Goal: Transaction & Acquisition: Book appointment/travel/reservation

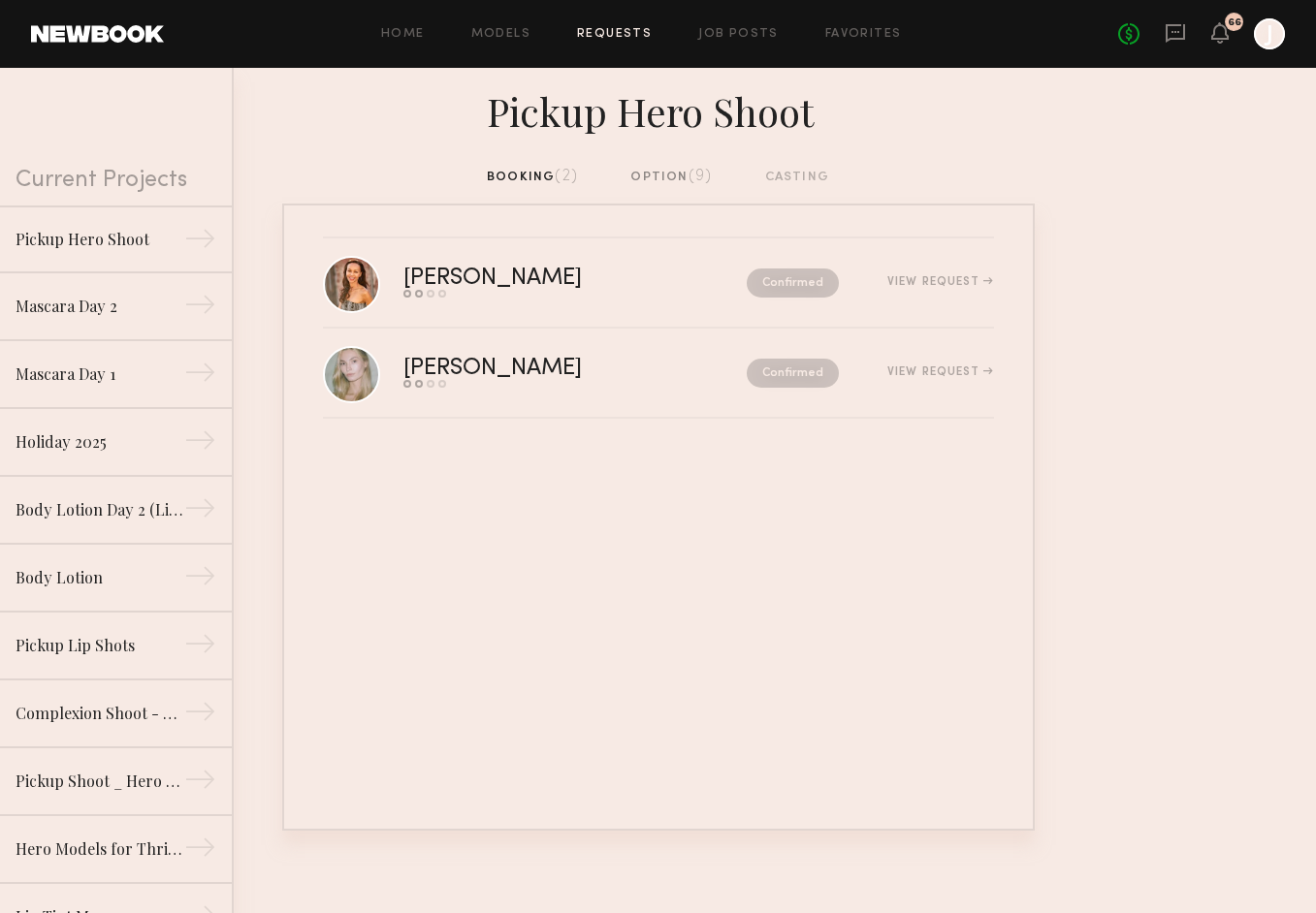
click at [667, 171] on div "option (9)" at bounding box center [671, 177] width 82 height 21
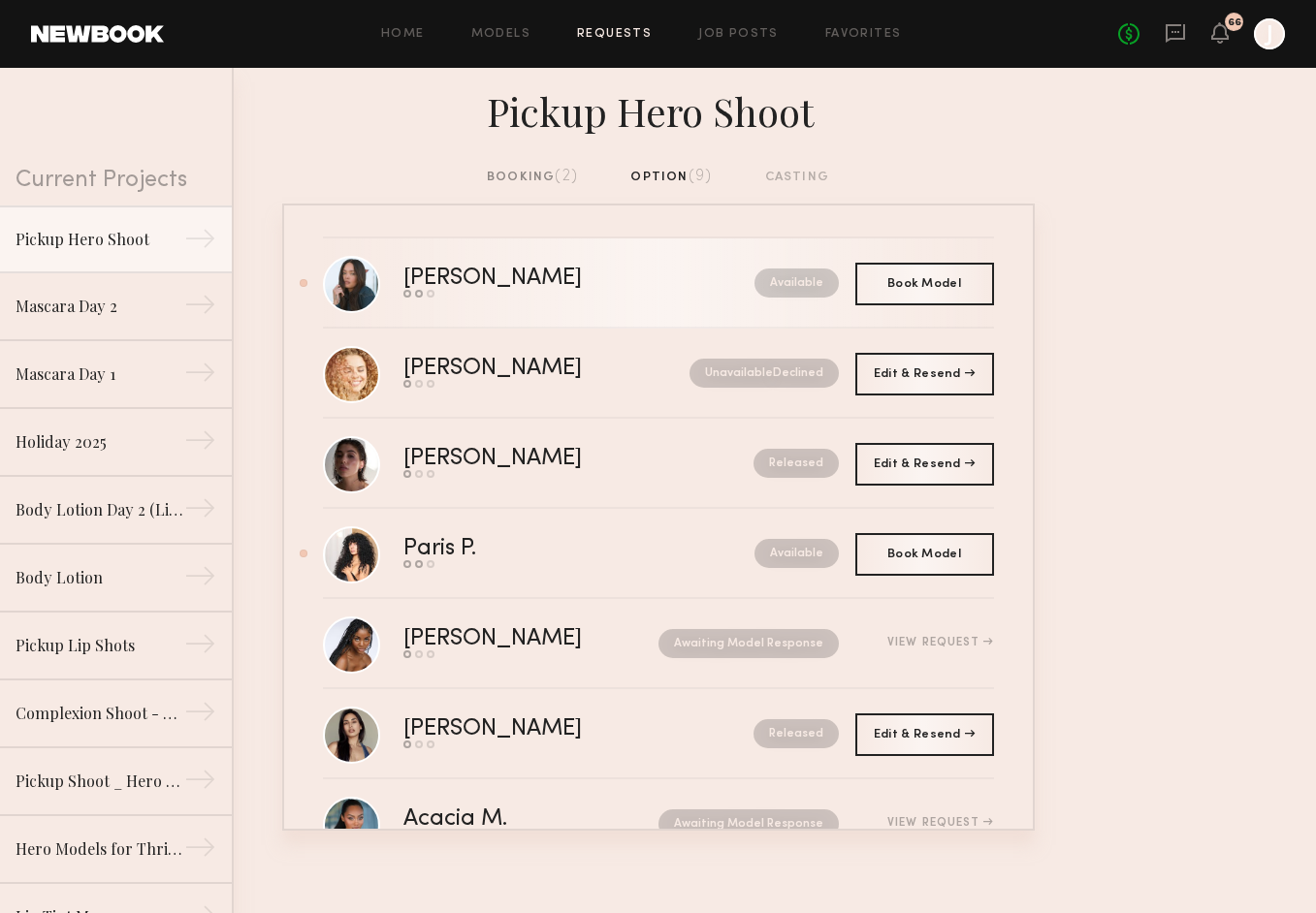
click at [576, 297] on div "Send request Model response Book model" at bounding box center [536, 294] width 264 height 8
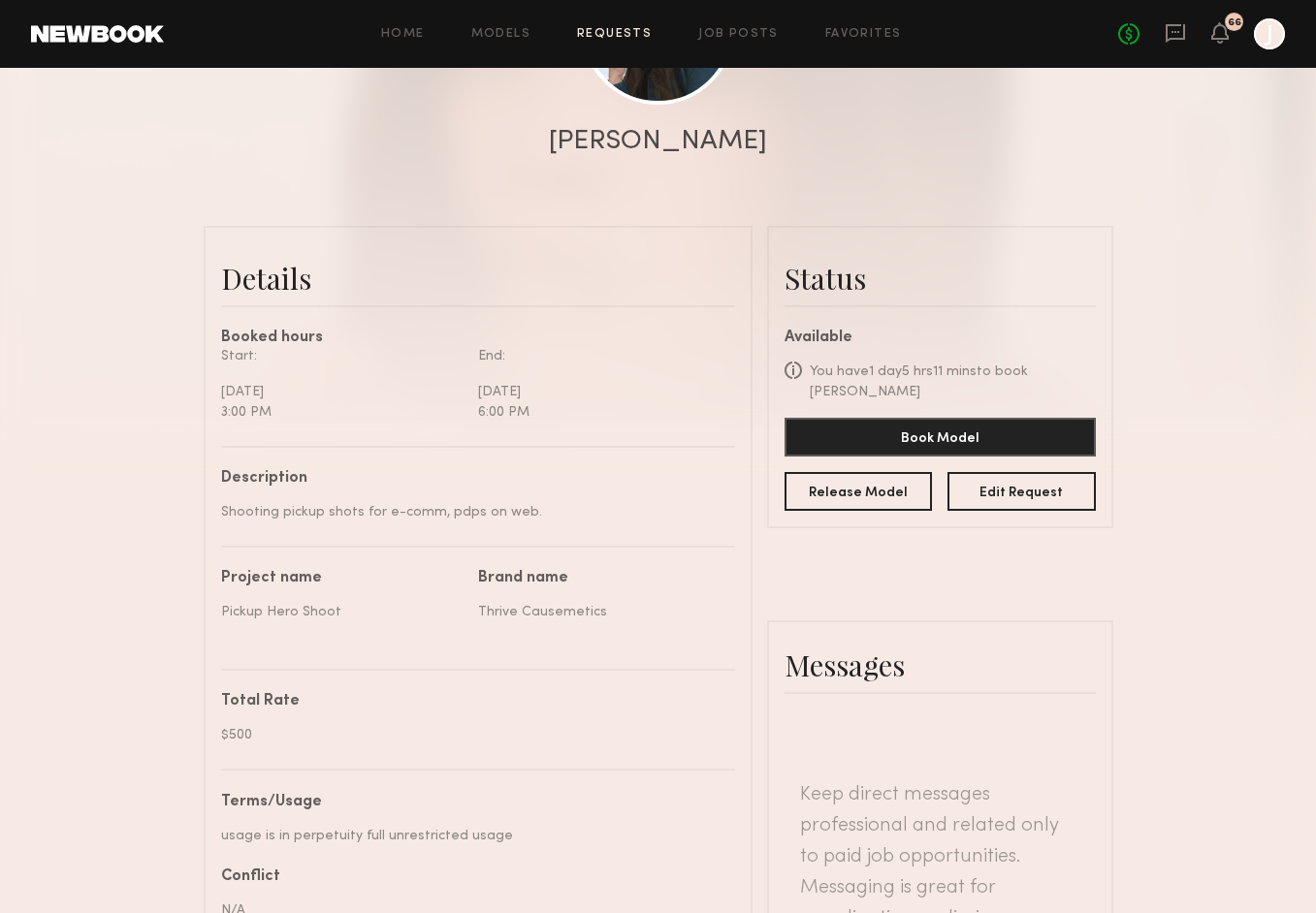
scroll to position [341, 0]
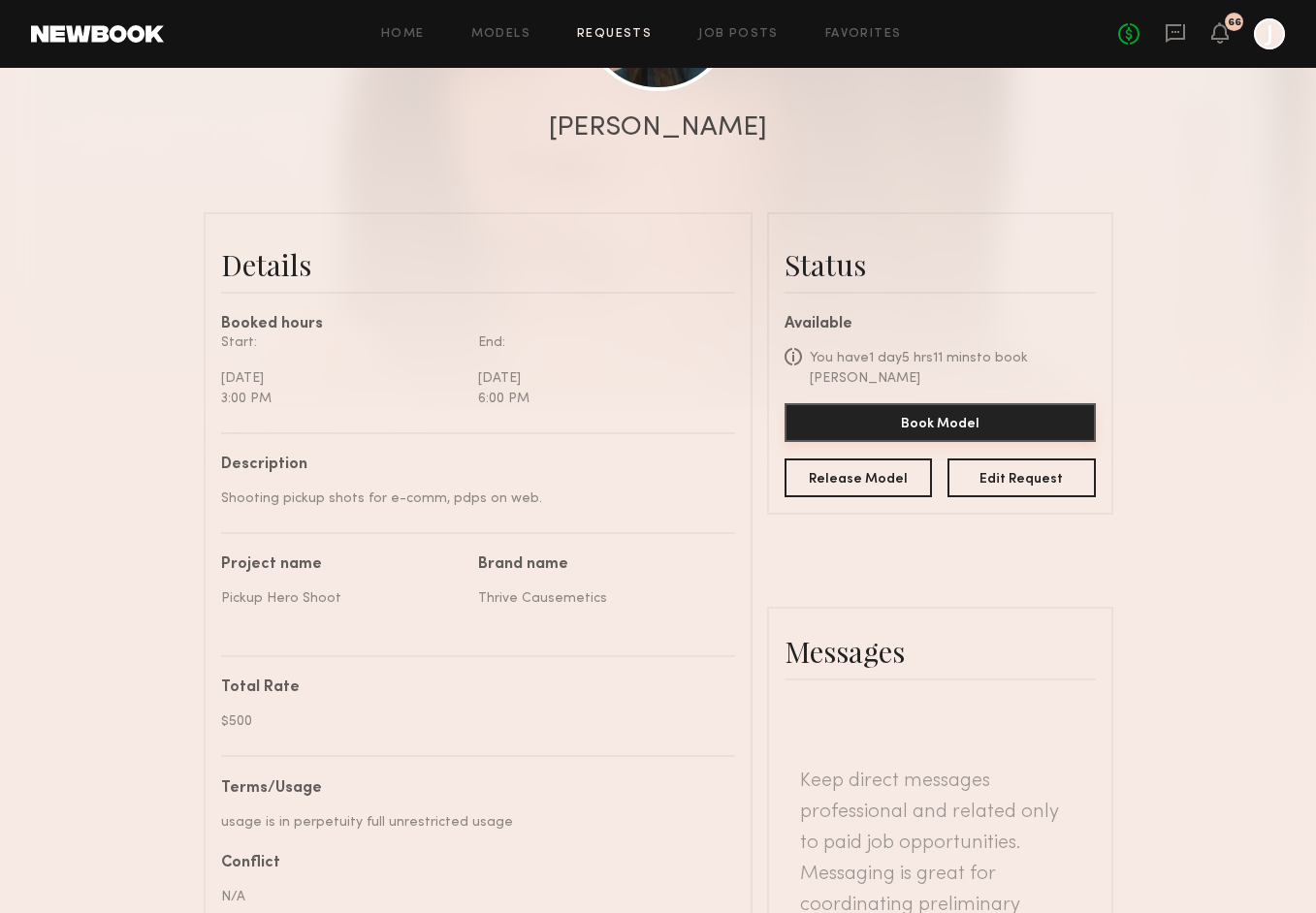
click at [894, 413] on button "Book Model" at bounding box center [939, 422] width 311 height 39
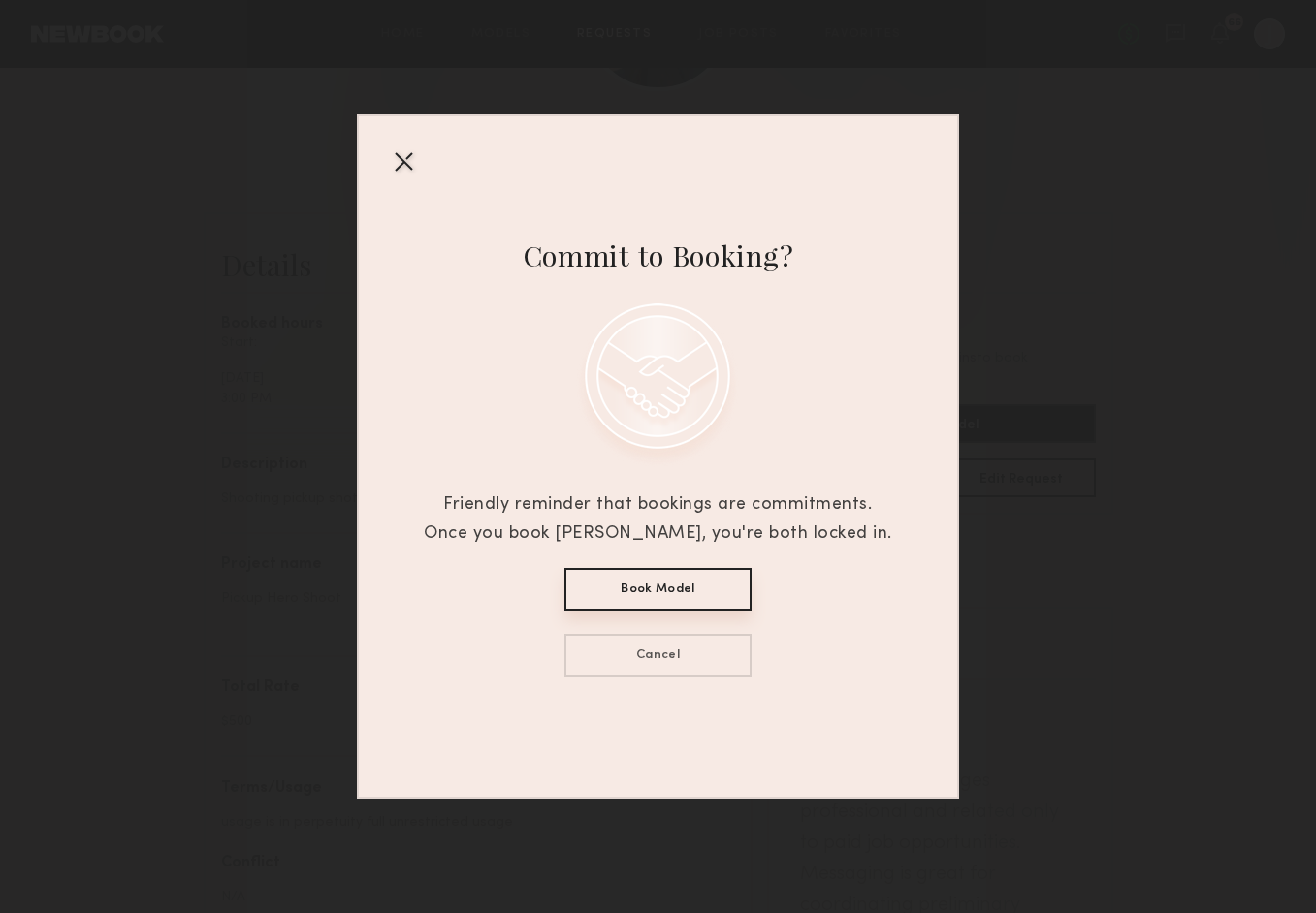
click at [616, 581] on button "Book Model" at bounding box center [658, 589] width 187 height 43
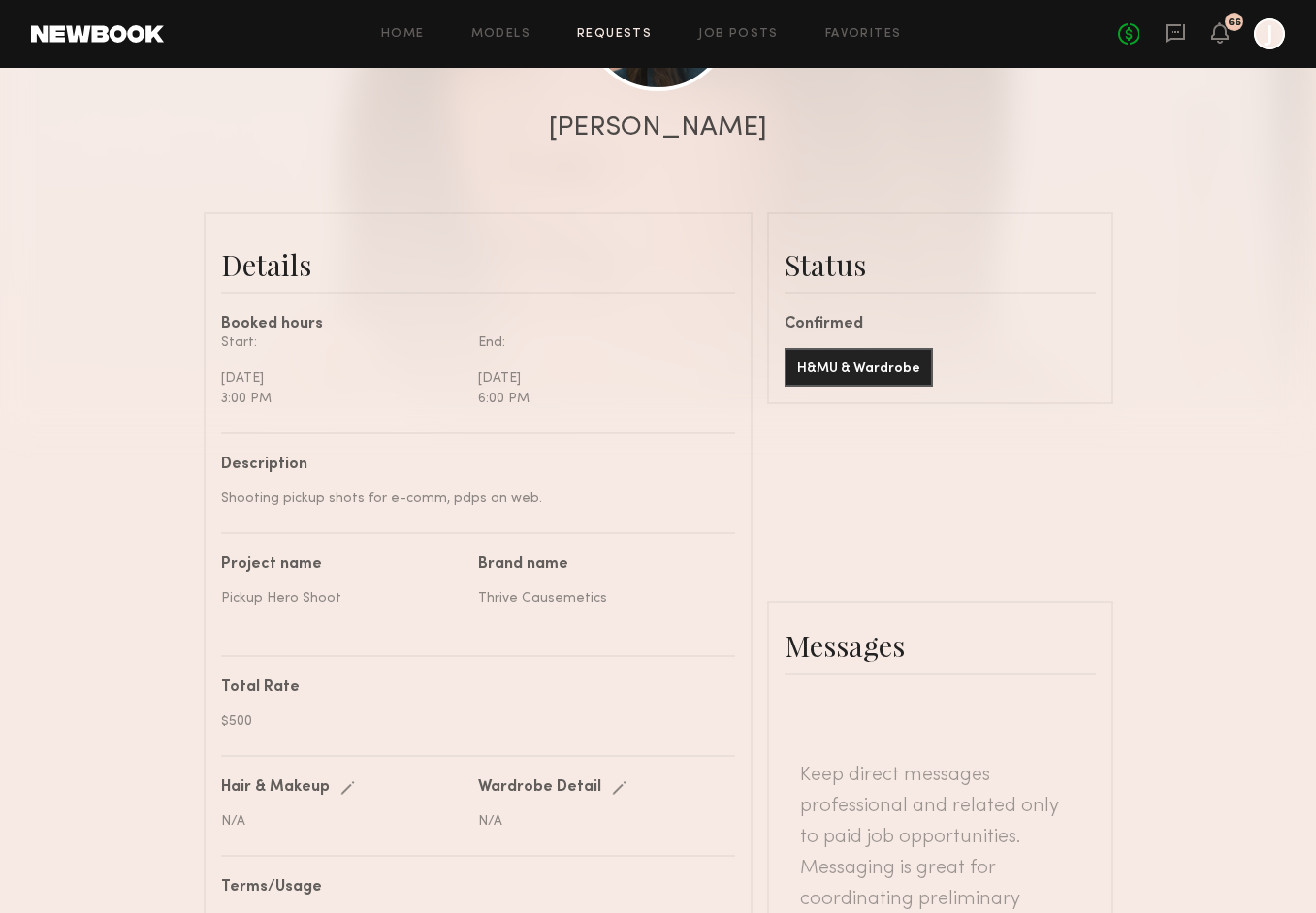
click at [590, 33] on link "Requests" at bounding box center [613, 34] width 75 height 13
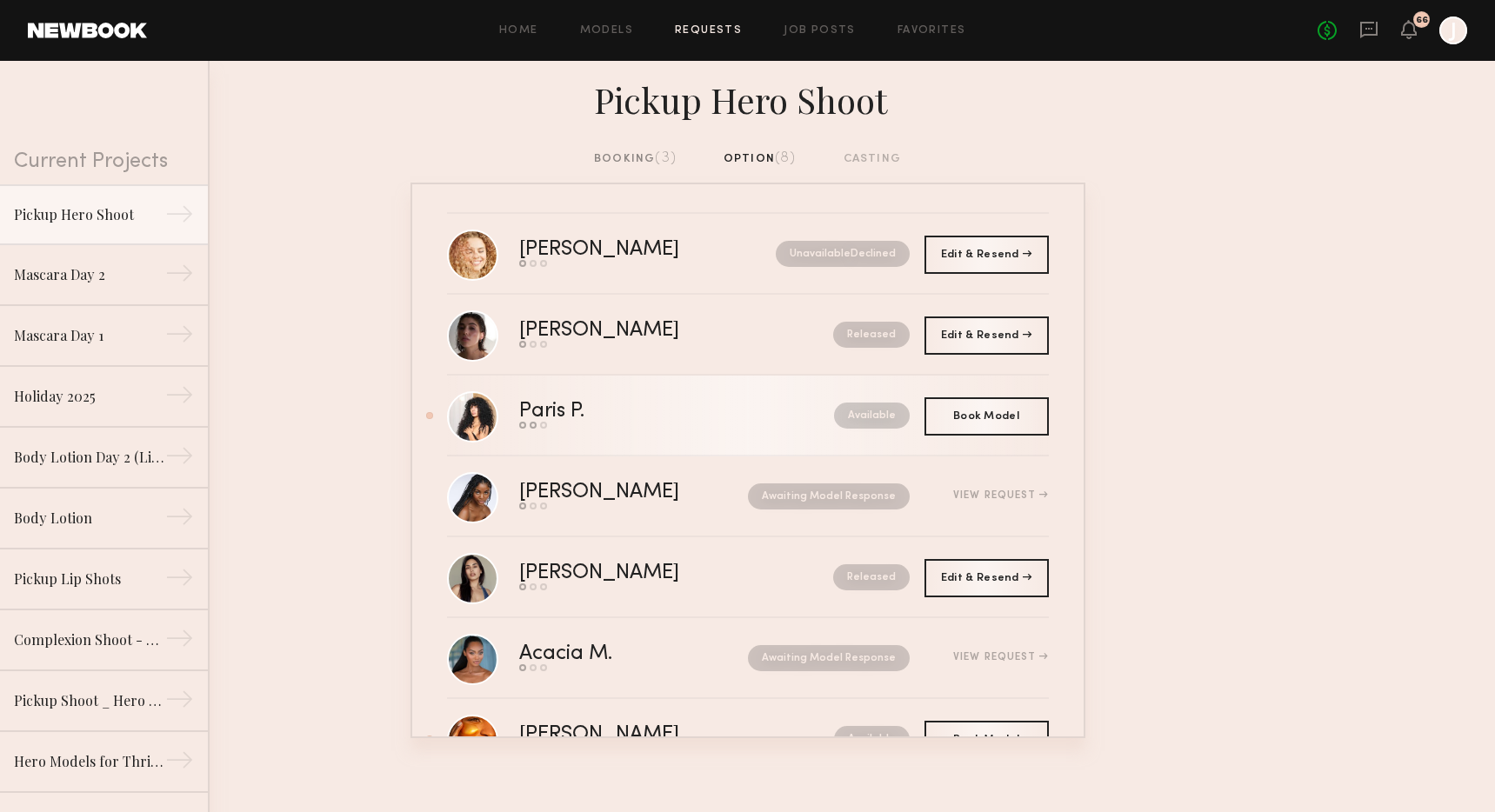
click at [643, 415] on div "Paris P." at bounding box center [614, 412] width 191 height 20
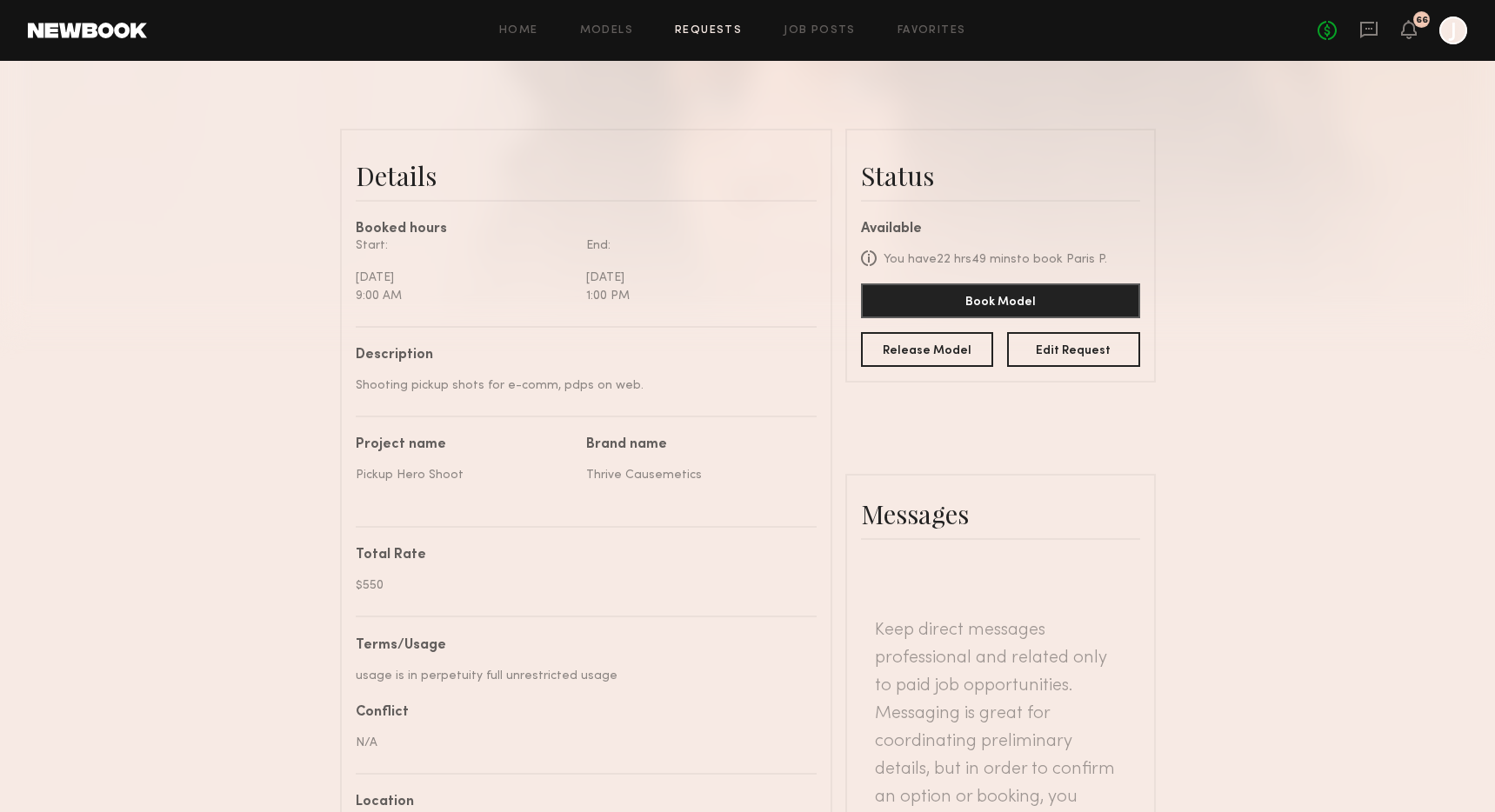
scroll to position [364, 0]
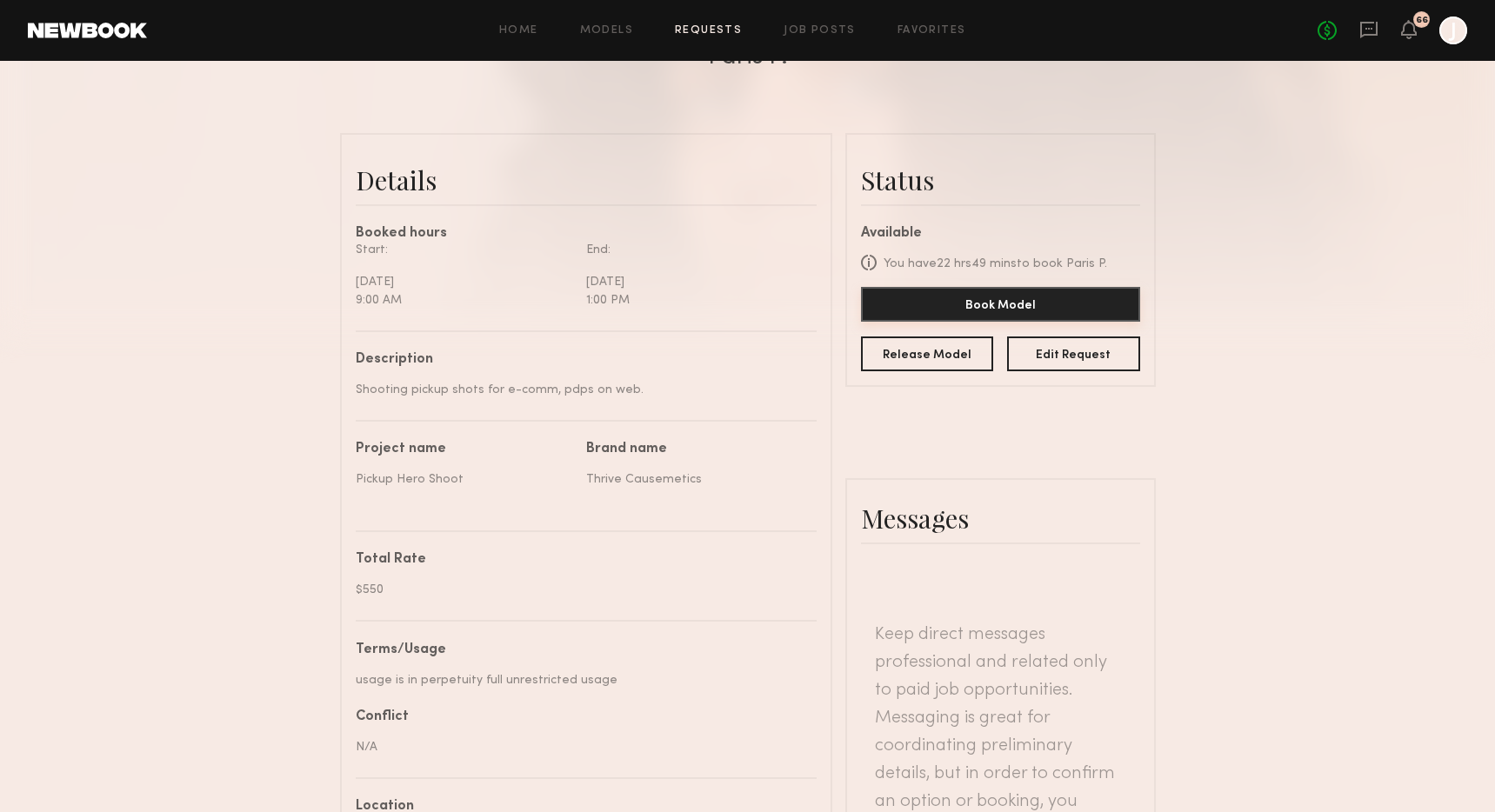
click at [963, 321] on button "Book Model" at bounding box center [1000, 304] width 279 height 35
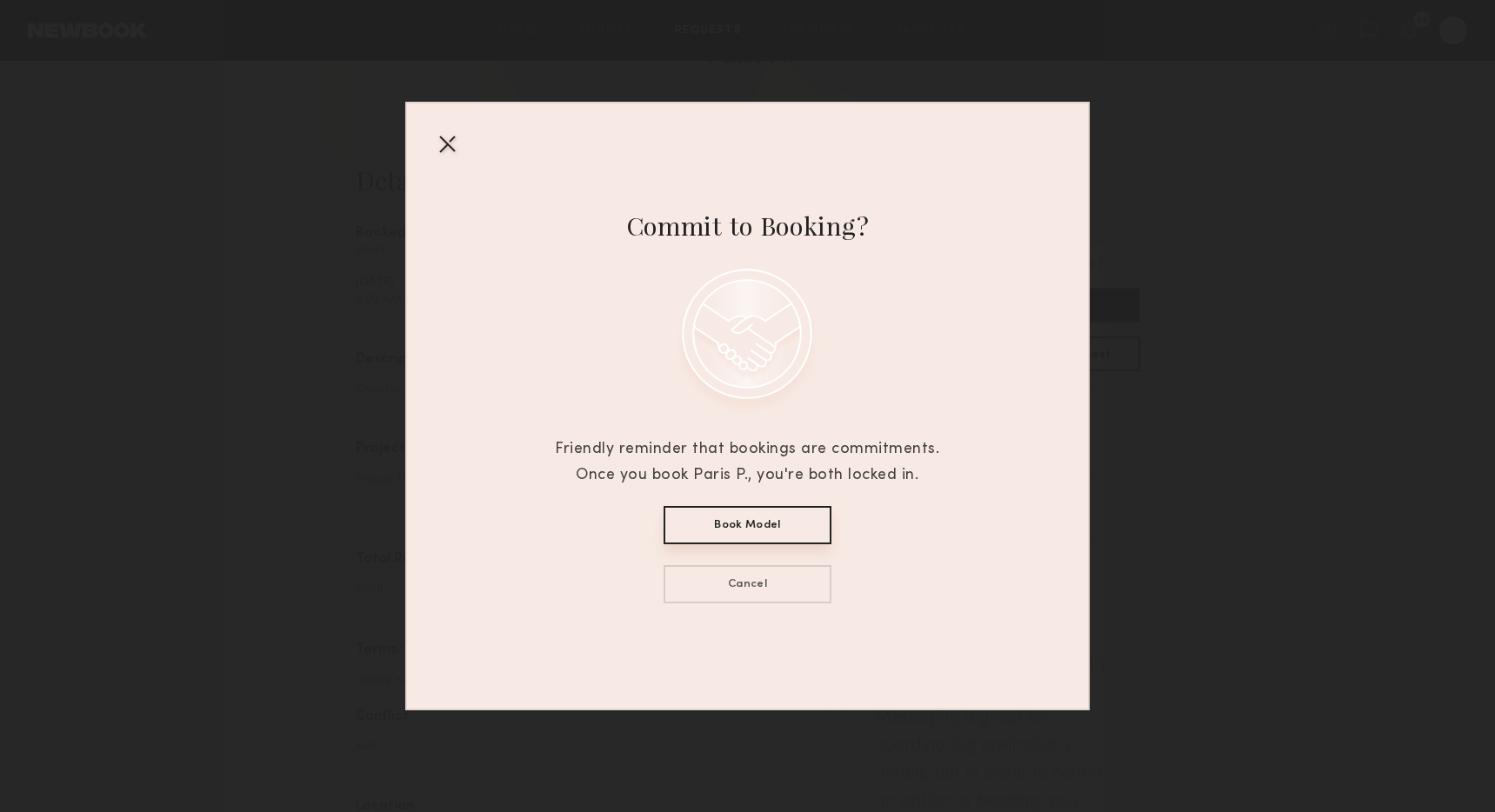
click at [727, 518] on button "Book Model" at bounding box center [747, 525] width 168 height 38
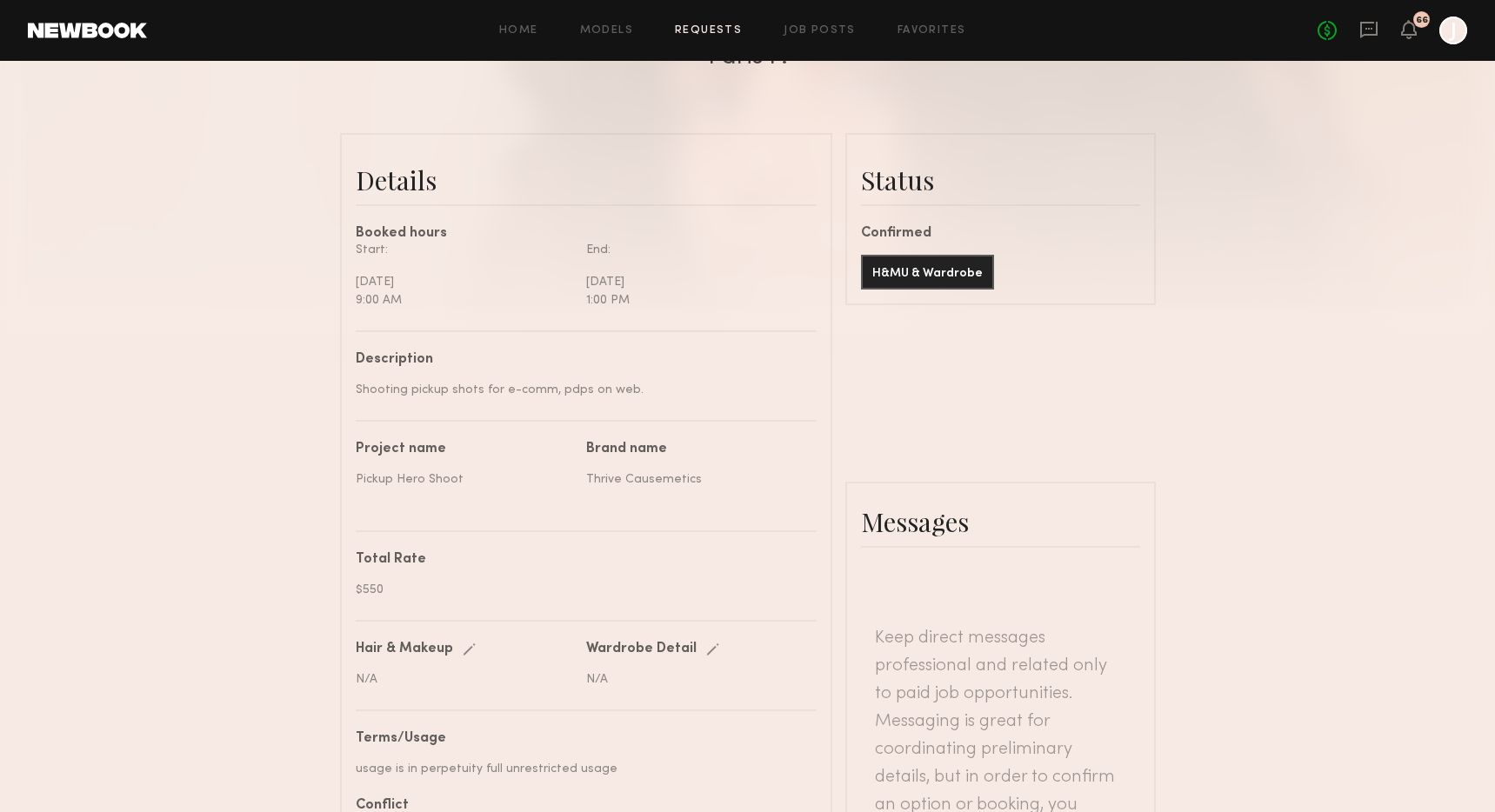
click at [696, 30] on link "Requests" at bounding box center [708, 30] width 67 height 12
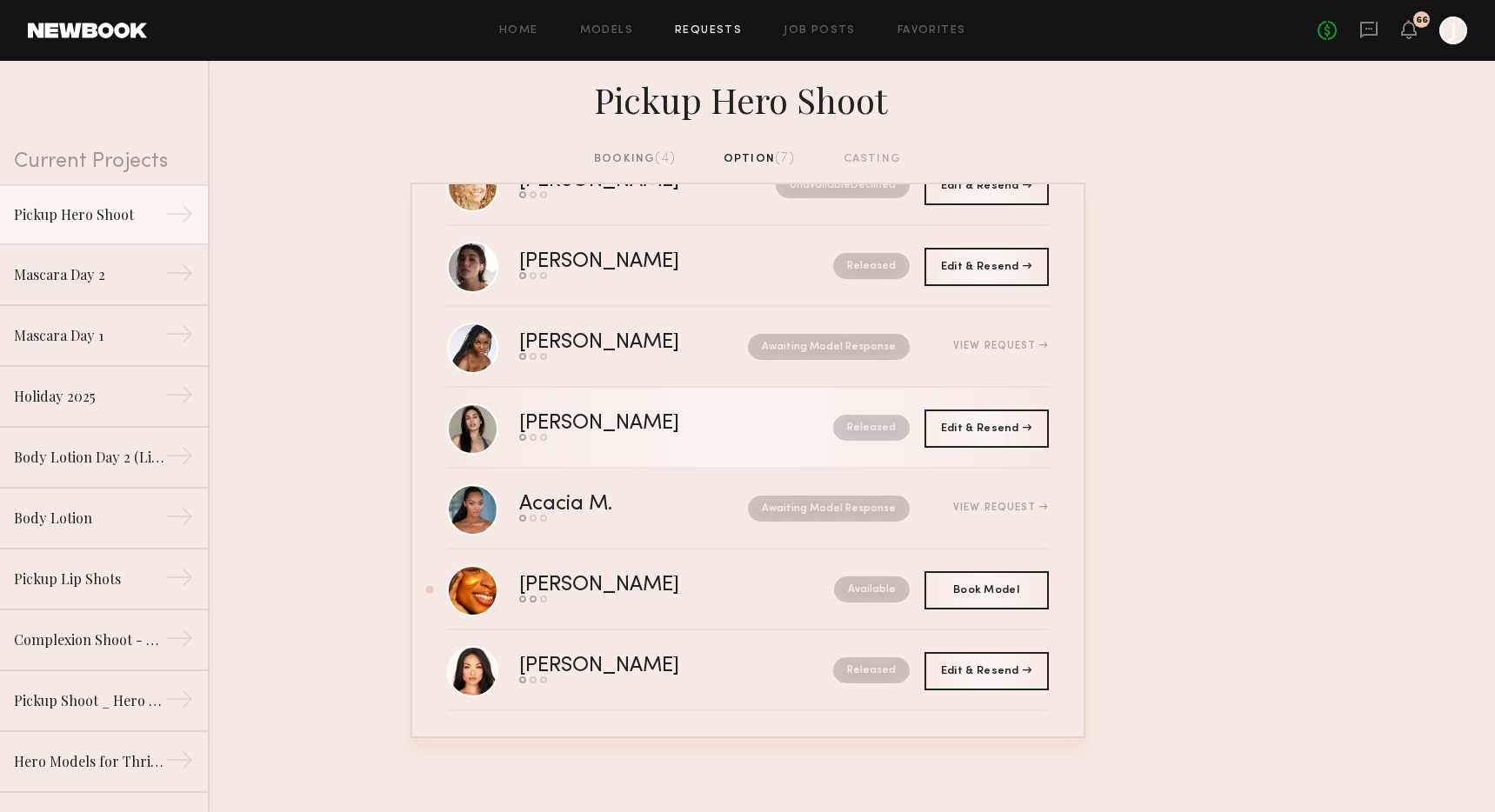
scroll to position [67, 0]
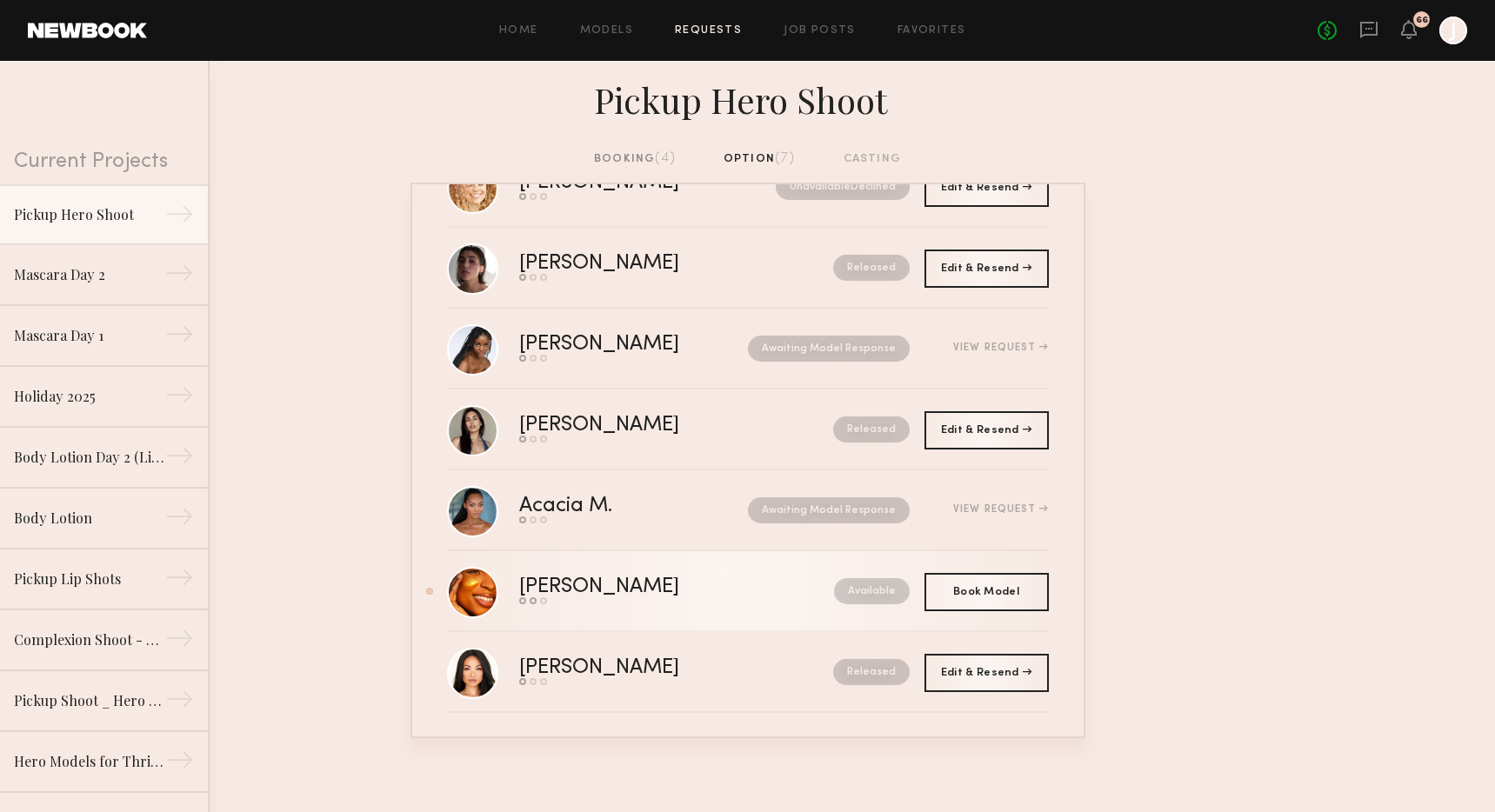
click at [641, 597] on div "Danika E." at bounding box center [637, 587] width 237 height 20
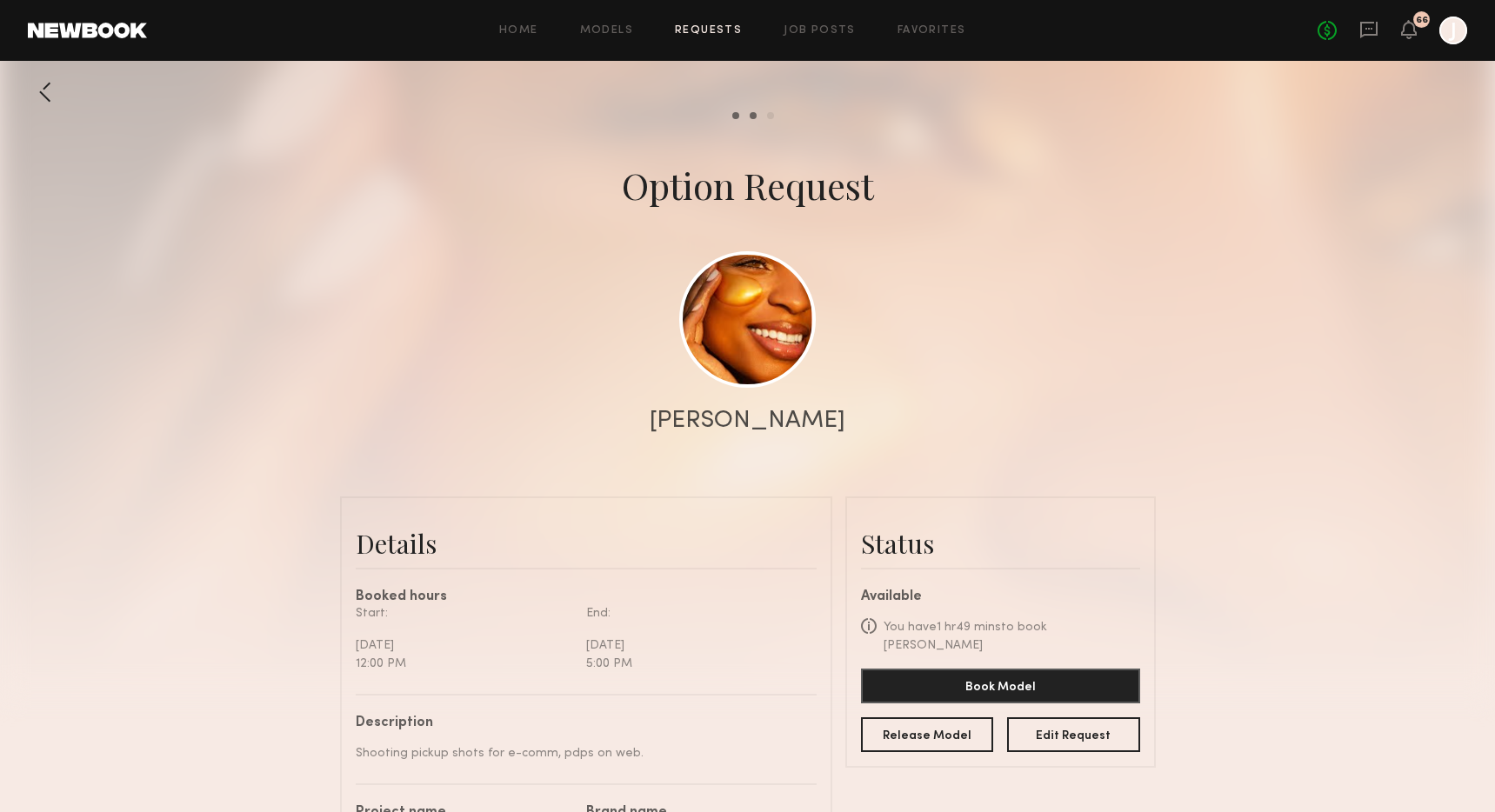
scroll to position [2312, 0]
click at [1179, 23] on icon at bounding box center [1368, 29] width 19 height 19
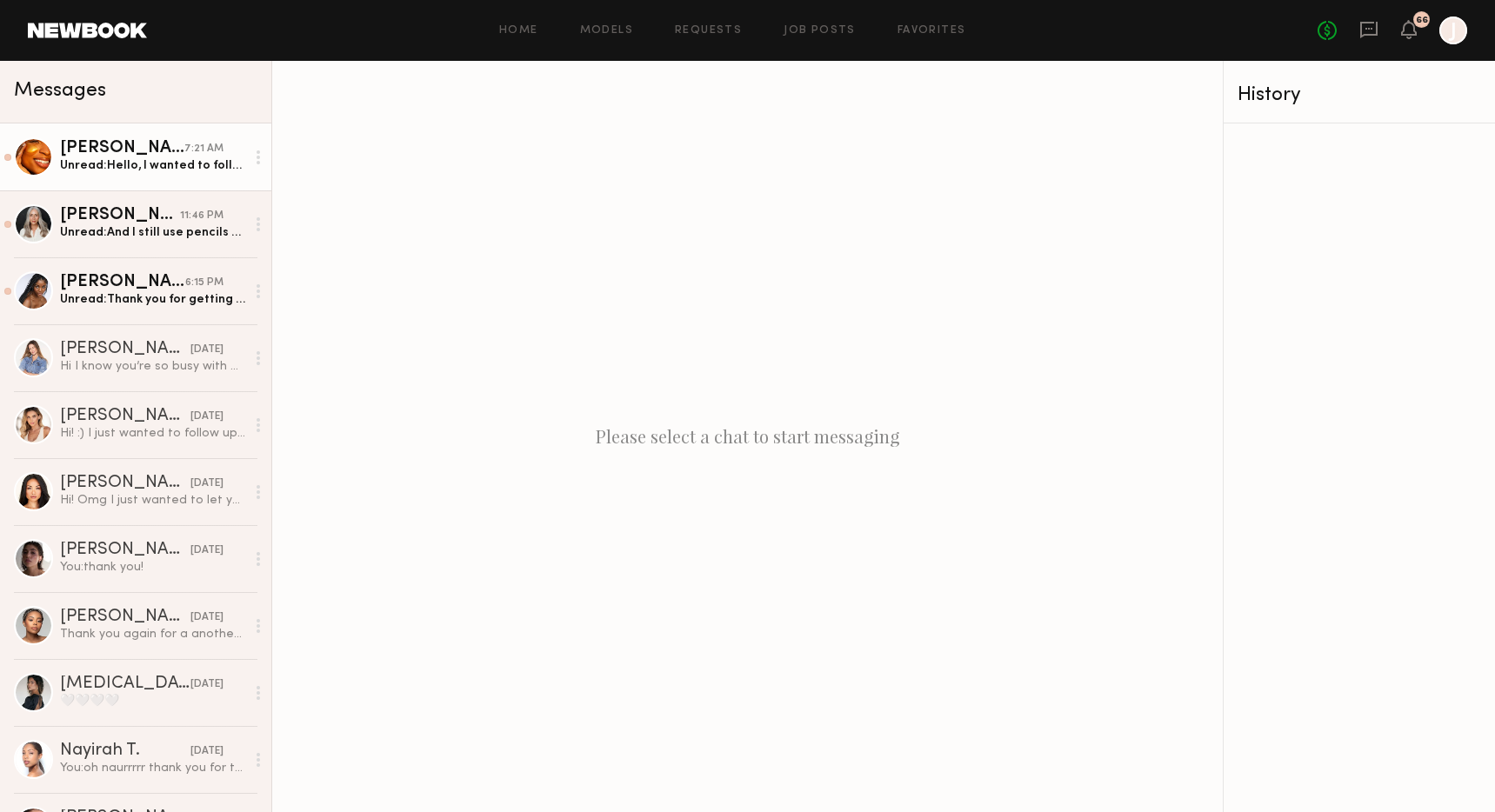
click at [158, 167] on div "Unread: Hello, I wanted to follow up and see if i’ll be needed for today’s 12pm…" at bounding box center [152, 166] width 185 height 17
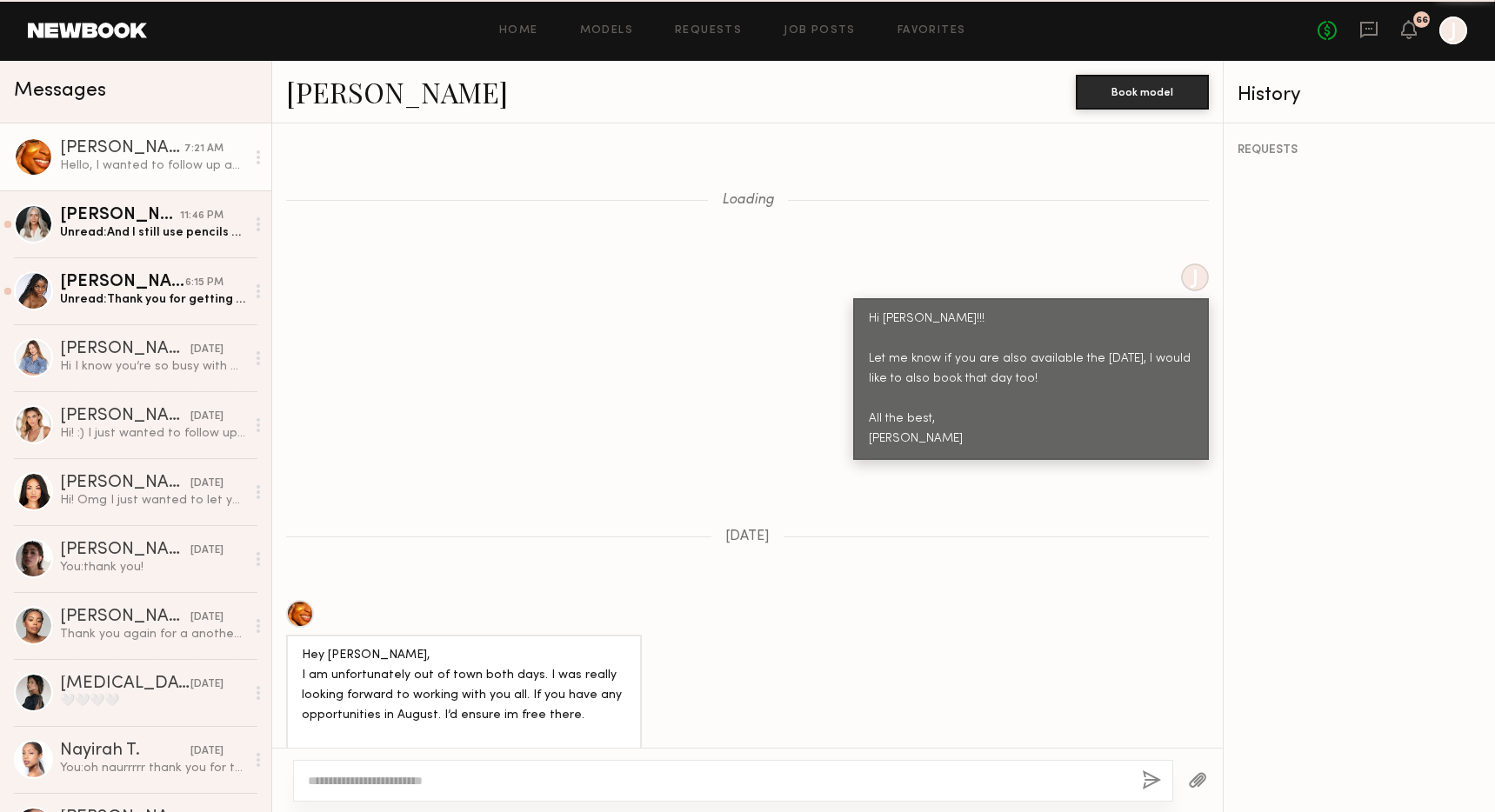
scroll to position [1895, 0]
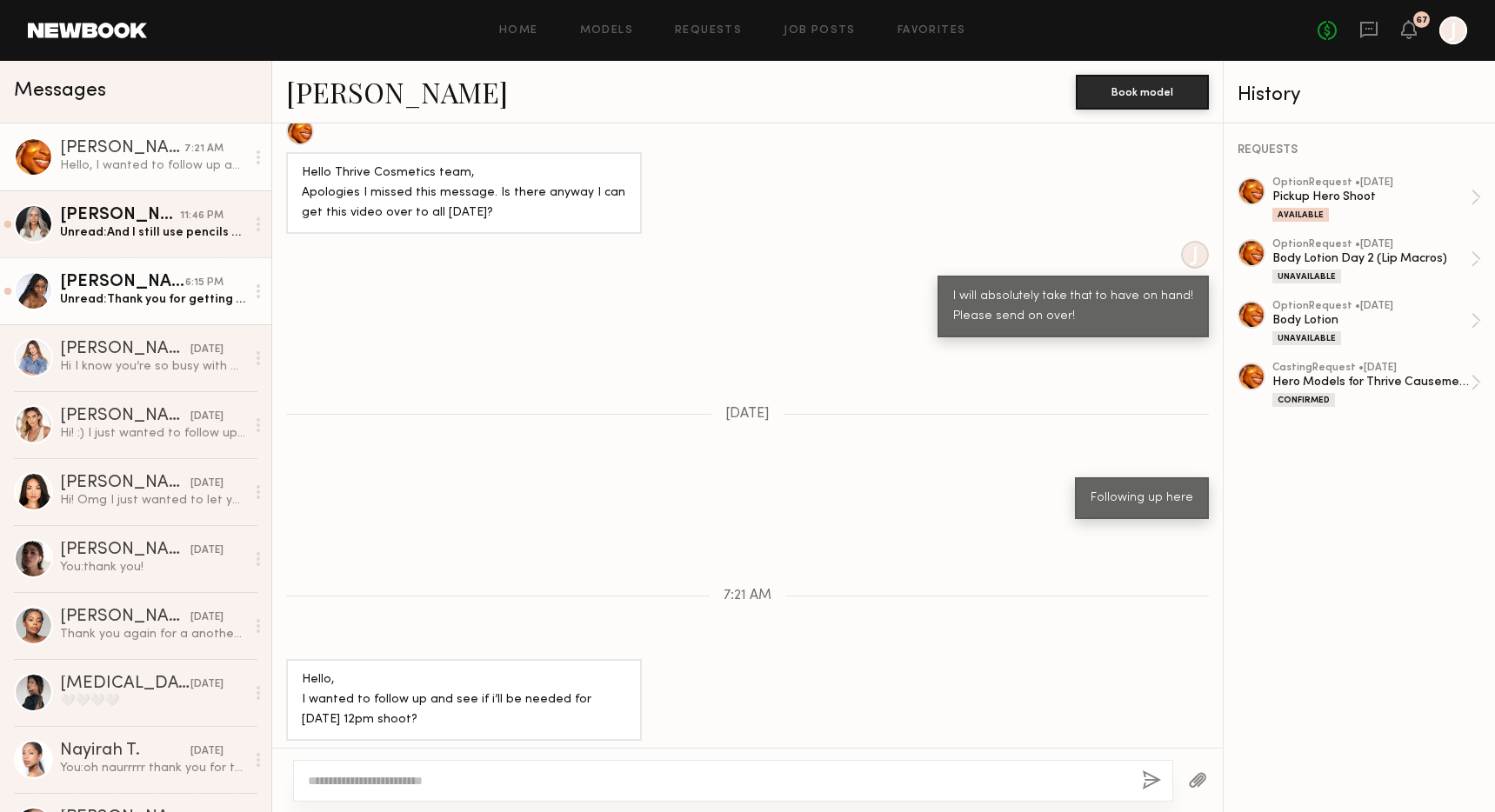
click at [143, 289] on div "Naomi B." at bounding box center [122, 283] width 125 height 18
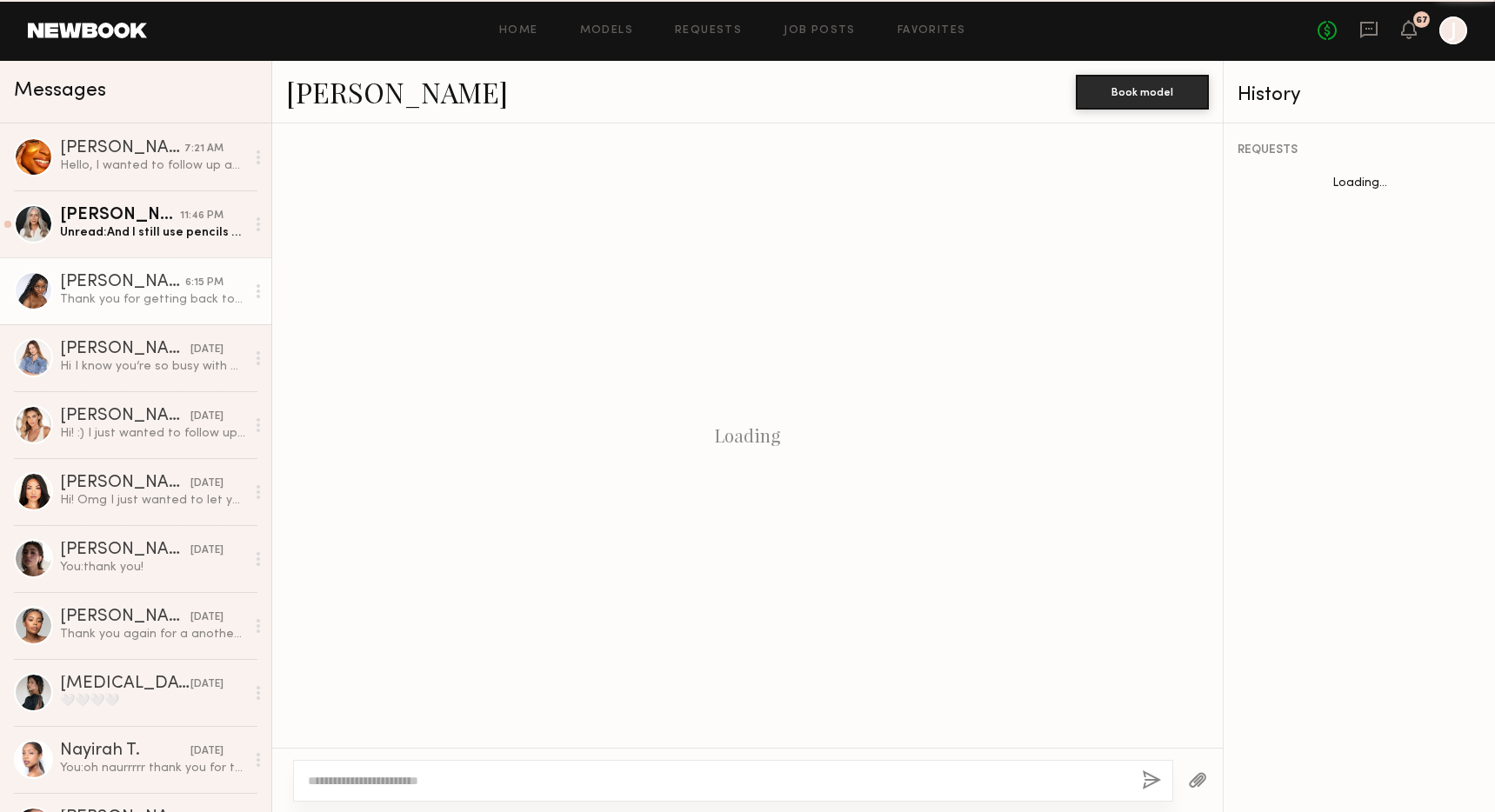
scroll to position [911, 0]
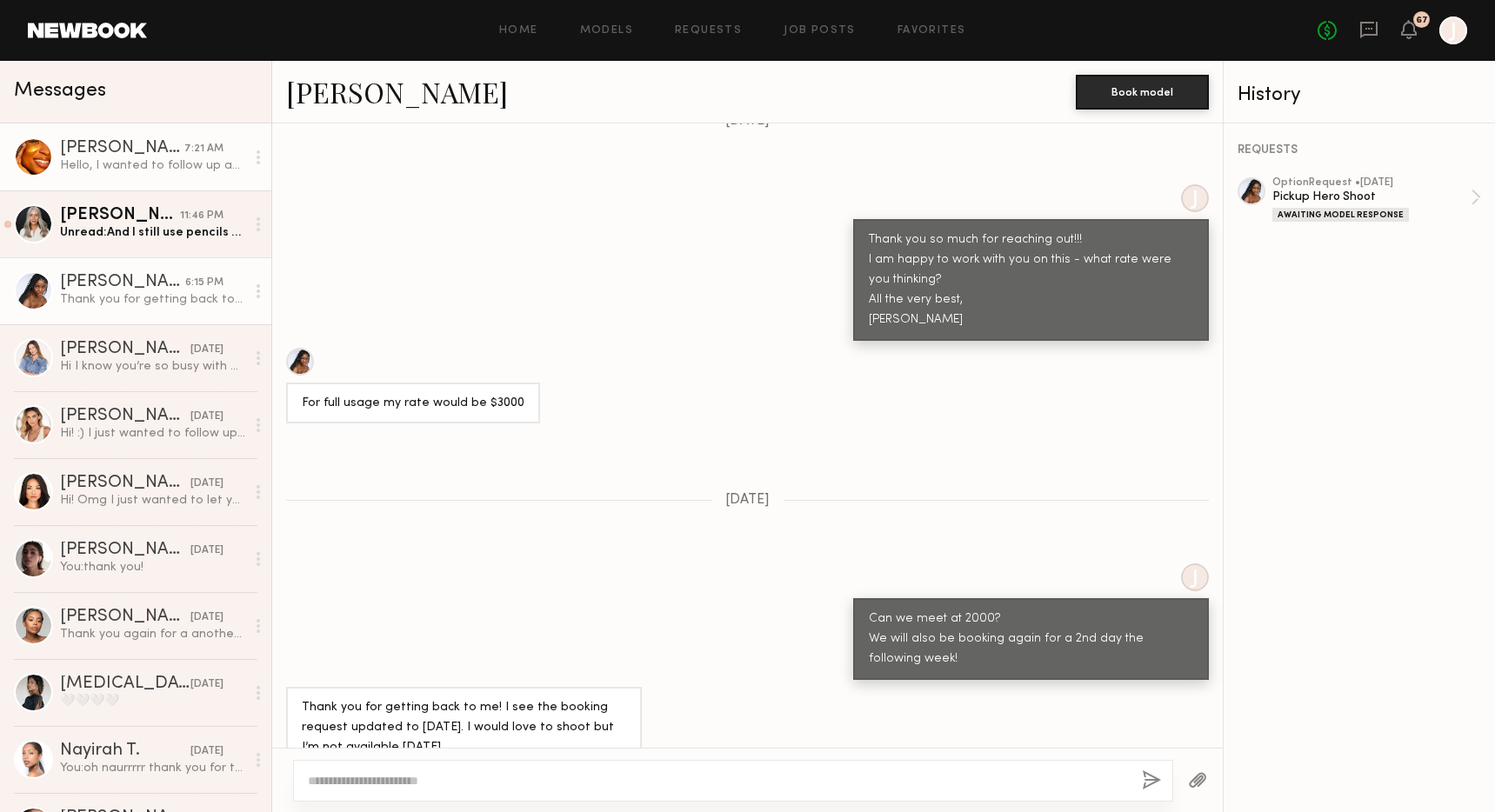
click at [110, 159] on div "Hello, I wanted to follow up and see if i’ll be needed for today’s 12pm shoot?" at bounding box center [152, 166] width 185 height 17
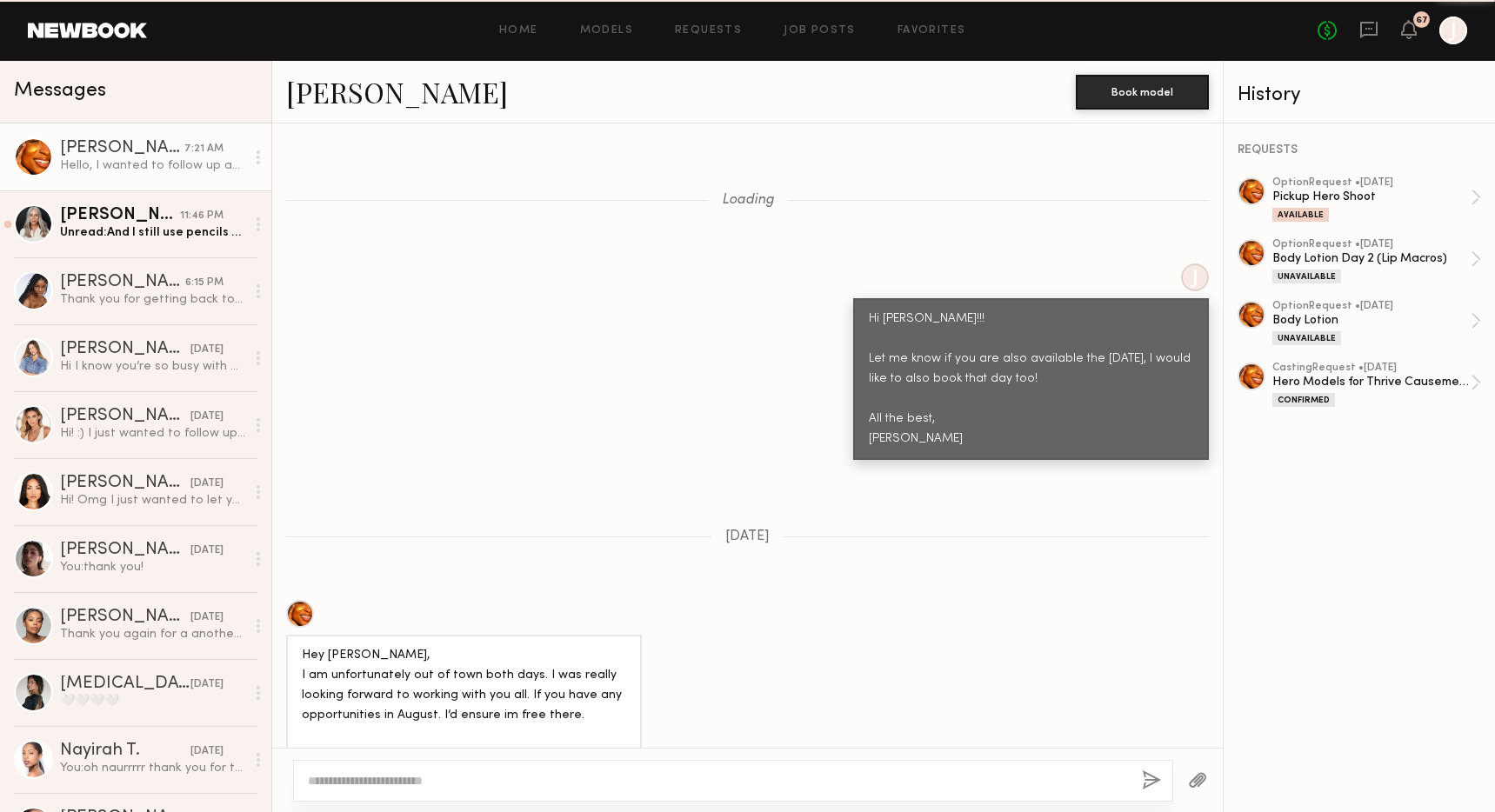
scroll to position [1895, 0]
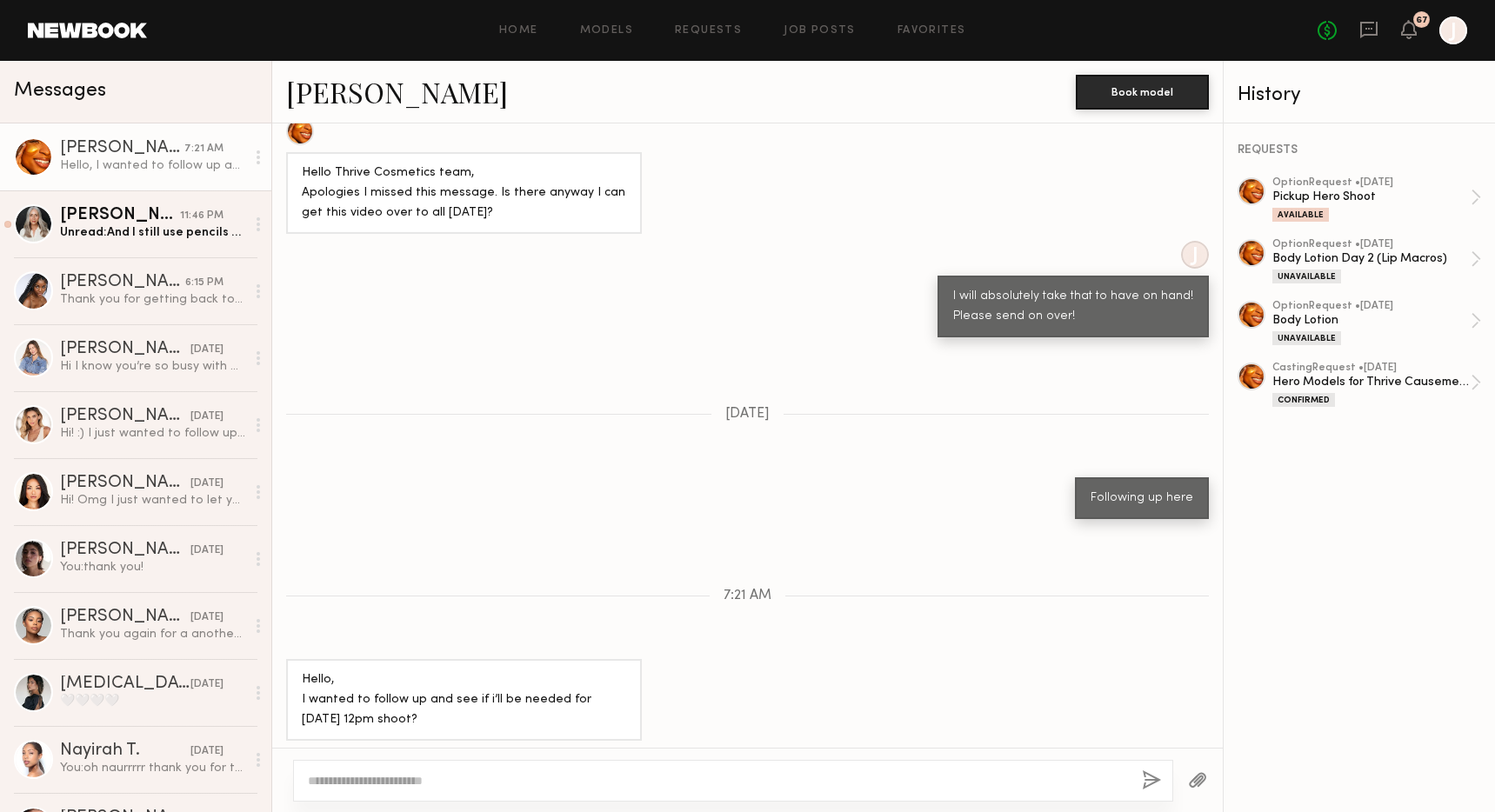
click at [471, 795] on div at bounding box center [733, 780] width 880 height 42
click at [452, 780] on textarea at bounding box center [718, 781] width 820 height 18
type textarea "**********"
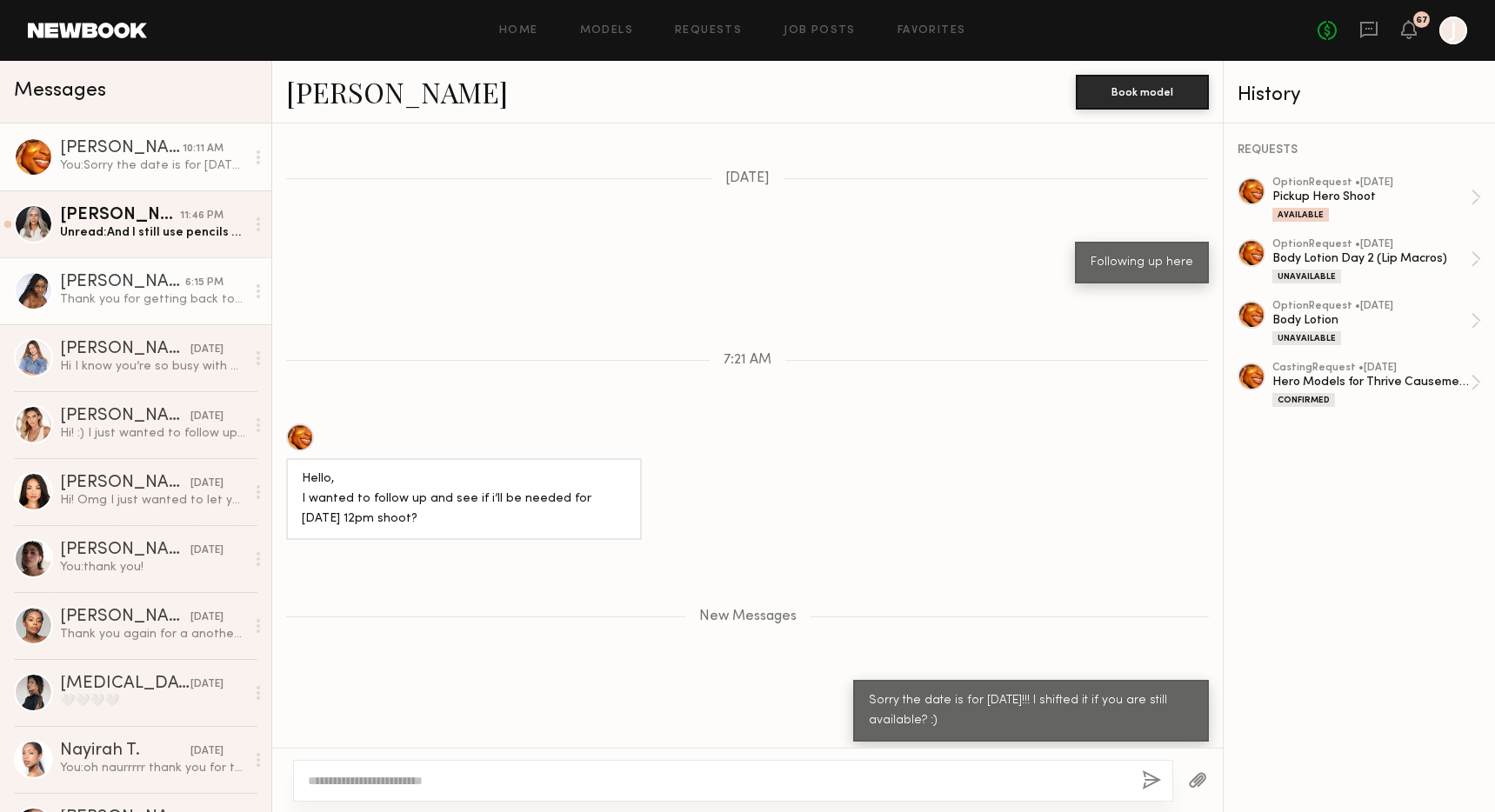
click at [129, 301] on div "Thank you for getting back to me! I see the booking request updated to Thursday…" at bounding box center [152, 299] width 185 height 17
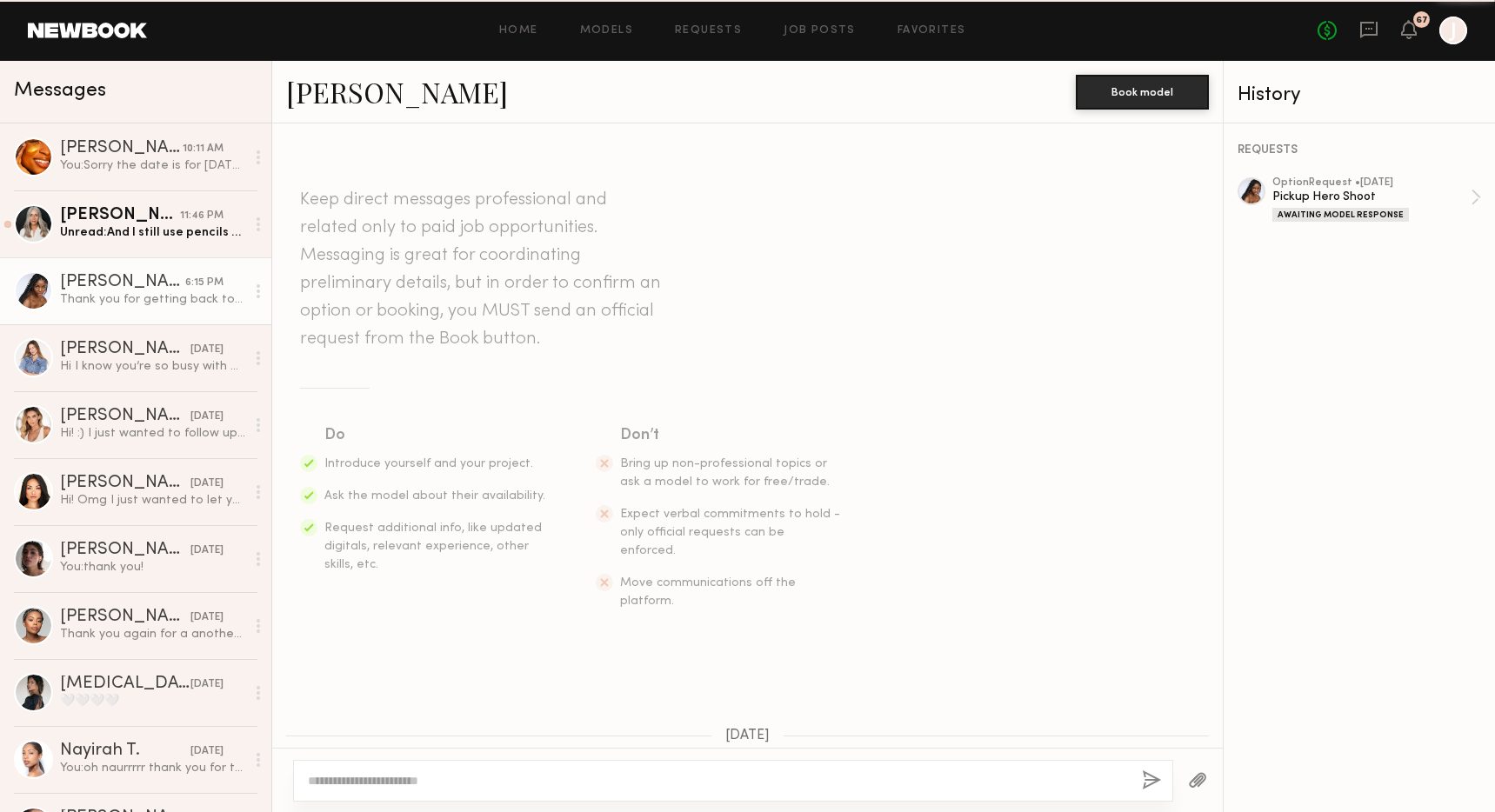
scroll to position [911, 0]
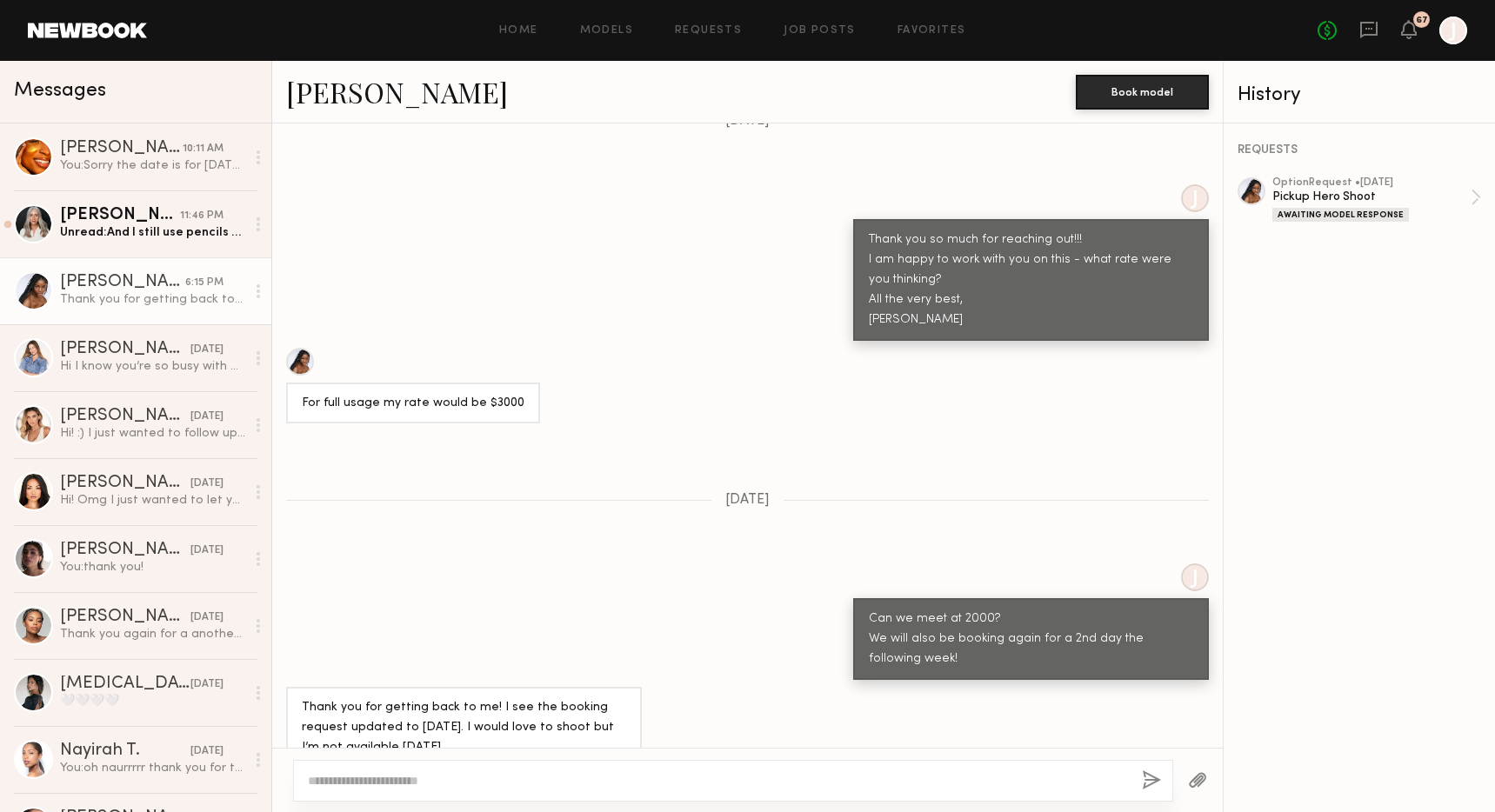
click at [579, 793] on div at bounding box center [733, 780] width 880 height 42
click at [568, 789] on textarea at bounding box center [718, 781] width 820 height 18
type textarea "**********"
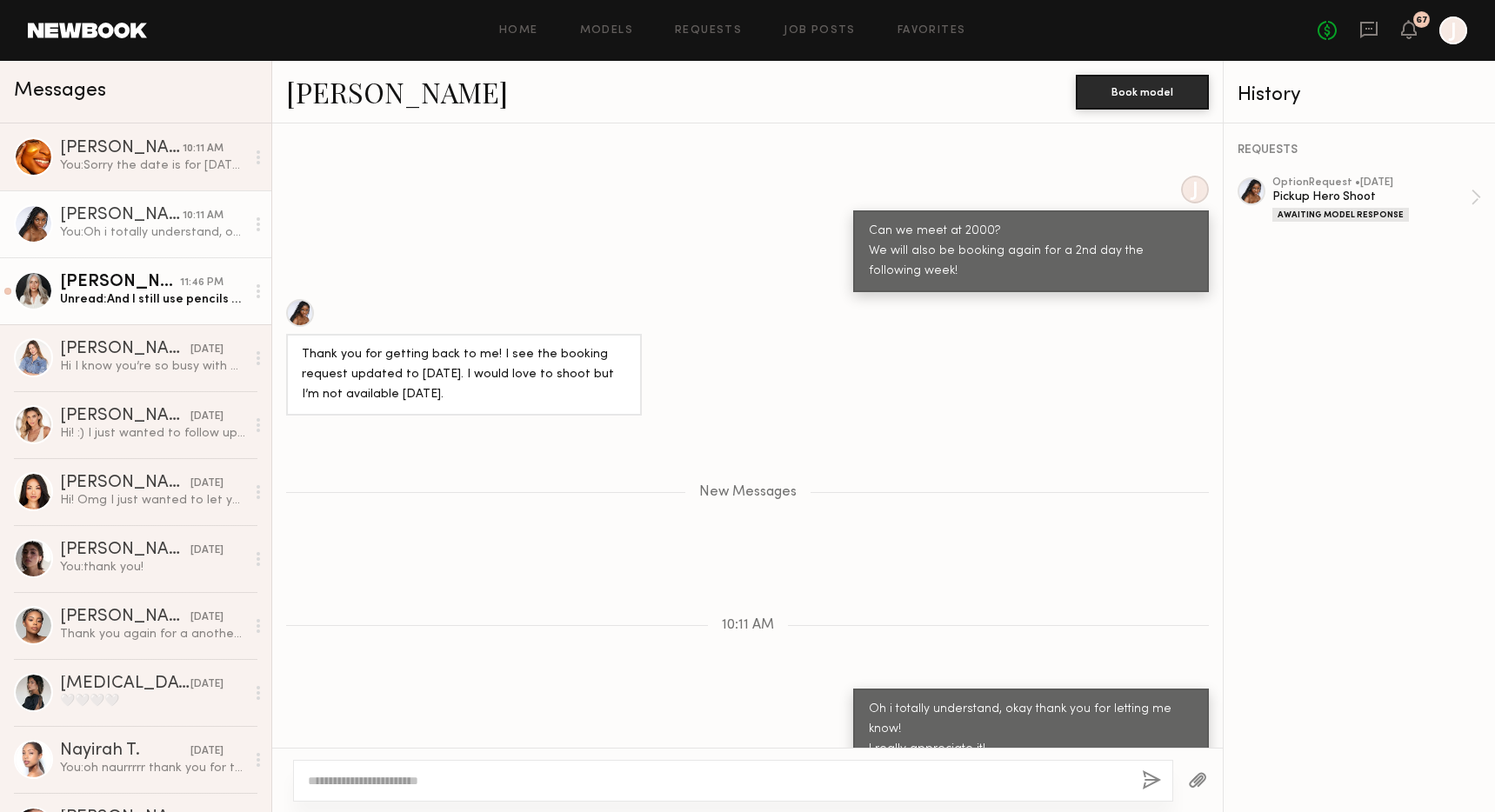
click at [131, 297] on div "Unread: And I still use pencils everyday:/" at bounding box center [152, 299] width 185 height 17
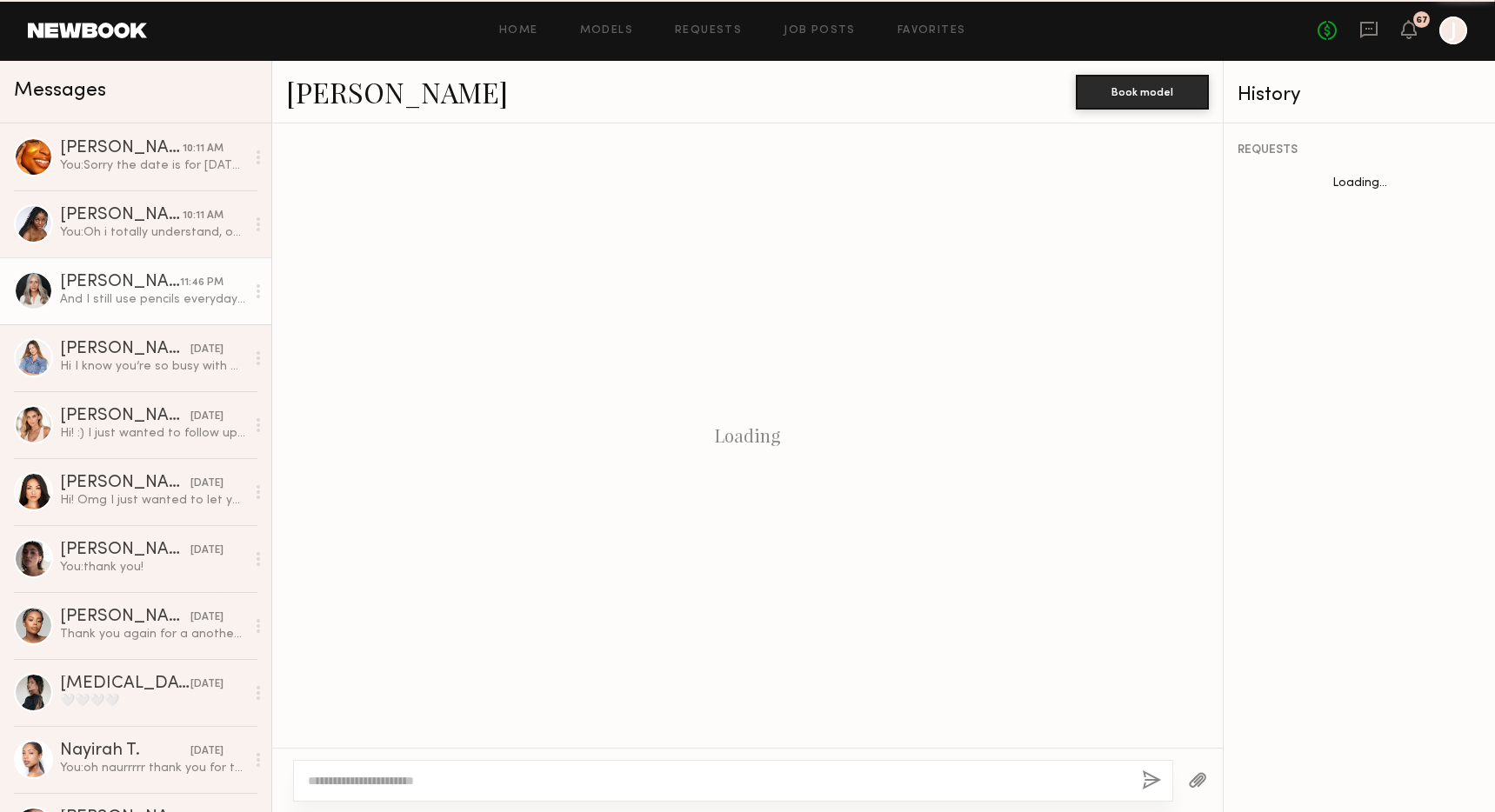
scroll to position [401, 0]
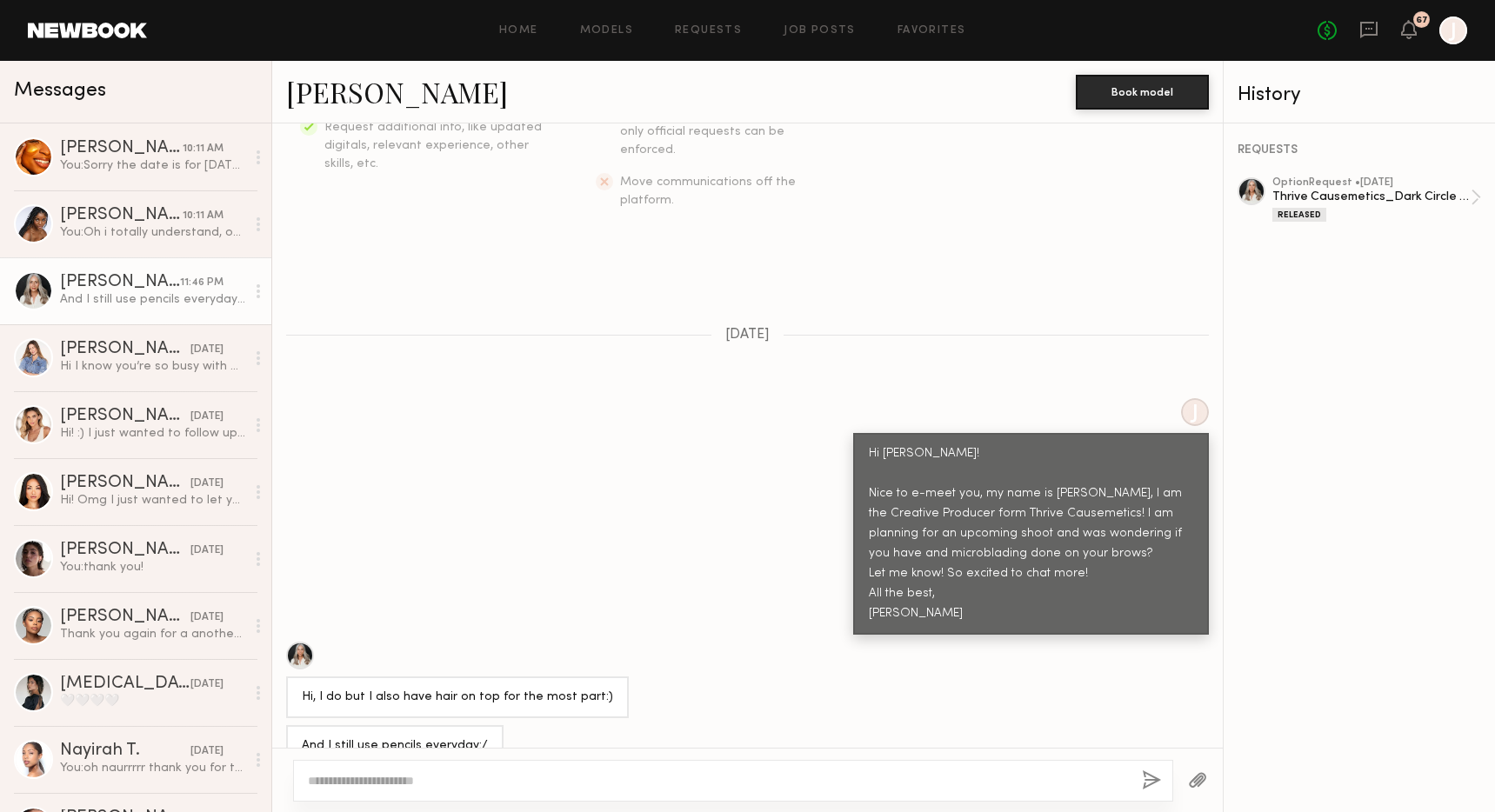
click at [700, 18] on div "Home Models Requests Job Posts Favorites Sign Out No fees up to $5,000 67 J" at bounding box center [807, 30] width 1320 height 28
click at [698, 26] on link "Requests" at bounding box center [708, 30] width 67 height 12
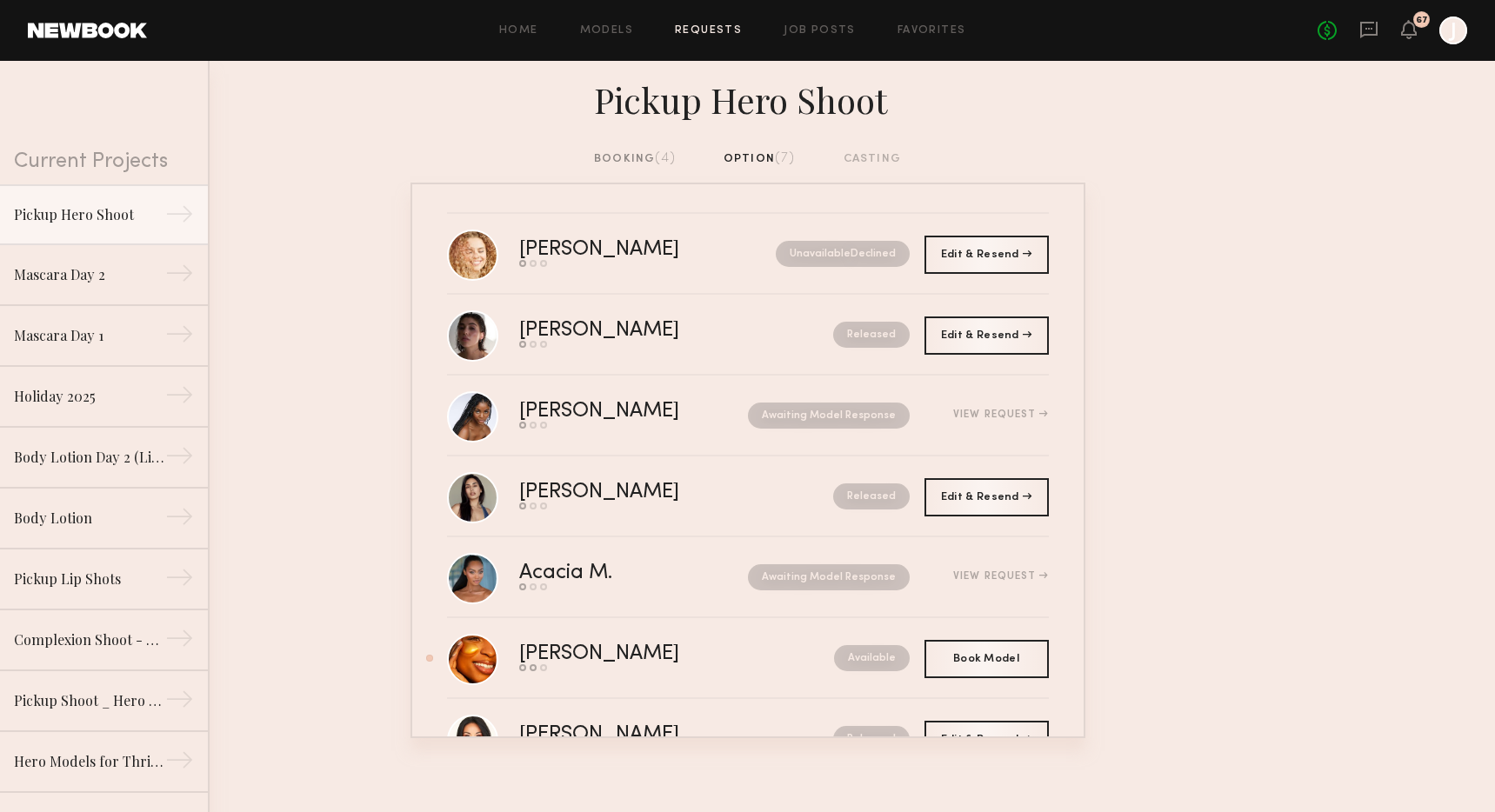
click at [650, 165] on div "booking (4)" at bounding box center [635, 159] width 82 height 19
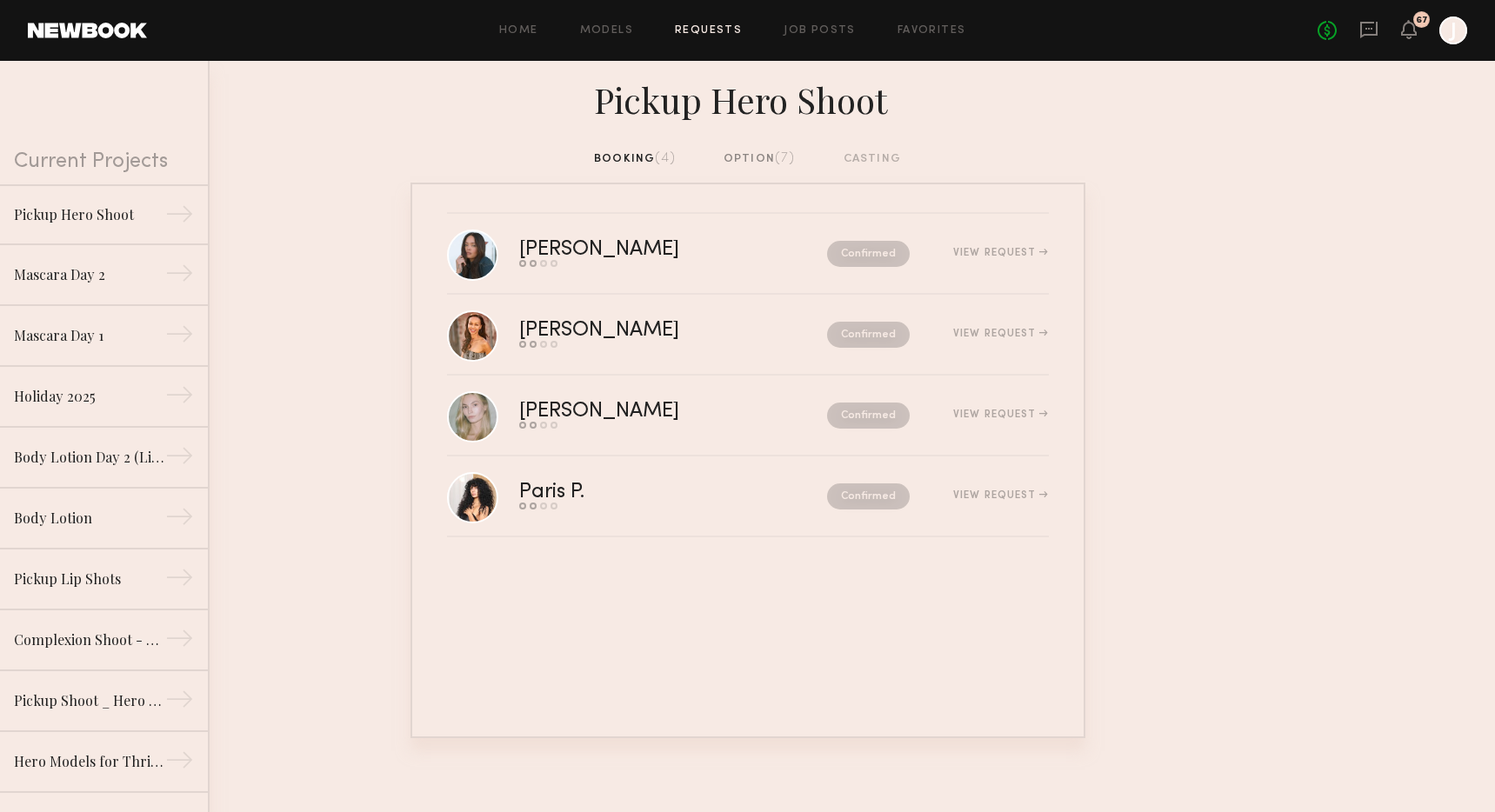
click at [747, 163] on div "option (7)" at bounding box center [760, 159] width 72 height 19
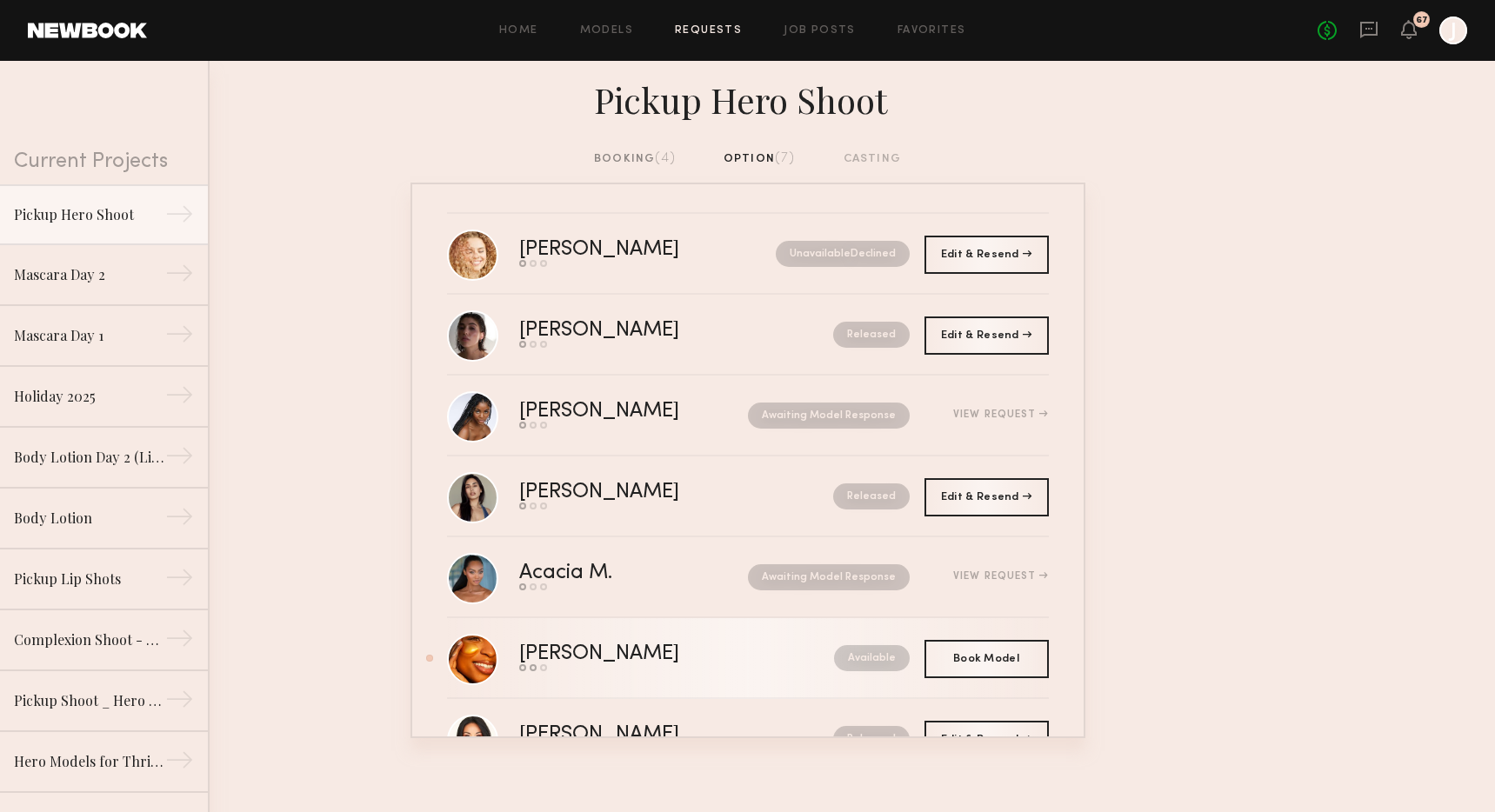
click at [681, 685] on link "Danika E. Send request Model response Book model Available" at bounding box center [747, 659] width 602 height 81
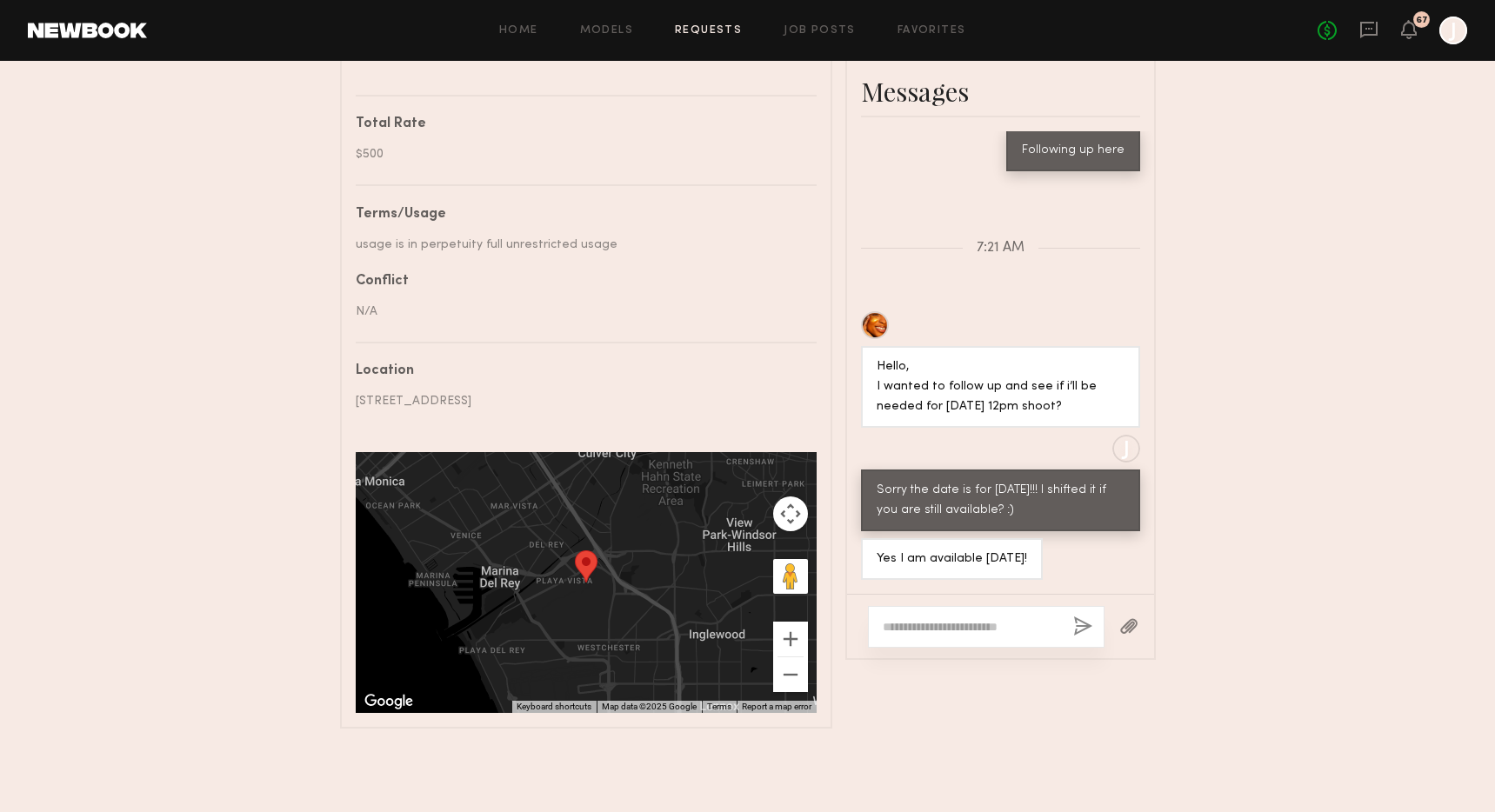
scroll to position [825, 0]
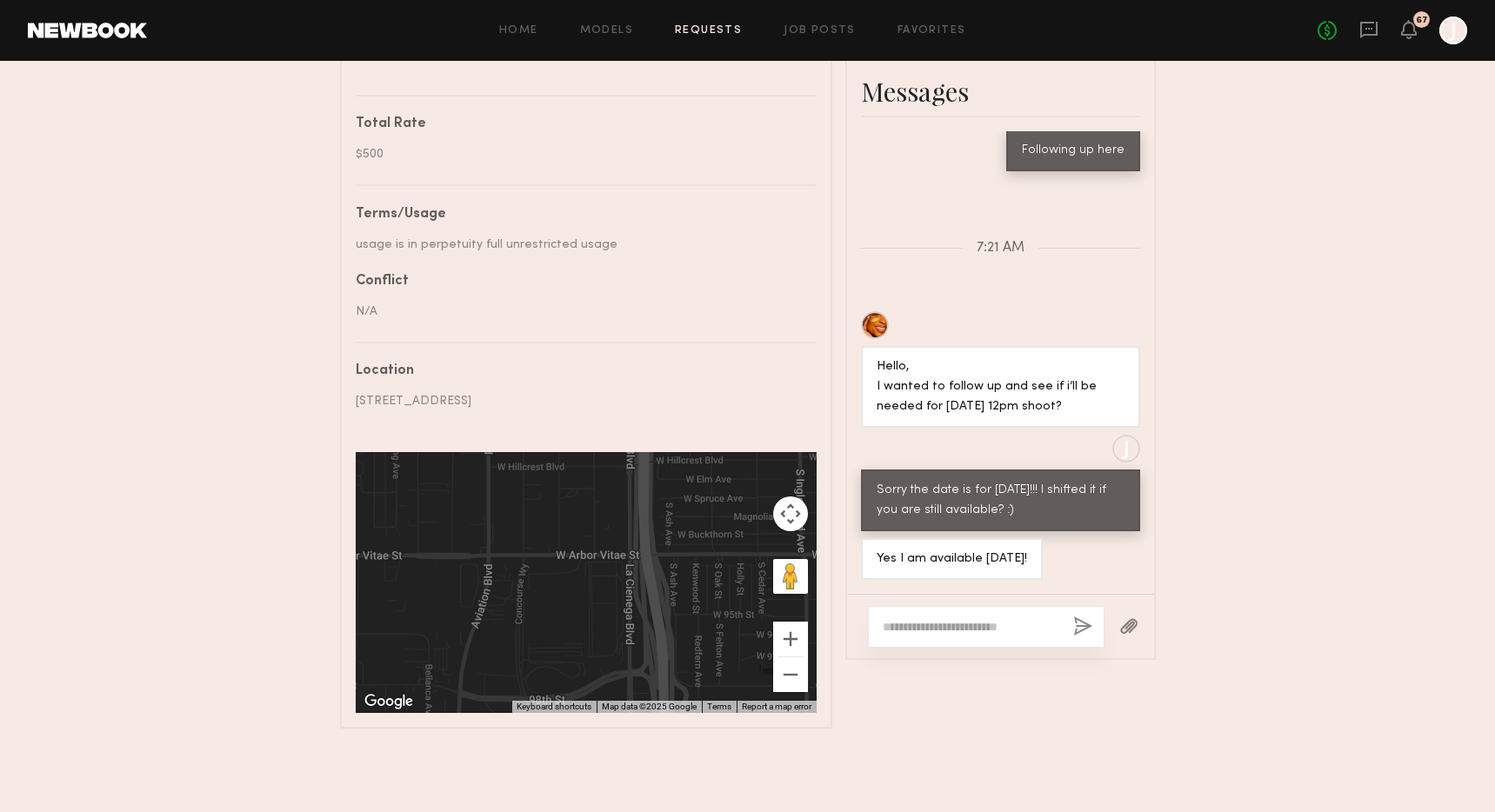
click at [897, 619] on textarea at bounding box center [971, 627] width 177 height 18
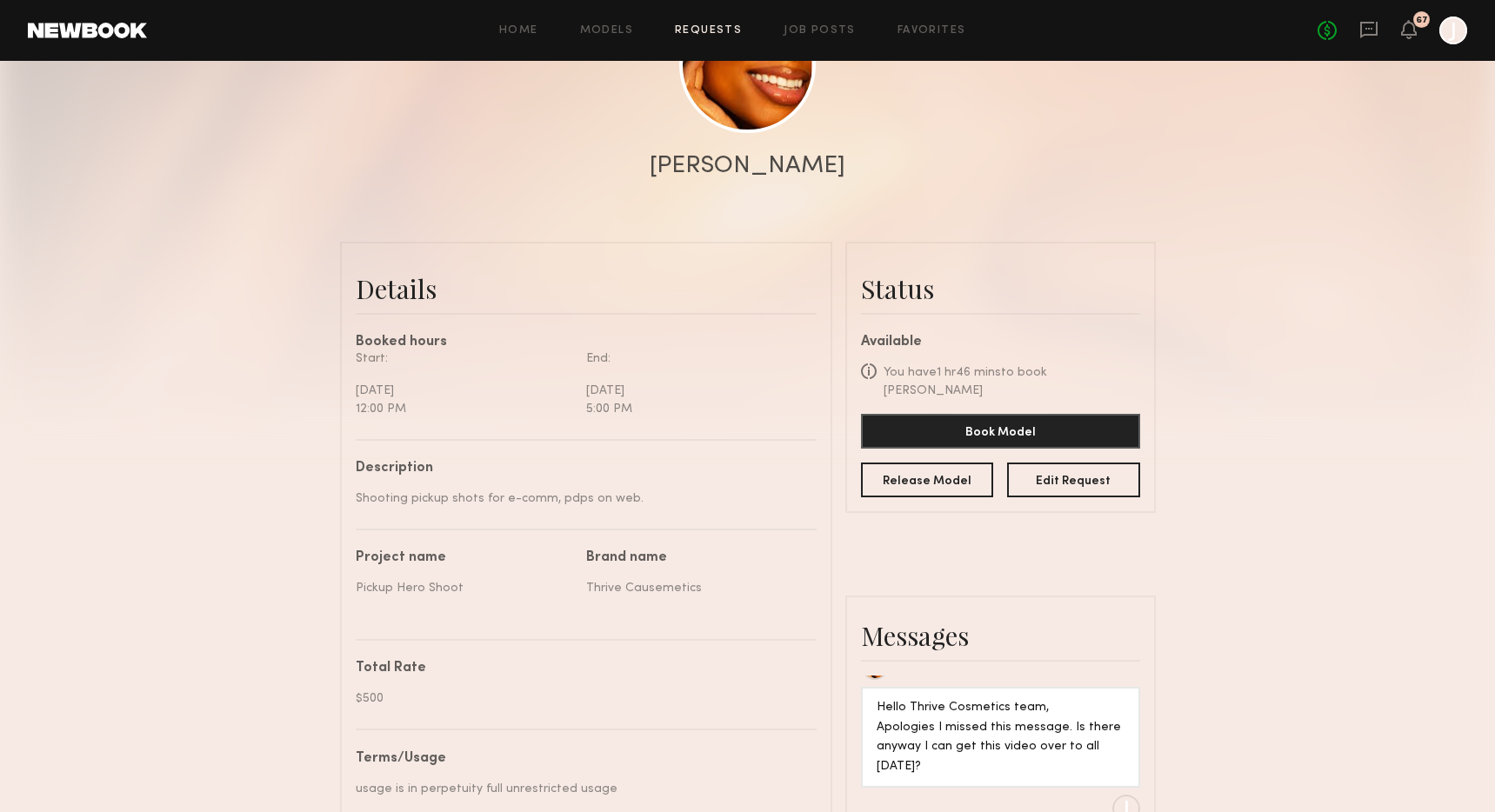
scroll to position [250, 0]
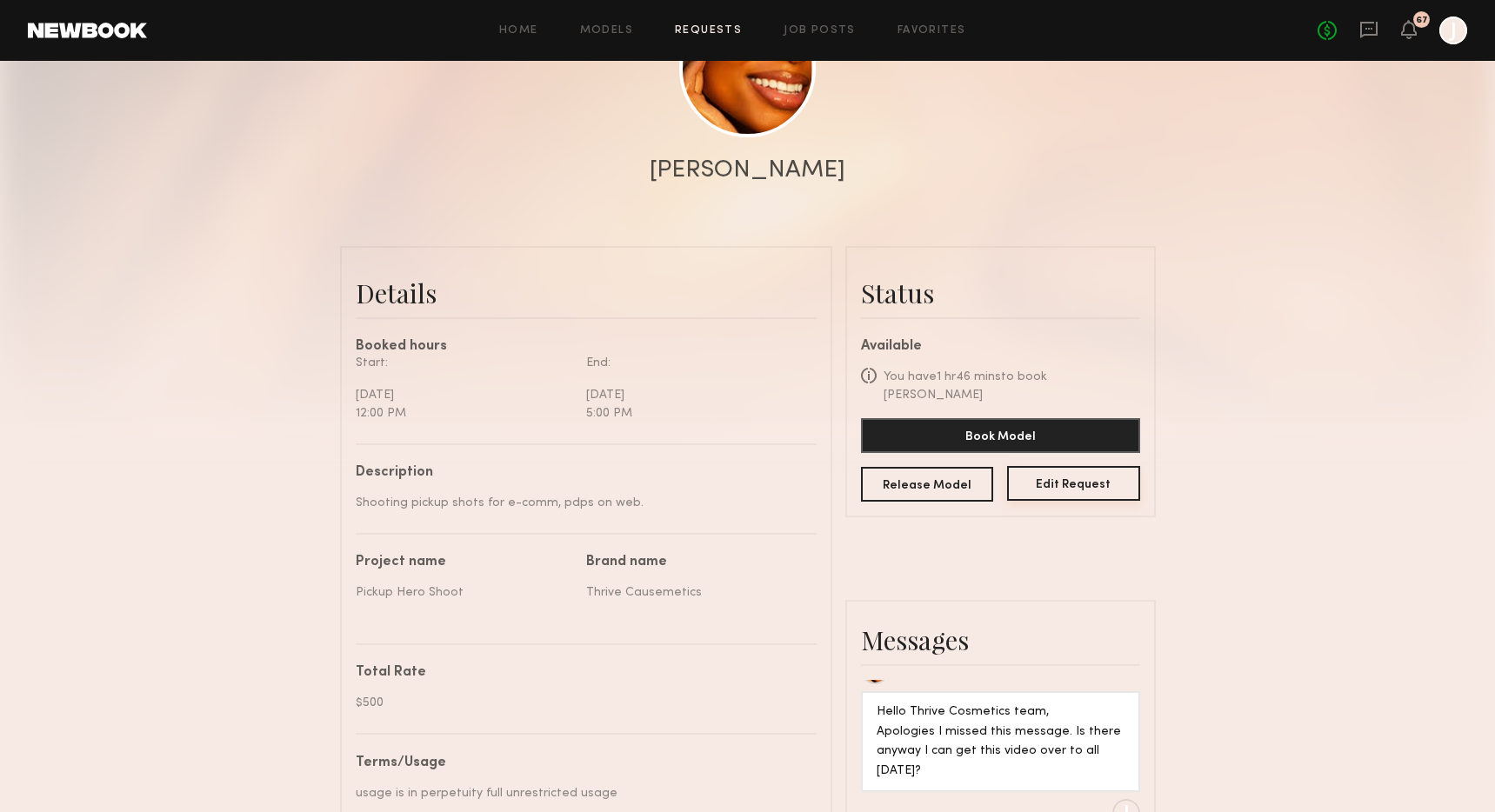
click at [1058, 481] on button "Edit Request" at bounding box center [1073, 483] width 133 height 35
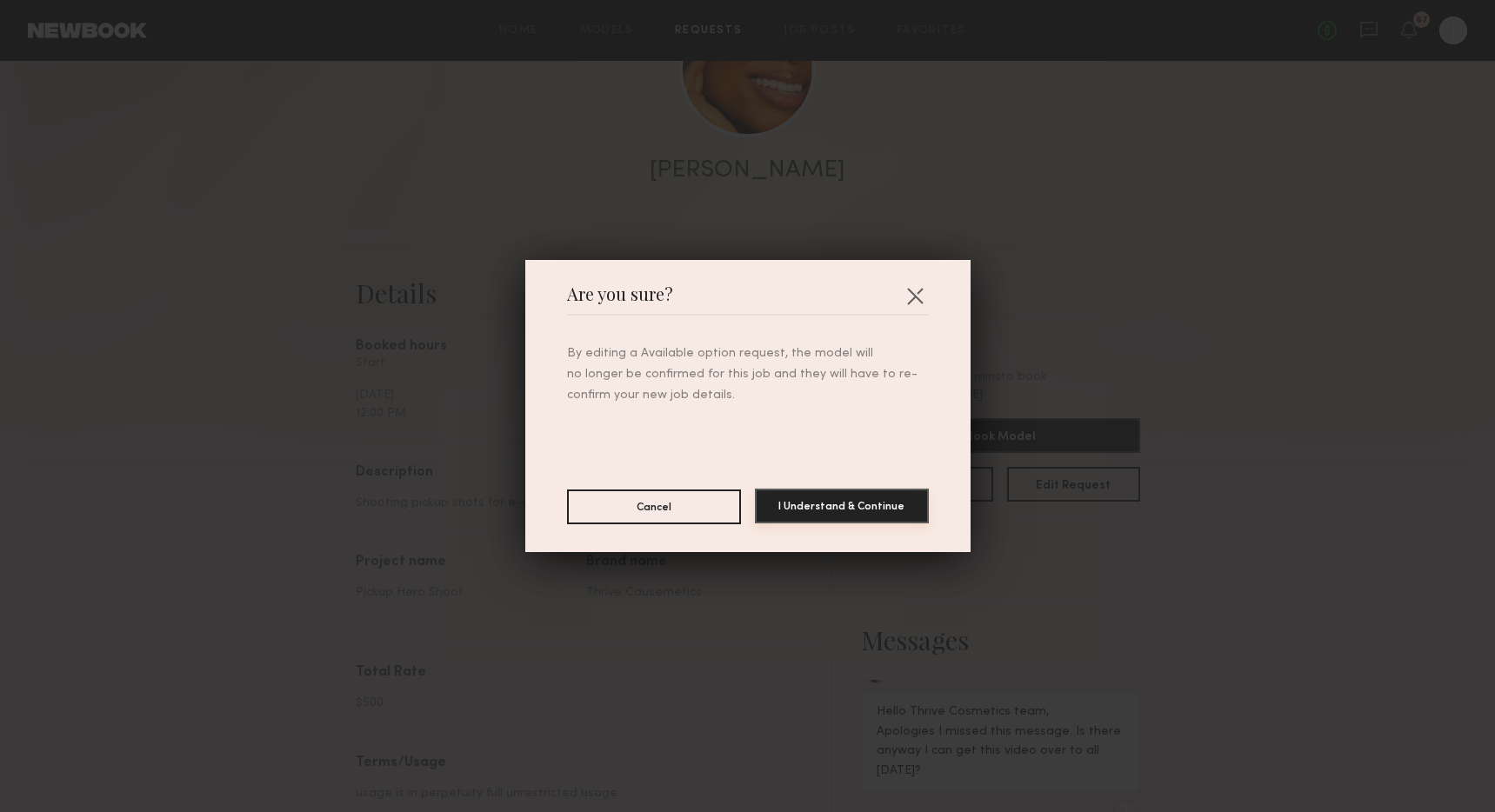
click at [826, 511] on button "I Understand & Continue" at bounding box center [842, 505] width 174 height 35
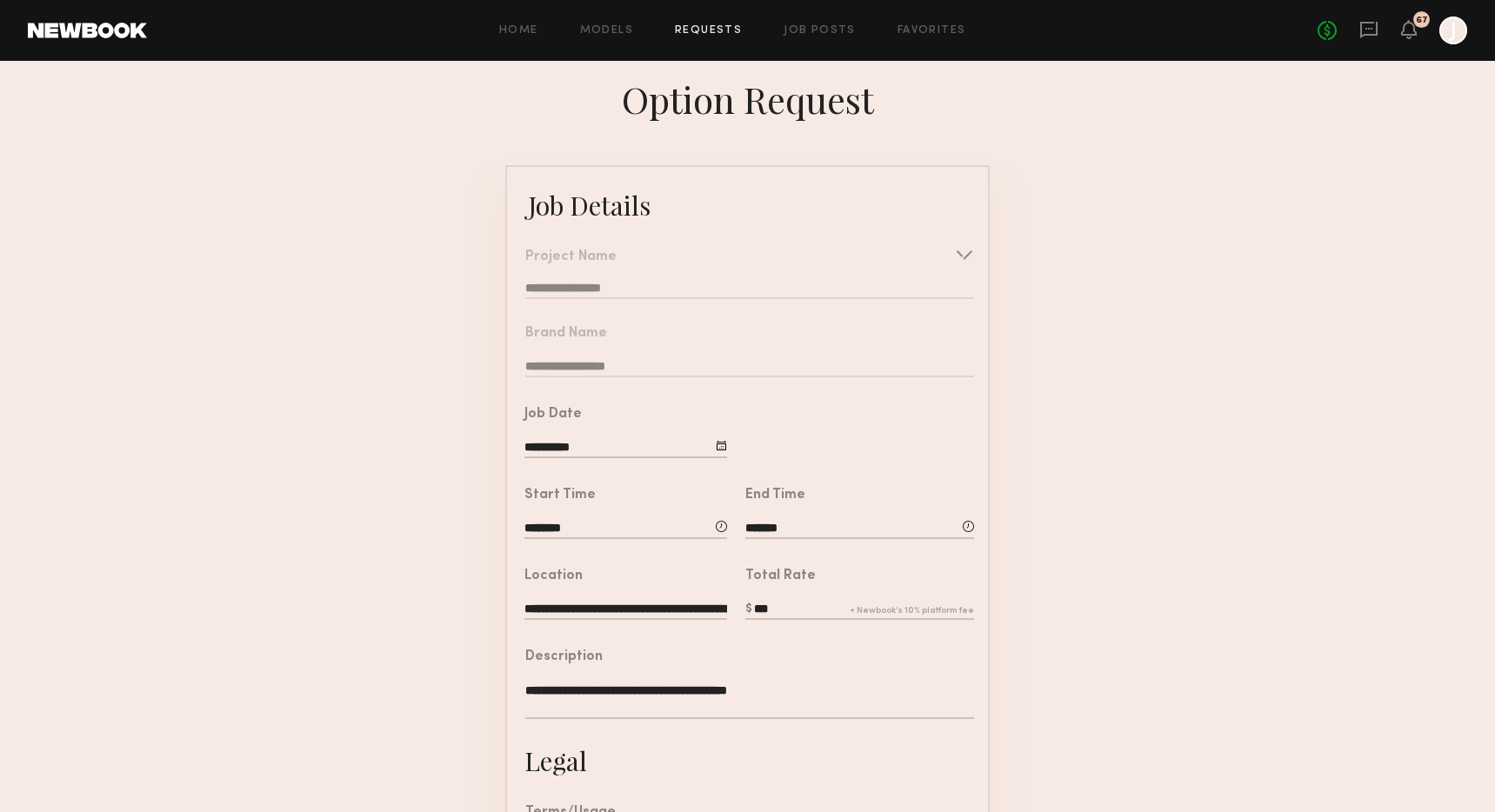
click at [657, 455] on input "**********" at bounding box center [625, 448] width 202 height 19
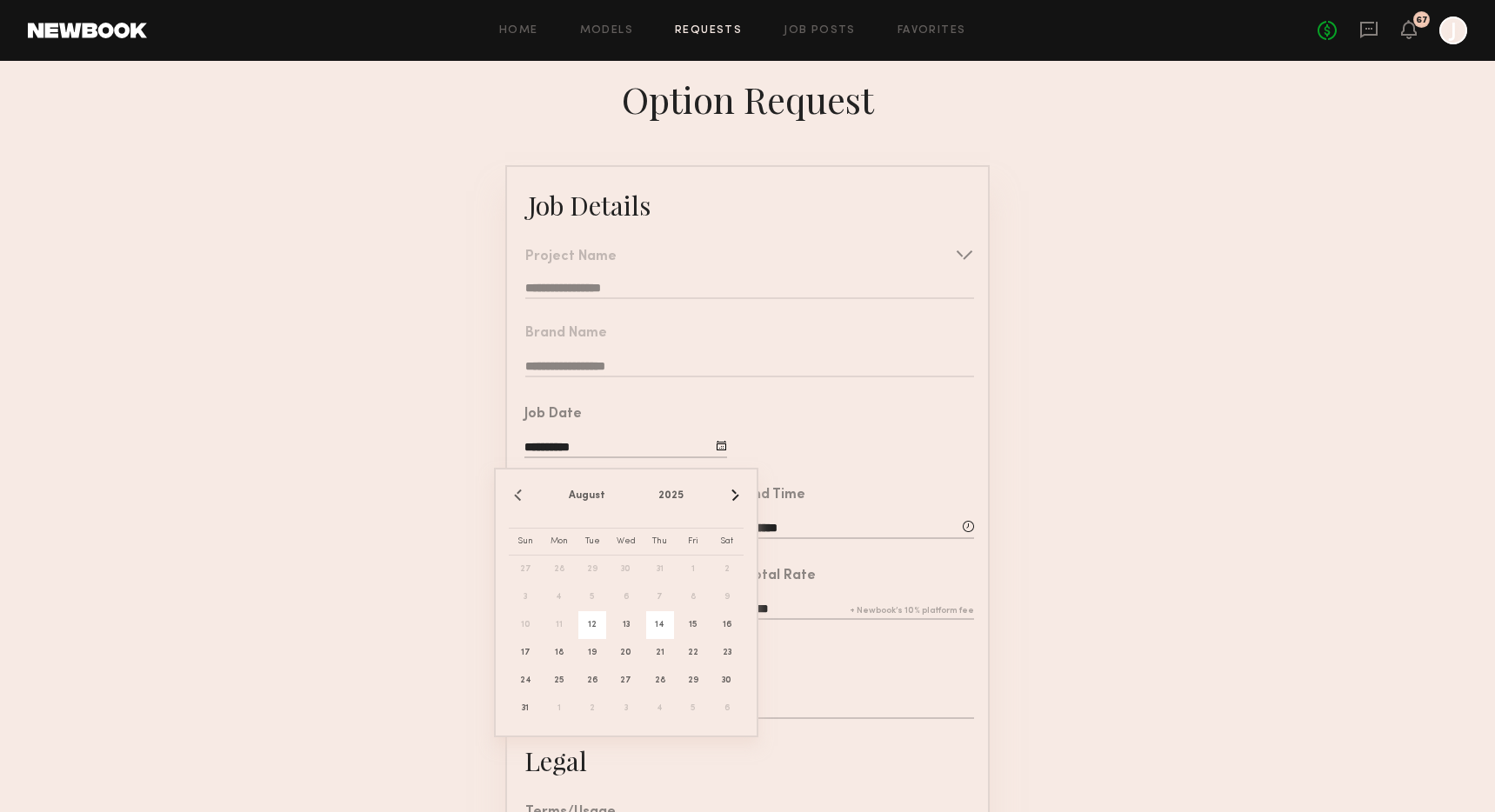
click at [656, 622] on span "14" at bounding box center [660, 625] width 28 height 28
type input "**********"
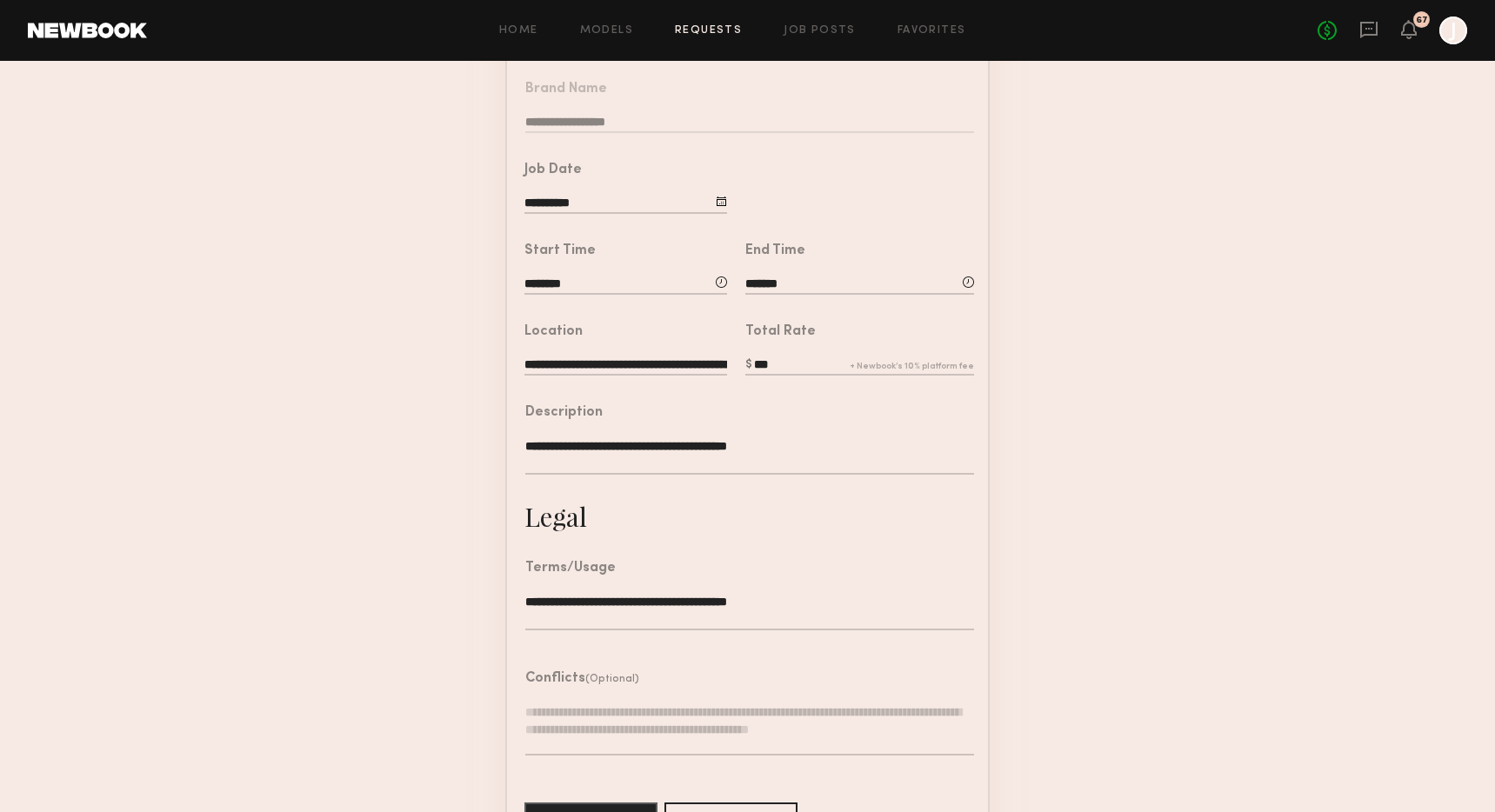
scroll to position [327, 0]
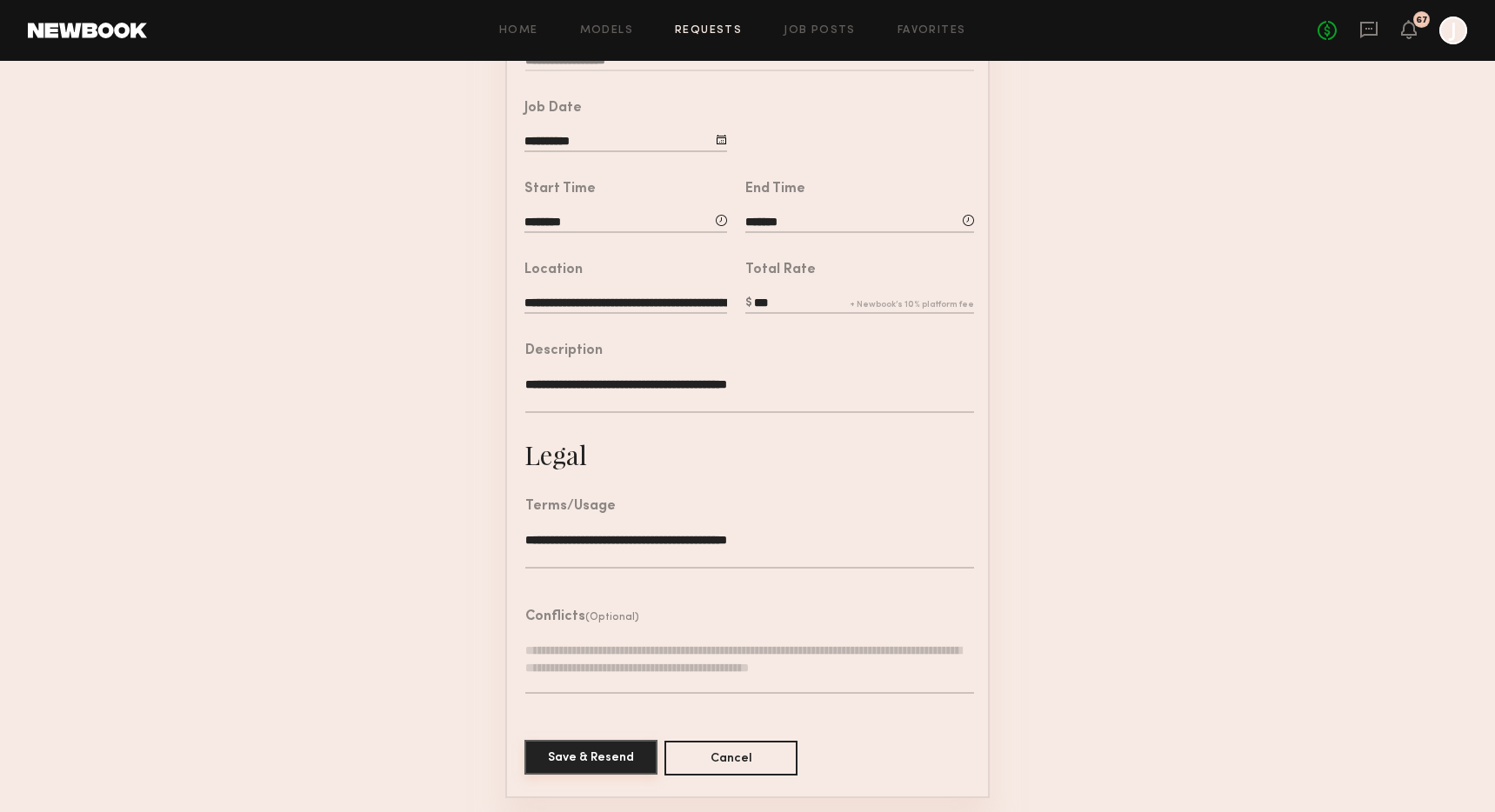
click at [593, 759] on button "Save & Resend" at bounding box center [590, 757] width 133 height 35
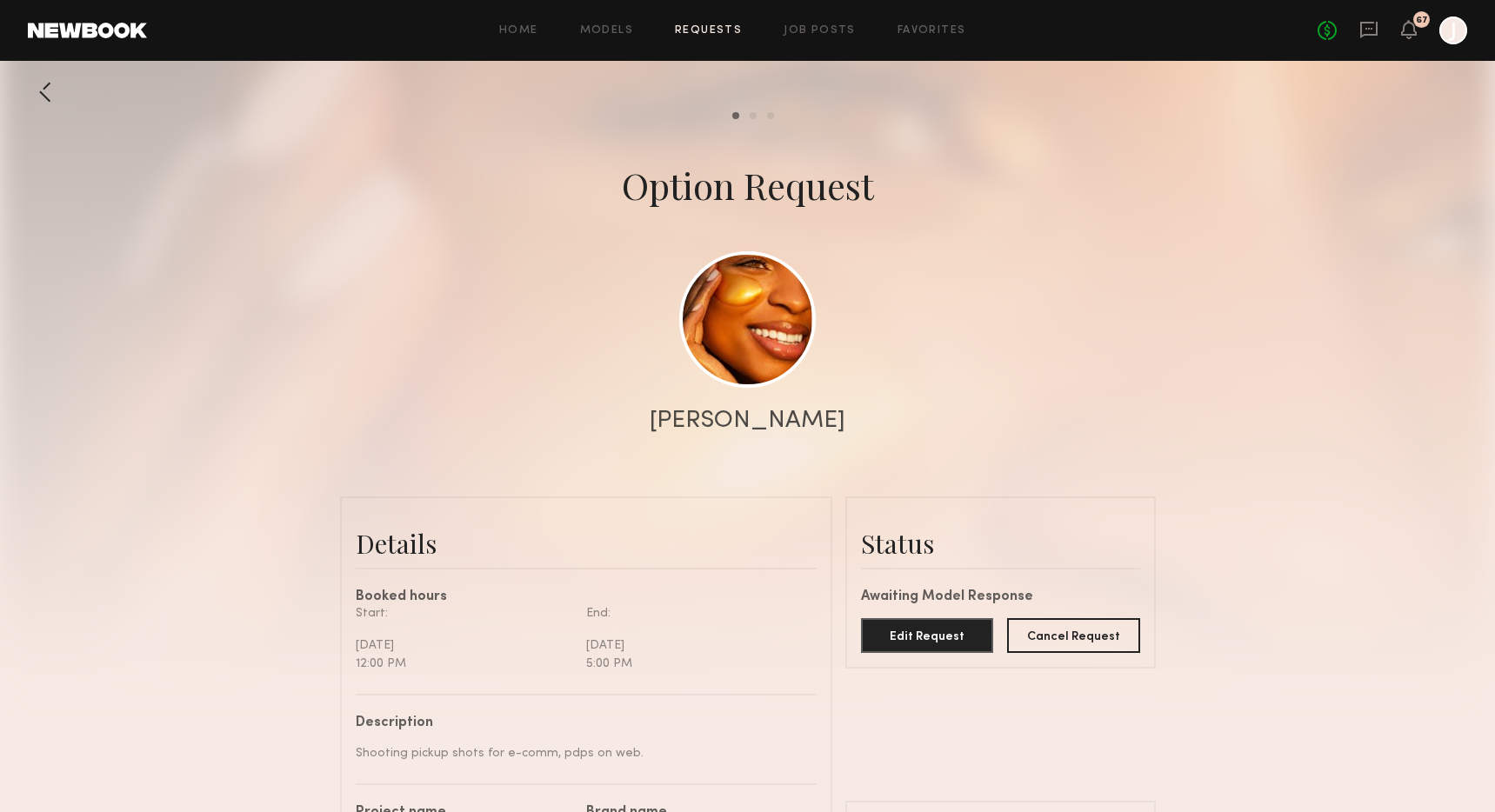
scroll to position [834, 0]
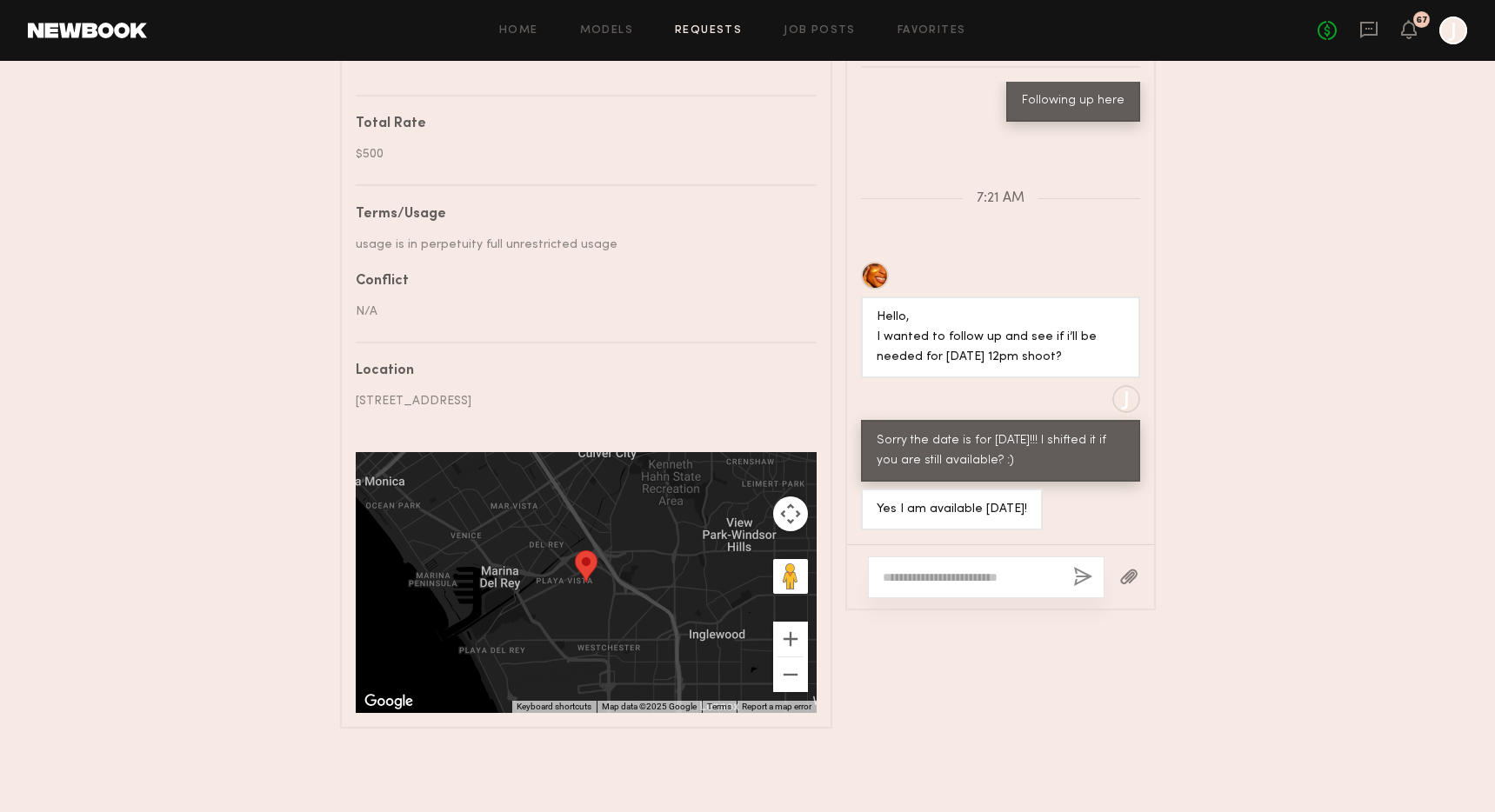
click at [916, 569] on textarea at bounding box center [971, 578] width 177 height 18
type textarea "**********"
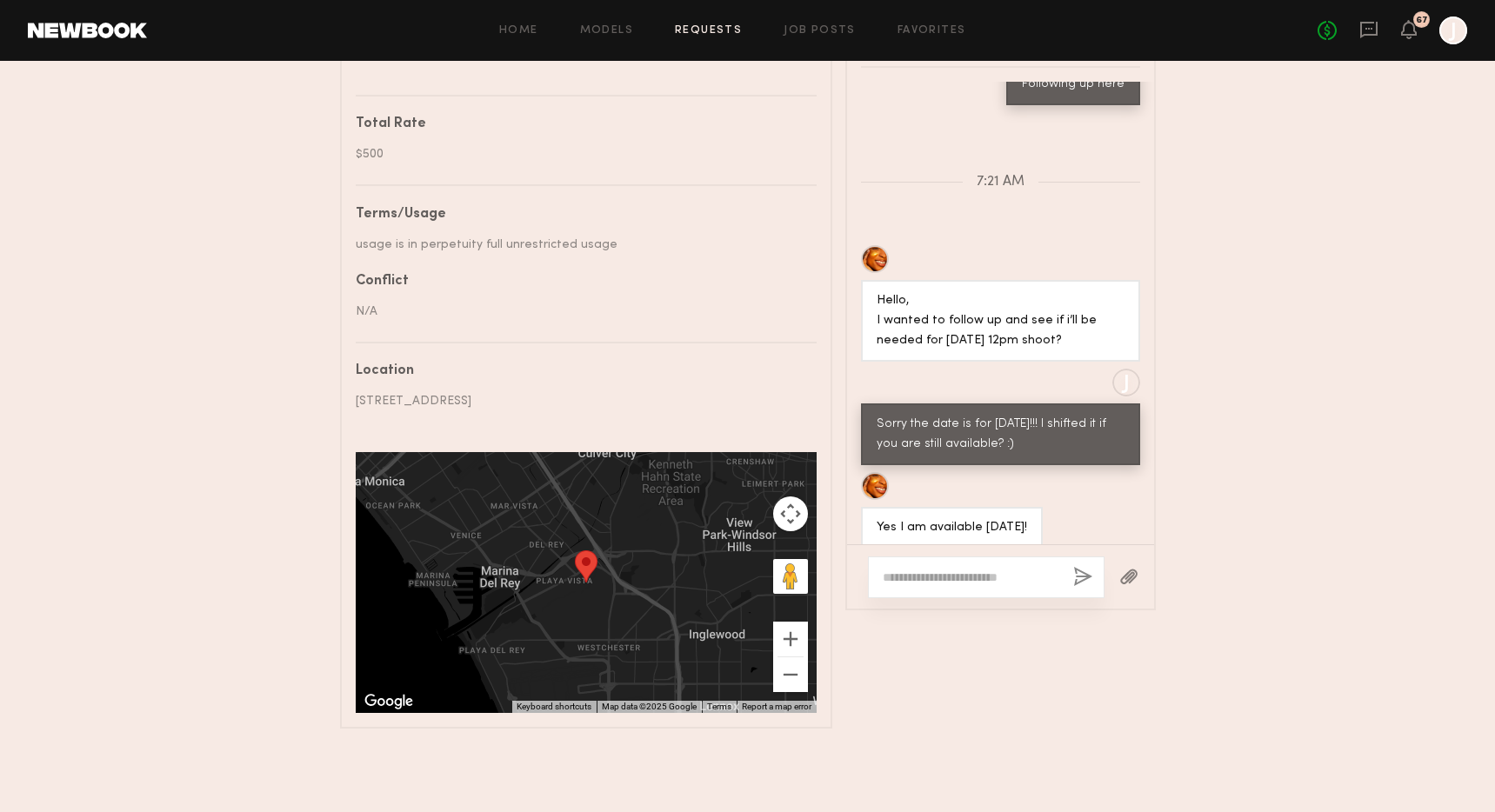
scroll to position [2450, 0]
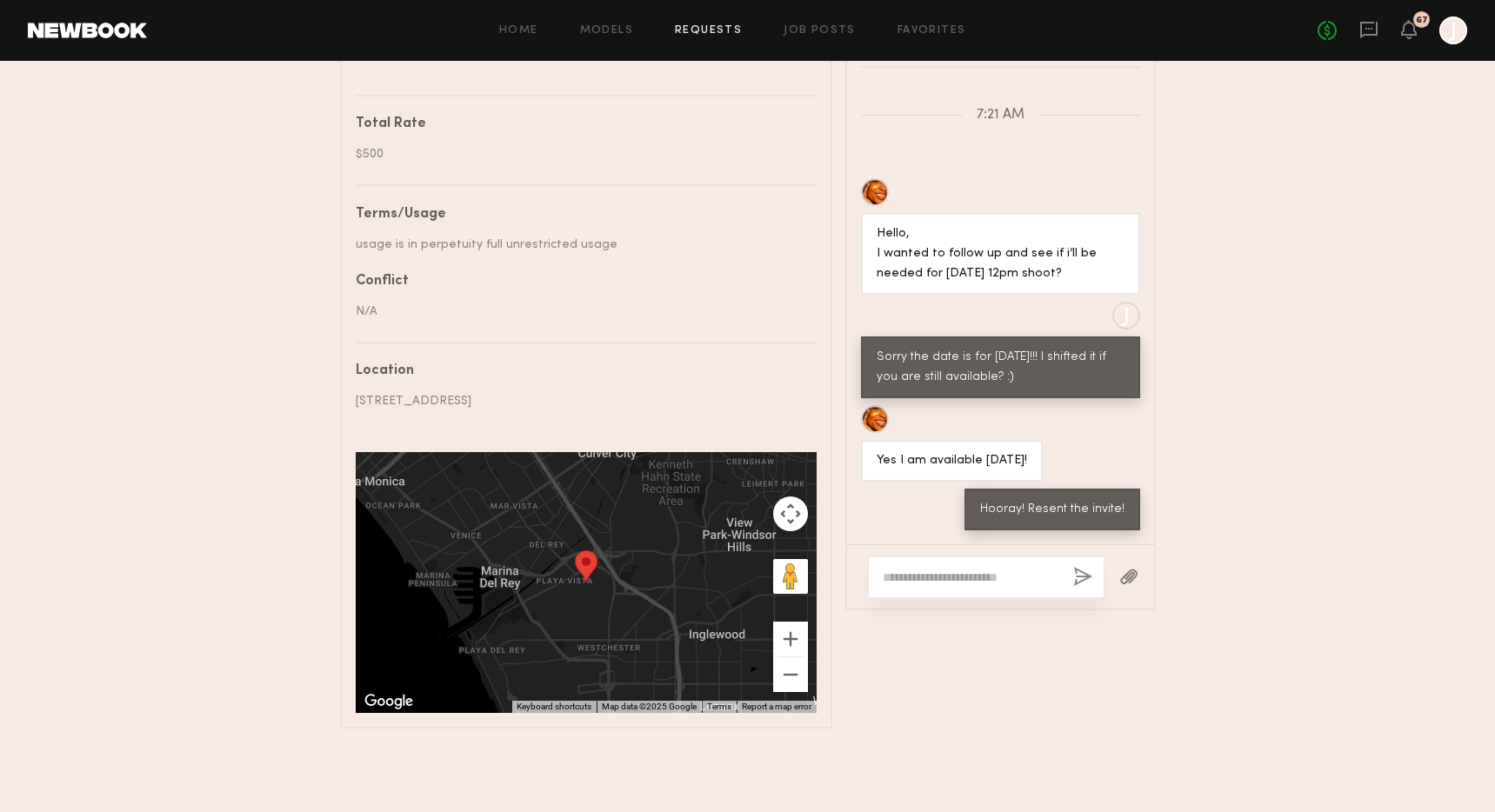
click at [916, 569] on textarea at bounding box center [971, 578] width 177 height 18
type textarea "**********"
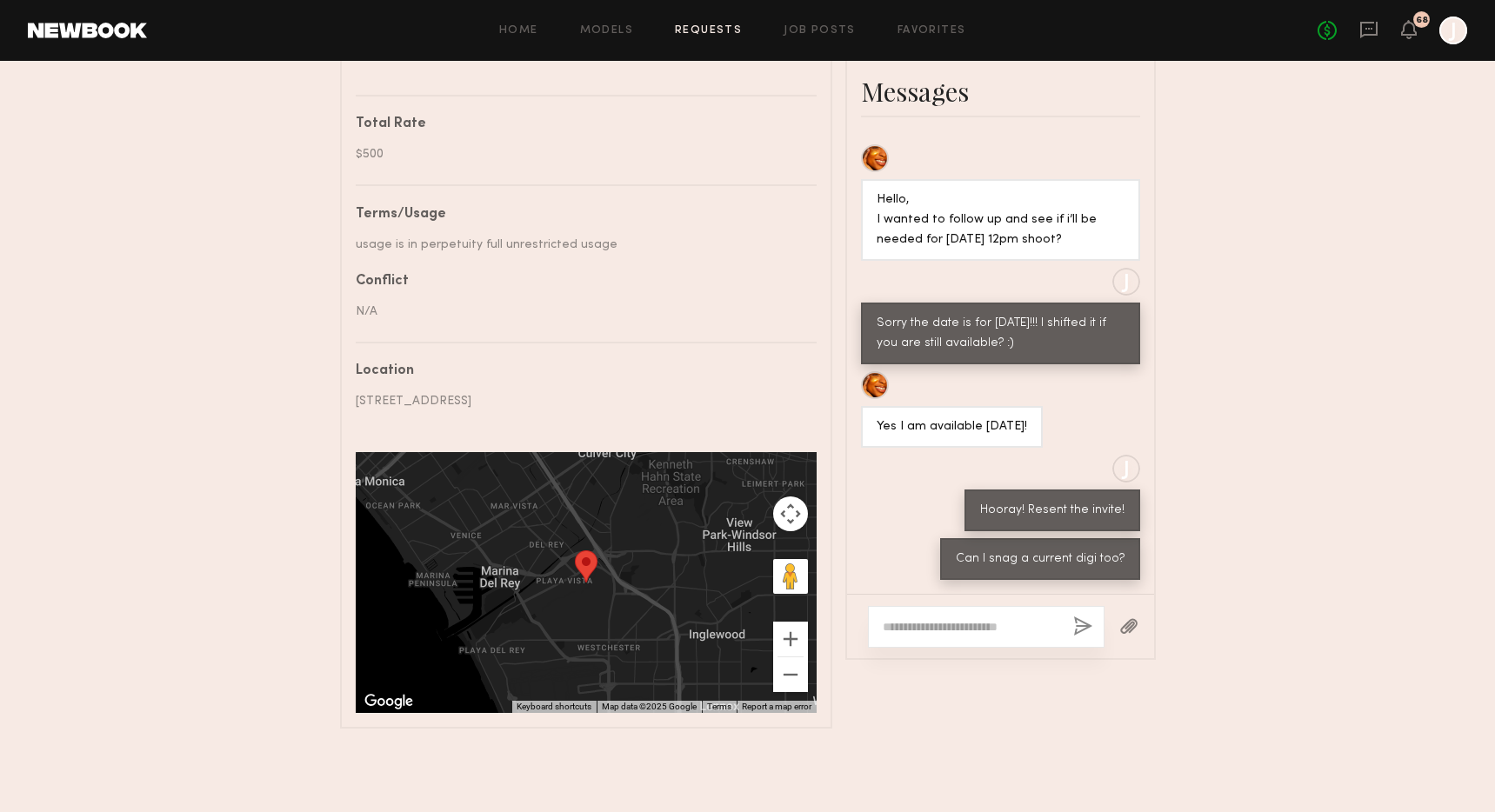
scroll to position [0, 0]
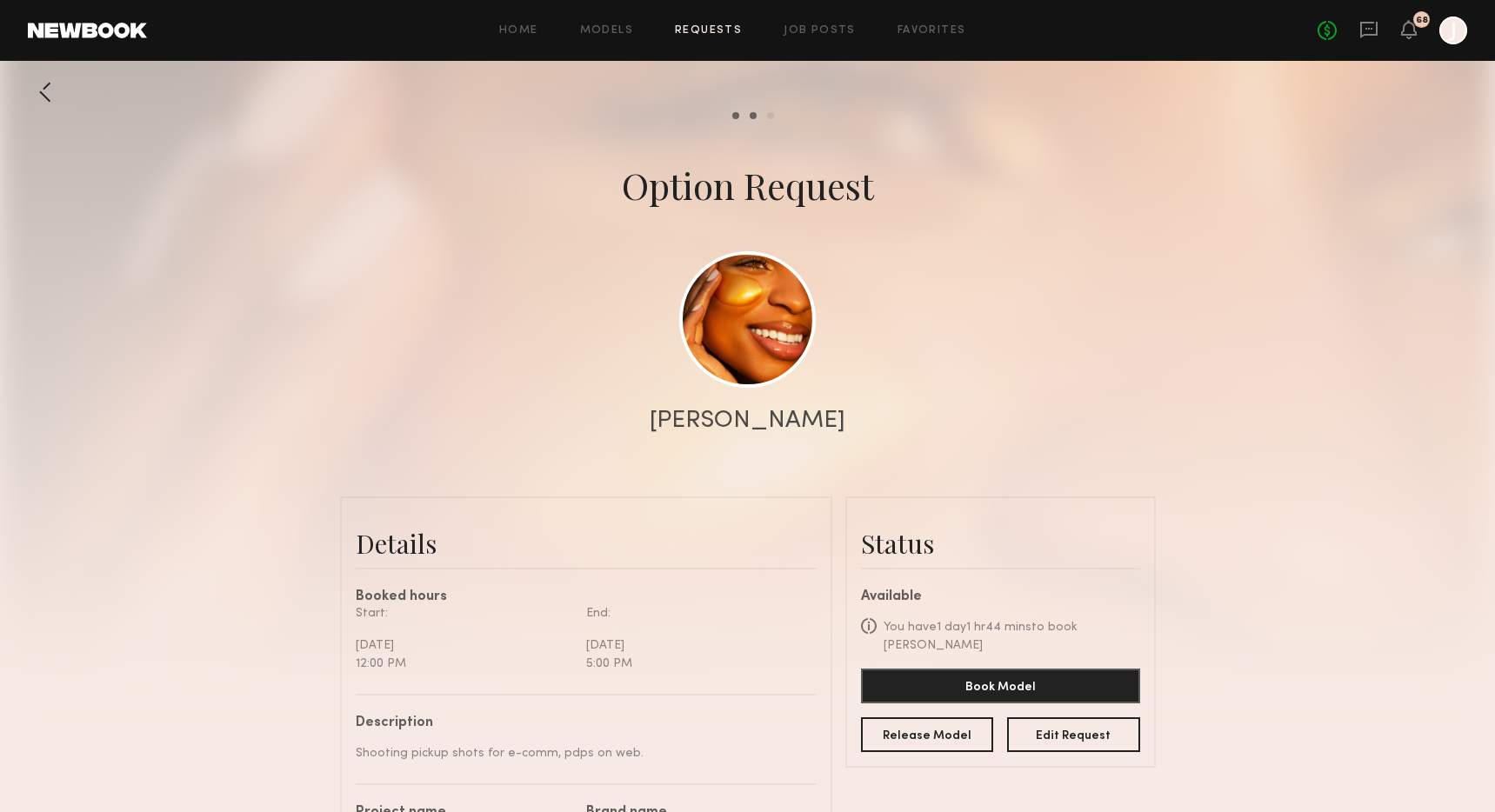
click at [44, 91] on div at bounding box center [45, 92] width 35 height 35
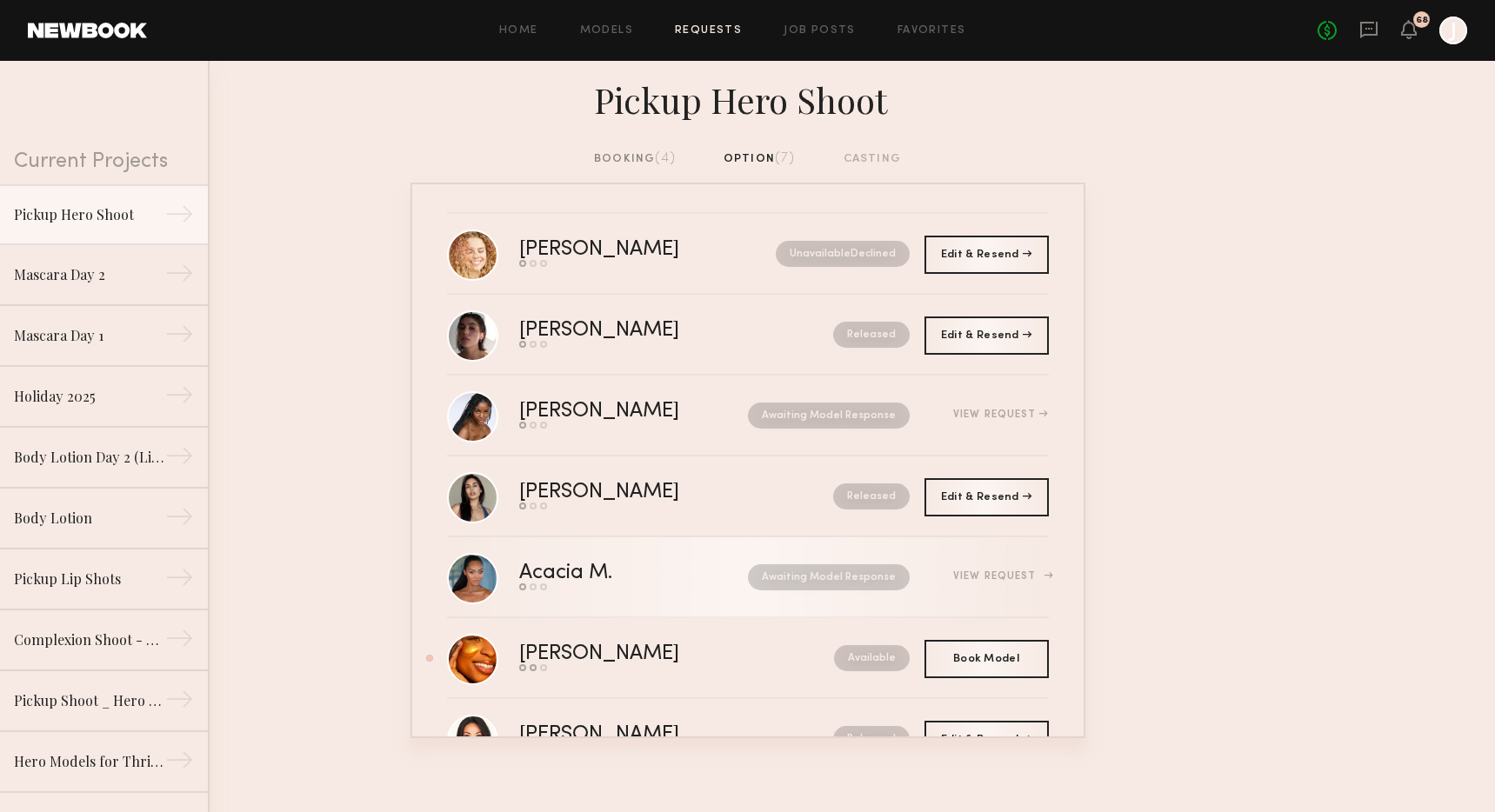
scroll to position [2, 0]
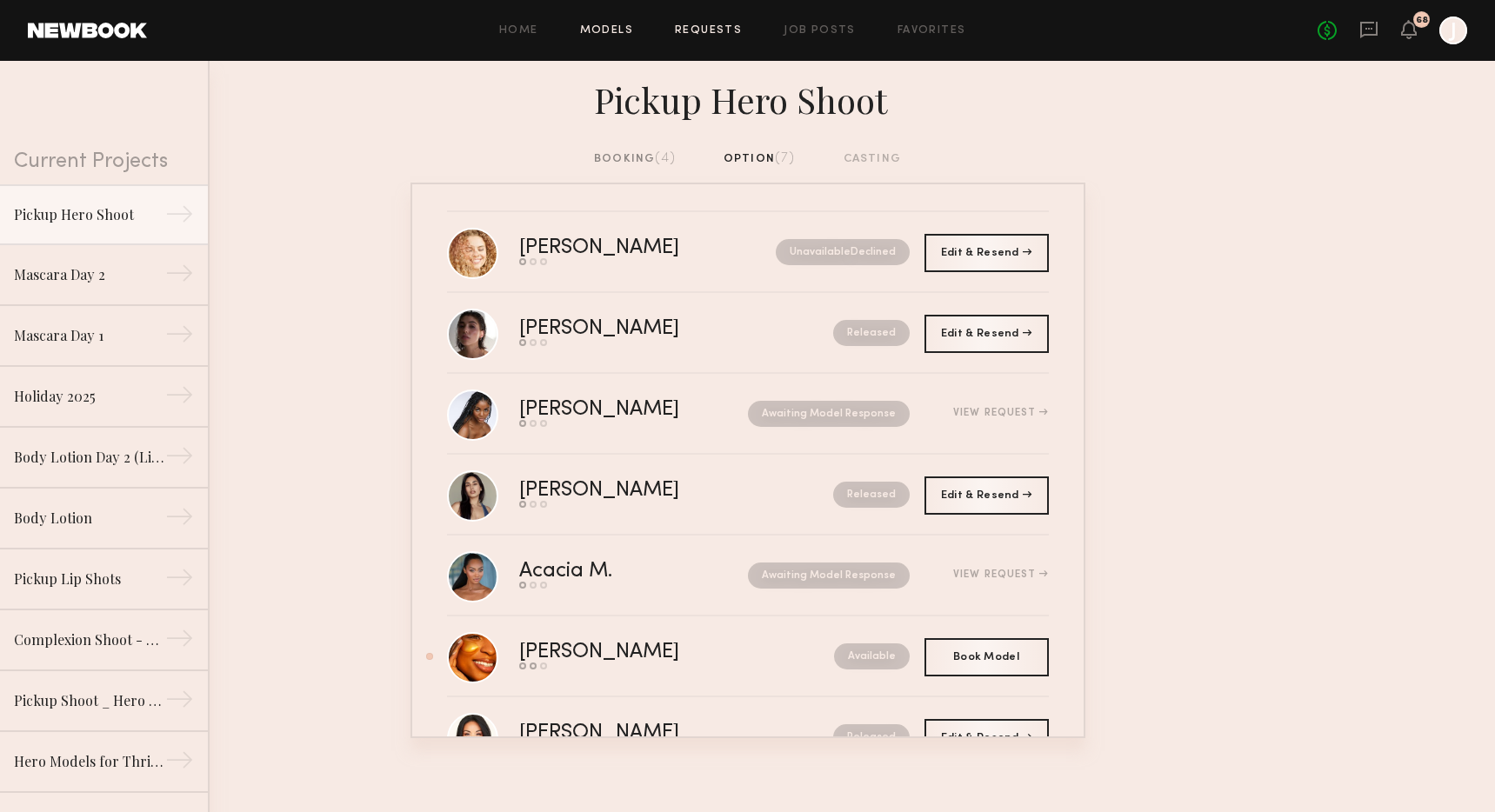
click at [613, 32] on link "Models" at bounding box center [606, 30] width 53 height 12
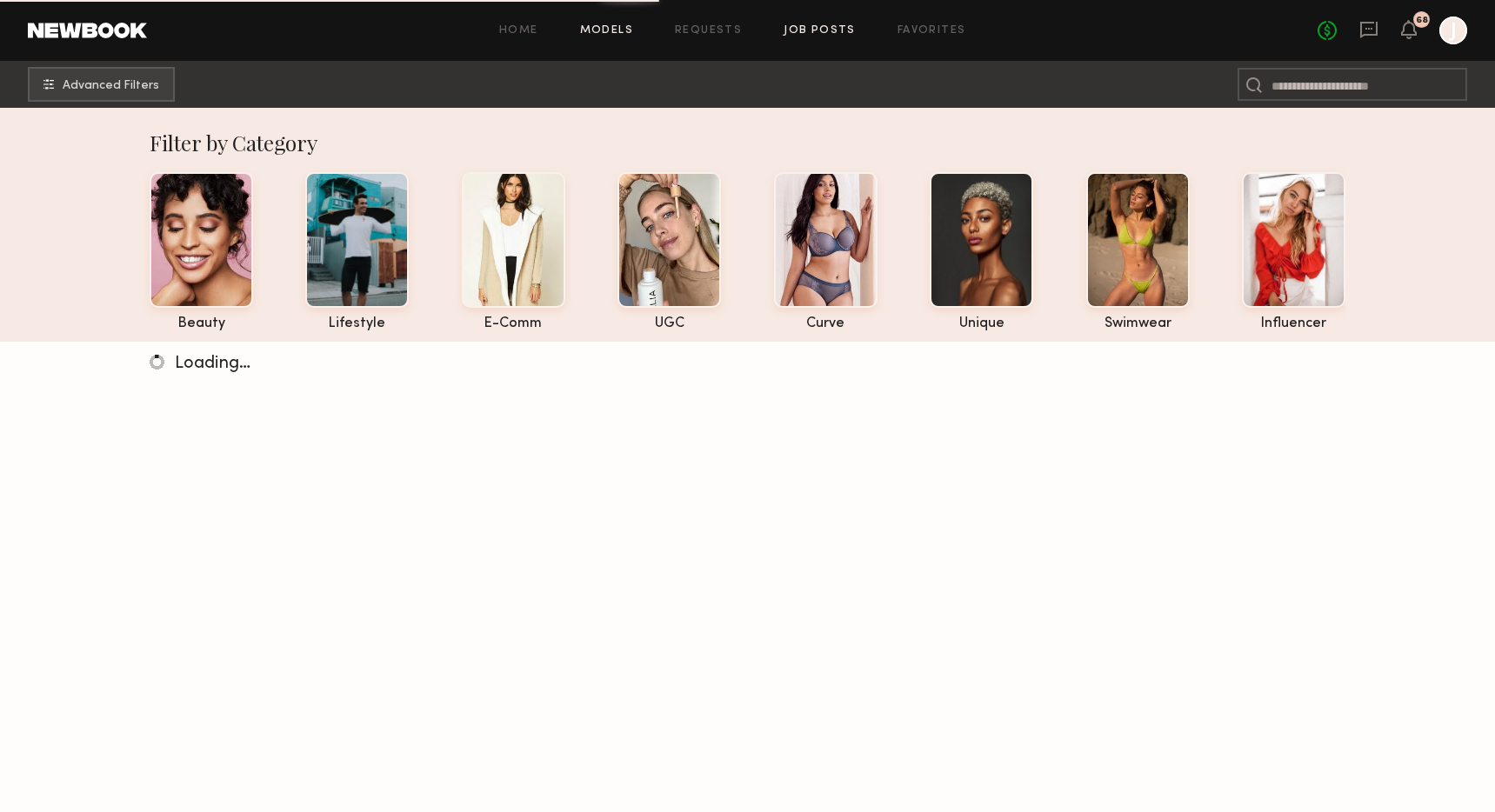
click at [821, 26] on link "Job Posts" at bounding box center [819, 30] width 72 height 12
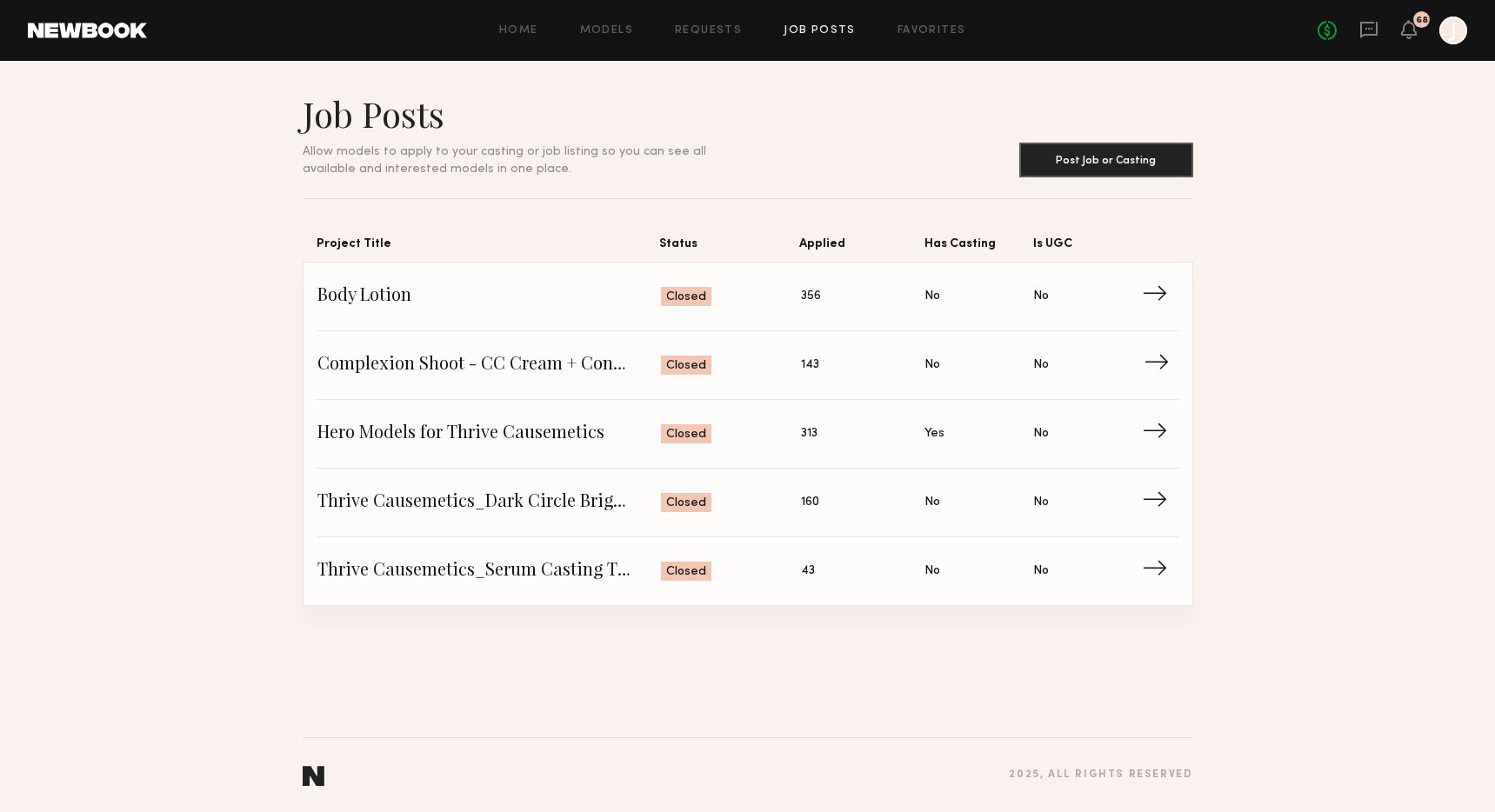
click at [743, 363] on span "Status: Closed" at bounding box center [730, 365] width 140 height 26
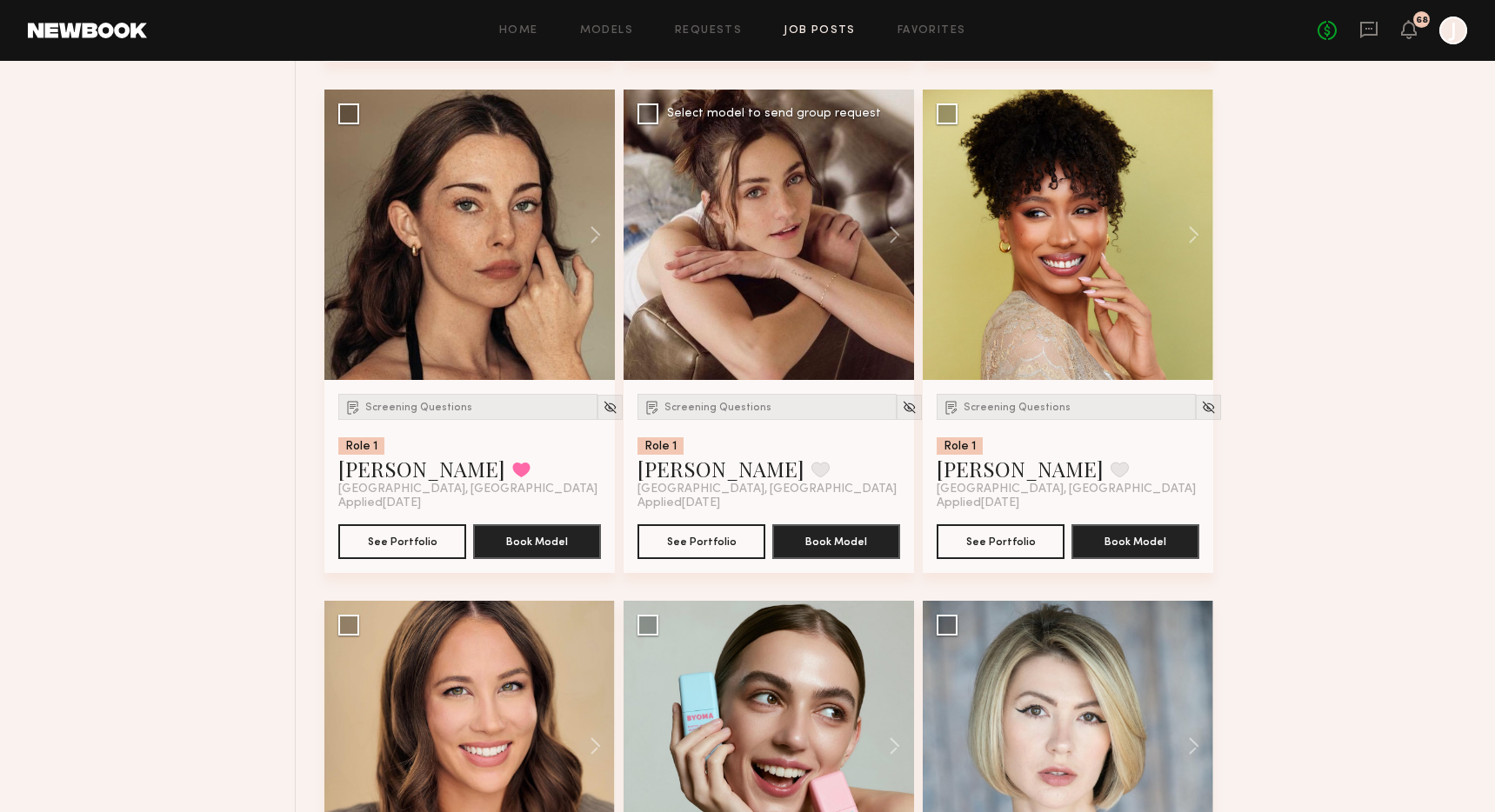
scroll to position [2267, 0]
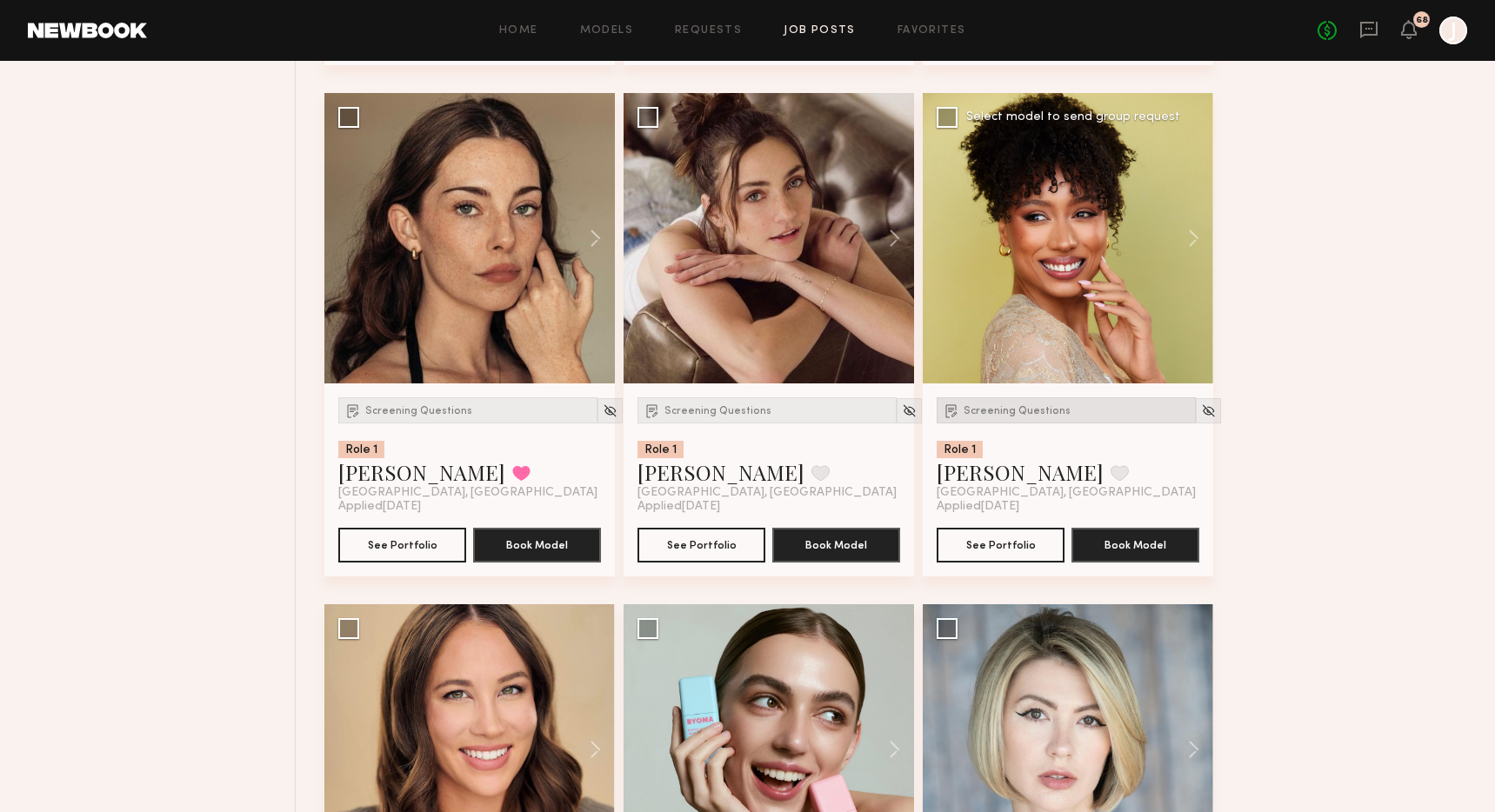
click at [1034, 406] on div "Screening Questions" at bounding box center [1066, 410] width 259 height 26
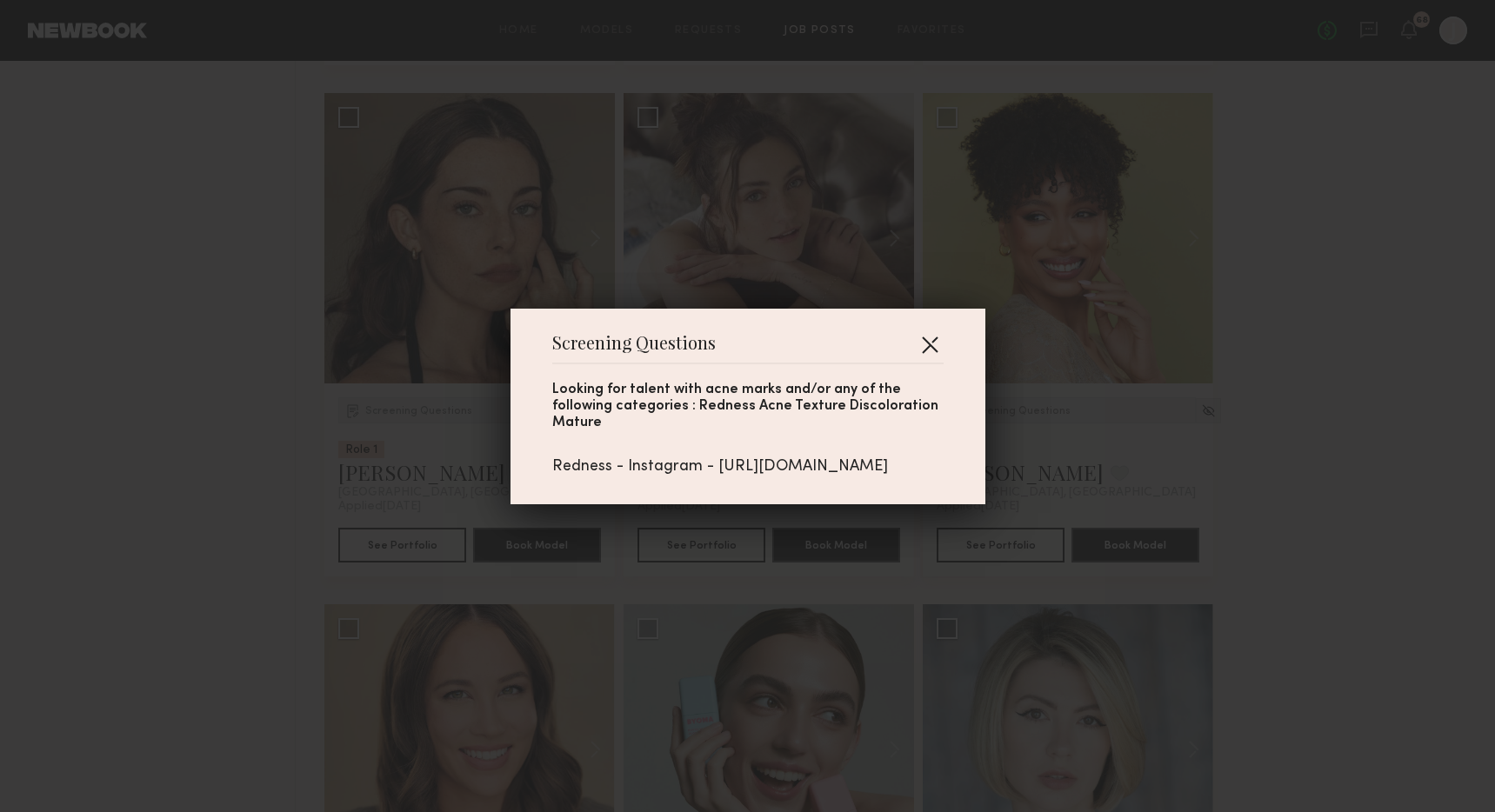
click at [941, 335] on button "button" at bounding box center [929, 344] width 28 height 28
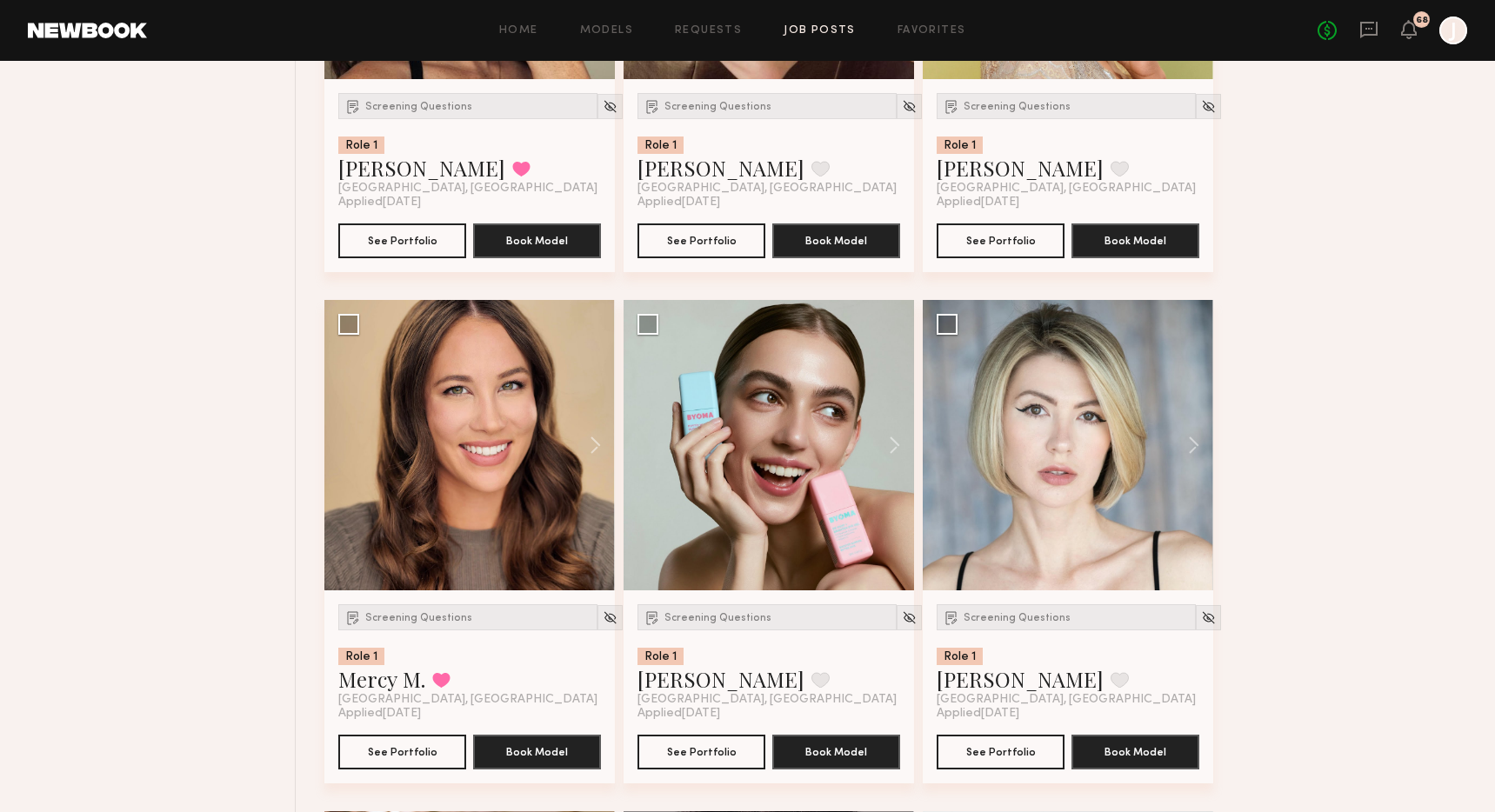
scroll to position [2703, 0]
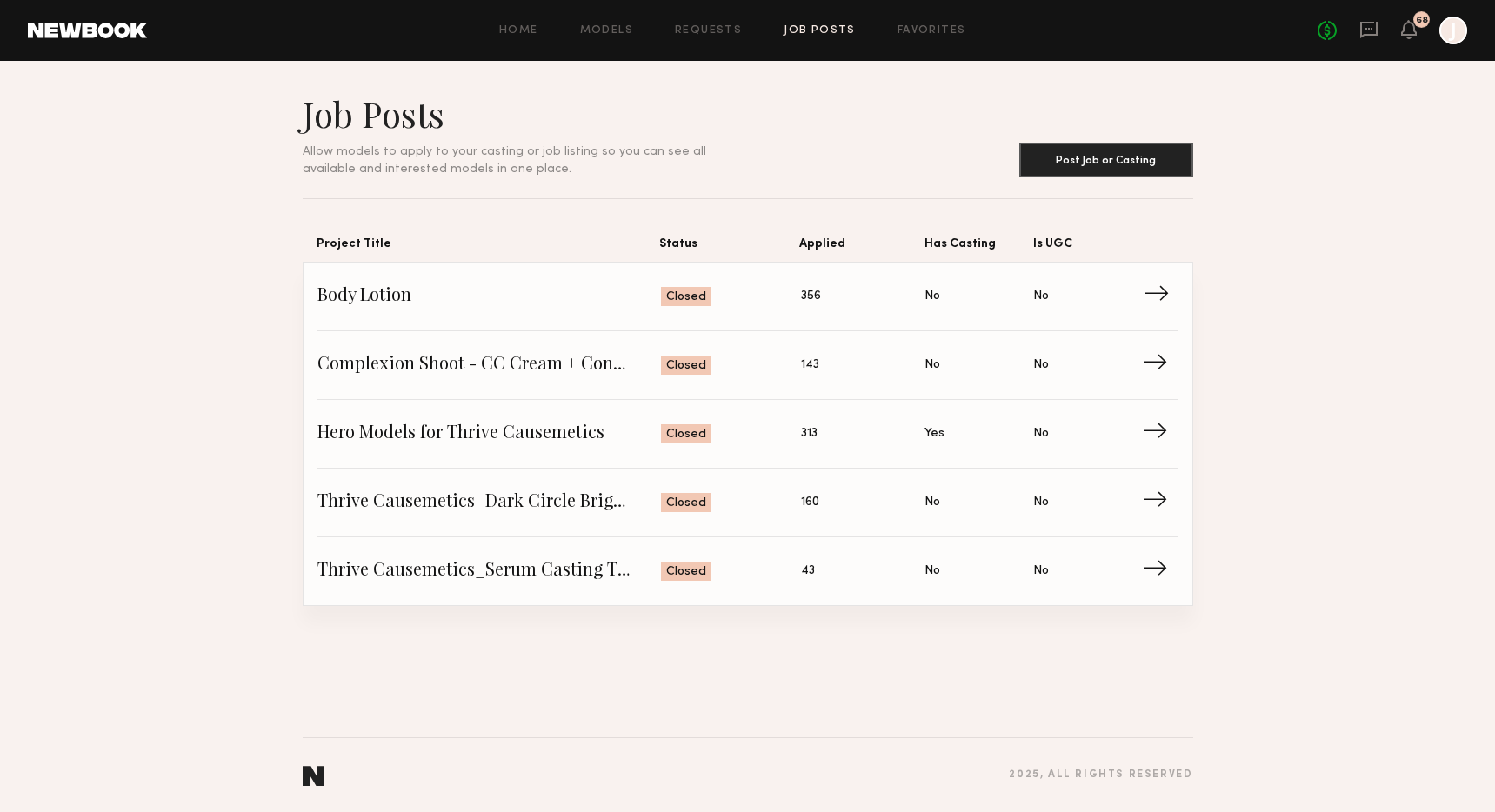
click at [563, 306] on span "Body Lotion" at bounding box center [489, 296] width 344 height 26
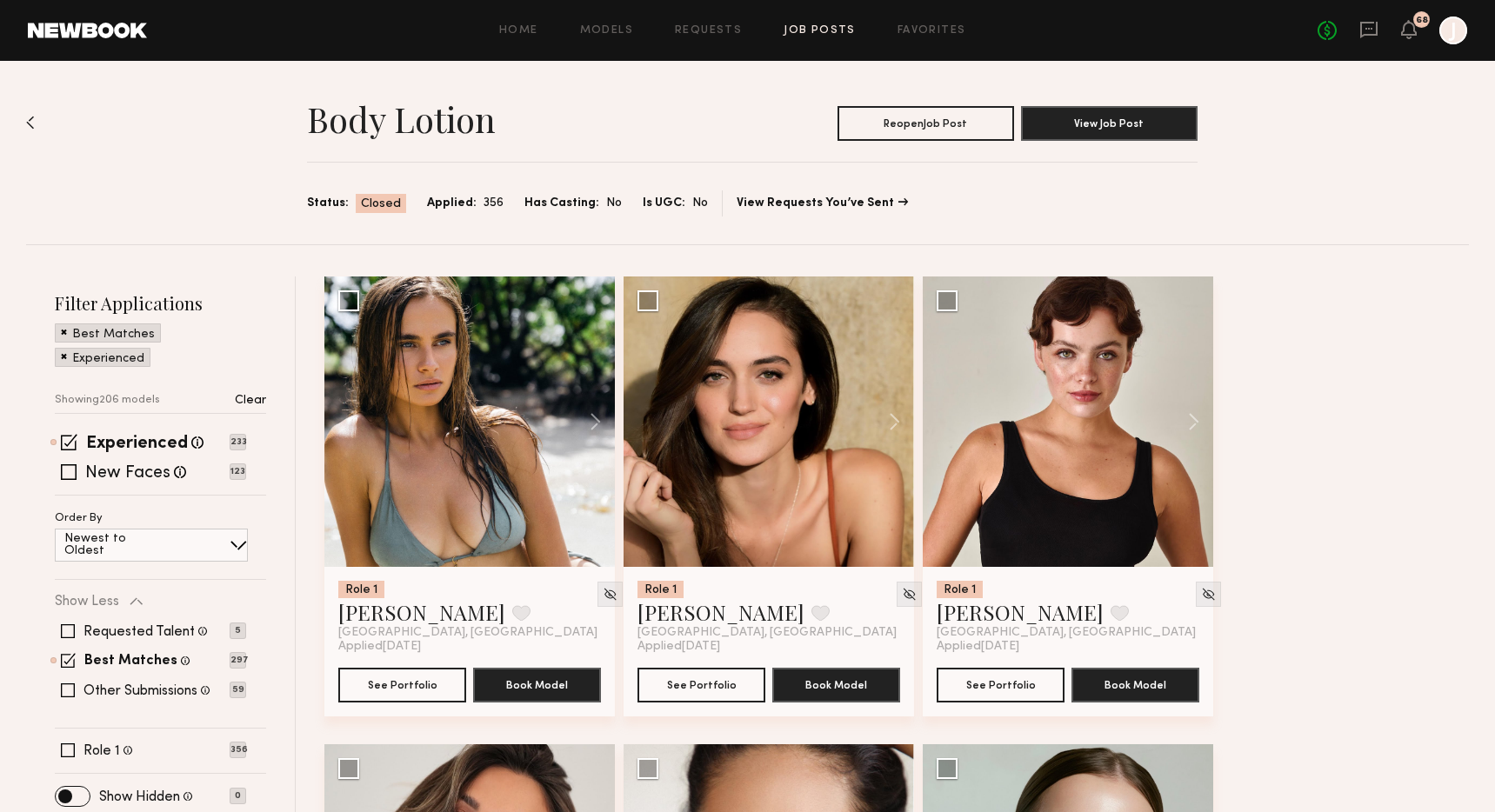
click at [61, 355] on span at bounding box center [63, 356] width 6 height 16
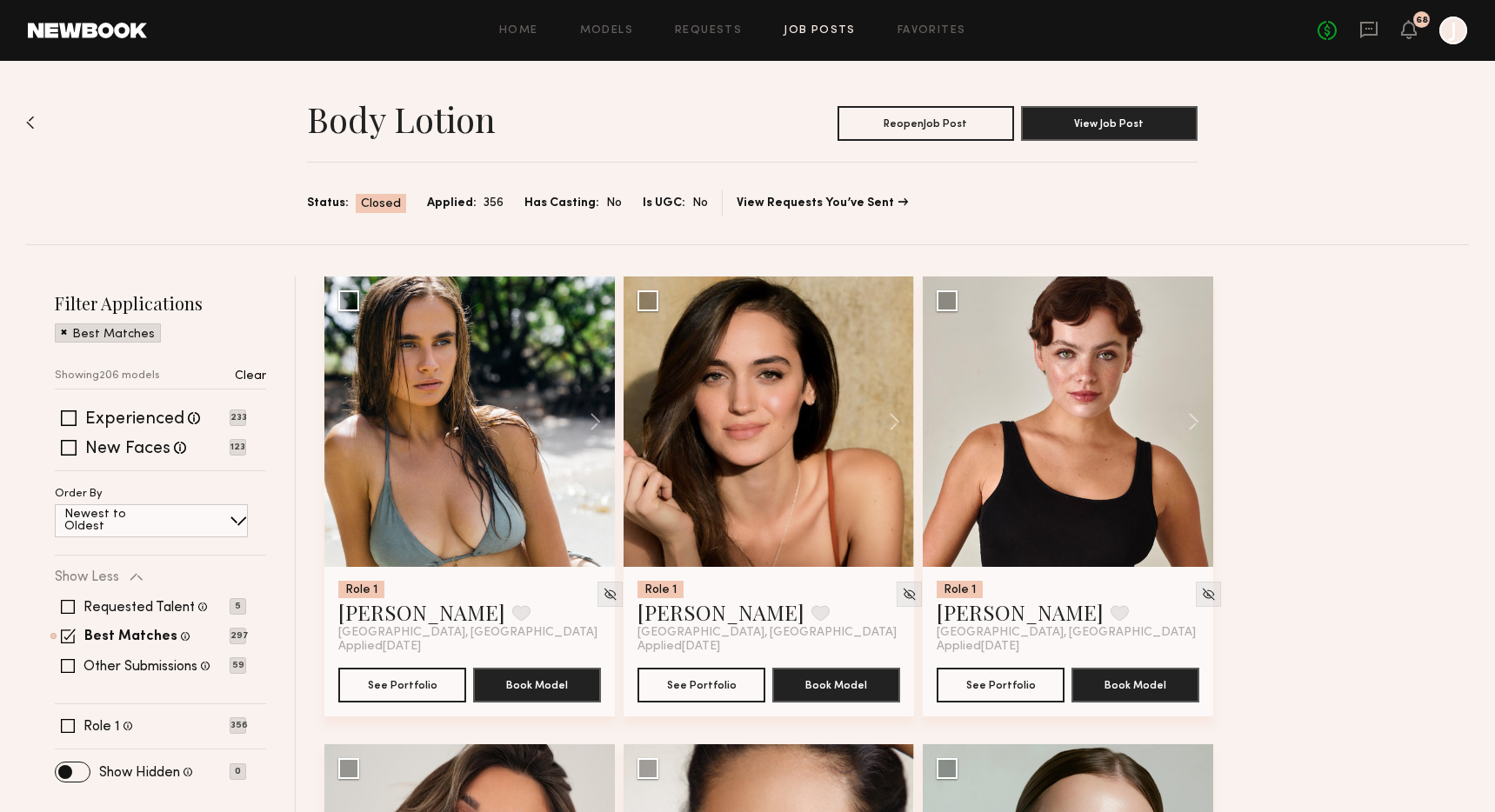
click at [60, 330] on div "Best Matches" at bounding box center [107, 332] width 106 height 19
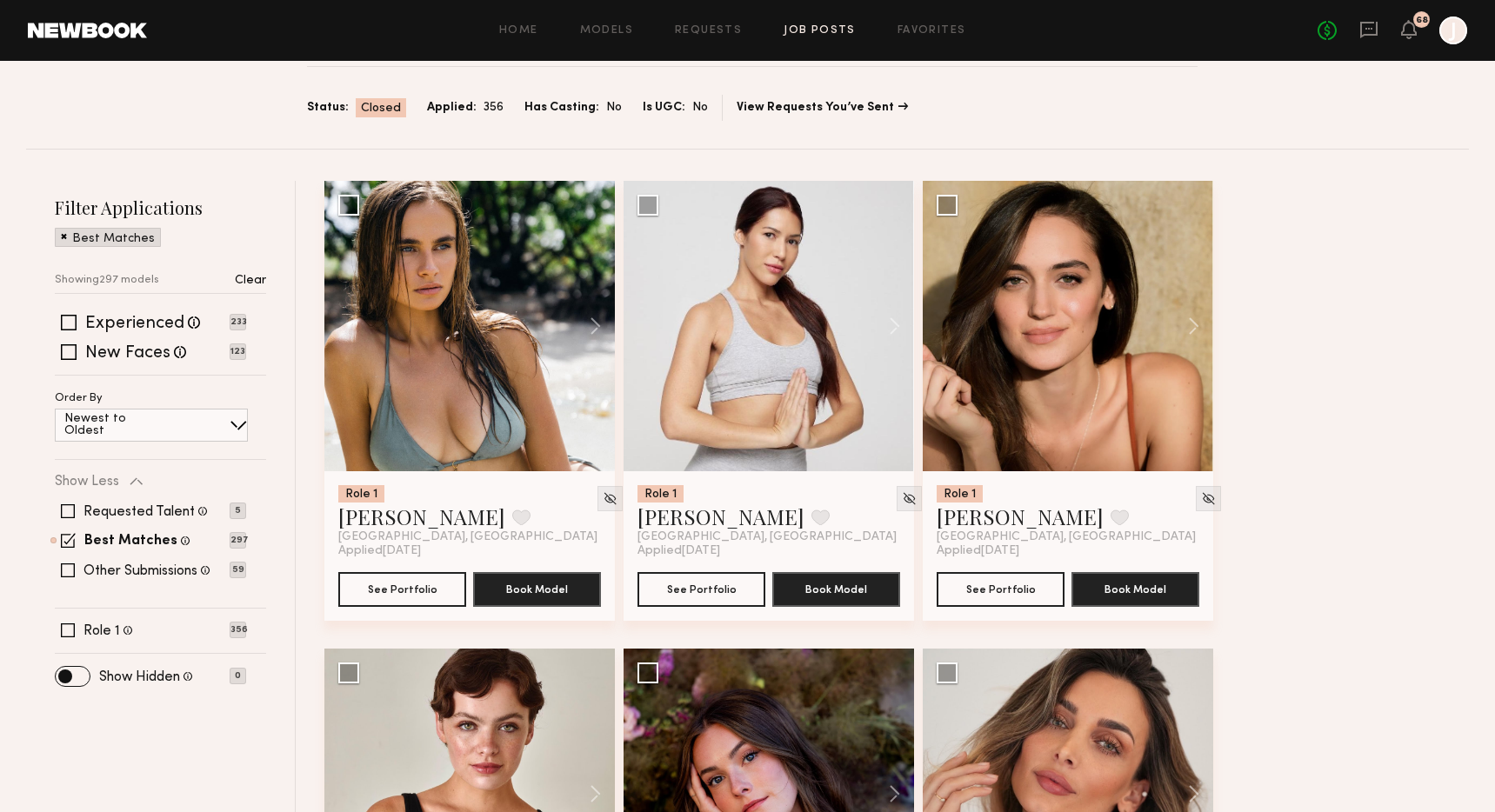
scroll to position [96, 0]
click at [58, 234] on div "Best Matches" at bounding box center [107, 236] width 106 height 19
click at [62, 235] on span at bounding box center [63, 235] width 6 height 16
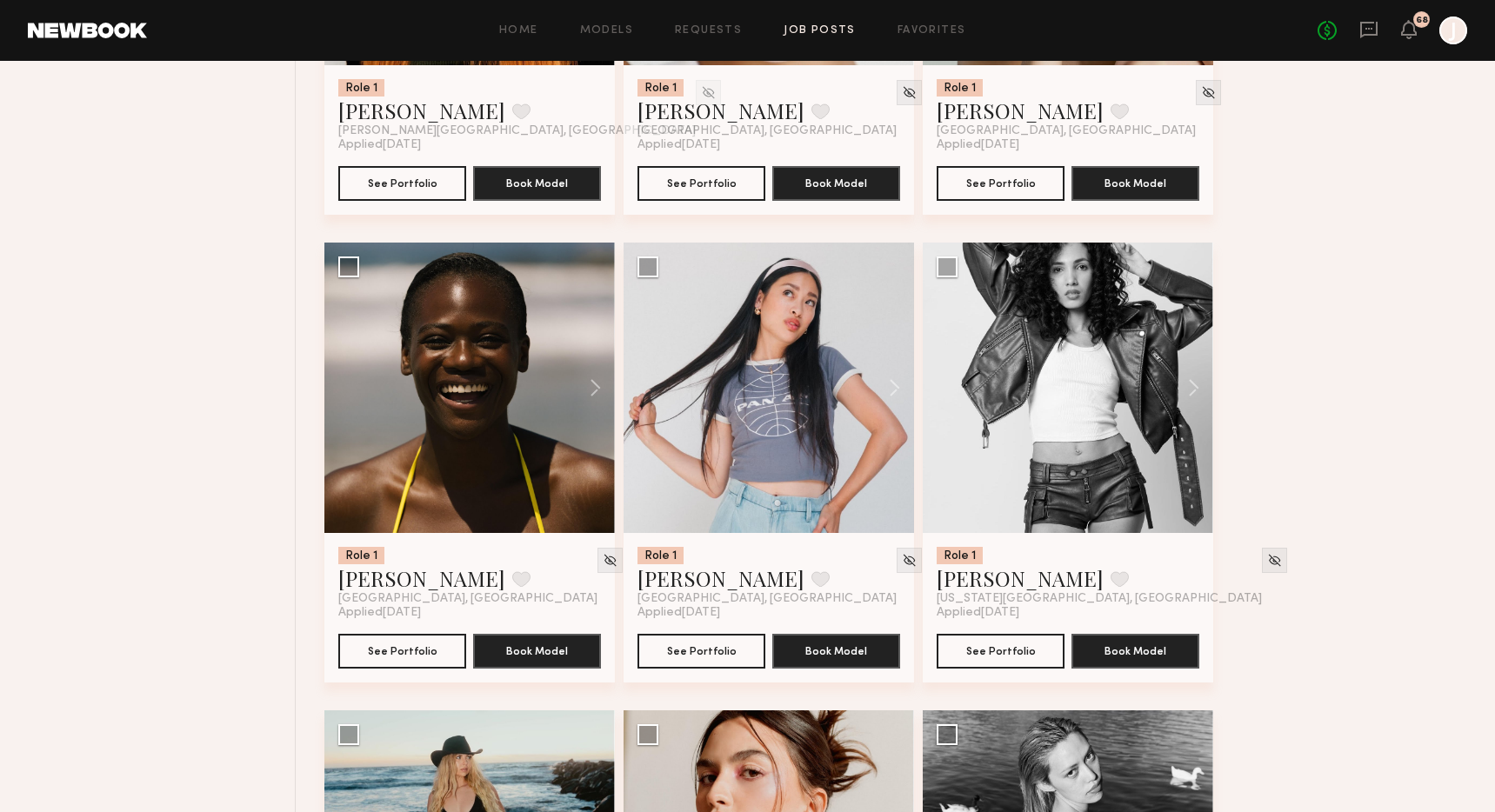
scroll to position [1431, 0]
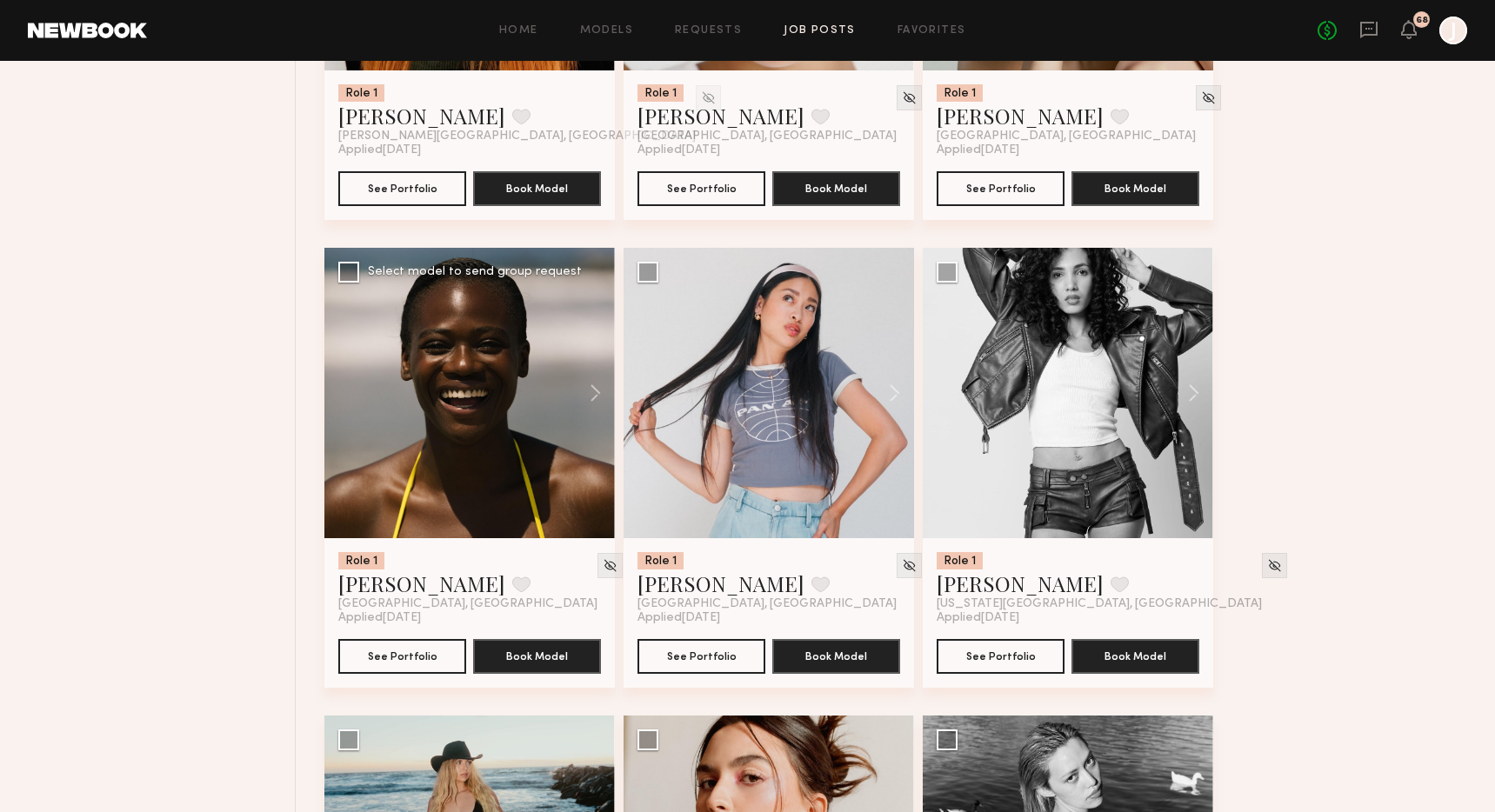
click at [550, 395] on div at bounding box center [470, 393] width 291 height 291
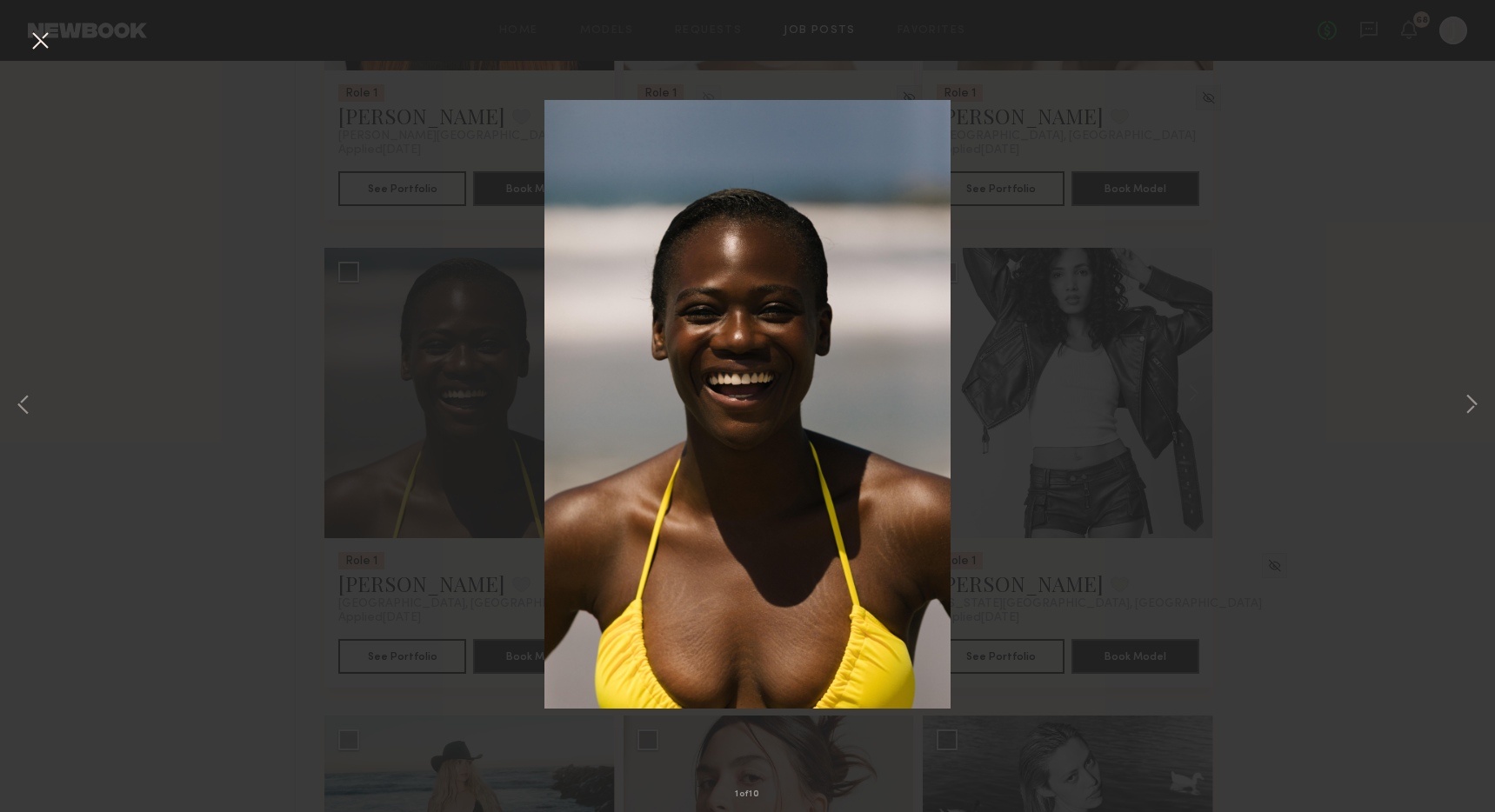
click at [941, 429] on img at bounding box center [748, 404] width 407 height 609
click at [382, 414] on div "1 of 10" at bounding box center [747, 406] width 1495 height 812
click at [357, 578] on div "1 of 10" at bounding box center [747, 406] width 1495 height 812
click at [40, 43] on button at bounding box center [39, 41] width 28 height 31
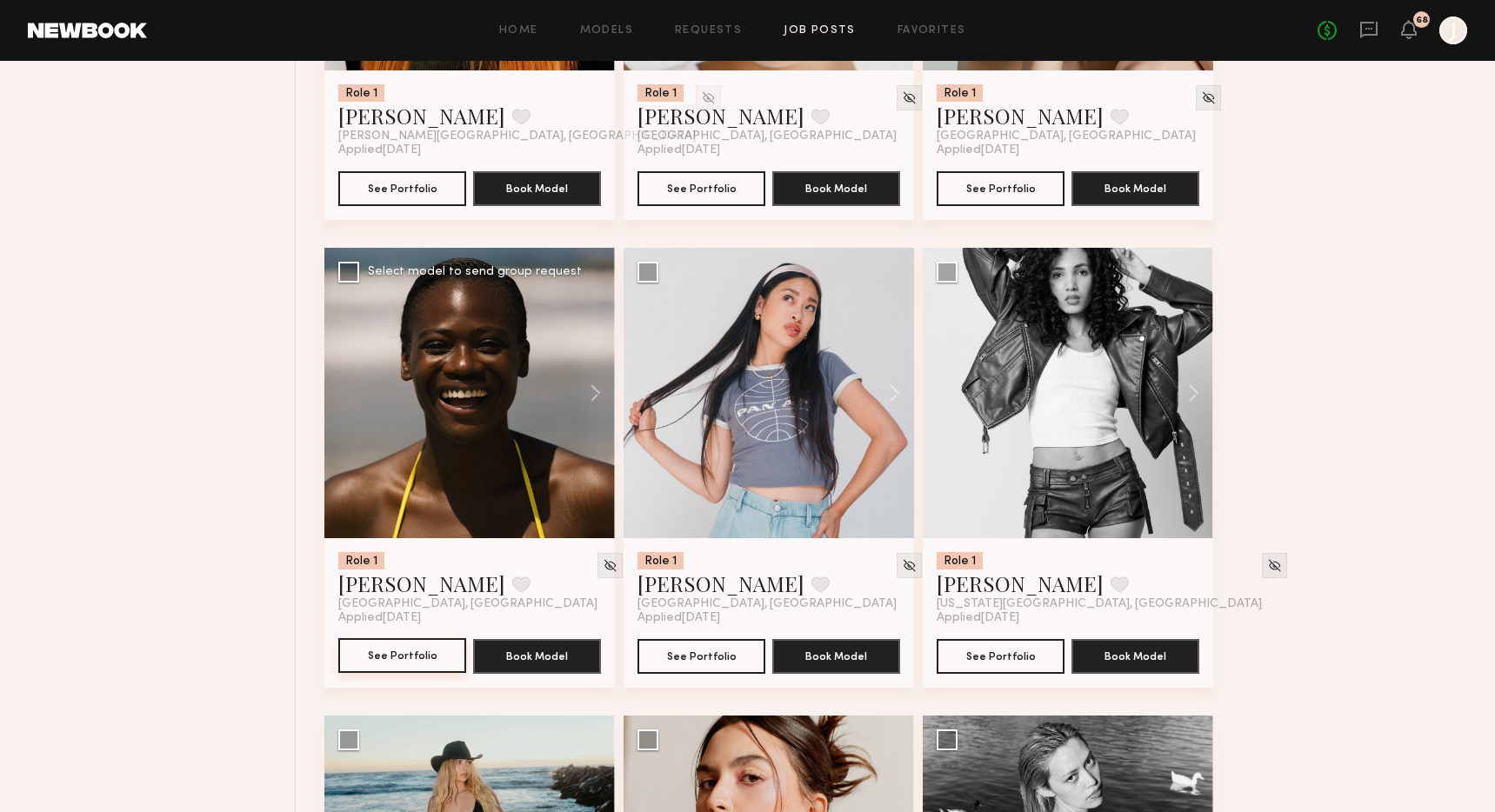
click at [431, 661] on button "See Portfolio" at bounding box center [401, 655] width 127 height 35
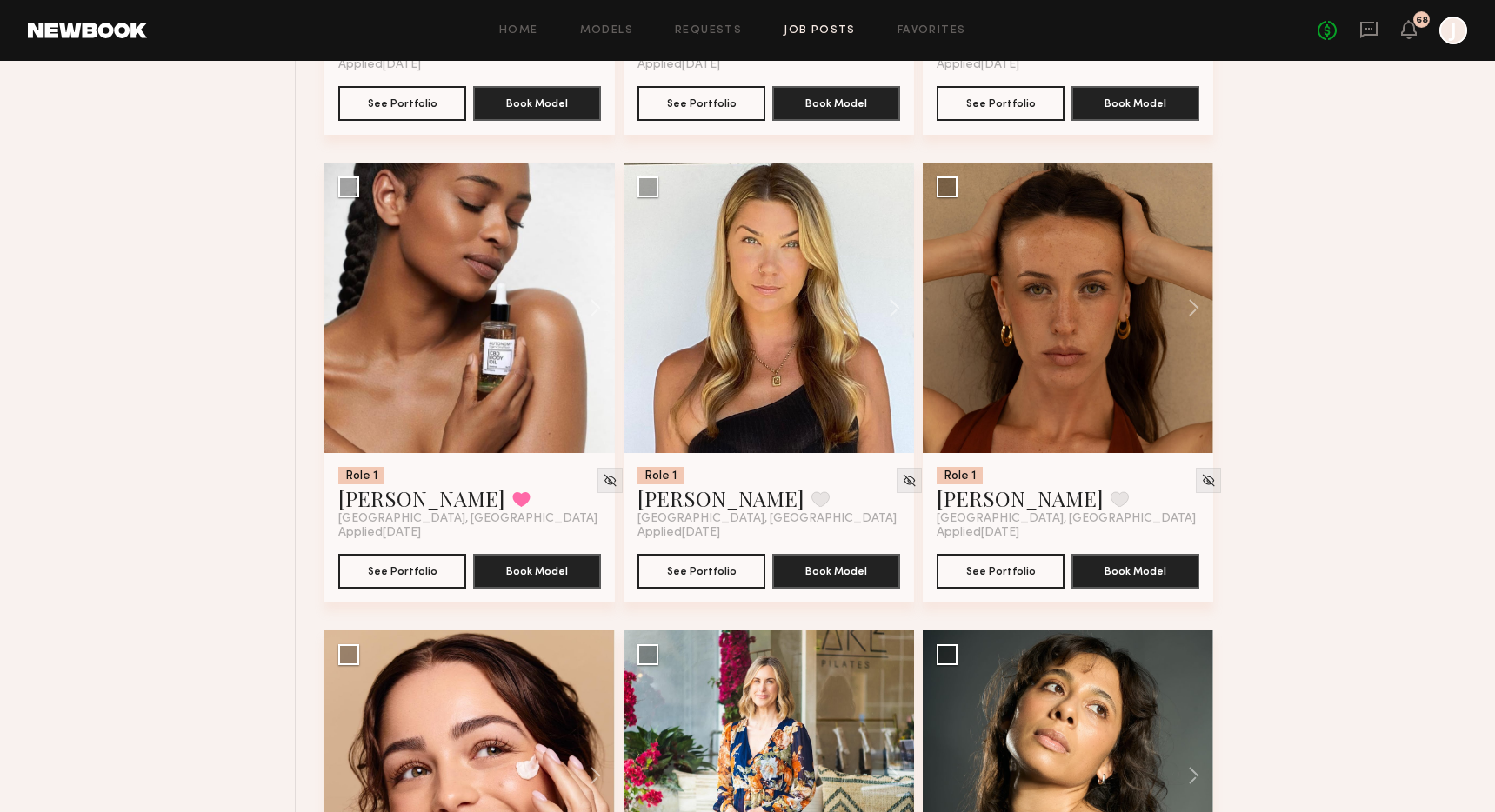
scroll to position [13216, 0]
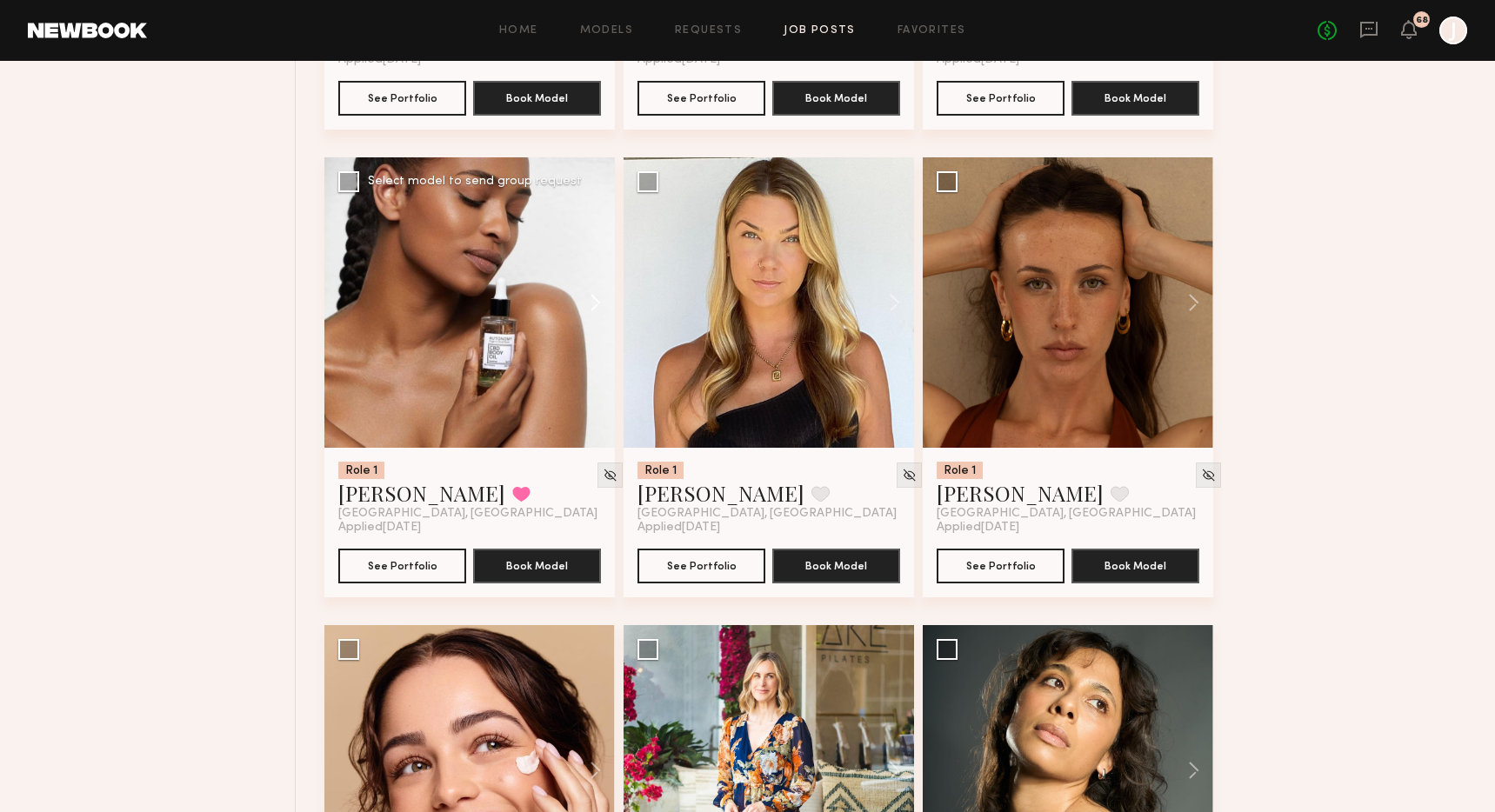
click at [588, 324] on button at bounding box center [587, 303] width 55 height 291
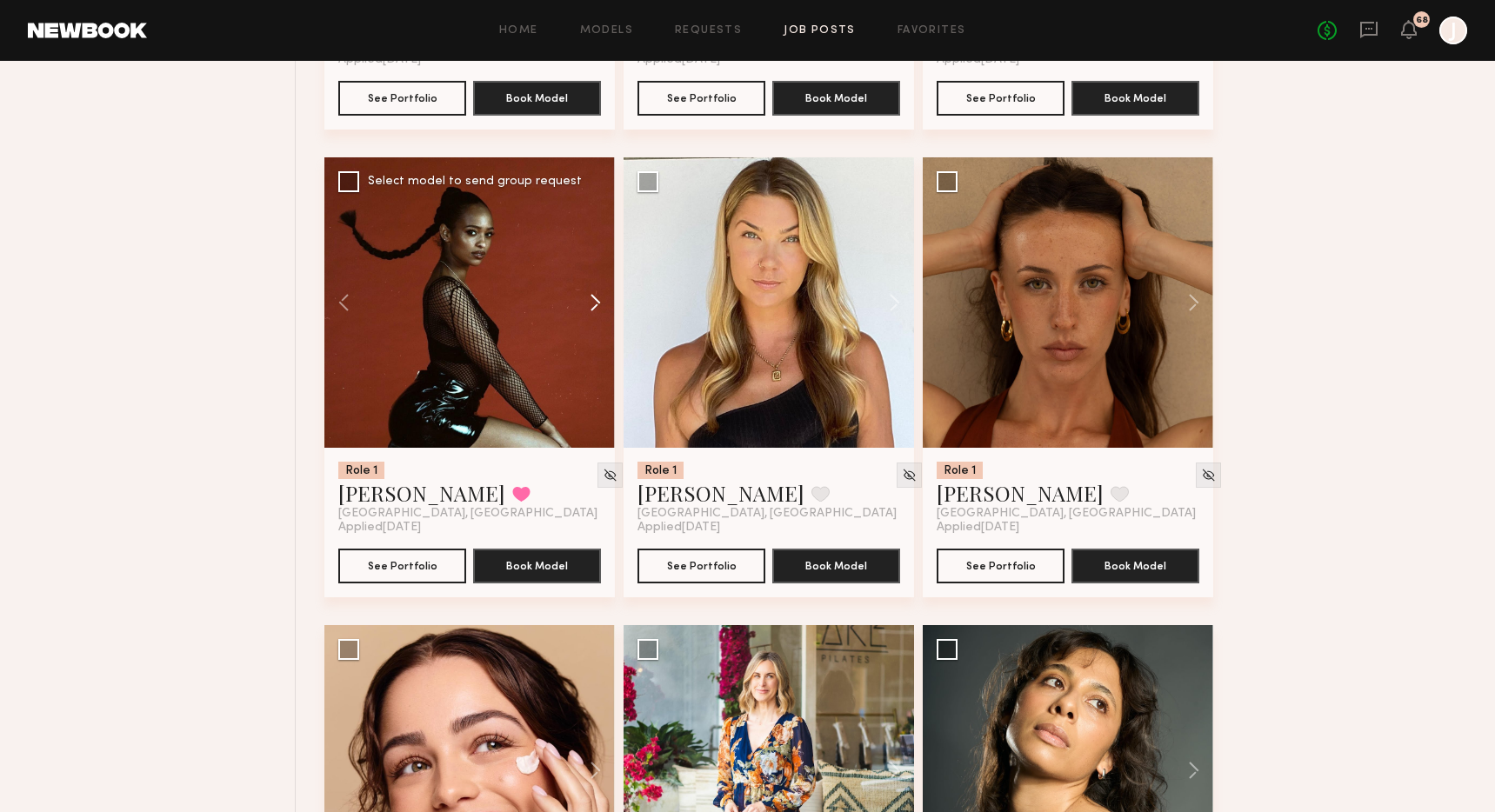
click at [588, 324] on button at bounding box center [587, 303] width 55 height 291
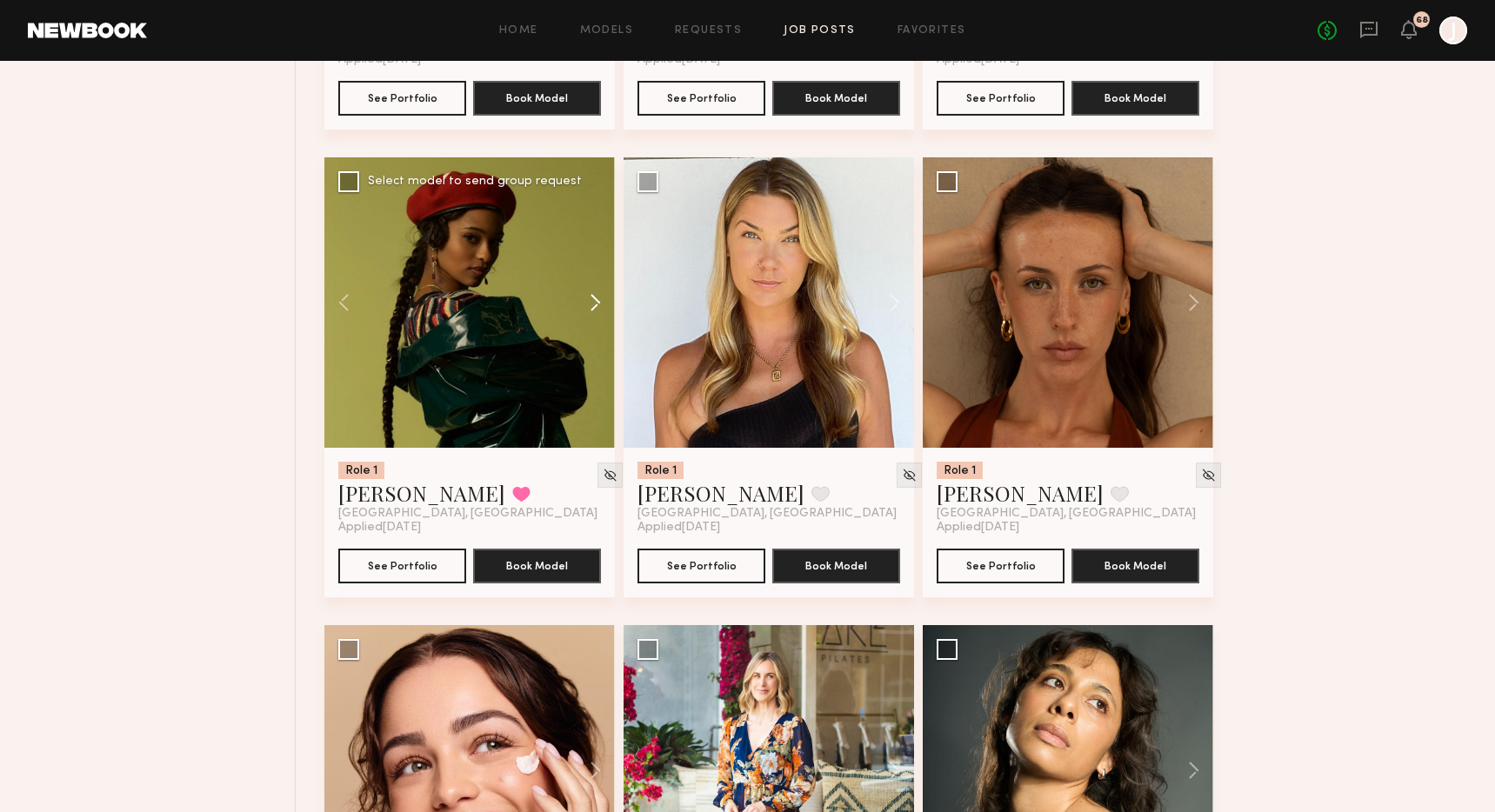
click at [588, 324] on button at bounding box center [587, 303] width 55 height 291
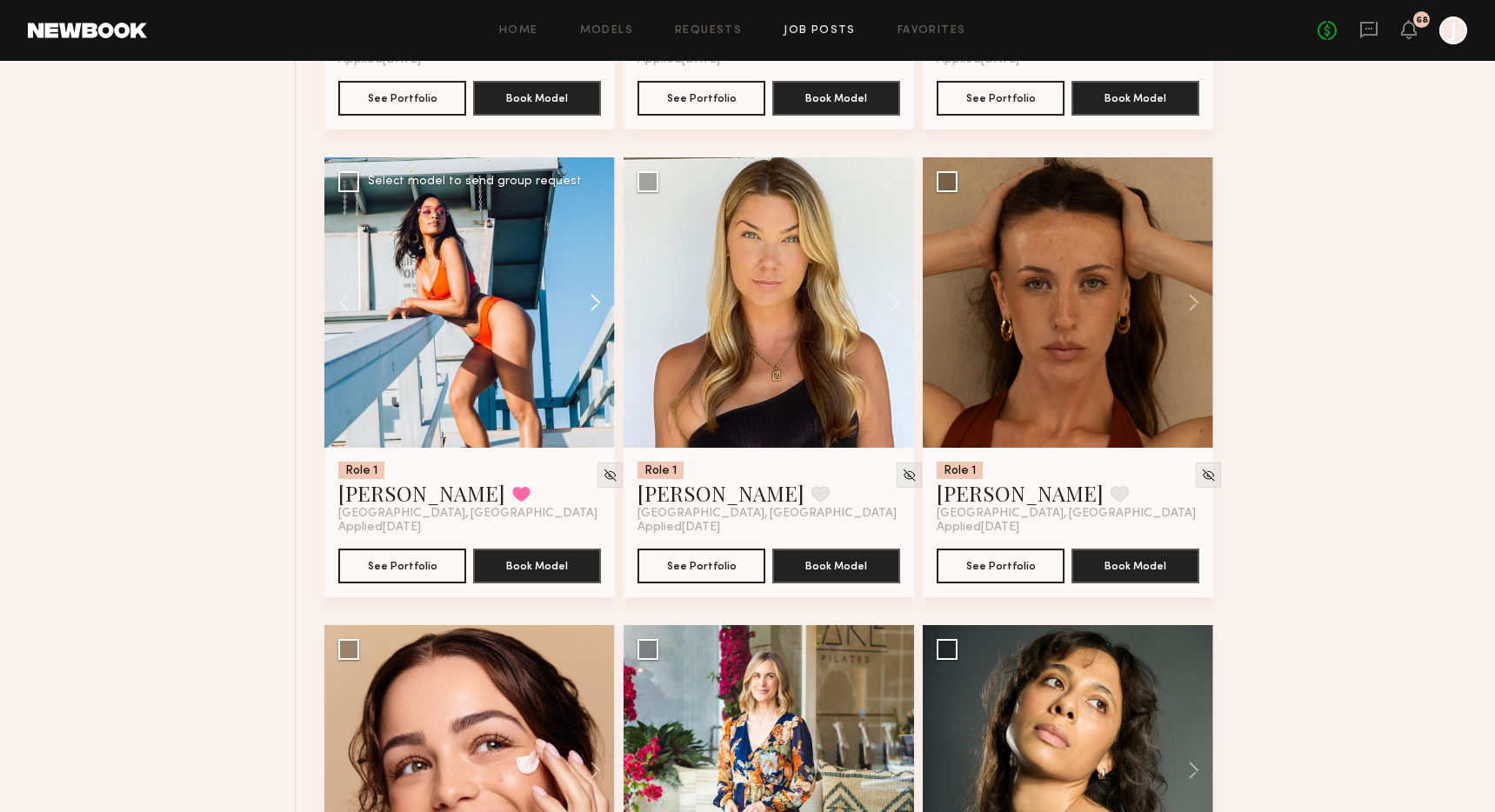
click at [588, 324] on button at bounding box center [587, 303] width 55 height 291
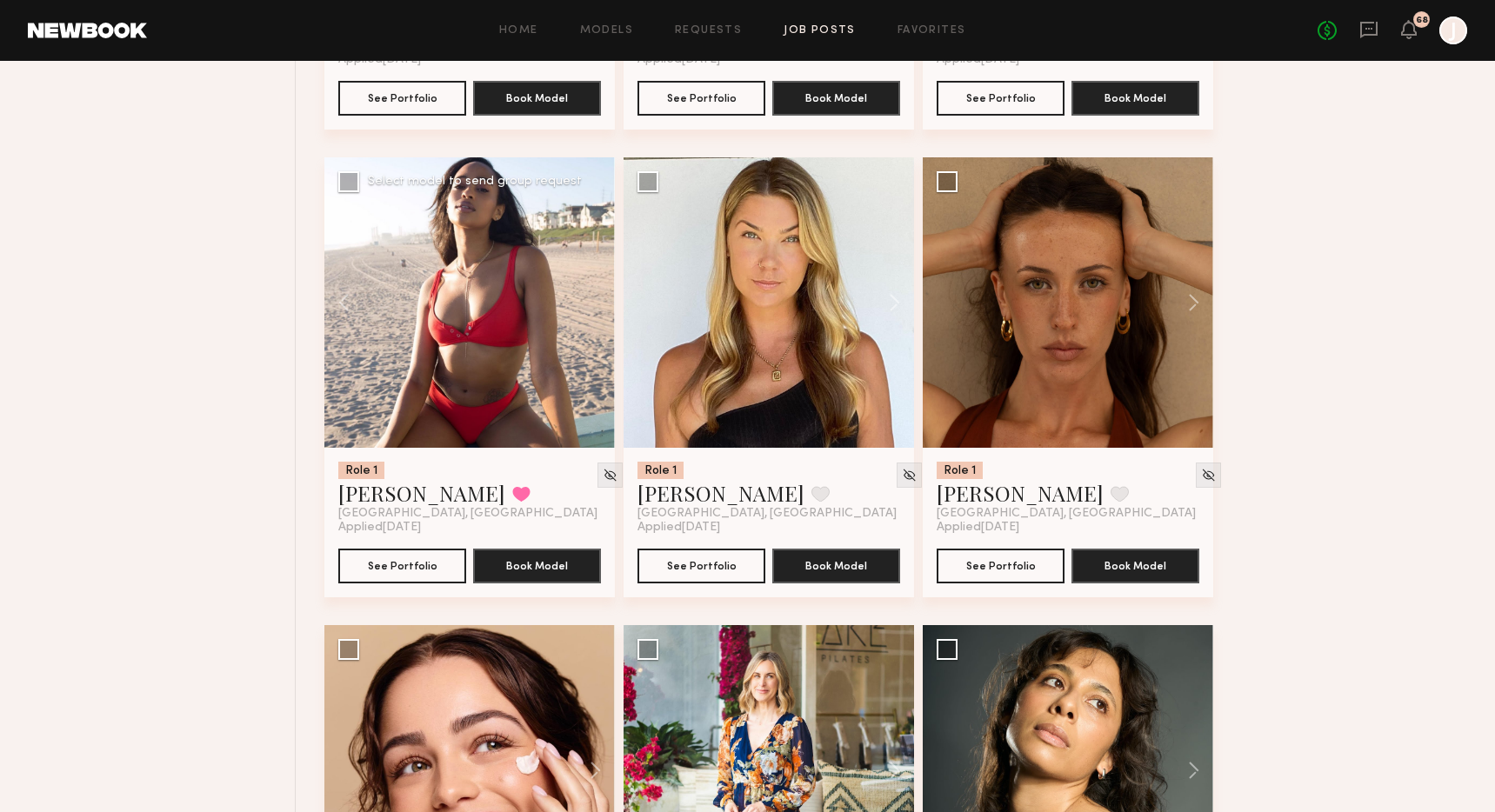
click at [588, 324] on div at bounding box center [470, 303] width 291 height 291
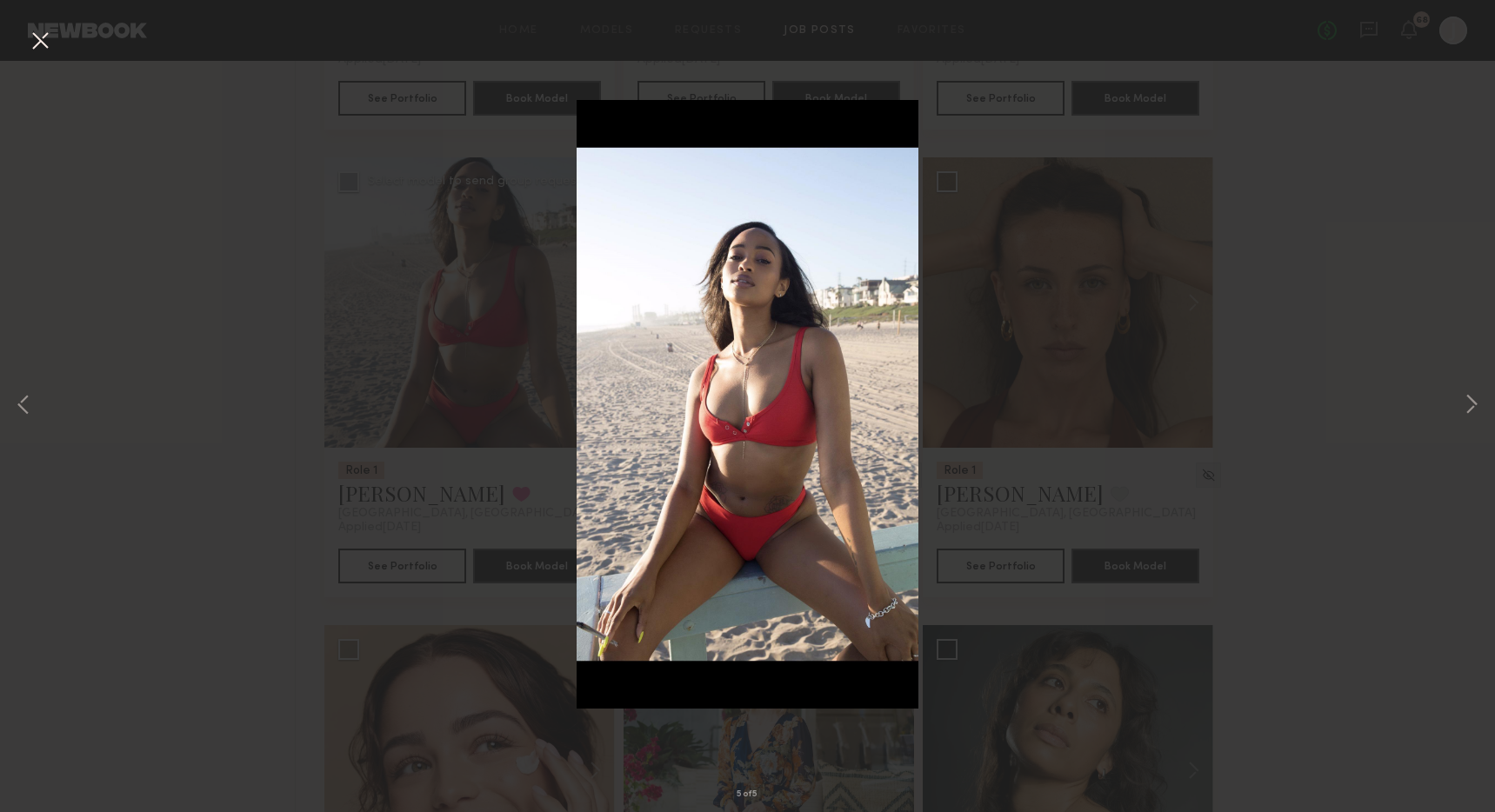
drag, startPoint x: 723, startPoint y: 350, endPoint x: 702, endPoint y: 353, distance: 21.2
click at [723, 351] on img at bounding box center [748, 404] width 342 height 609
click at [314, 329] on div "5 of 5" at bounding box center [747, 406] width 1495 height 812
click at [183, 192] on div "5 of 5" at bounding box center [747, 406] width 1495 height 812
click at [42, 41] on button at bounding box center [39, 41] width 28 height 31
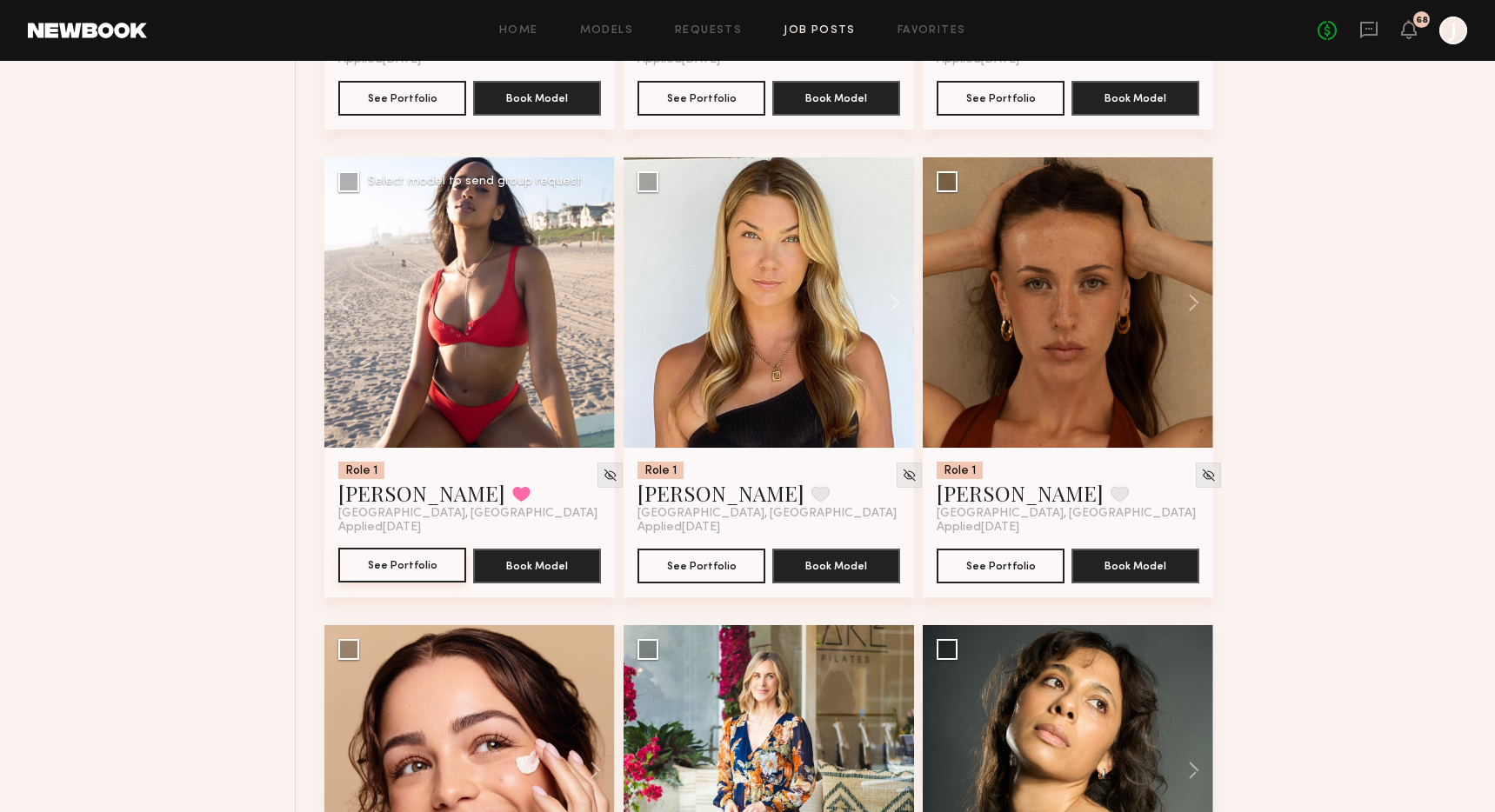
click at [400, 583] on button "See Portfolio" at bounding box center [401, 565] width 127 height 35
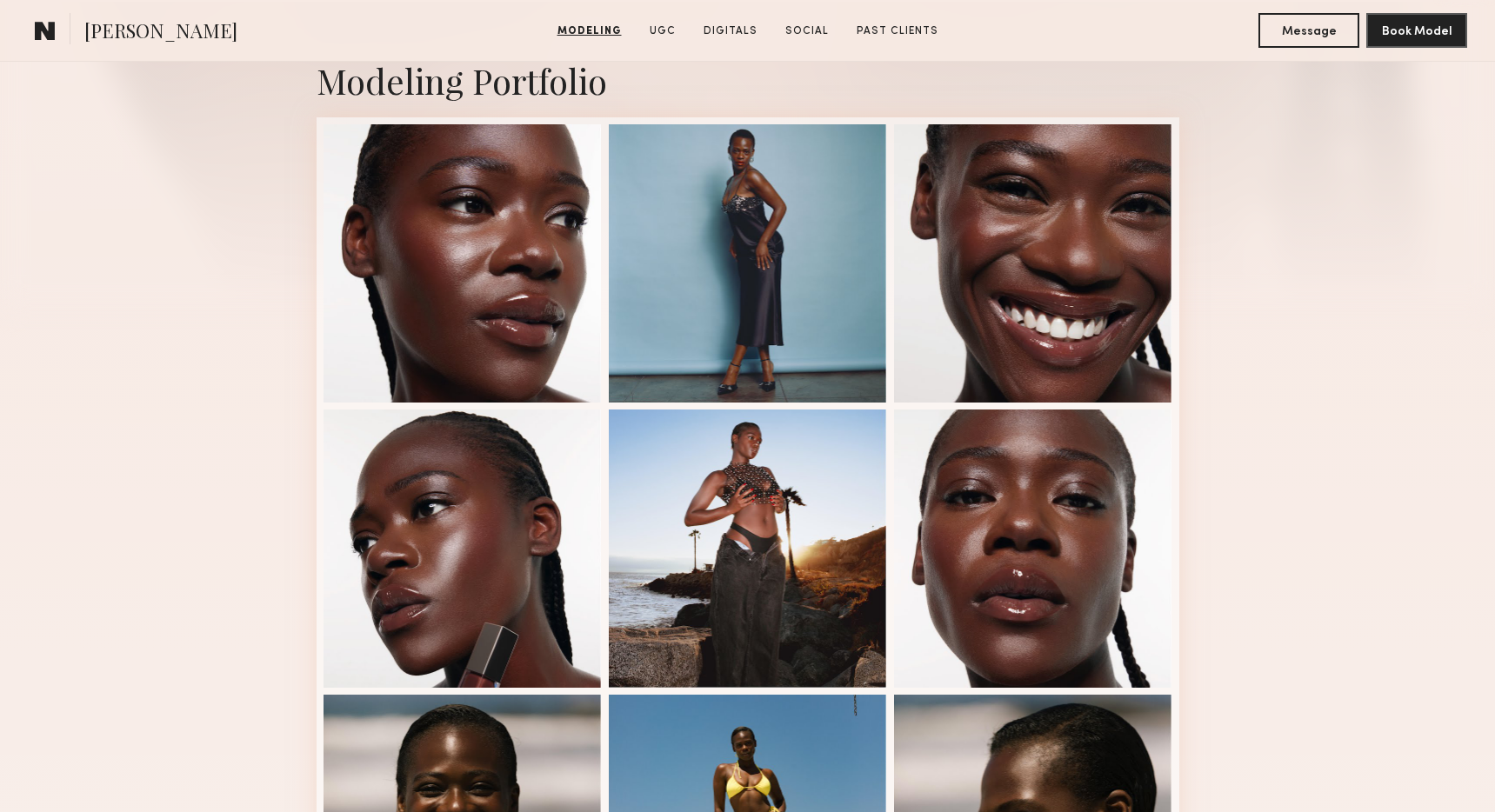
scroll to position [386, 0]
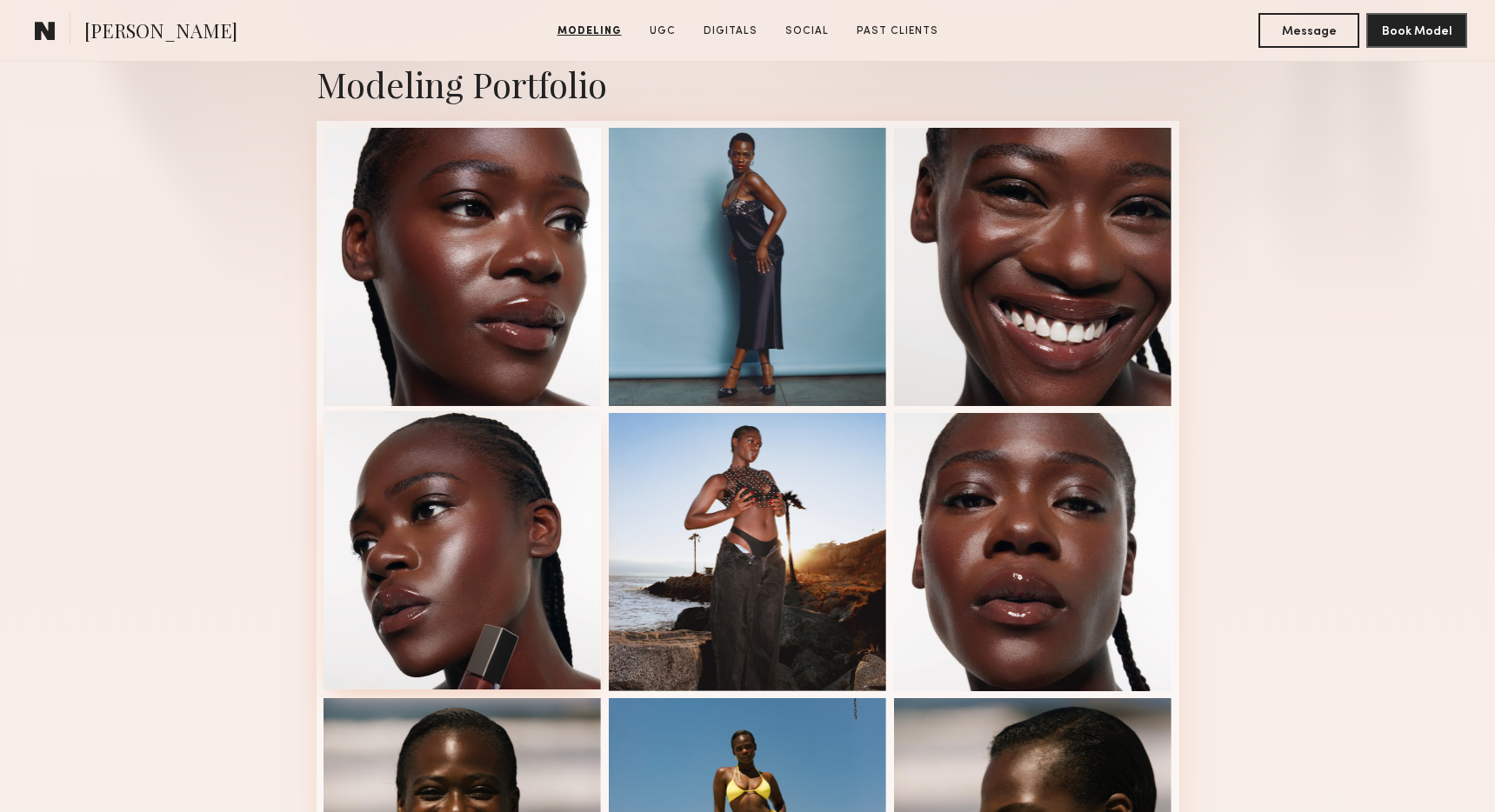
click at [484, 534] on div at bounding box center [463, 550] width 278 height 278
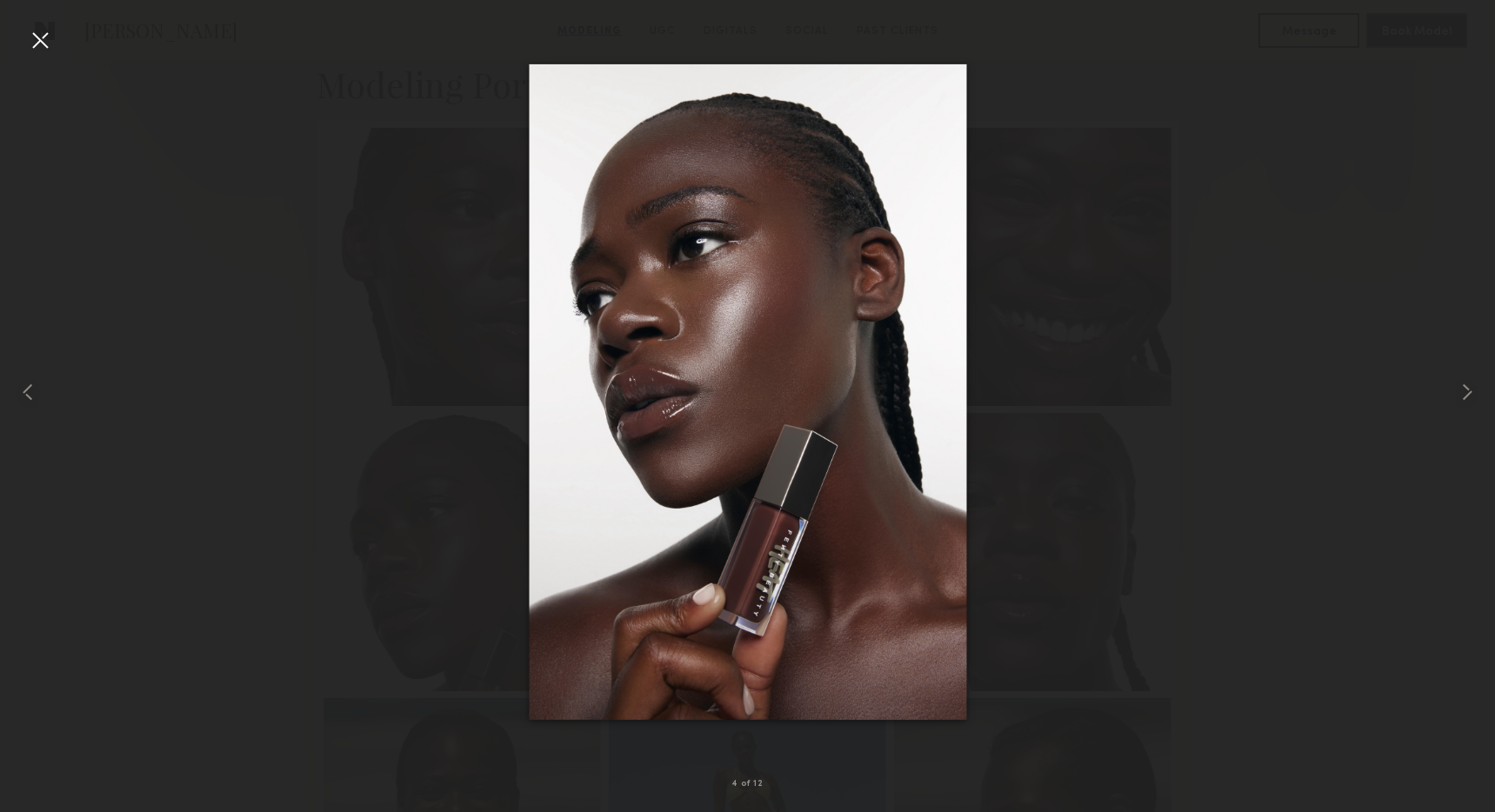
click at [343, 476] on div at bounding box center [747, 391] width 1495 height 728
click at [33, 50] on div at bounding box center [39, 39] width 28 height 28
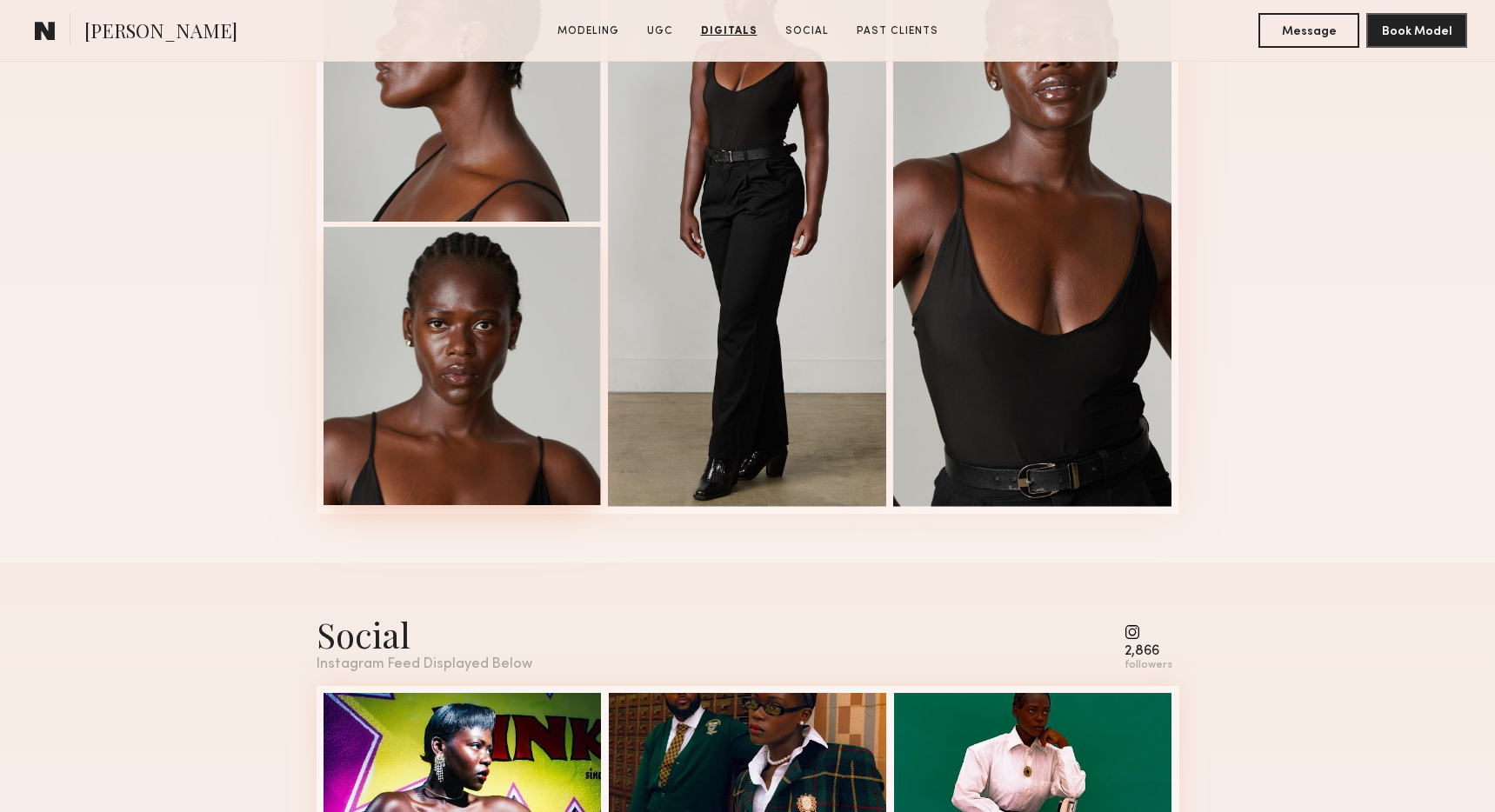
scroll to position [3057, 0]
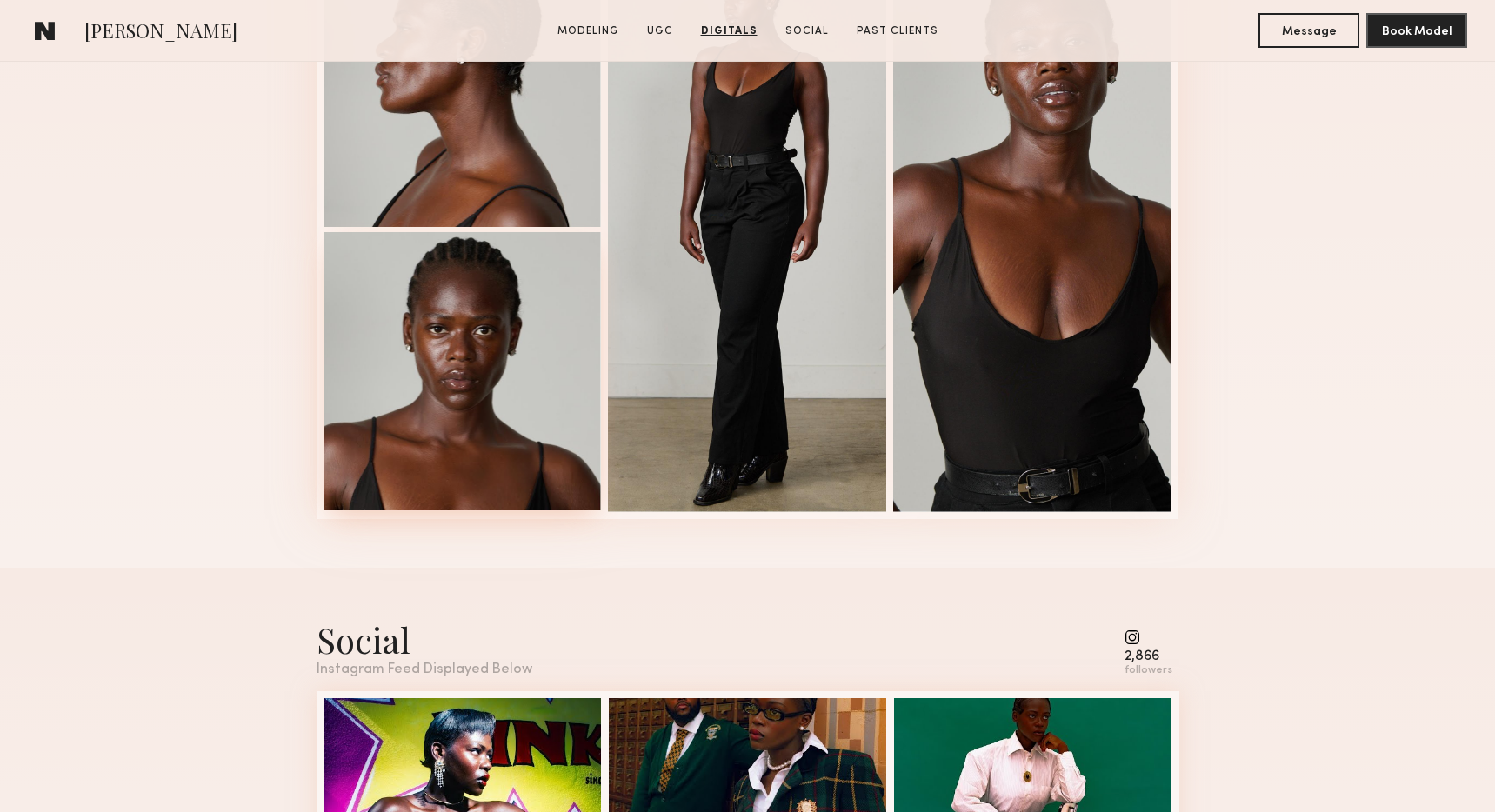
click at [446, 440] on div at bounding box center [463, 371] width 278 height 278
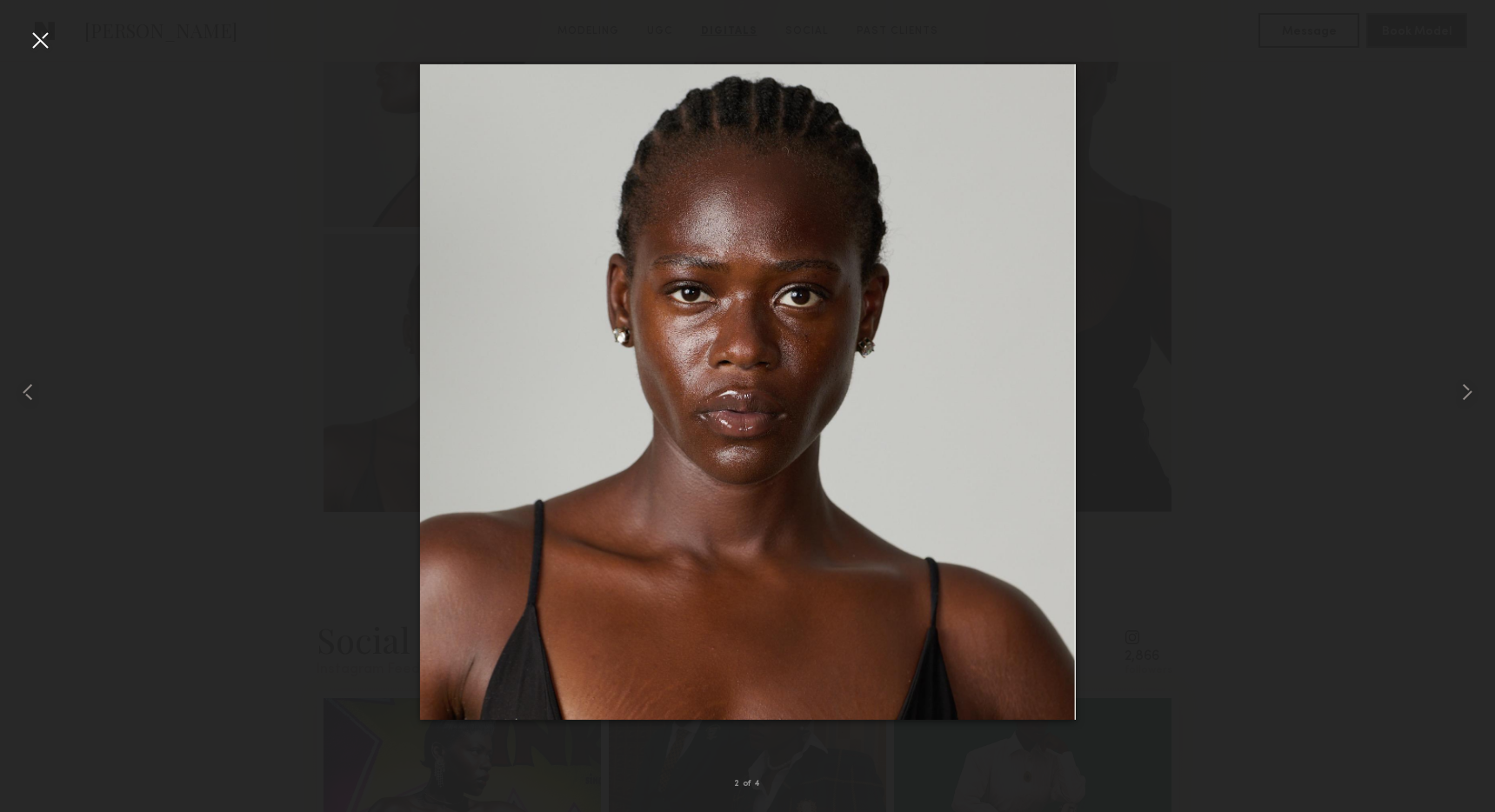
click at [234, 361] on div at bounding box center [747, 391] width 1495 height 728
click at [30, 39] on div at bounding box center [39, 39] width 28 height 28
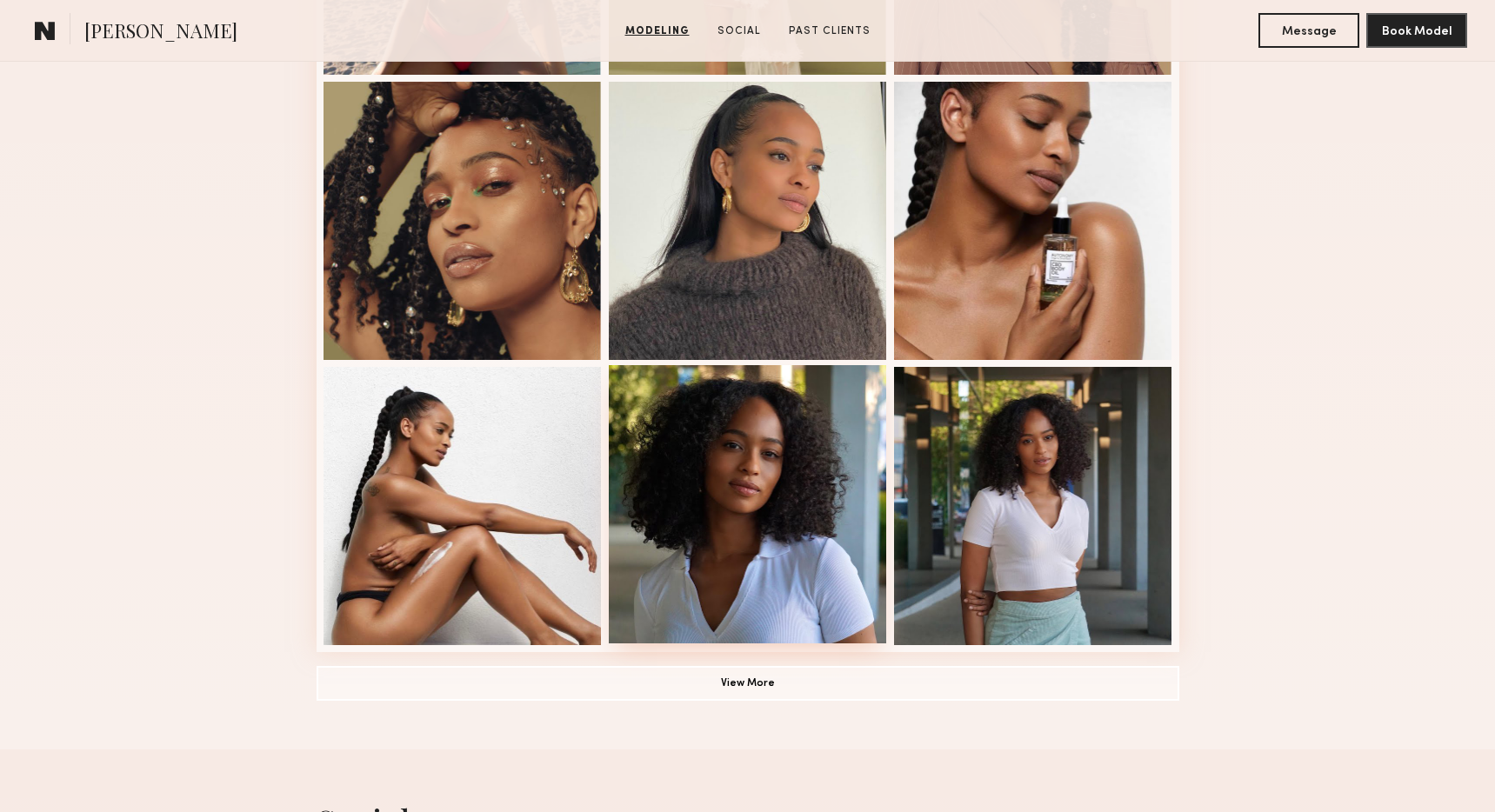
scroll to position [1022, 0]
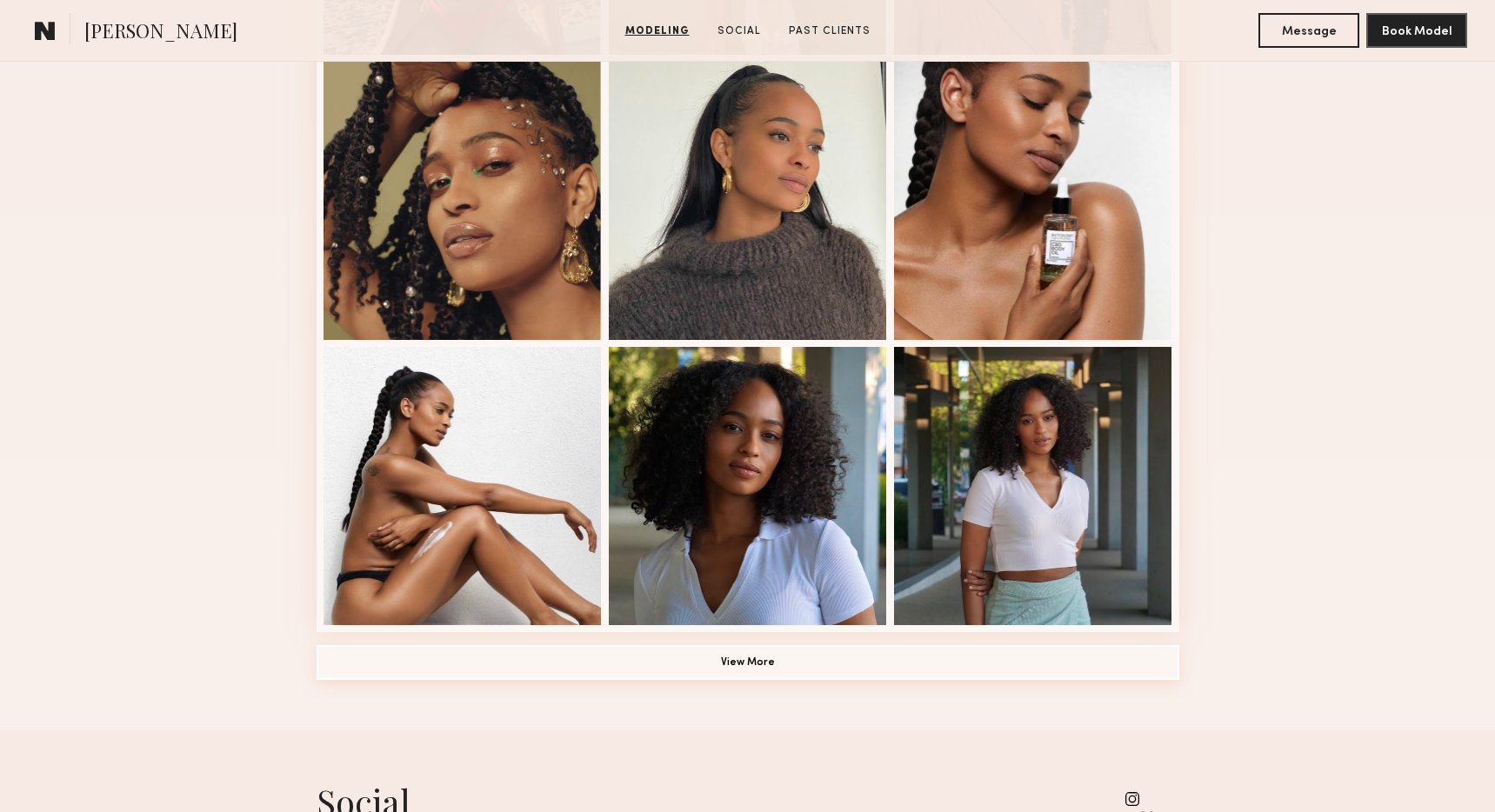
click at [743, 673] on button "View More" at bounding box center [748, 662] width 863 height 35
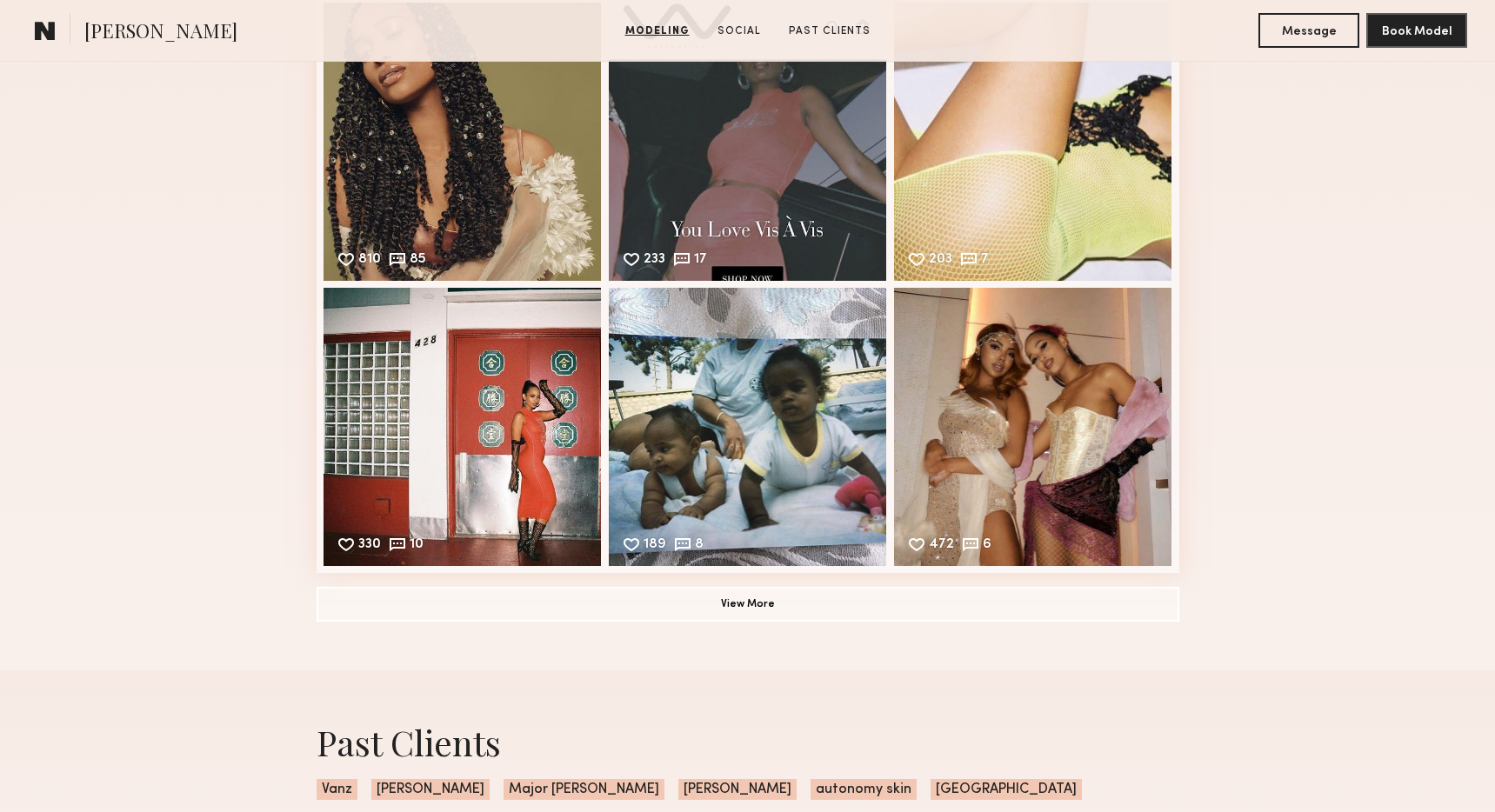
scroll to position [3244, 0]
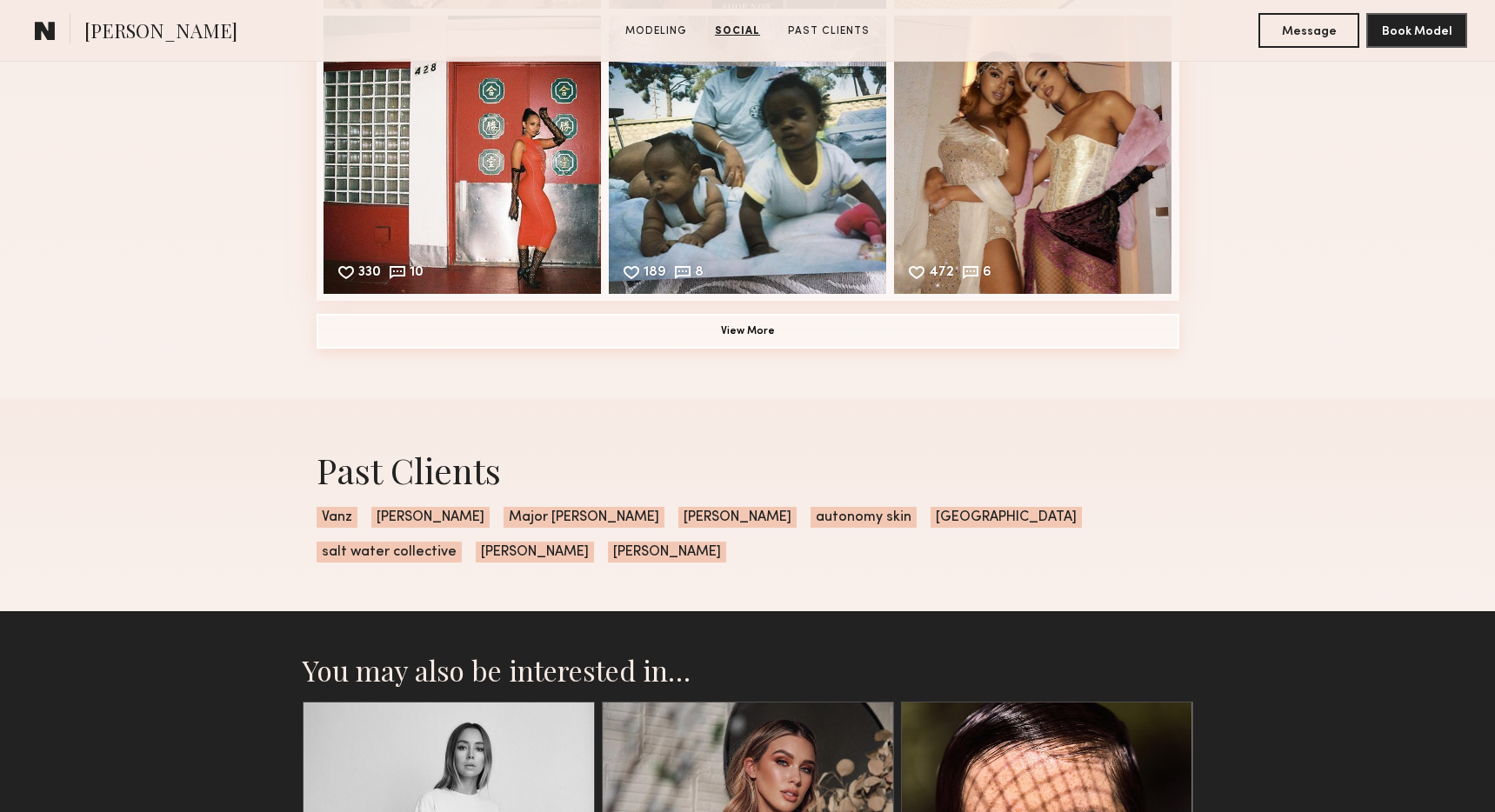
click at [719, 339] on button "View More" at bounding box center [748, 331] width 863 height 35
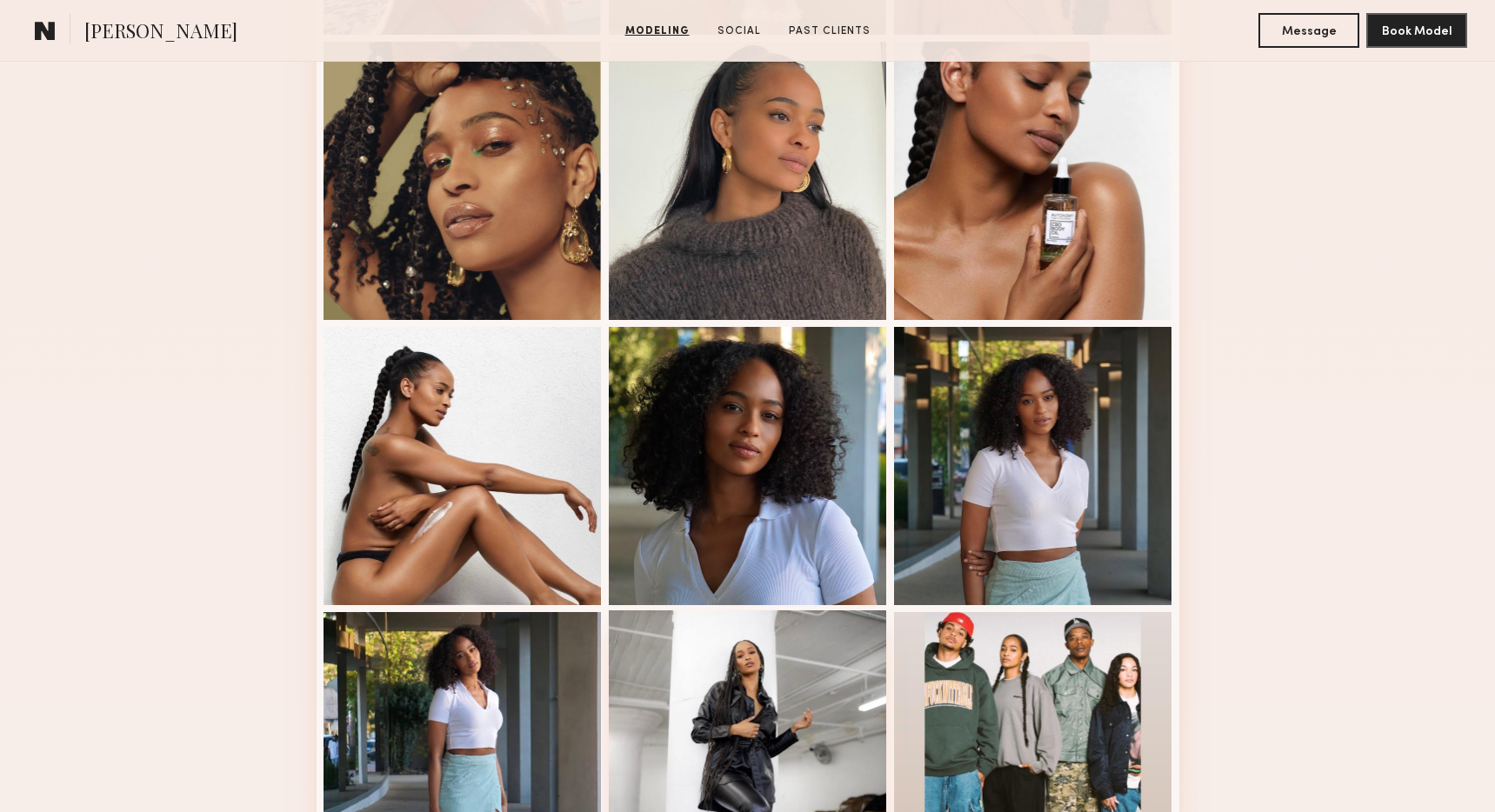
scroll to position [1034, 0]
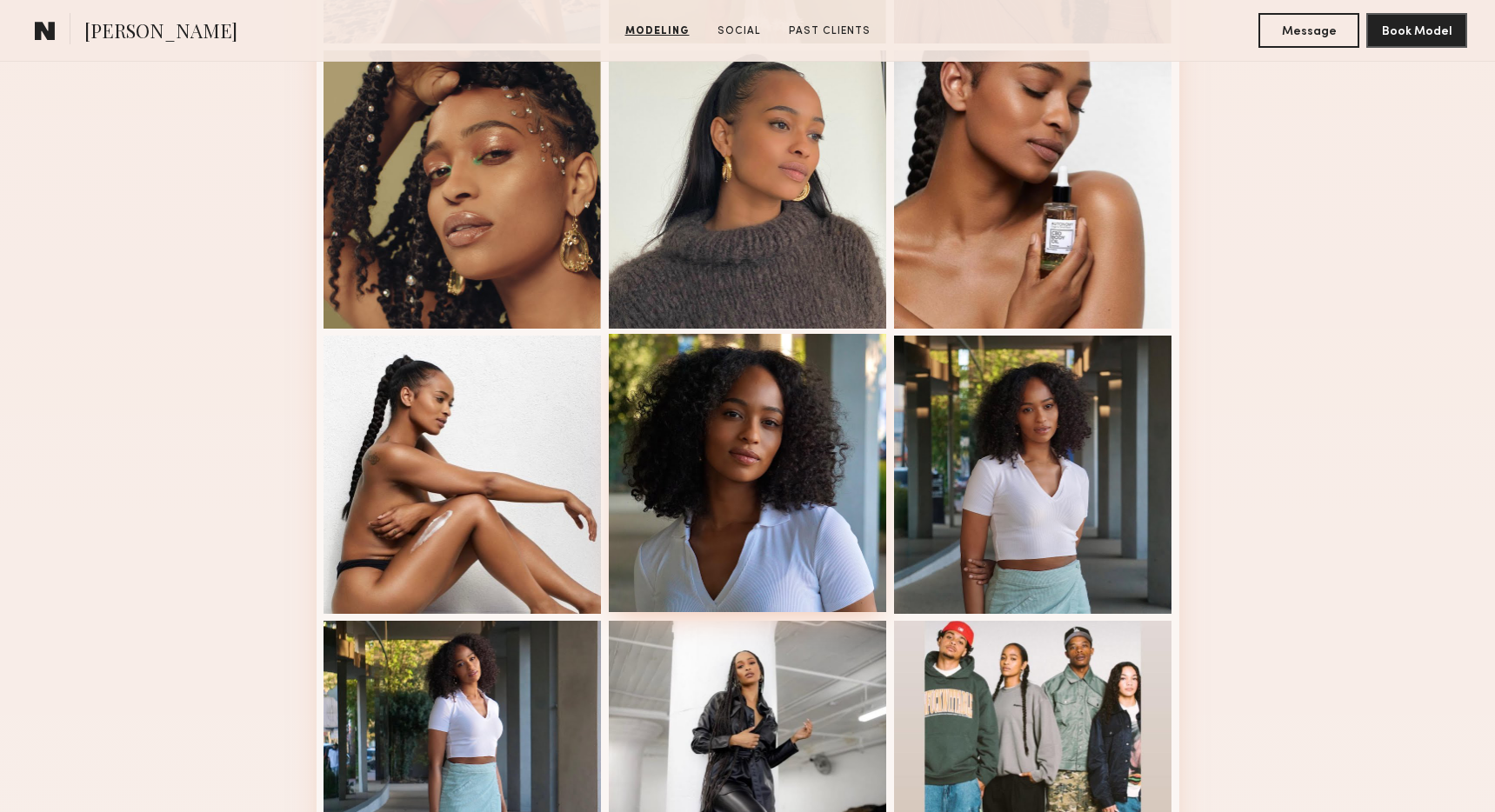
click at [725, 503] on div at bounding box center [748, 473] width 278 height 278
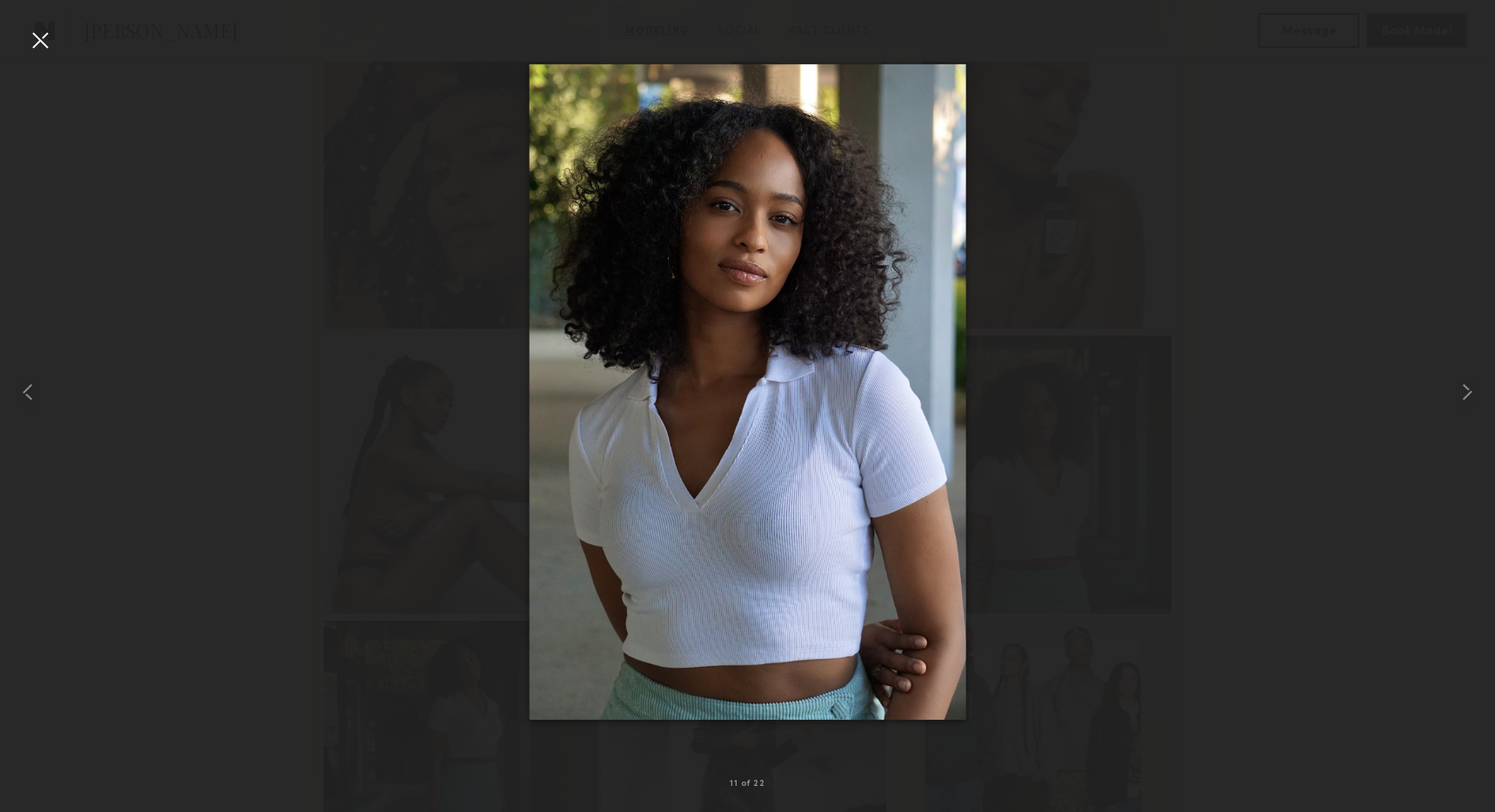
click at [366, 246] on div at bounding box center [747, 391] width 1495 height 728
click at [40, 34] on div at bounding box center [39, 39] width 28 height 28
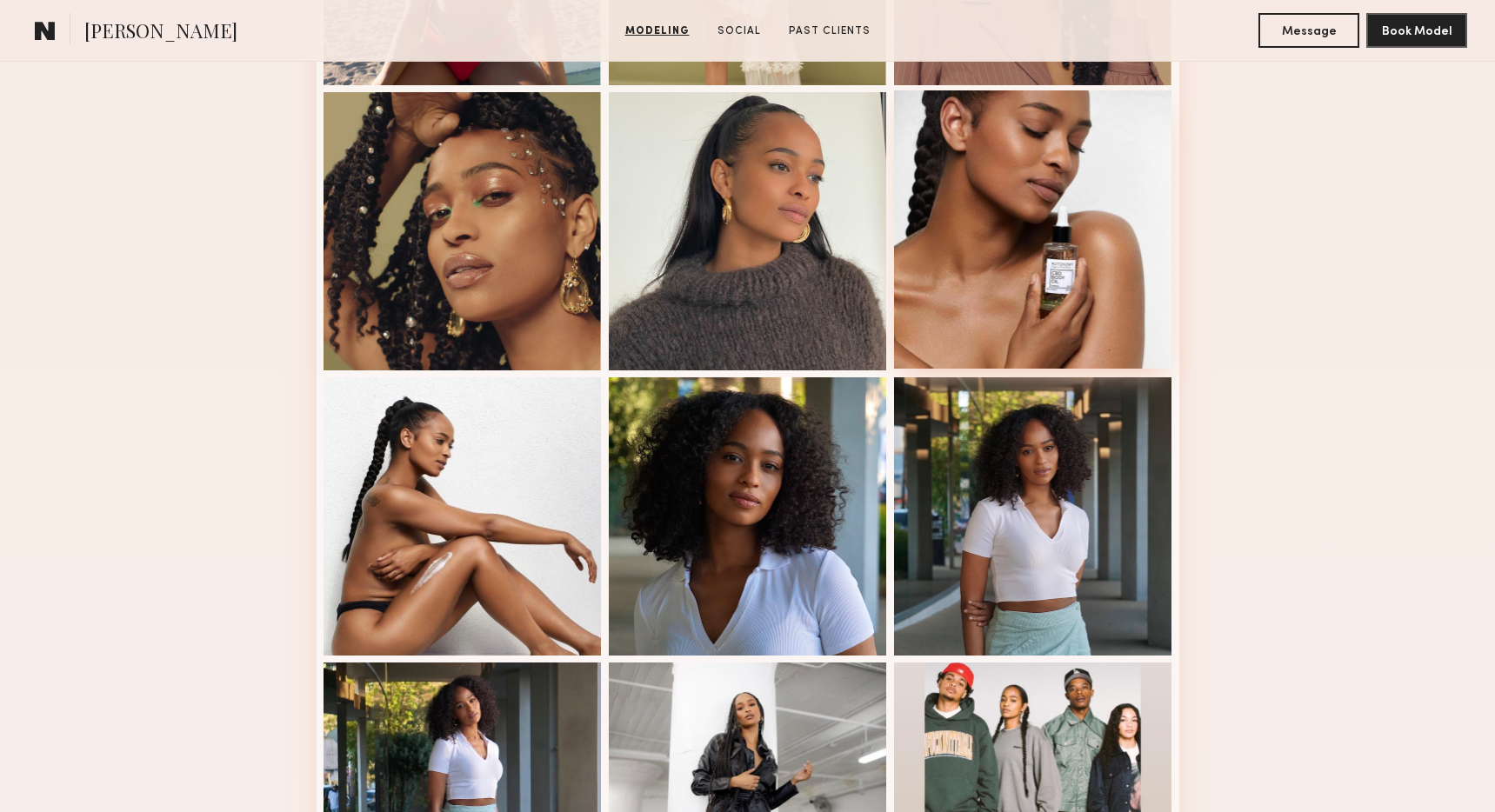
scroll to position [694, 0]
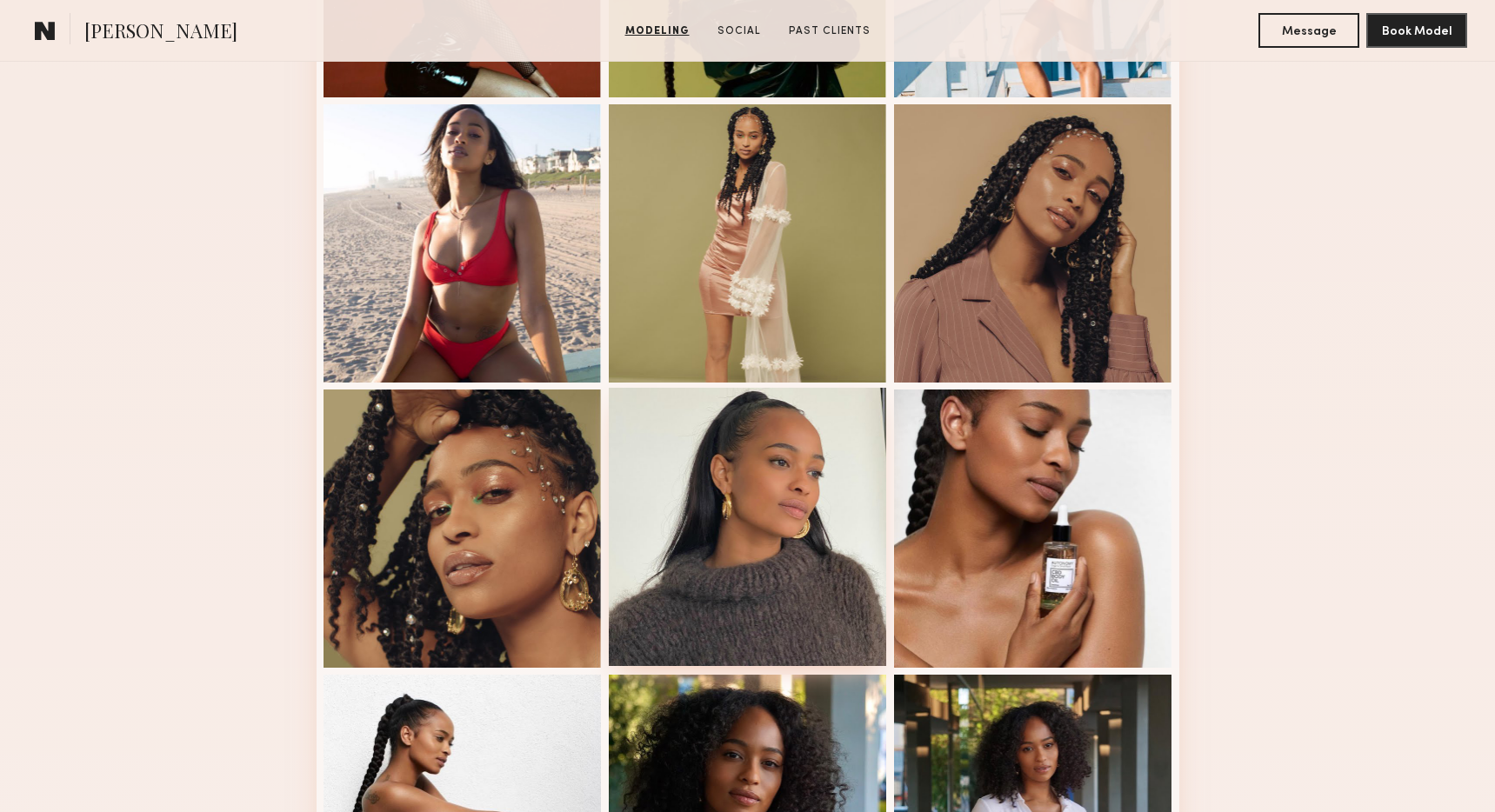
click at [782, 486] on div at bounding box center [748, 527] width 278 height 278
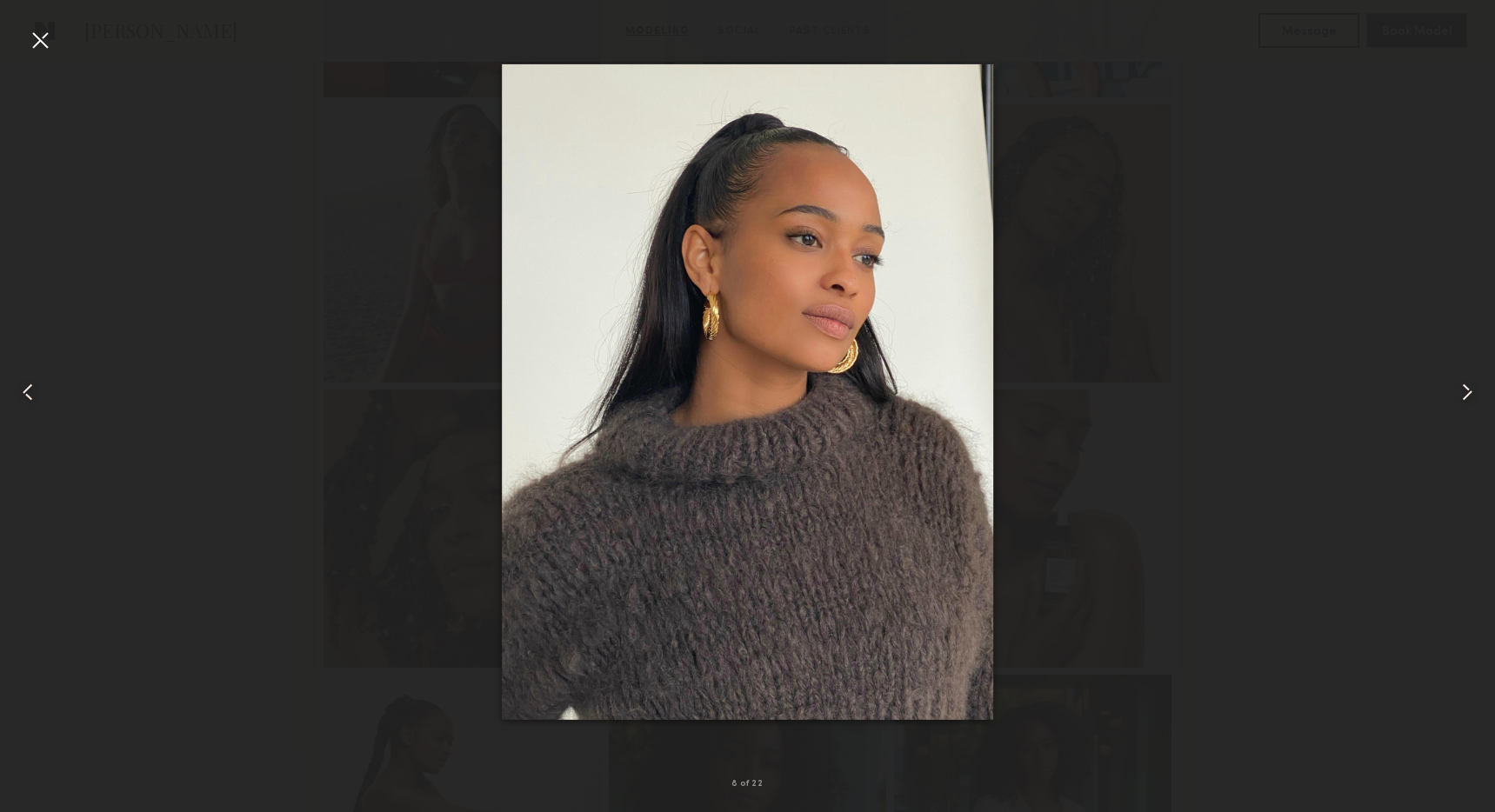
scroll to position [692, 0]
click at [37, 37] on div at bounding box center [39, 39] width 28 height 28
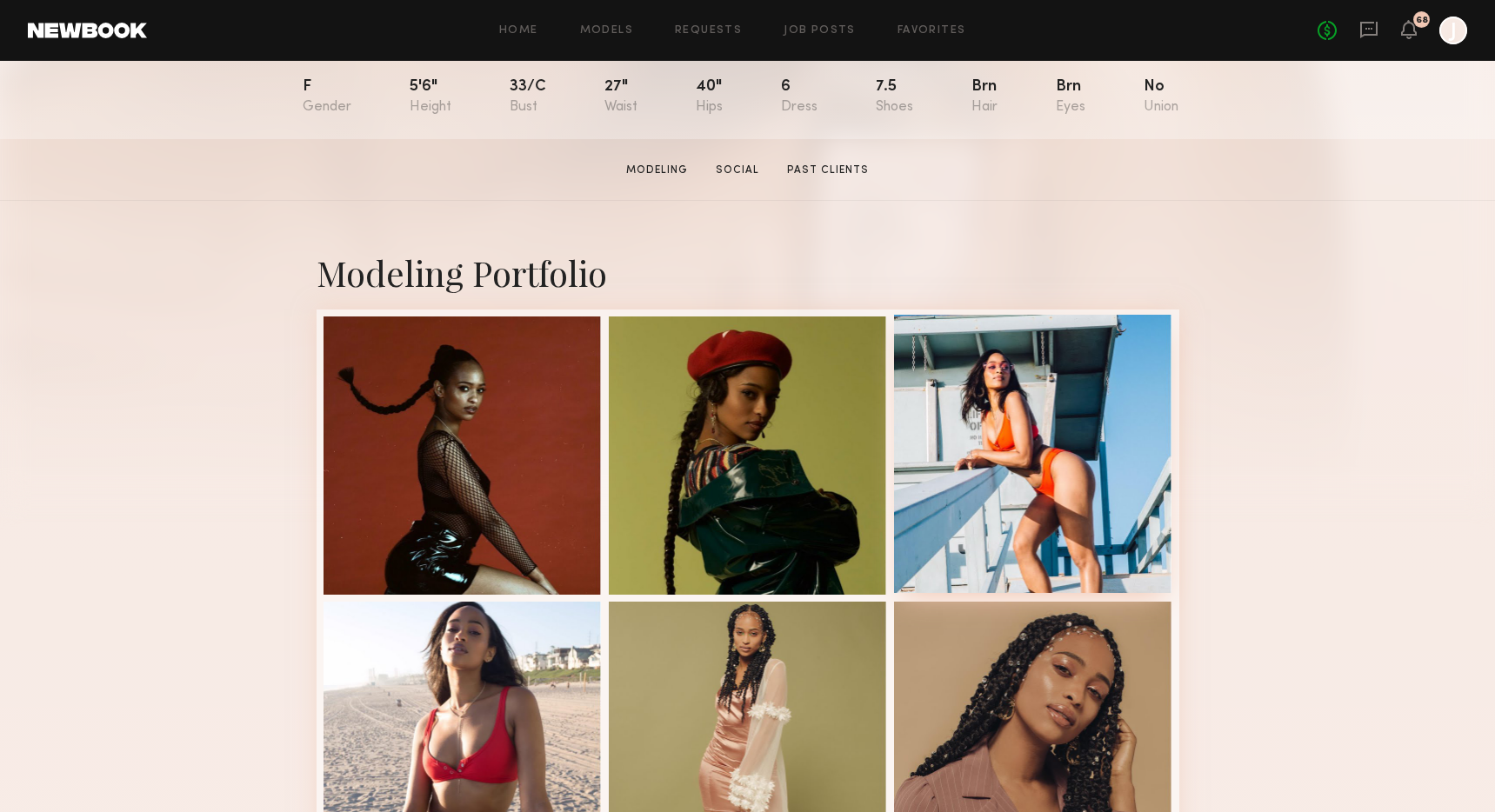
scroll to position [195, 0]
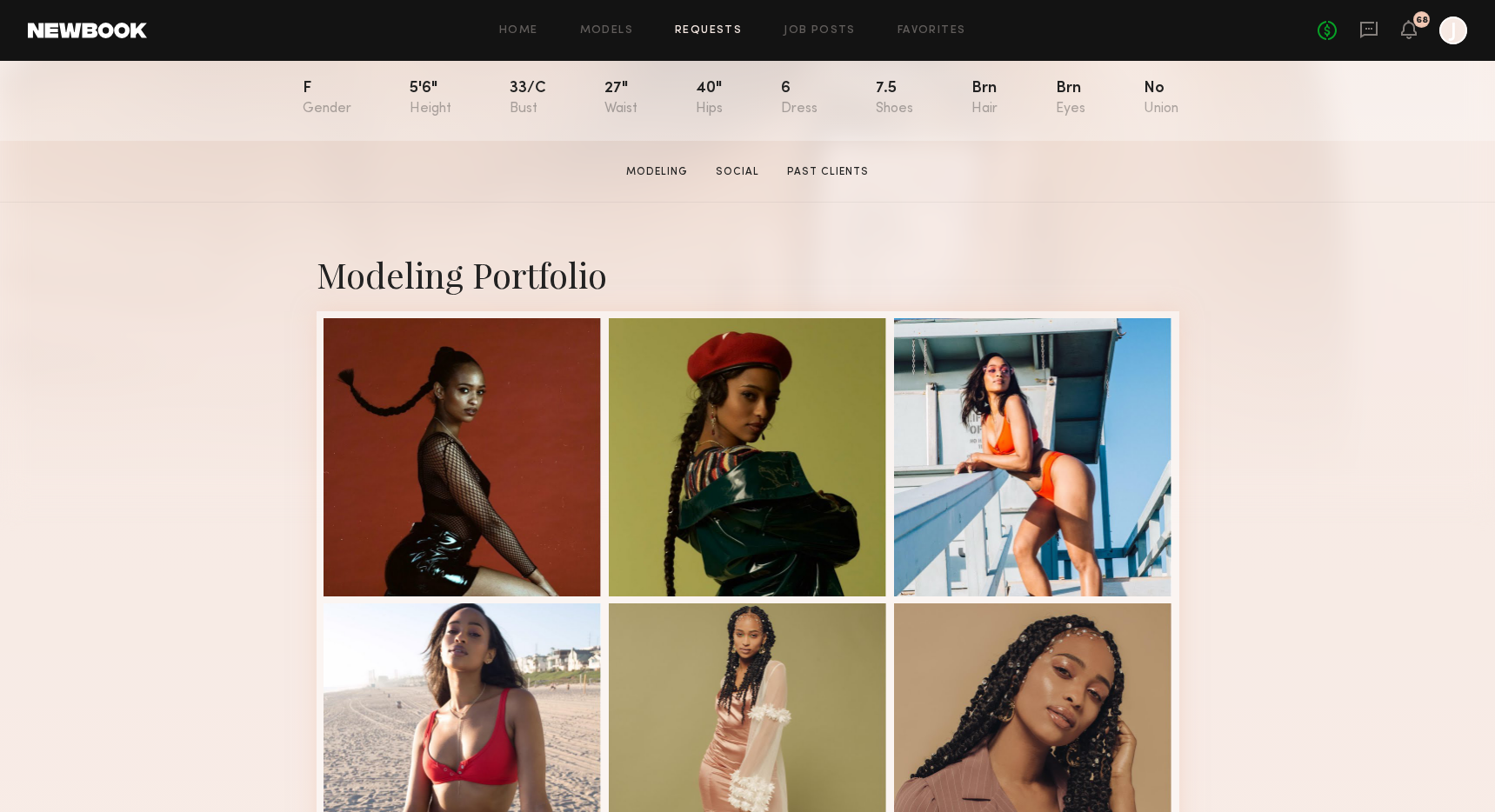
click at [694, 32] on link "Requests" at bounding box center [708, 30] width 67 height 12
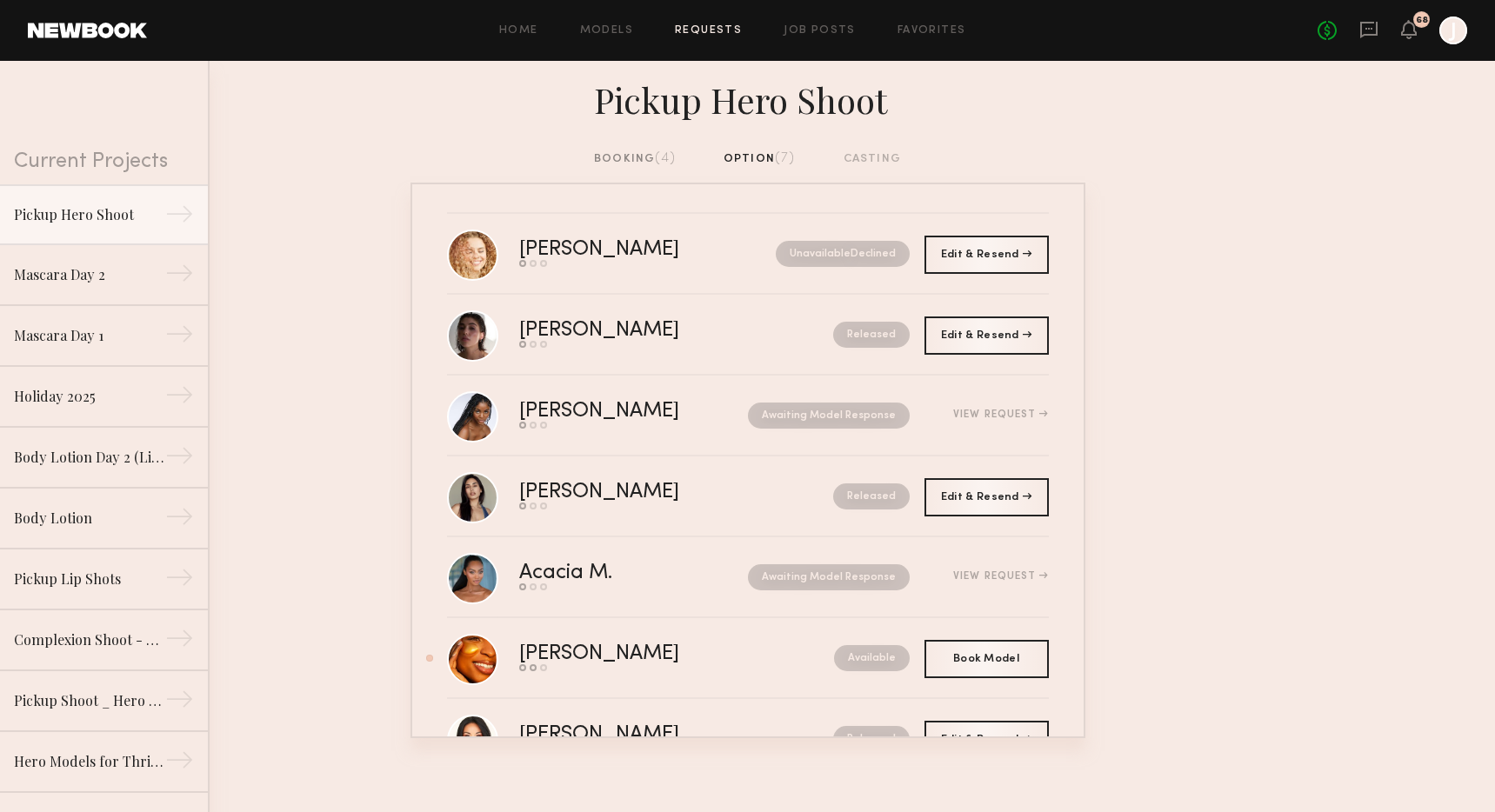
click at [811, 37] on div "Home Models Requests Job Posts Favorites Sign Out No fees up to $5,000 68 J" at bounding box center [807, 30] width 1320 height 28
click at [810, 27] on link "Job Posts" at bounding box center [819, 30] width 72 height 12
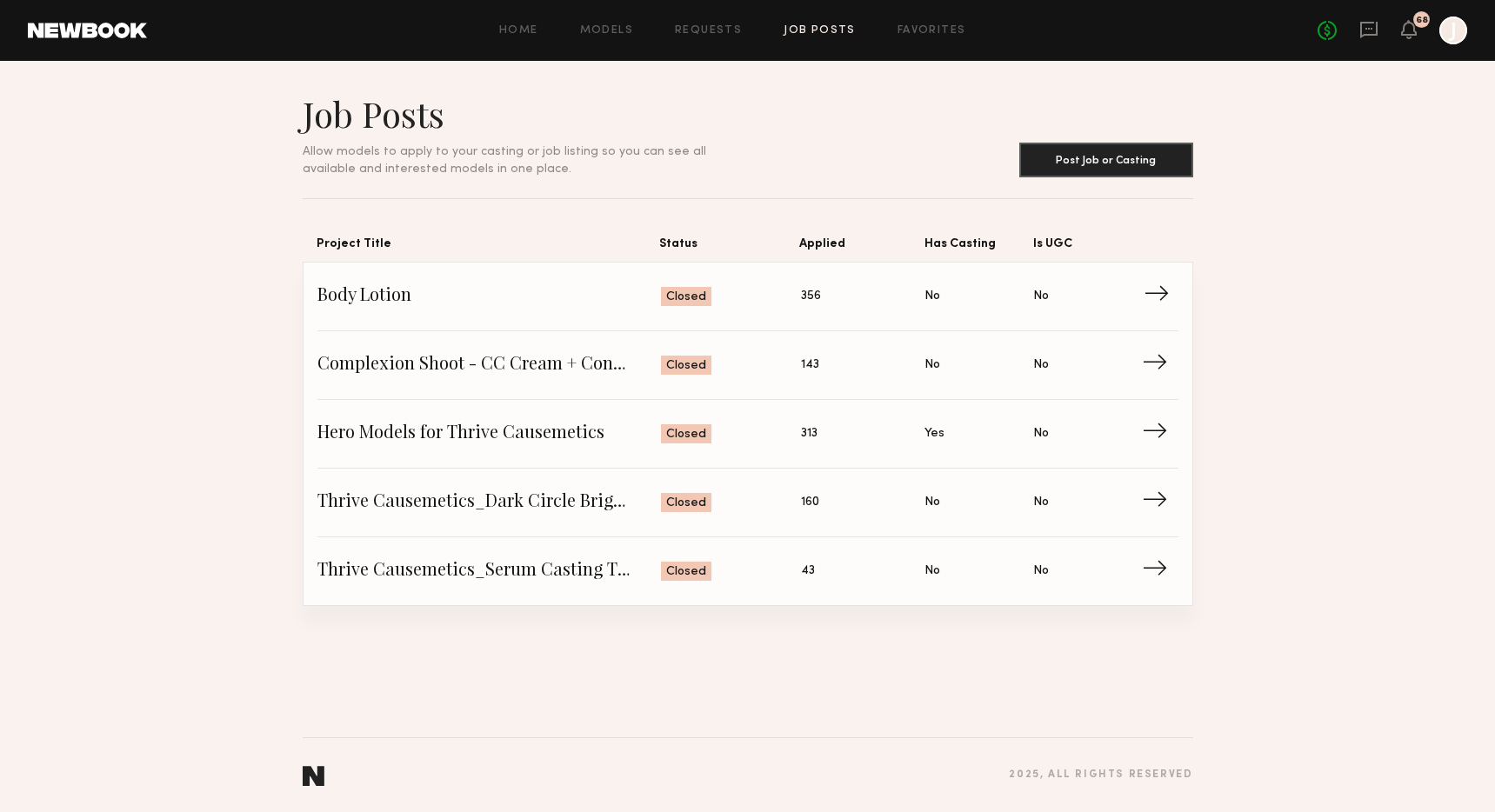
click at [771, 305] on span "Status: Closed" at bounding box center [730, 296] width 140 height 26
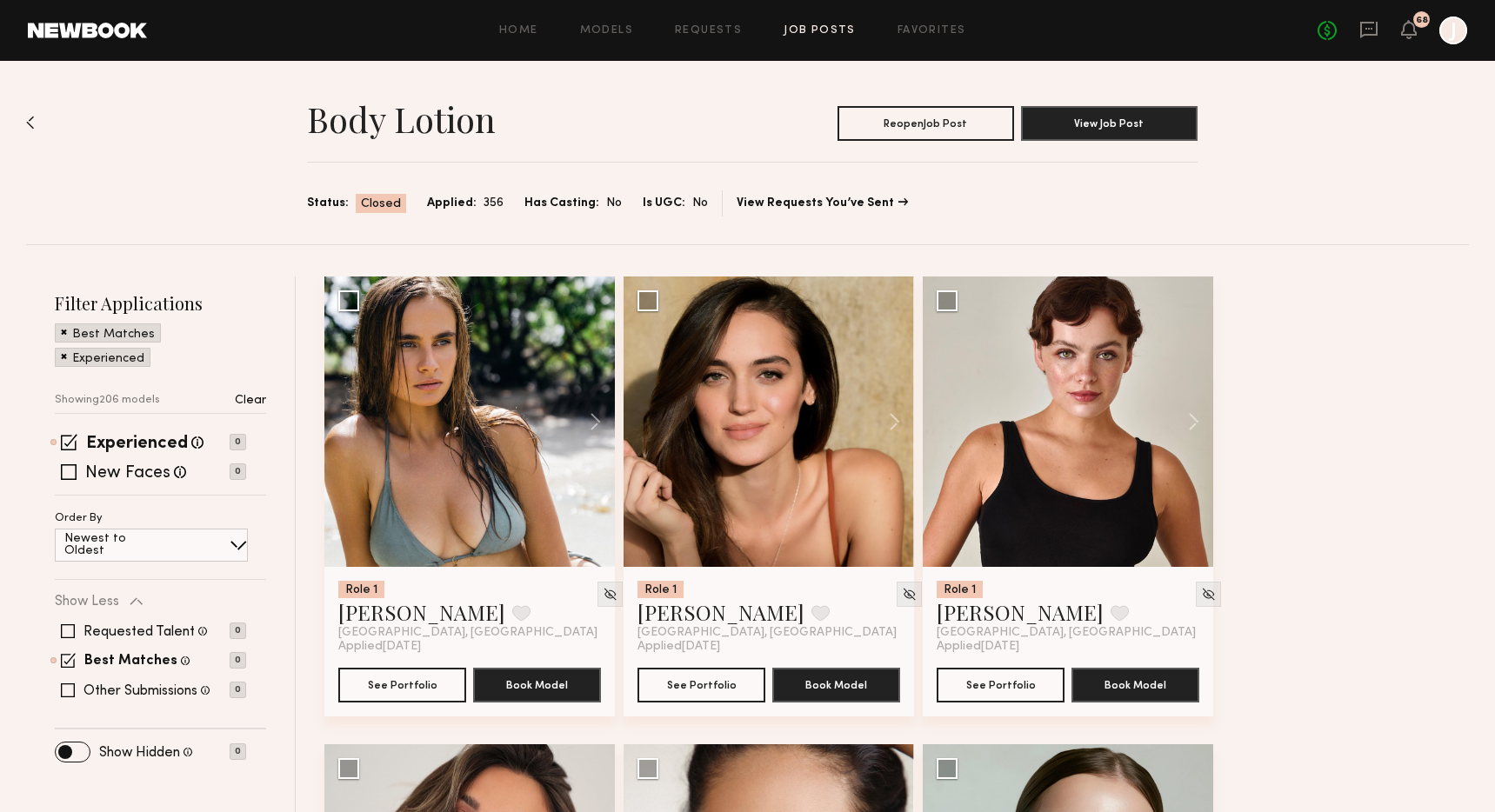
click at [62, 334] on span at bounding box center [63, 332] width 6 height 16
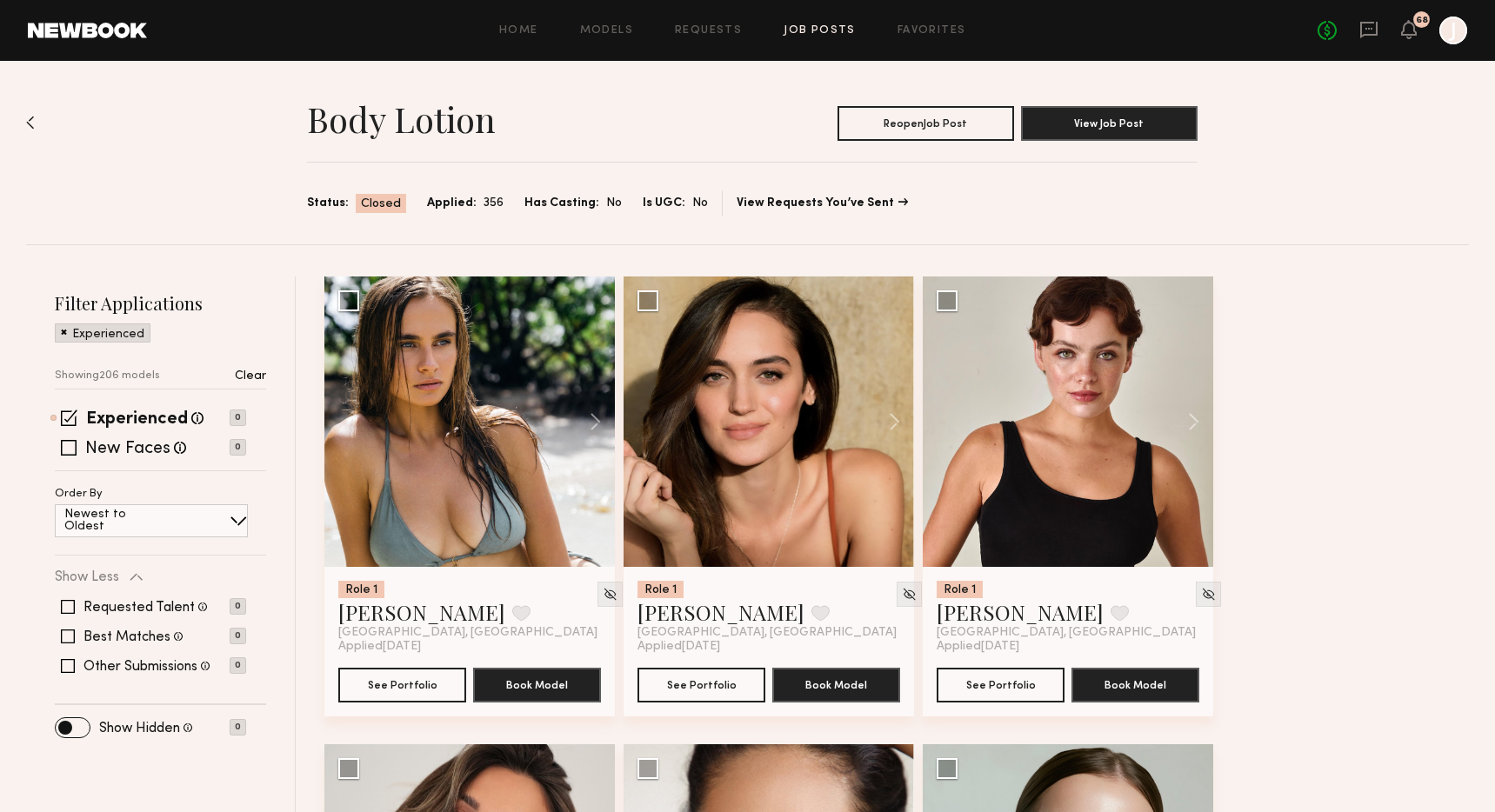
click at [62, 330] on span at bounding box center [63, 332] width 6 height 16
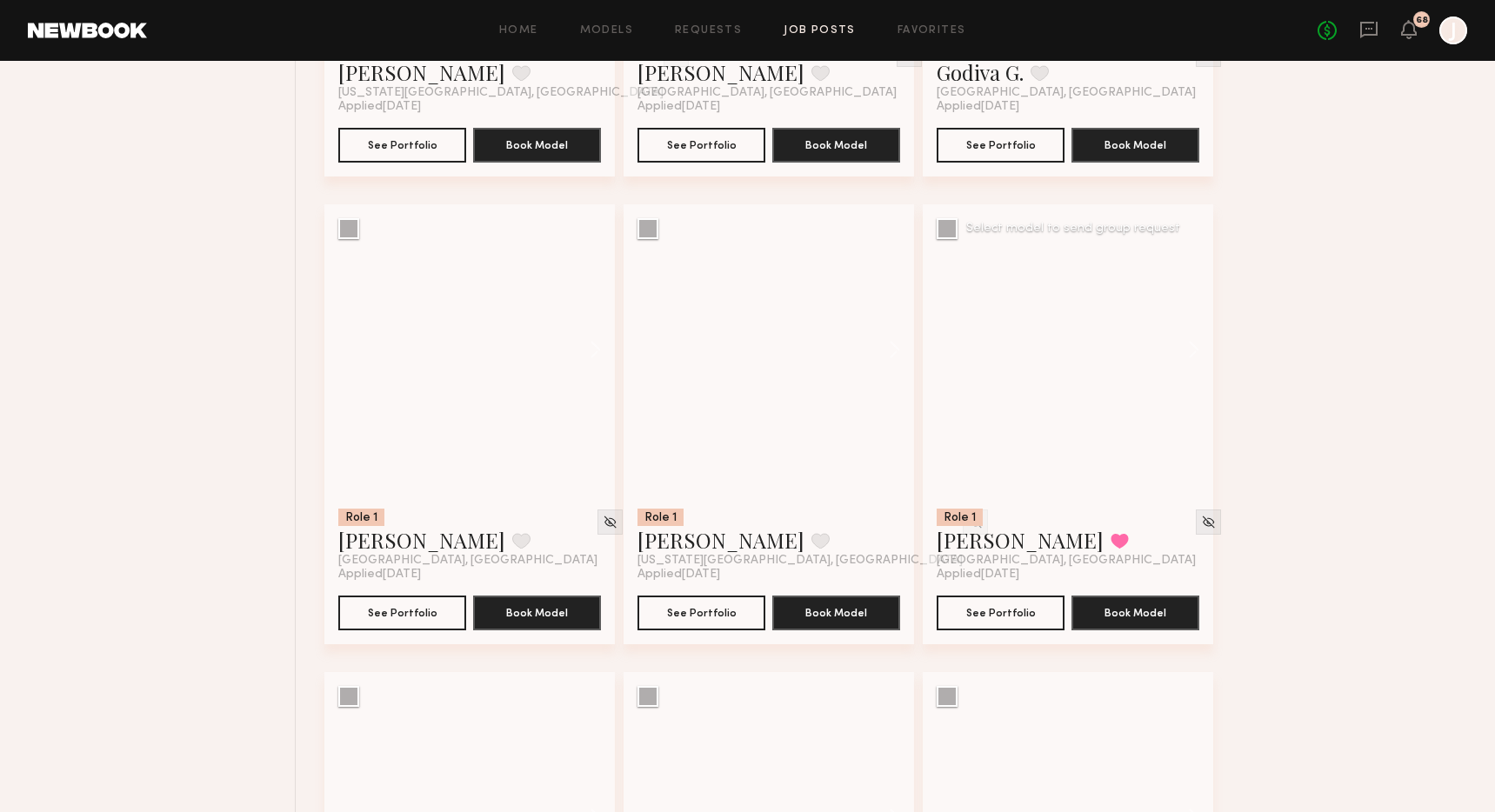
scroll to position [15983, 0]
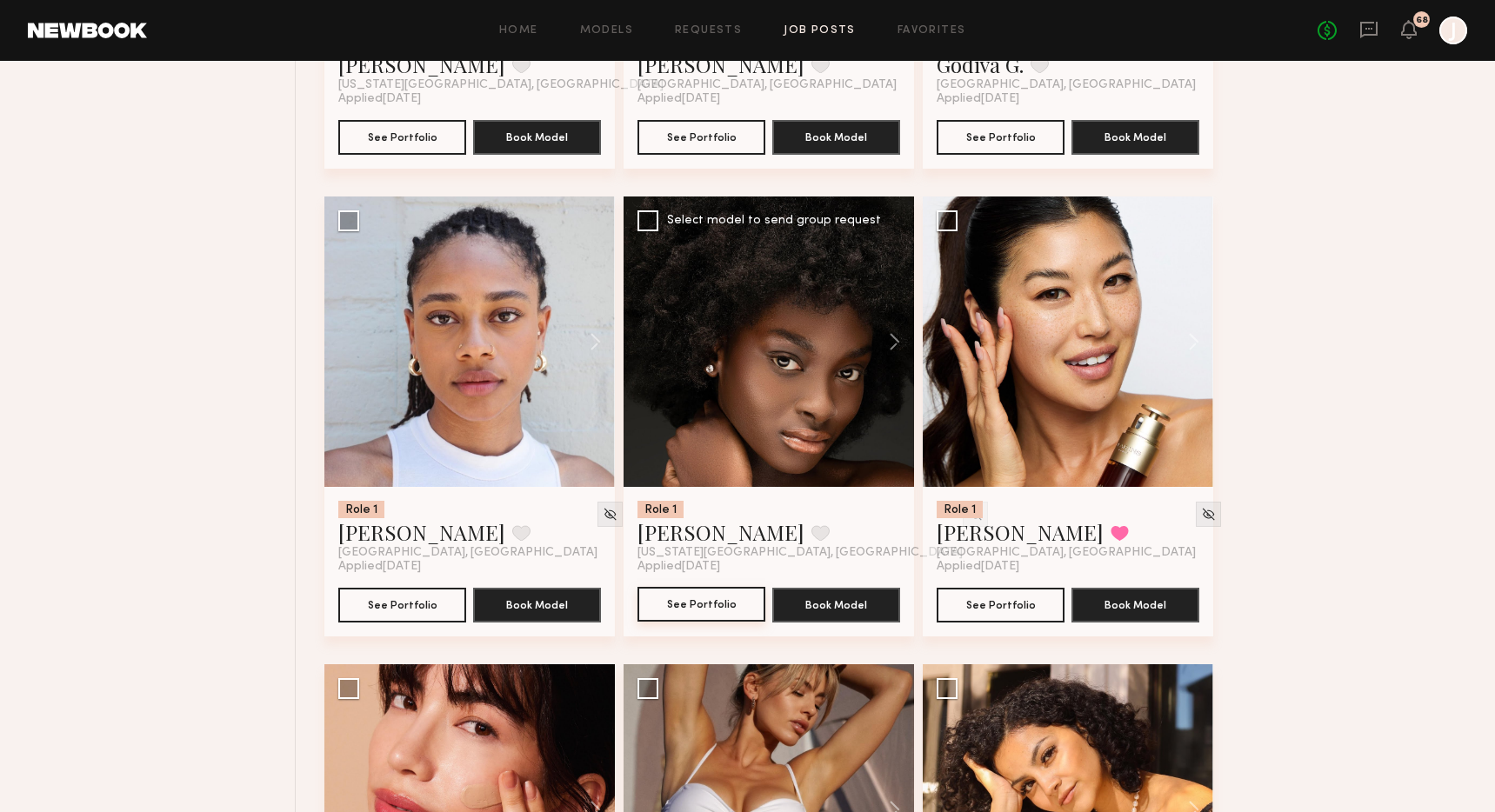
click at [721, 621] on button "See Portfolio" at bounding box center [701, 603] width 127 height 35
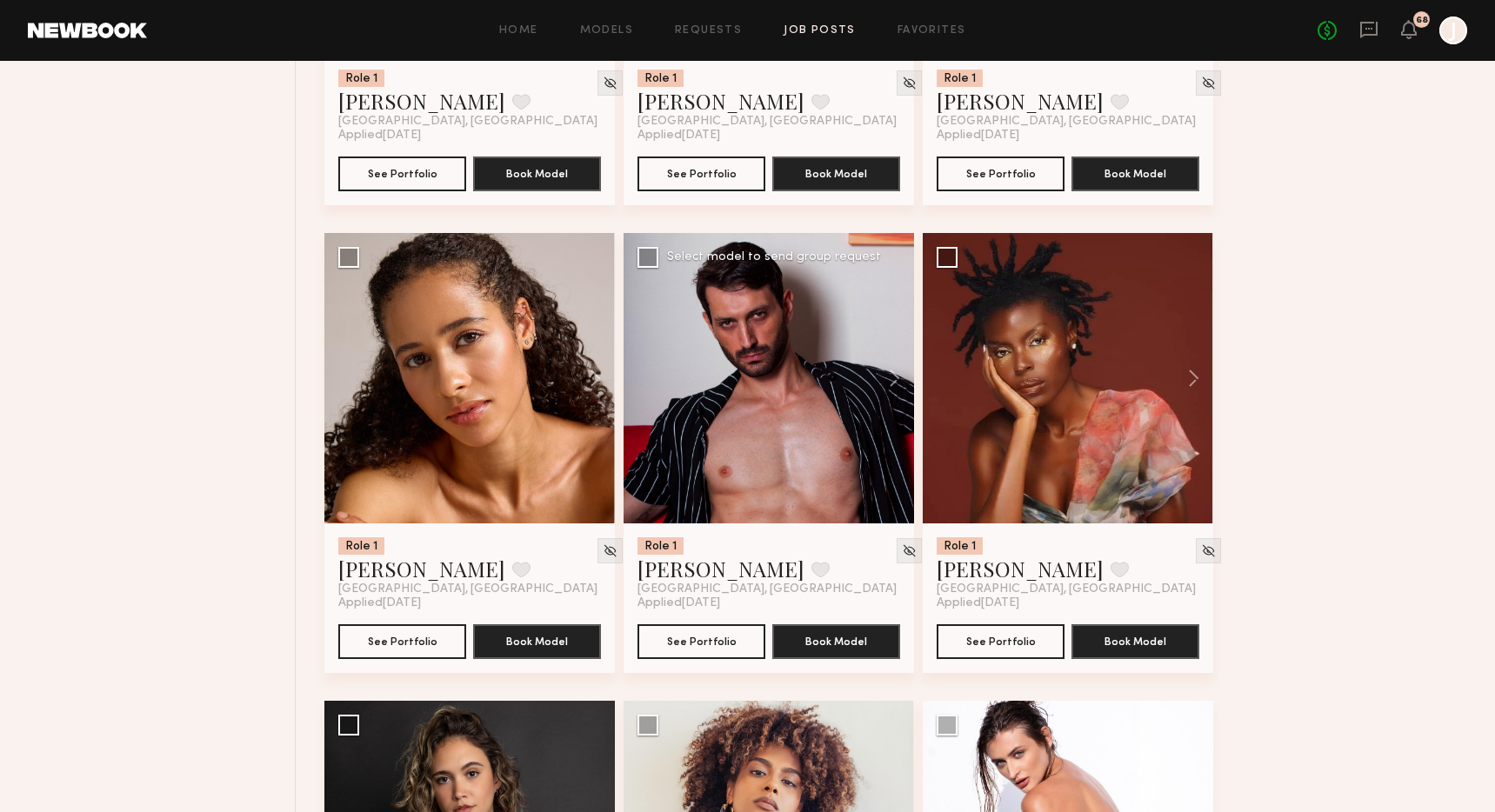
scroll to position [18756, 0]
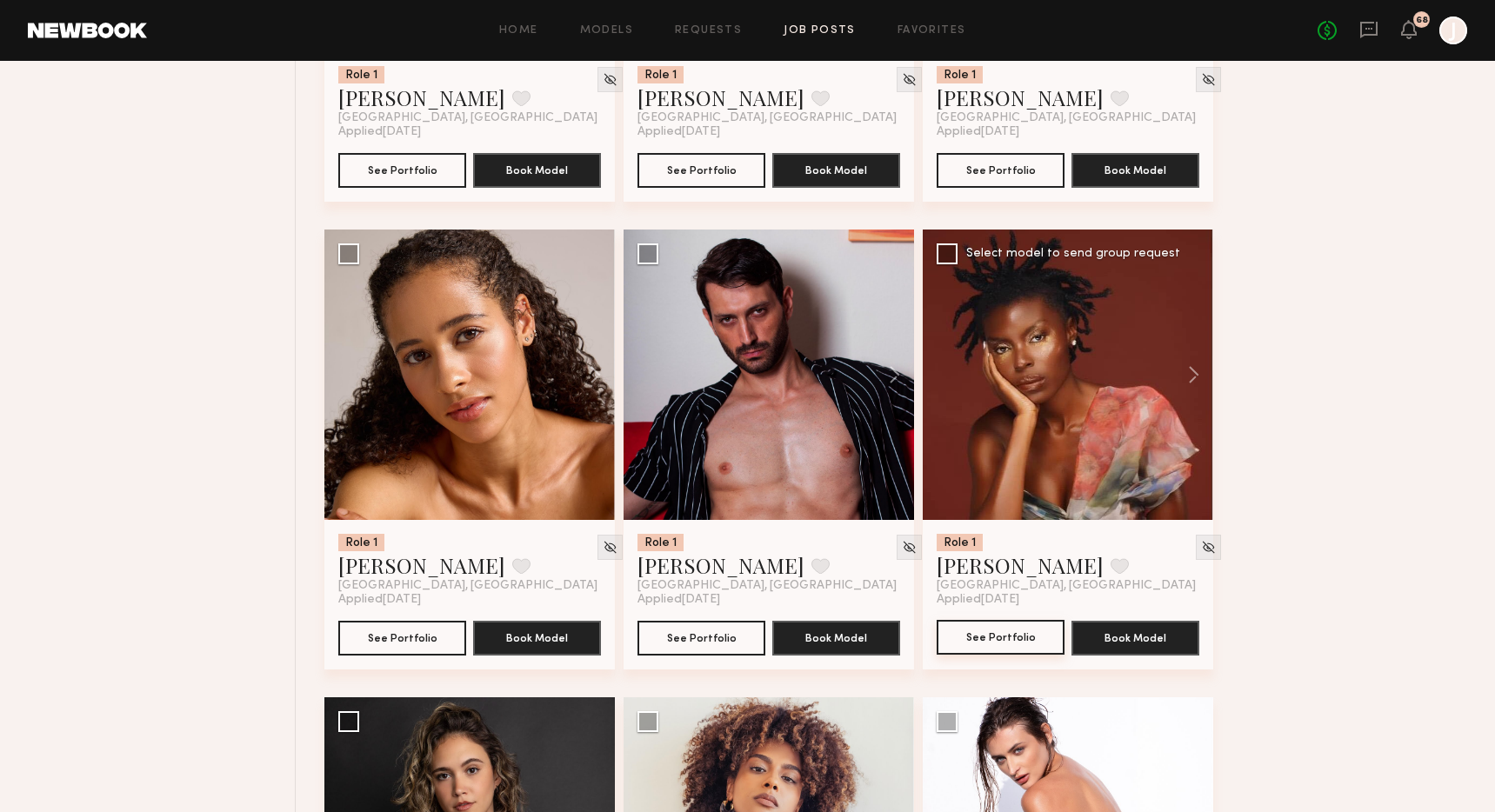
click at [1008, 654] on button "See Portfolio" at bounding box center [1000, 636] width 127 height 35
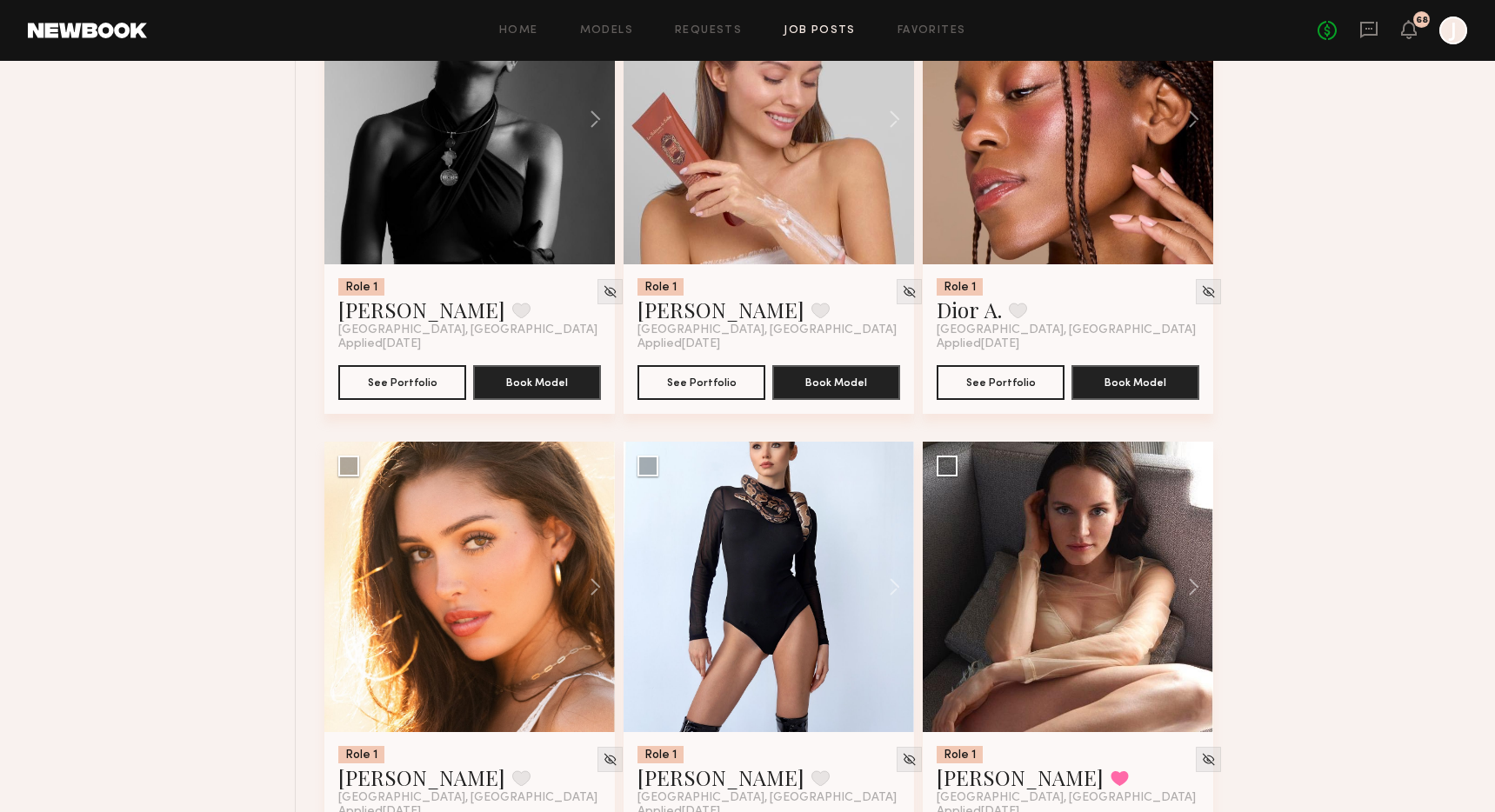
scroll to position [27428, 0]
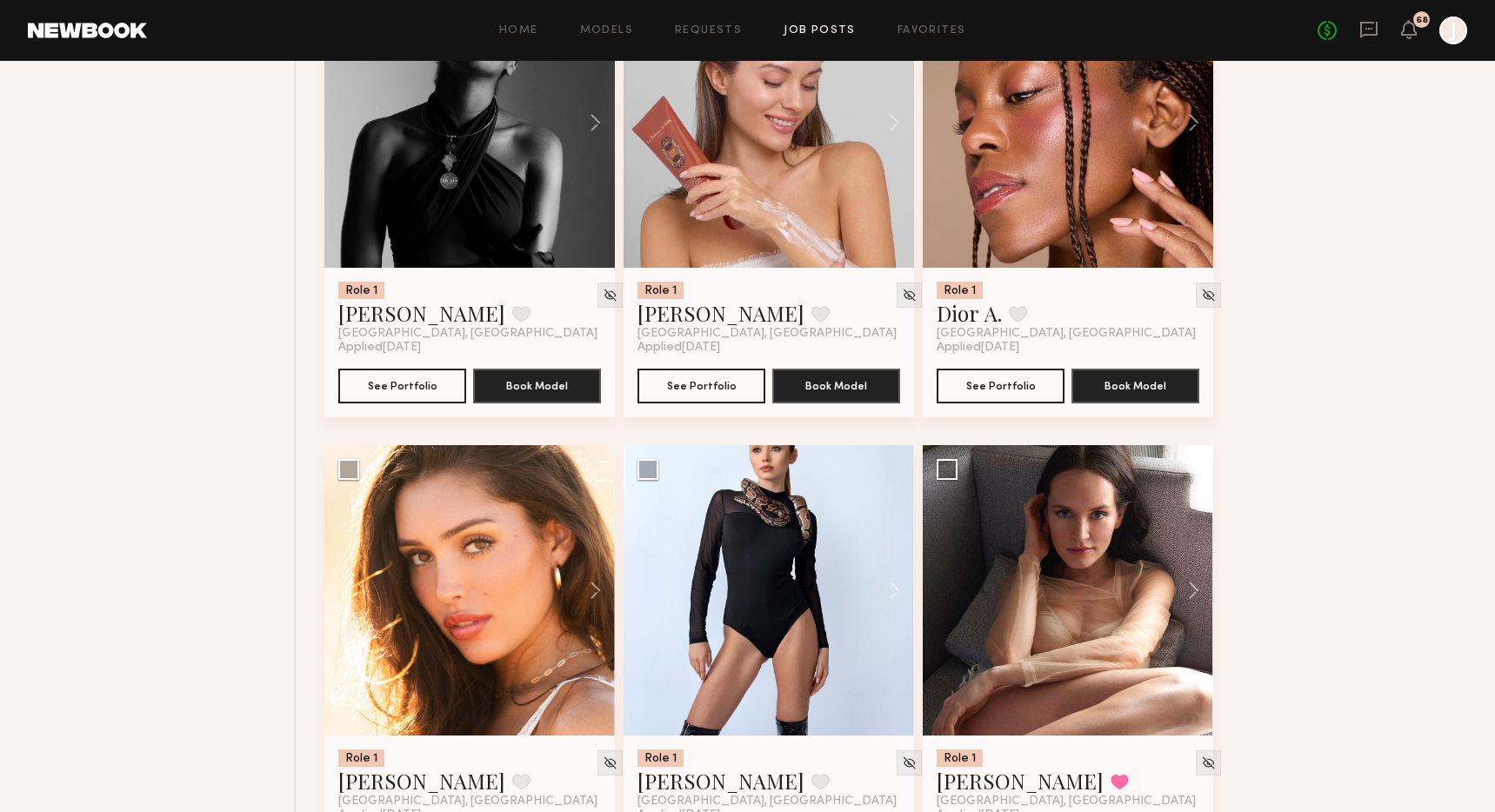
click at [1138, 194] on div at bounding box center [1068, 123] width 291 height 291
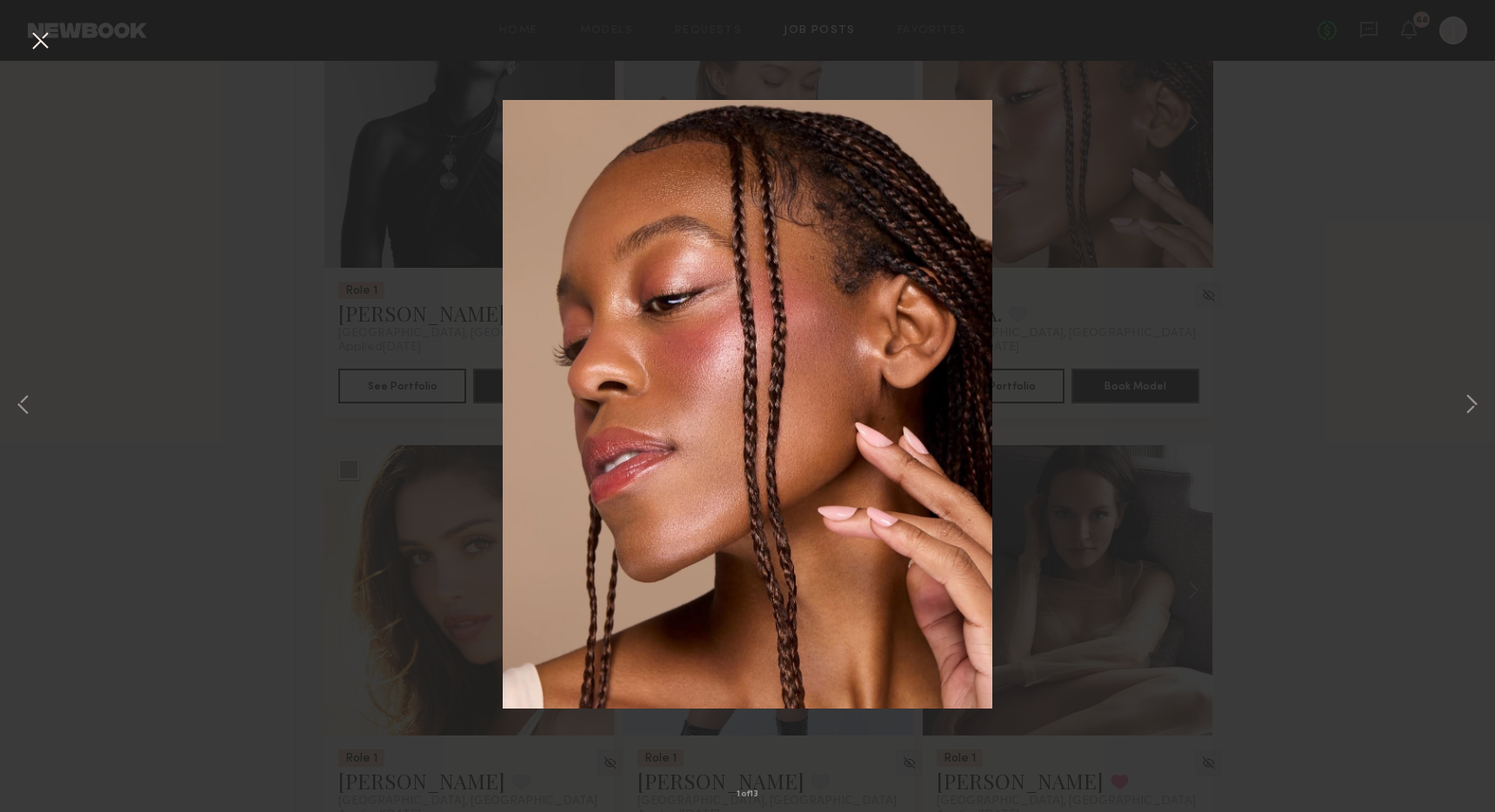
click at [1291, 228] on div "1 of 13" at bounding box center [747, 406] width 1495 height 812
click at [1258, 297] on div "1 of 13" at bounding box center [747, 406] width 1495 height 812
click at [279, 350] on div "1 of 13" at bounding box center [747, 406] width 1495 height 812
click at [29, 42] on button at bounding box center [39, 41] width 28 height 31
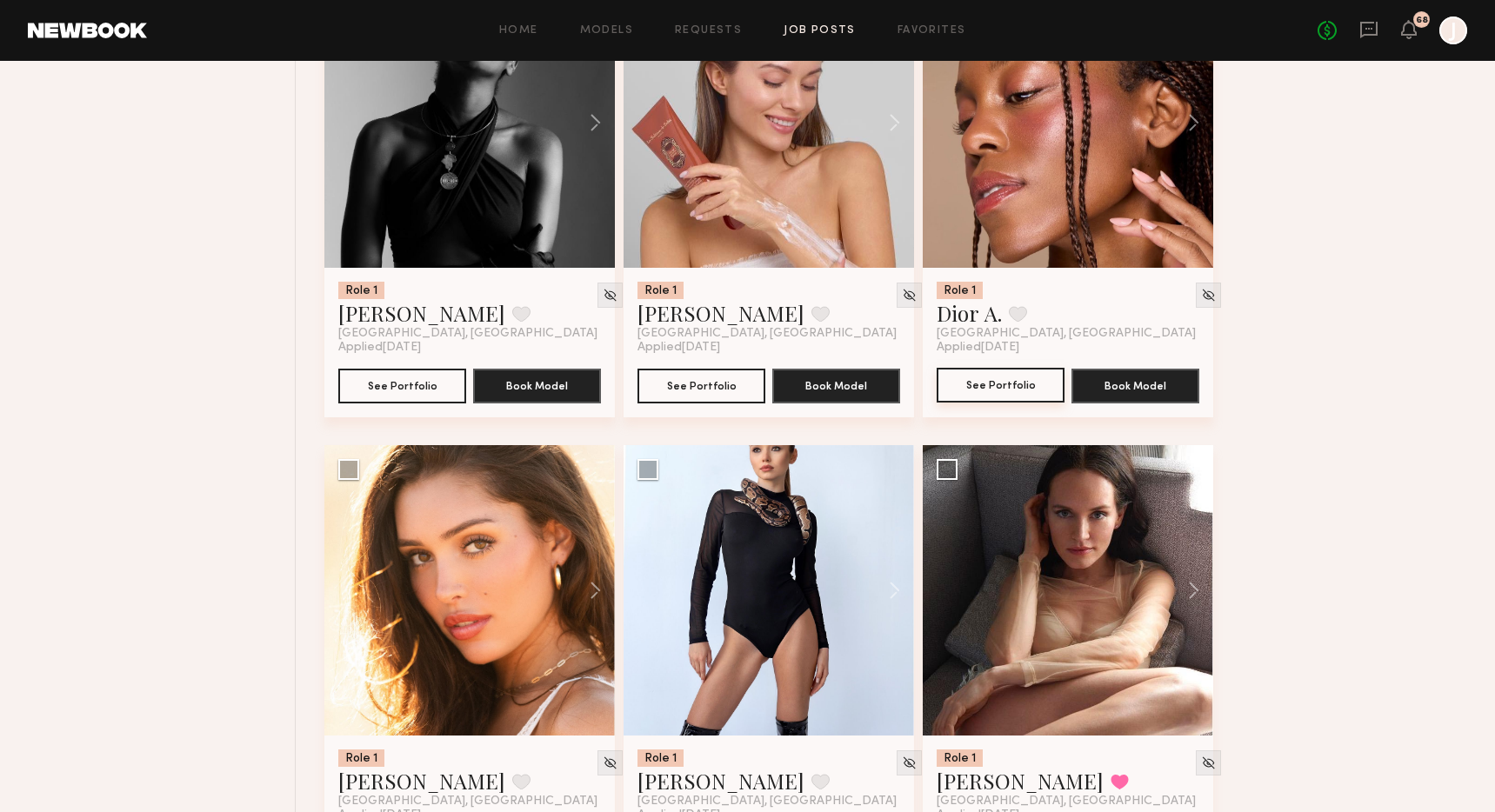
click at [994, 403] on button "See Portfolio" at bounding box center [1000, 385] width 127 height 35
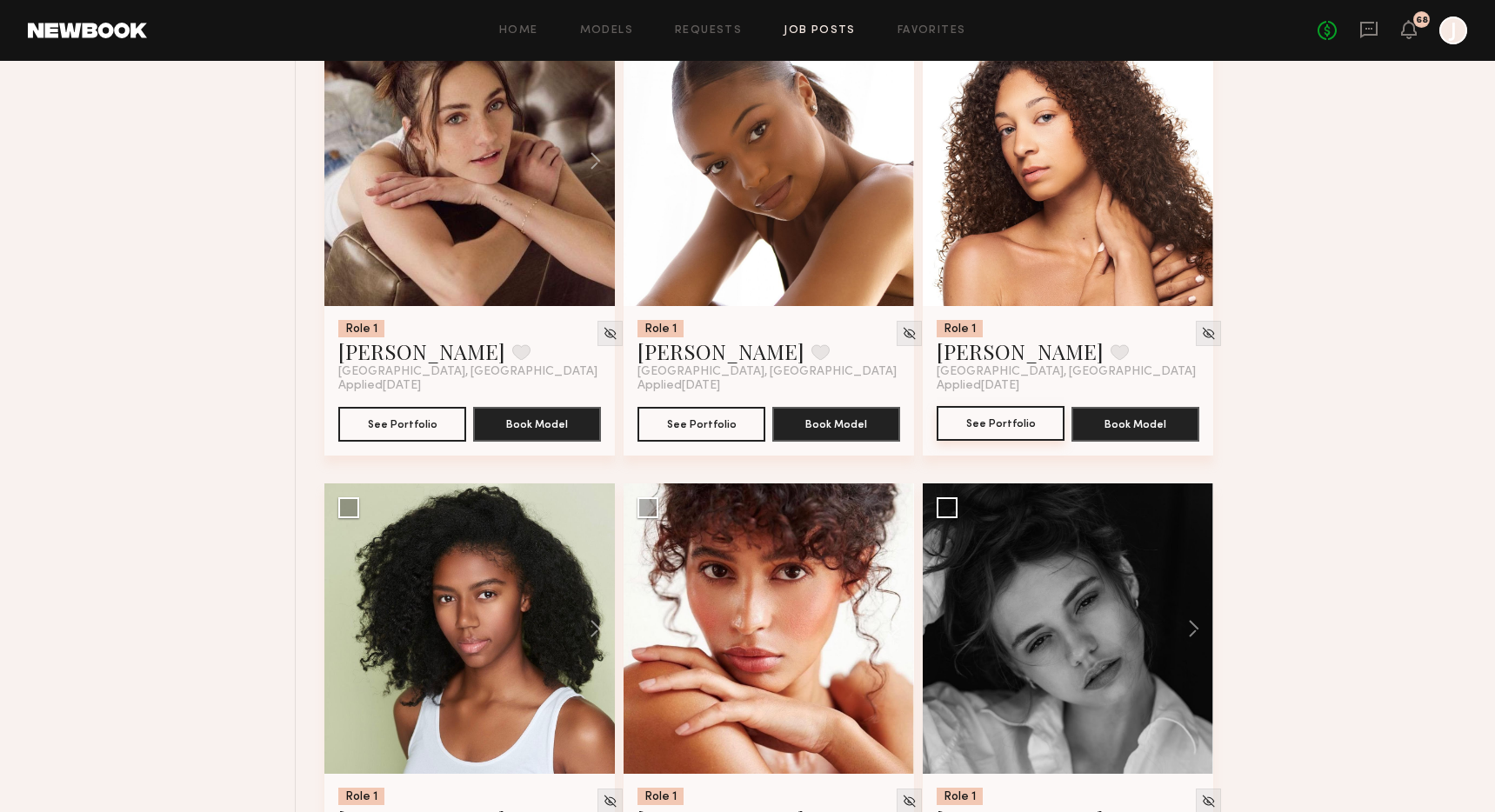
scroll to position [28788, 0]
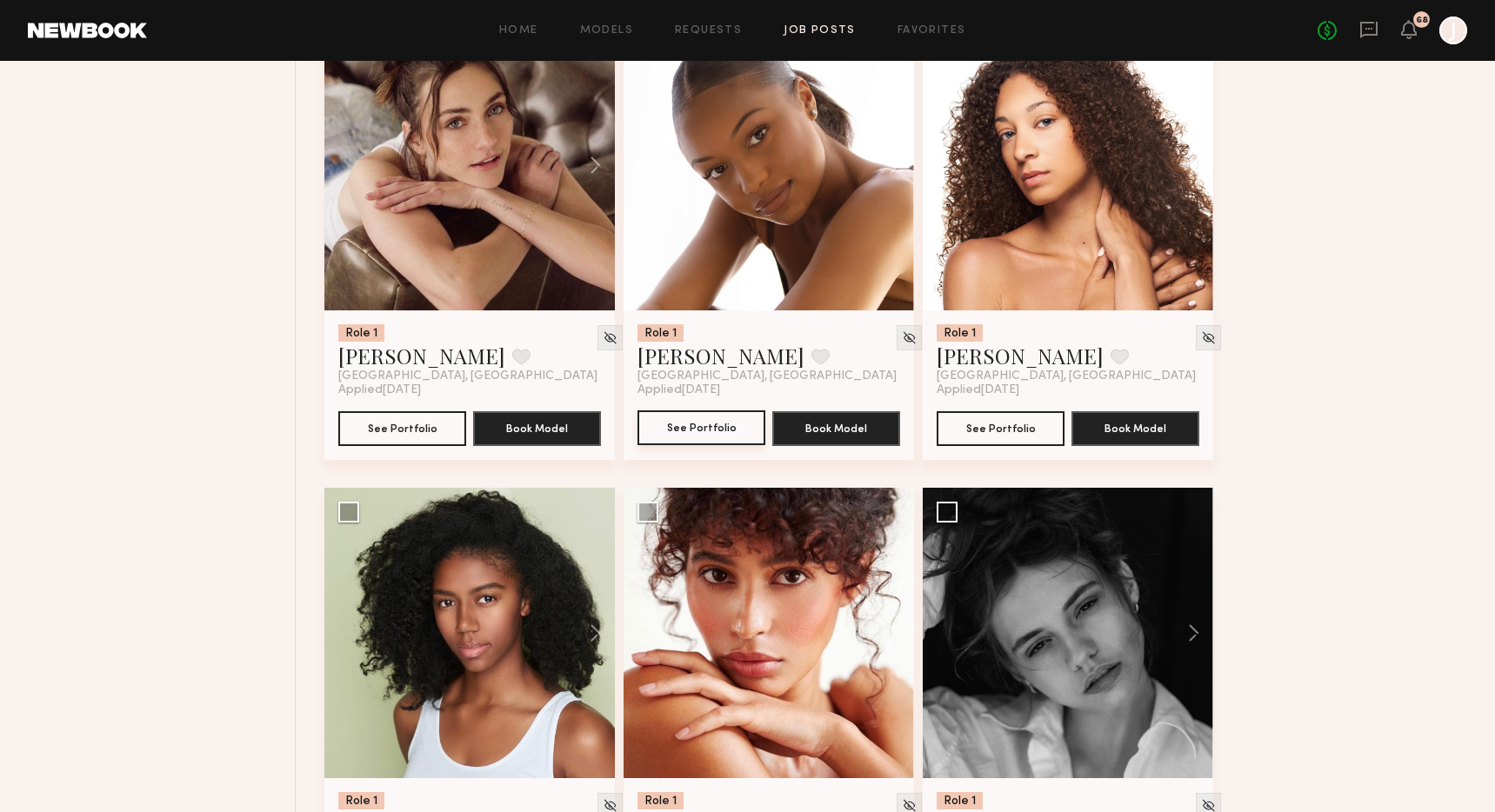
click at [701, 445] on button "See Portfolio" at bounding box center [701, 427] width 127 height 35
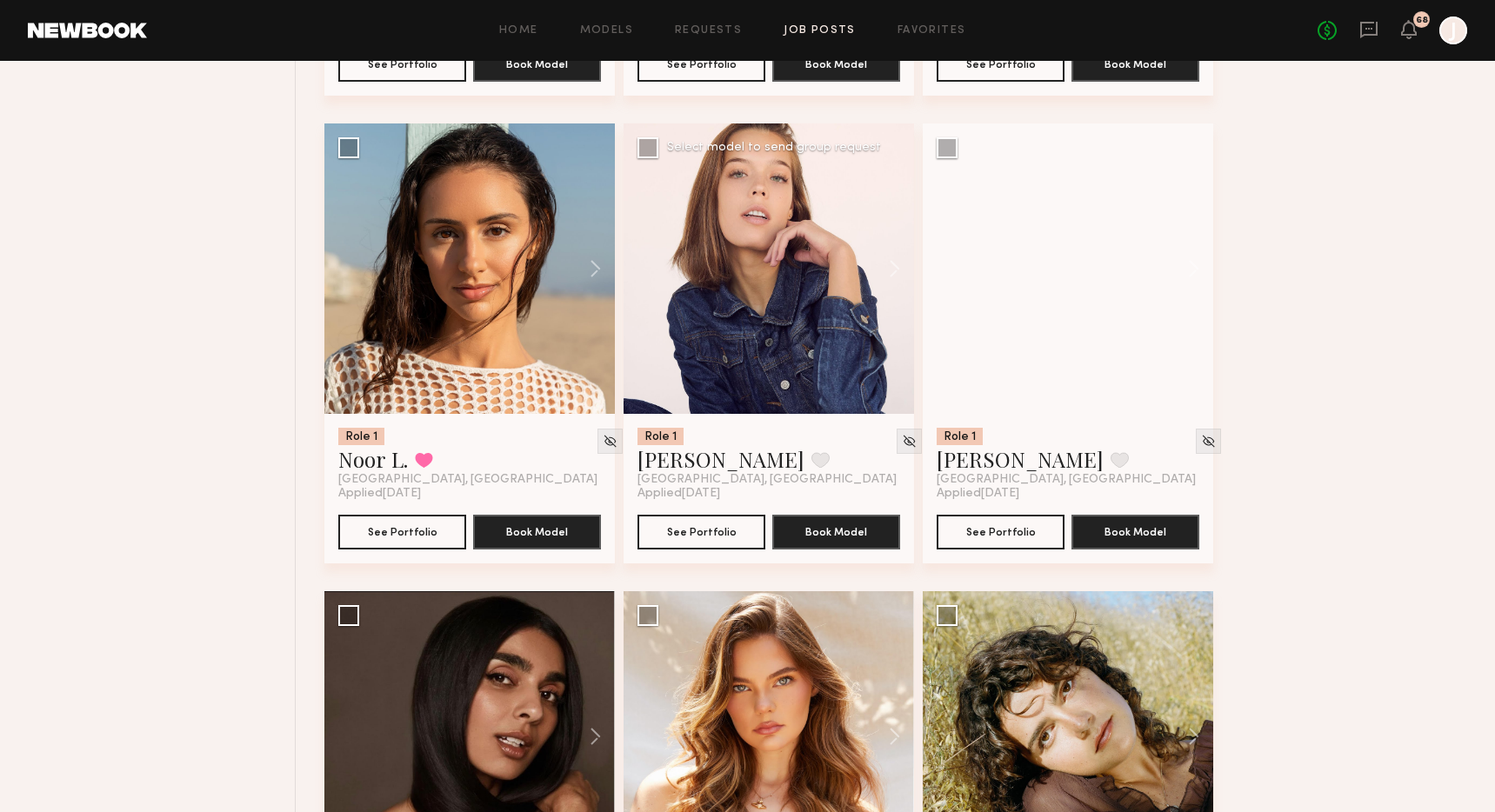
scroll to position [31958, 0]
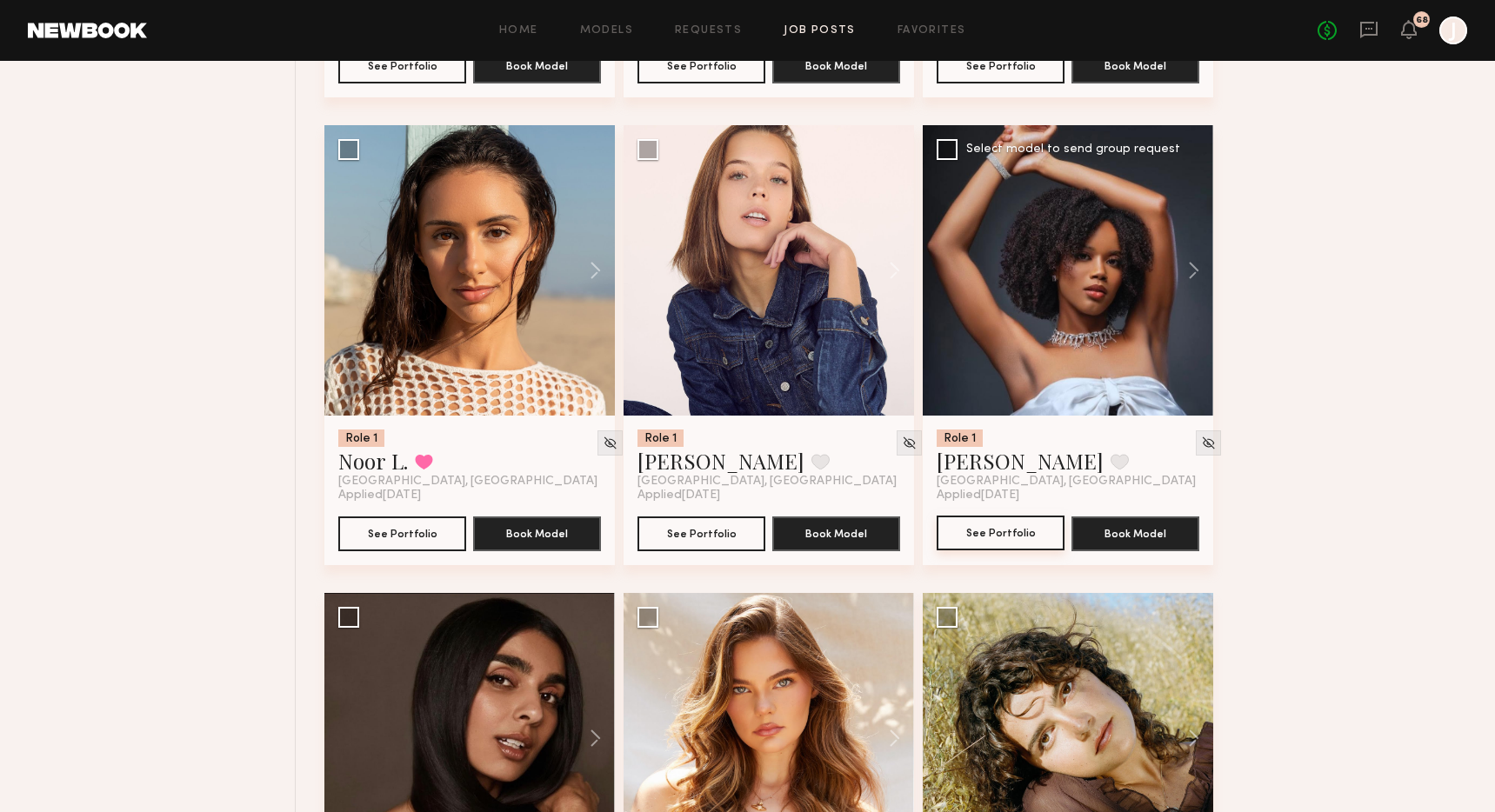
click at [998, 550] on button "See Portfolio" at bounding box center [1000, 532] width 127 height 35
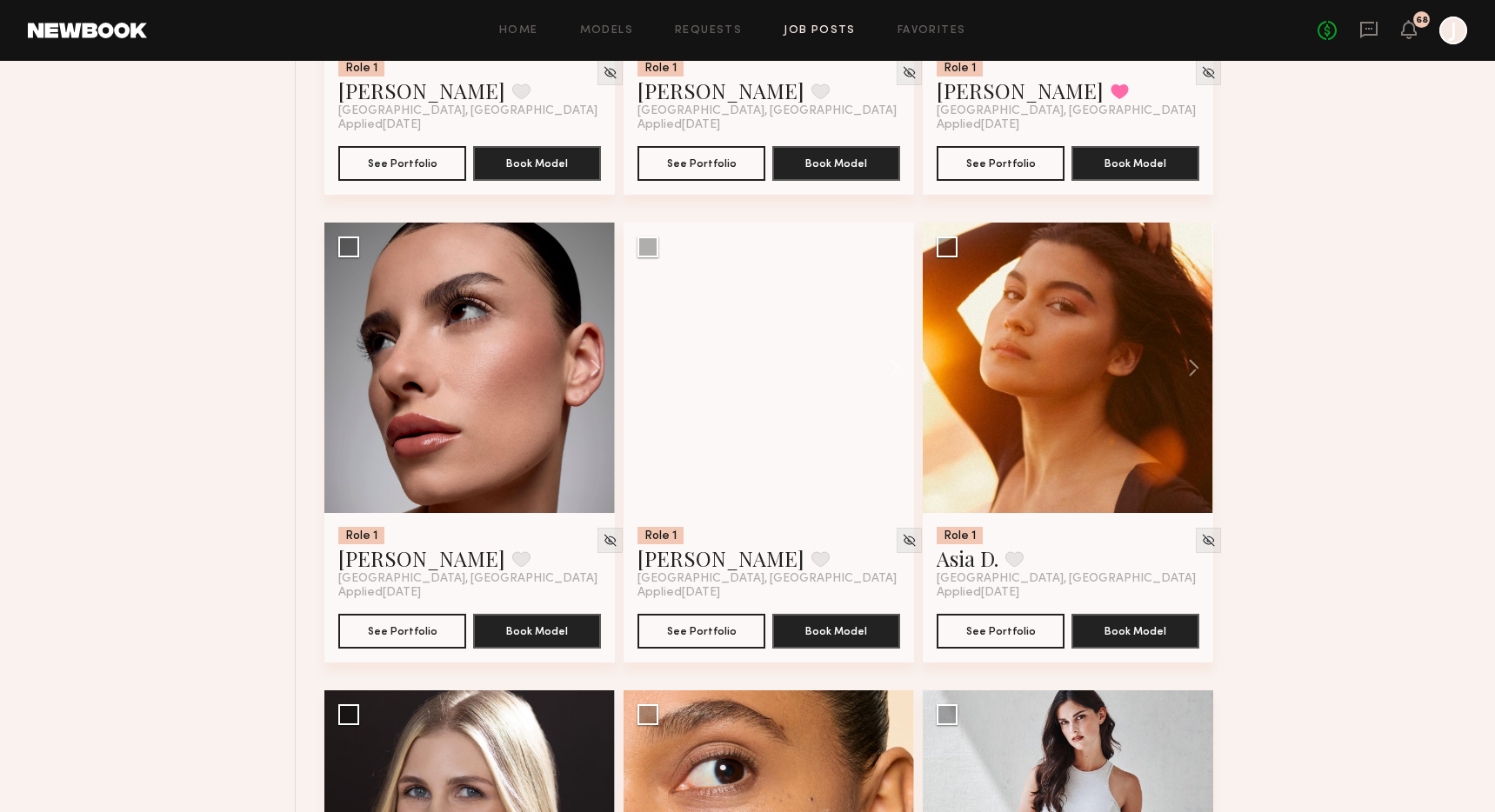
scroll to position [34687, 0]
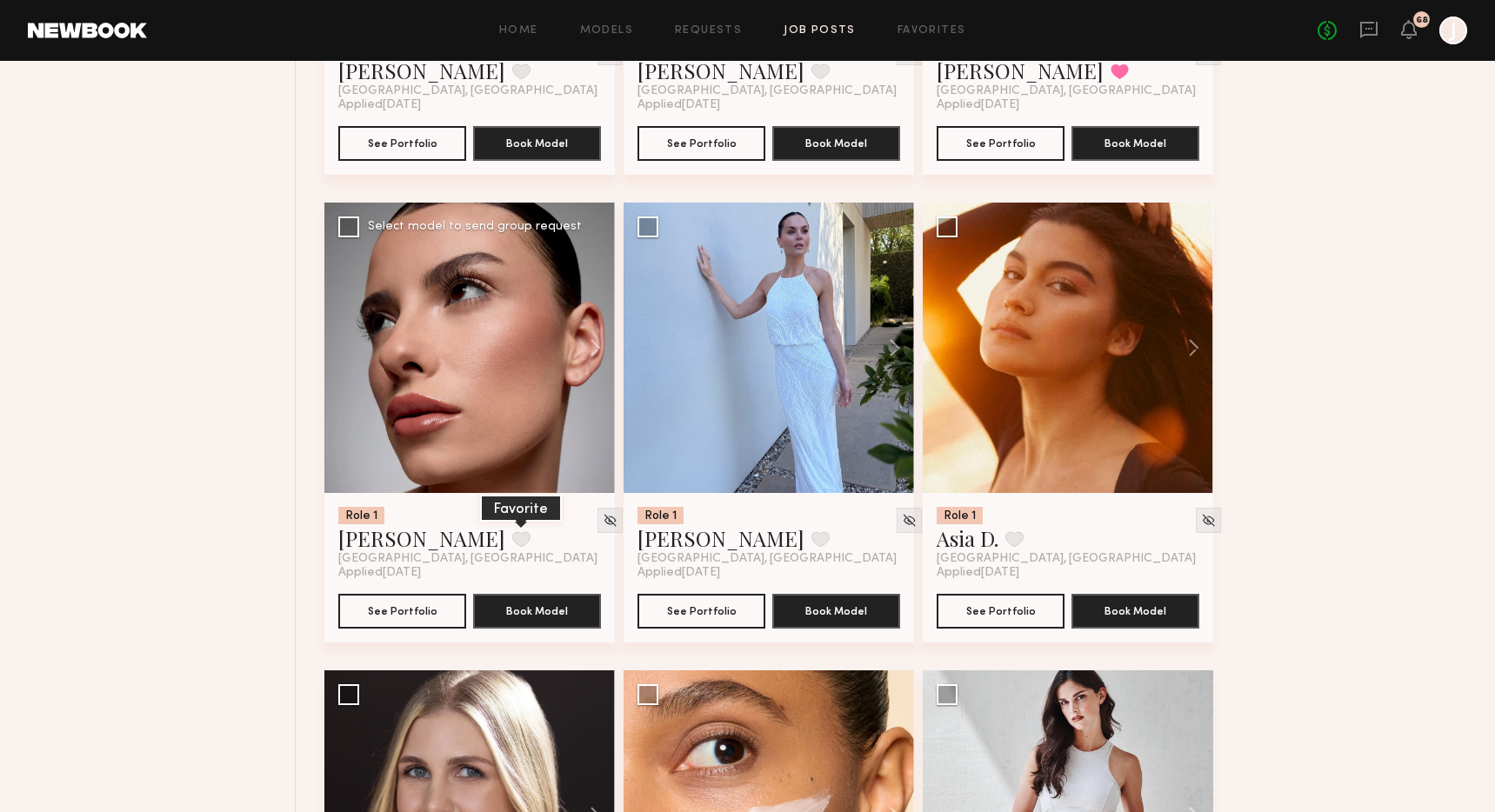
click at [513, 547] on button at bounding box center [522, 539] width 18 height 16
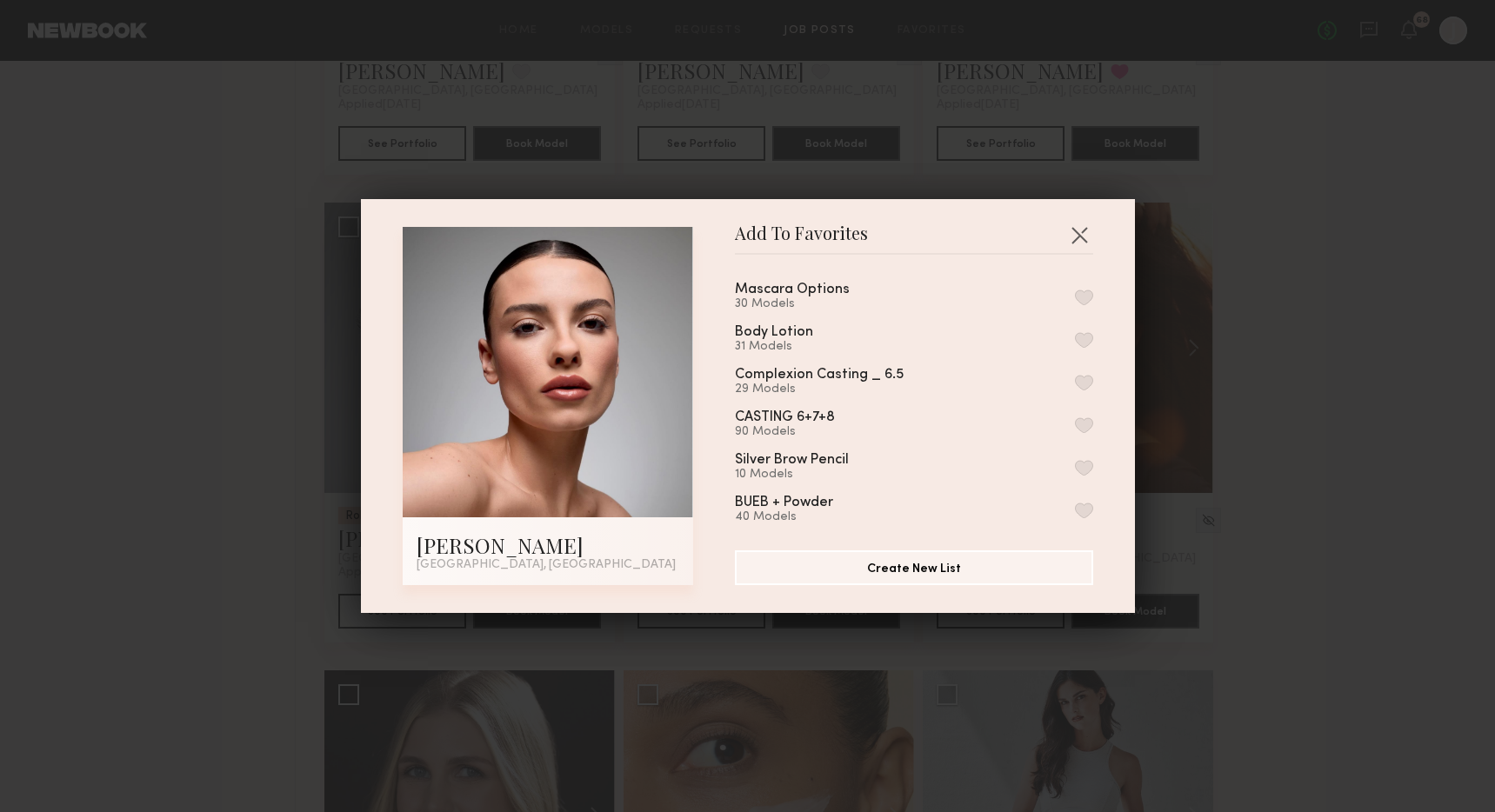
scroll to position [135, 0]
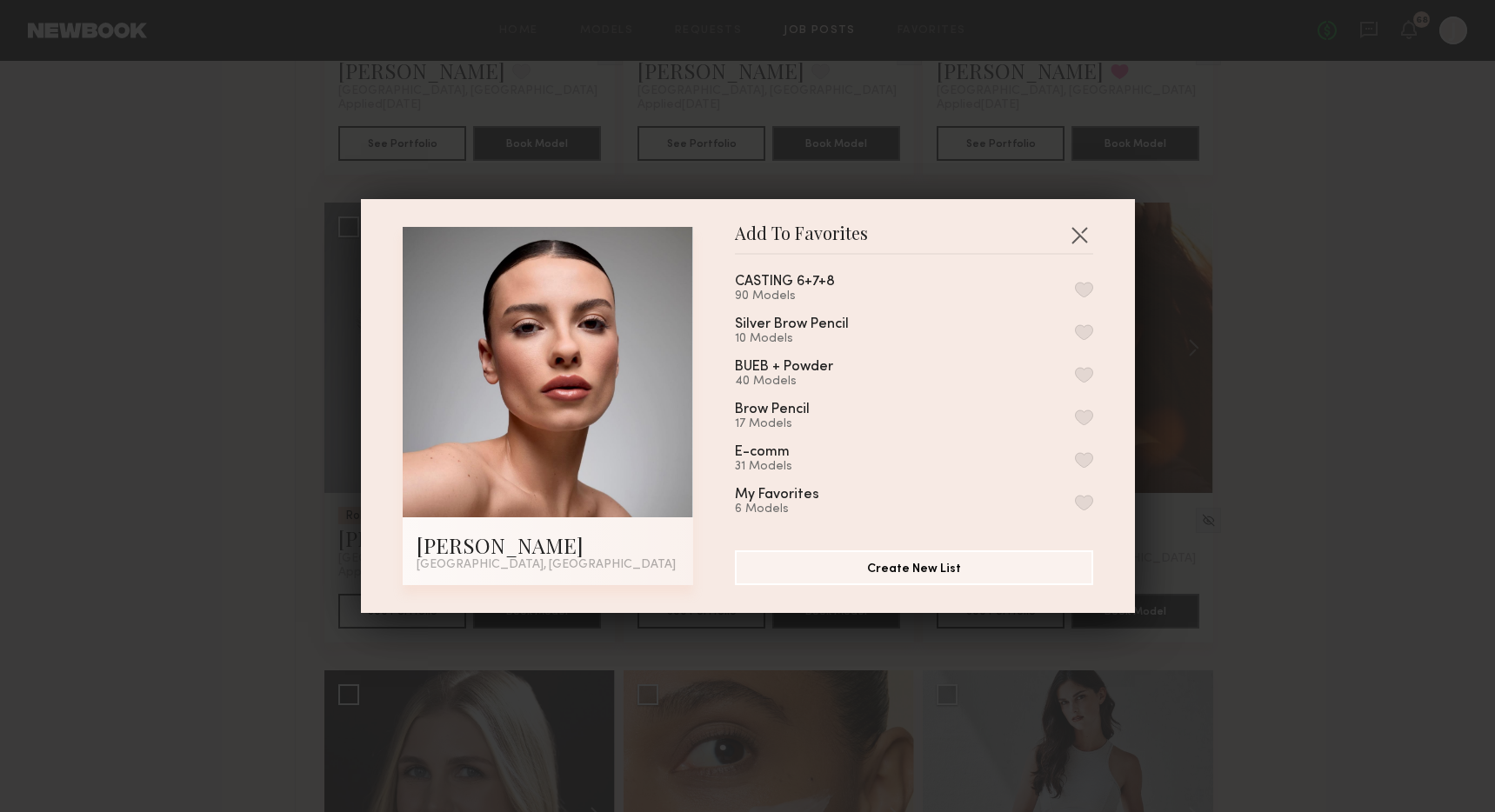
click at [1085, 498] on button "button" at bounding box center [1084, 503] width 18 height 16
click at [1423, 552] on div "Add To Favorites Emma H. Los Angeles, CA Add To Favorites Mascara Options 30 Mo…" at bounding box center [747, 406] width 1495 height 812
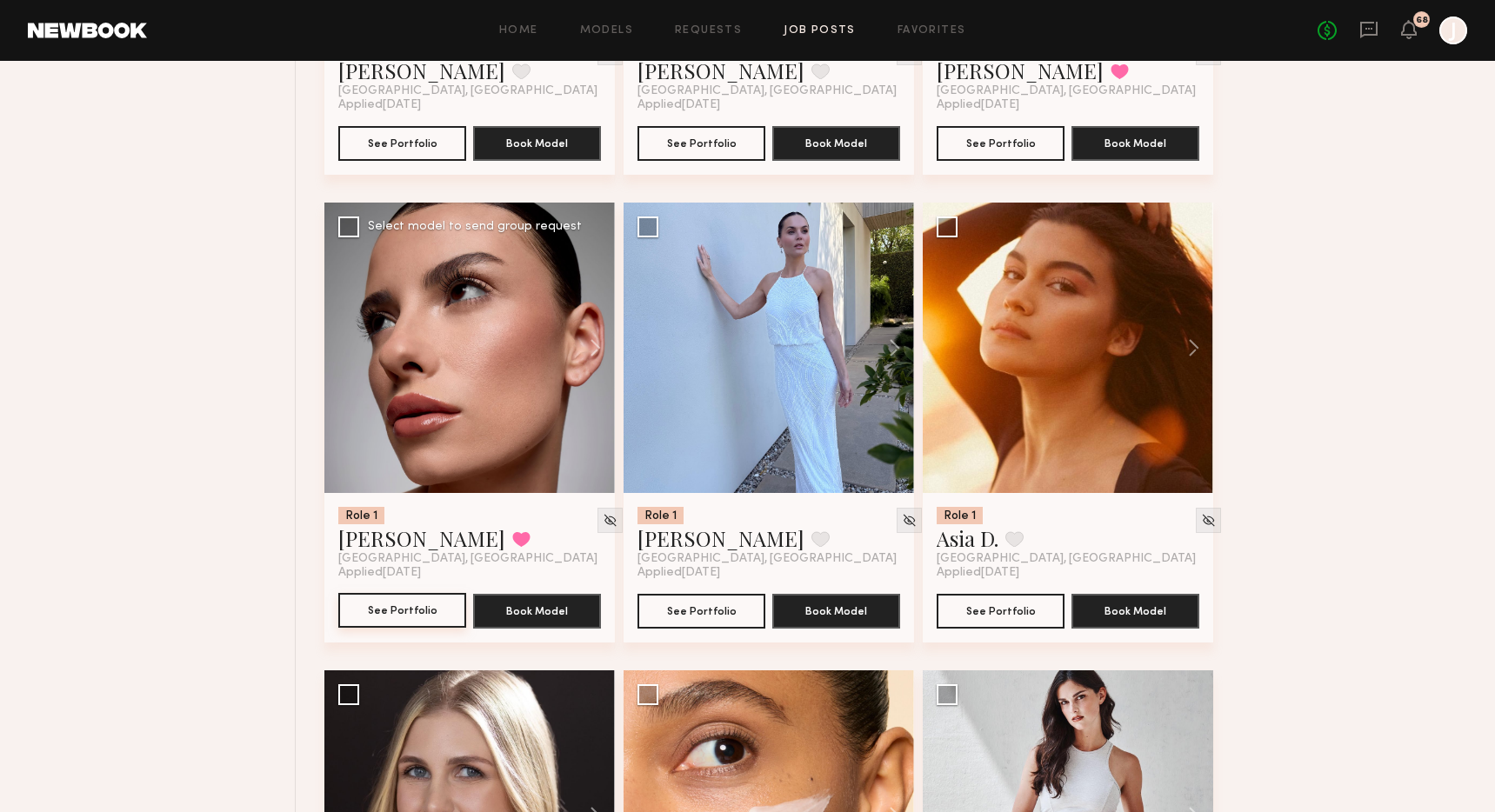
click at [396, 627] on button "See Portfolio" at bounding box center [401, 610] width 127 height 35
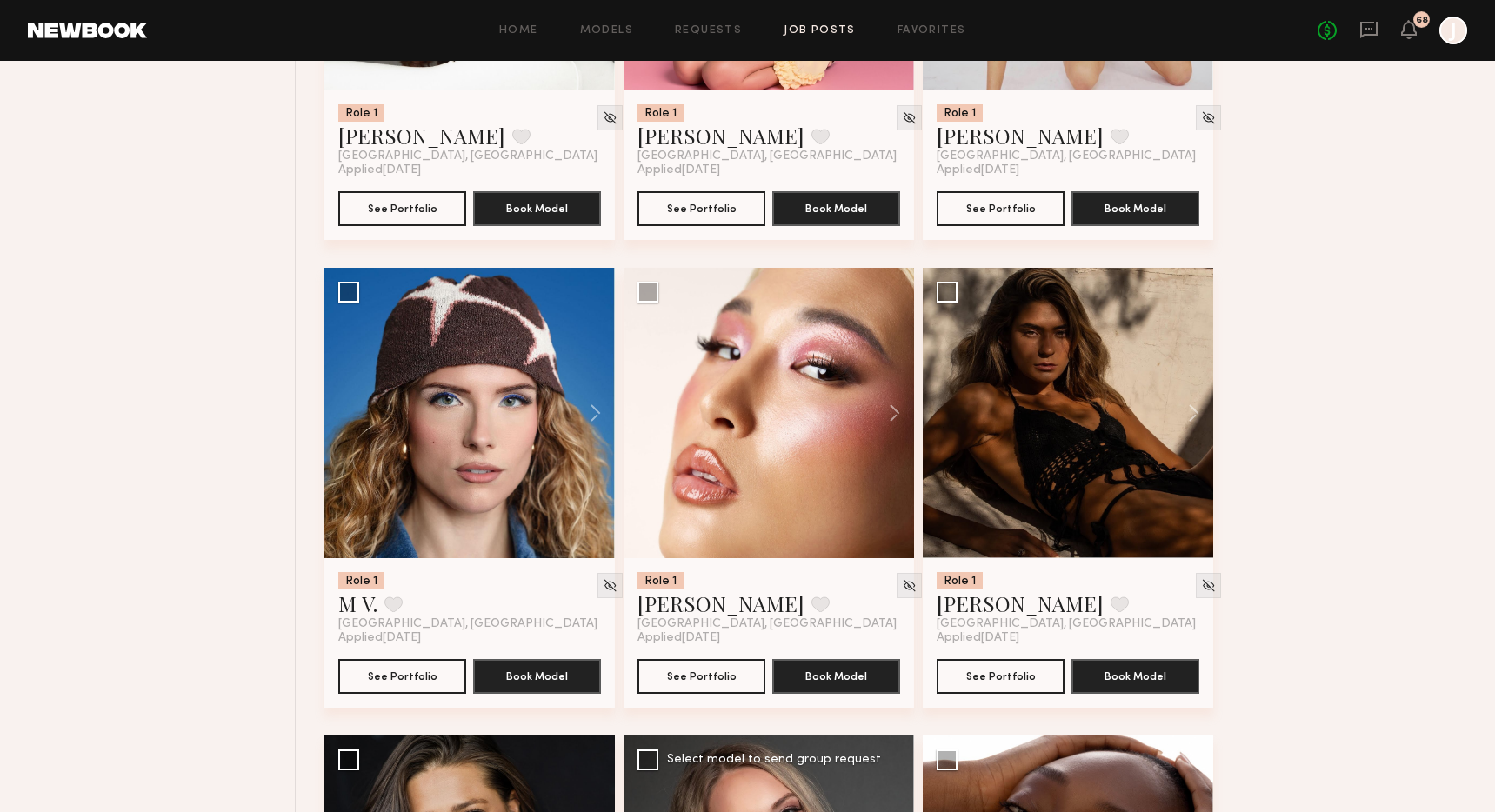
scroll to position [51458, 0]
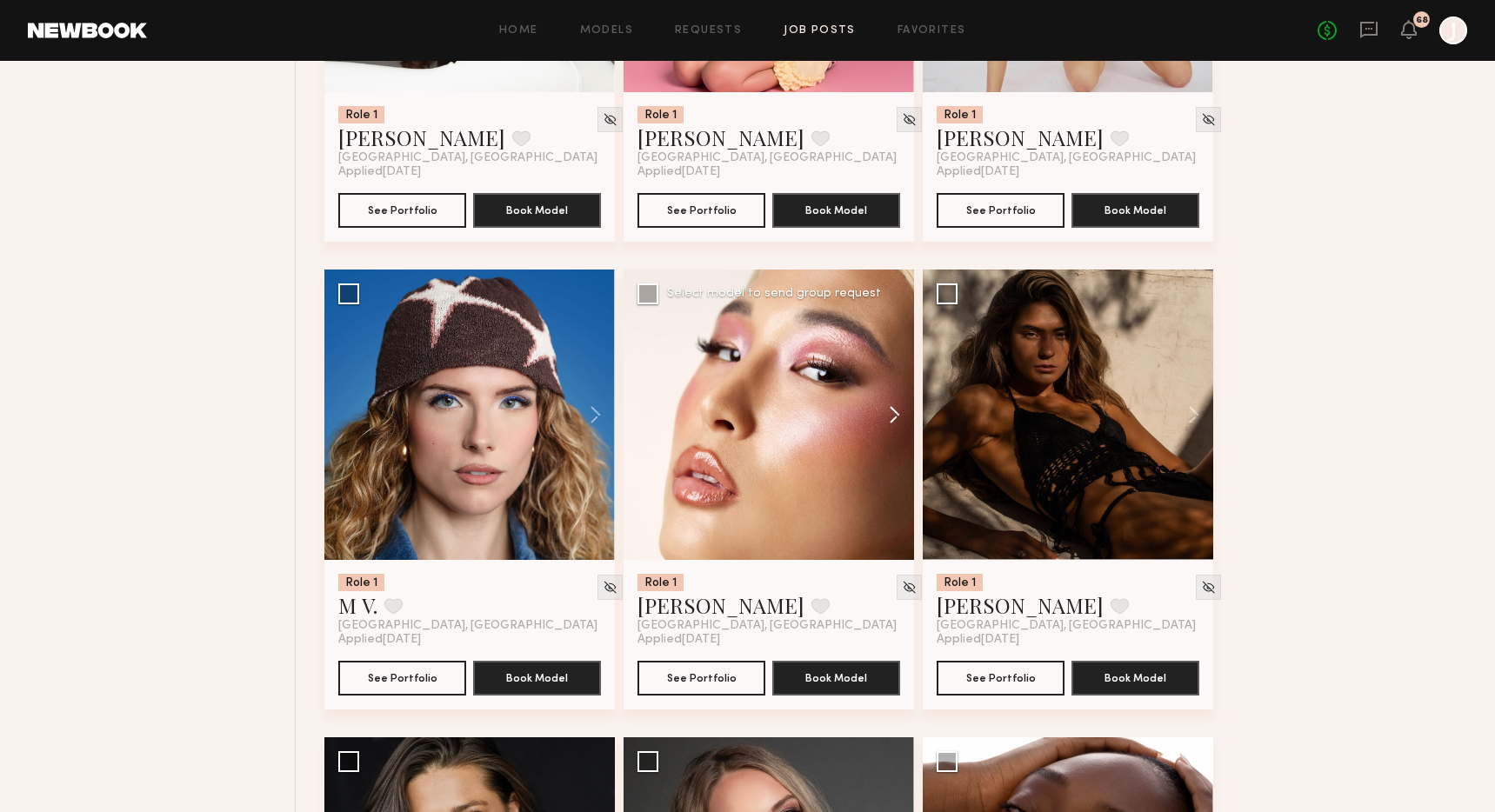
click at [893, 508] on button at bounding box center [886, 414] width 55 height 291
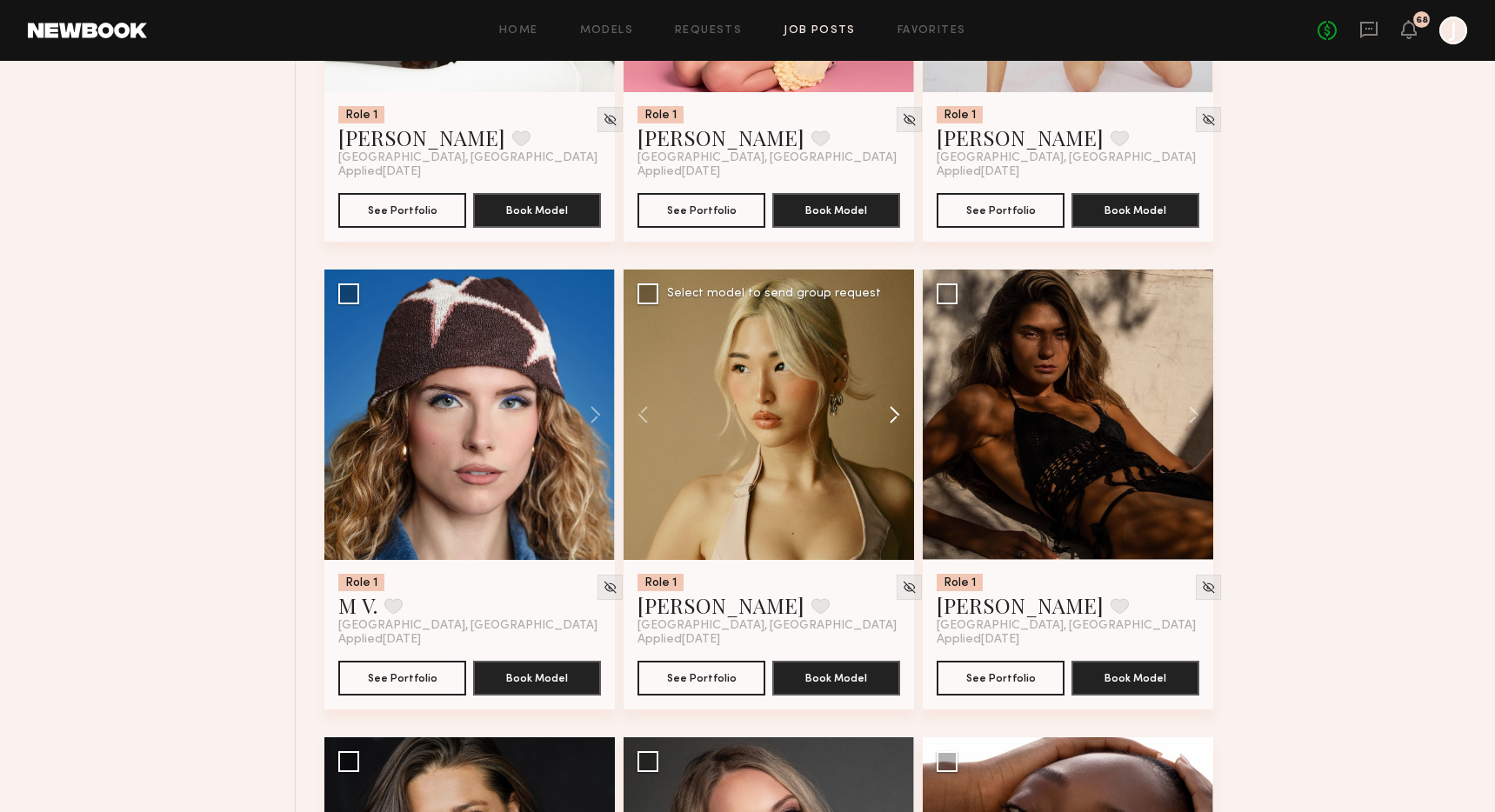
click at [893, 508] on button at bounding box center [886, 414] width 55 height 291
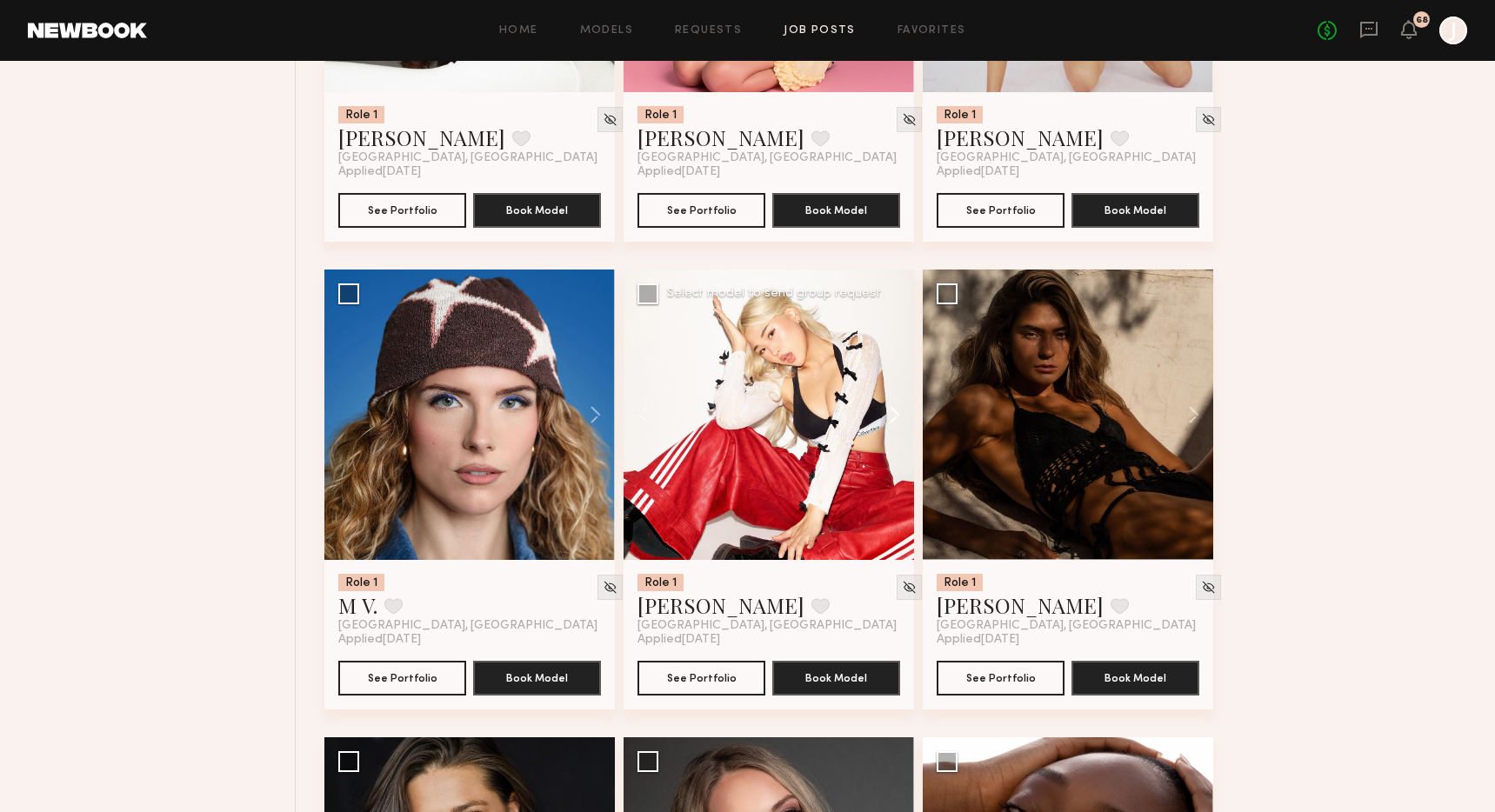
click at [893, 508] on button at bounding box center [886, 414] width 55 height 291
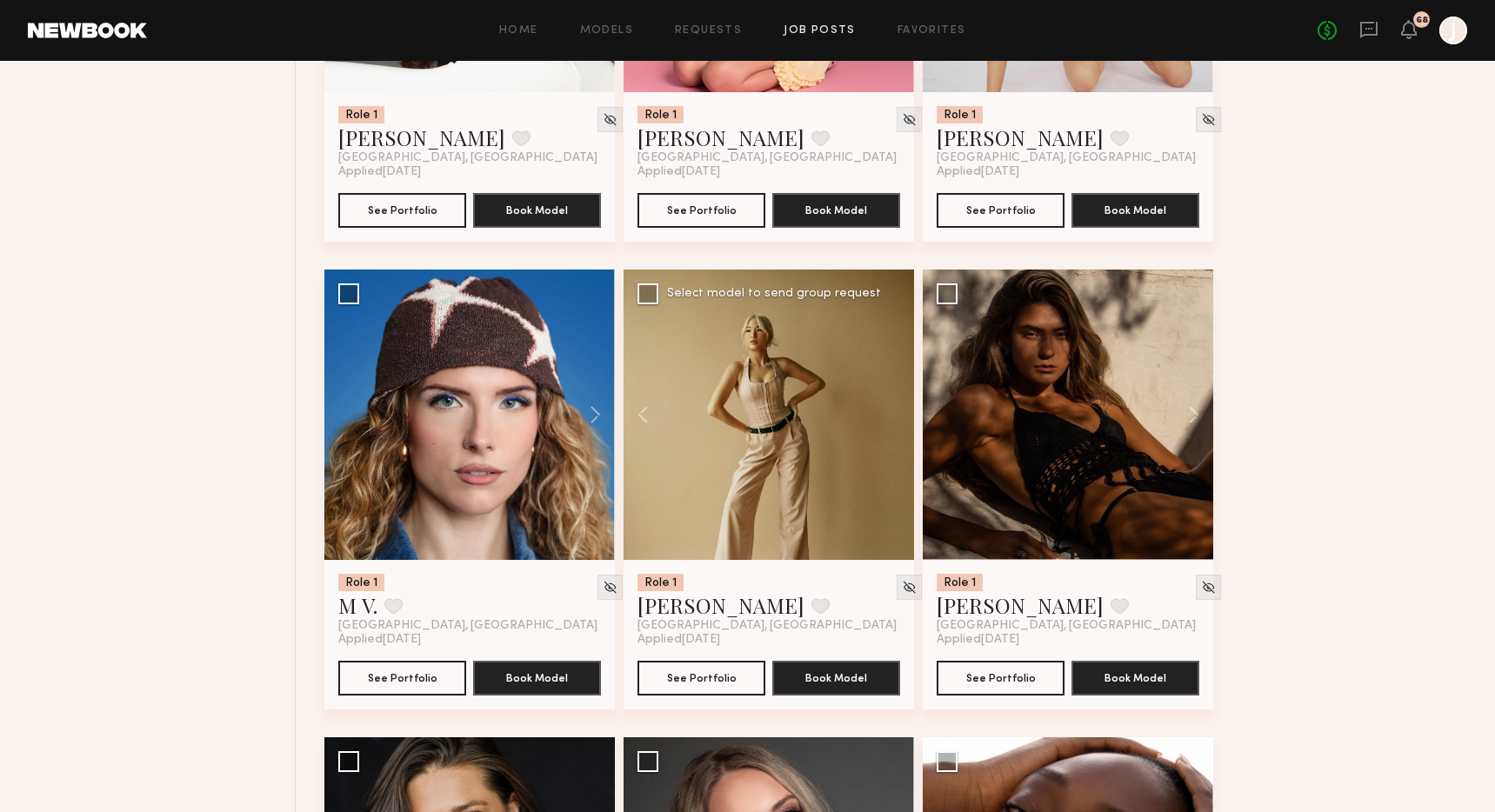
click at [893, 508] on div at bounding box center [768, 414] width 291 height 291
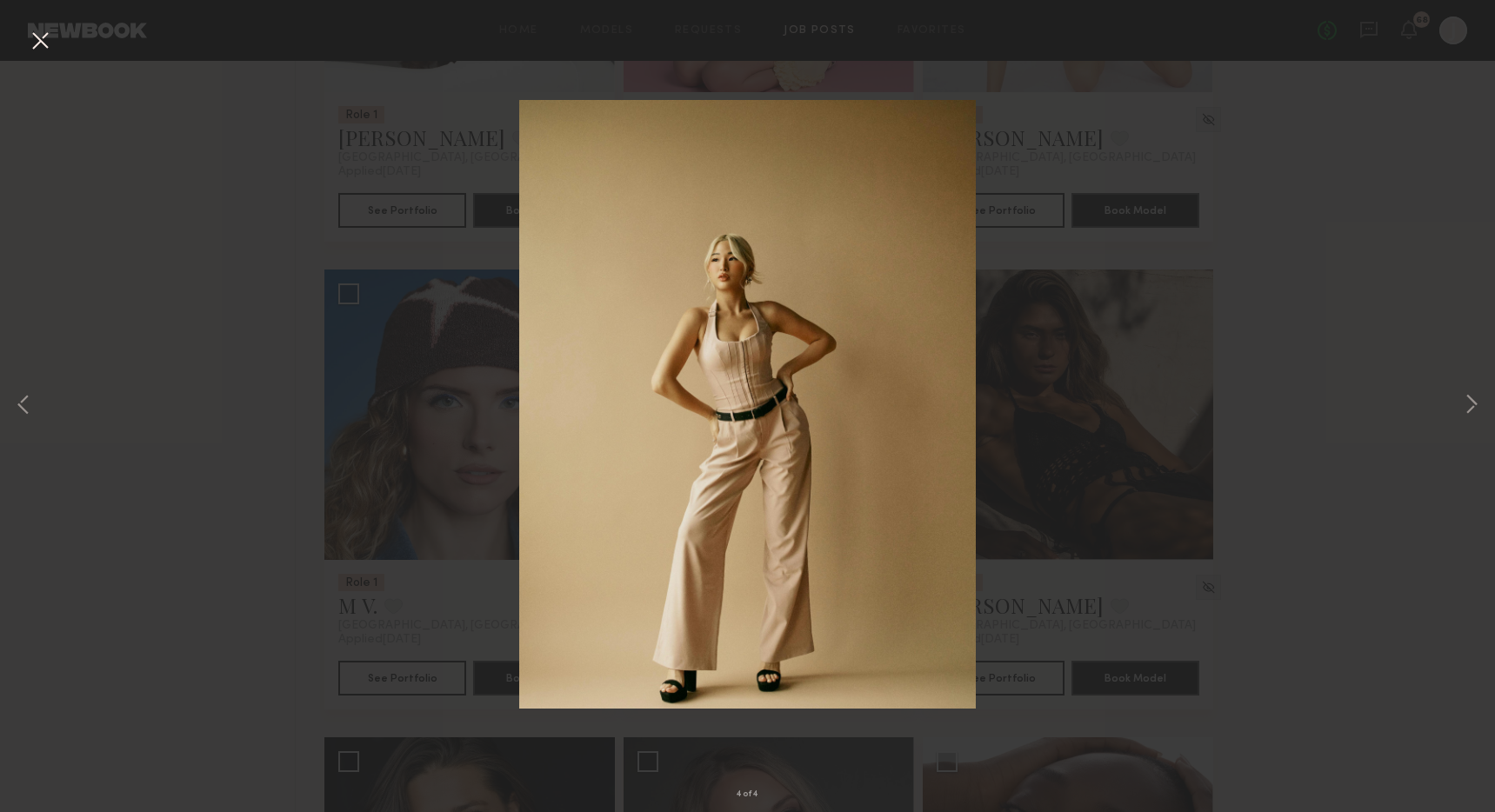
click at [1138, 504] on div "4 of 4" at bounding box center [747, 406] width 1495 height 812
click at [26, 31] on div "4 of 4" at bounding box center [747, 406] width 1495 height 812
click at [37, 33] on button at bounding box center [39, 41] width 28 height 31
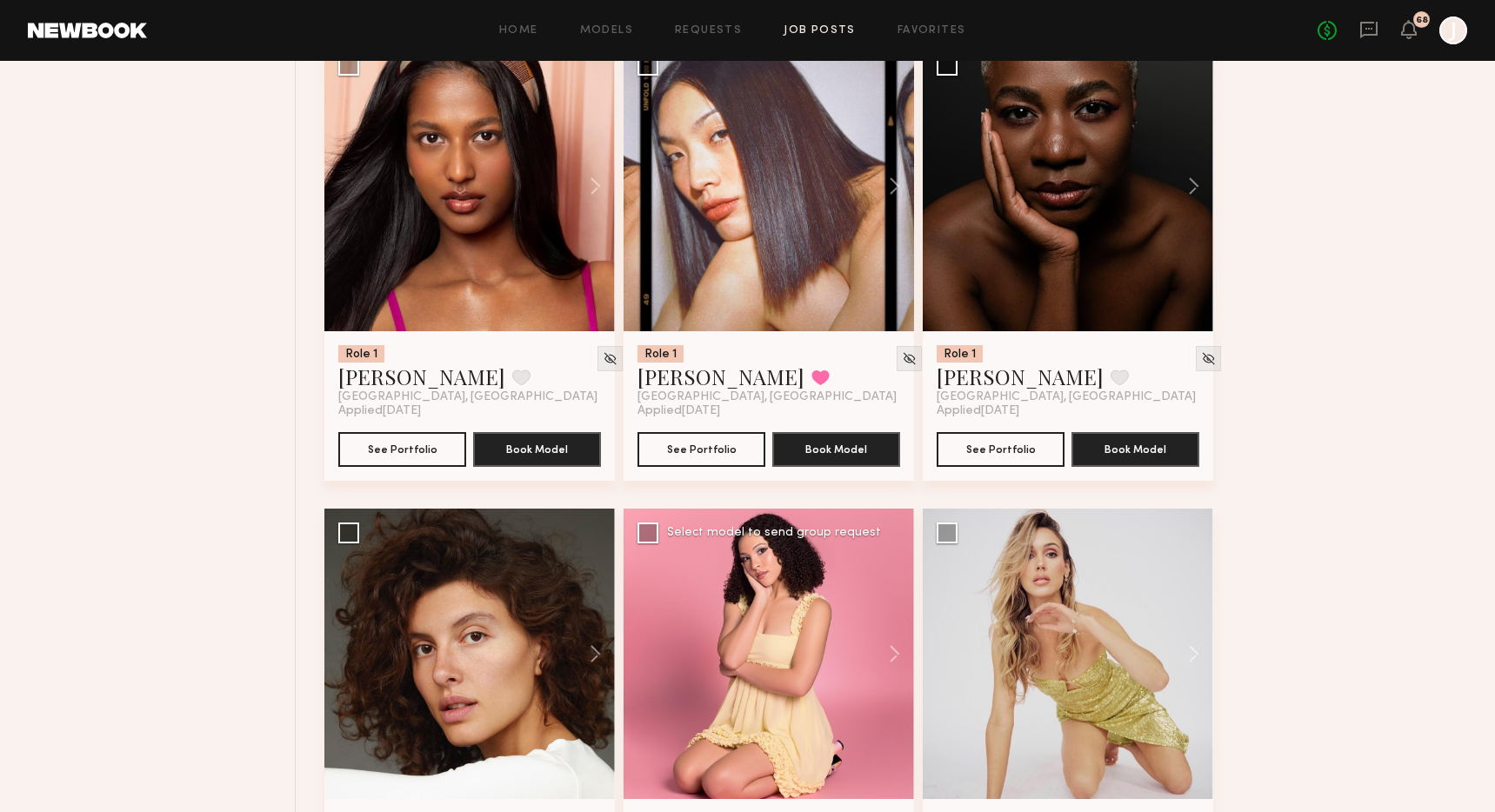
scroll to position [50680, 0]
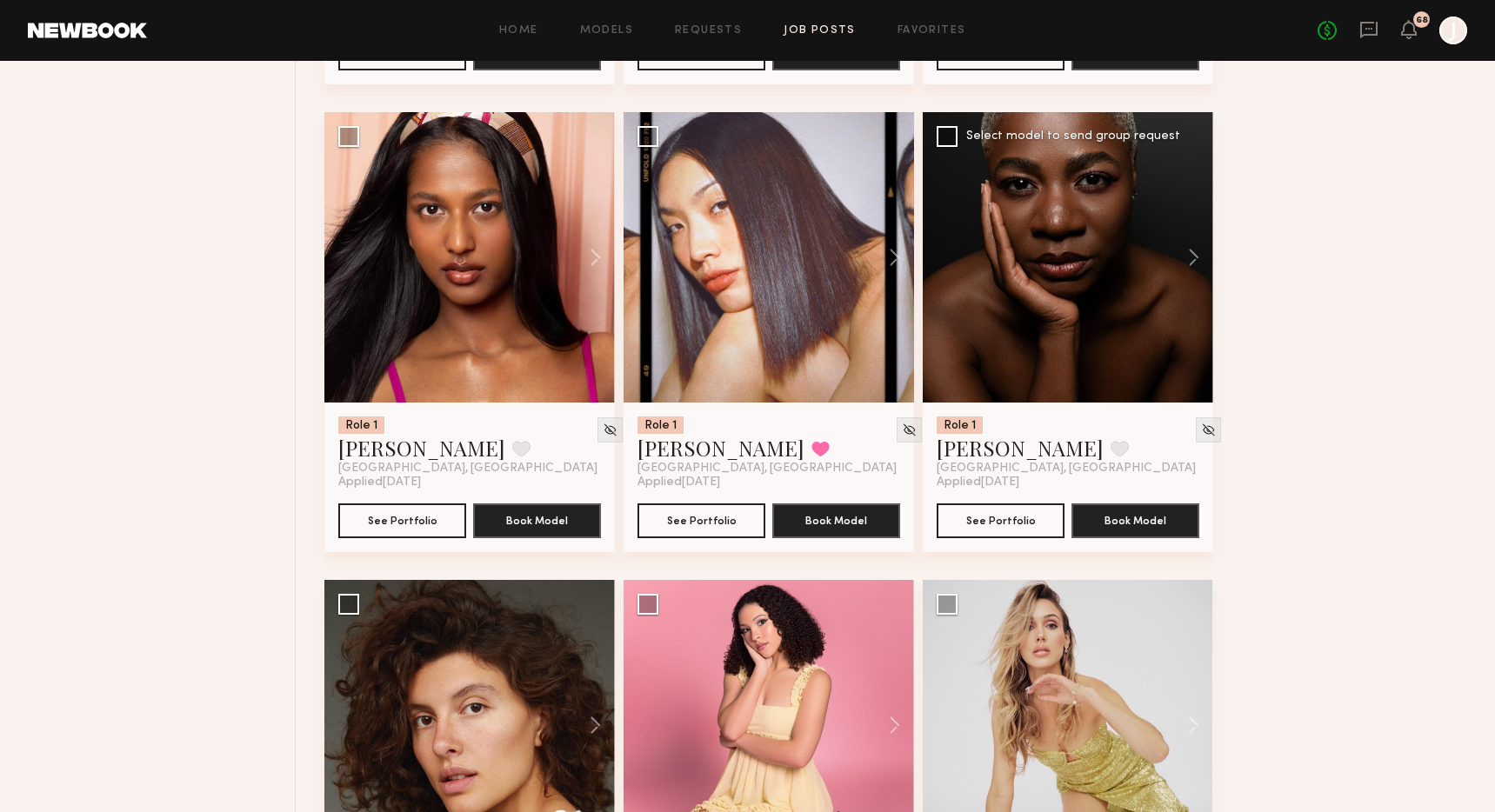
click at [1080, 343] on div at bounding box center [1068, 258] width 291 height 291
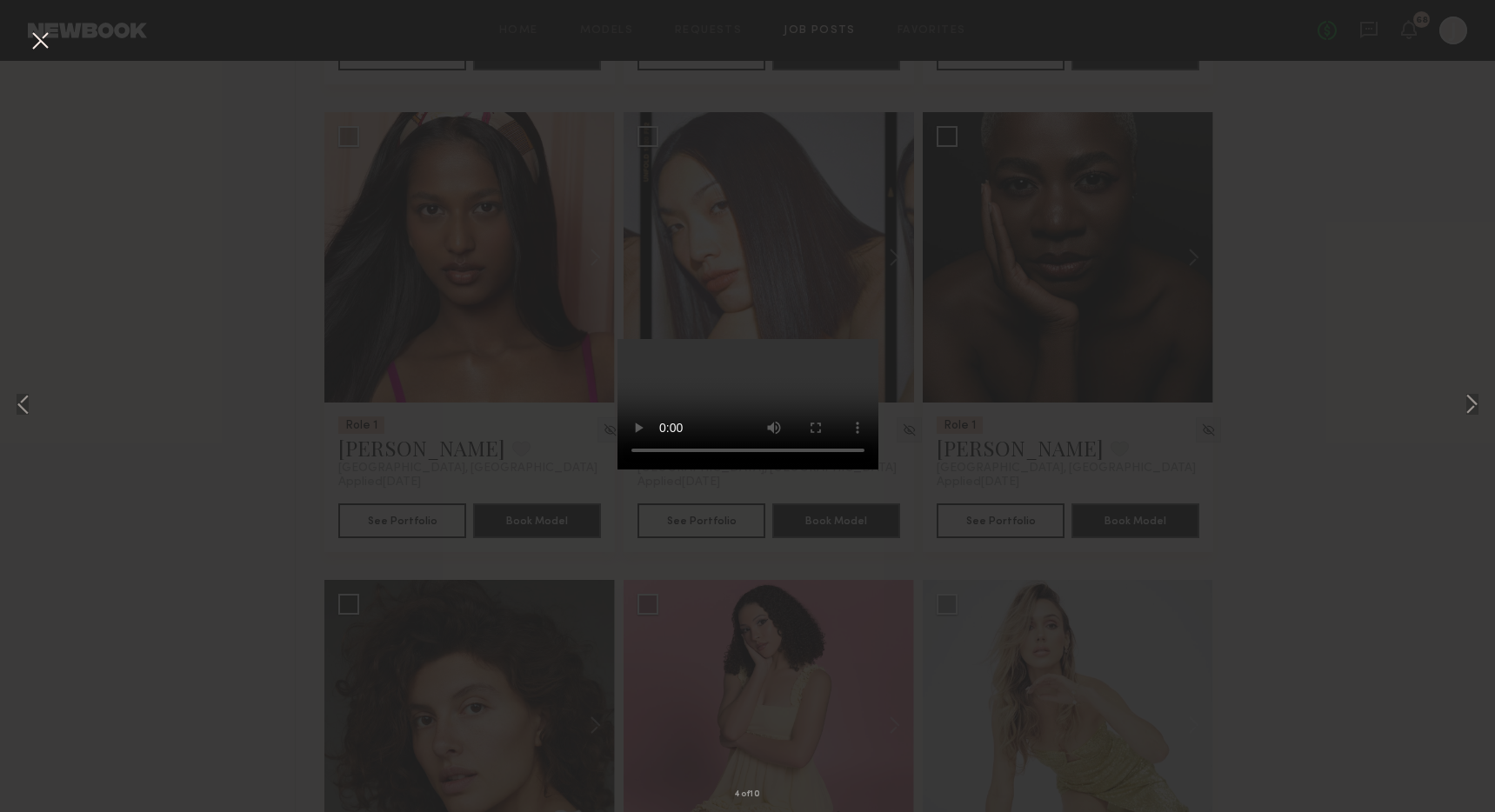
click at [1392, 429] on div "4 of 10" at bounding box center [747, 406] width 1495 height 812
click at [1459, 400] on div "4 of 10" at bounding box center [747, 406] width 1495 height 812
click at [1463, 400] on button at bounding box center [1471, 406] width 21 height 650
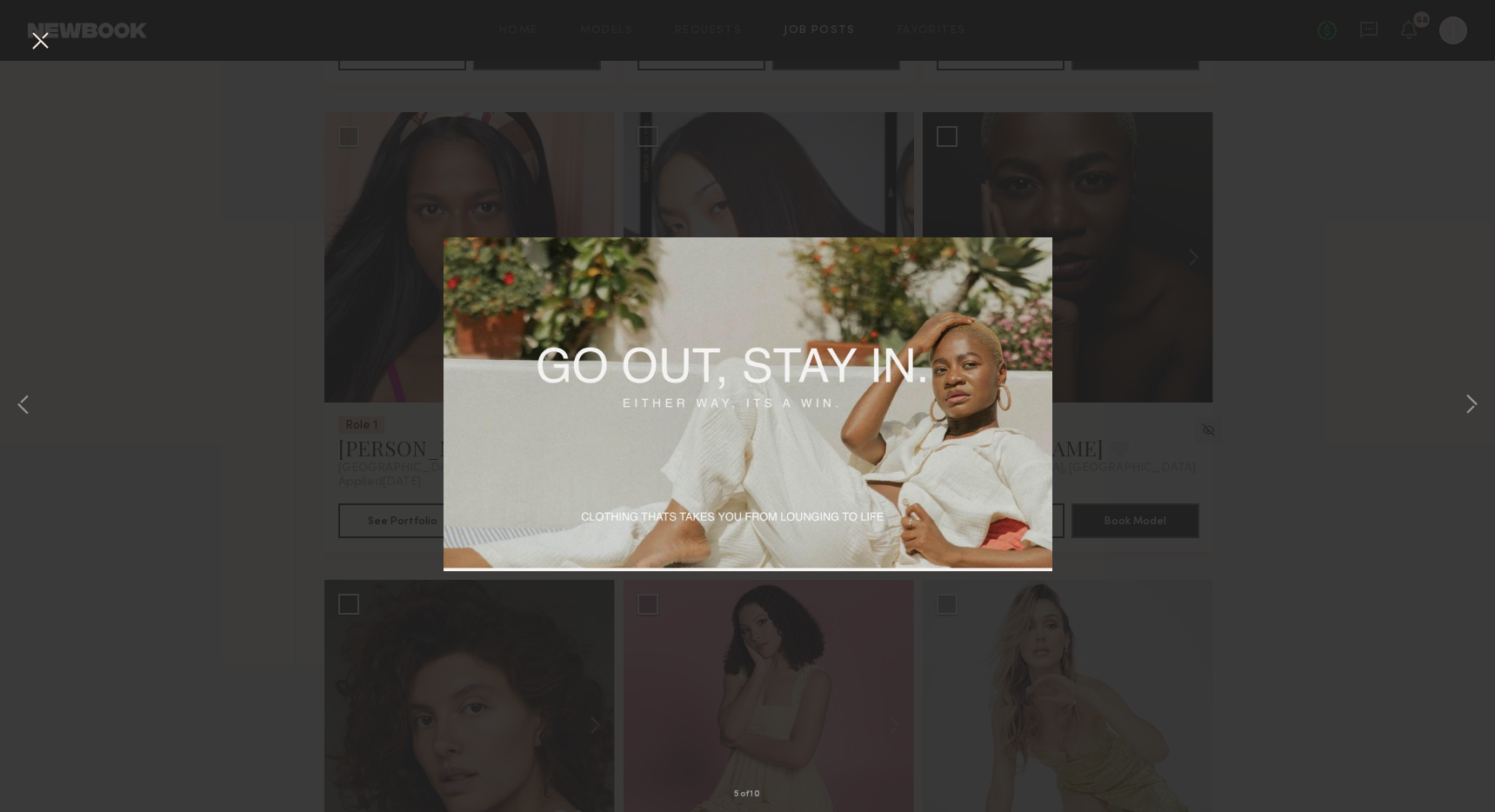
click at [39, 39] on button at bounding box center [39, 41] width 28 height 31
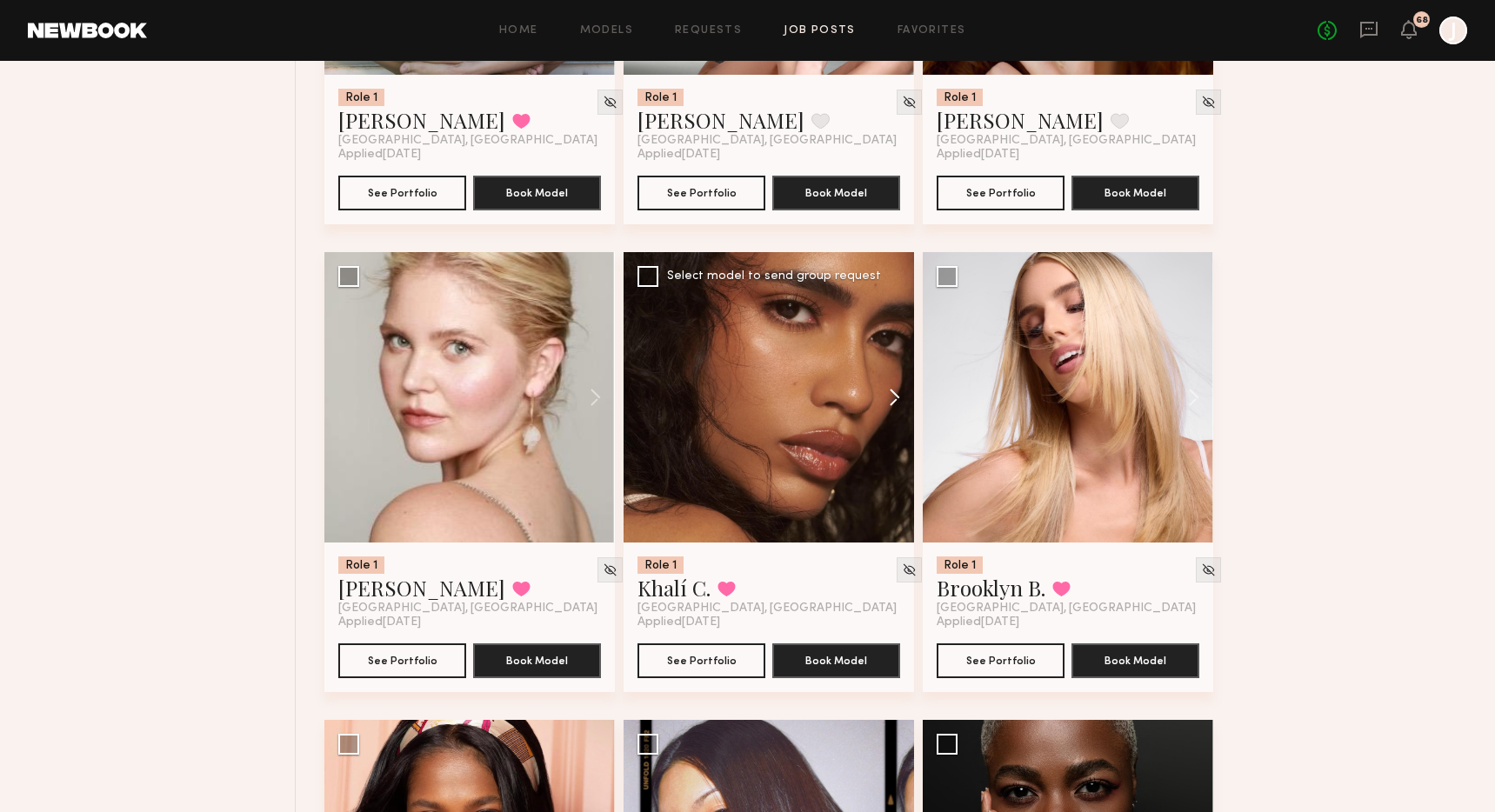
scroll to position [50078, 0]
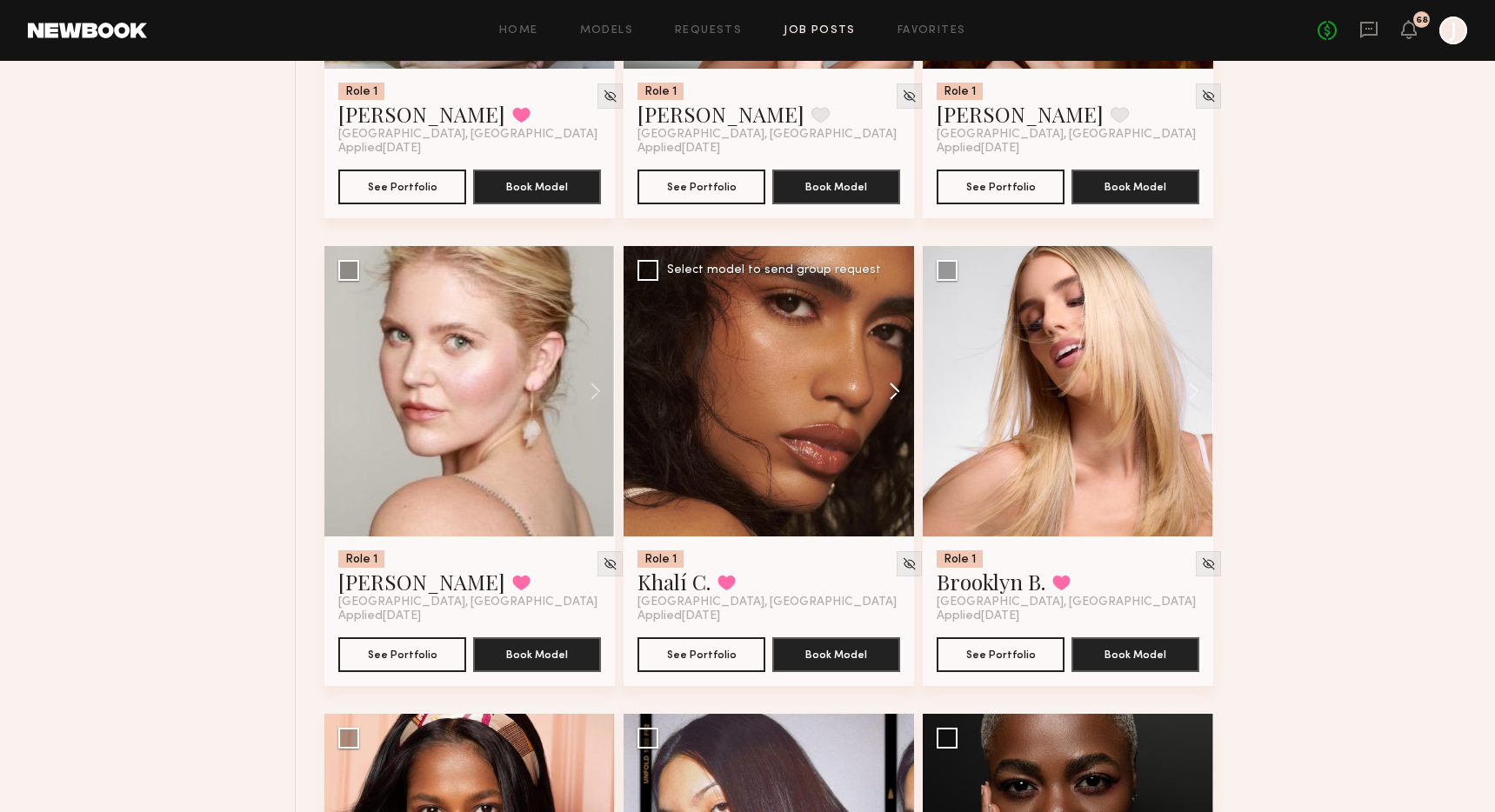
click at [897, 477] on button at bounding box center [886, 391] width 55 height 291
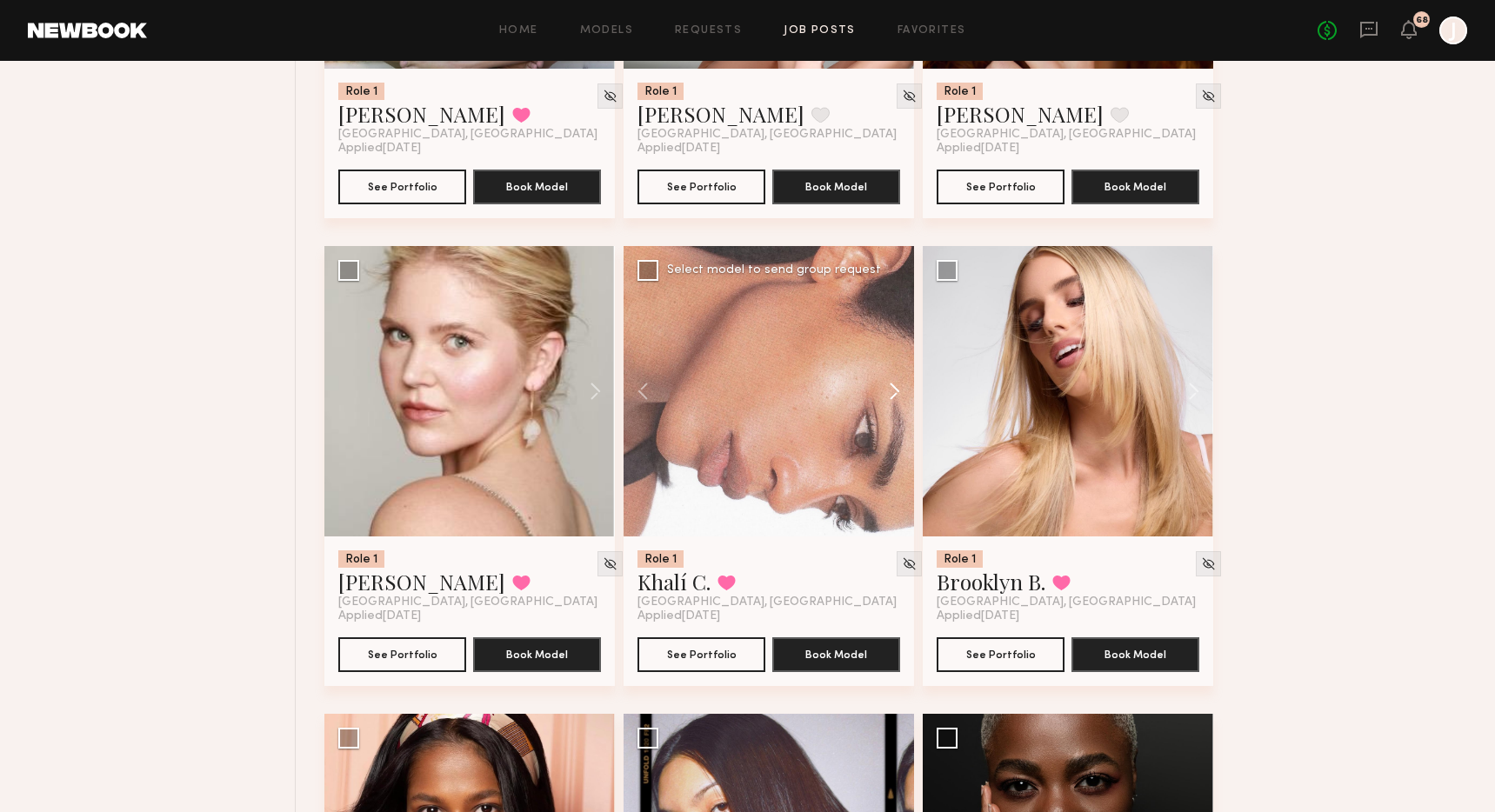
click at [897, 477] on button at bounding box center [886, 391] width 55 height 291
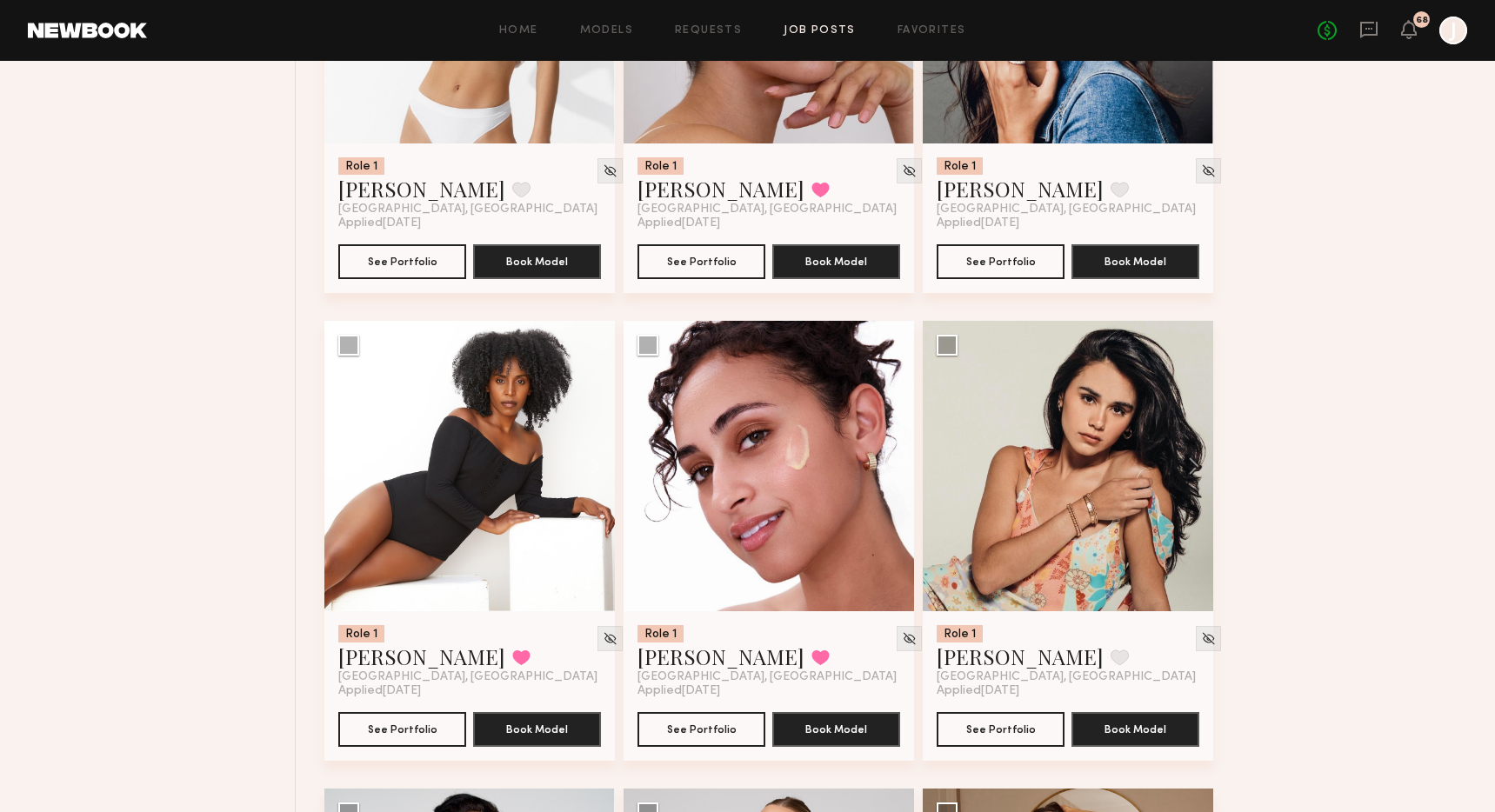
scroll to position [46745, 0]
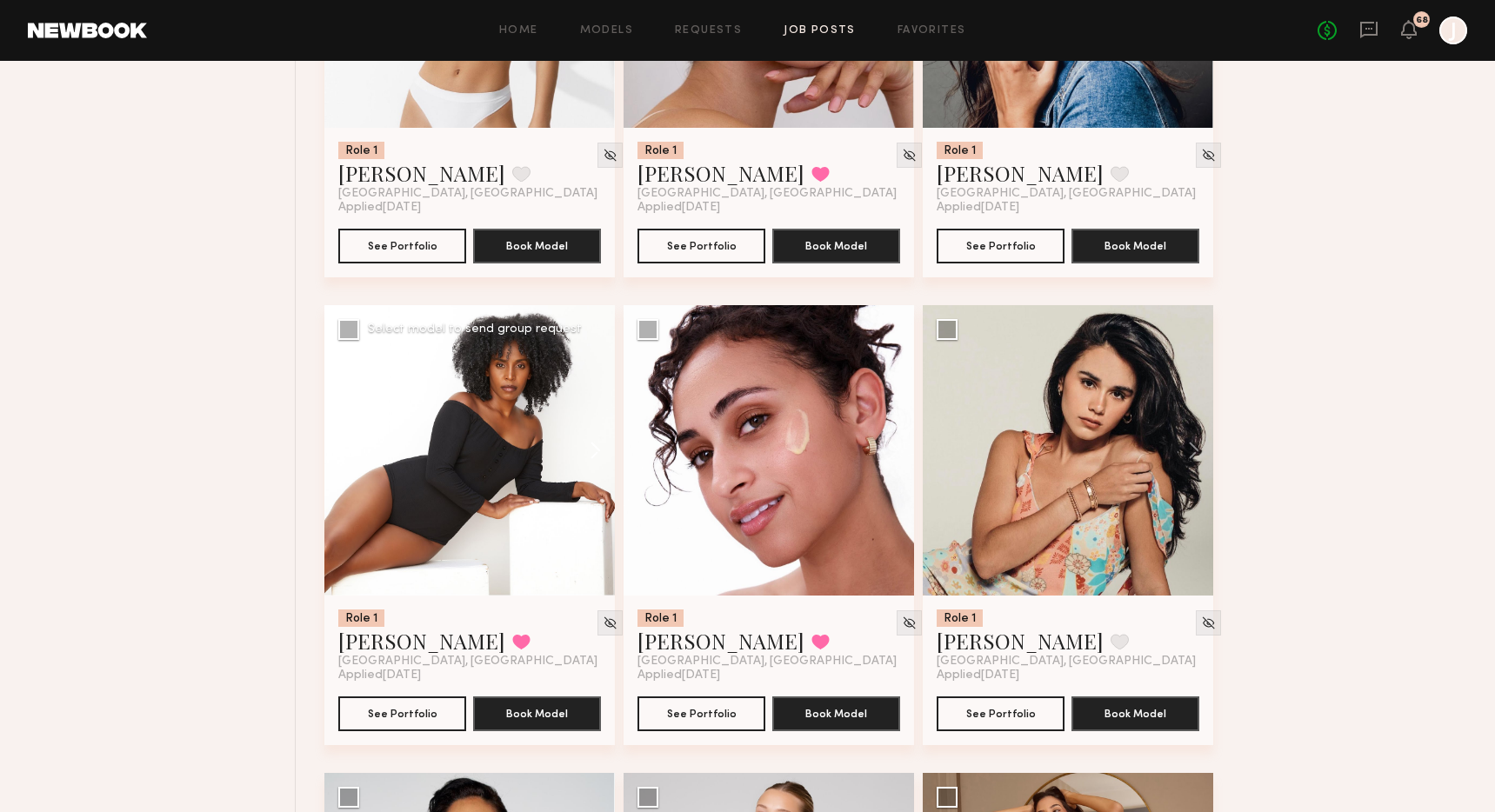
click at [595, 539] on button at bounding box center [587, 450] width 55 height 291
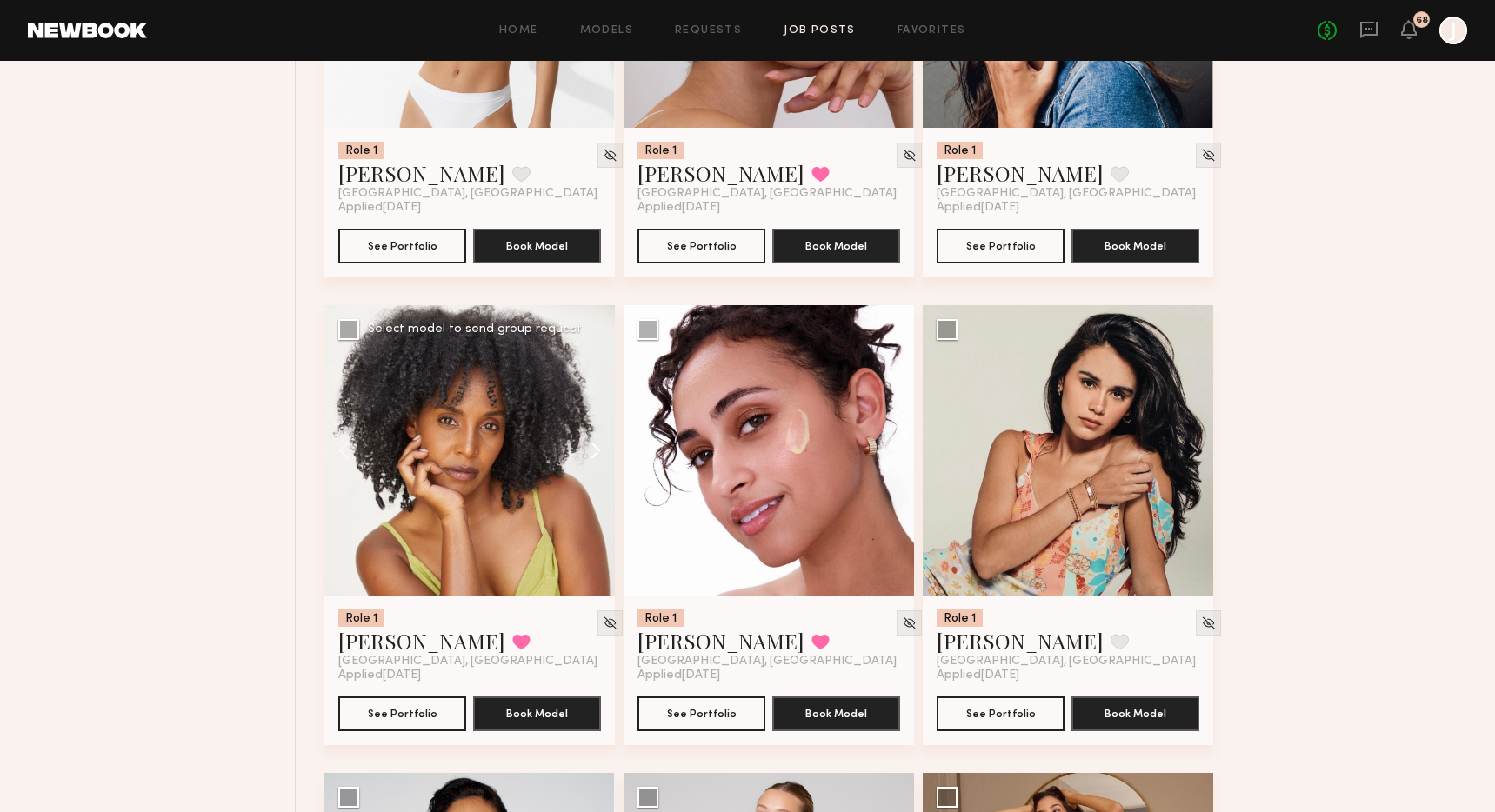
click at [595, 539] on button at bounding box center [587, 450] width 55 height 291
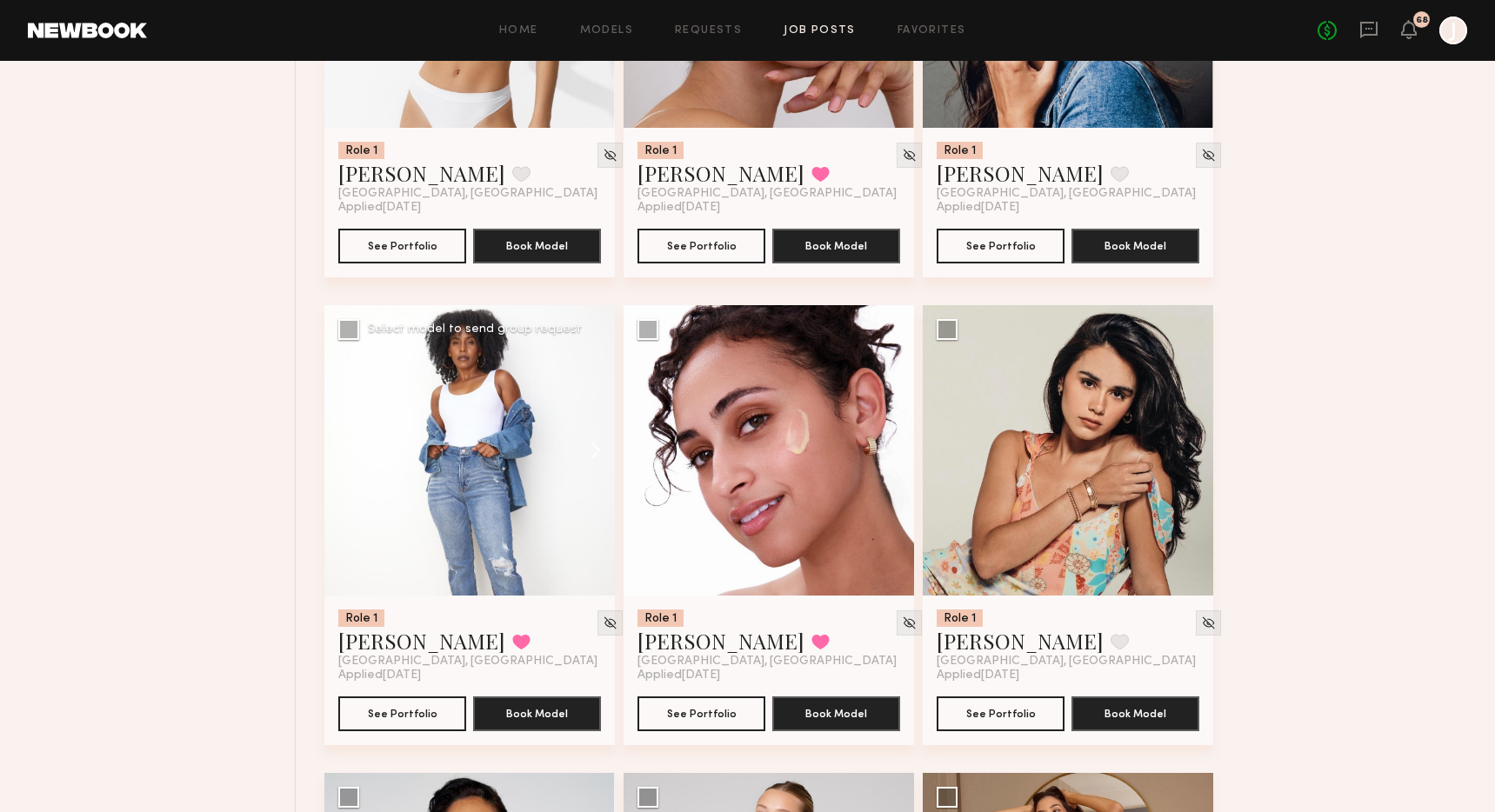
click at [595, 539] on button at bounding box center [587, 450] width 55 height 291
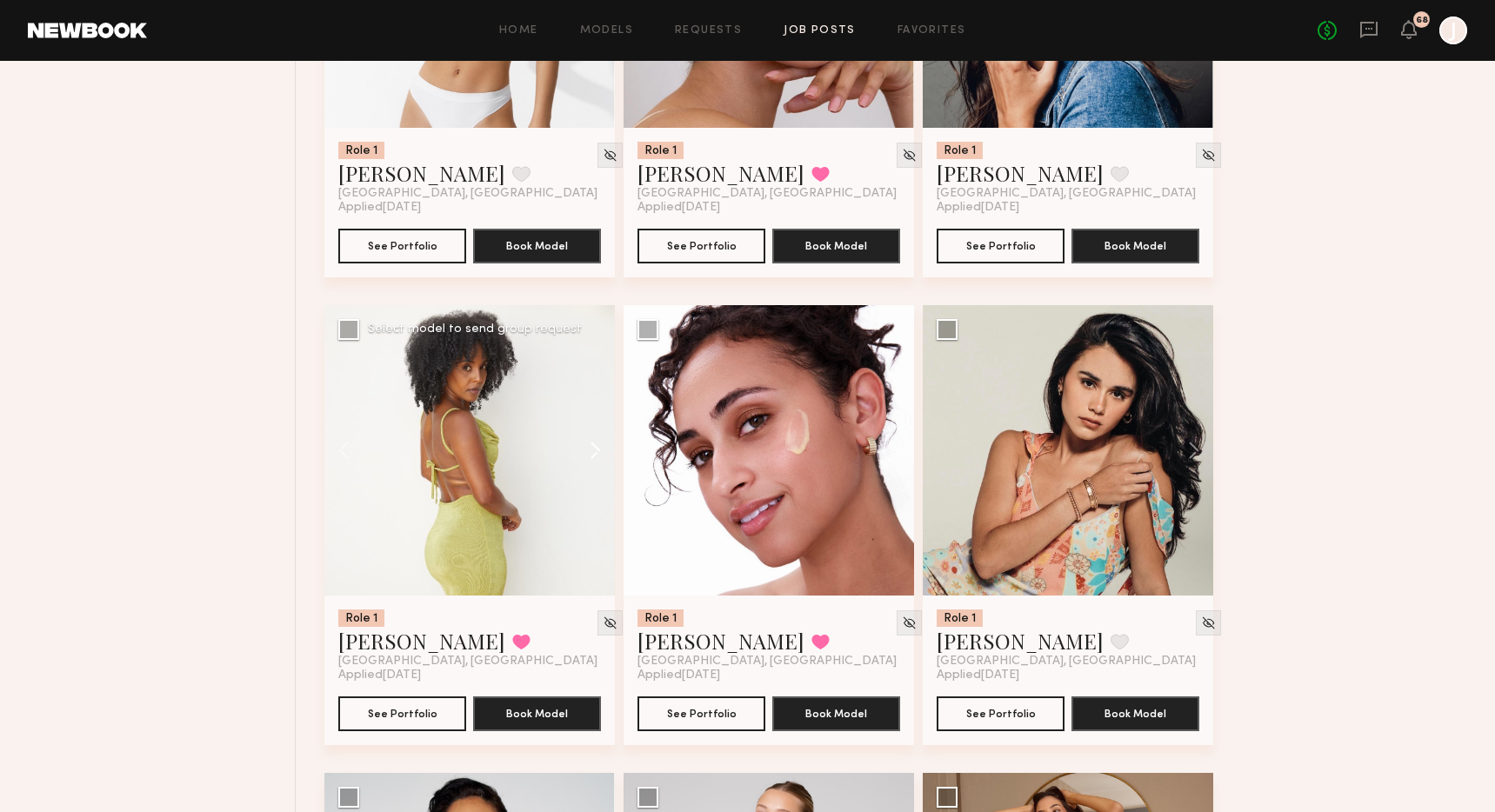
click at [595, 539] on button at bounding box center [587, 450] width 55 height 291
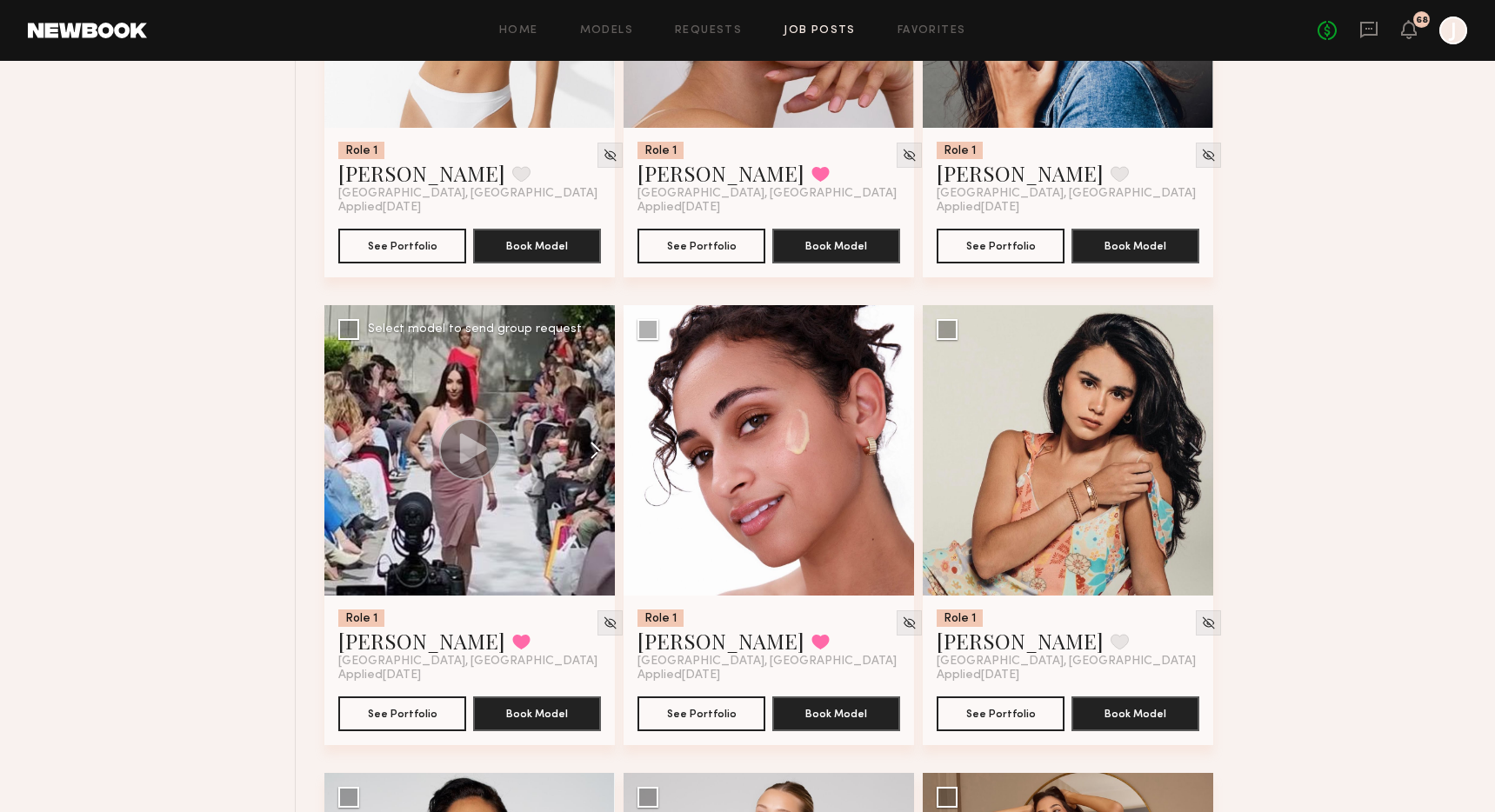
click at [595, 539] on button at bounding box center [587, 450] width 55 height 291
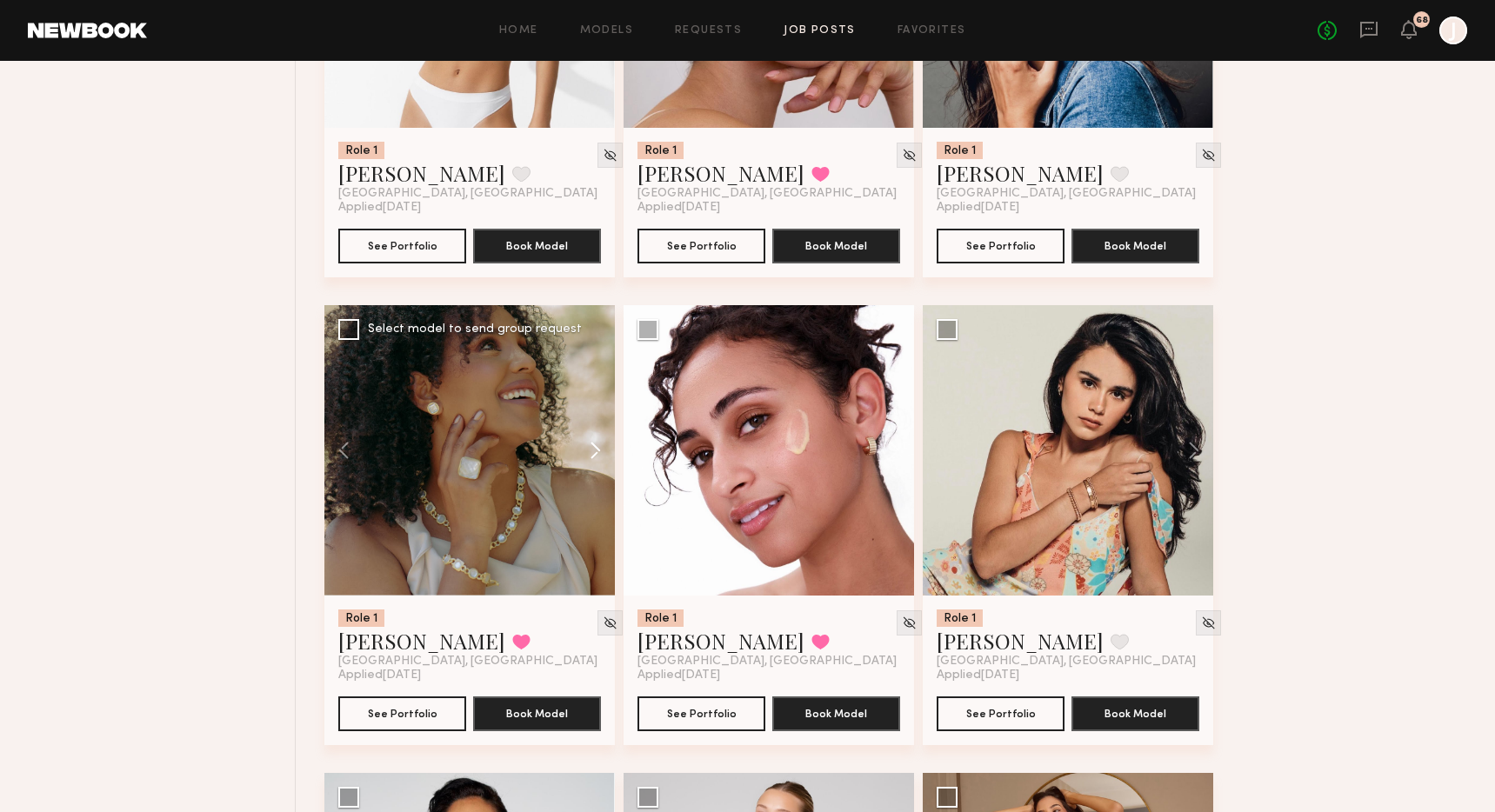
click at [595, 539] on button at bounding box center [587, 450] width 55 height 291
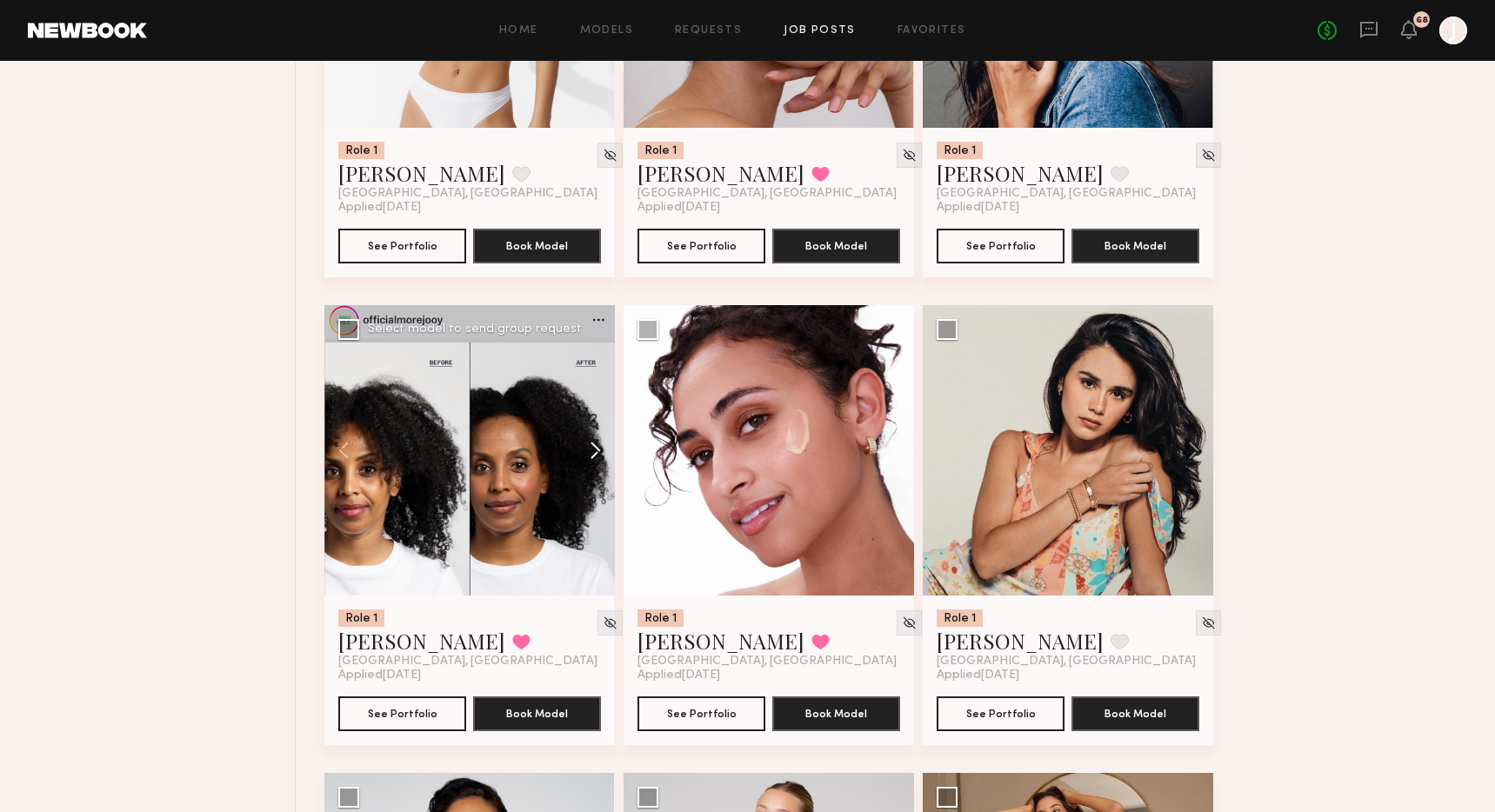
click at [595, 539] on button at bounding box center [587, 450] width 55 height 291
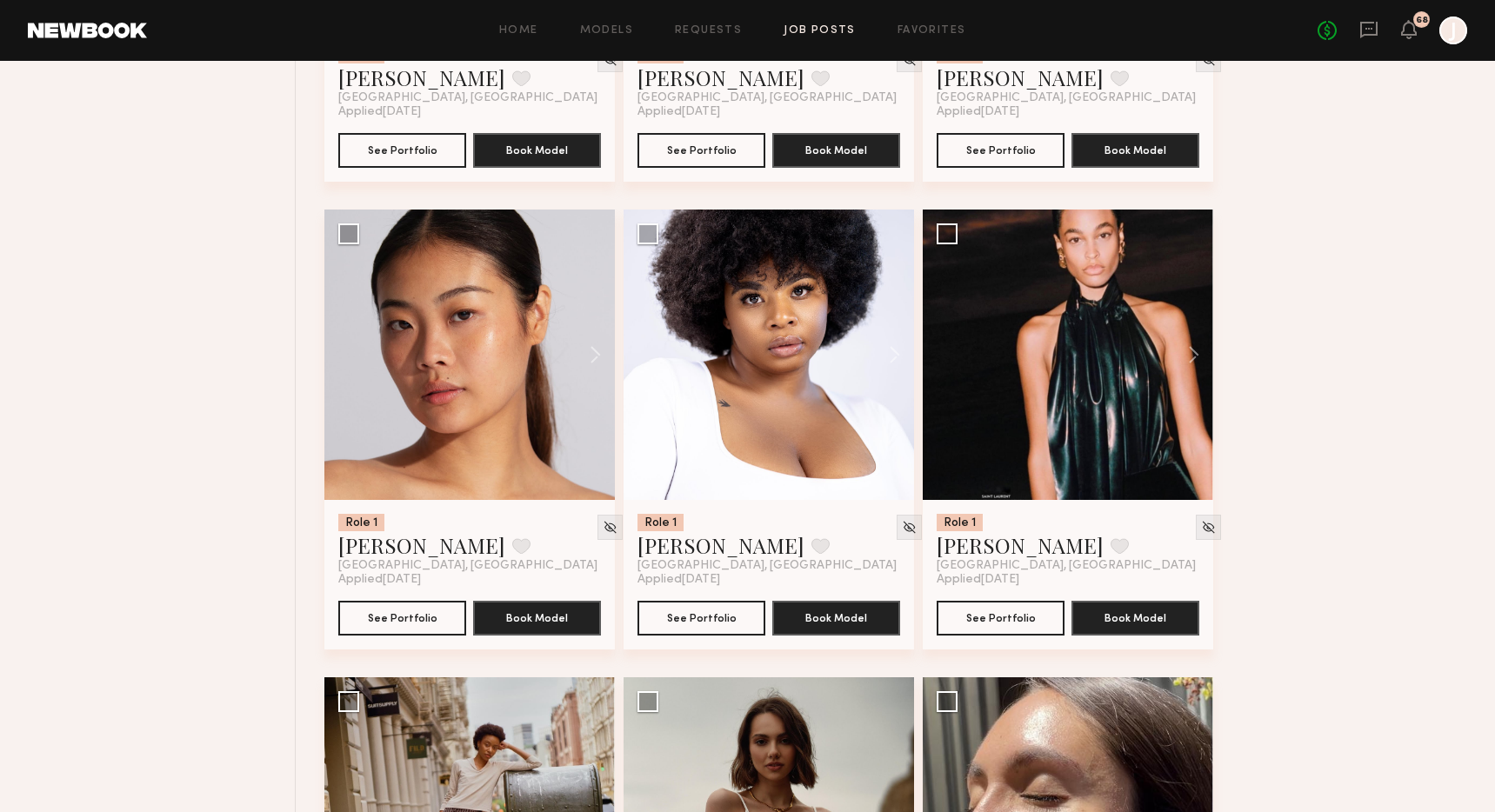
scroll to position [42162, 0]
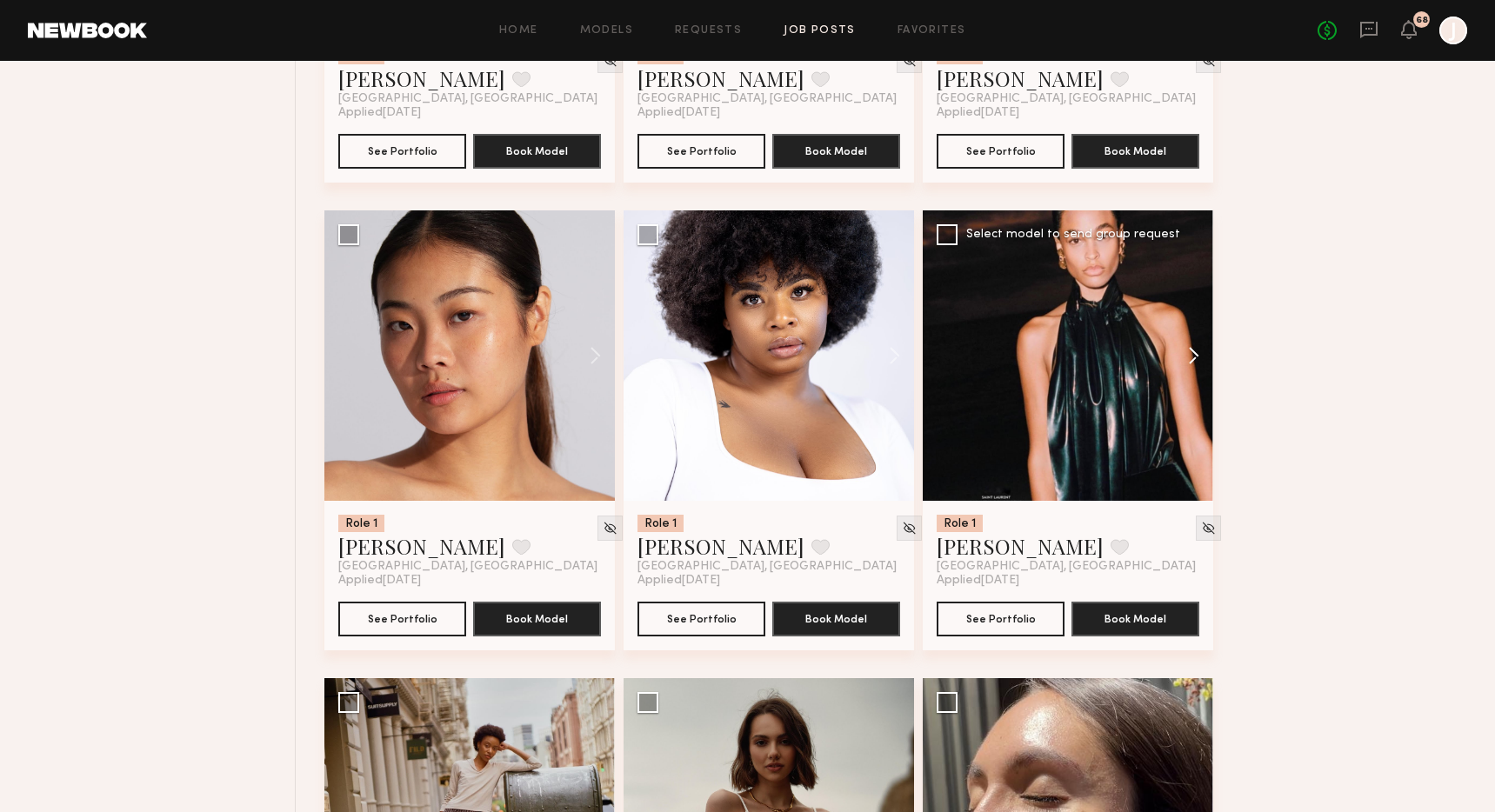
click at [1193, 431] on button at bounding box center [1185, 356] width 55 height 291
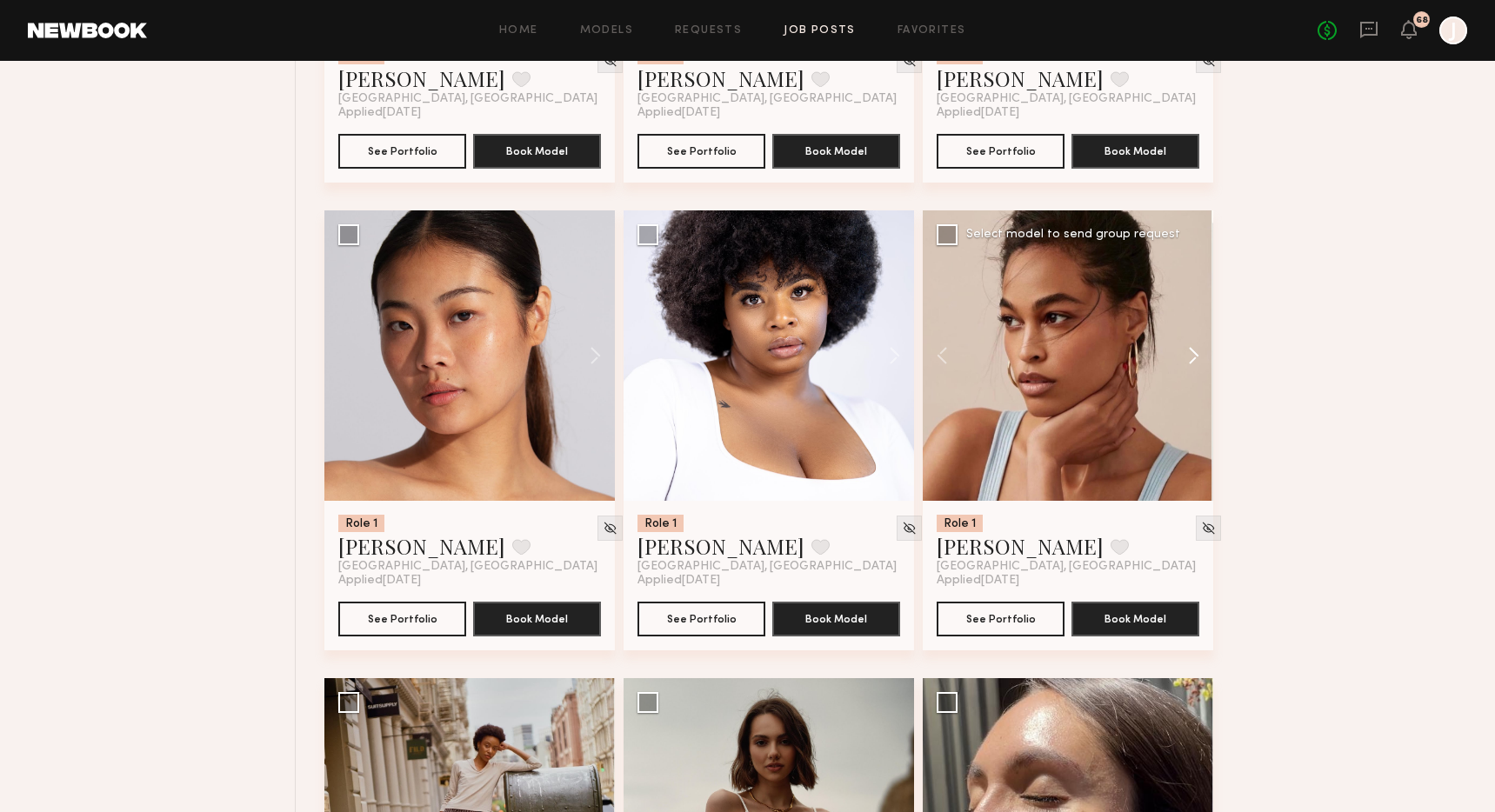
click at [1193, 431] on button at bounding box center [1185, 356] width 55 height 291
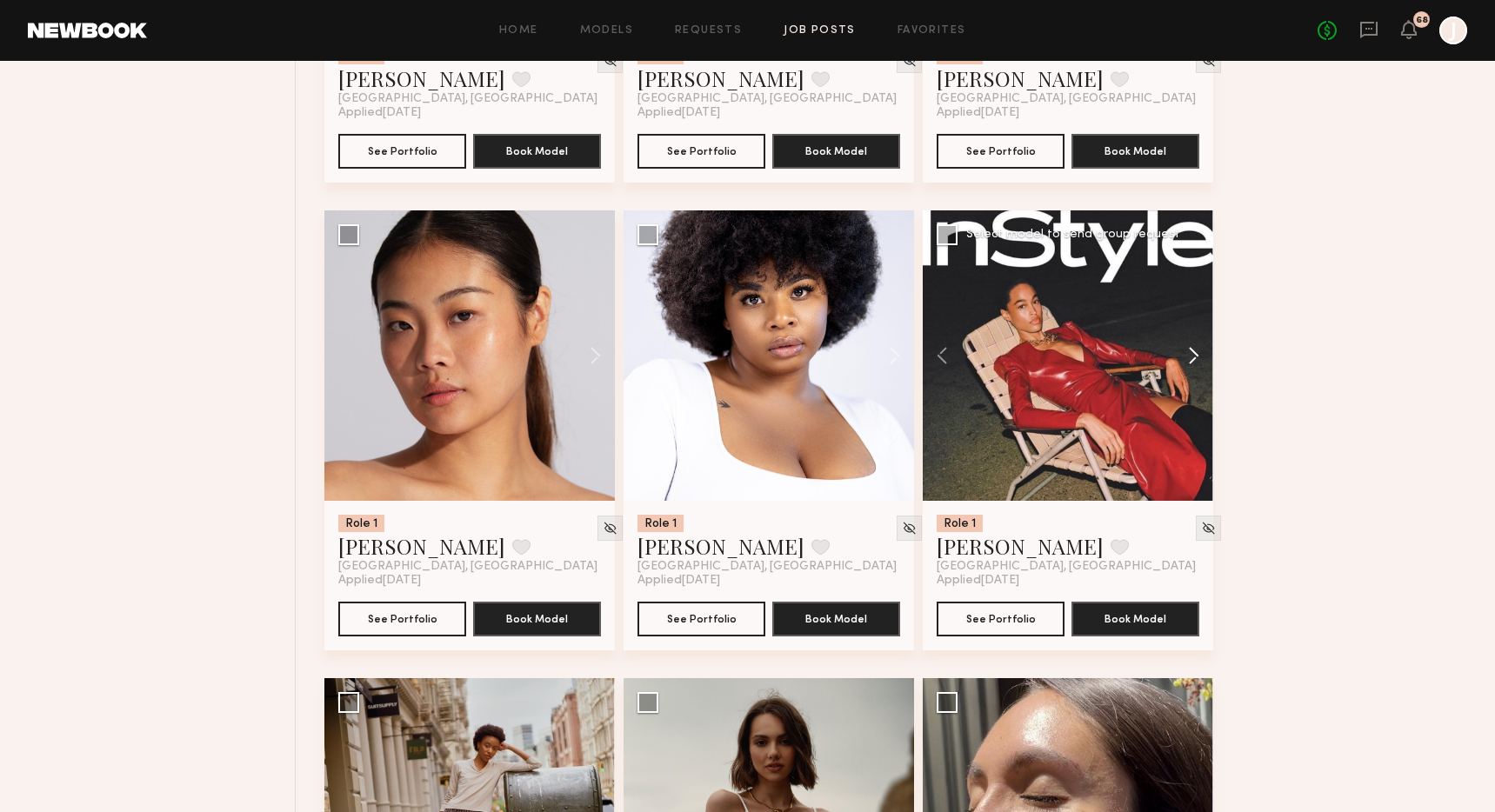
click at [1193, 431] on button at bounding box center [1185, 356] width 55 height 291
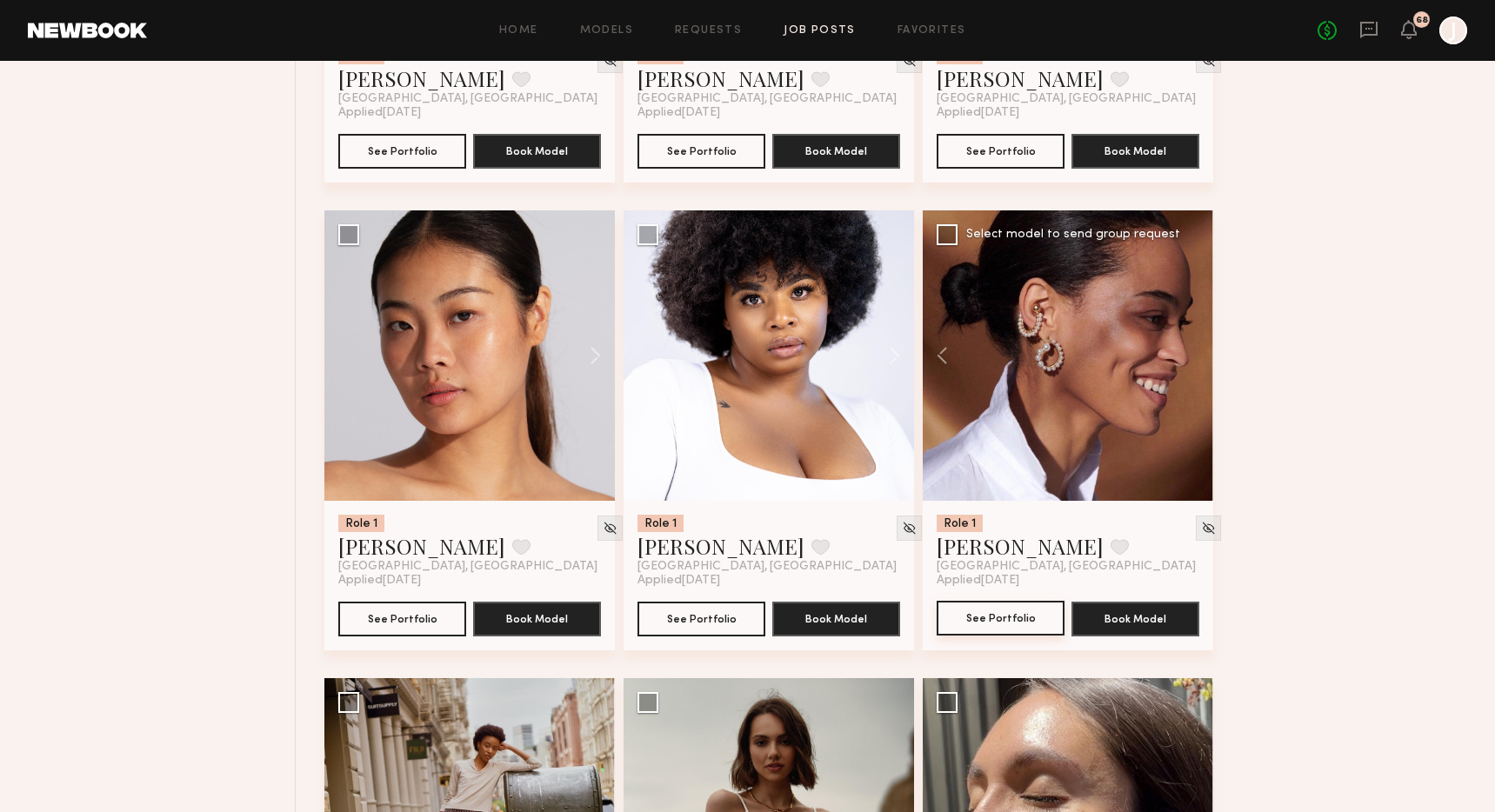
click at [1006, 636] on button "See Portfolio" at bounding box center [1000, 618] width 127 height 35
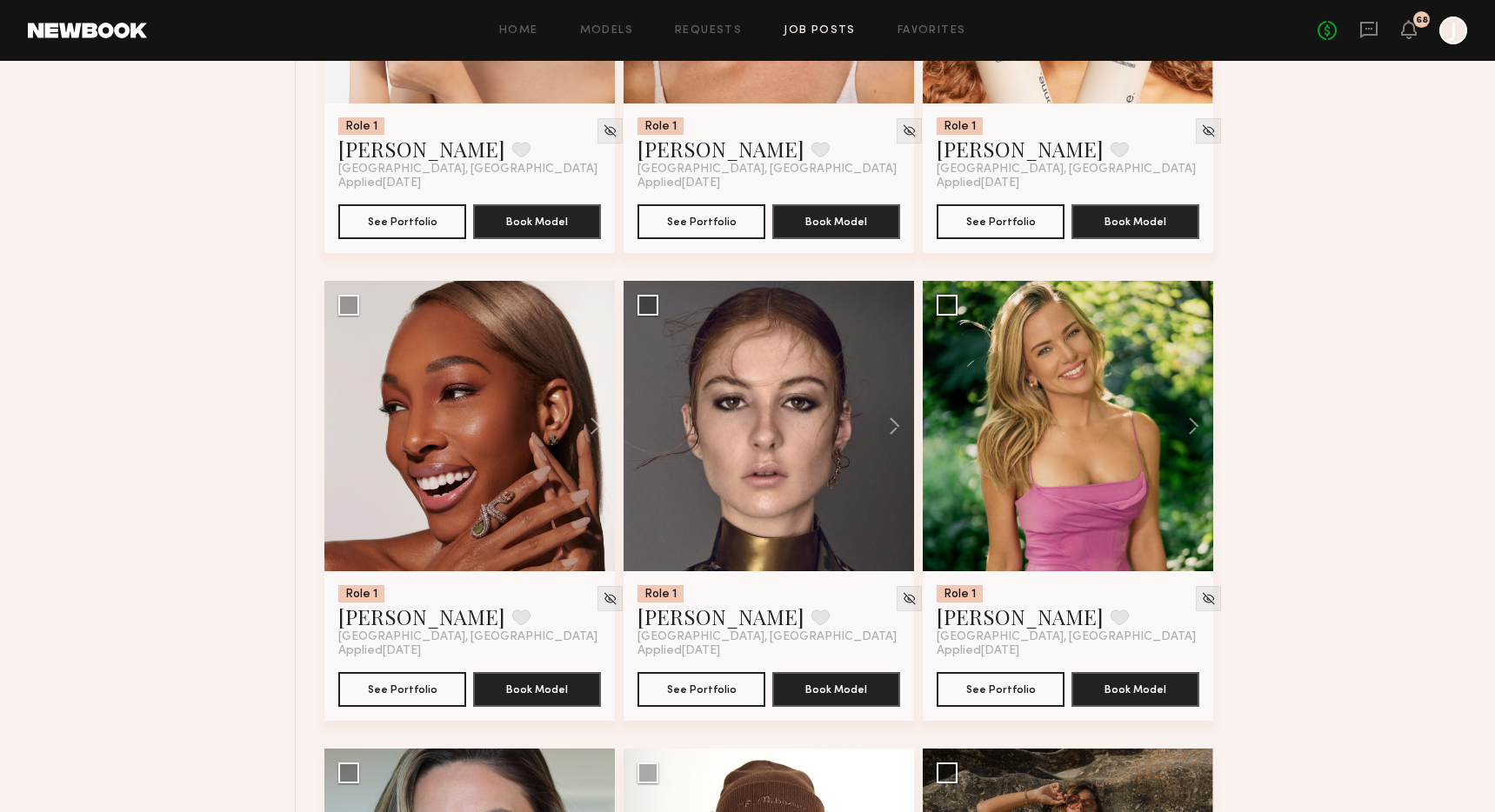
scroll to position [36004, 0]
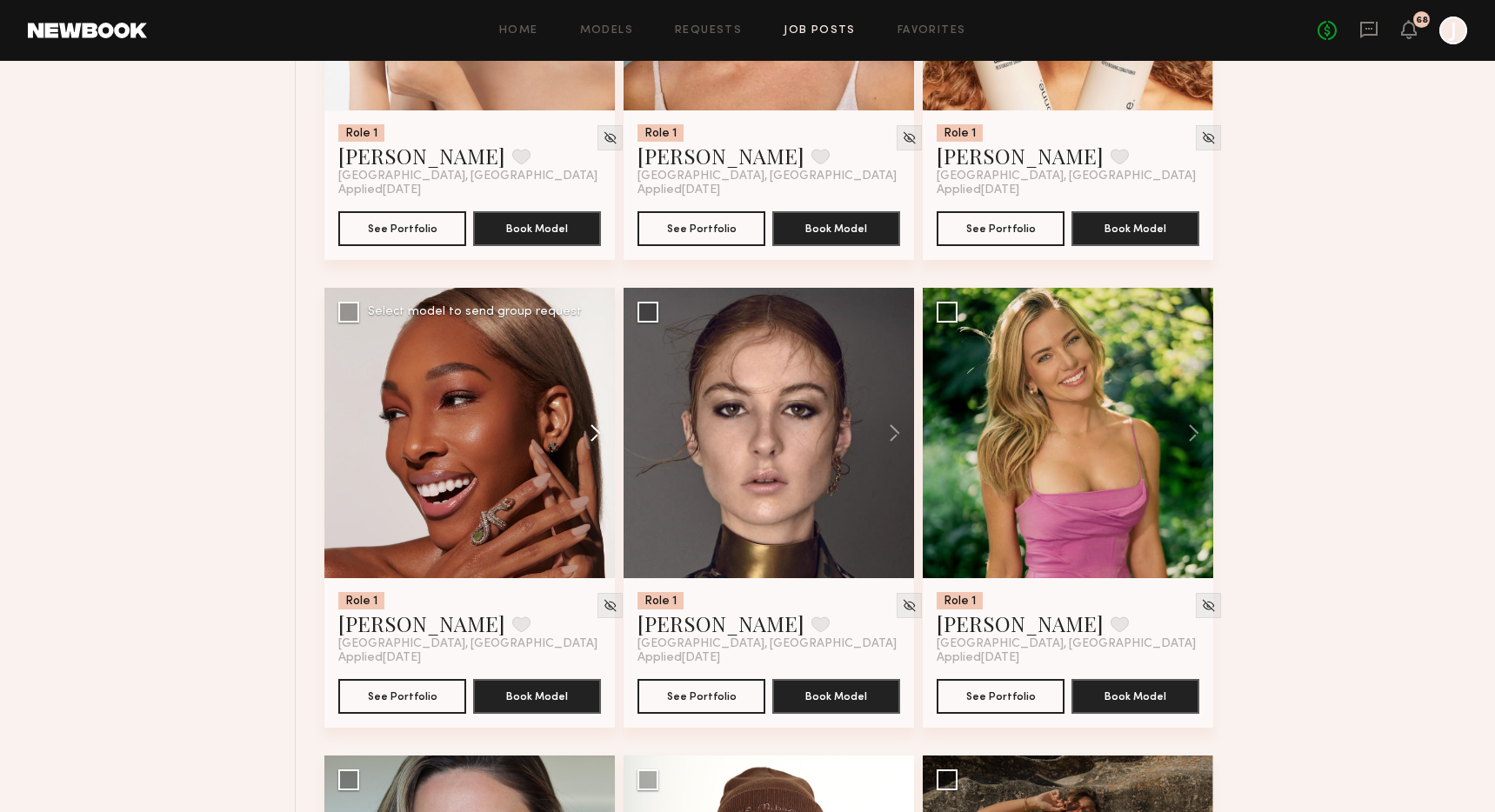
click at [590, 498] on button at bounding box center [587, 433] width 55 height 291
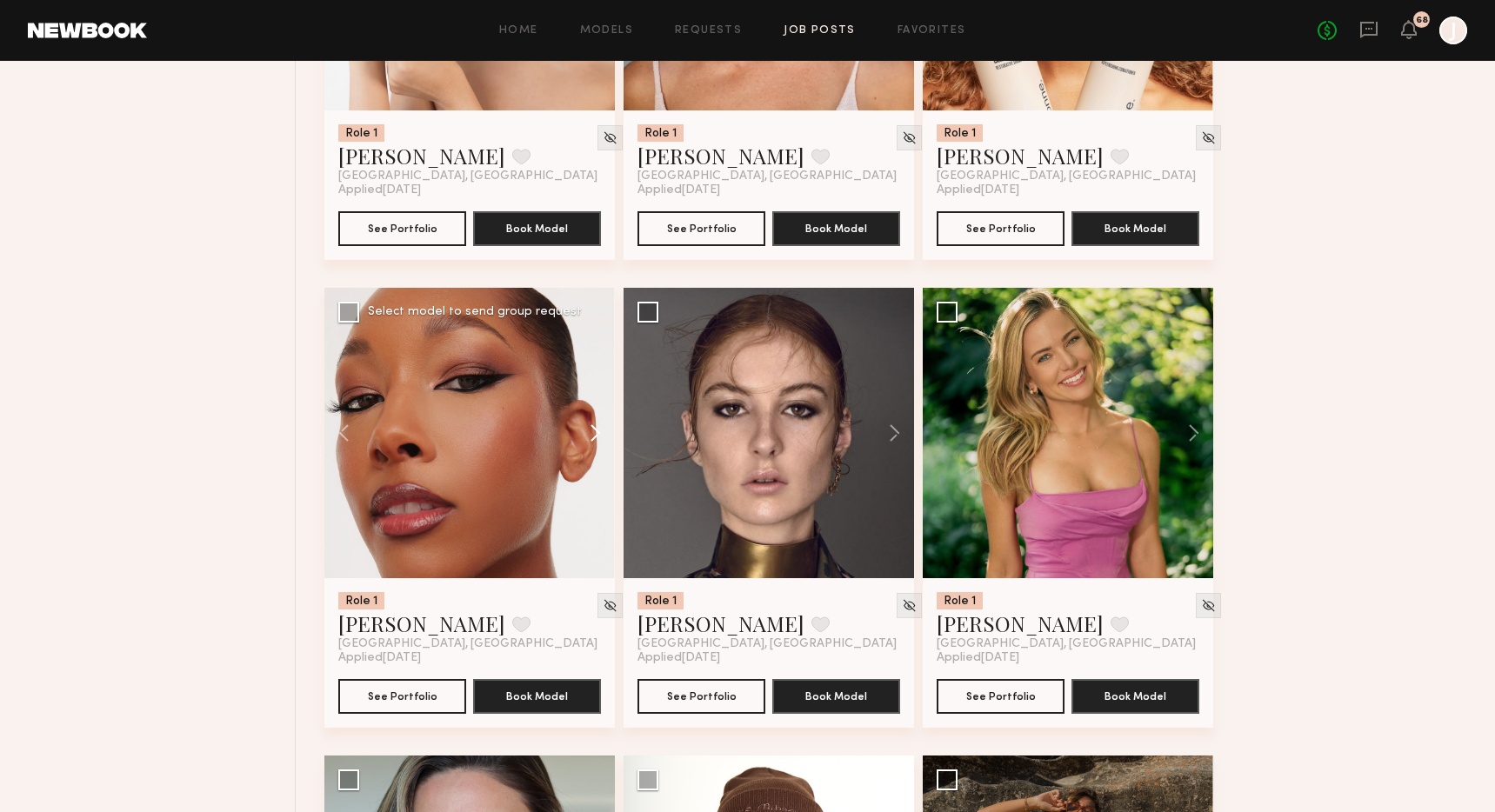
click at [590, 498] on button at bounding box center [587, 433] width 55 height 291
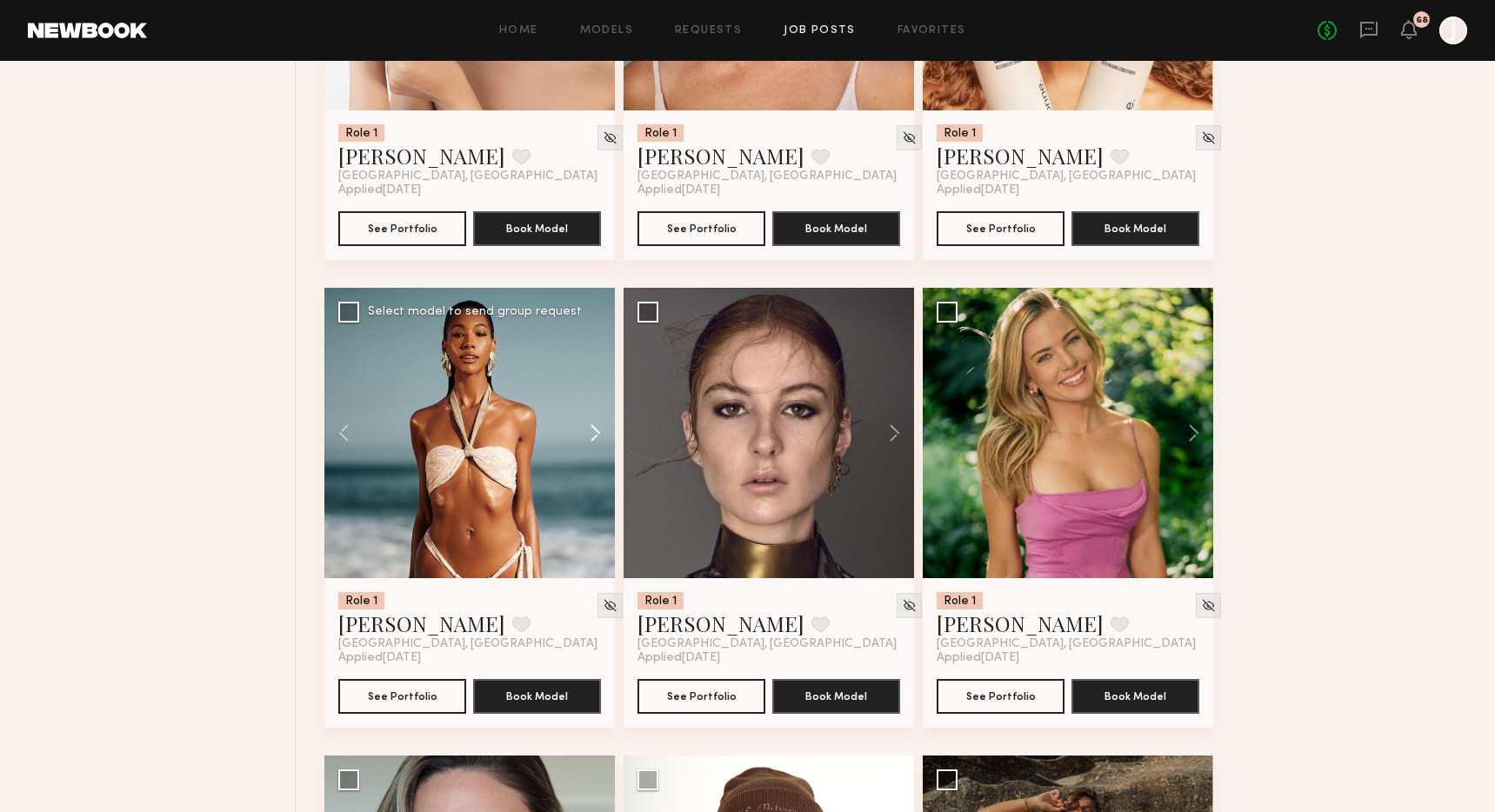
click at [590, 498] on button at bounding box center [587, 433] width 55 height 291
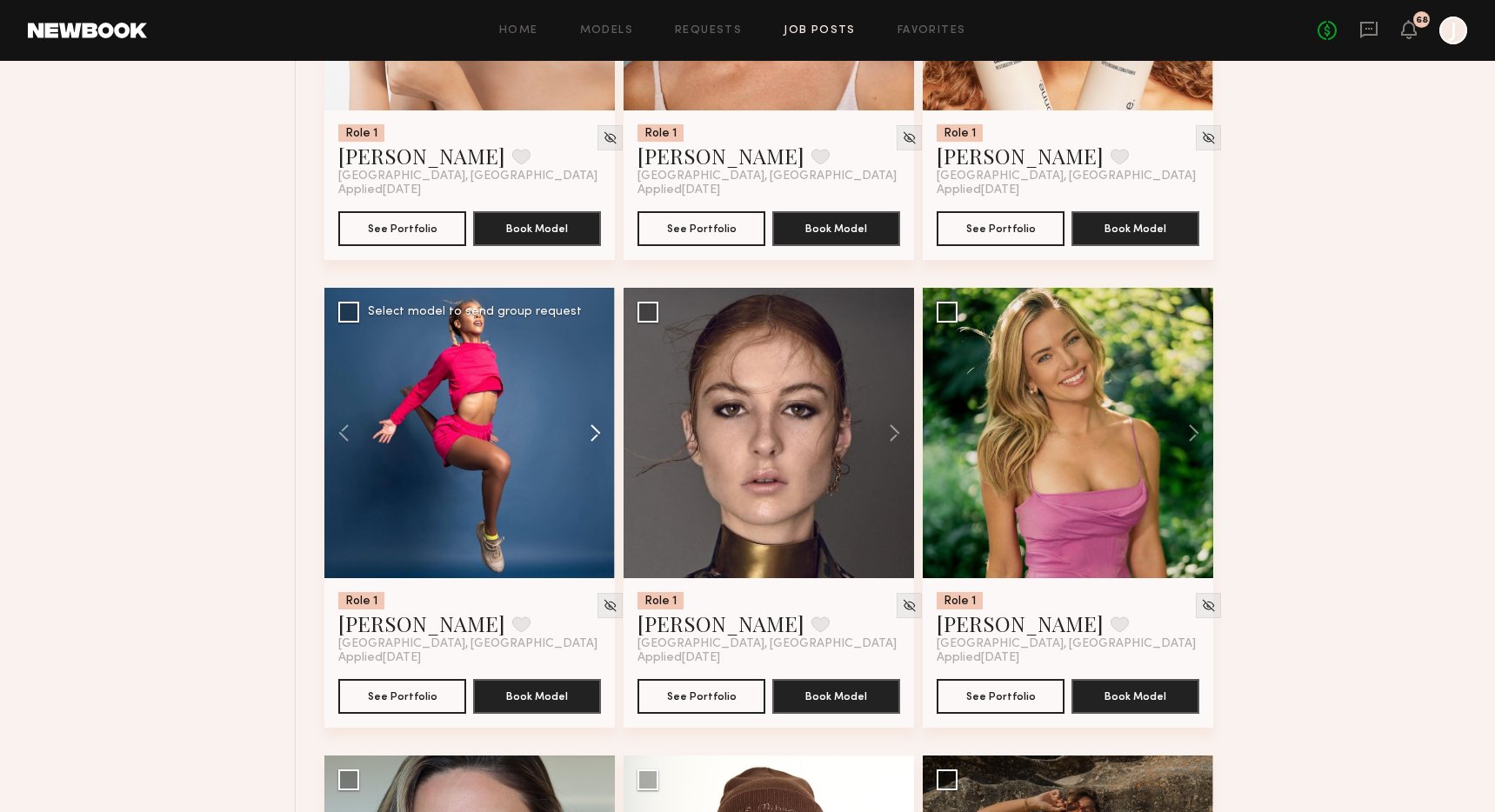
click at [590, 498] on button at bounding box center [587, 433] width 55 height 291
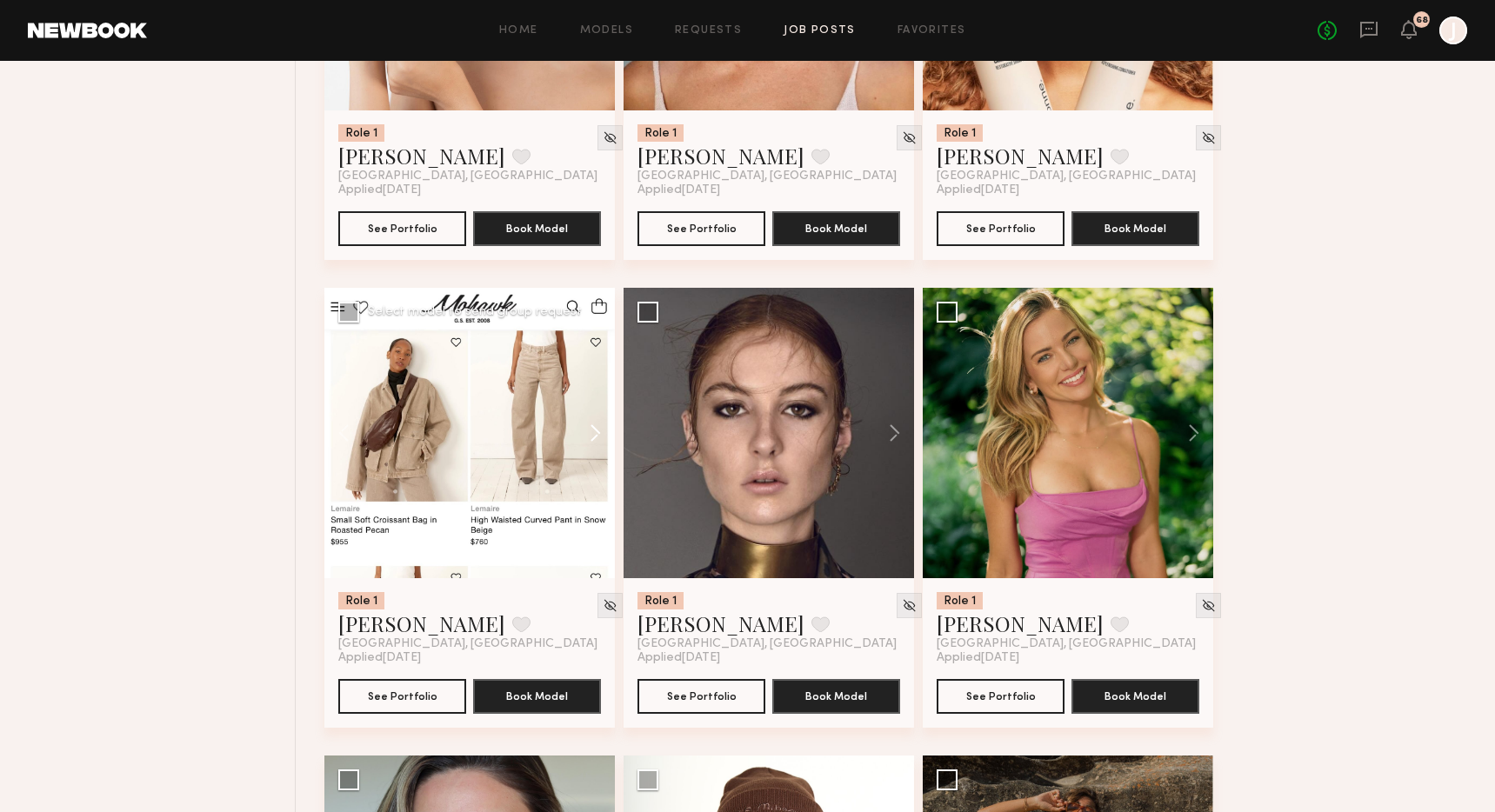
click at [590, 498] on button at bounding box center [587, 433] width 55 height 291
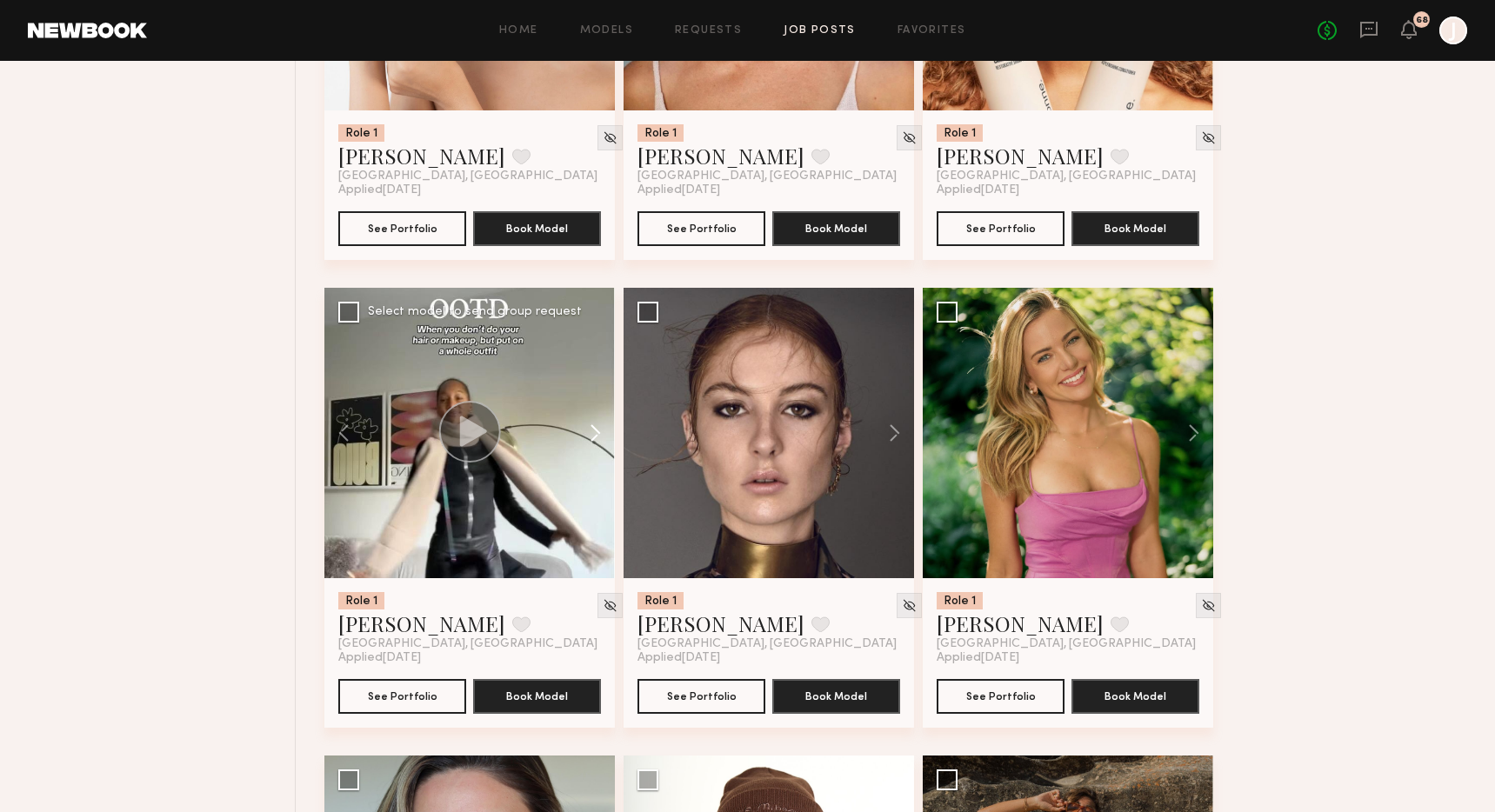
click at [590, 498] on button at bounding box center [587, 433] width 55 height 291
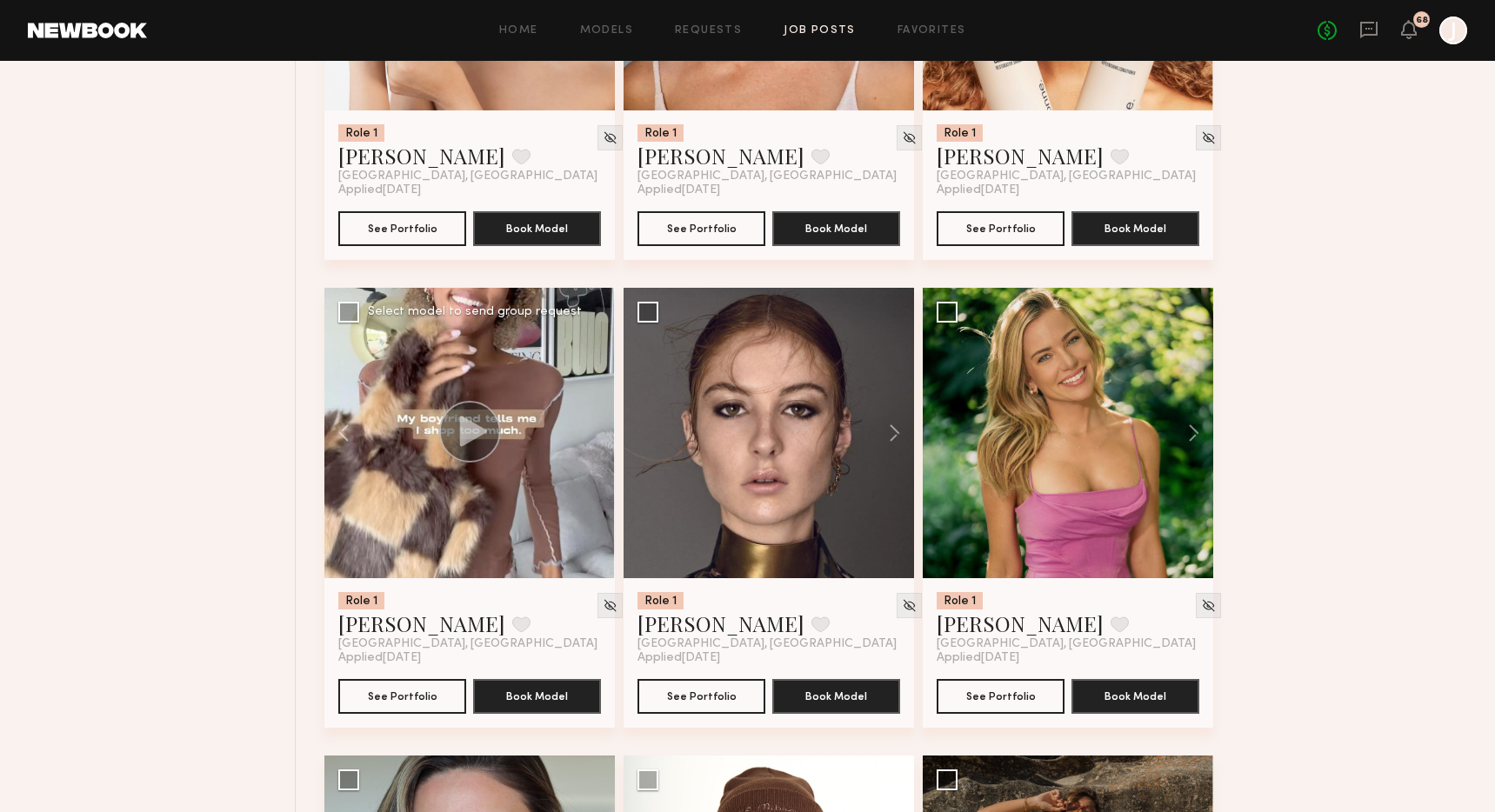
click at [590, 498] on div at bounding box center [470, 433] width 291 height 291
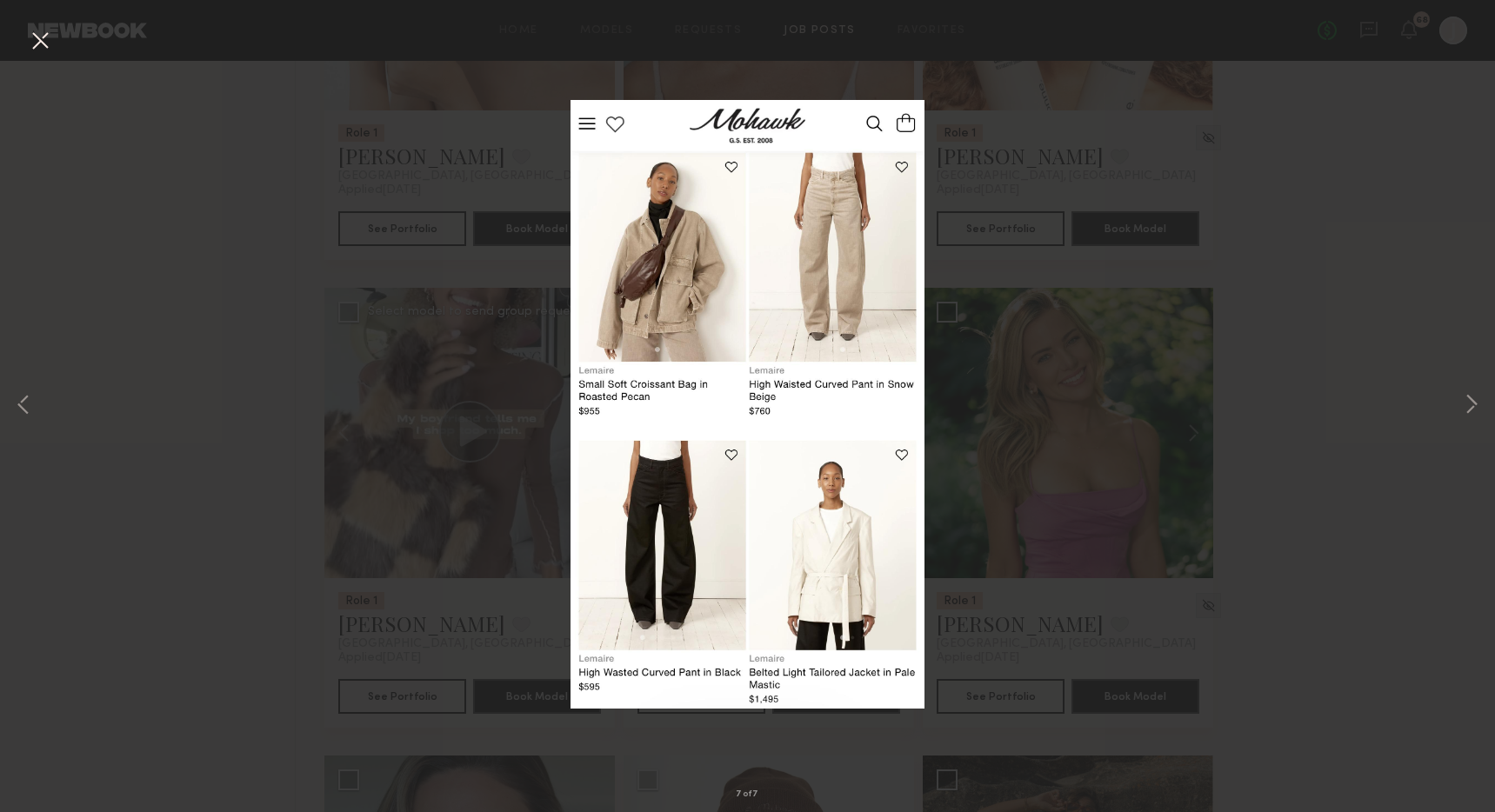
click at [1126, 419] on div "7 of 7" at bounding box center [747, 406] width 1495 height 812
click at [1384, 359] on div "7 of 7" at bounding box center [747, 406] width 1495 height 812
click at [50, 27] on button at bounding box center [39, 41] width 28 height 31
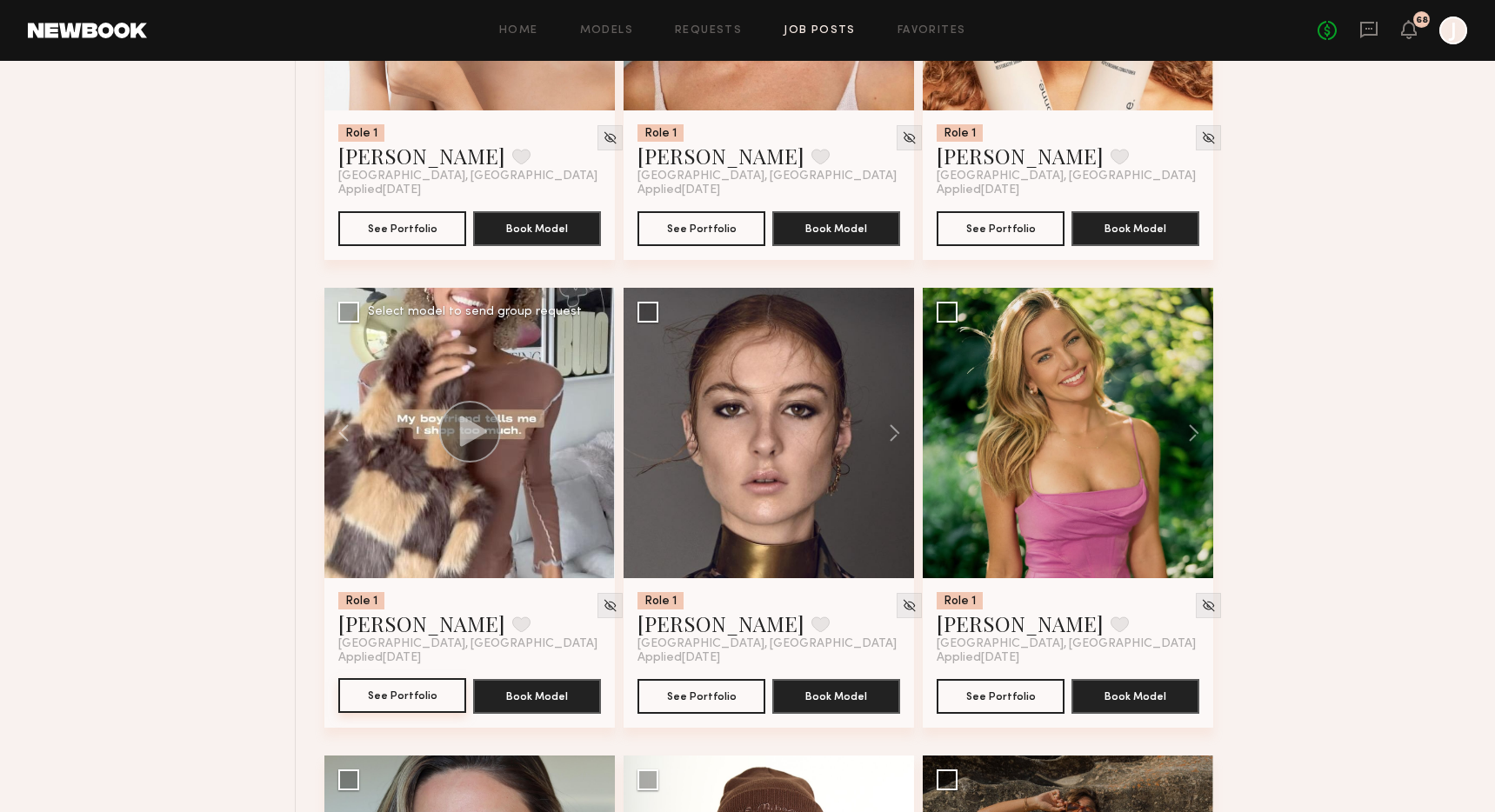
click at [409, 713] on button "See Portfolio" at bounding box center [401, 695] width 127 height 35
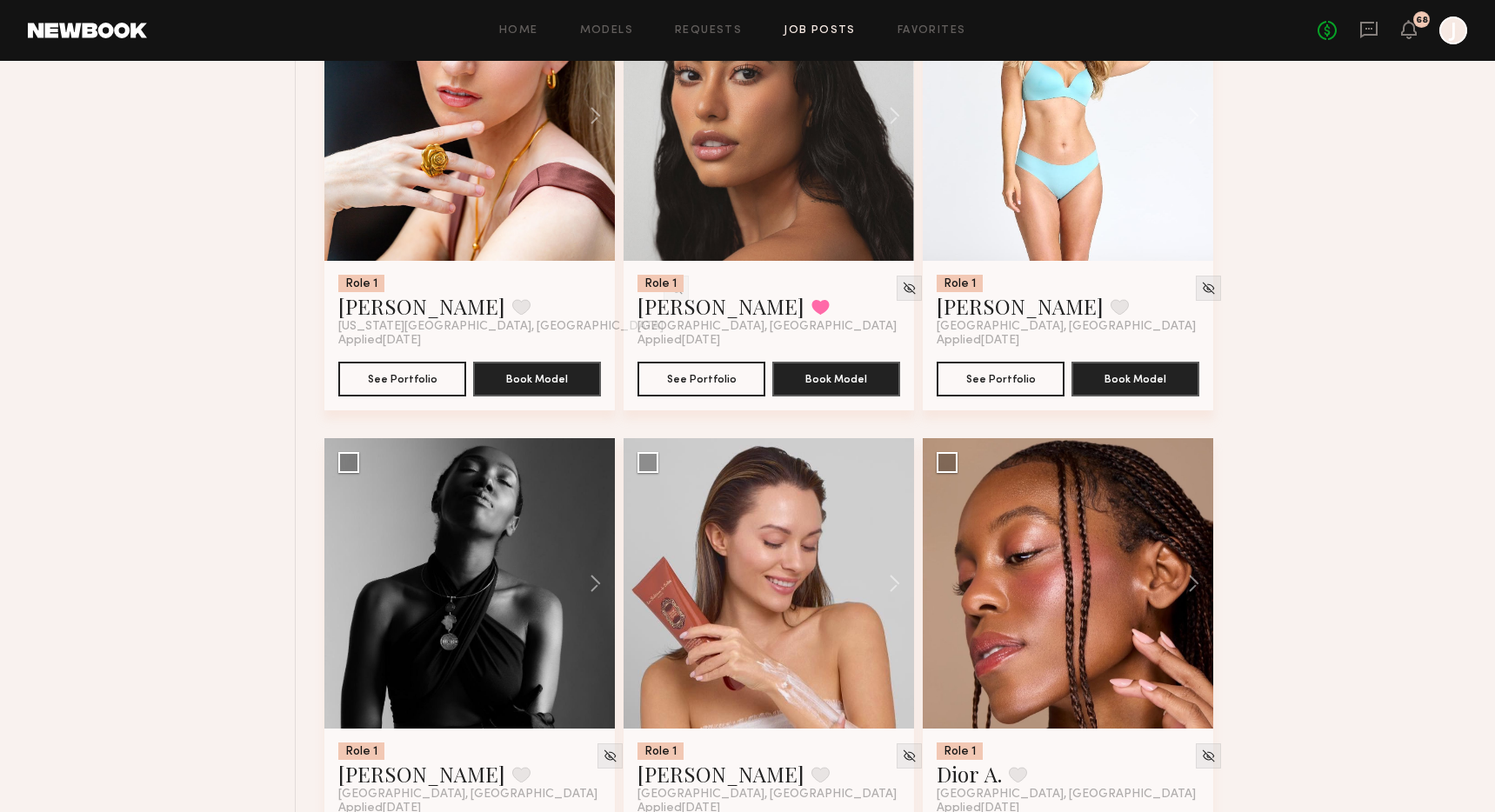
scroll to position [26881, 0]
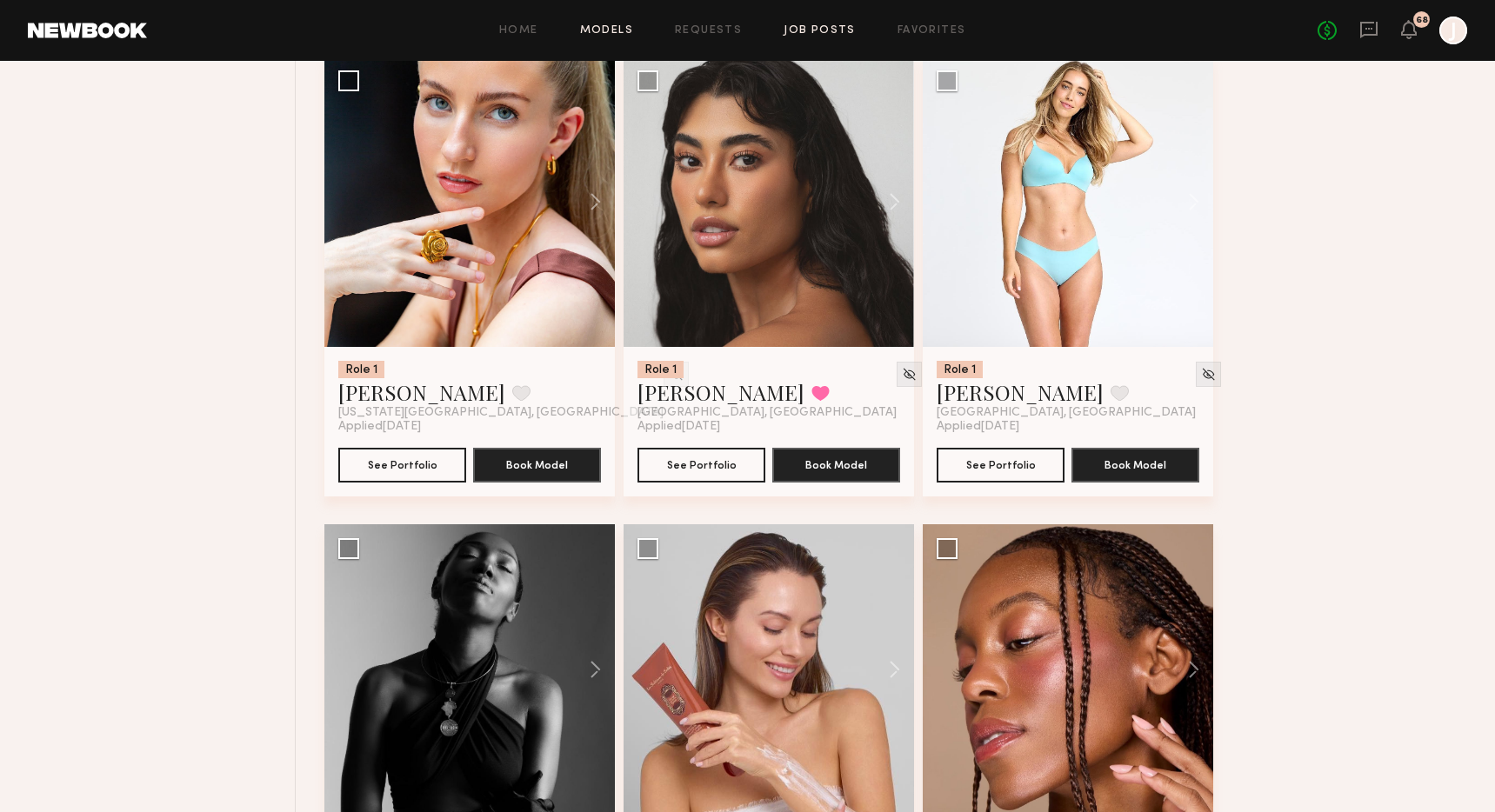
click at [624, 28] on link "Models" at bounding box center [606, 30] width 53 height 12
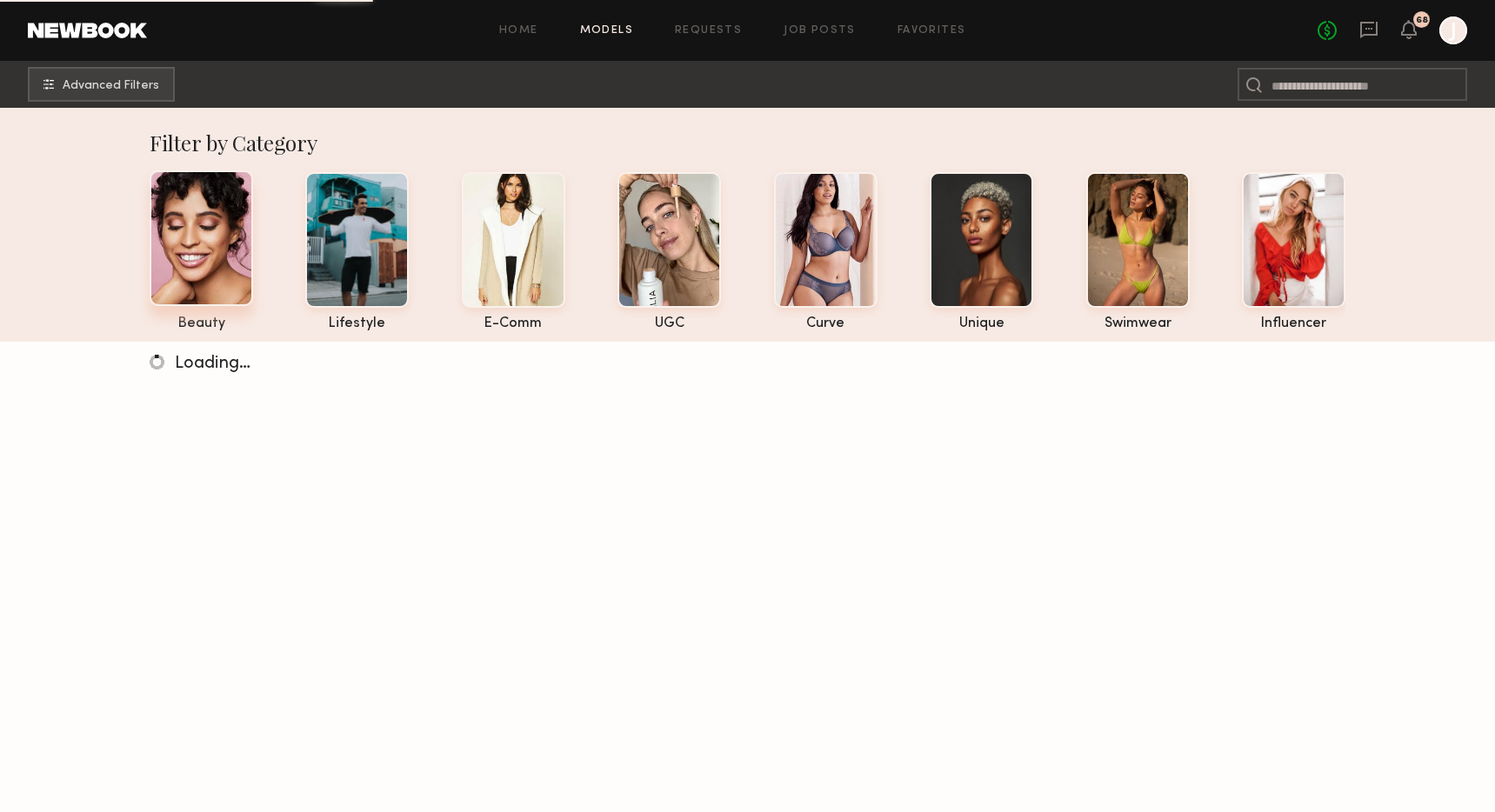
click at [201, 243] on div at bounding box center [201, 238] width 103 height 135
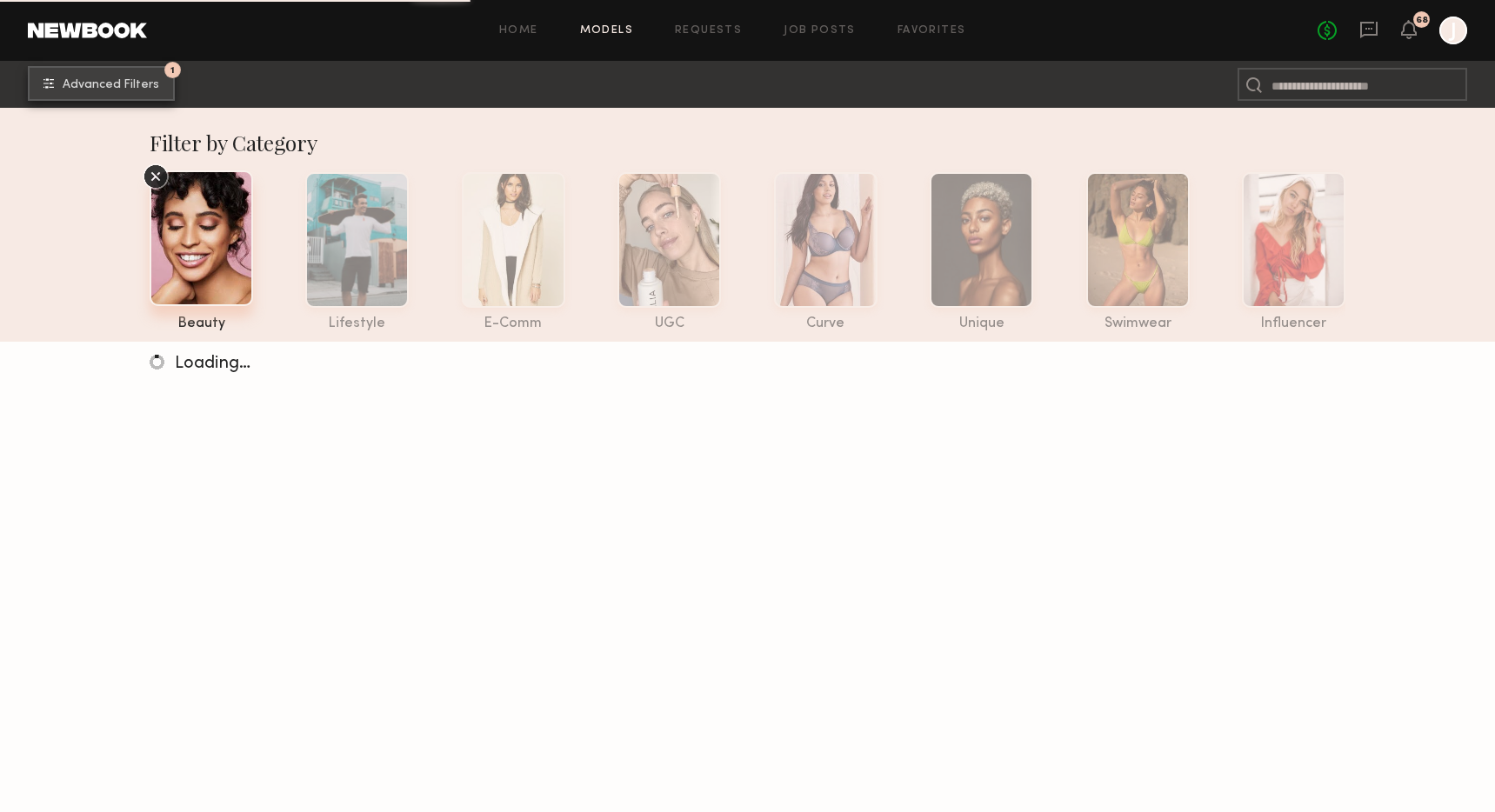
click at [126, 84] on span "Advanced Filters" at bounding box center [111, 86] width 96 height 12
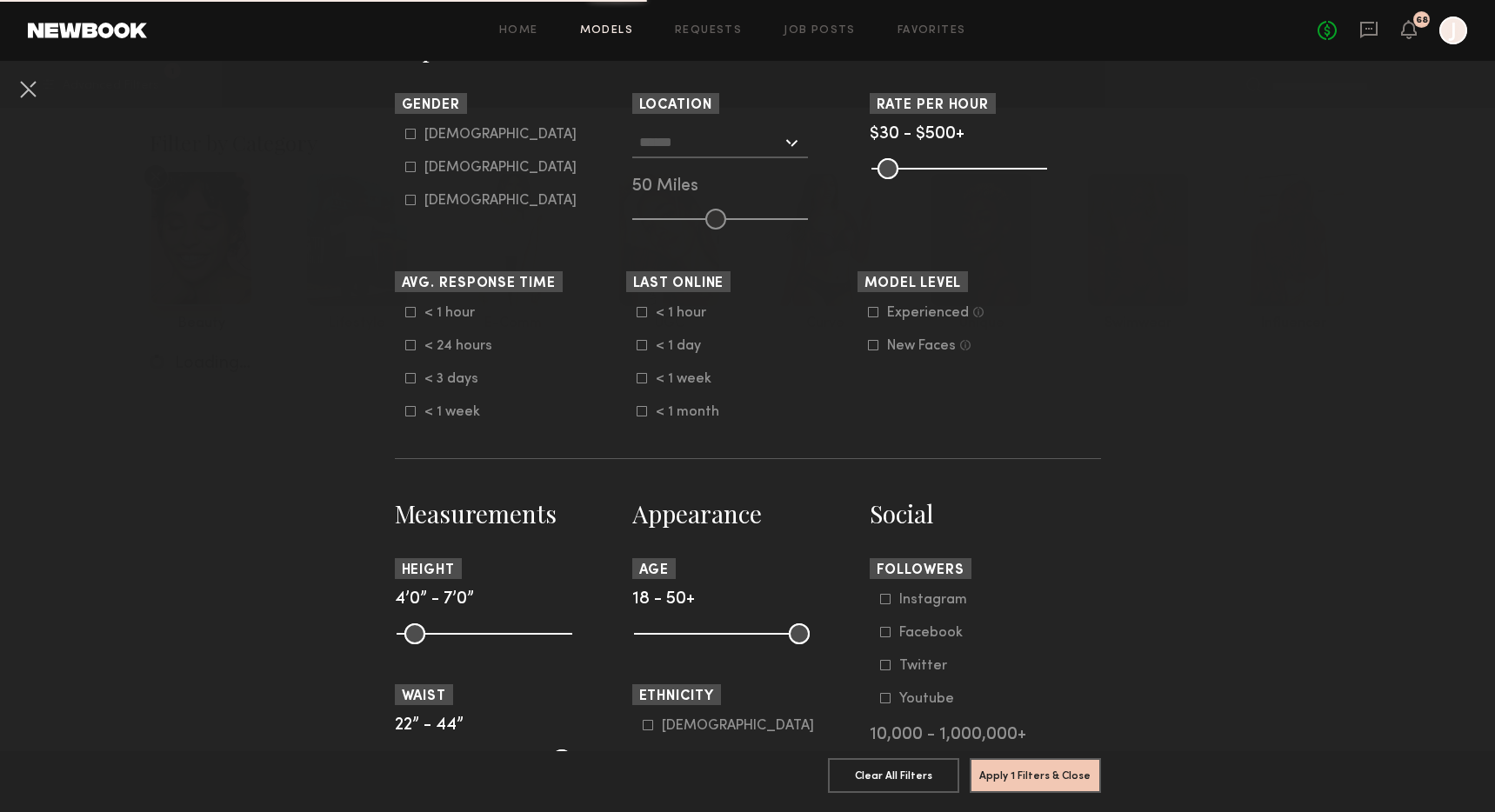
scroll to position [419, 0]
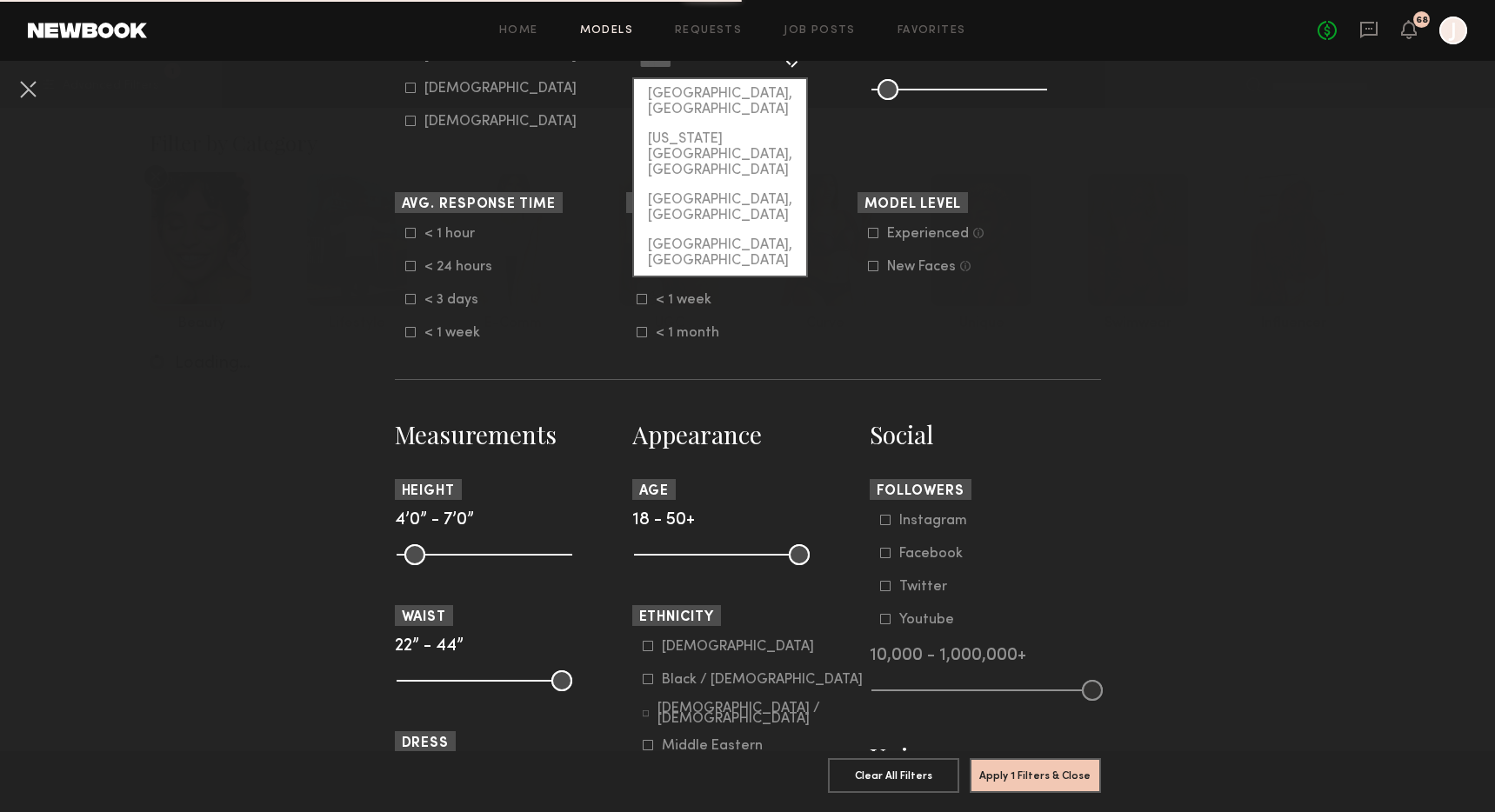
click at [694, 78] on input "text" at bounding box center [711, 62] width 143 height 29
click at [710, 112] on div "Los Angeles, CA" at bounding box center [719, 102] width 172 height 45
type input "**********"
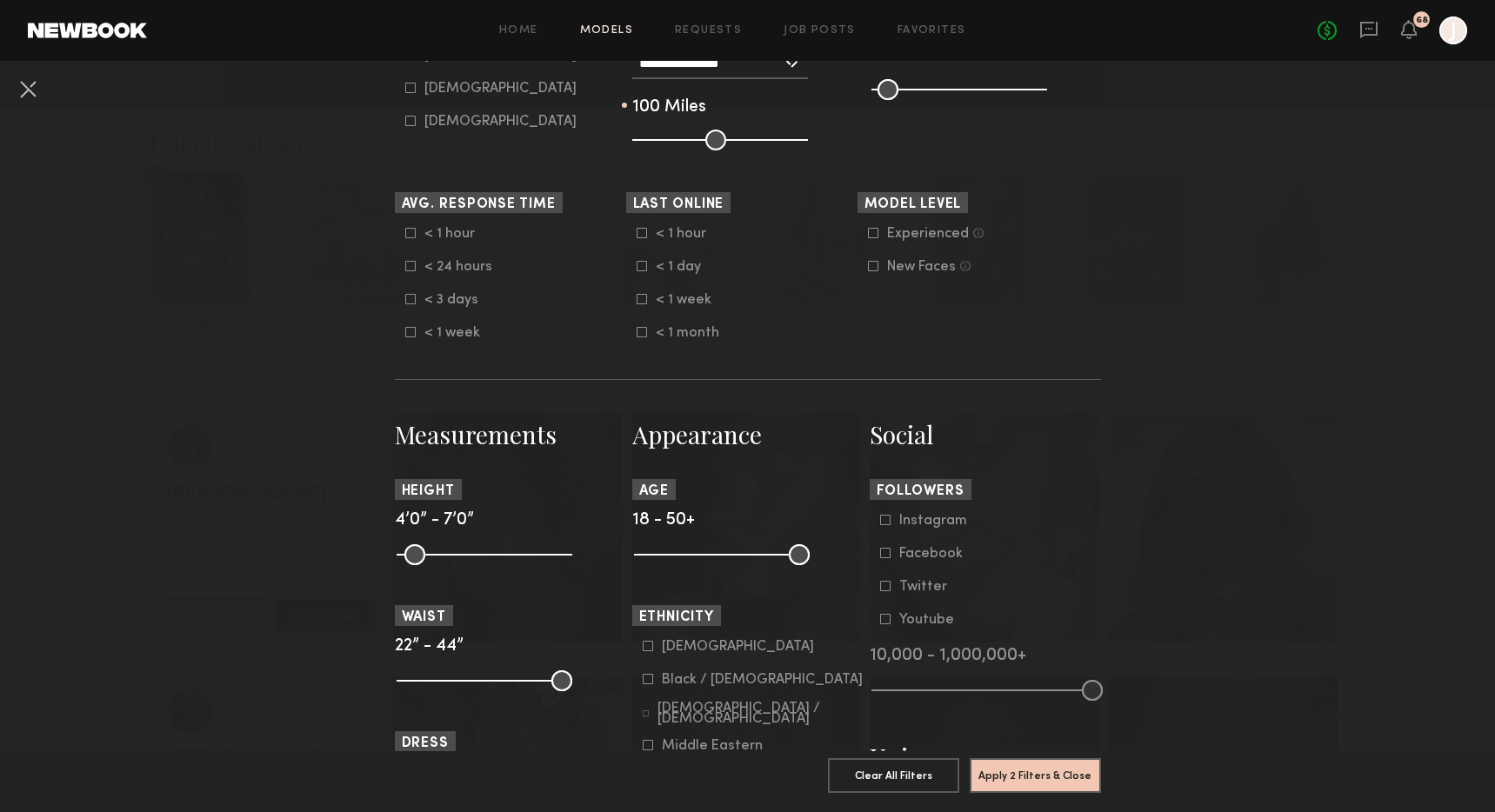
type input "***"
drag, startPoint x: 718, startPoint y: 160, endPoint x: 906, endPoint y: 167, distance: 188.1
click at [904, 151] on section "**********" at bounding box center [748, 82] width 706 height 136
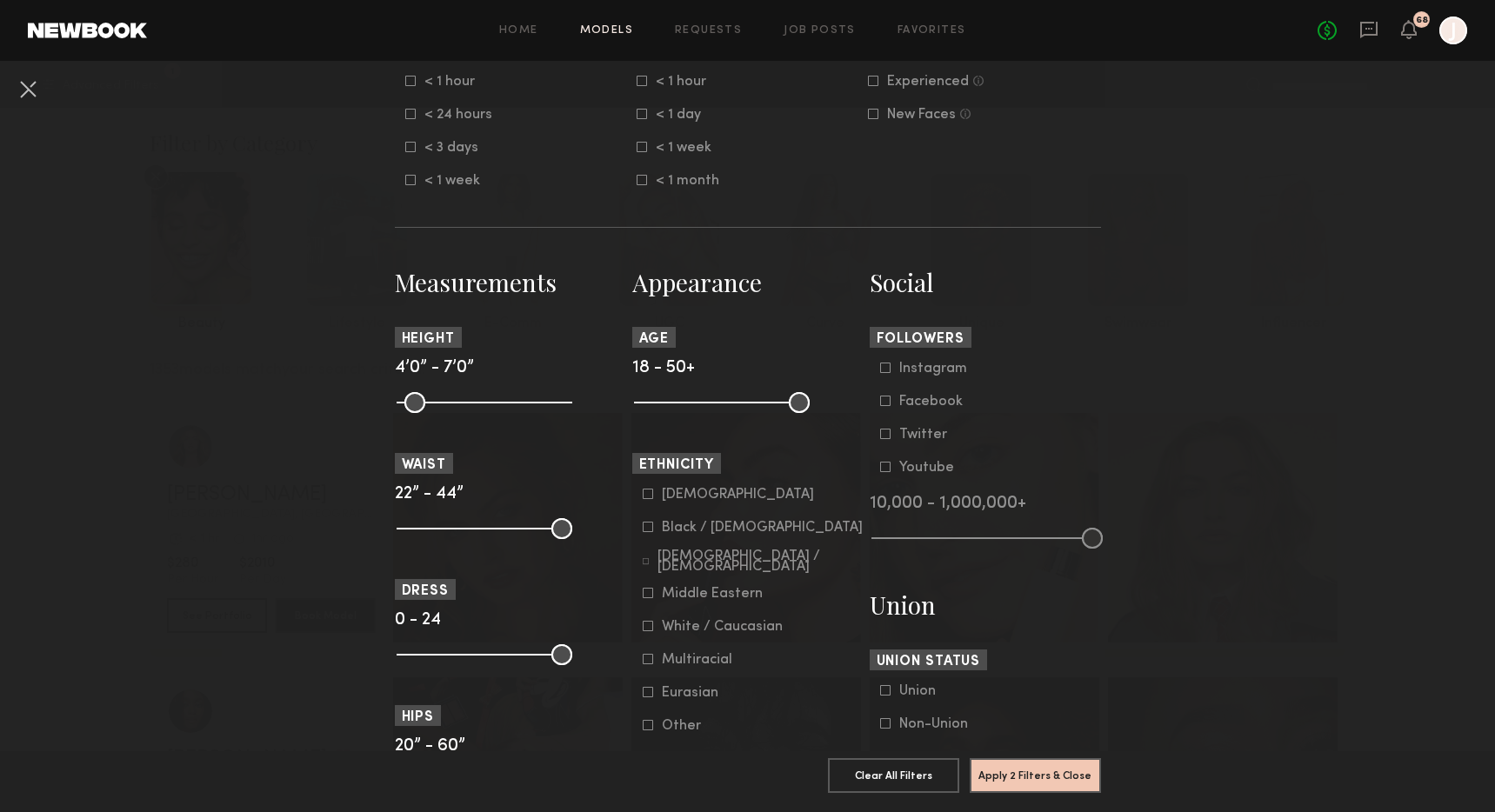
scroll to position [575, 0]
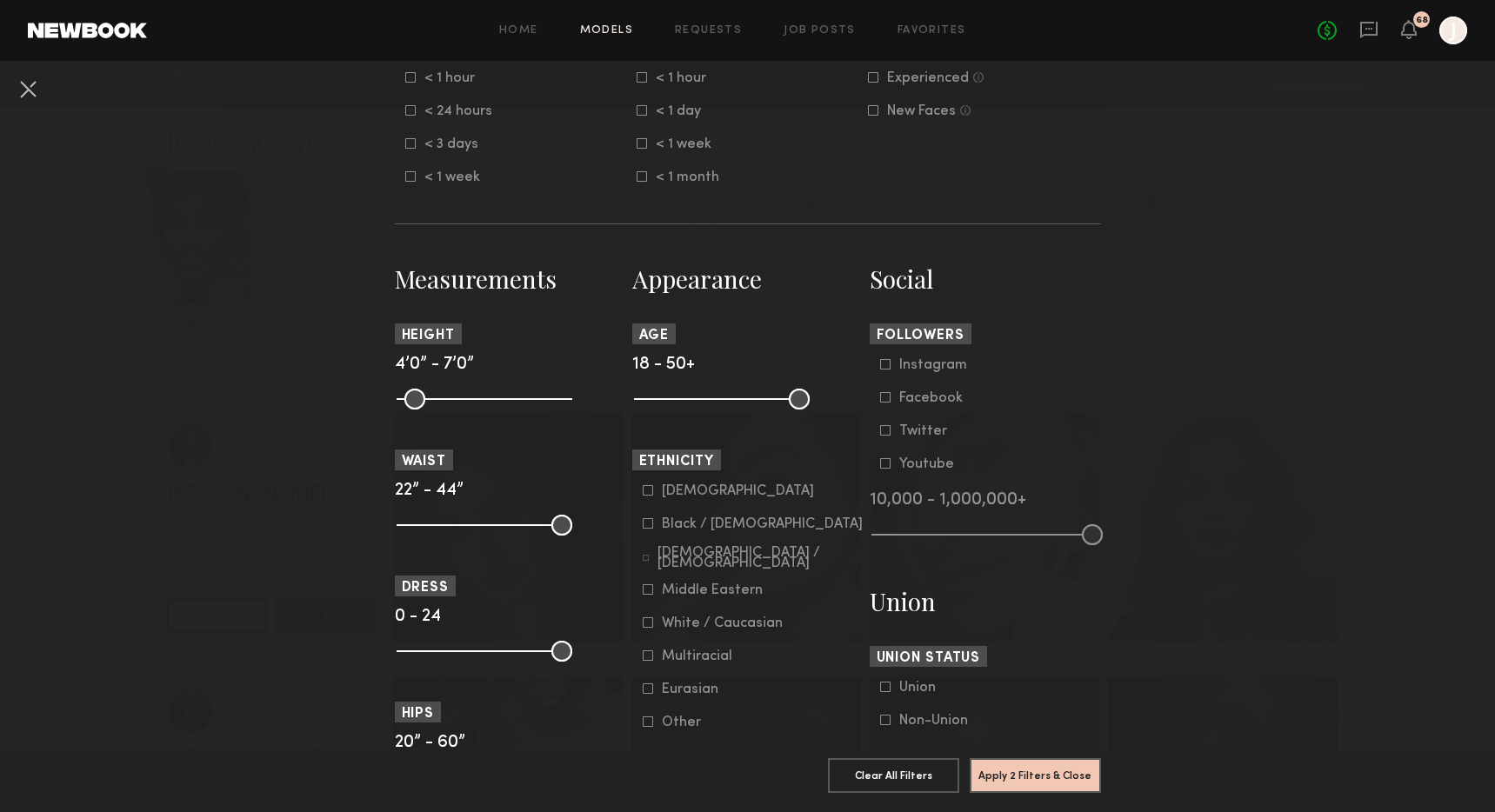
click at [695, 529] on div "Black / African American" at bounding box center [761, 524] width 201 height 11
click at [683, 661] on div "Multiracial" at bounding box center [696, 657] width 70 height 11
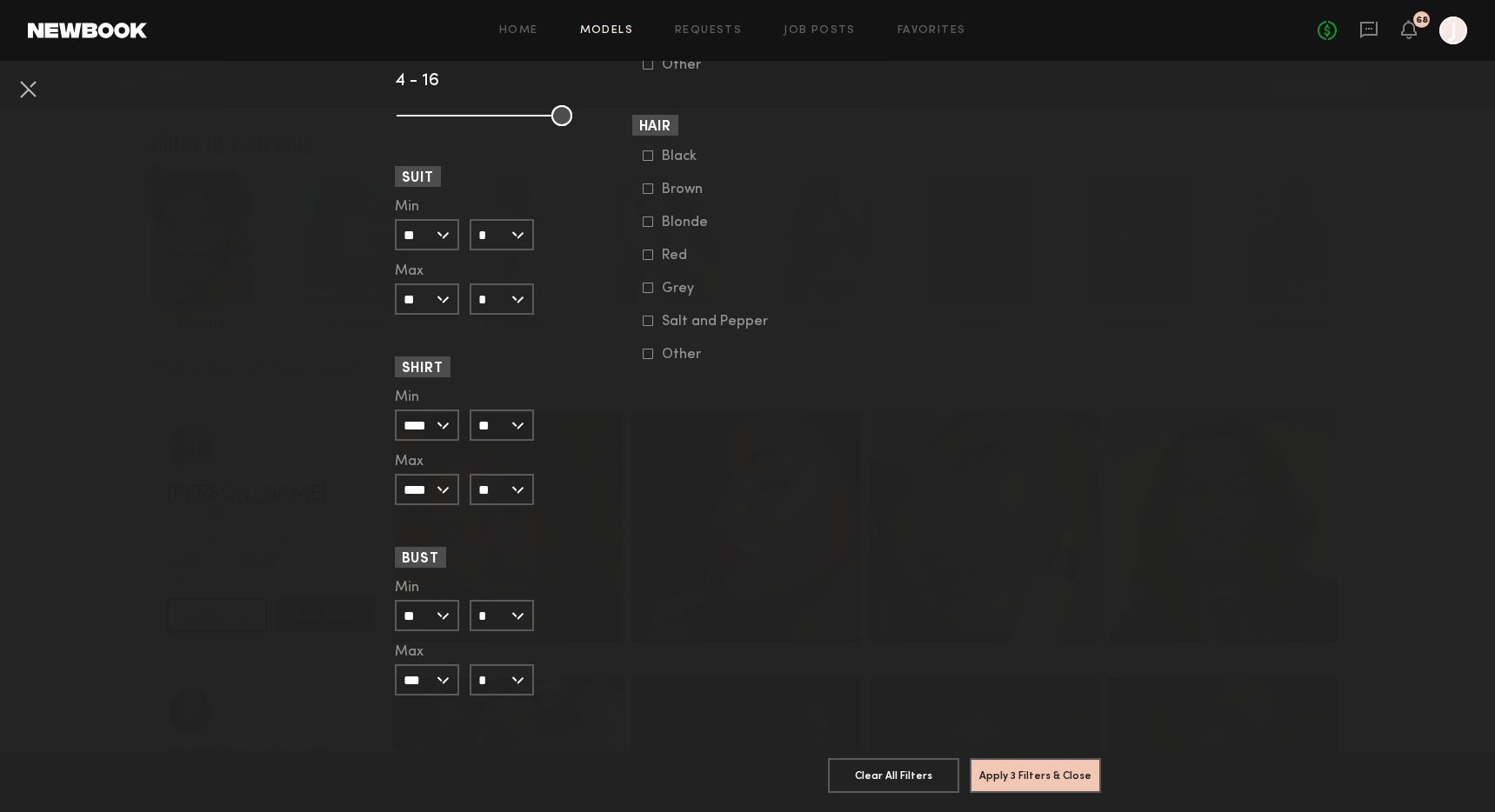
scroll to position [1556, 0]
click at [1016, 774] on button "Apply 3 Filters & Close" at bounding box center [1035, 775] width 131 height 35
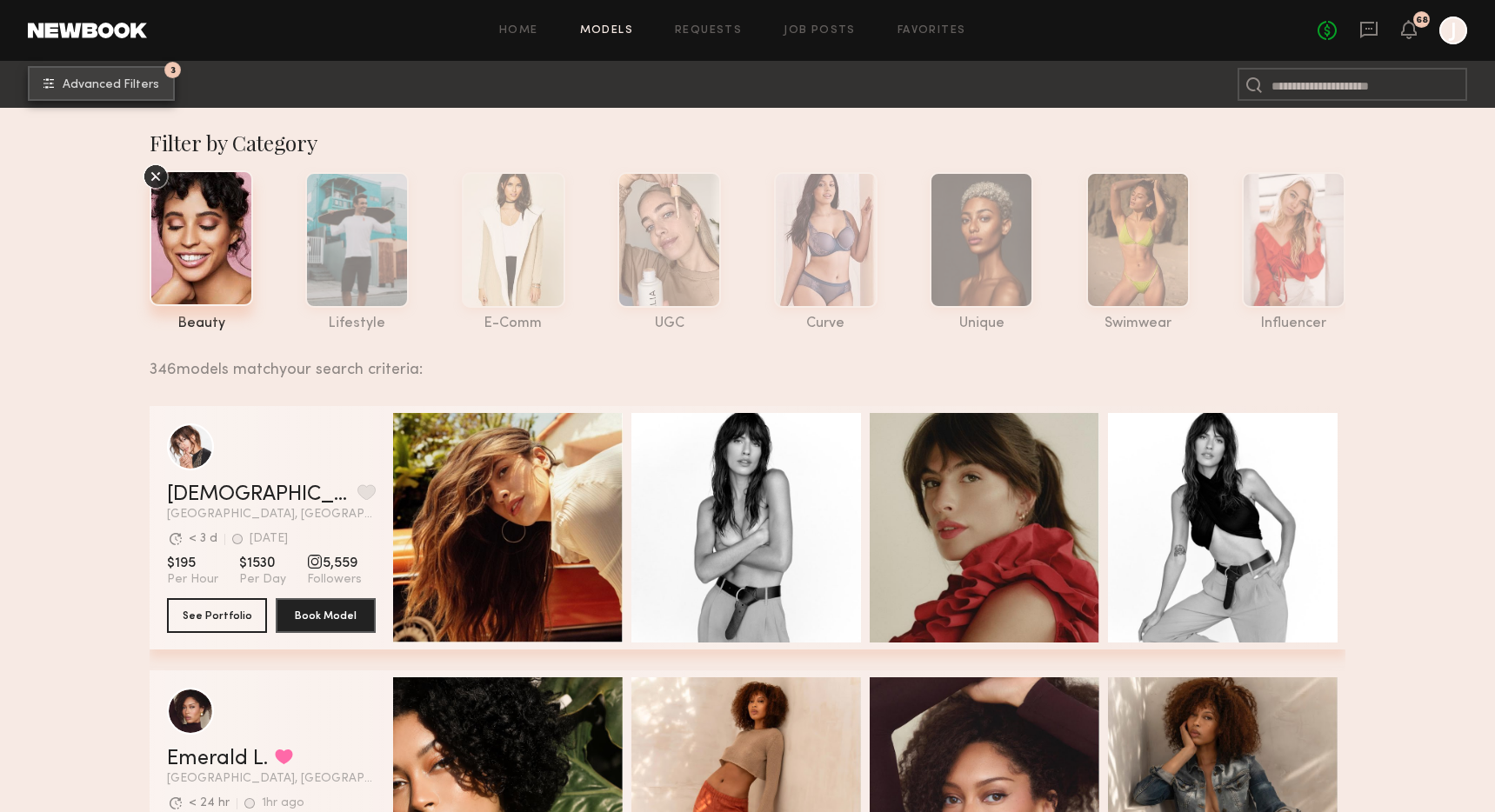
click at [154, 91] on button "3 Advanced Filters" at bounding box center [101, 83] width 147 height 35
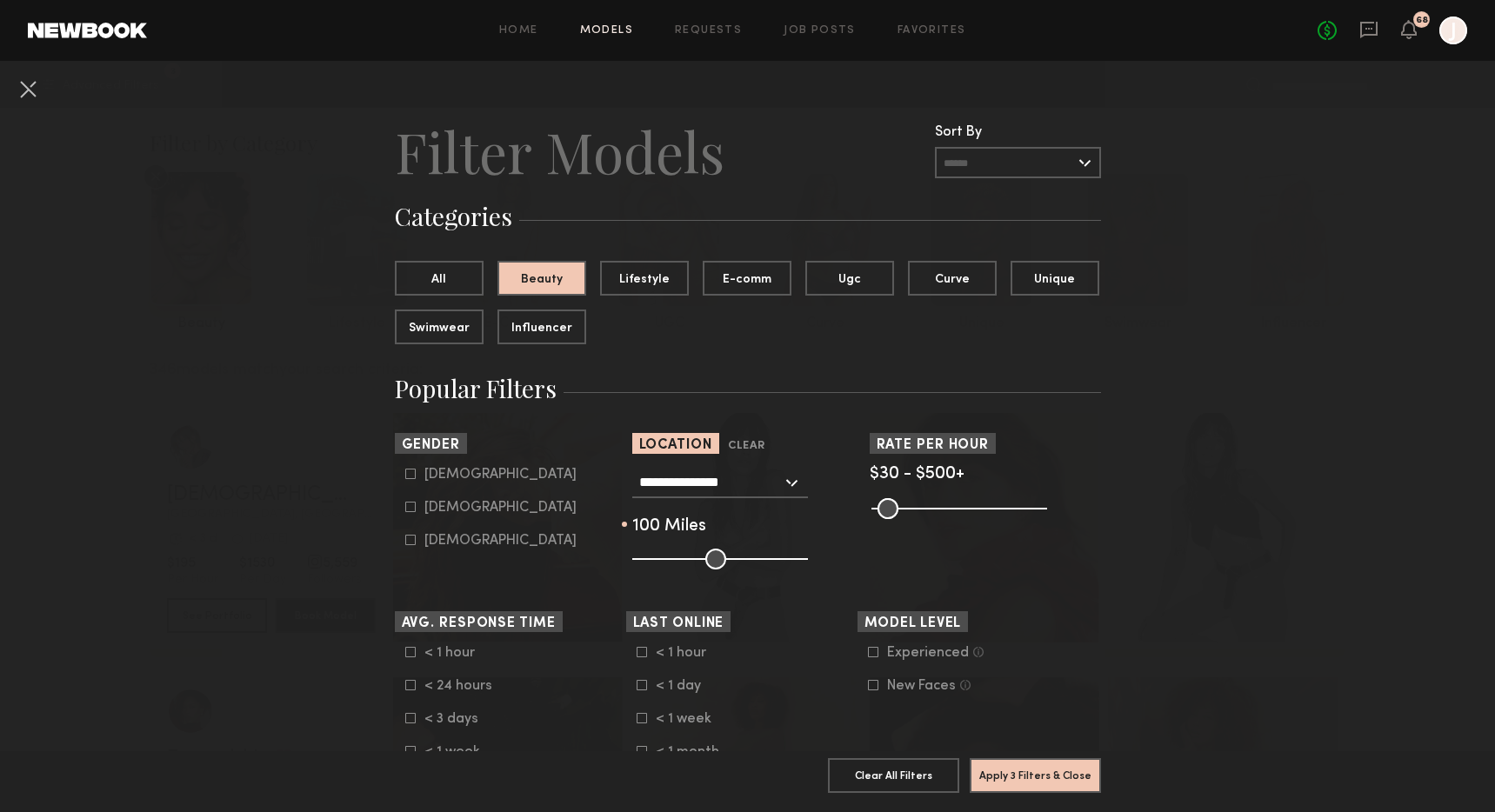
click at [410, 513] on icon at bounding box center [411, 507] width 11 height 11
type input "**"
click at [1000, 773] on button "Apply 4 Filters & Close" at bounding box center [1035, 775] width 131 height 35
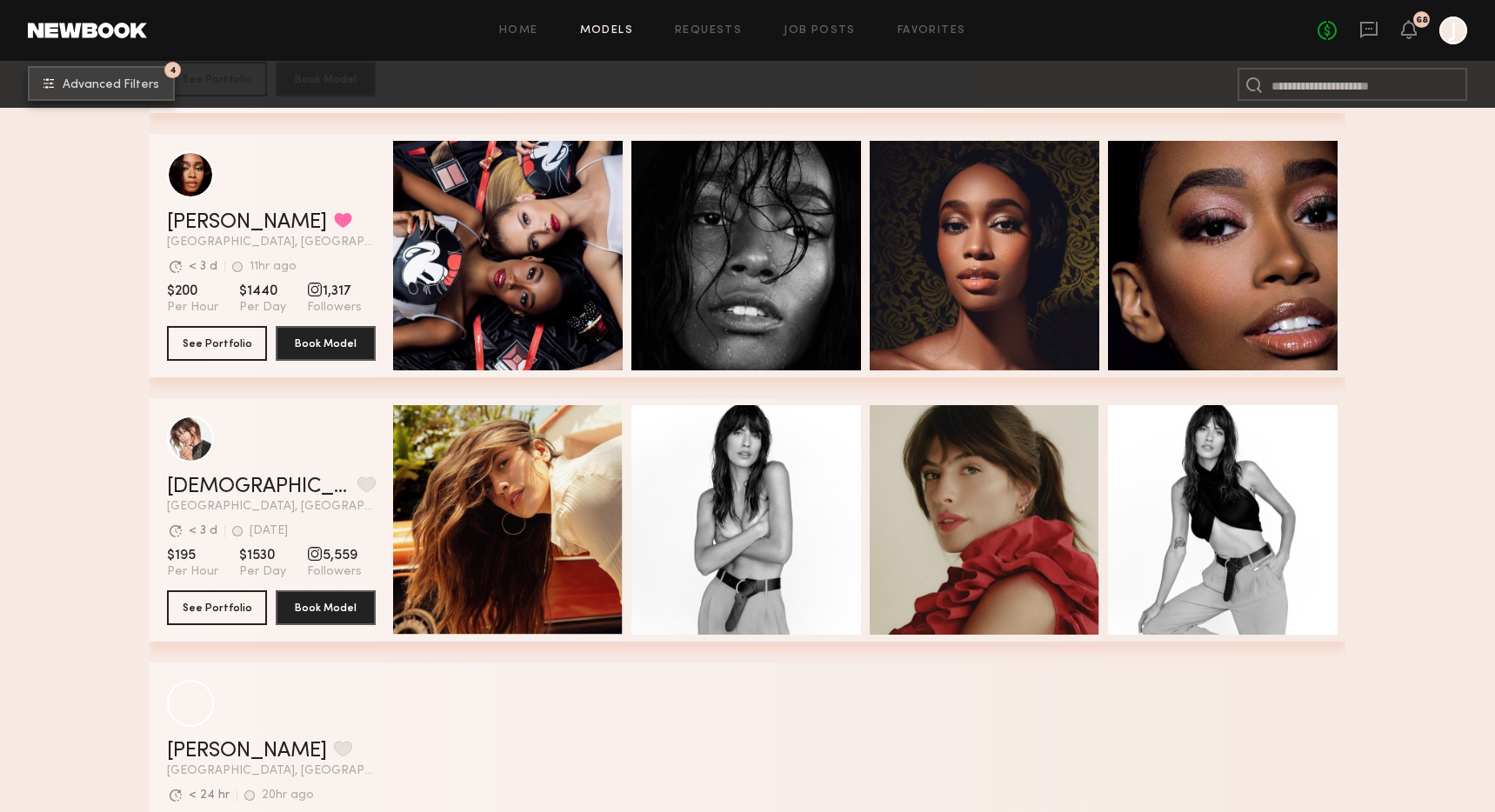
scroll to position [4774, 0]
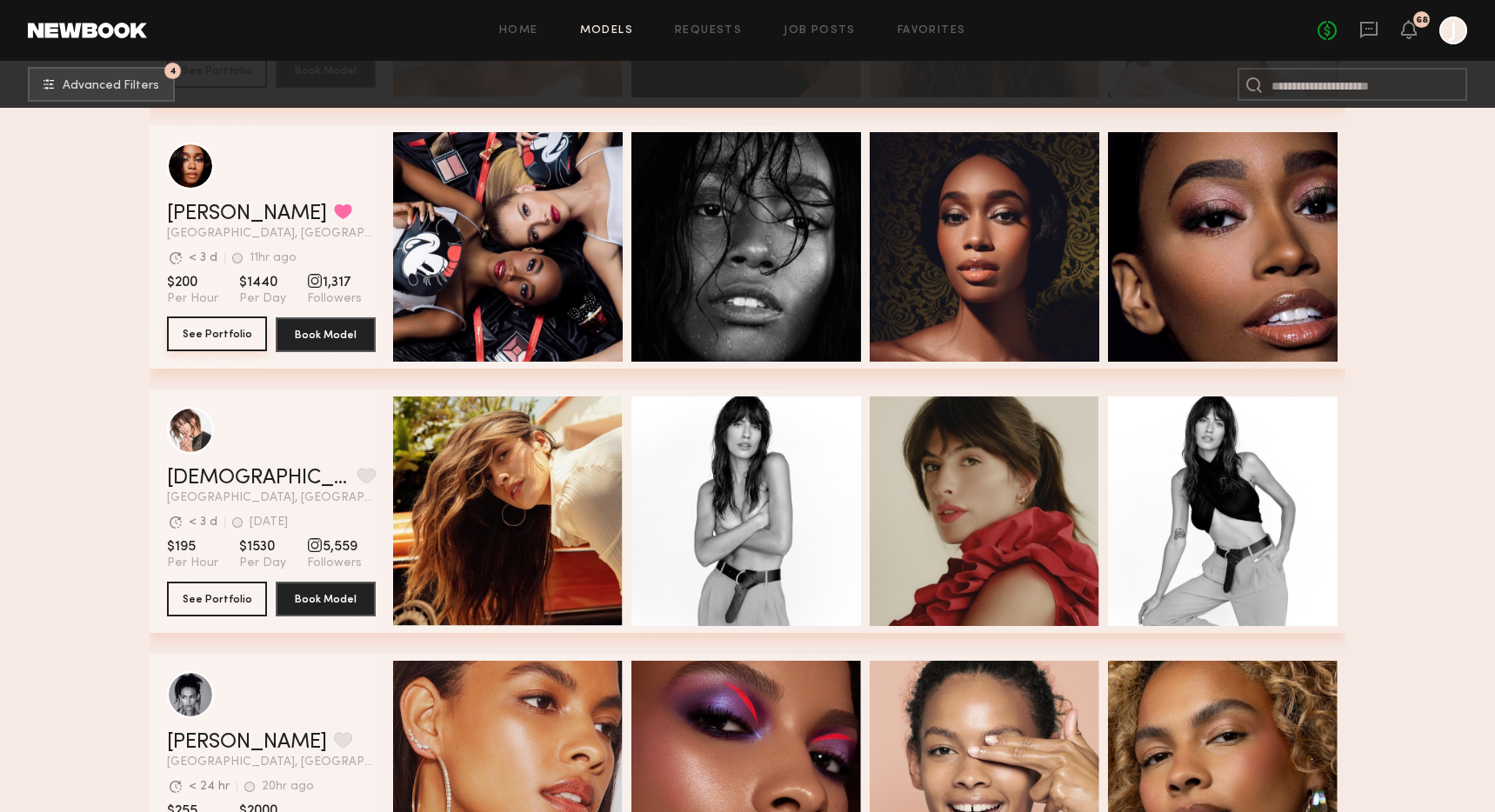
click at [212, 335] on button "See Portfolio" at bounding box center [217, 333] width 100 height 35
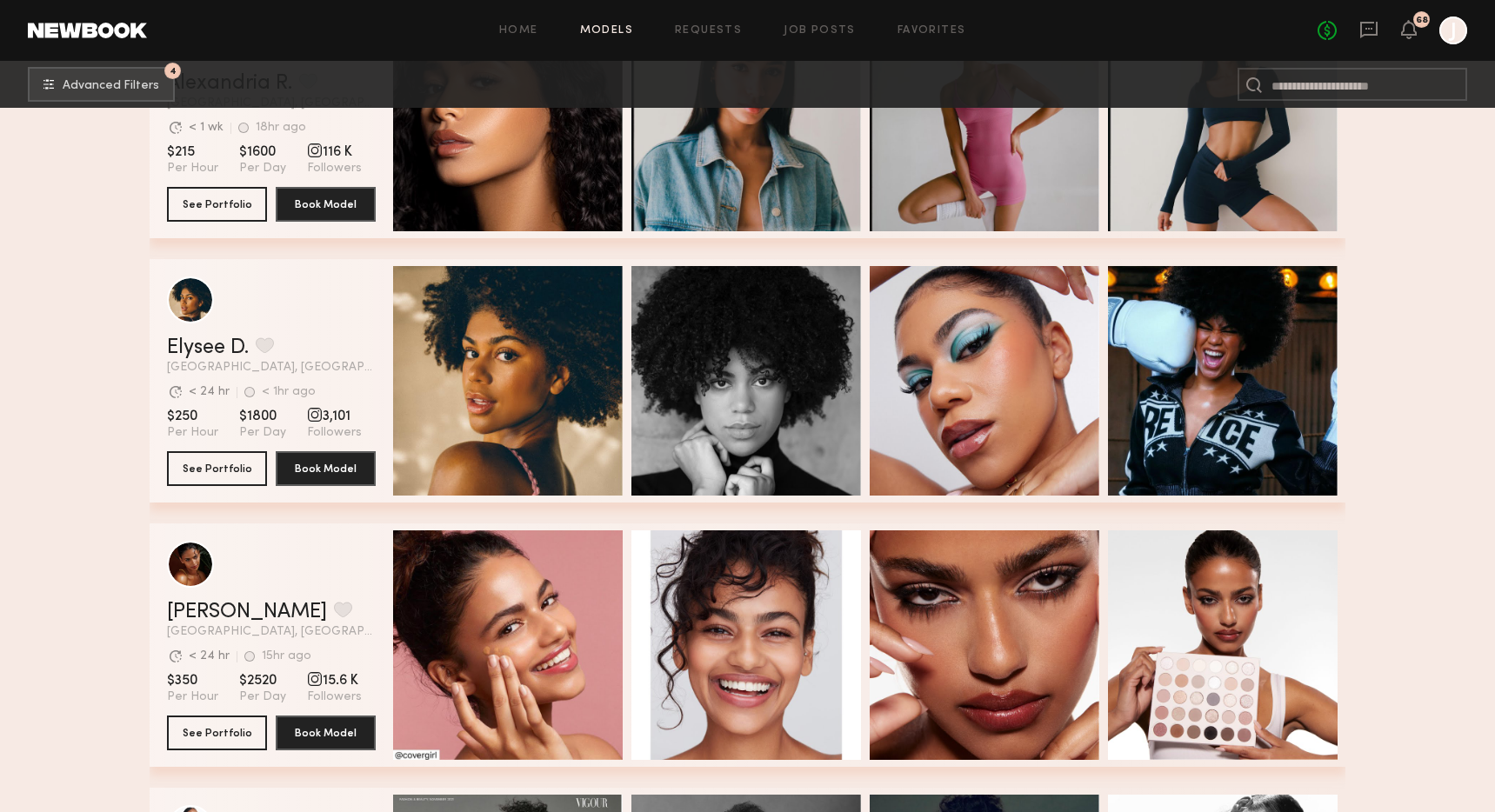
scroll to position [5700, 0]
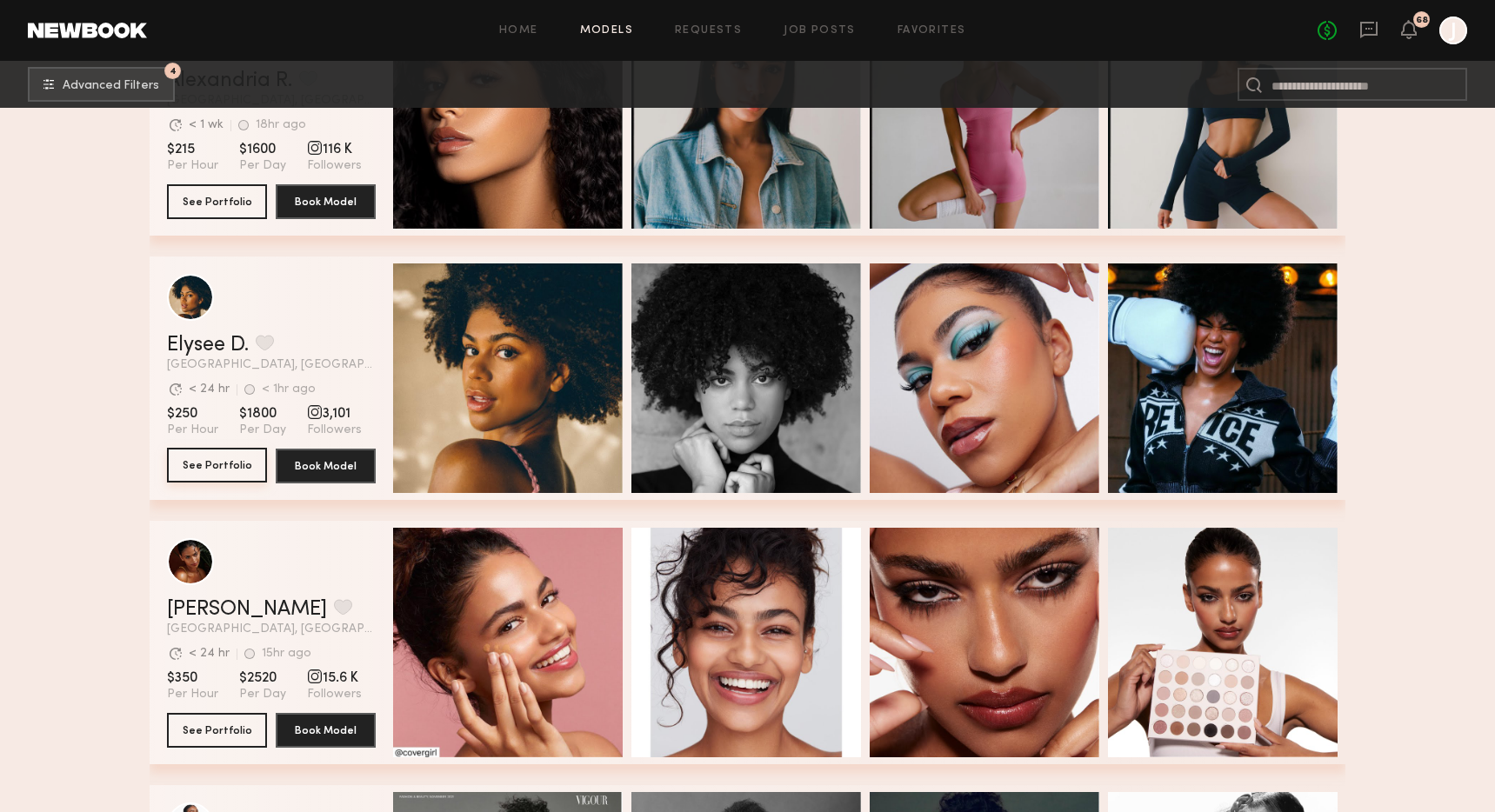
click at [235, 458] on button "See Portfolio" at bounding box center [217, 464] width 100 height 35
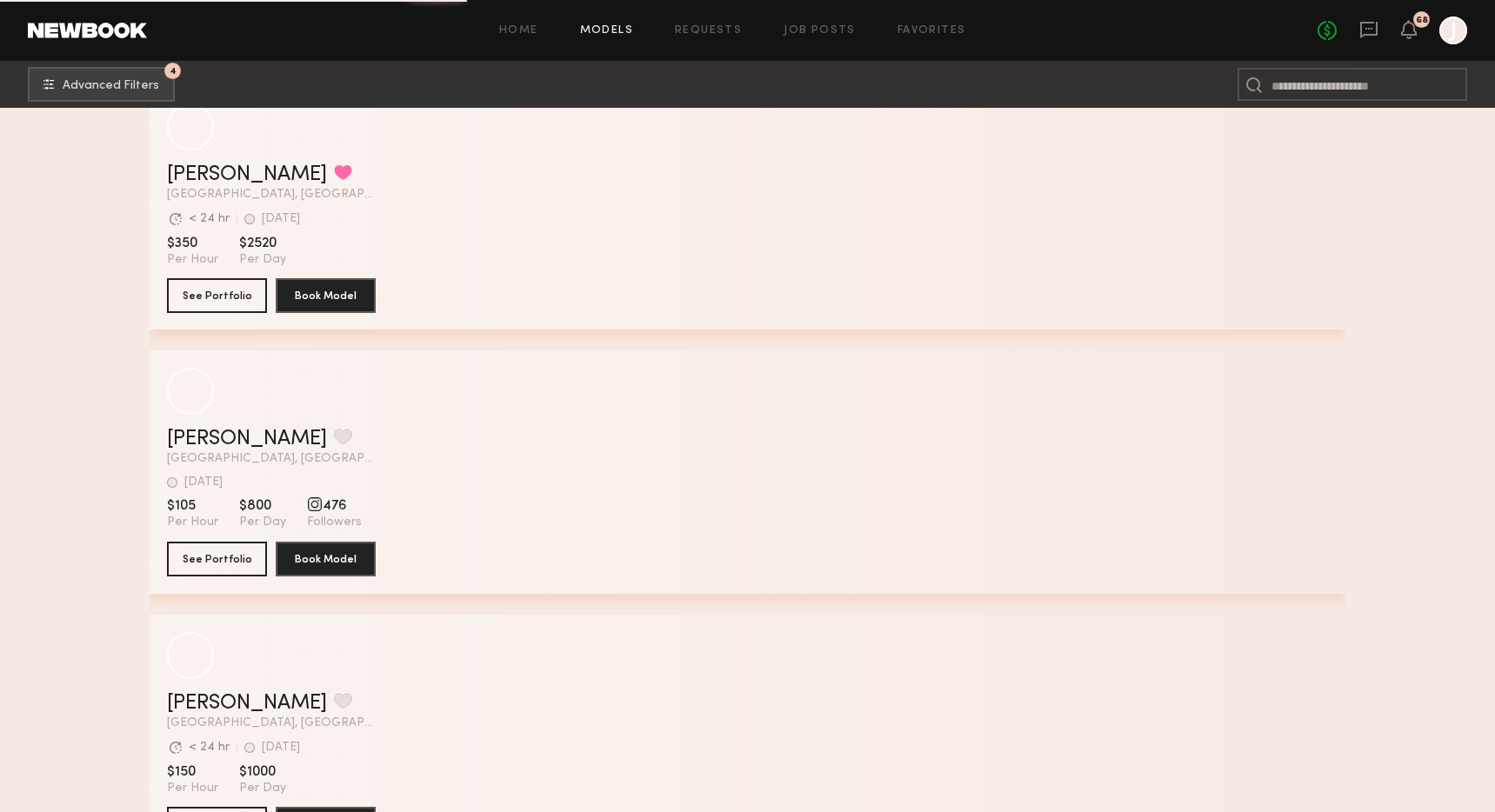
scroll to position [21198, 0]
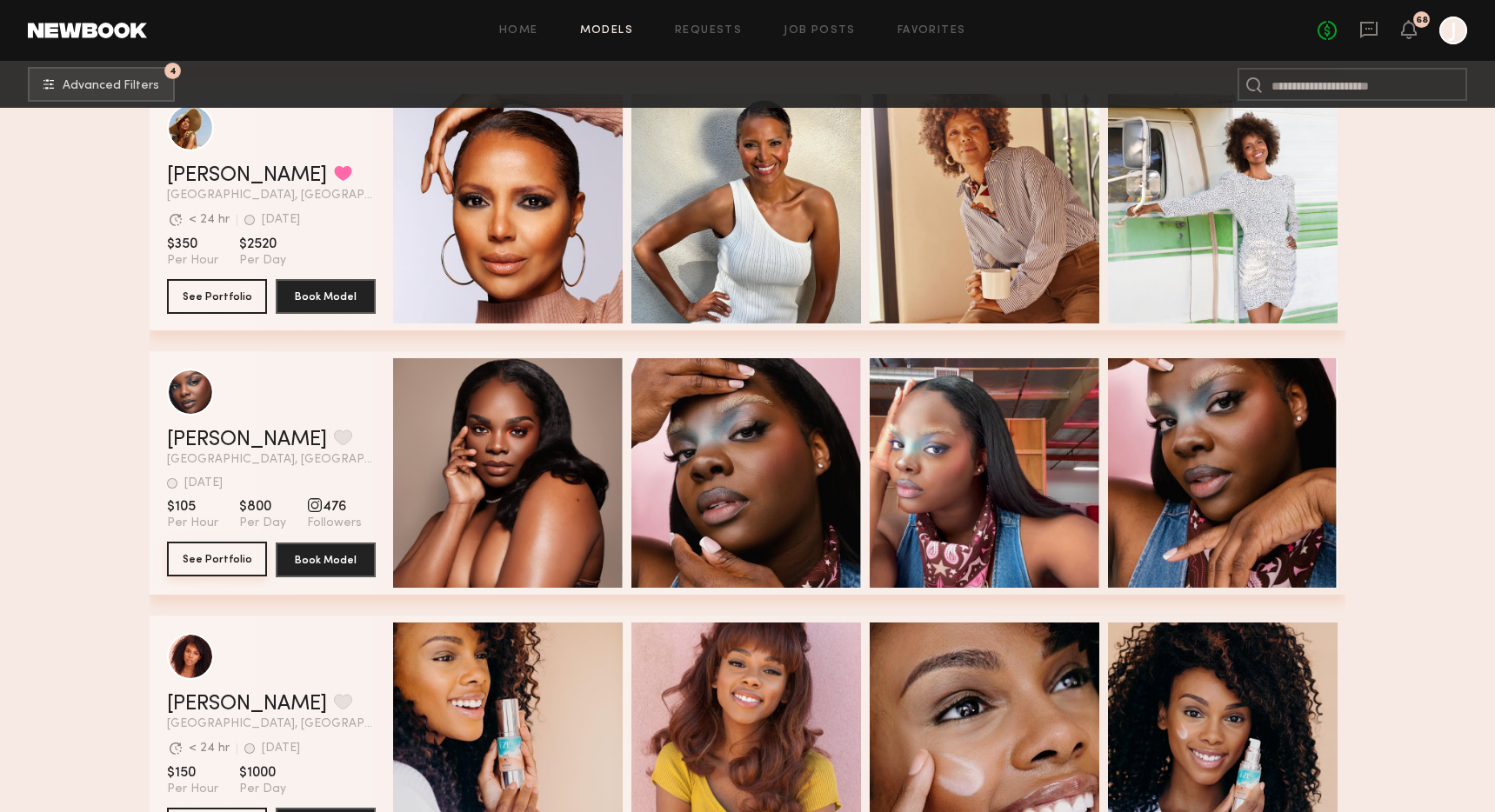
click at [225, 561] on button "See Portfolio" at bounding box center [217, 559] width 100 height 35
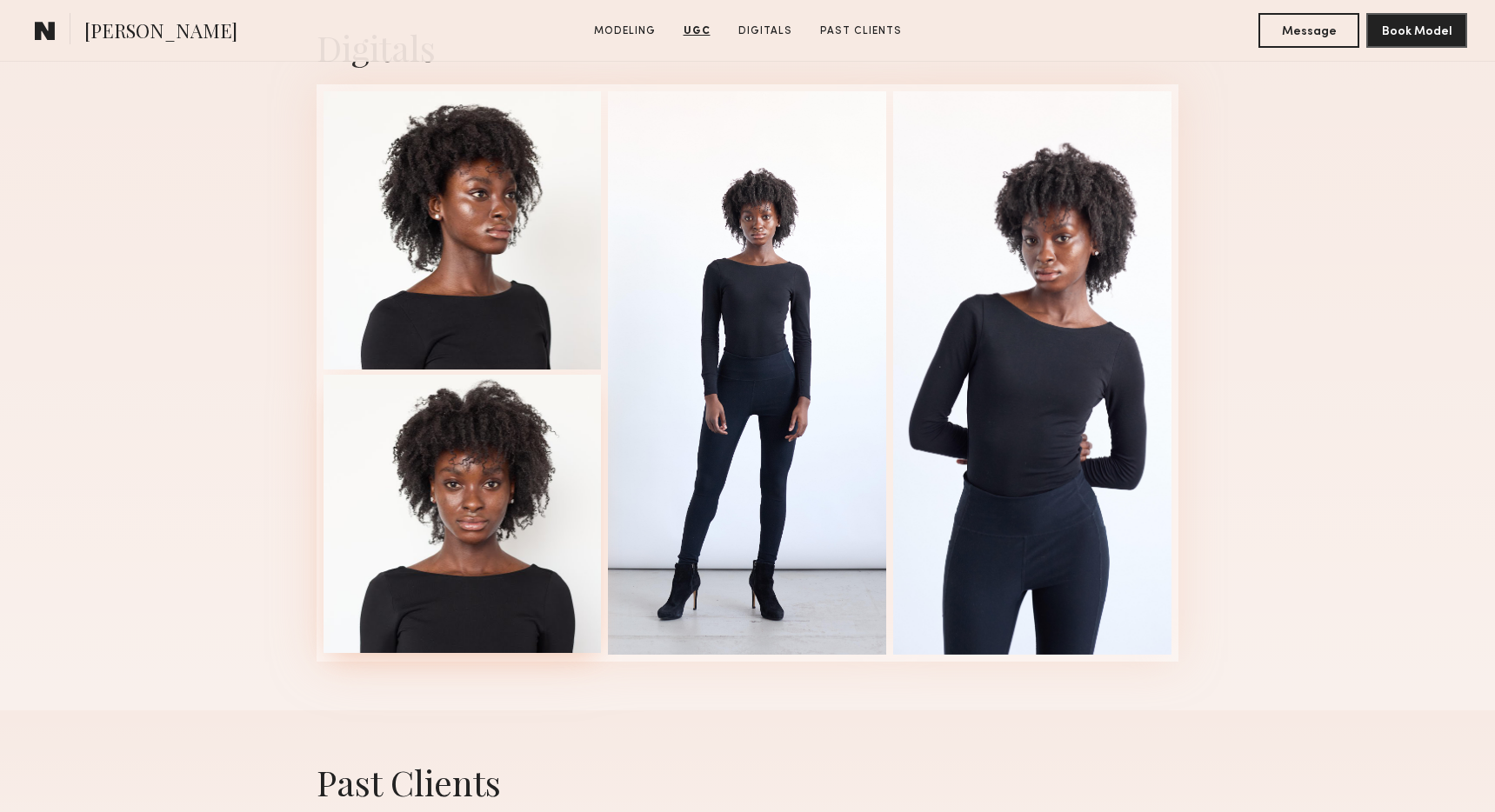
scroll to position [3782, 0]
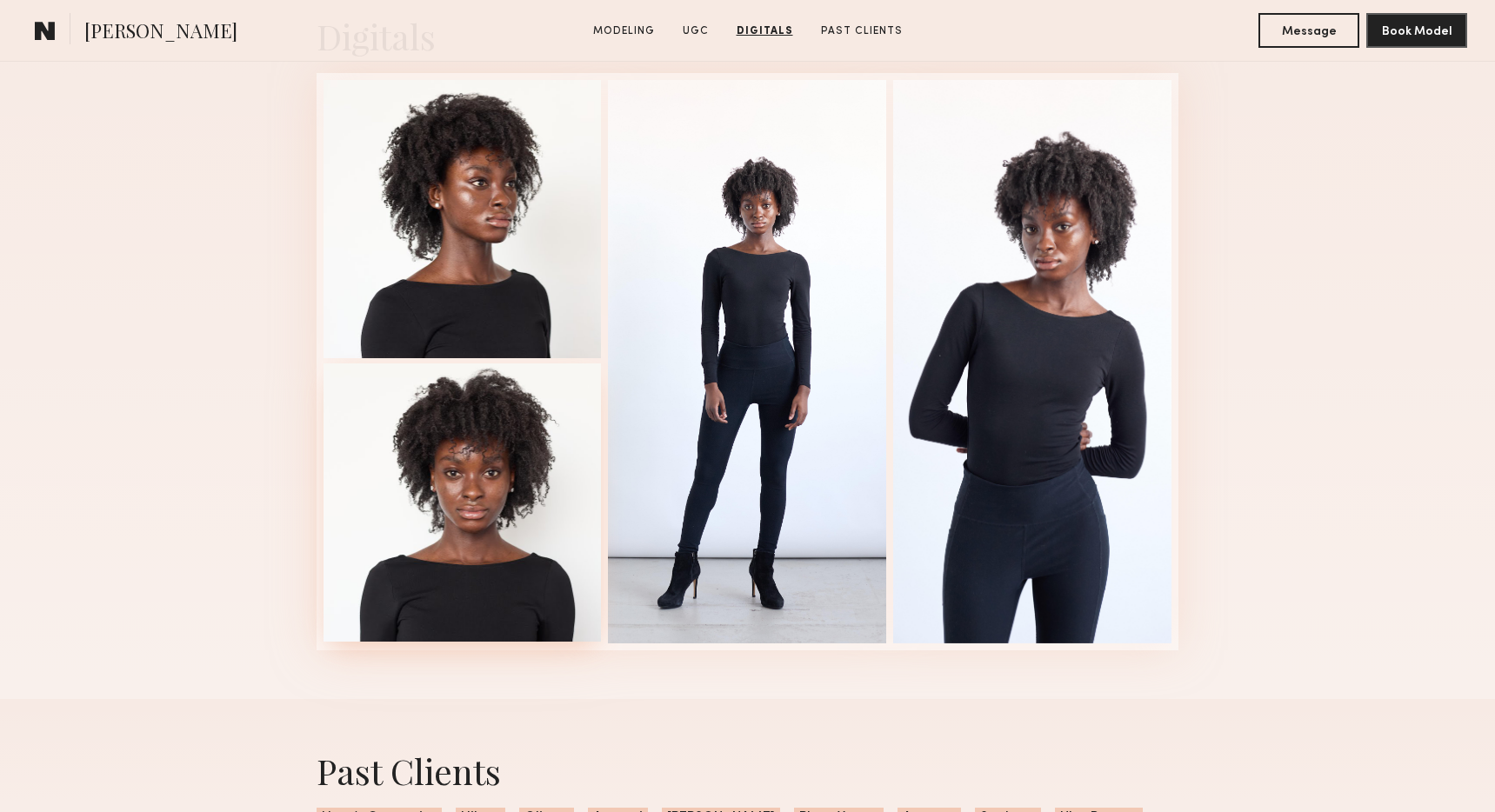
click at [481, 541] on div at bounding box center [463, 503] width 278 height 278
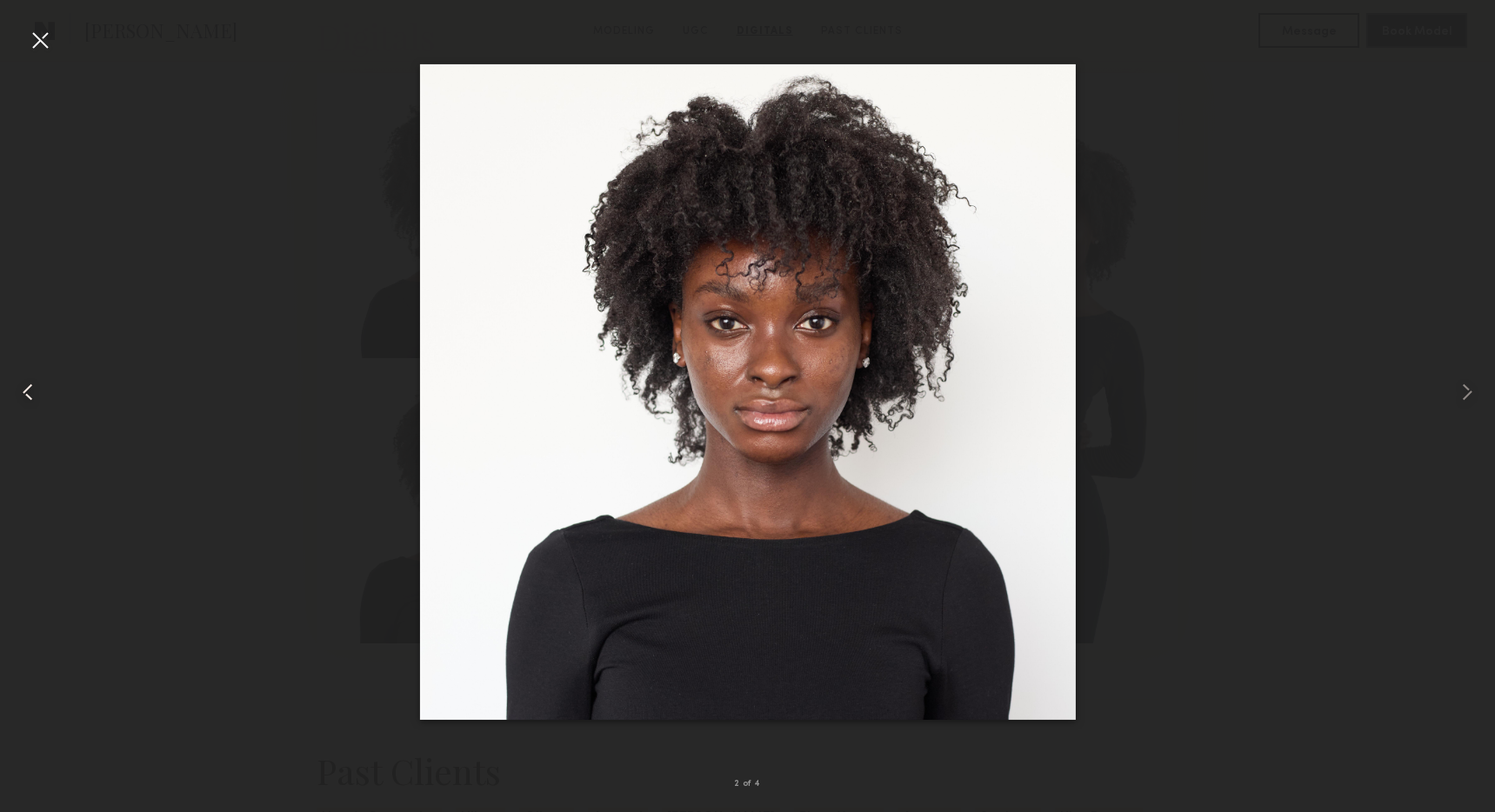
click at [30, 383] on common-icon at bounding box center [28, 391] width 28 height 28
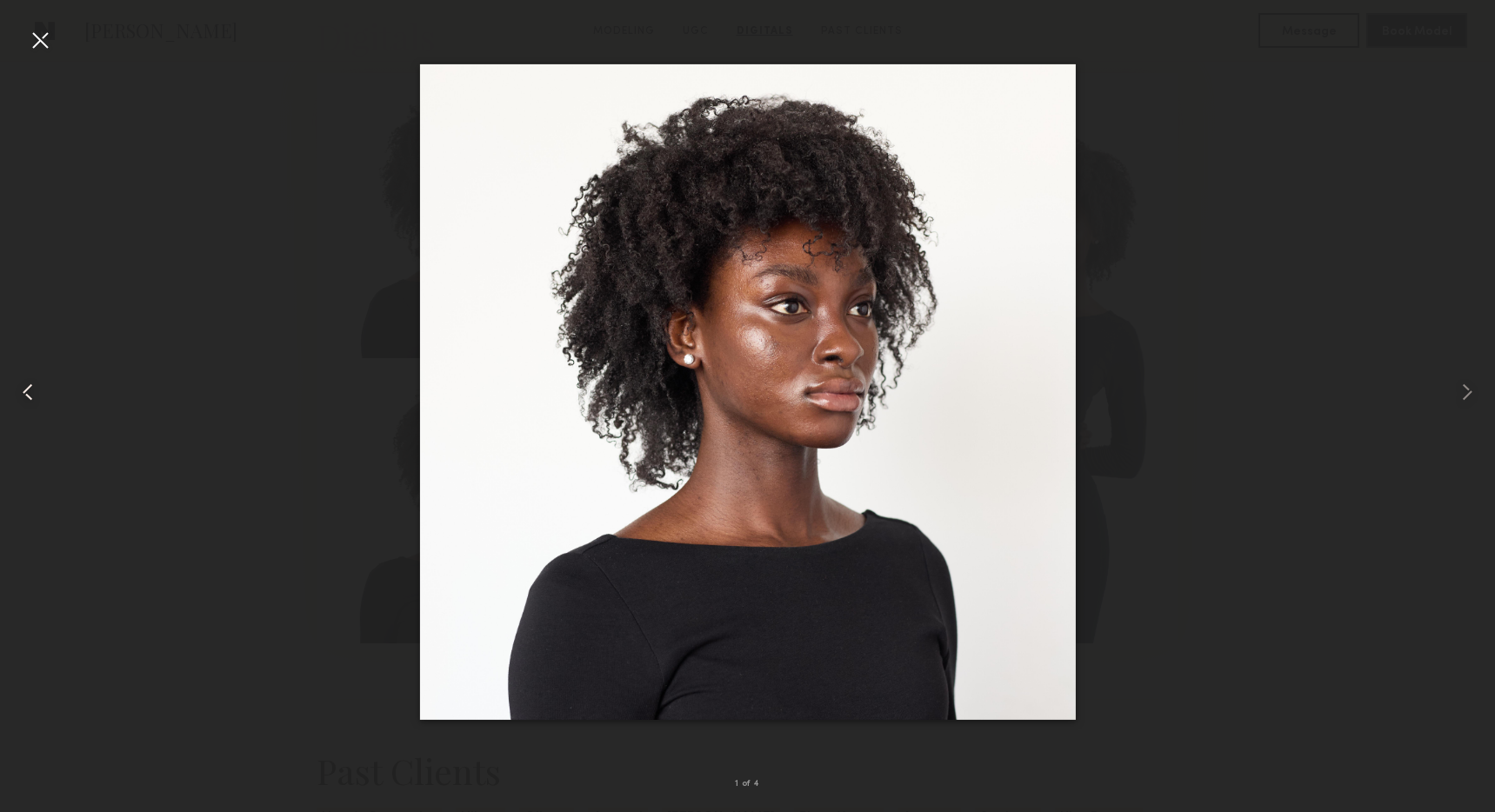
click at [23, 393] on common-icon at bounding box center [28, 391] width 28 height 28
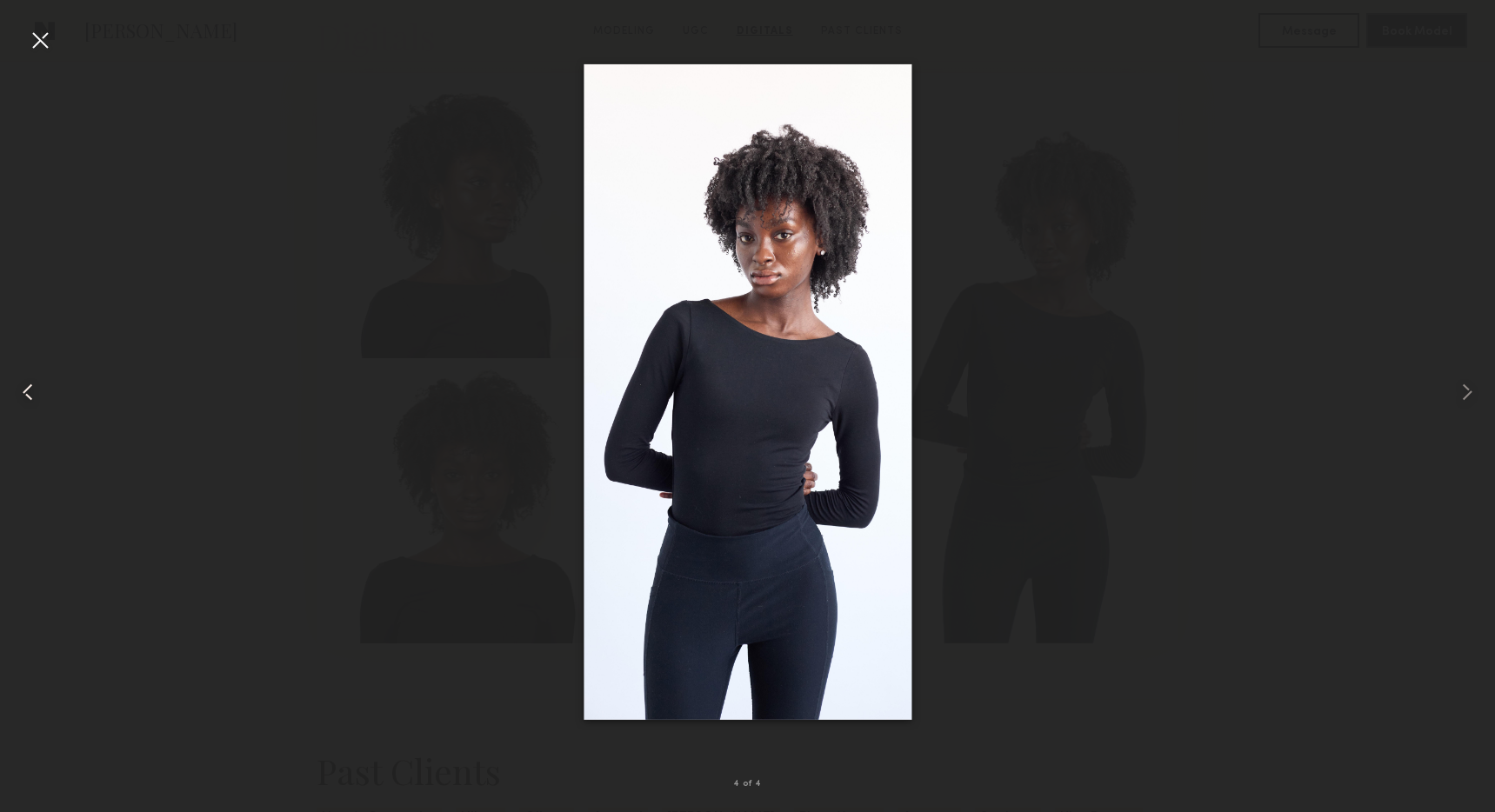
click at [23, 393] on common-icon at bounding box center [28, 391] width 28 height 28
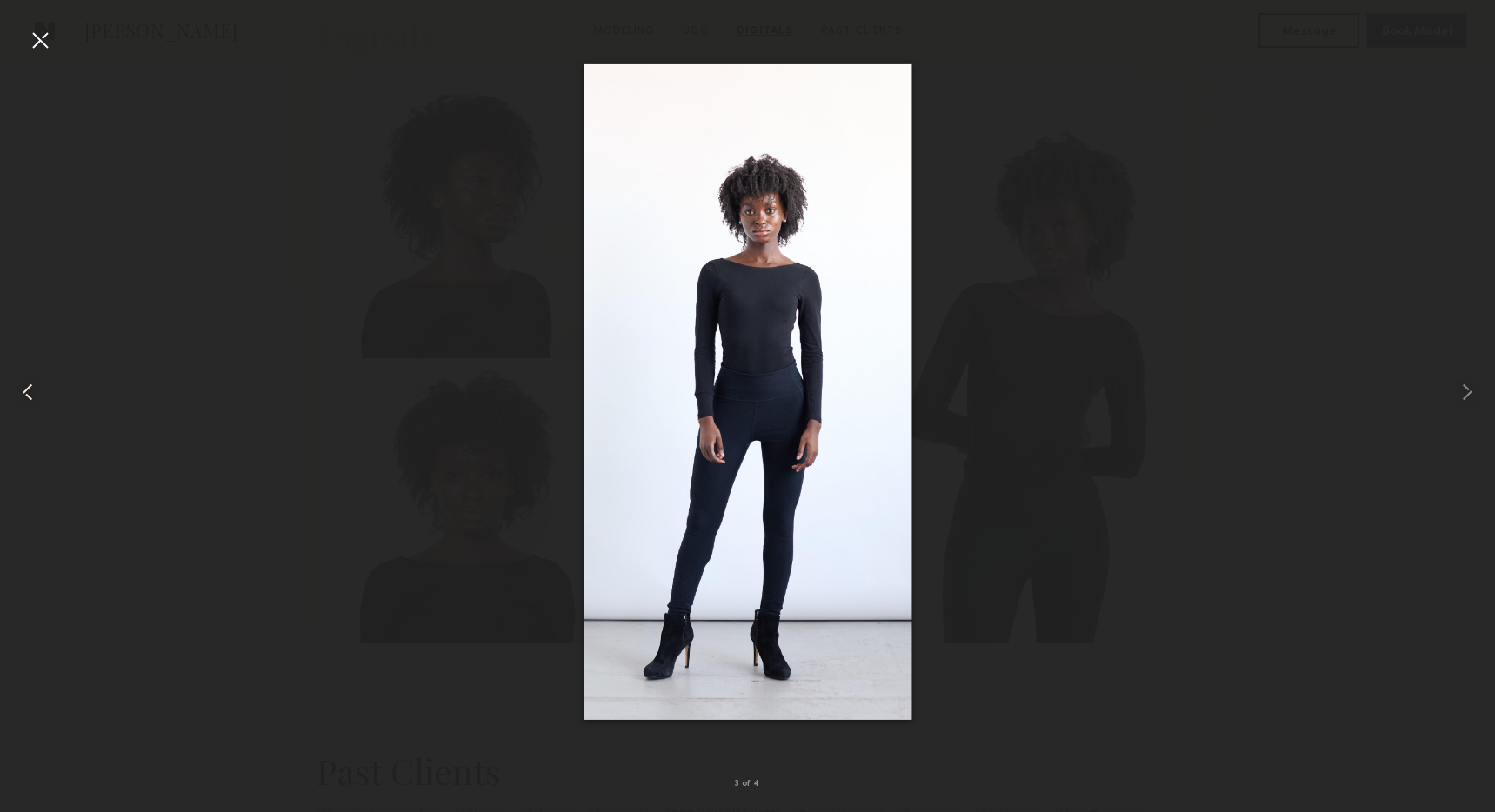
click at [23, 393] on common-icon at bounding box center [28, 391] width 28 height 28
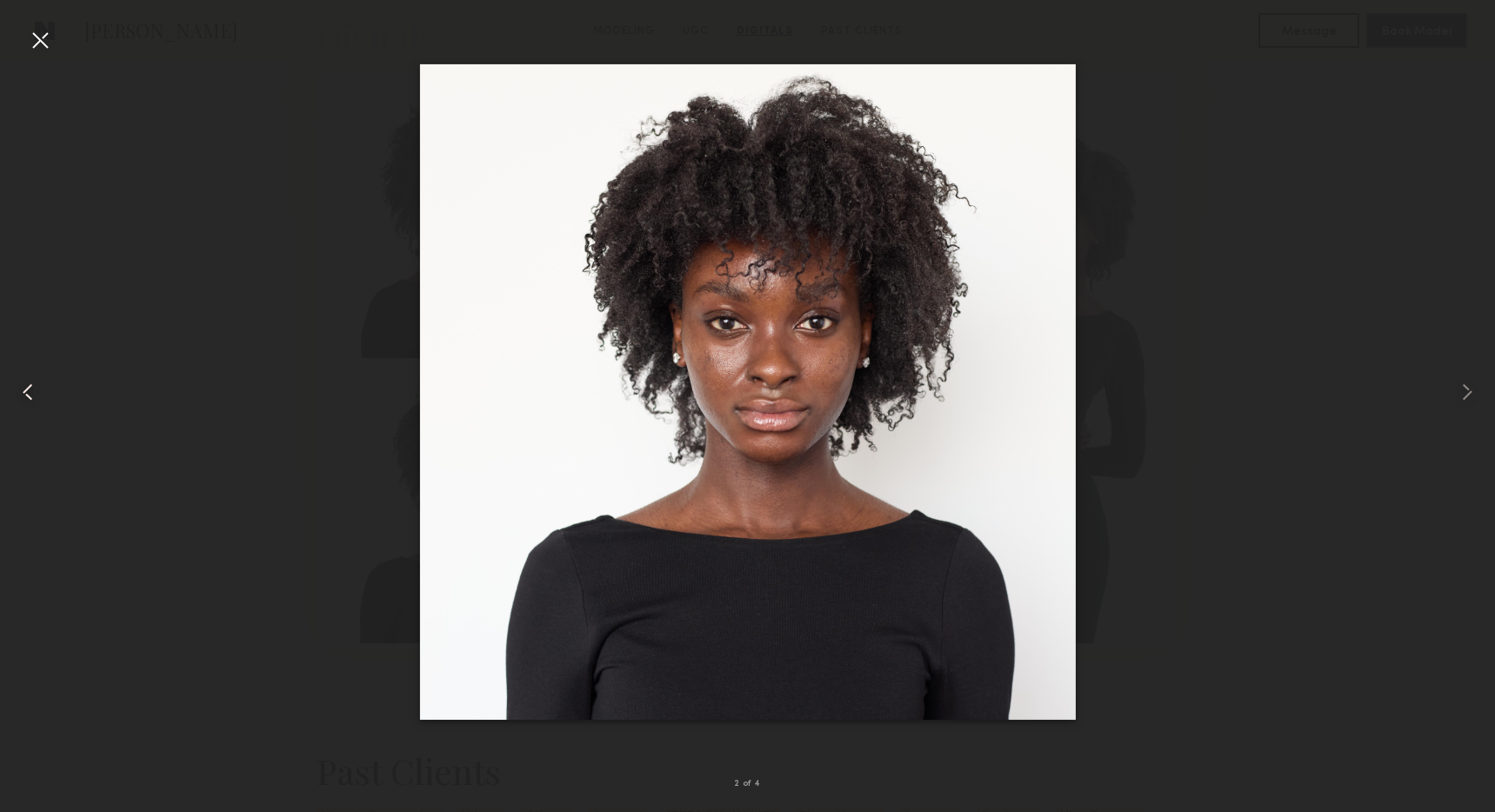
click at [23, 393] on common-icon at bounding box center [28, 391] width 28 height 28
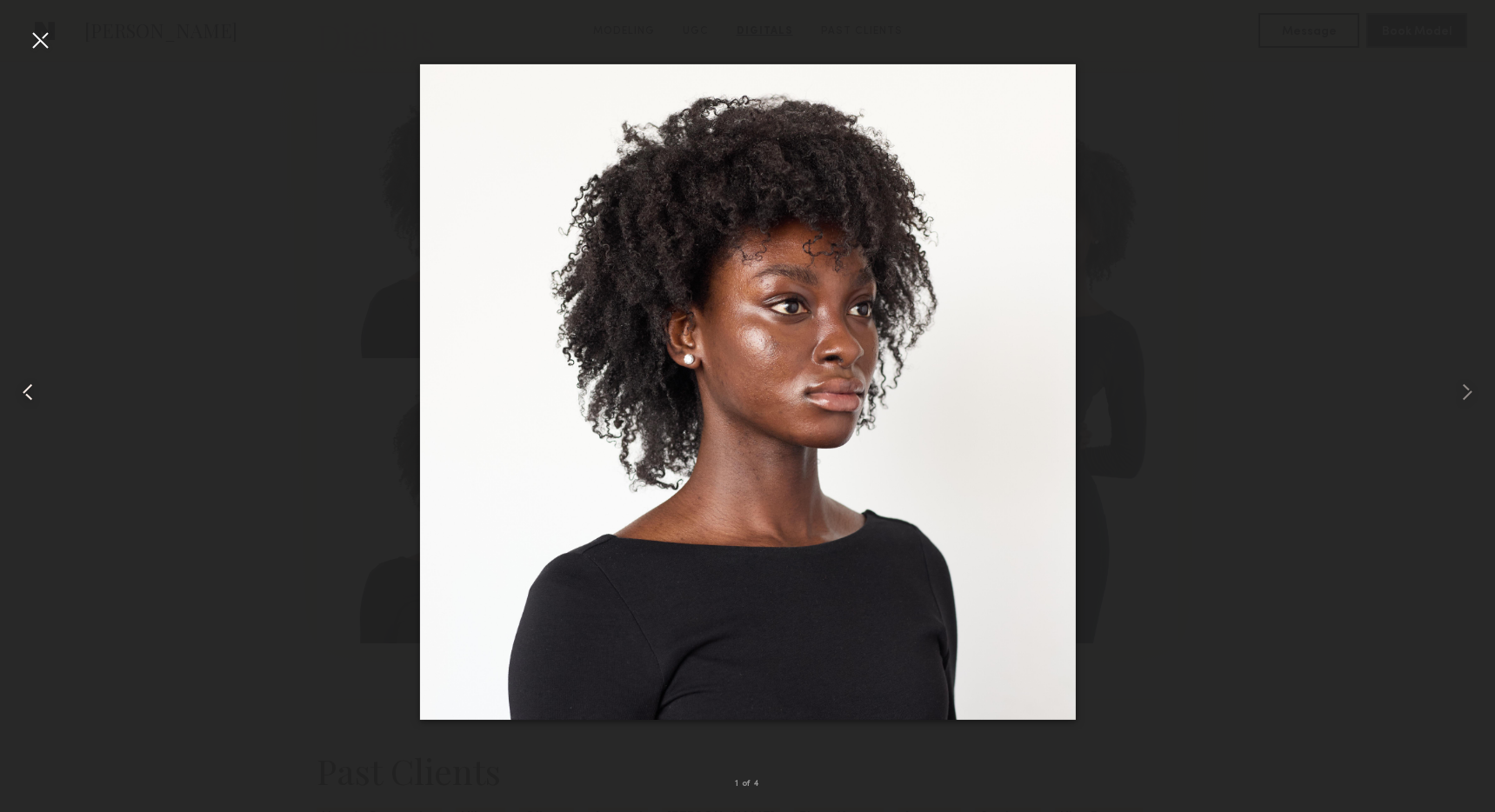
click at [23, 393] on common-icon at bounding box center [28, 391] width 28 height 28
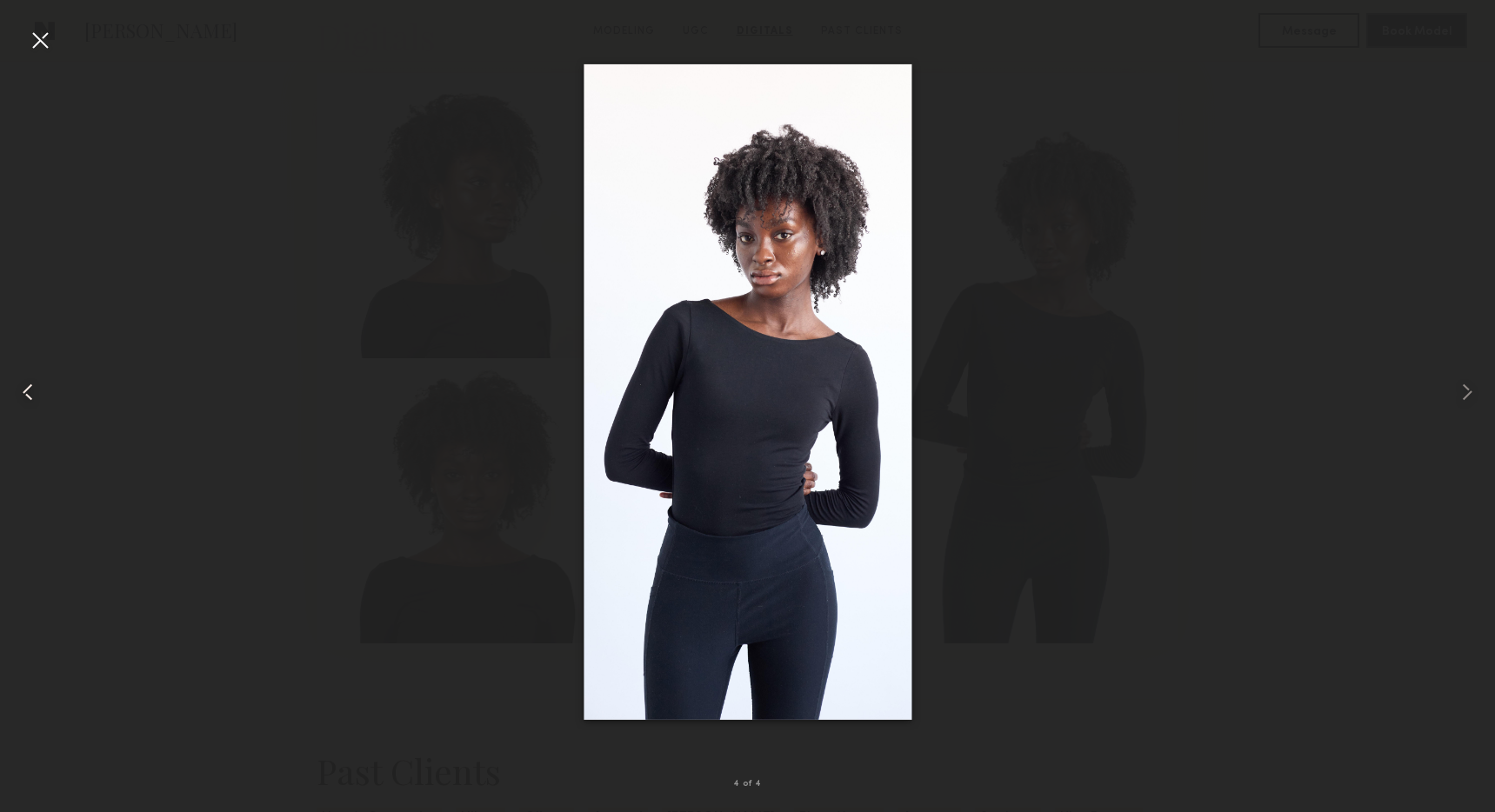
click at [23, 393] on common-icon at bounding box center [28, 391] width 28 height 28
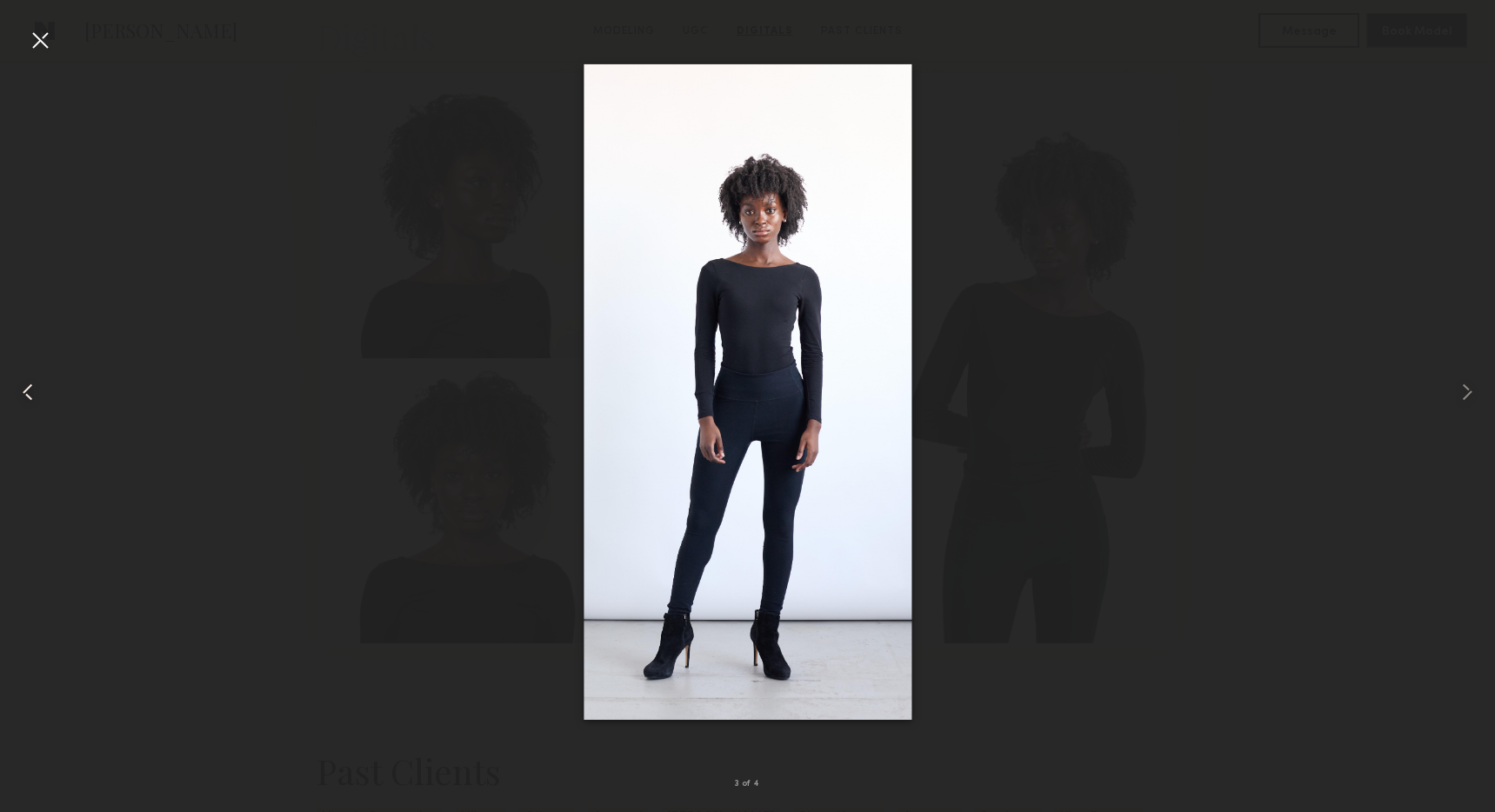
click at [23, 393] on common-icon at bounding box center [28, 391] width 28 height 28
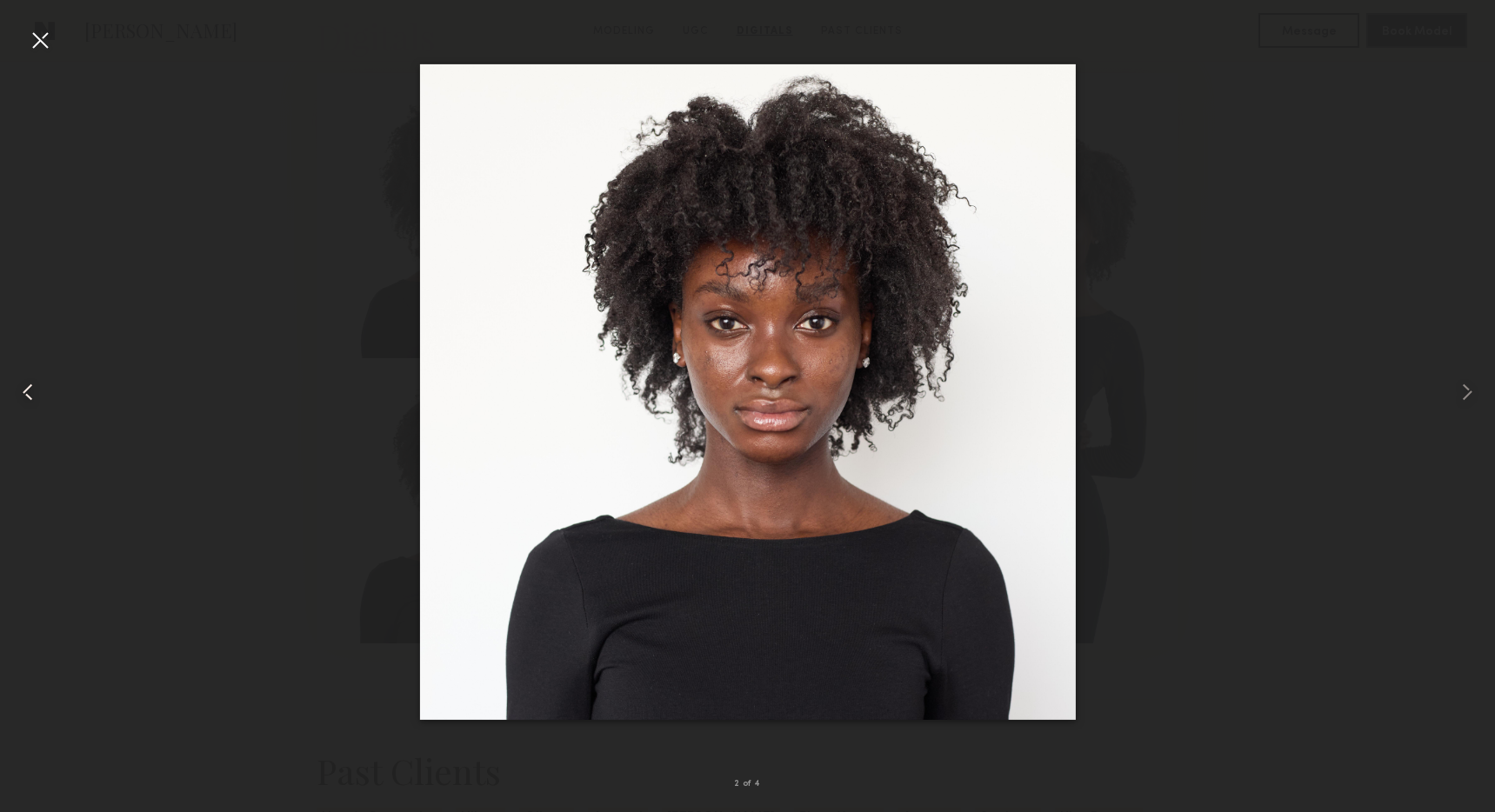
click at [23, 393] on common-icon at bounding box center [28, 391] width 28 height 28
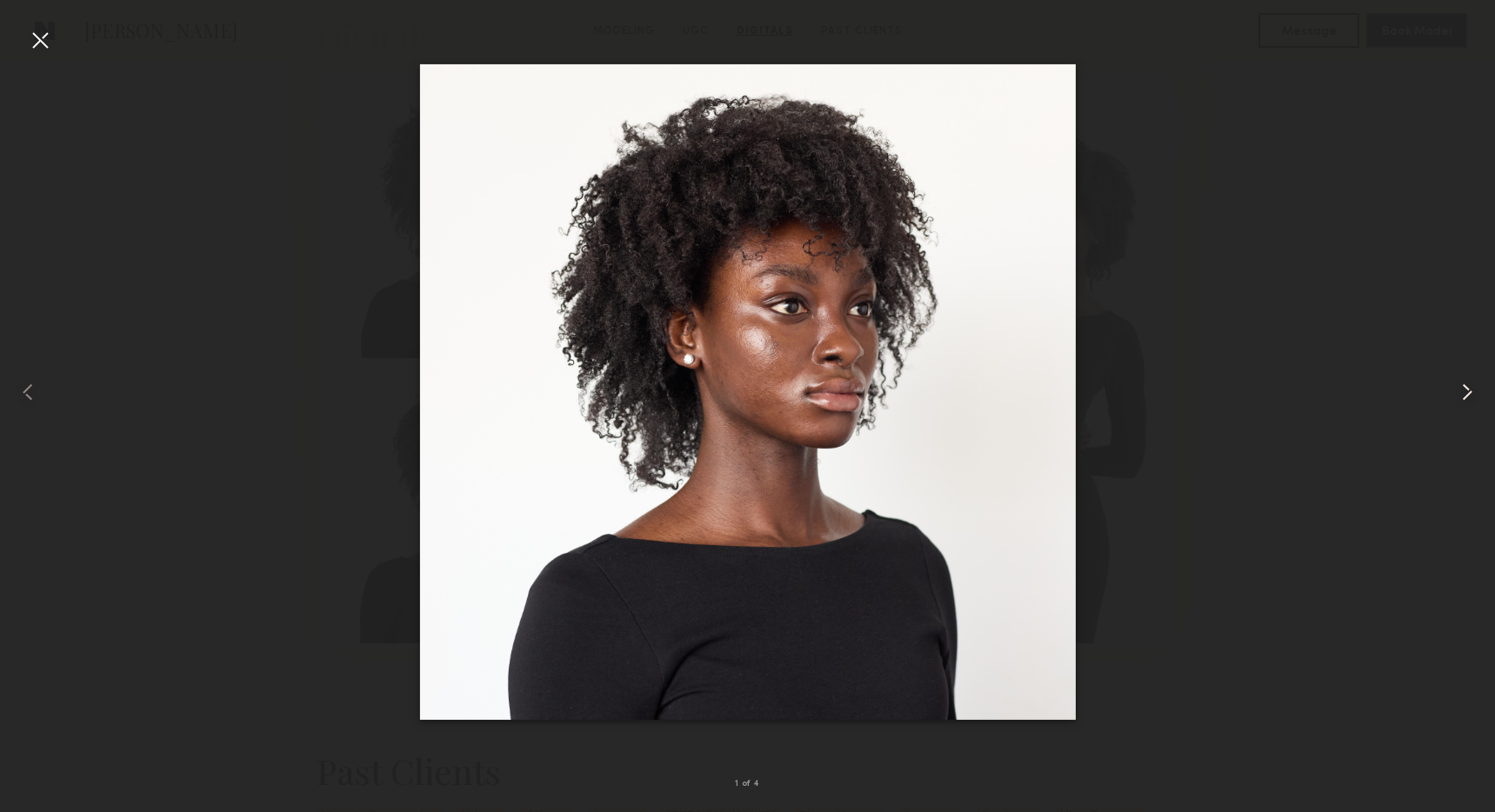
click at [1463, 388] on common-icon at bounding box center [1466, 391] width 28 height 28
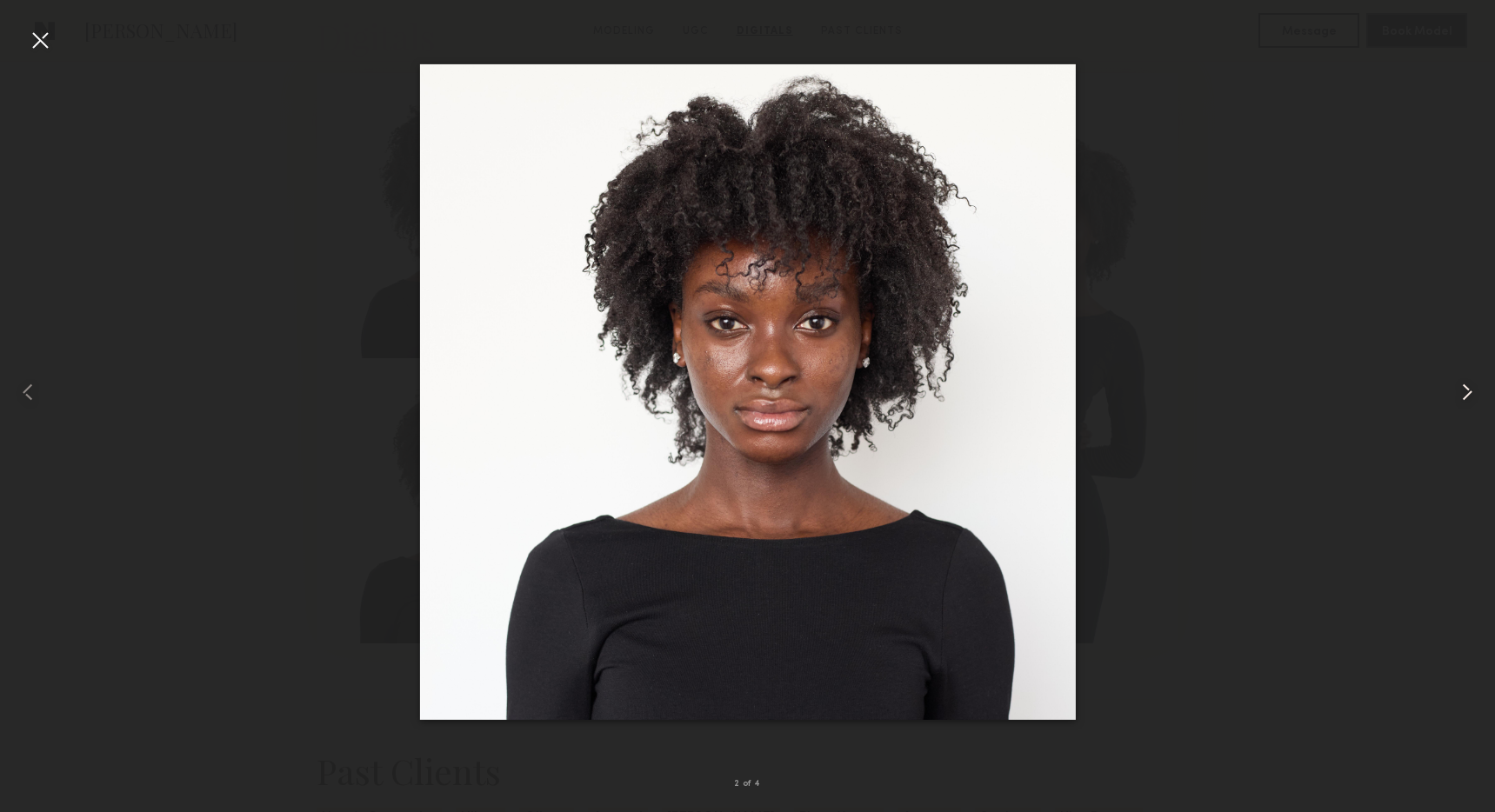
click at [1463, 388] on common-icon at bounding box center [1466, 391] width 28 height 28
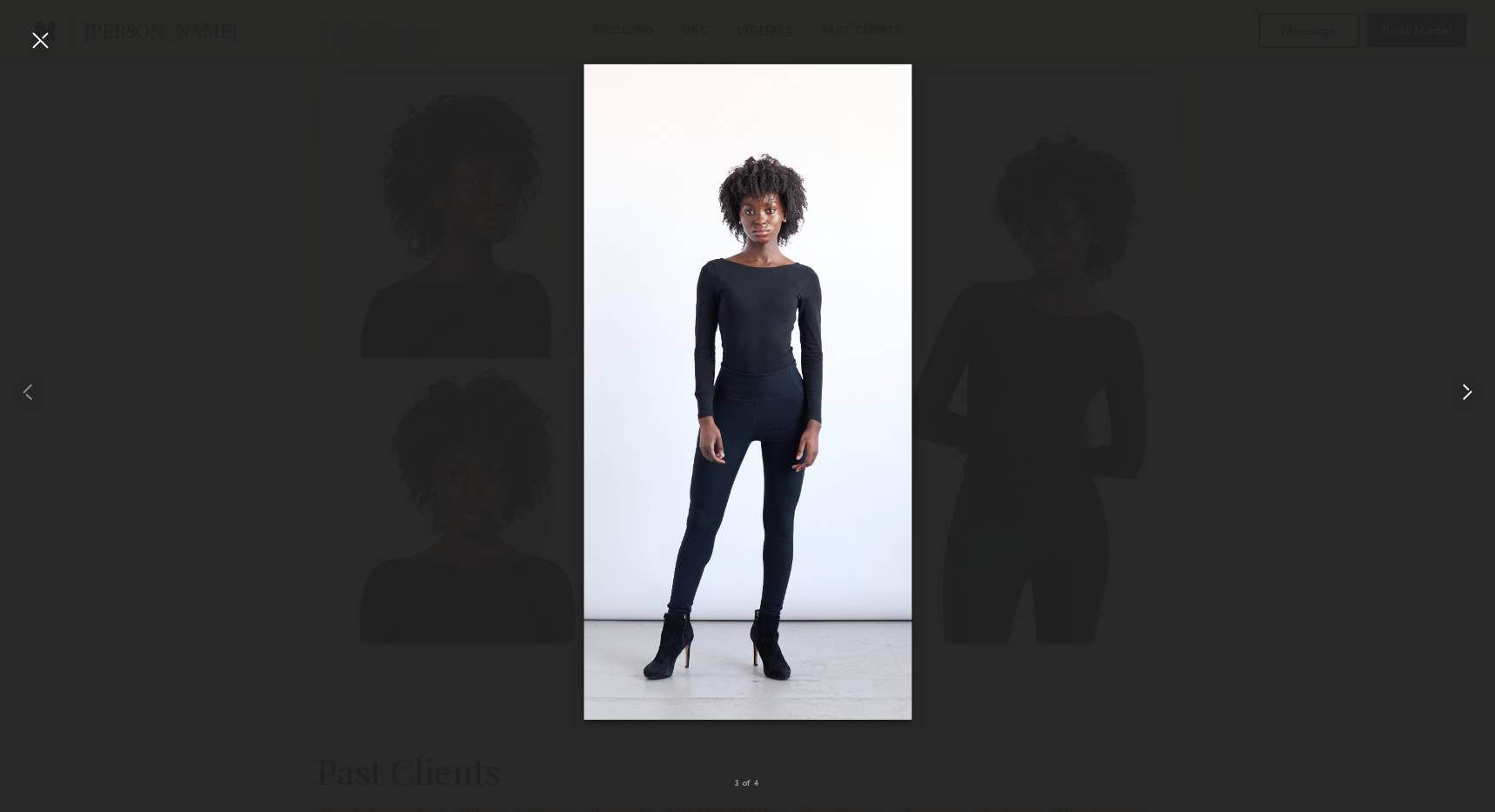
click at [1463, 388] on common-icon at bounding box center [1466, 391] width 28 height 28
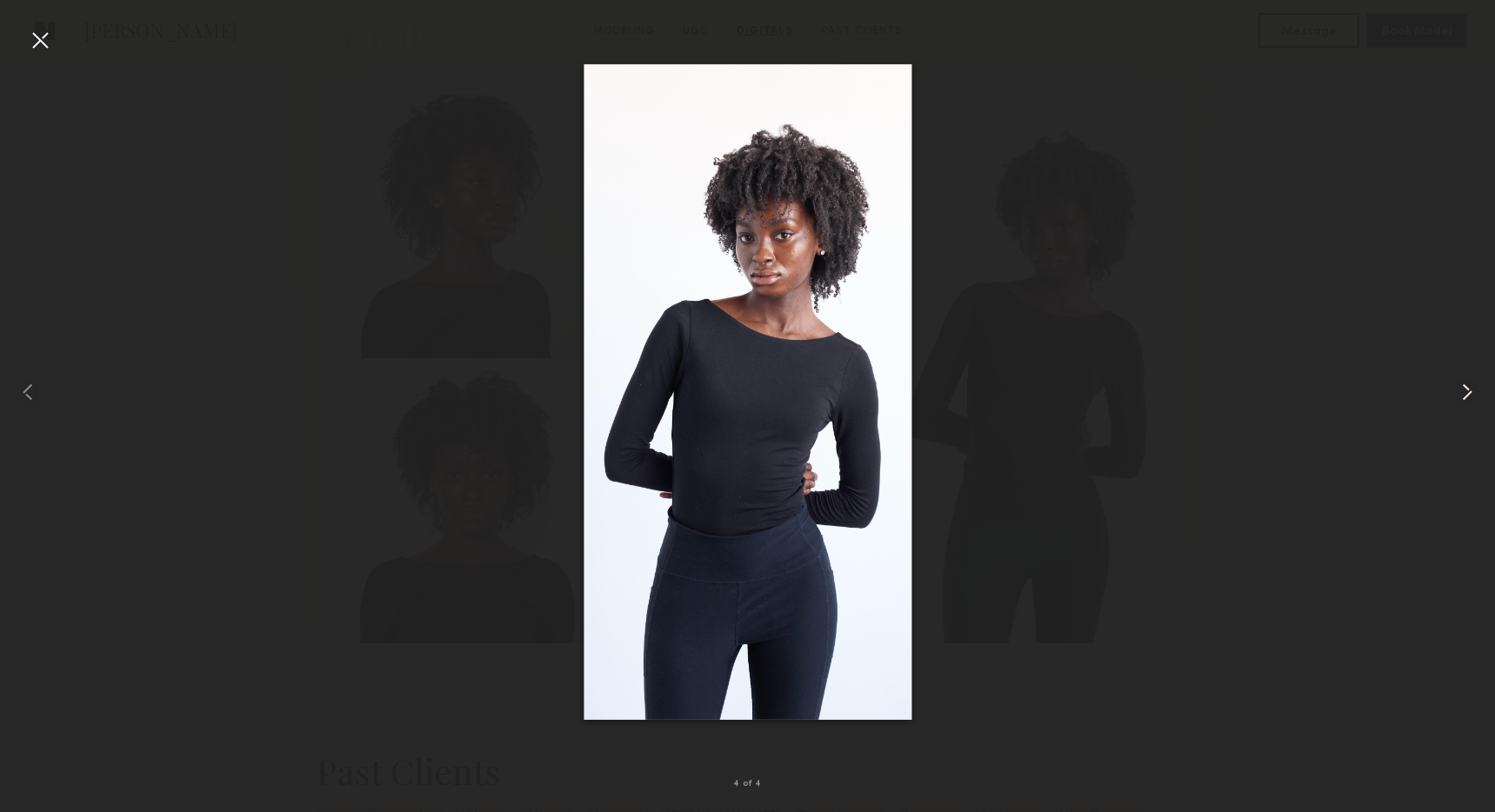
click at [1463, 388] on common-icon at bounding box center [1466, 391] width 28 height 28
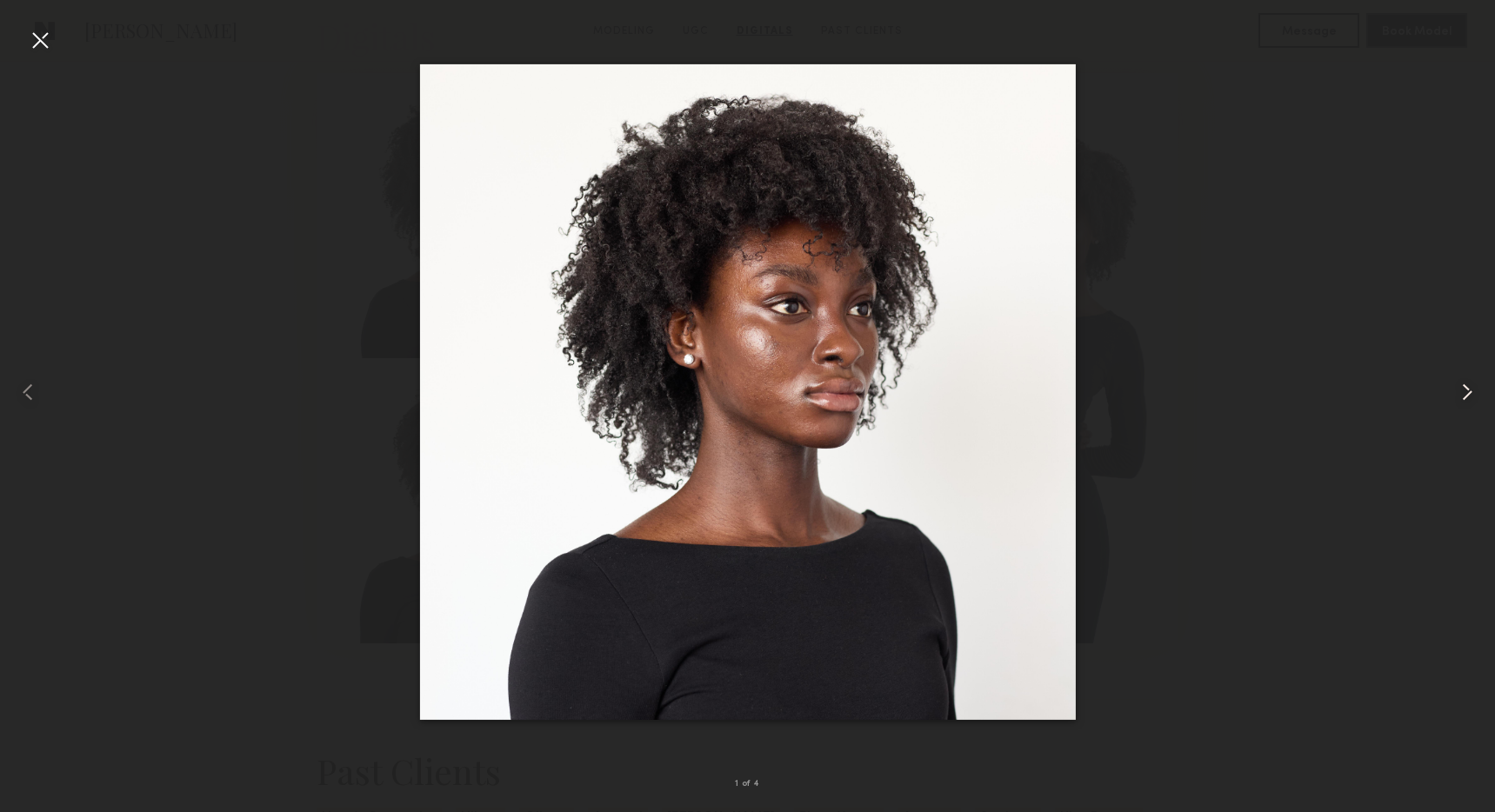
click at [1463, 388] on common-icon at bounding box center [1466, 391] width 28 height 28
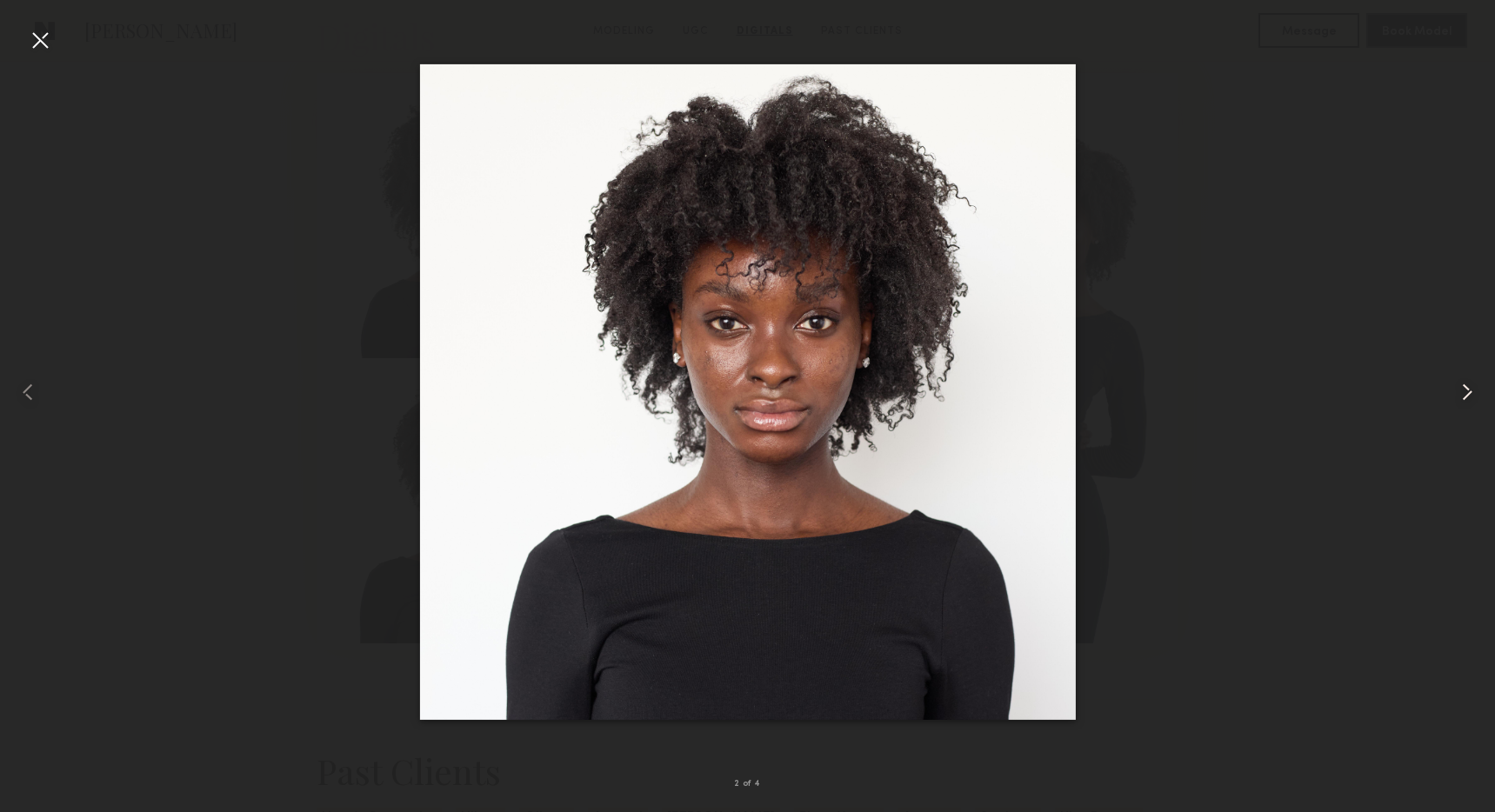
click at [1463, 388] on common-icon at bounding box center [1466, 391] width 28 height 28
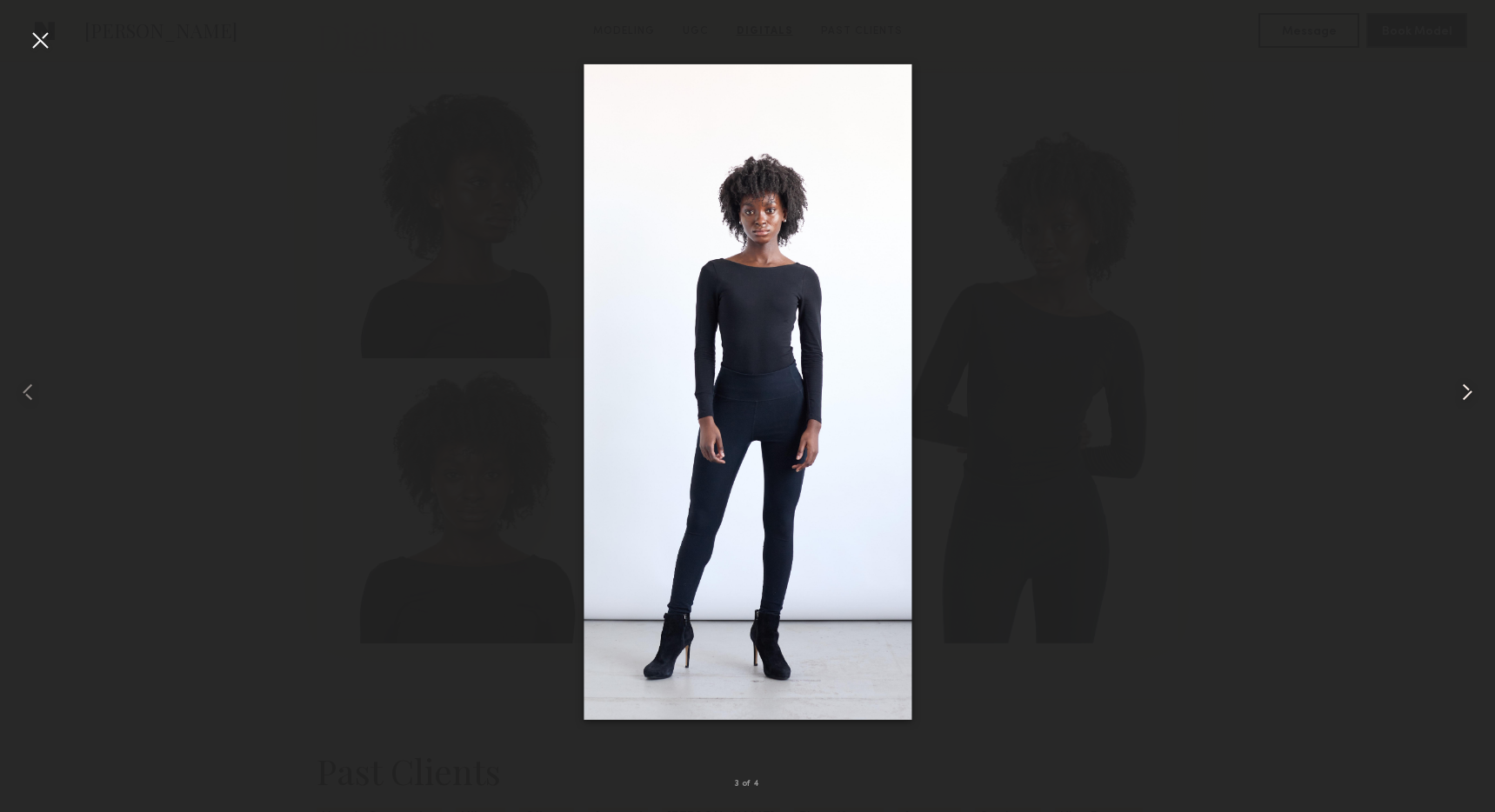
click at [1463, 388] on common-icon at bounding box center [1466, 391] width 28 height 28
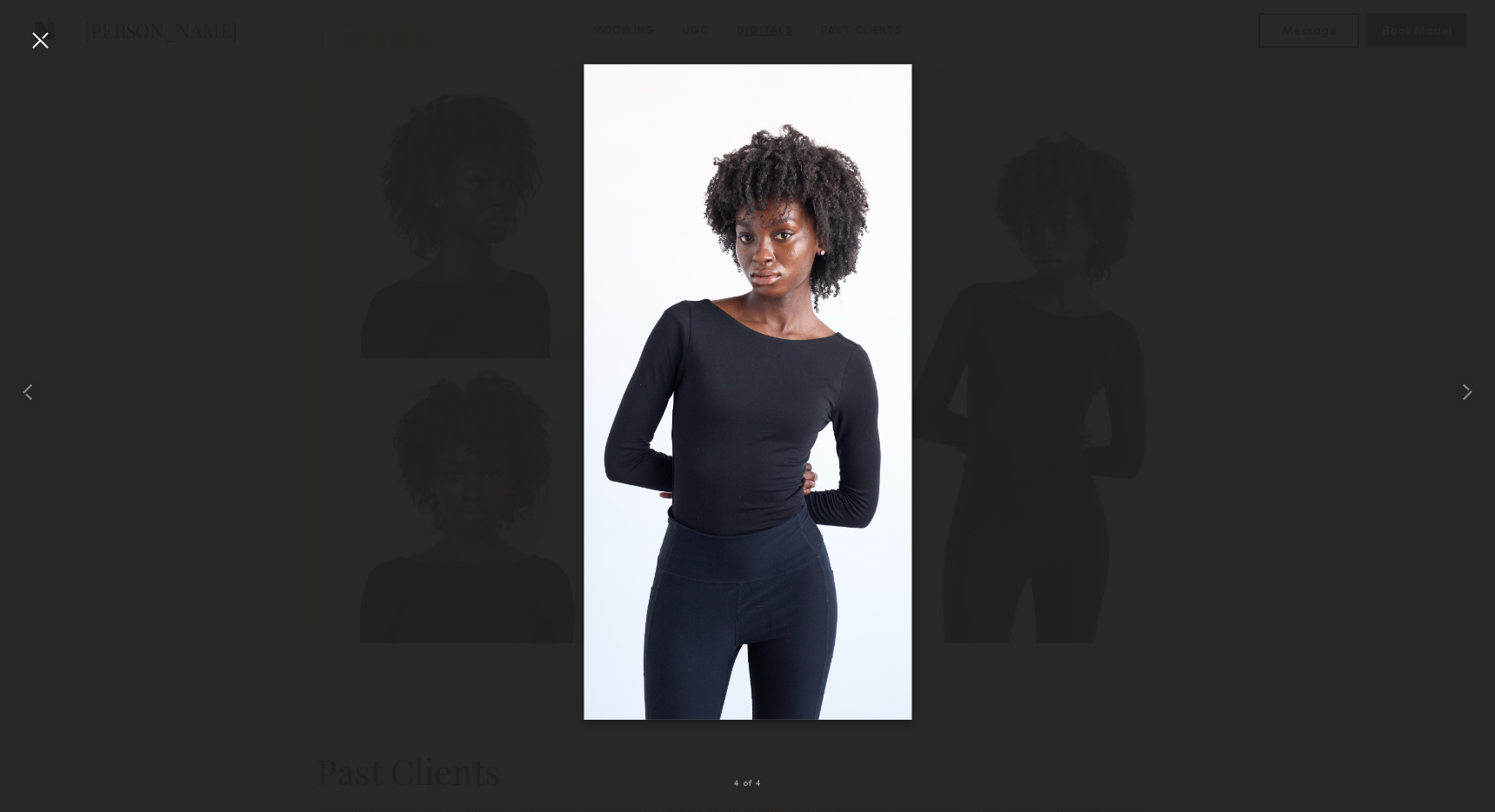
click at [102, 103] on div at bounding box center [747, 391] width 1495 height 728
click at [28, 38] on div at bounding box center [39, 39] width 28 height 28
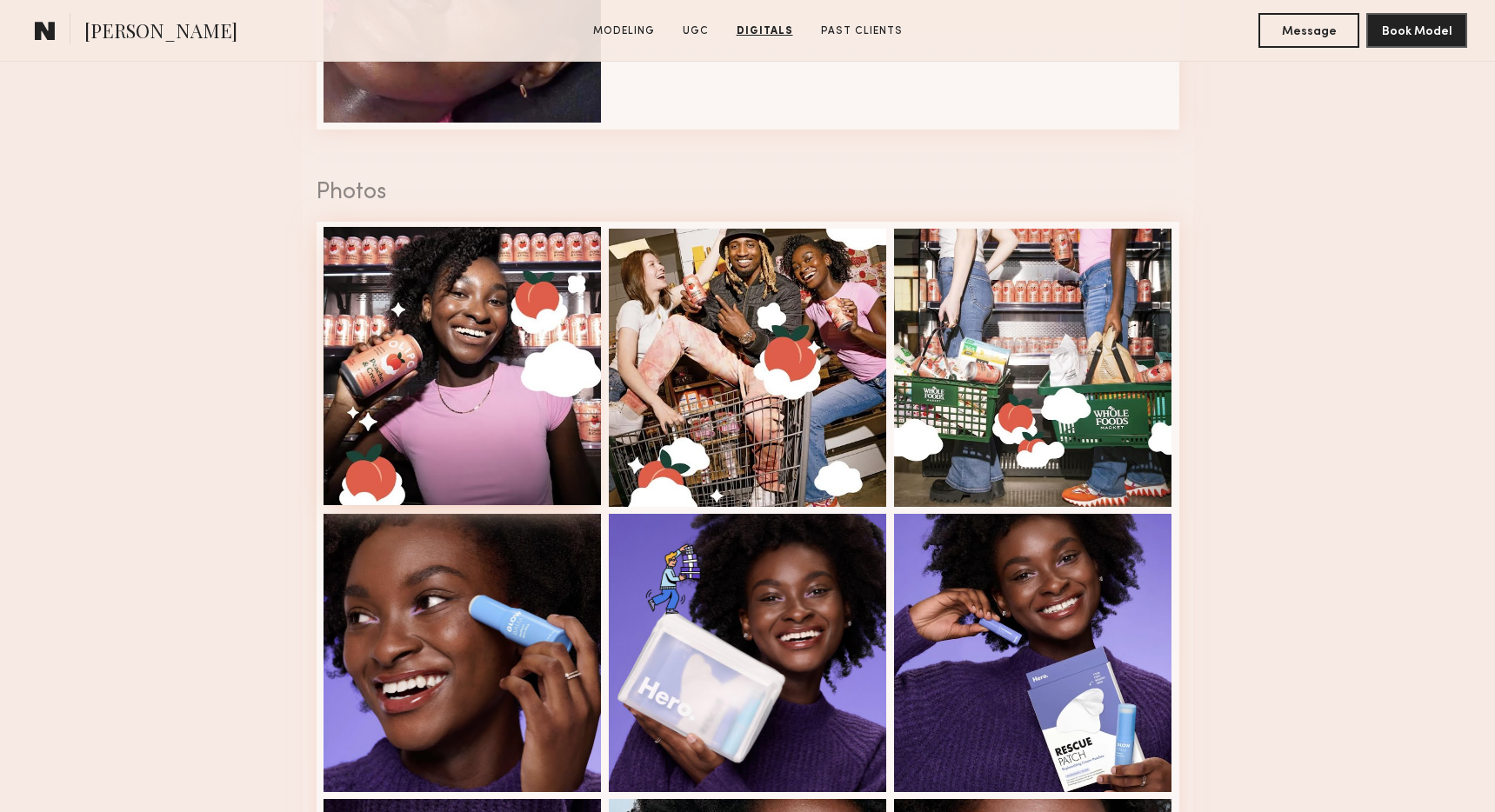
click at [511, 345] on div at bounding box center [463, 366] width 278 height 278
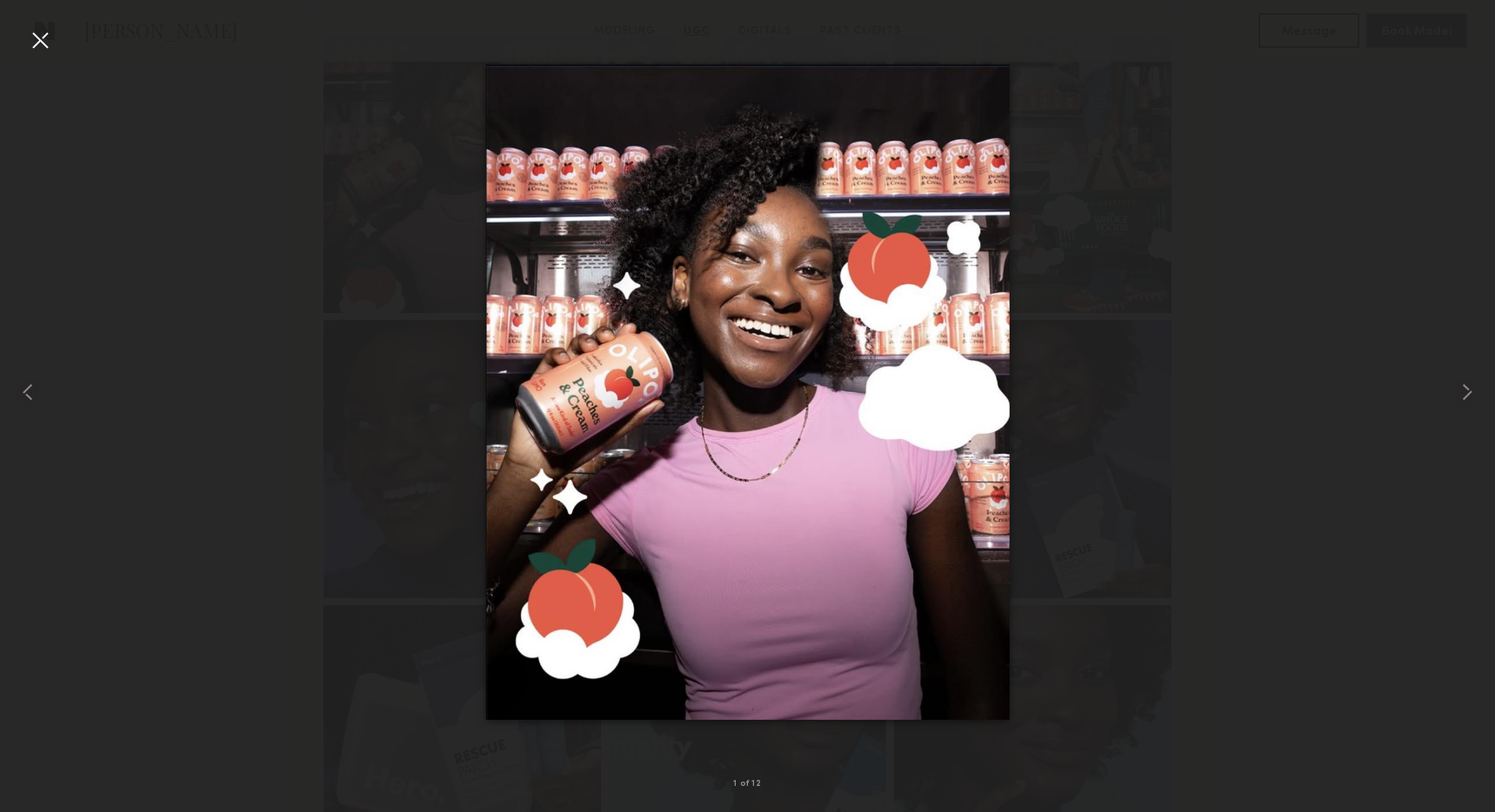
click at [329, 406] on div at bounding box center [747, 391] width 1495 height 728
click at [38, 38] on div at bounding box center [39, 39] width 28 height 28
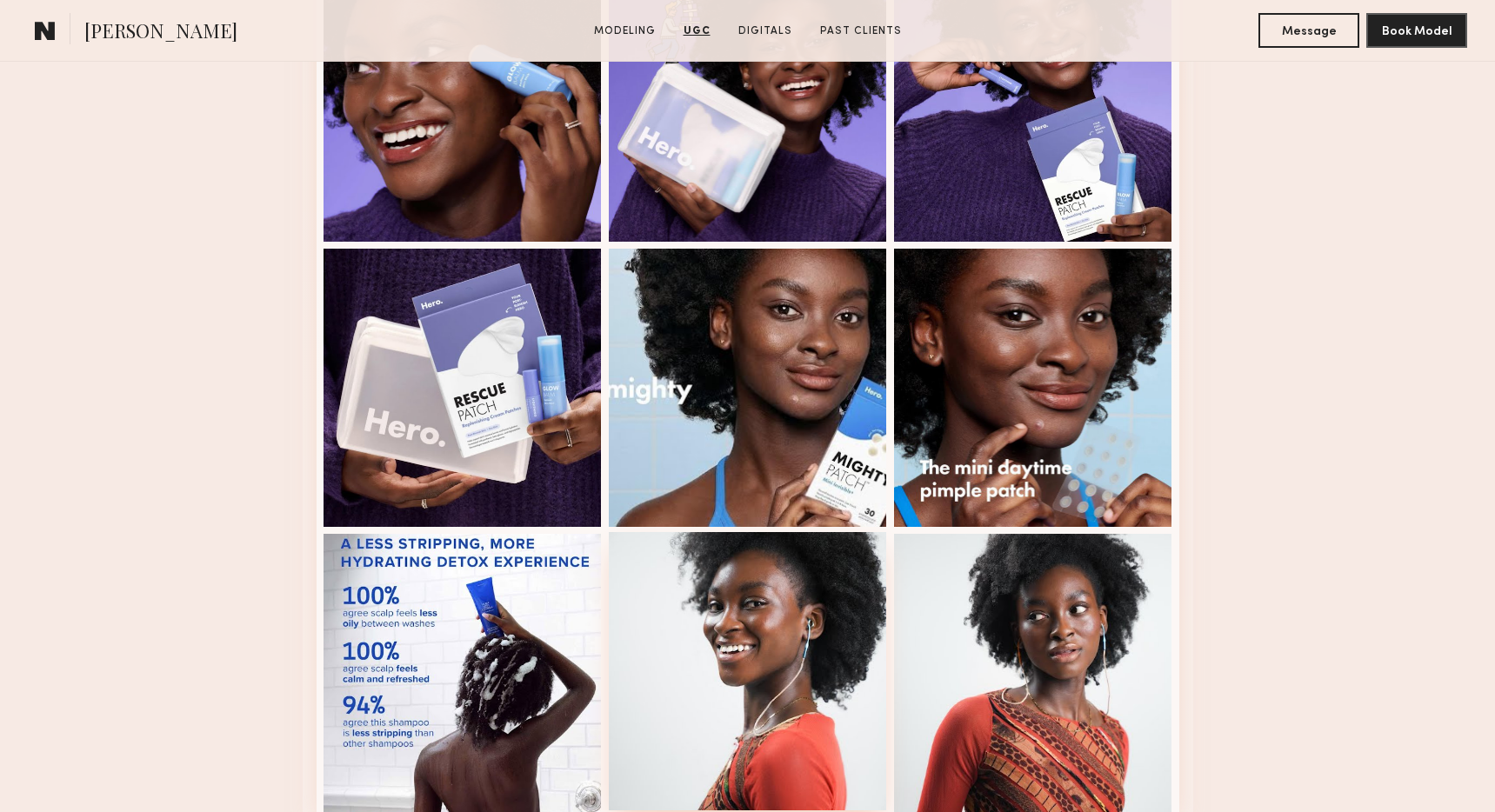
scroll to position [1821, 0]
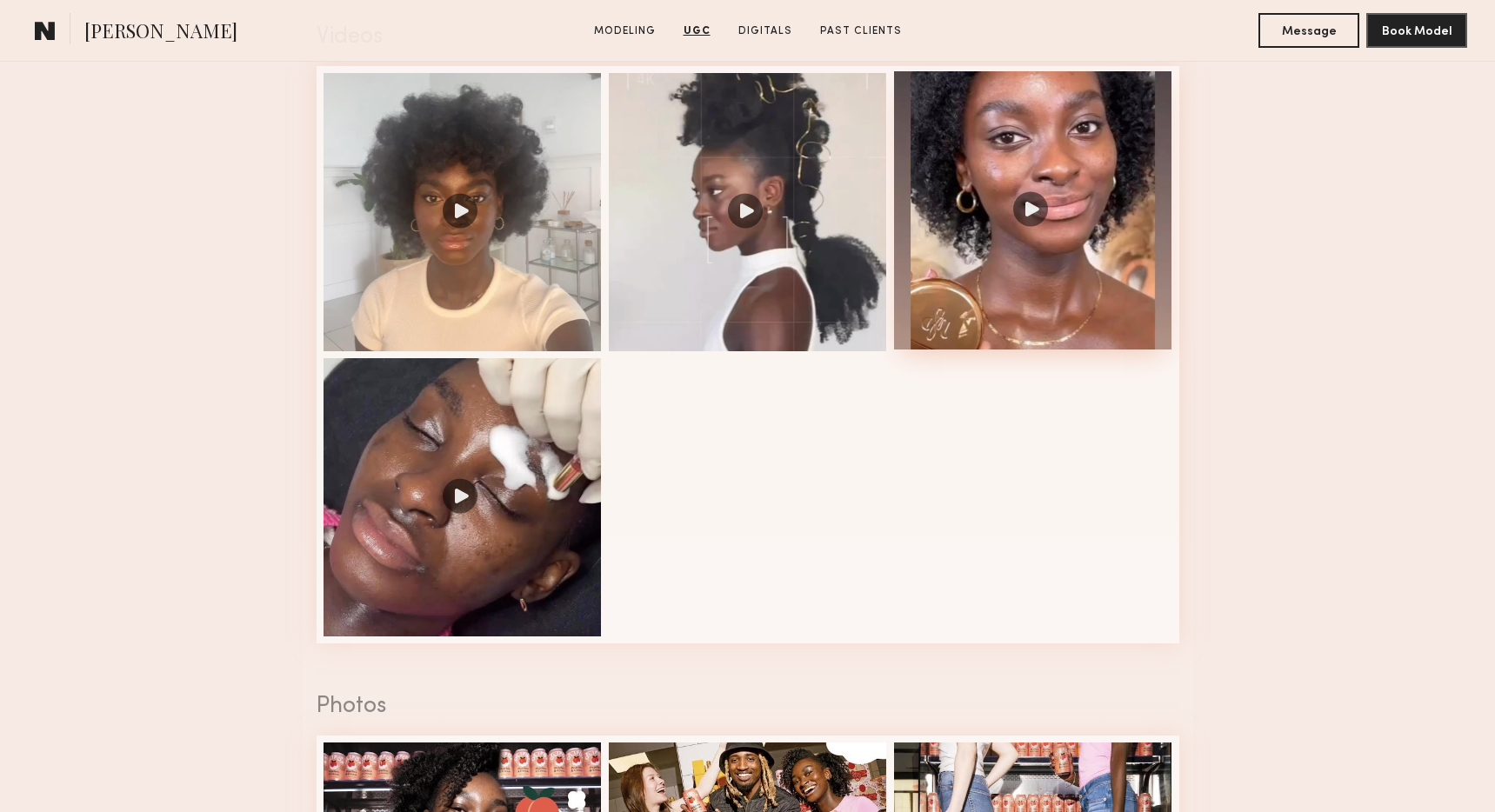
click at [1001, 270] on div at bounding box center [1033, 210] width 278 height 278
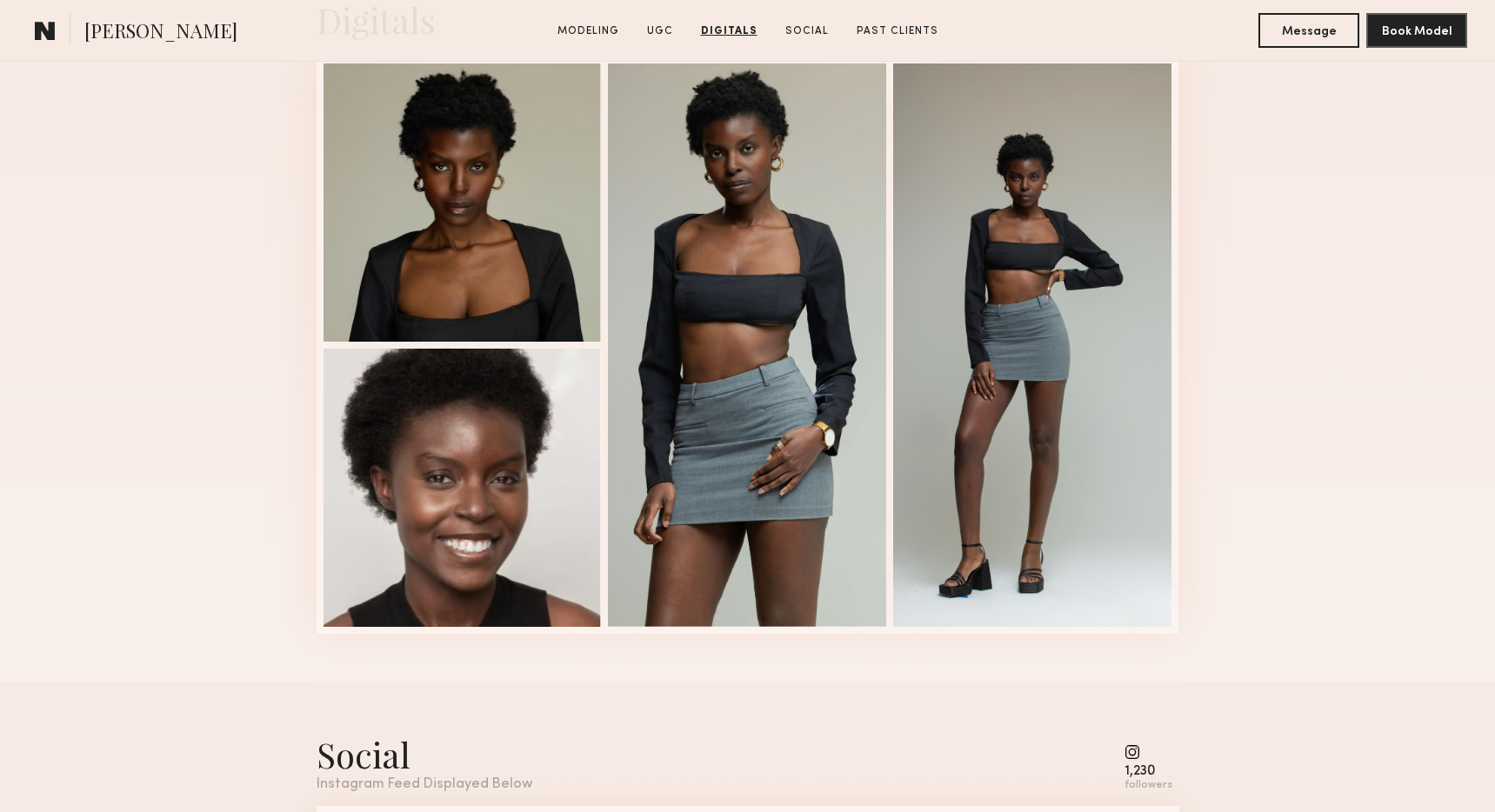
scroll to position [2581, 0]
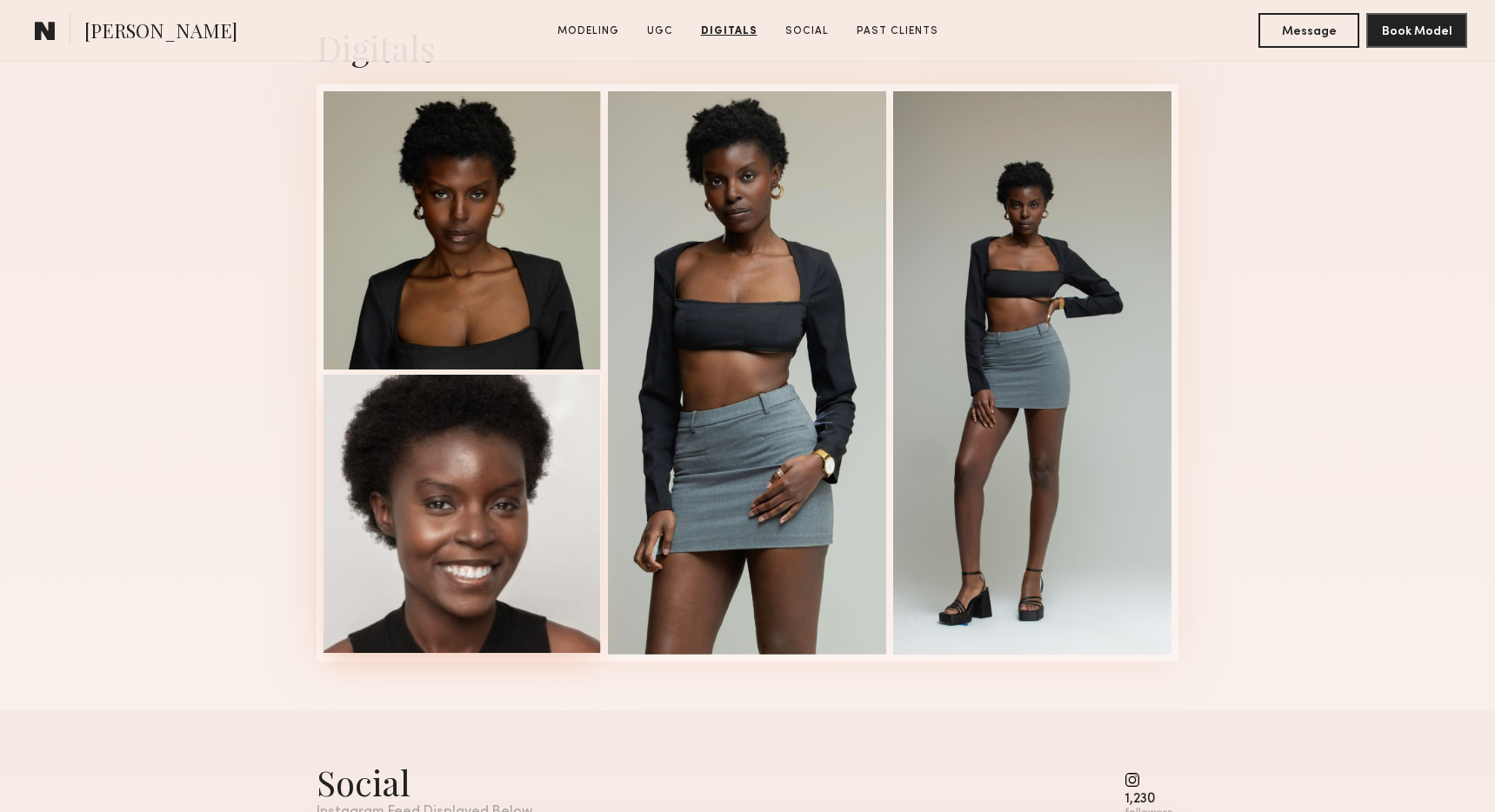
click at [539, 513] on div at bounding box center [463, 513] width 278 height 278
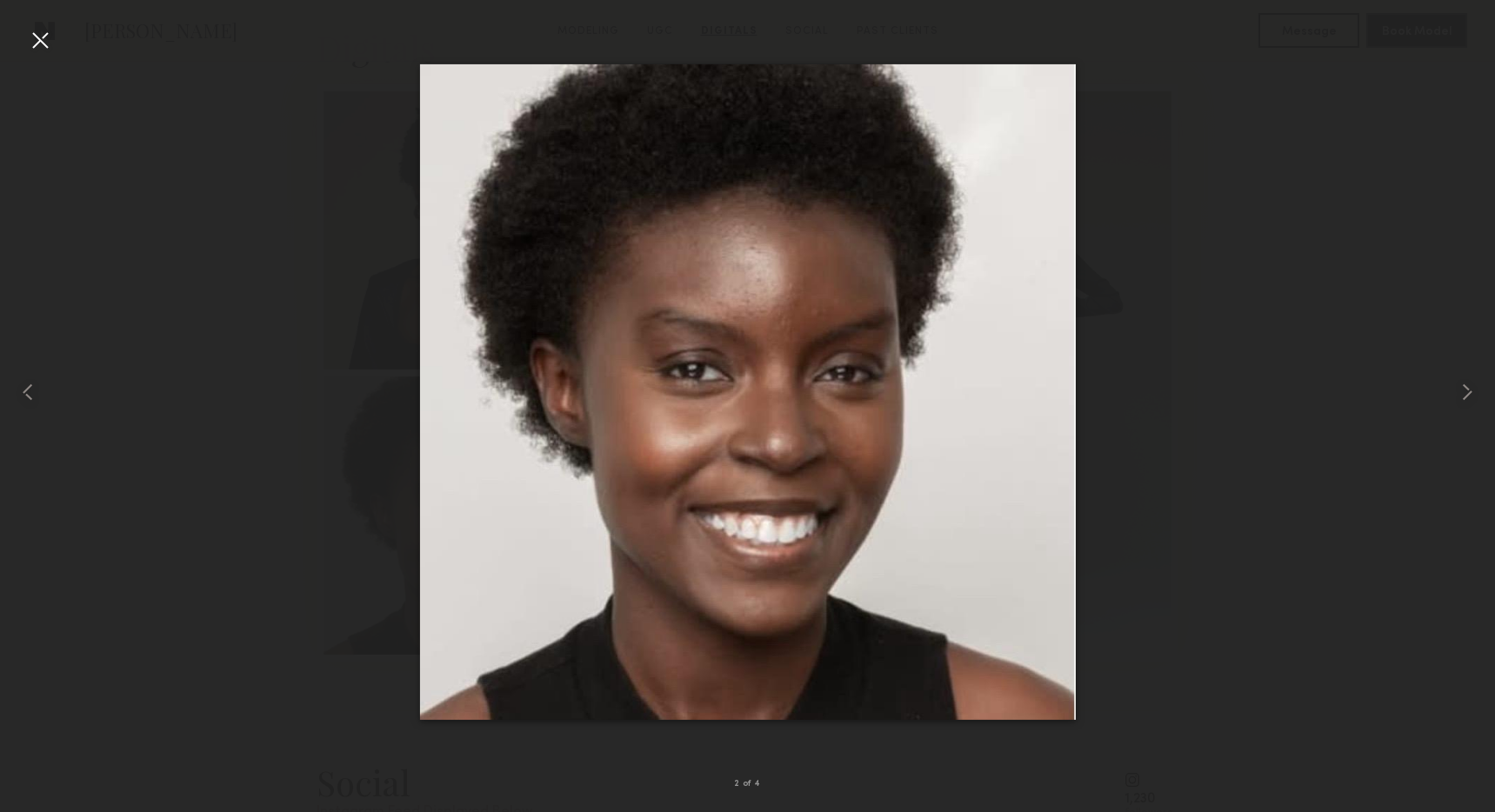
drag, startPoint x: 39, startPoint y: 37, endPoint x: 62, endPoint y: 63, distance: 34.7
click at [39, 38] on div at bounding box center [39, 39] width 28 height 28
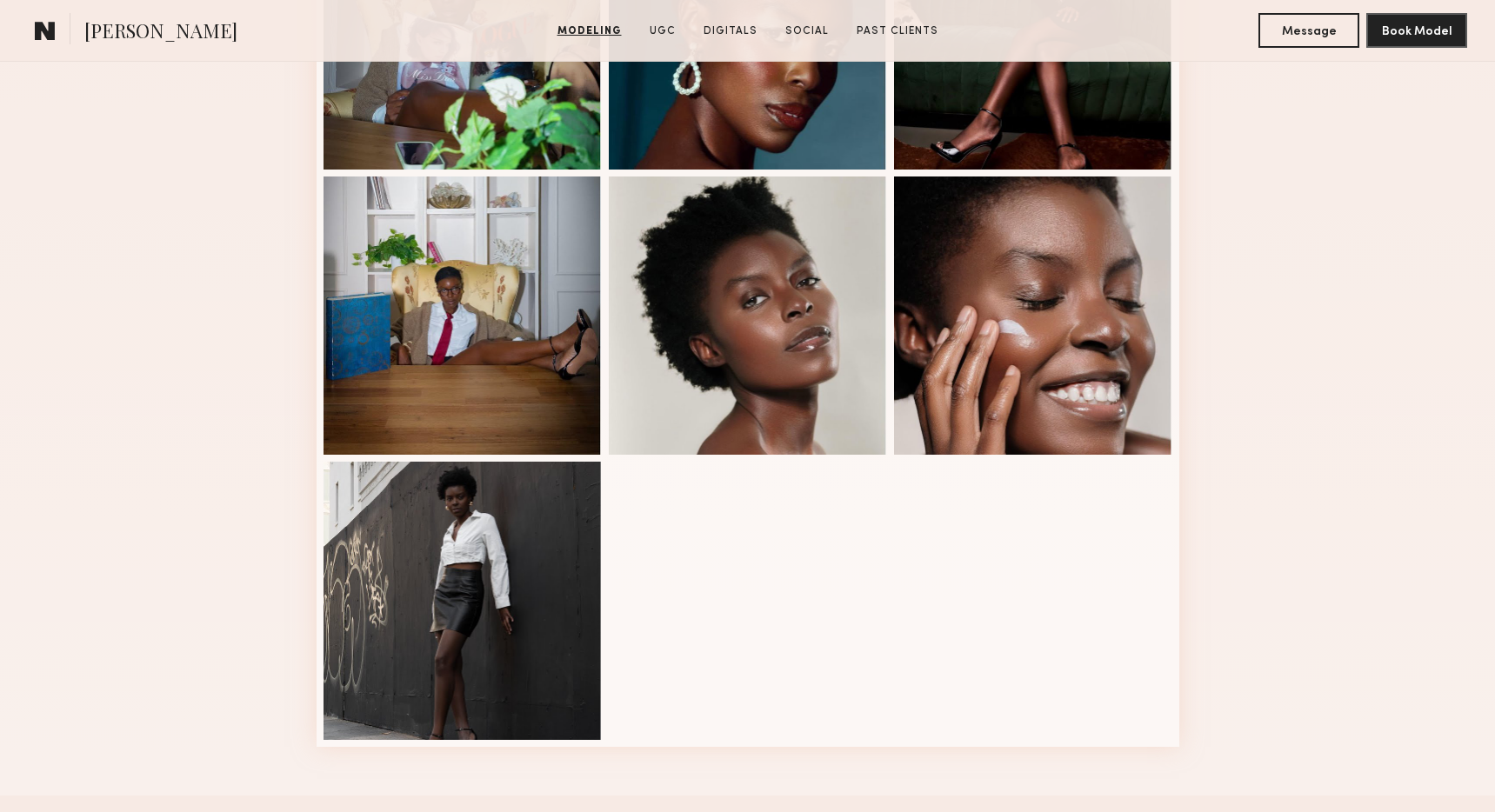
scroll to position [605, 0]
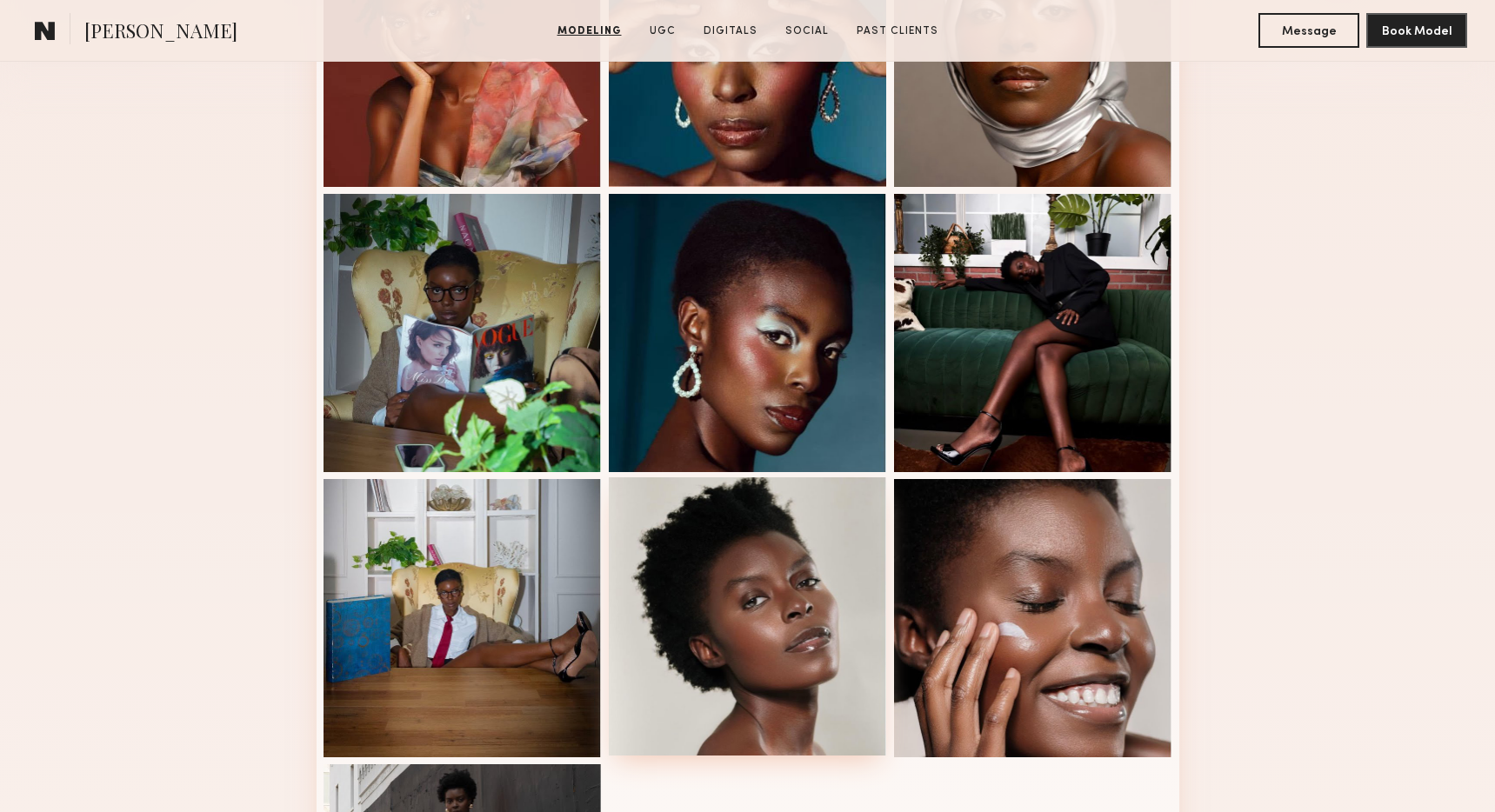
click at [760, 622] on div at bounding box center [748, 616] width 278 height 278
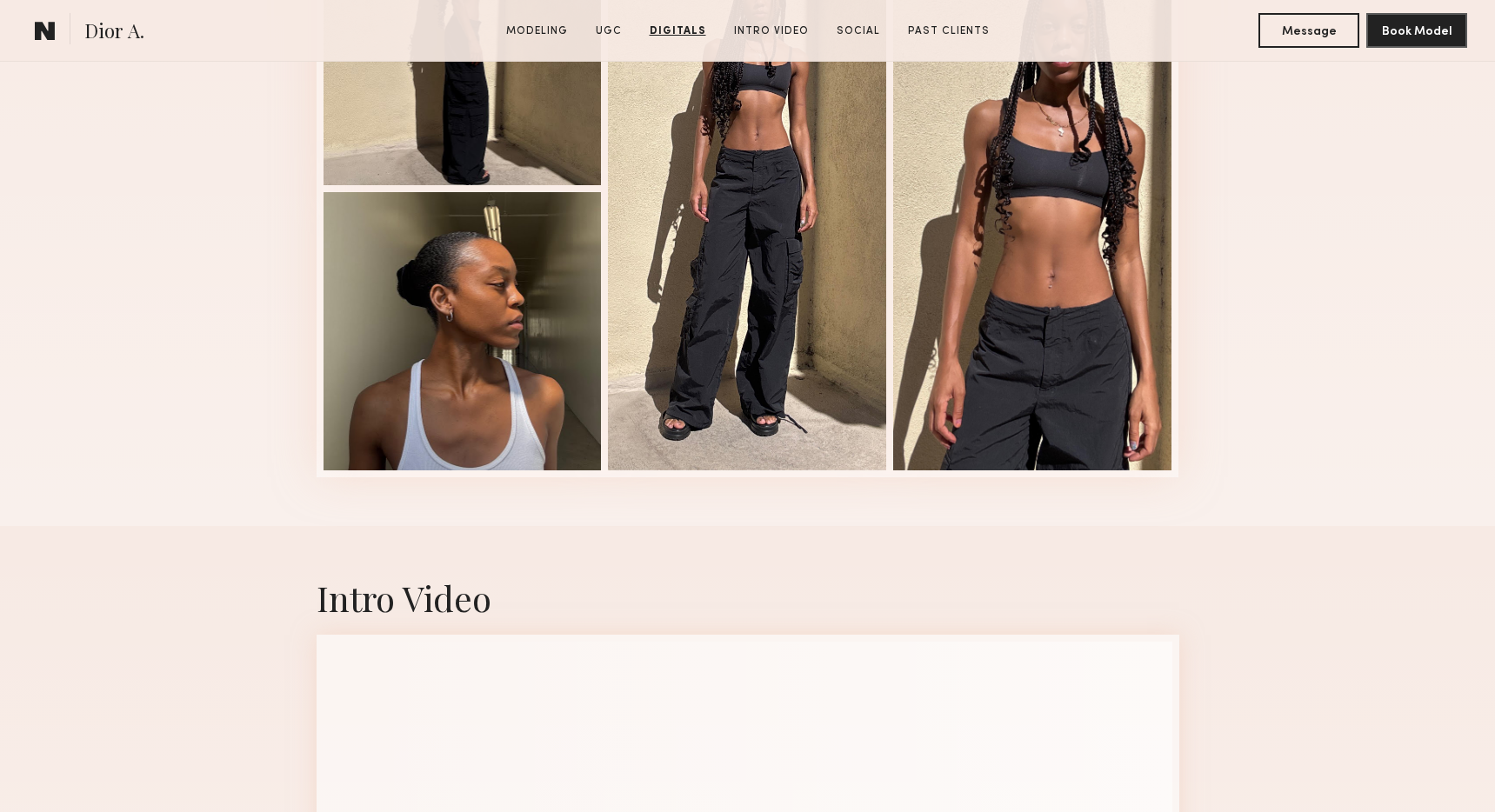
scroll to position [3930, 0]
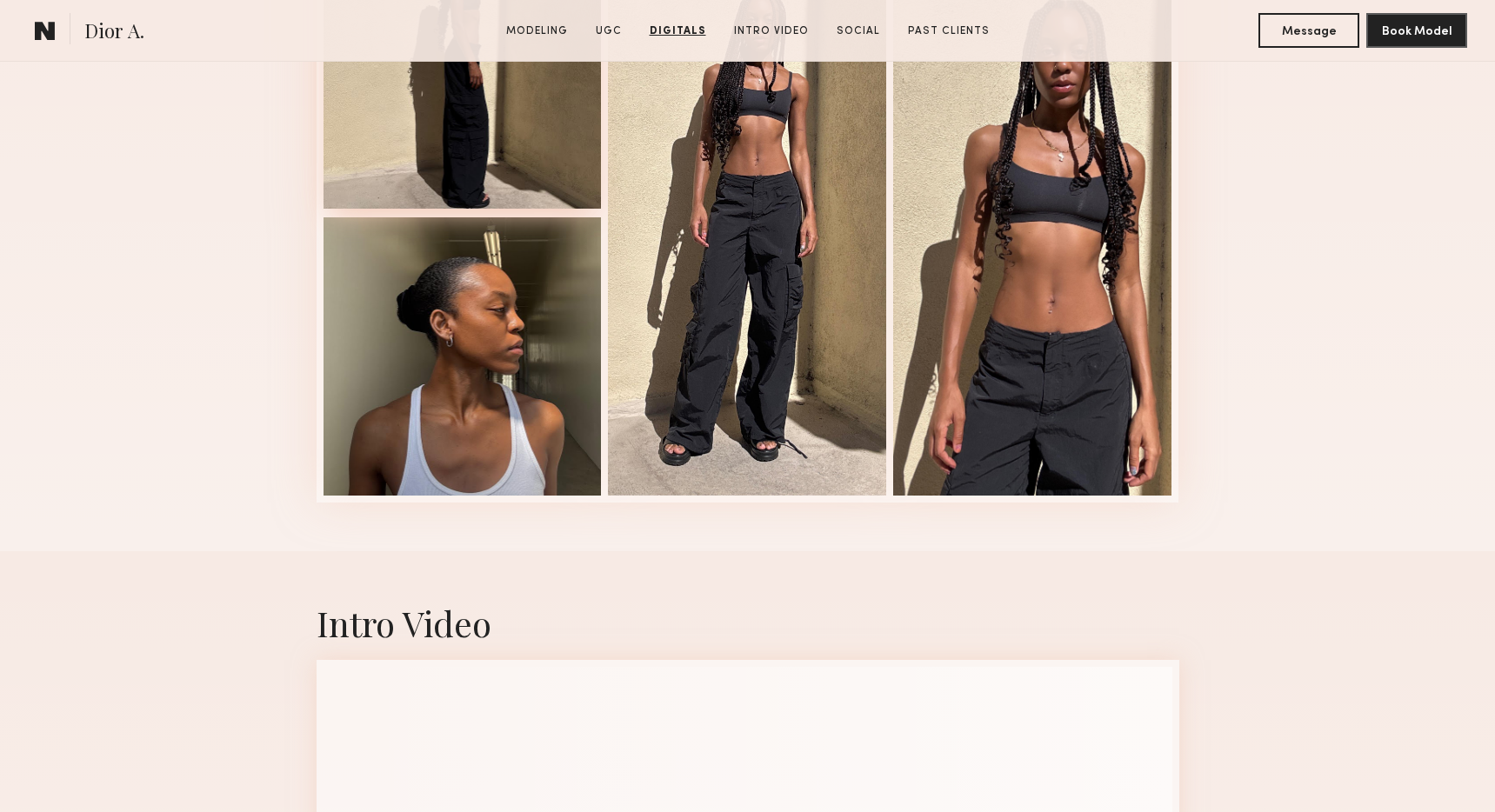
click at [452, 171] on div at bounding box center [463, 70] width 278 height 278
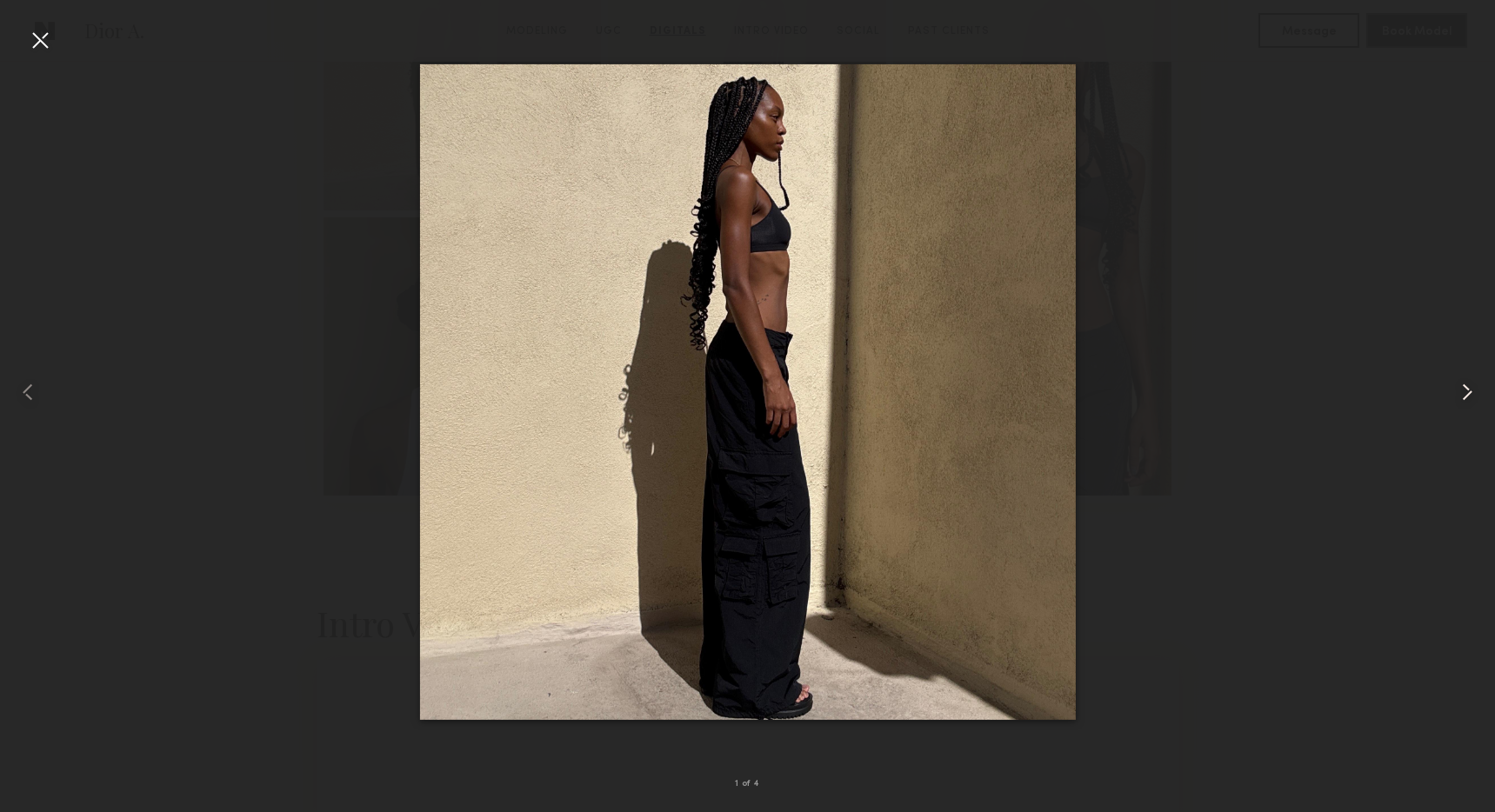
click at [1449, 383] on div at bounding box center [1464, 391] width 60 height 728
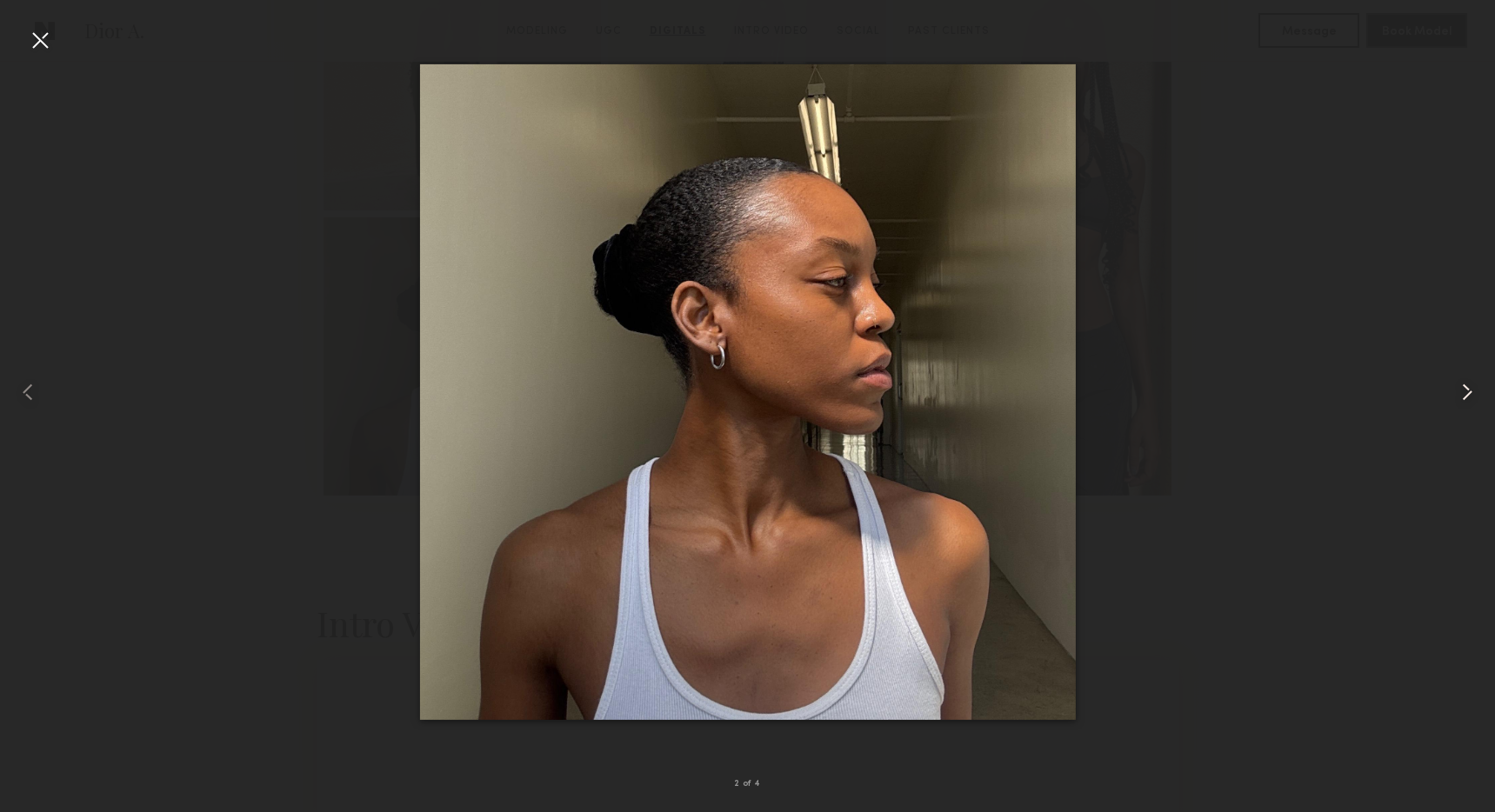
click at [1449, 383] on div at bounding box center [1464, 391] width 60 height 728
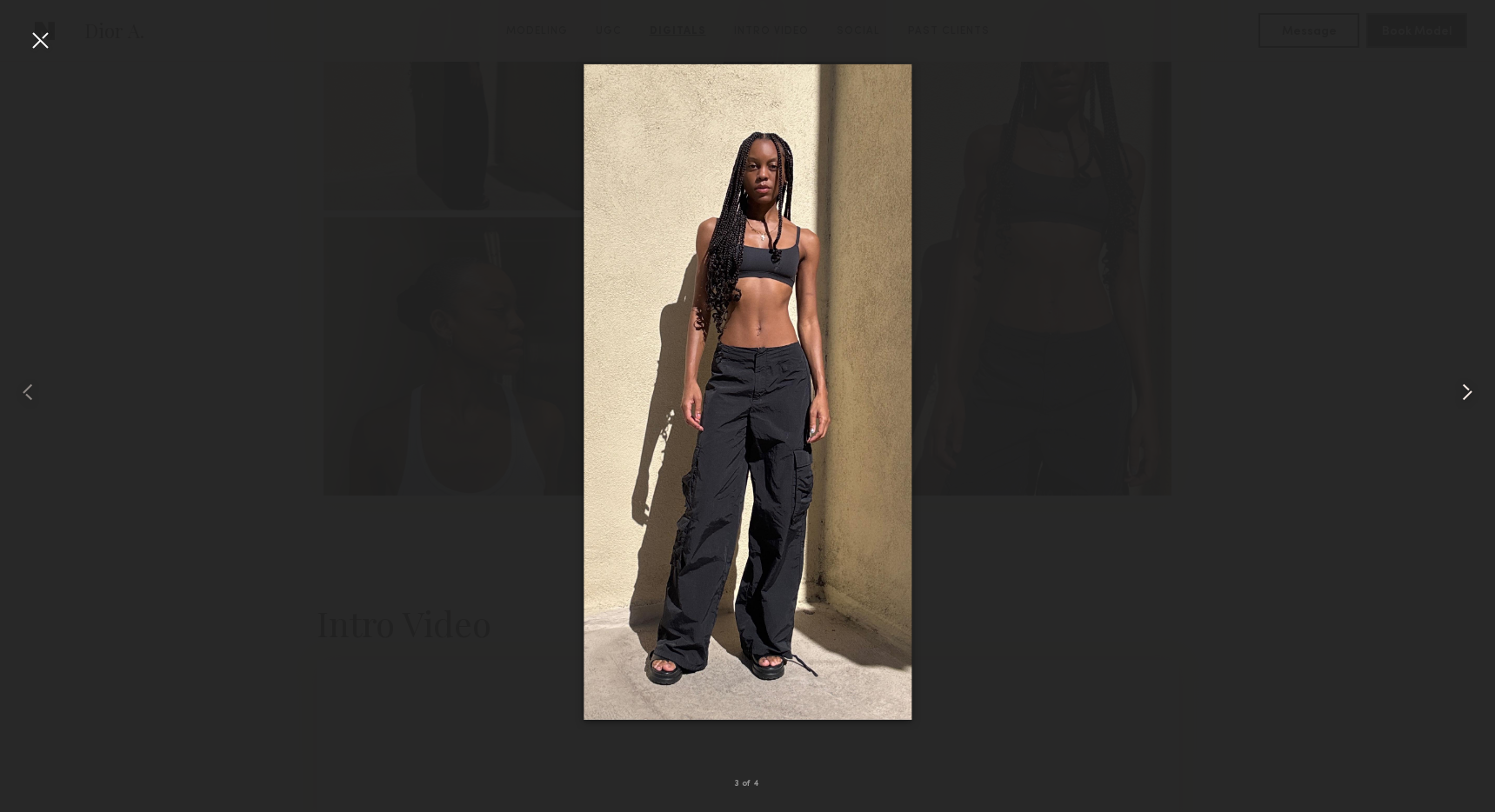
click at [1449, 383] on div at bounding box center [1464, 391] width 60 height 728
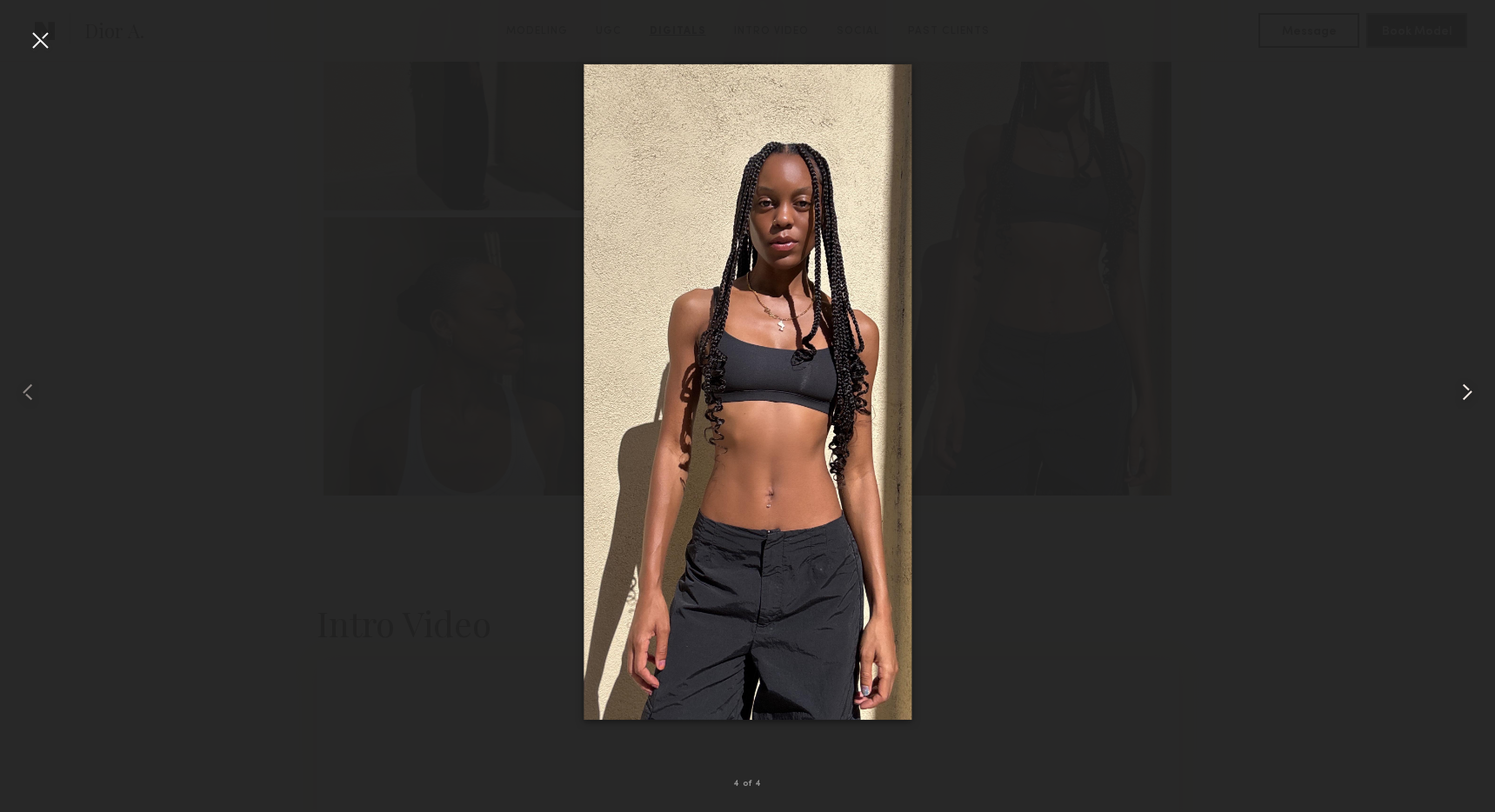
click at [1449, 383] on div at bounding box center [1464, 391] width 60 height 728
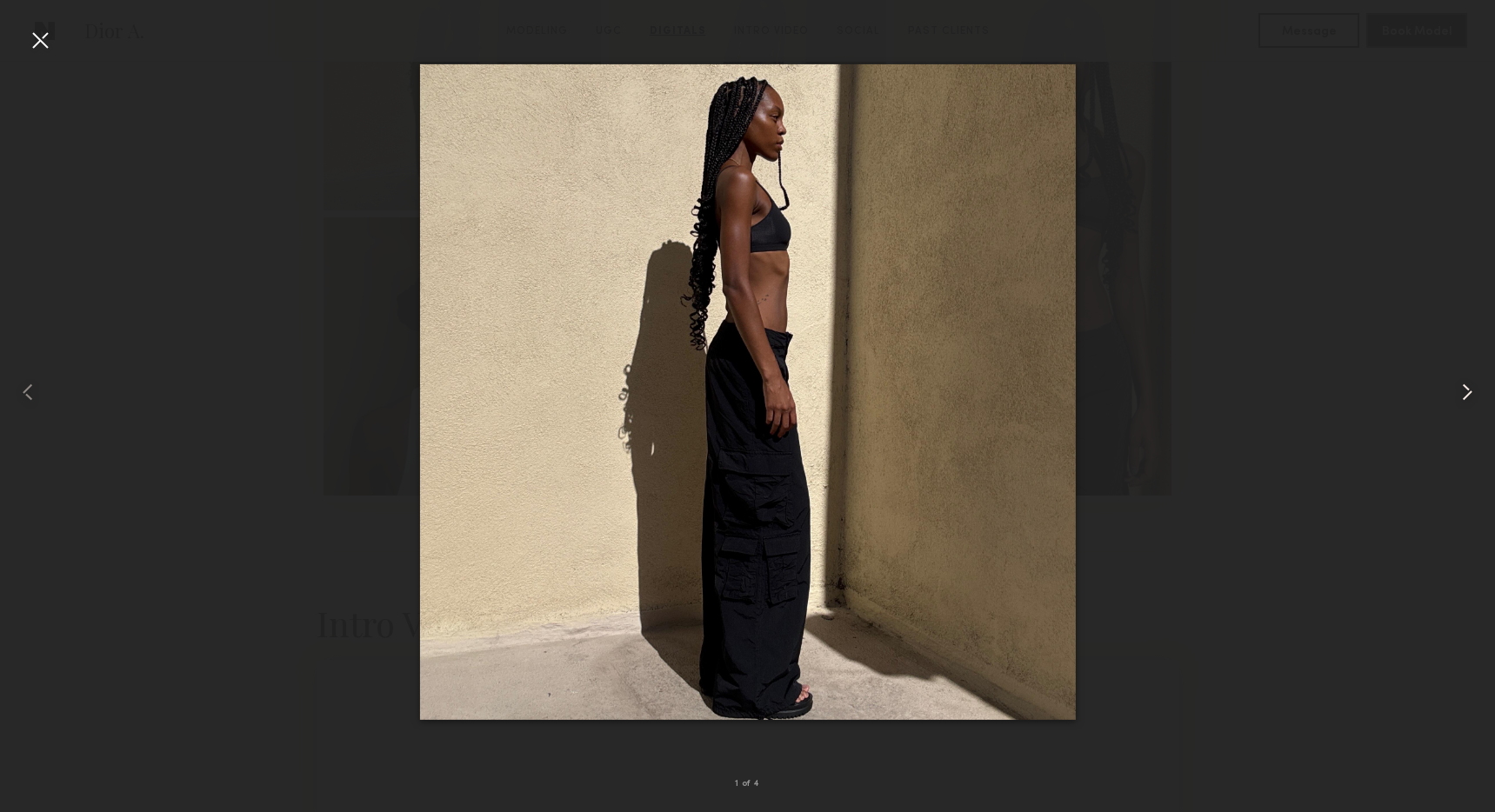
click at [1449, 383] on div at bounding box center [1464, 391] width 60 height 728
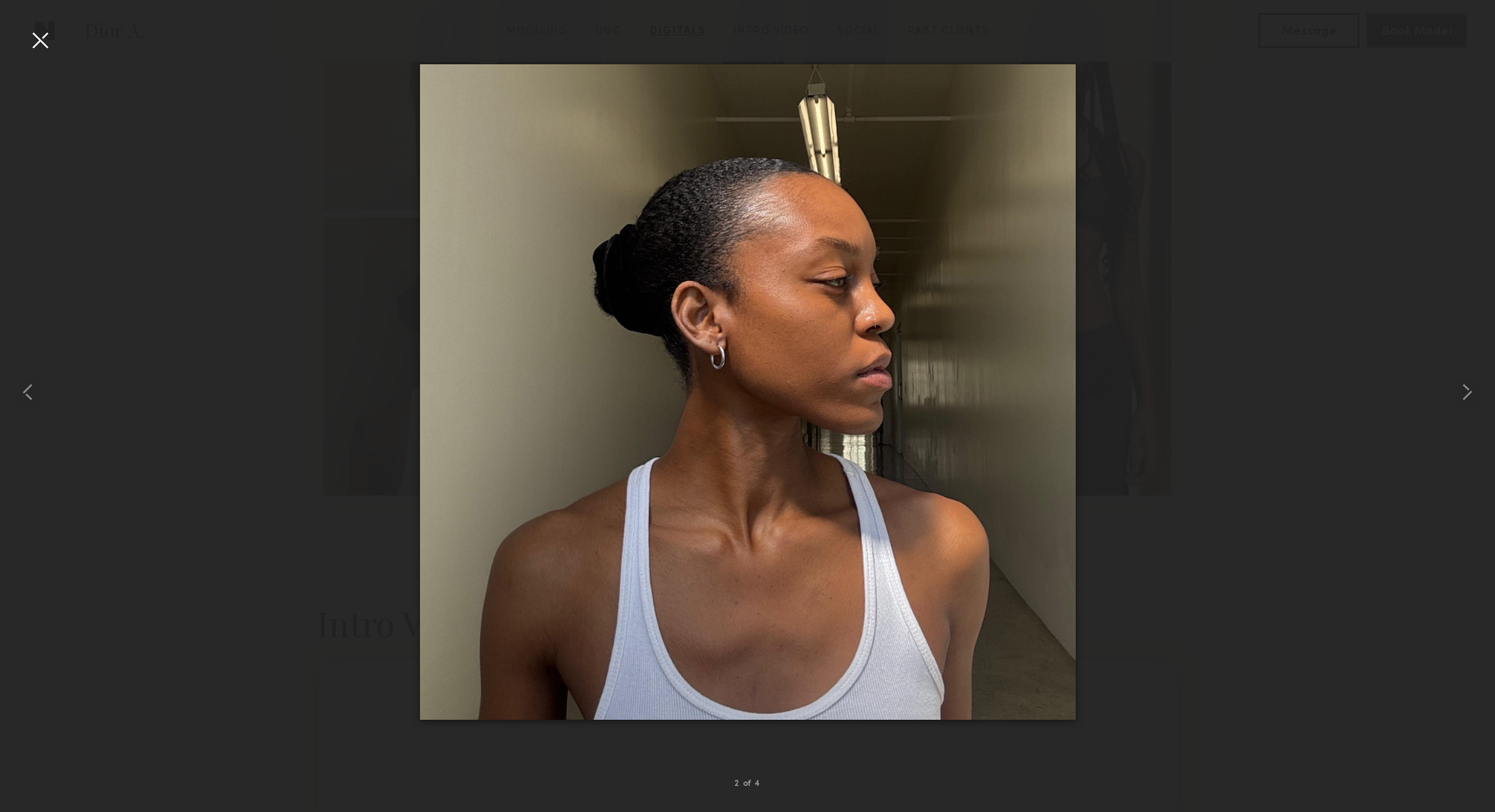
click at [32, 36] on div at bounding box center [39, 39] width 28 height 28
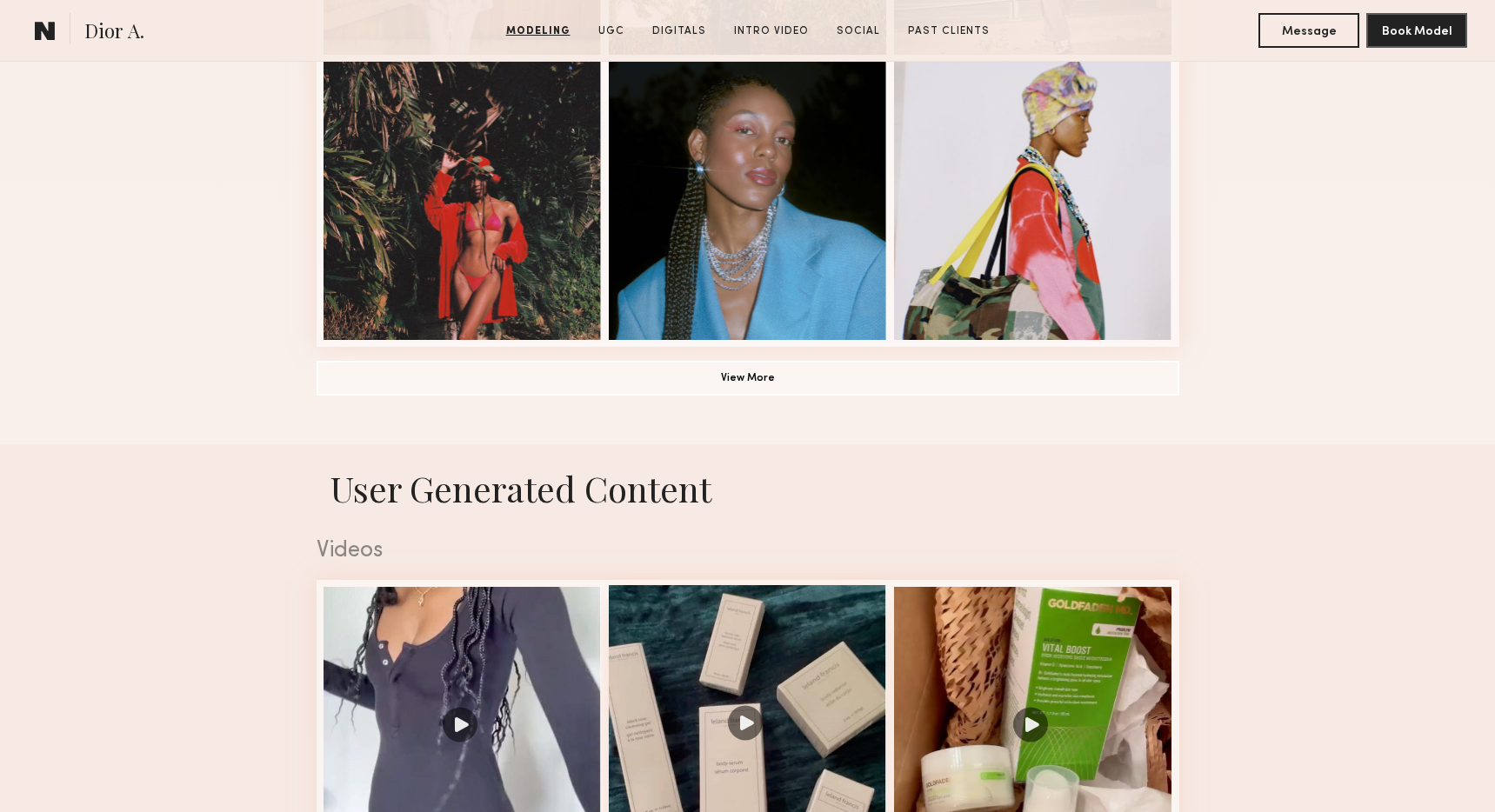
scroll to position [1406, 0]
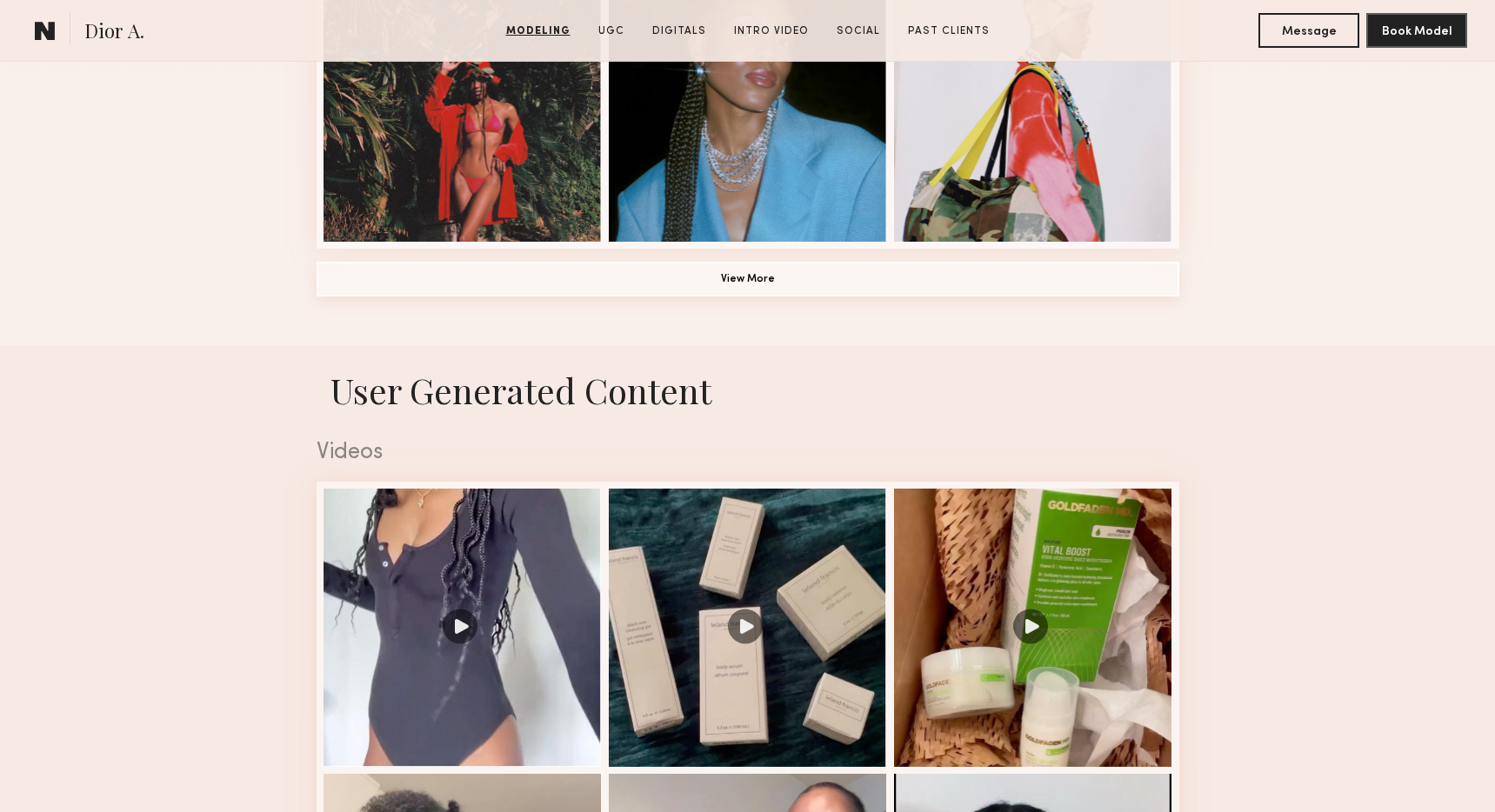
click at [707, 288] on button "View More" at bounding box center [748, 279] width 863 height 35
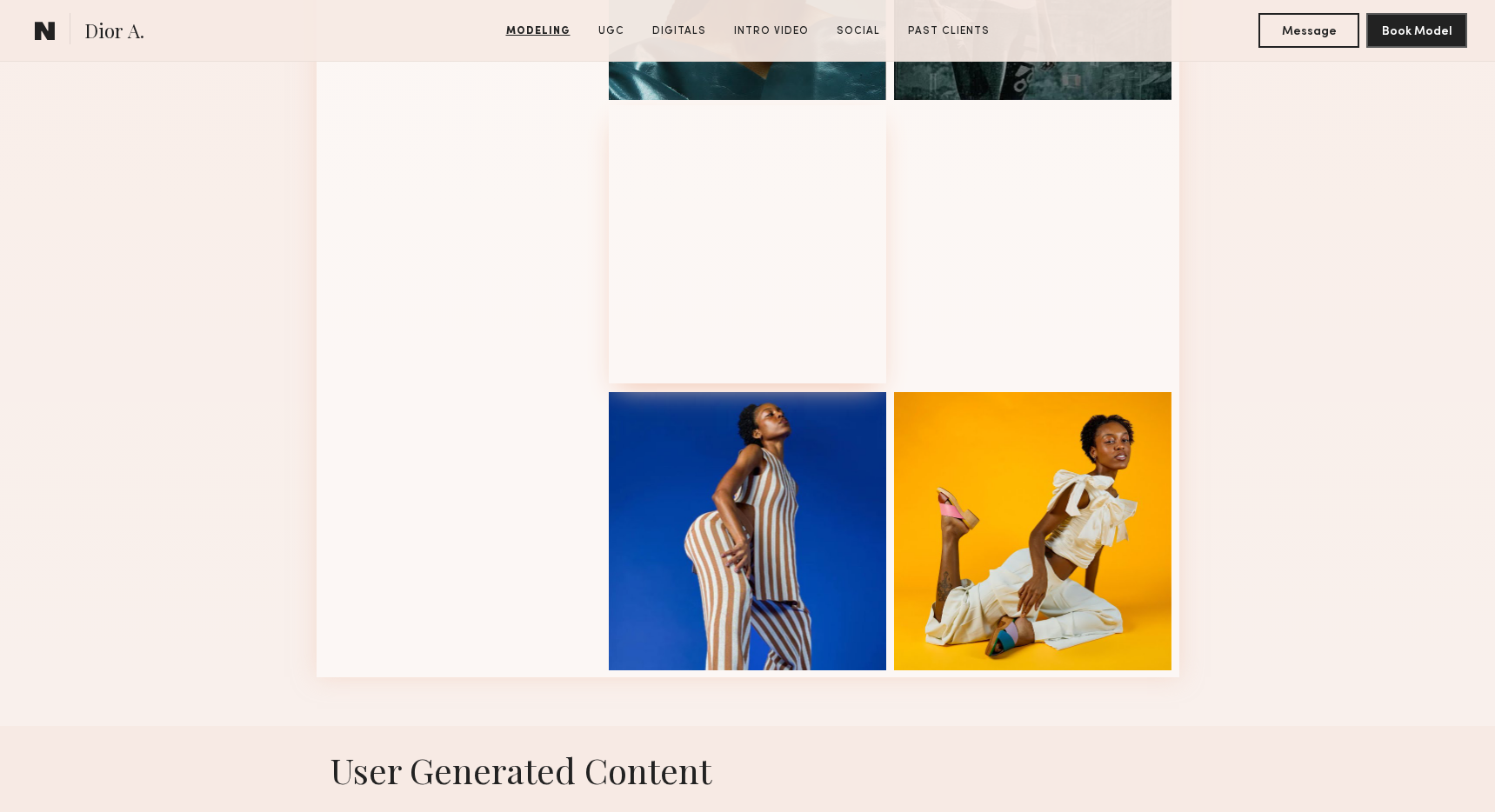
scroll to position [2119, 0]
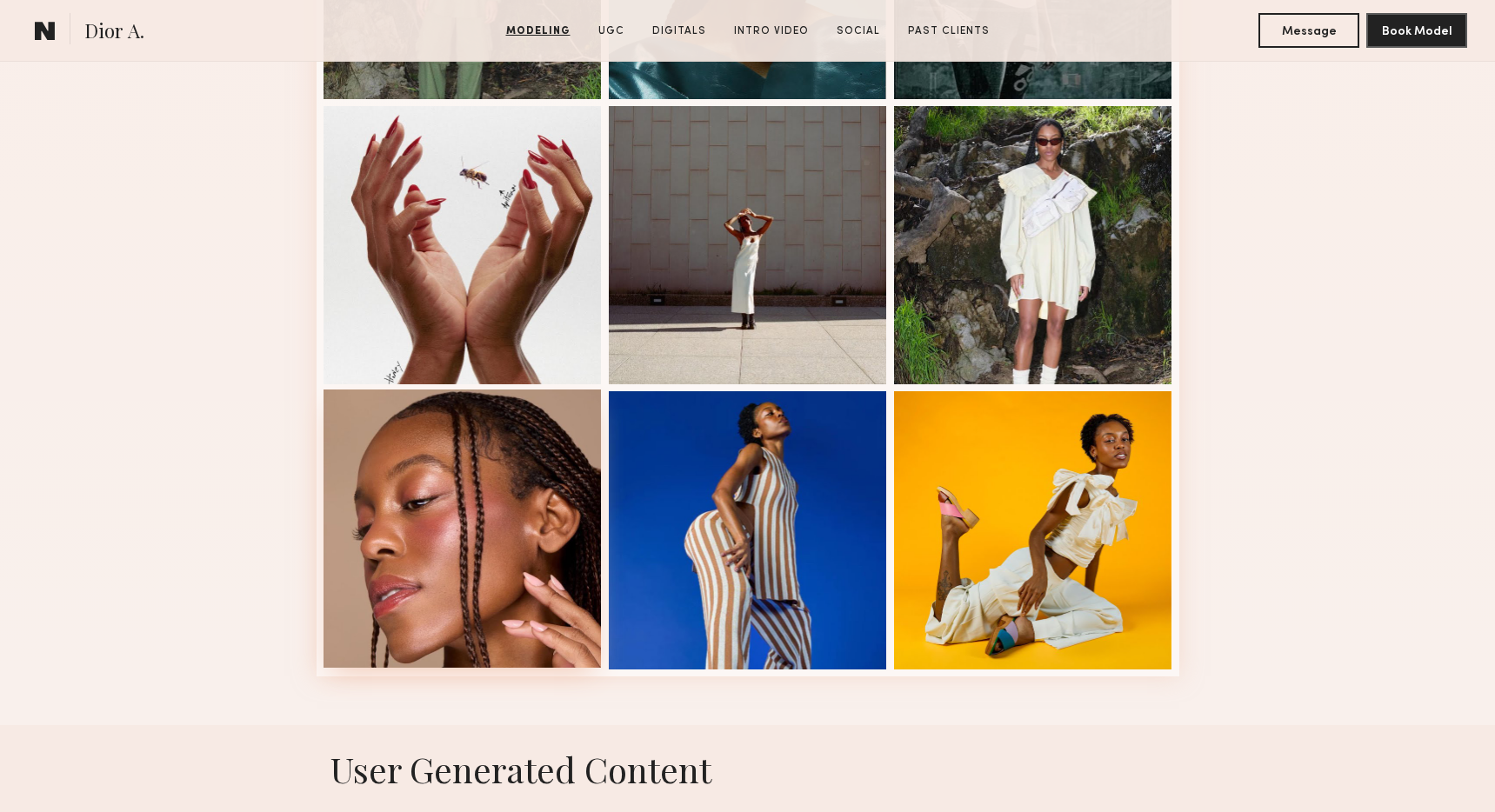
click at [372, 524] on div at bounding box center [463, 529] width 278 height 278
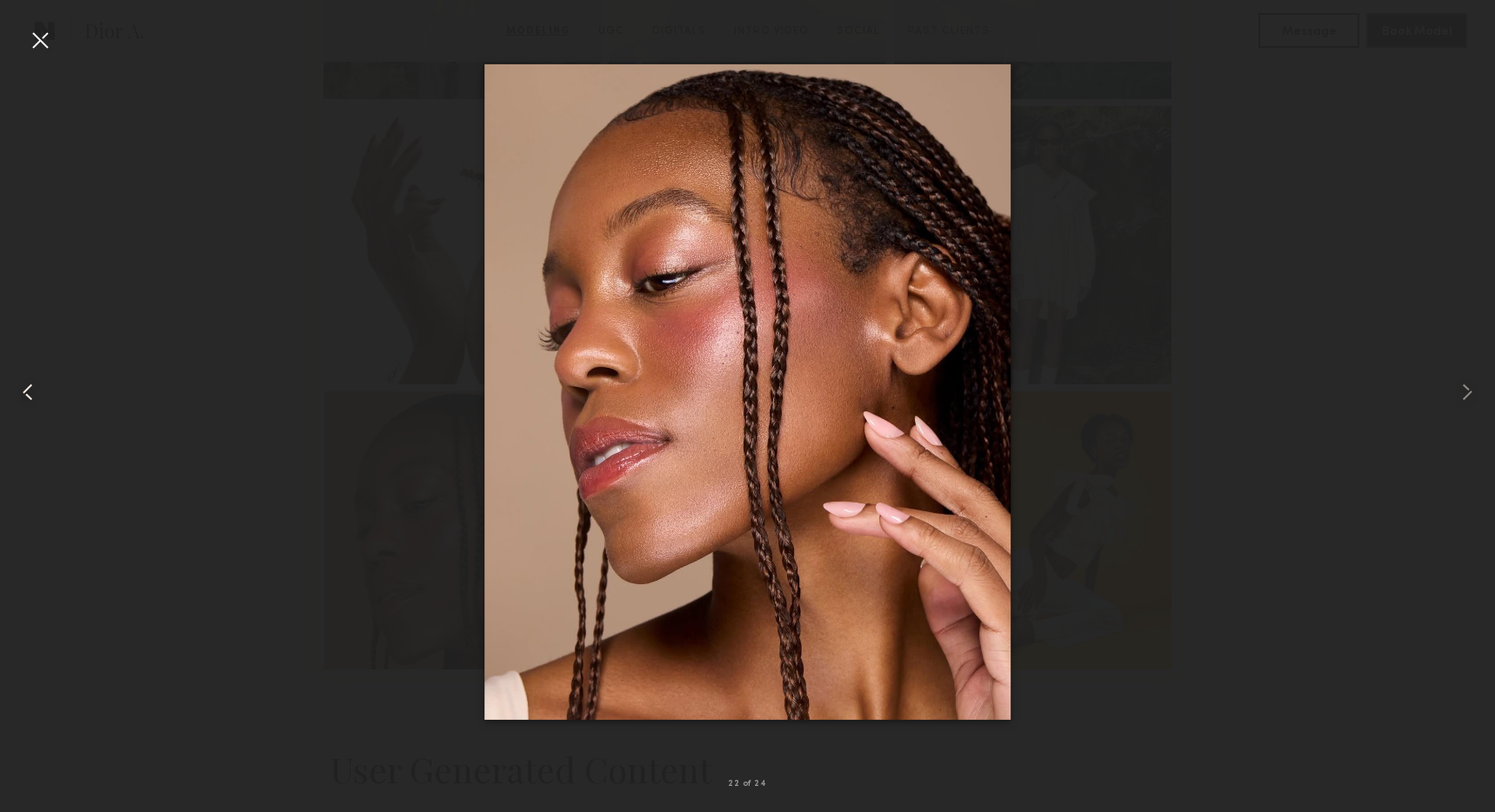
drag, startPoint x: 358, startPoint y: 56, endPoint x: 55, endPoint y: 34, distance: 303.8
click at [334, 55] on div at bounding box center [747, 391] width 1495 height 728
click at [35, 45] on div at bounding box center [39, 39] width 28 height 28
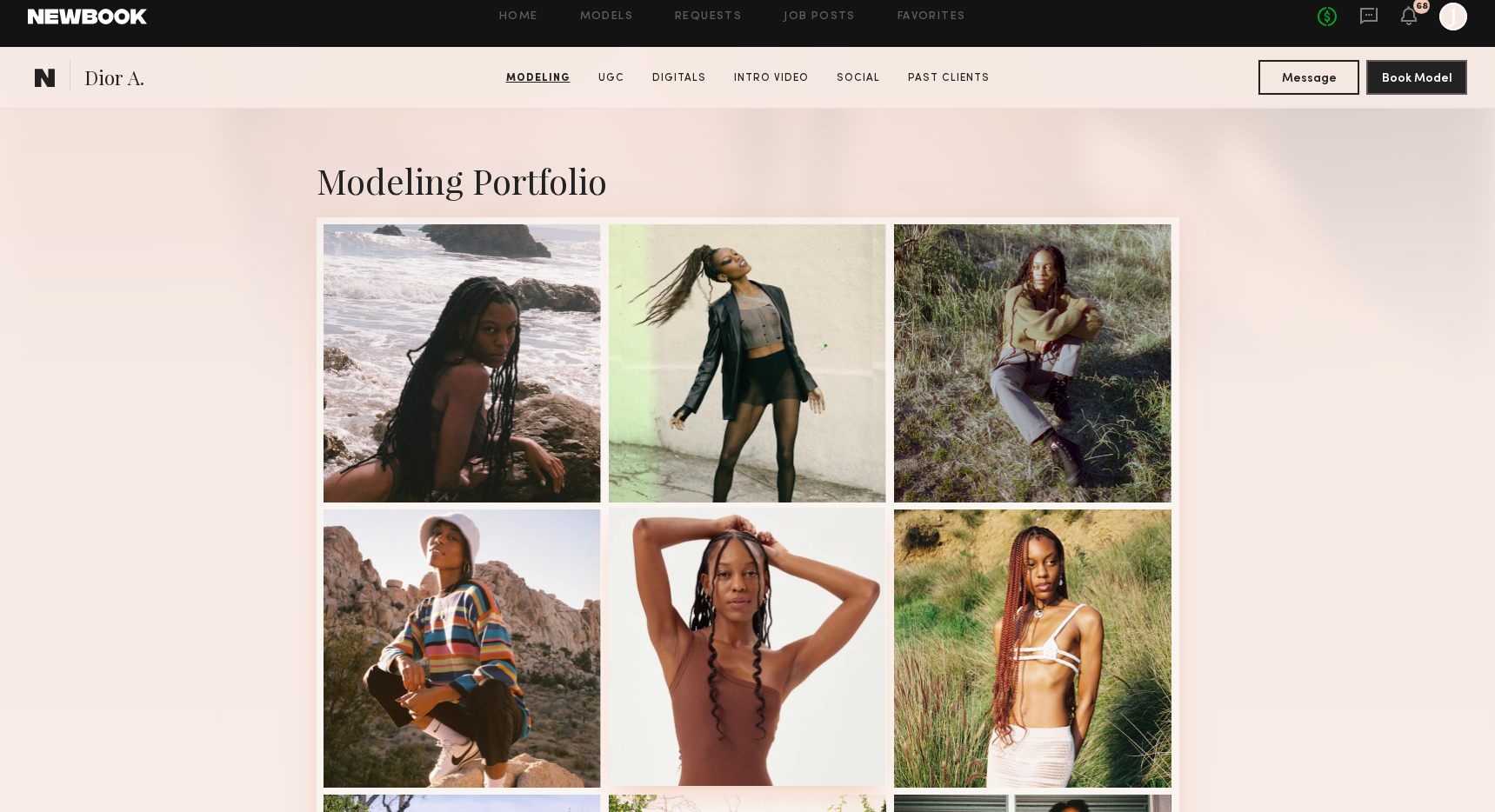
scroll to position [0, 0]
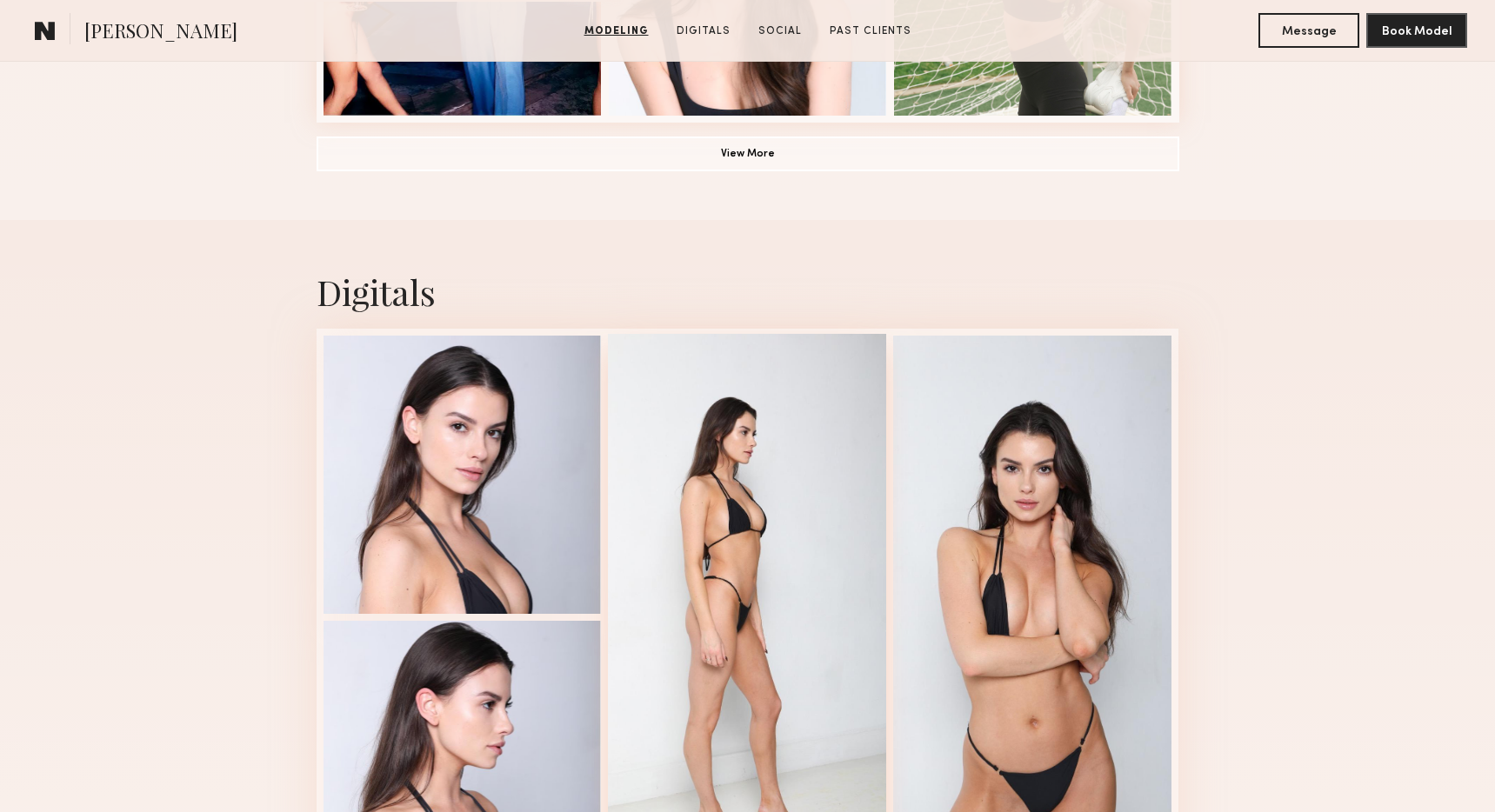
scroll to position [1283, 0]
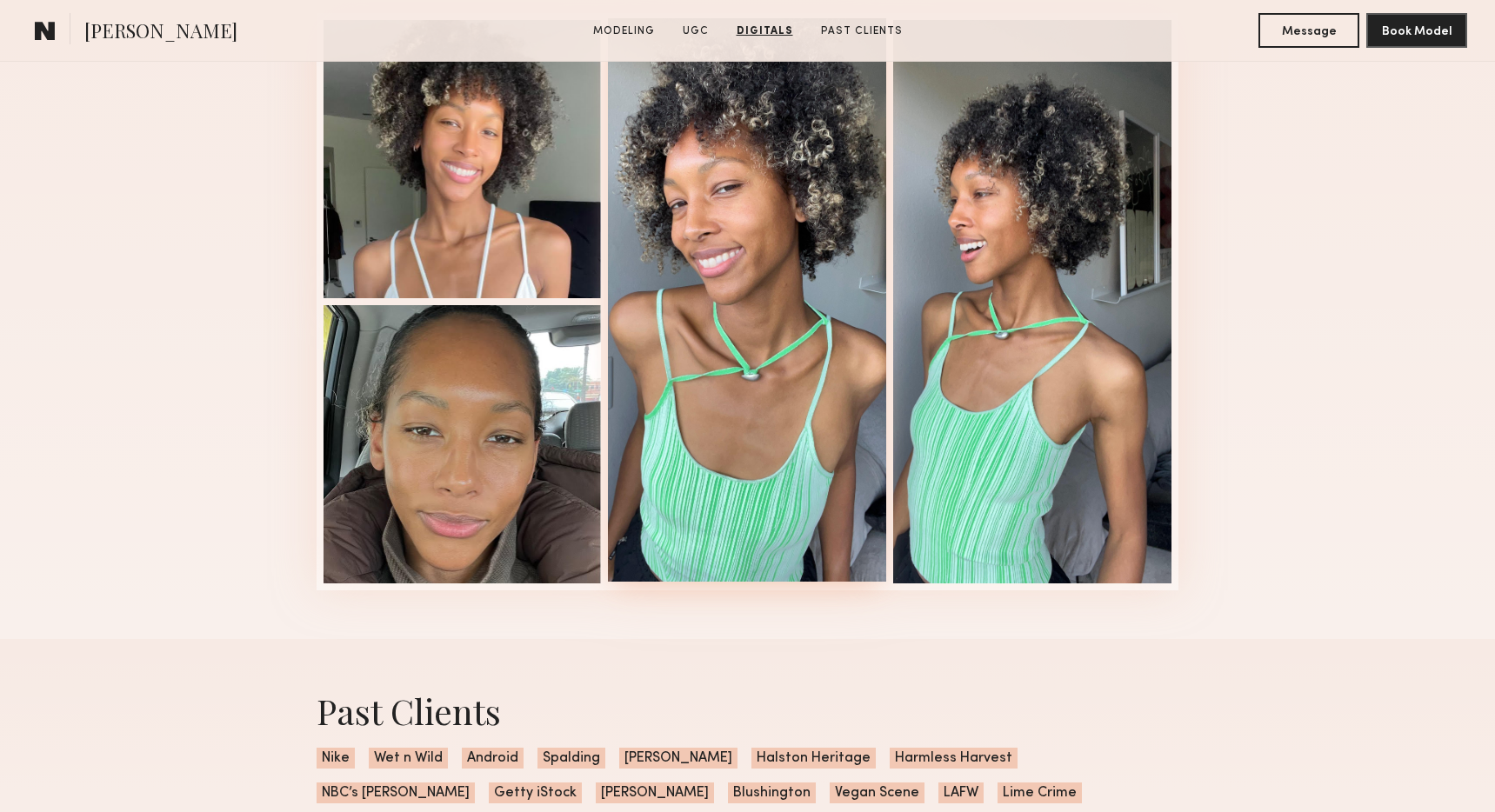
scroll to position [2352, 0]
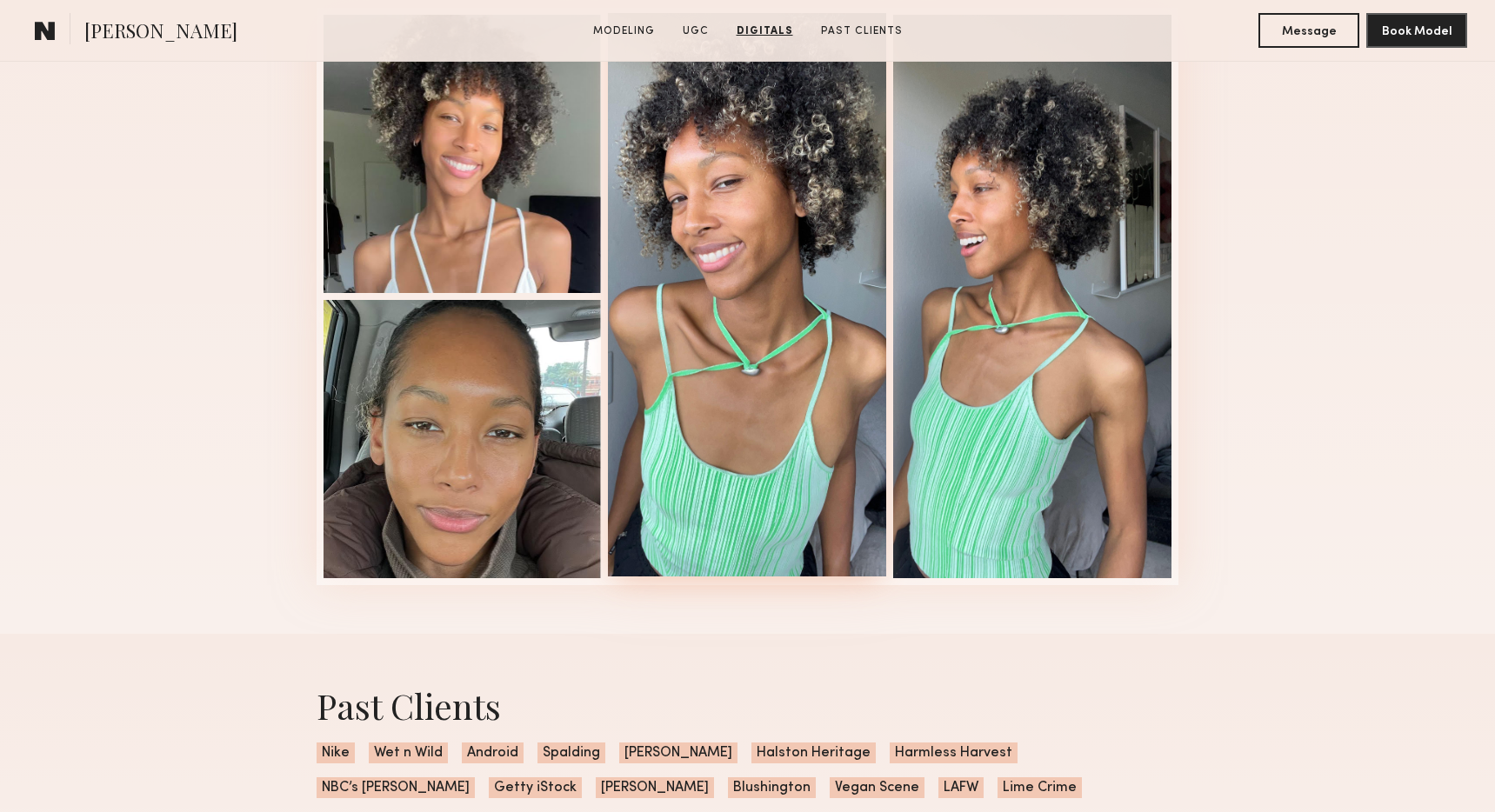
click at [845, 267] on div at bounding box center [747, 295] width 278 height 563
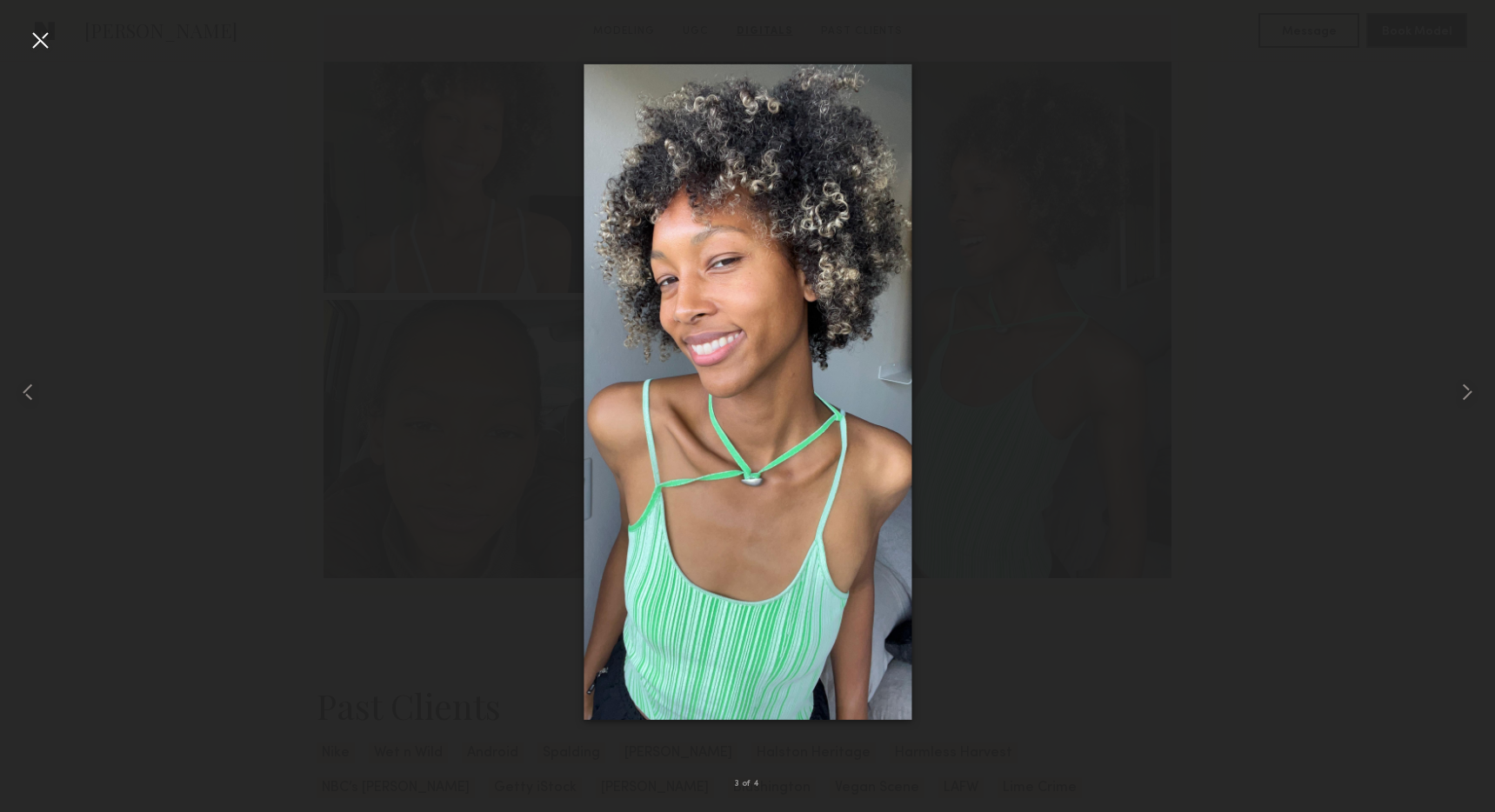
scroll to position [2351, 0]
click at [1146, 420] on div at bounding box center [747, 391] width 1495 height 728
click at [34, 383] on common-icon at bounding box center [28, 391] width 28 height 28
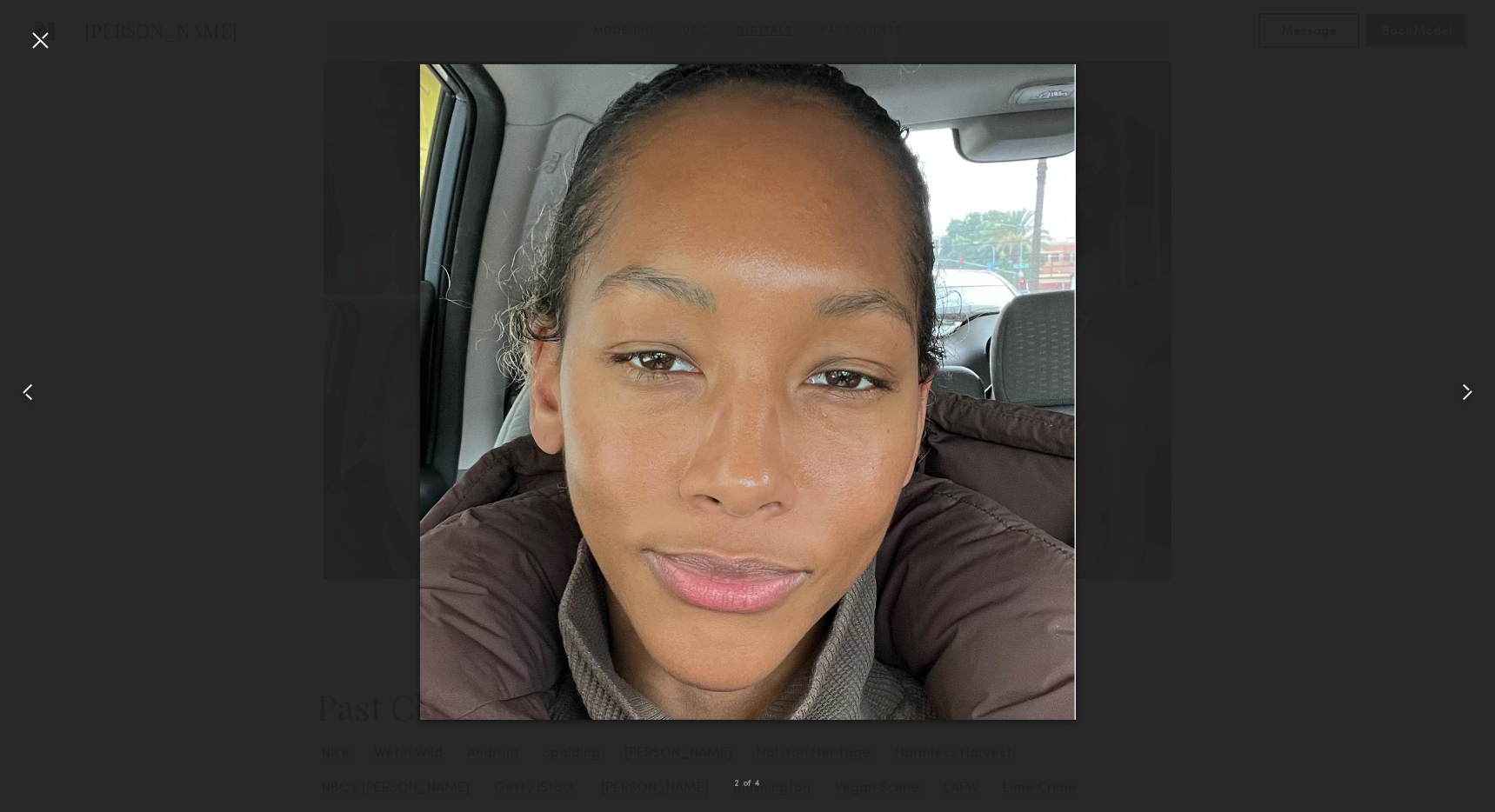
click at [34, 383] on common-icon at bounding box center [28, 391] width 28 height 28
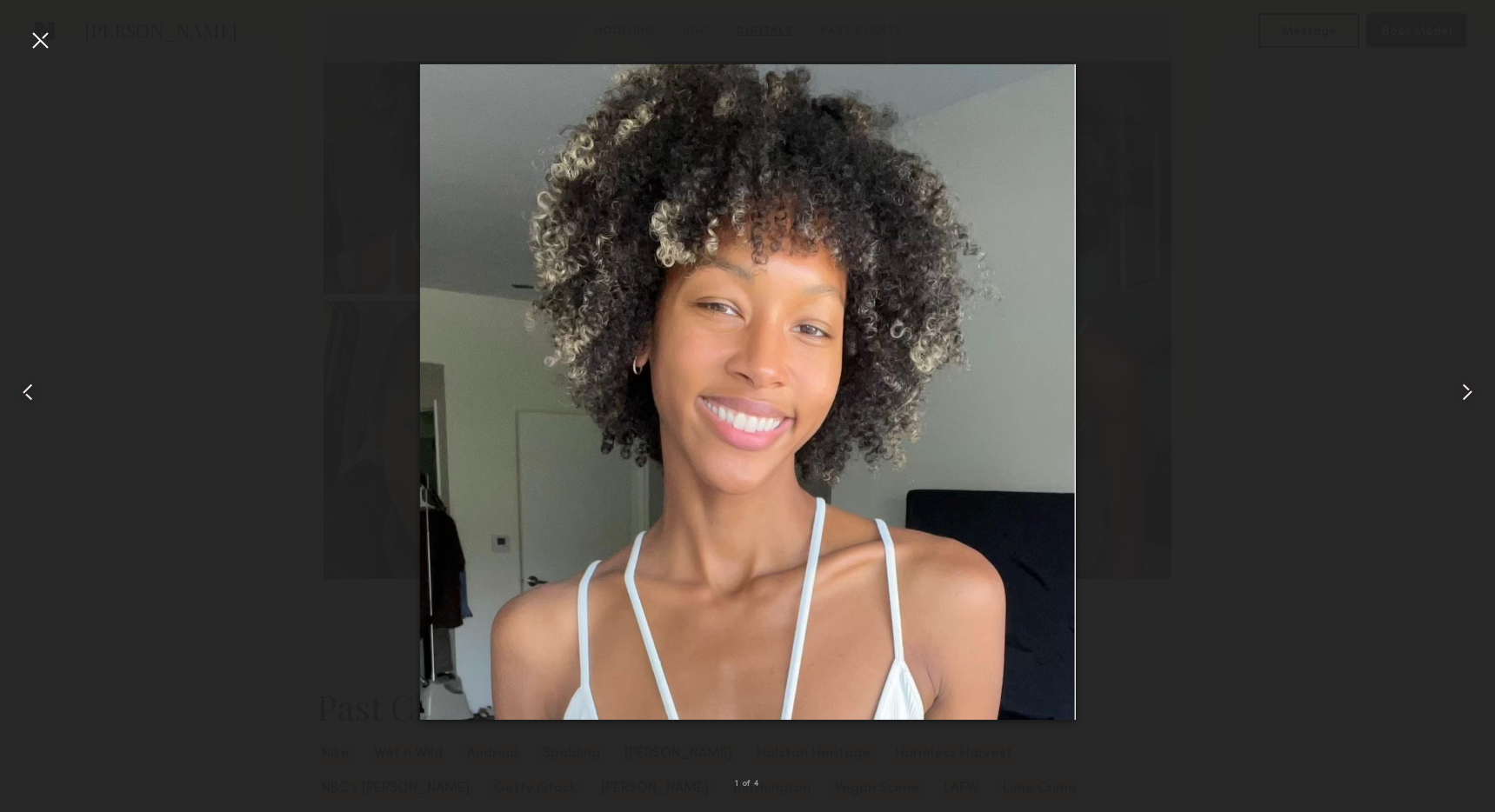
click at [34, 383] on common-icon at bounding box center [28, 391] width 28 height 28
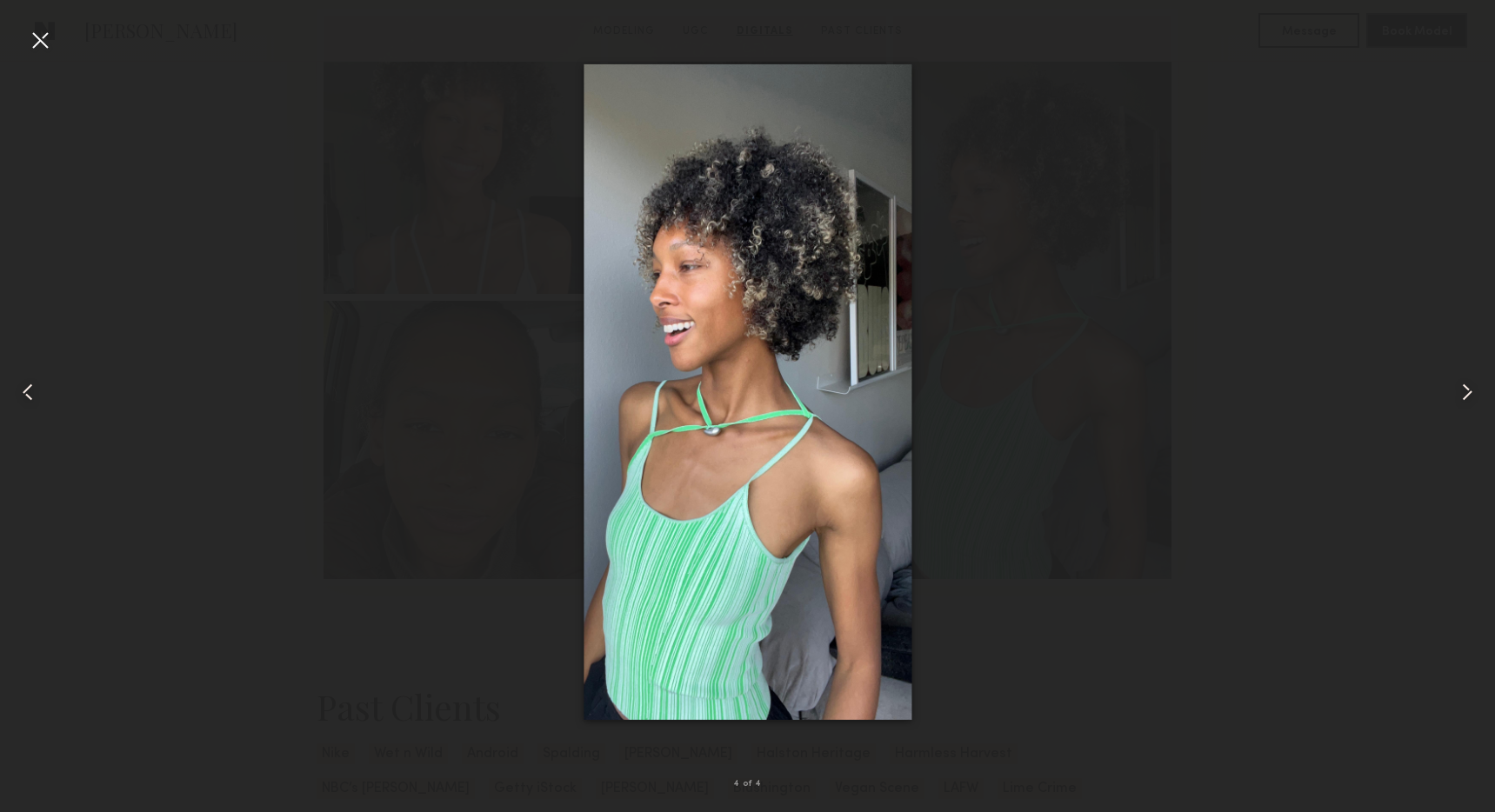
click at [34, 383] on common-icon at bounding box center [28, 391] width 28 height 28
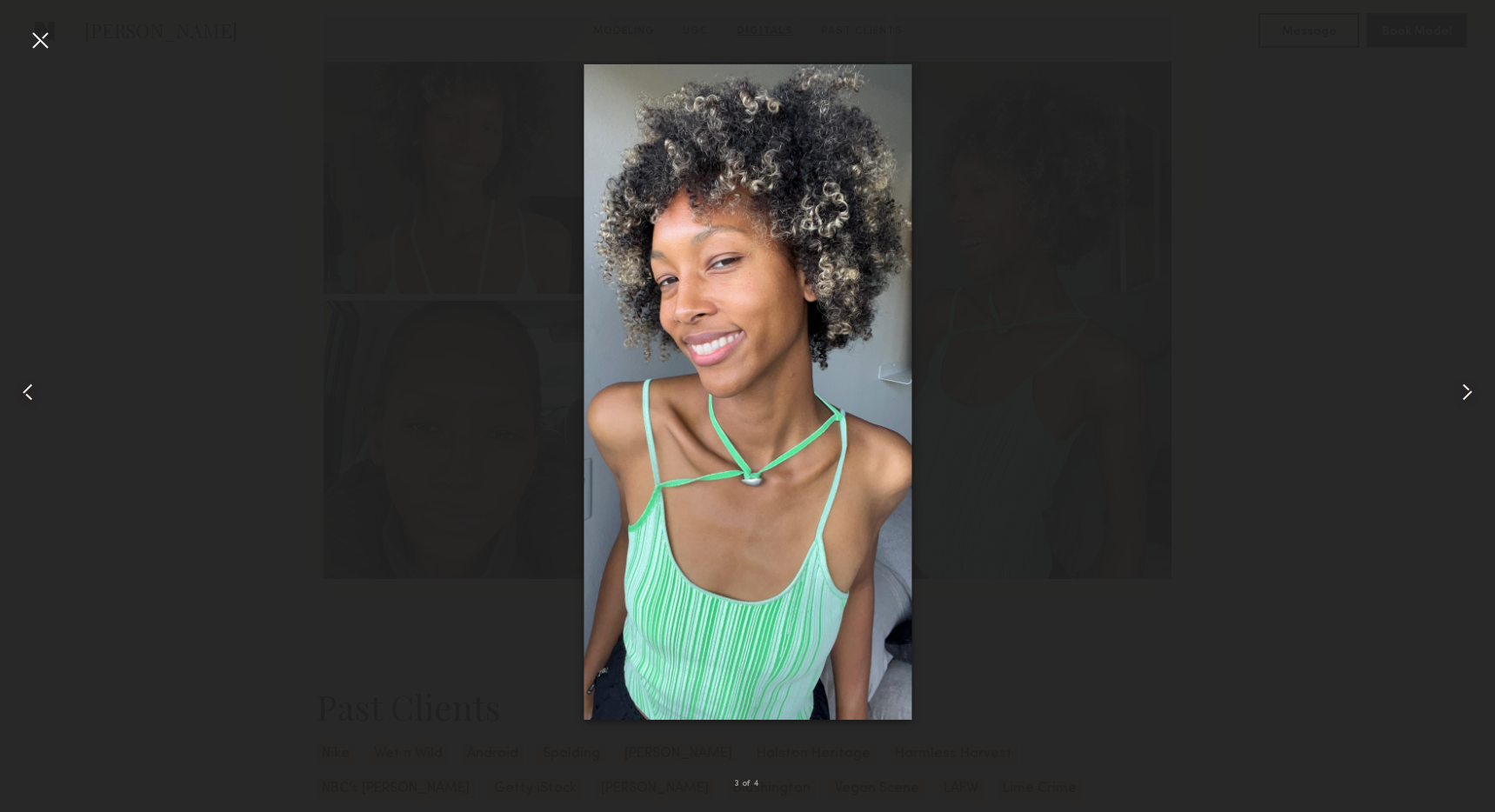
click at [34, 383] on common-icon at bounding box center [28, 391] width 28 height 28
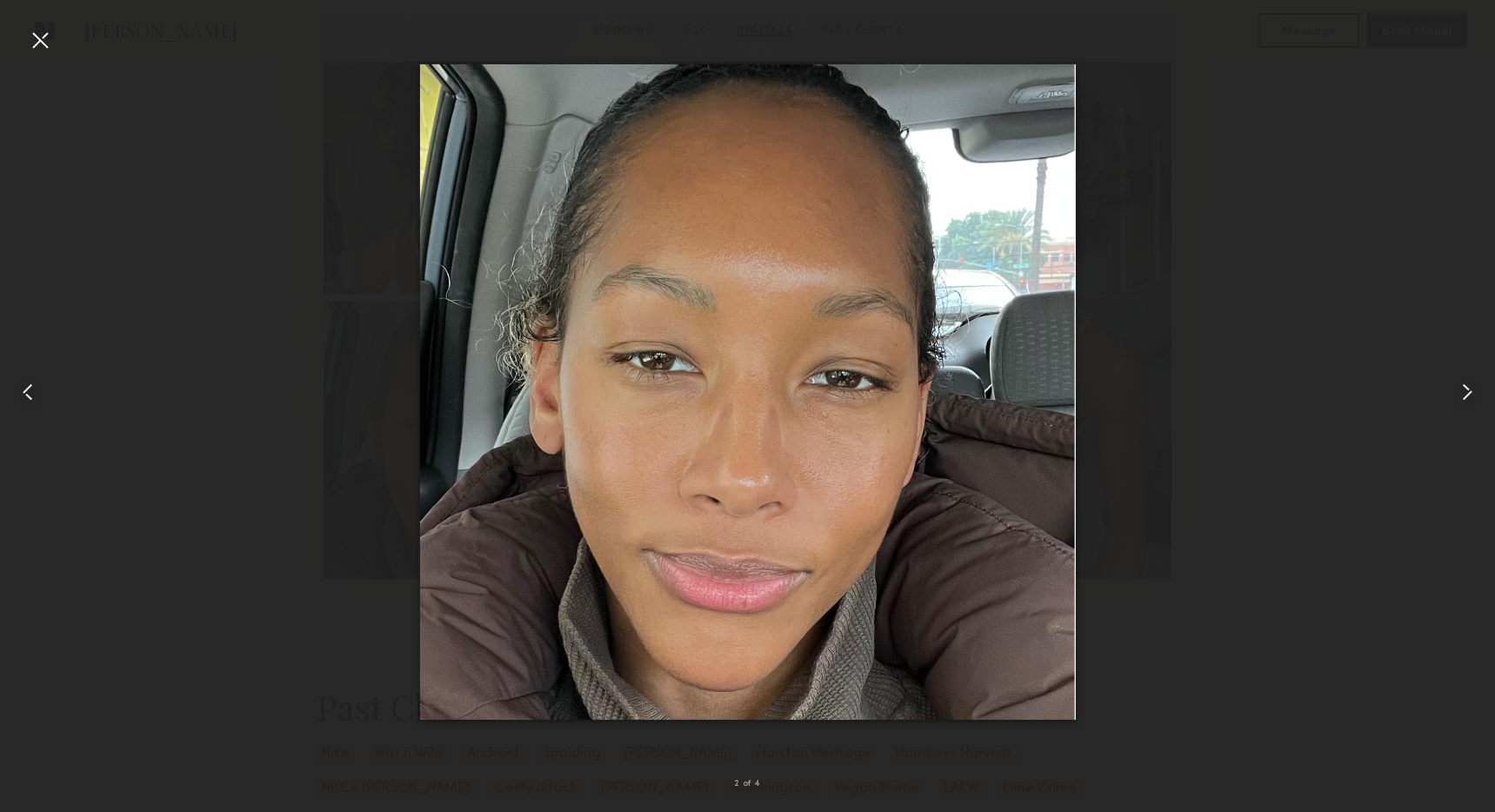
click at [38, 31] on div at bounding box center [39, 39] width 28 height 28
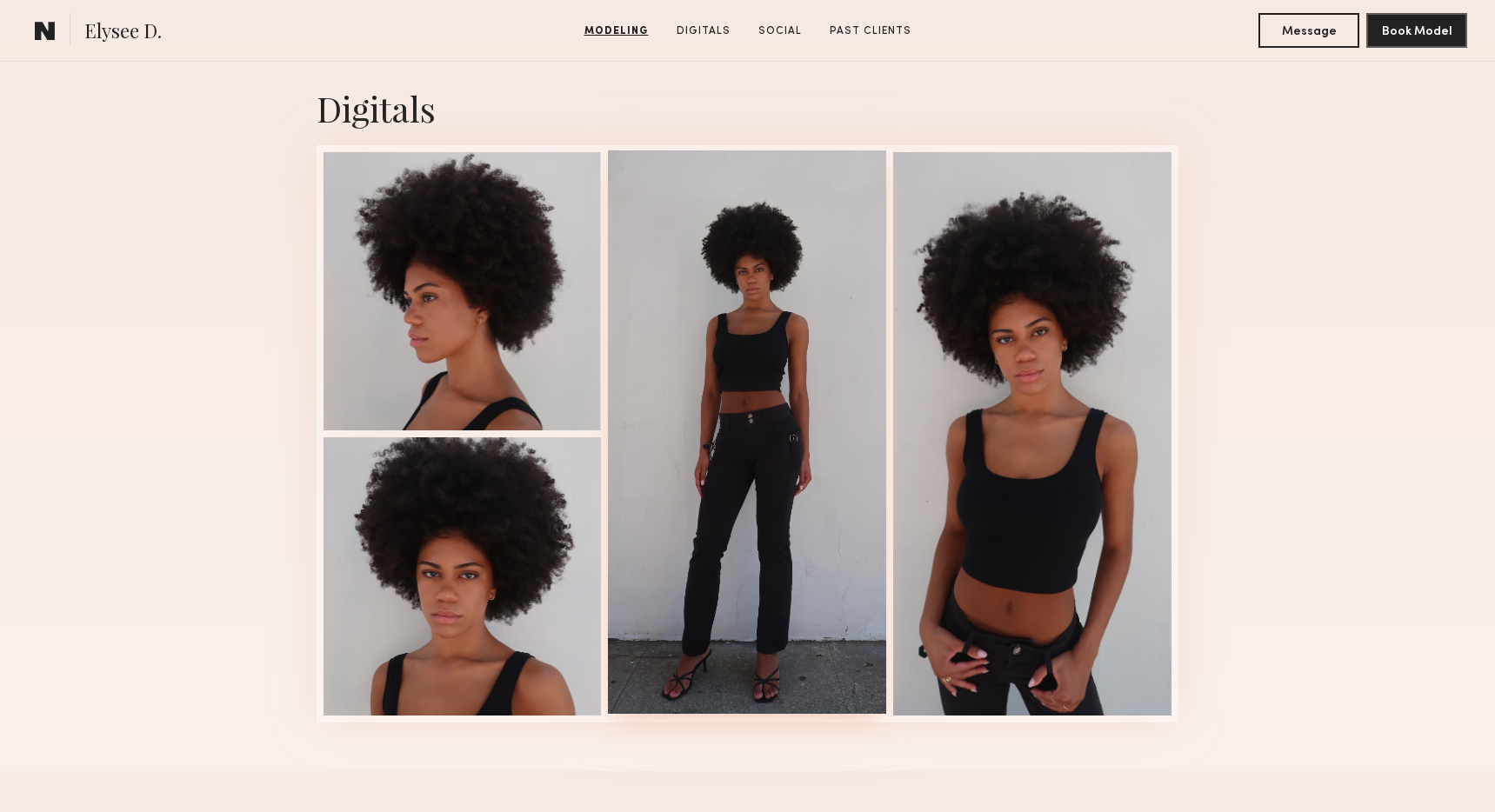
scroll to position [1718, 0]
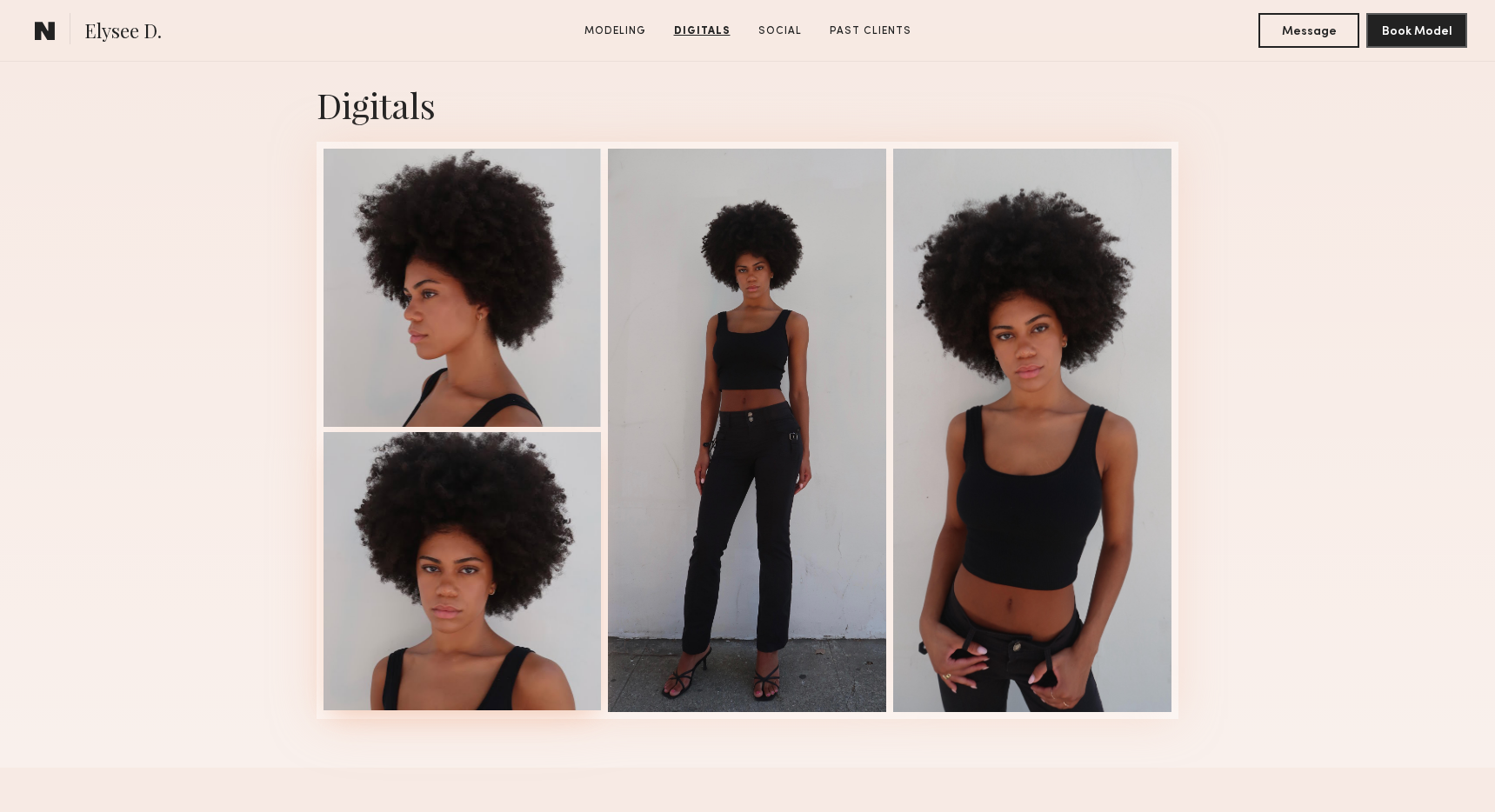
click at [481, 610] on div at bounding box center [463, 571] width 278 height 278
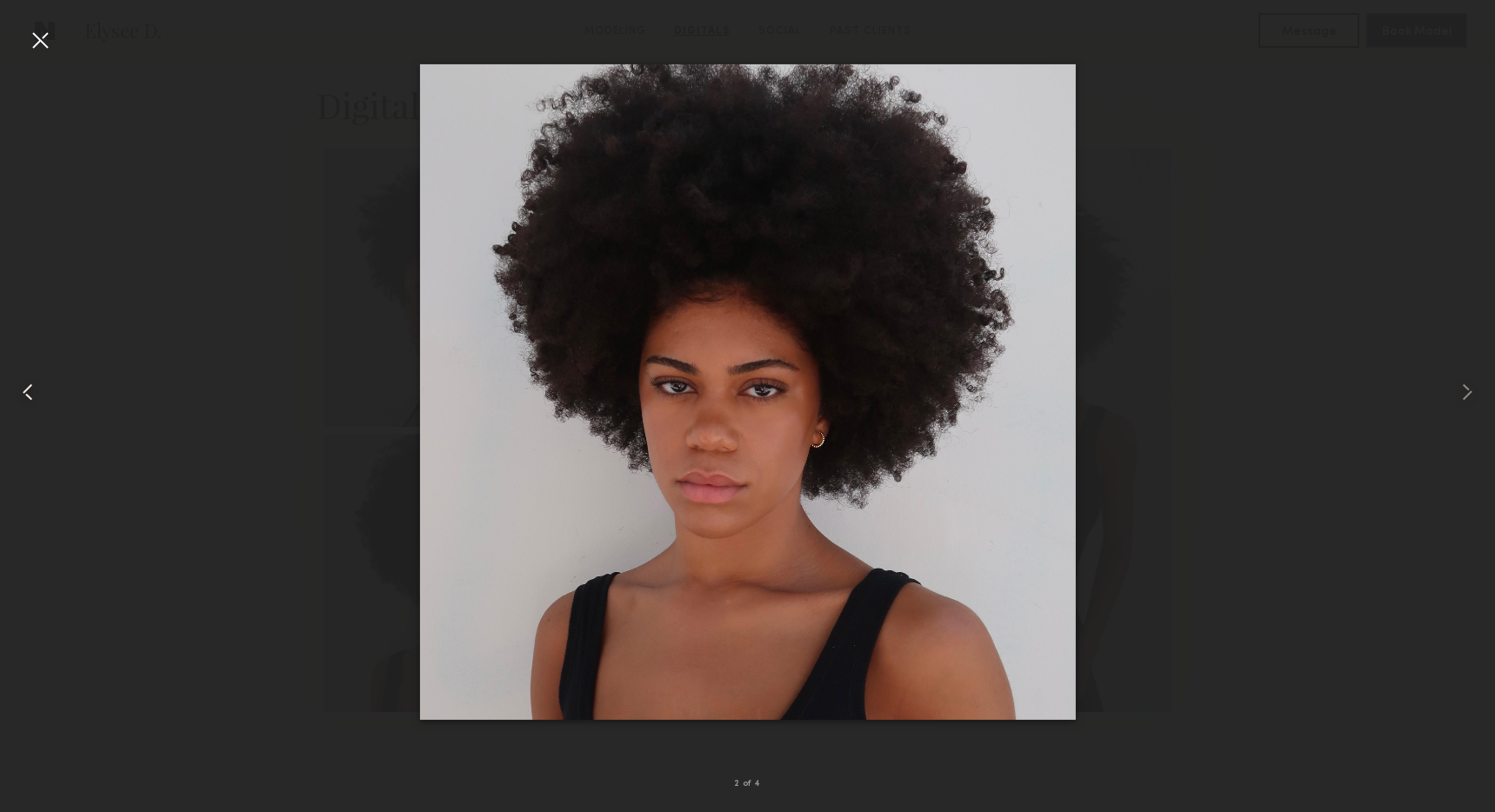
drag, startPoint x: 4, startPoint y: 18, endPoint x: 21, endPoint y: 39, distance: 27.0
click at [5, 18] on nb-gallery-light "2 of 4" at bounding box center [747, 406] width 1495 height 812
click at [21, 39] on div at bounding box center [29, 391] width 60 height 728
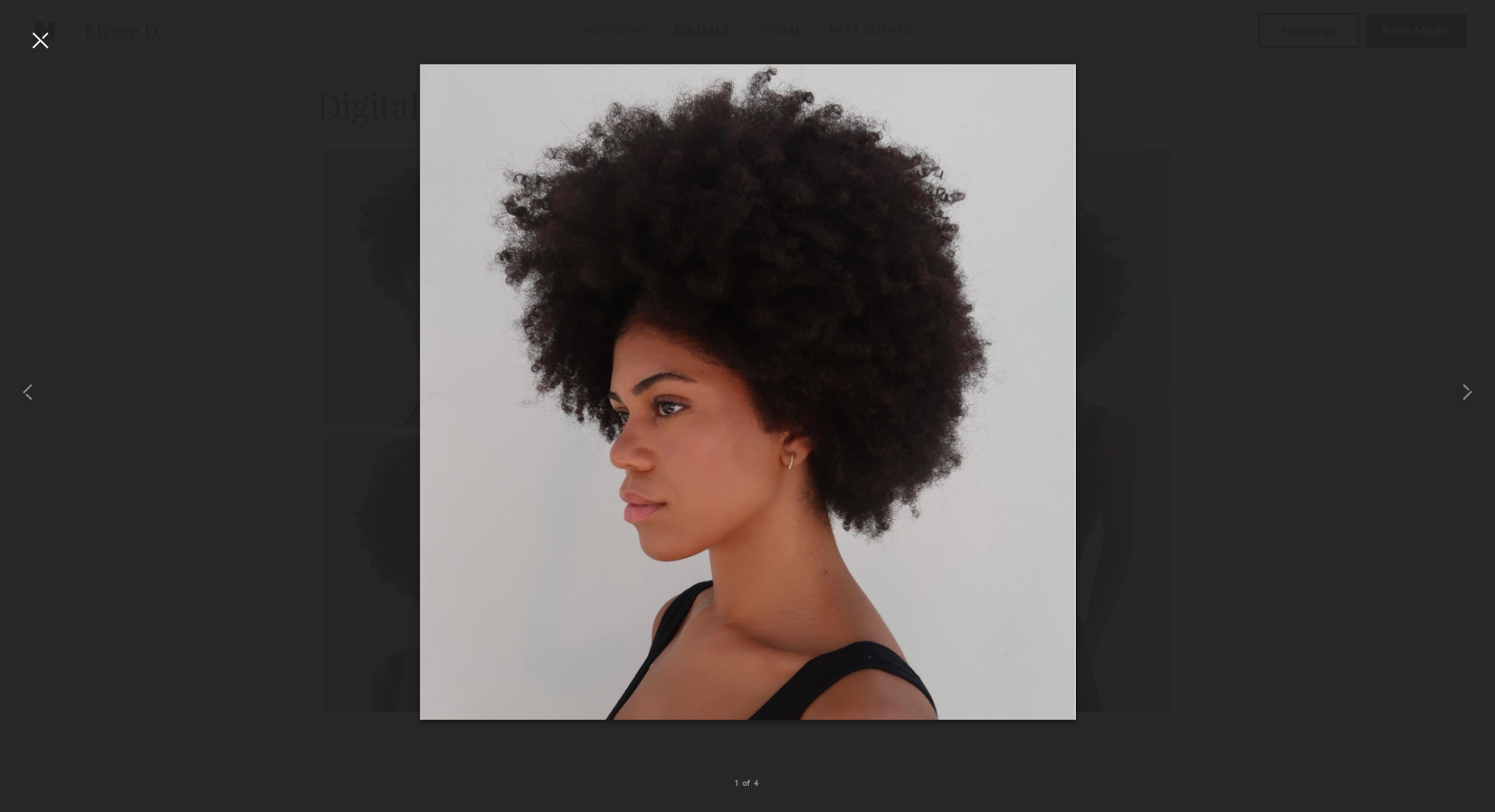
click at [71, 73] on div at bounding box center [747, 391] width 1495 height 728
click at [37, 44] on div at bounding box center [39, 39] width 28 height 28
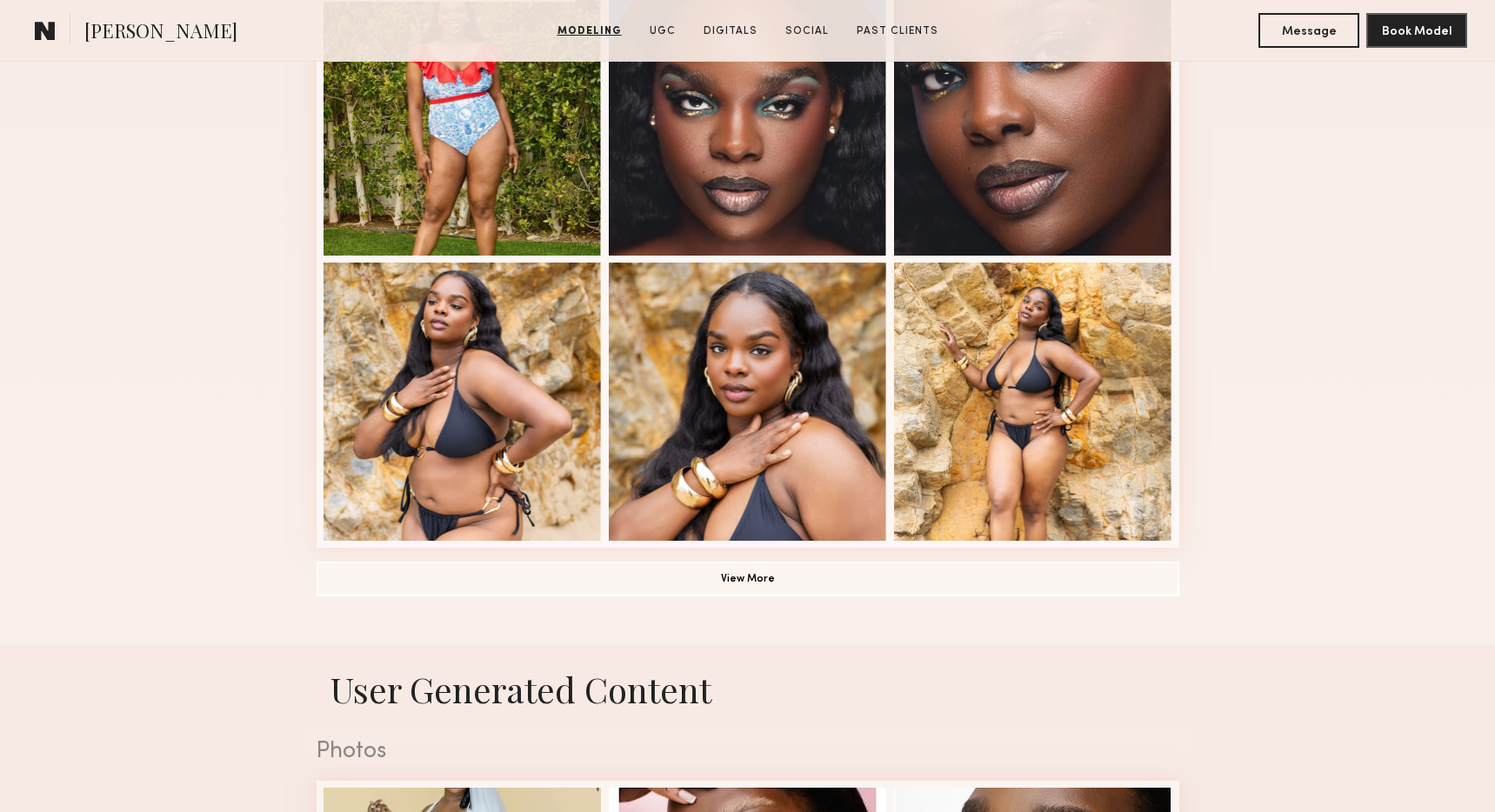
scroll to position [1028, 0]
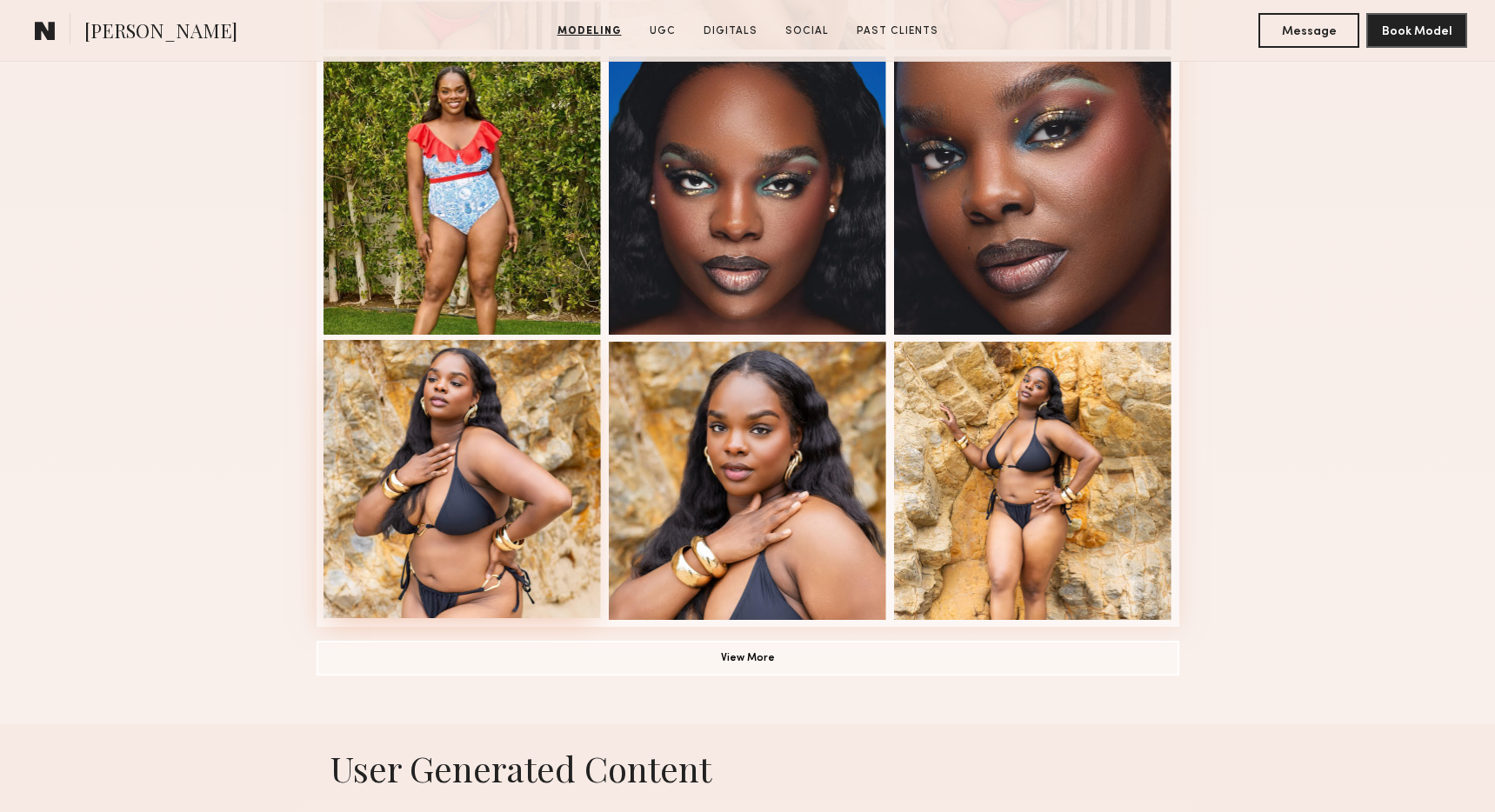
click at [448, 486] on div at bounding box center [463, 479] width 278 height 278
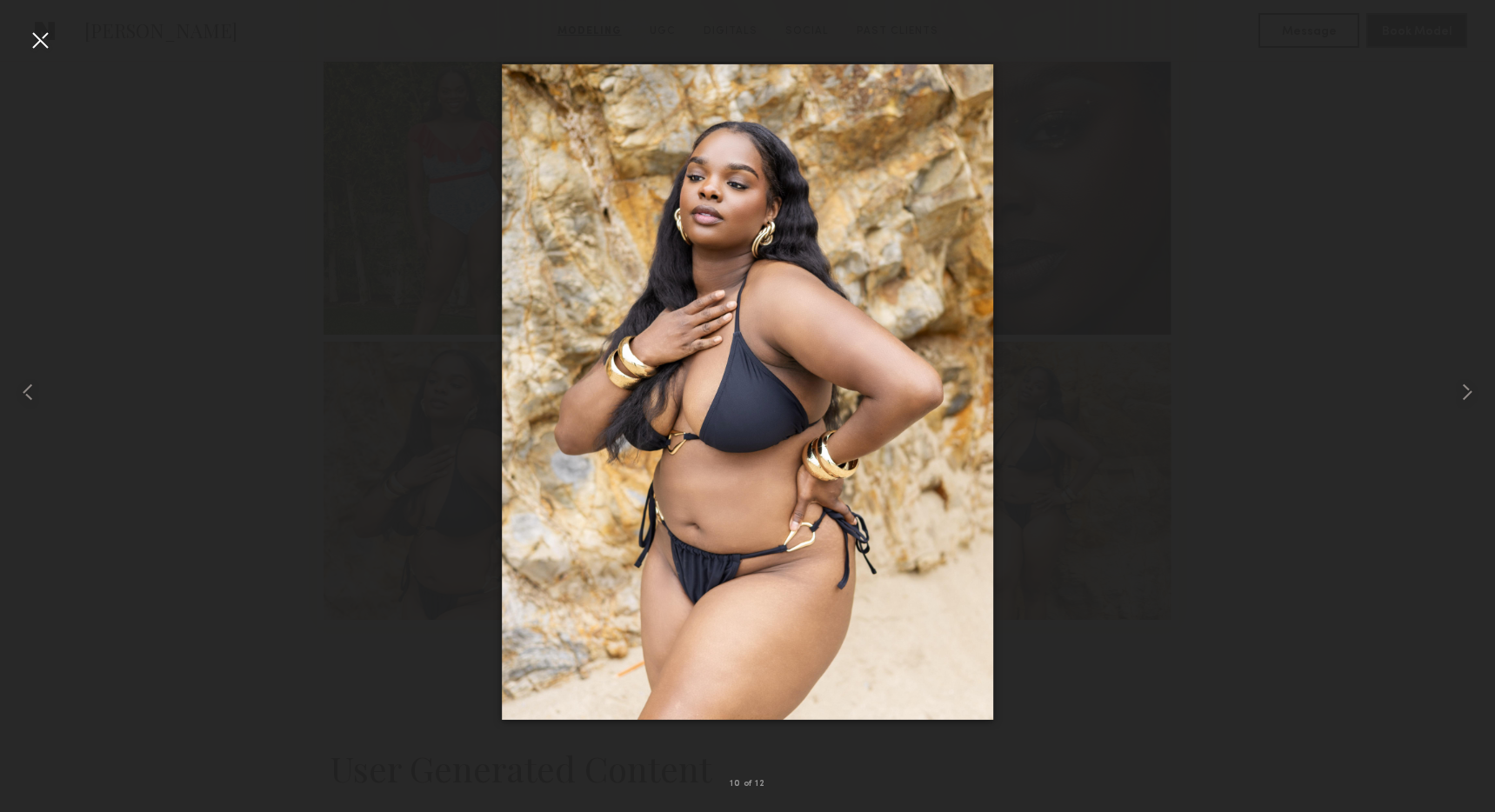
click at [1195, 364] on div at bounding box center [747, 391] width 1495 height 728
click at [1455, 391] on common-icon at bounding box center [1466, 391] width 28 height 28
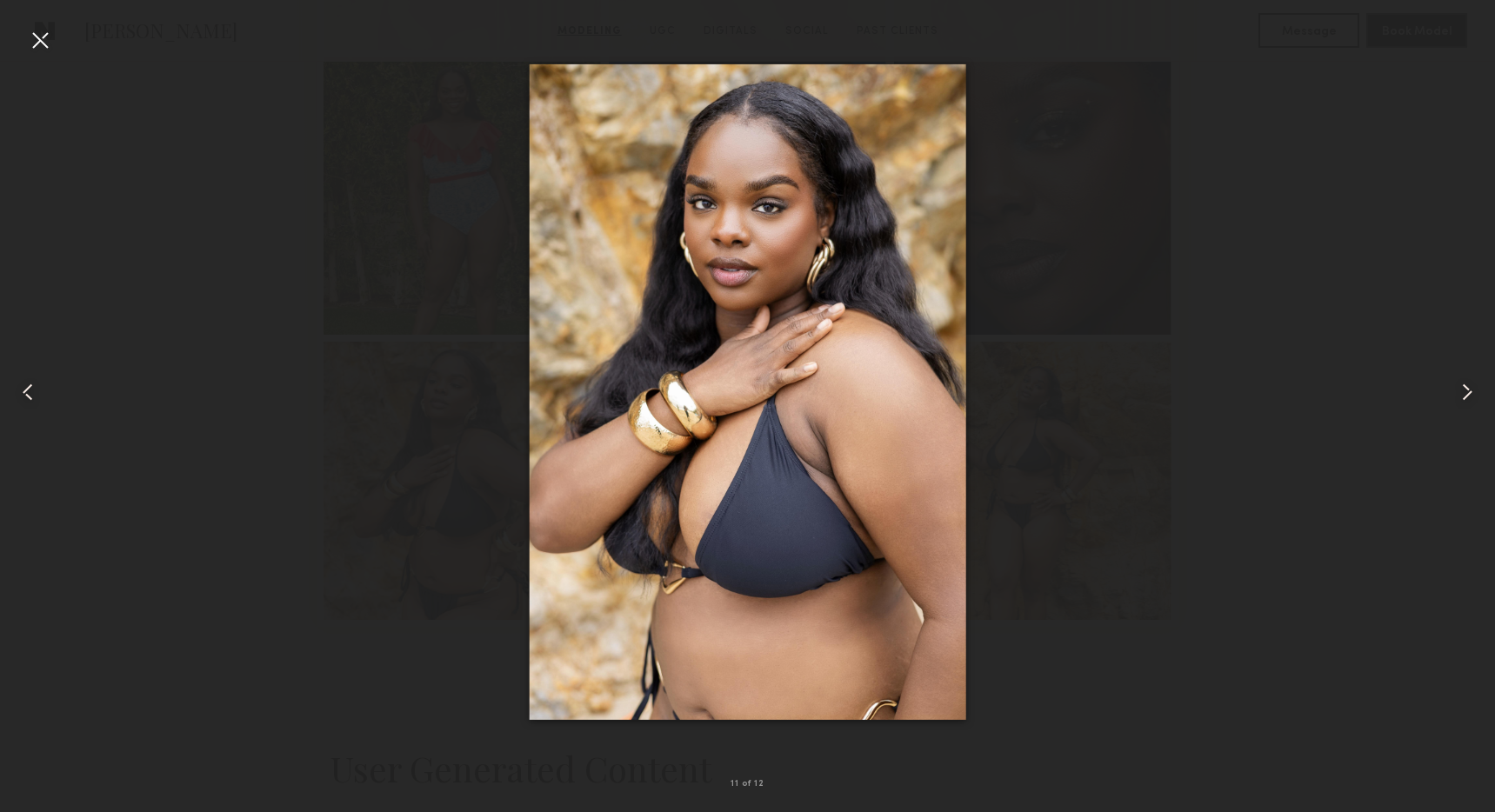
click at [1241, 562] on div at bounding box center [747, 391] width 1495 height 728
click at [47, 42] on div at bounding box center [39, 39] width 28 height 28
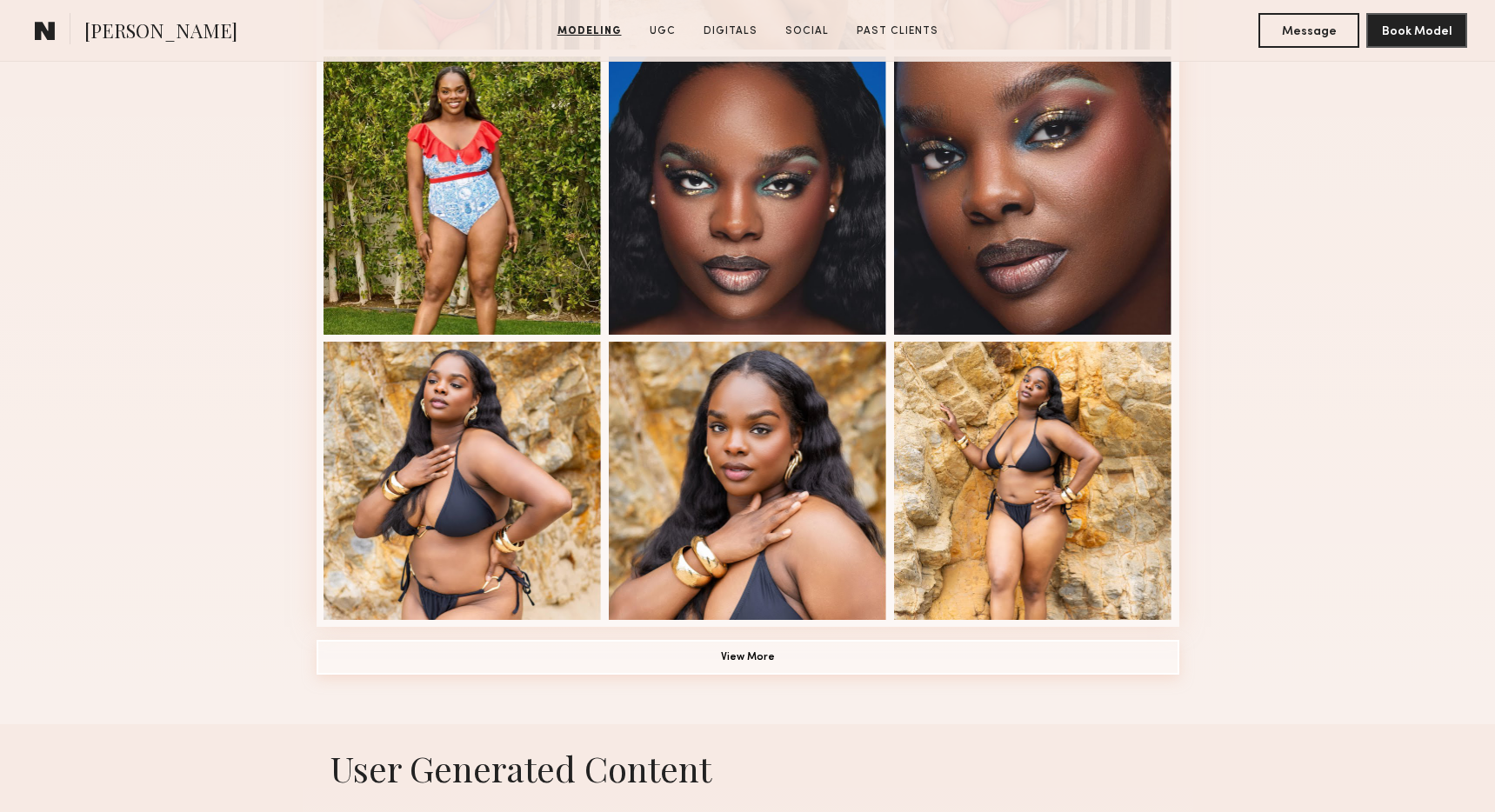
click at [682, 667] on button "View More" at bounding box center [748, 657] width 863 height 35
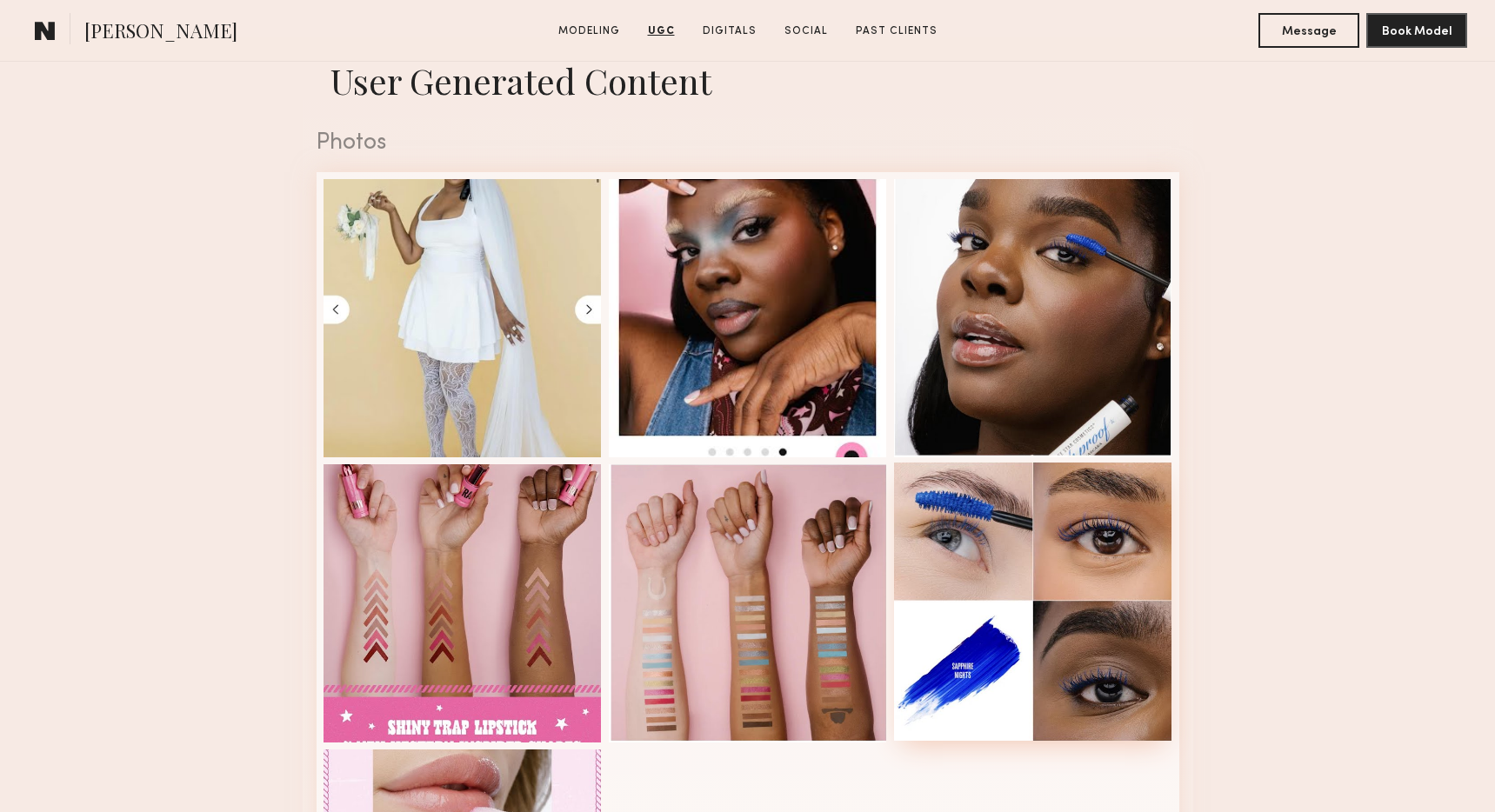
scroll to position [2512, 0]
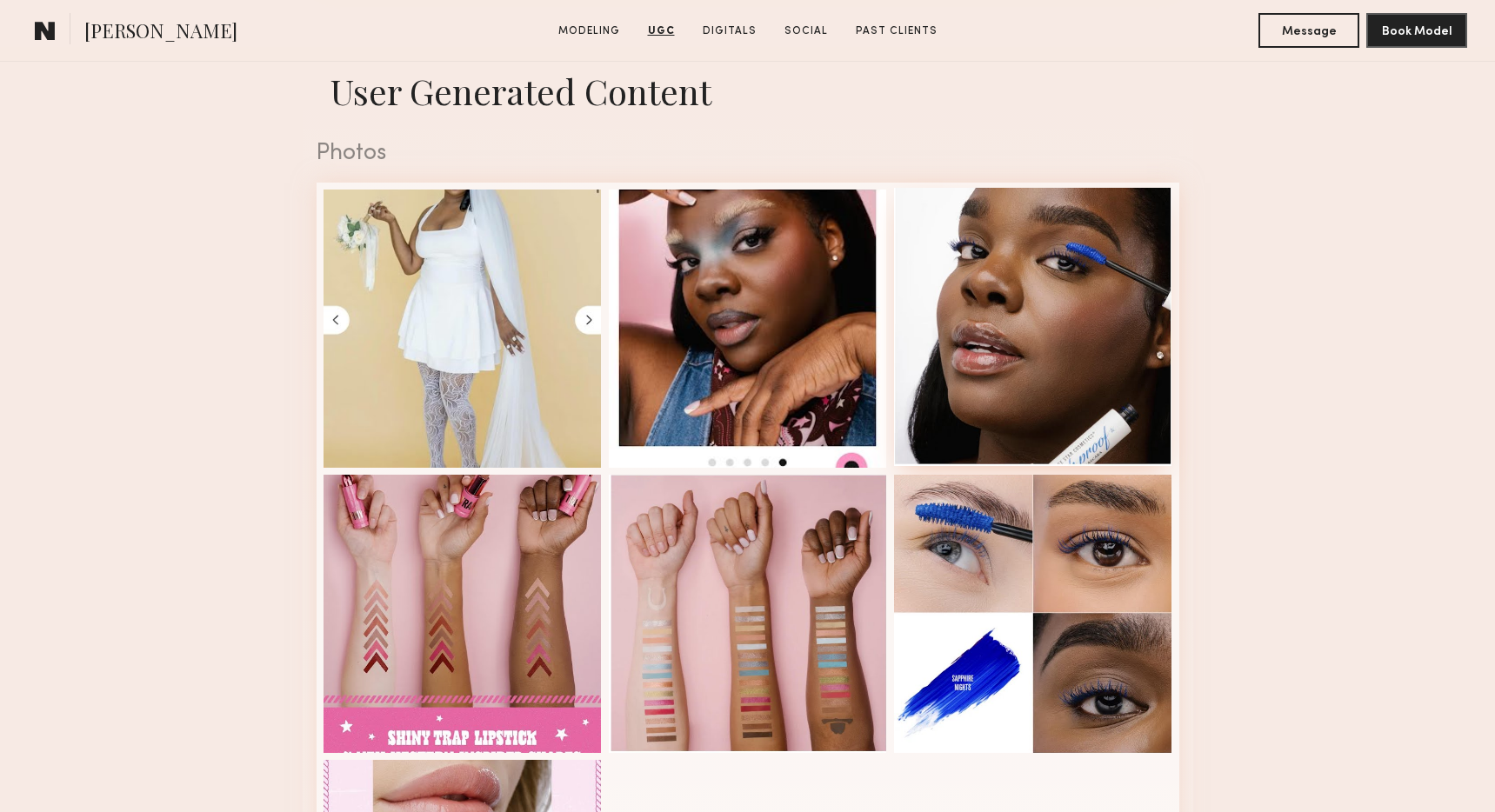
click at [1020, 388] on div at bounding box center [1033, 327] width 278 height 278
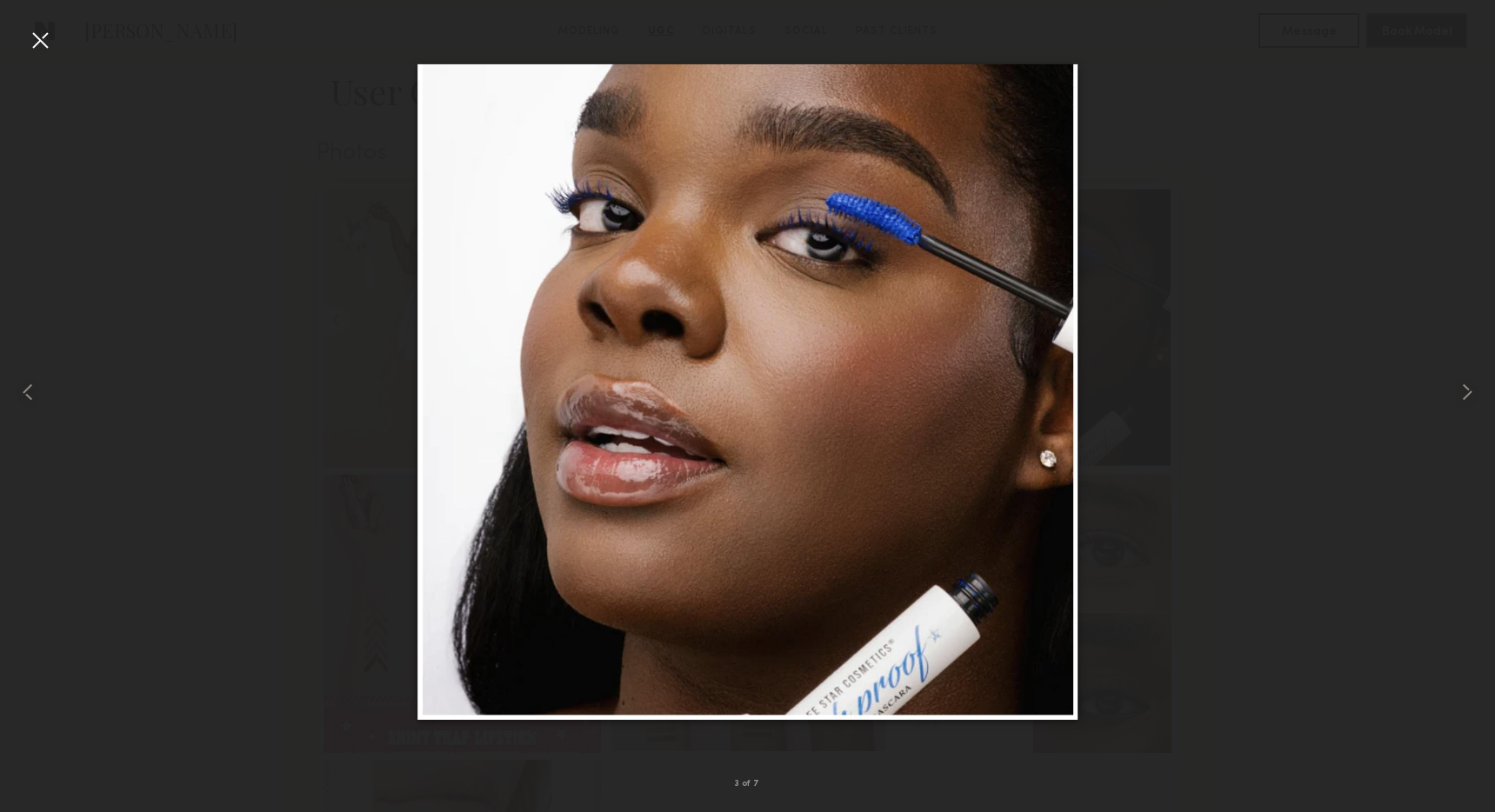
click at [277, 170] on div at bounding box center [747, 391] width 1495 height 728
click at [1246, 462] on div at bounding box center [747, 391] width 1495 height 728
drag, startPoint x: 27, startPoint y: 33, endPoint x: 40, endPoint y: 37, distance: 13.6
click at [33, 34] on div at bounding box center [39, 39] width 28 height 28
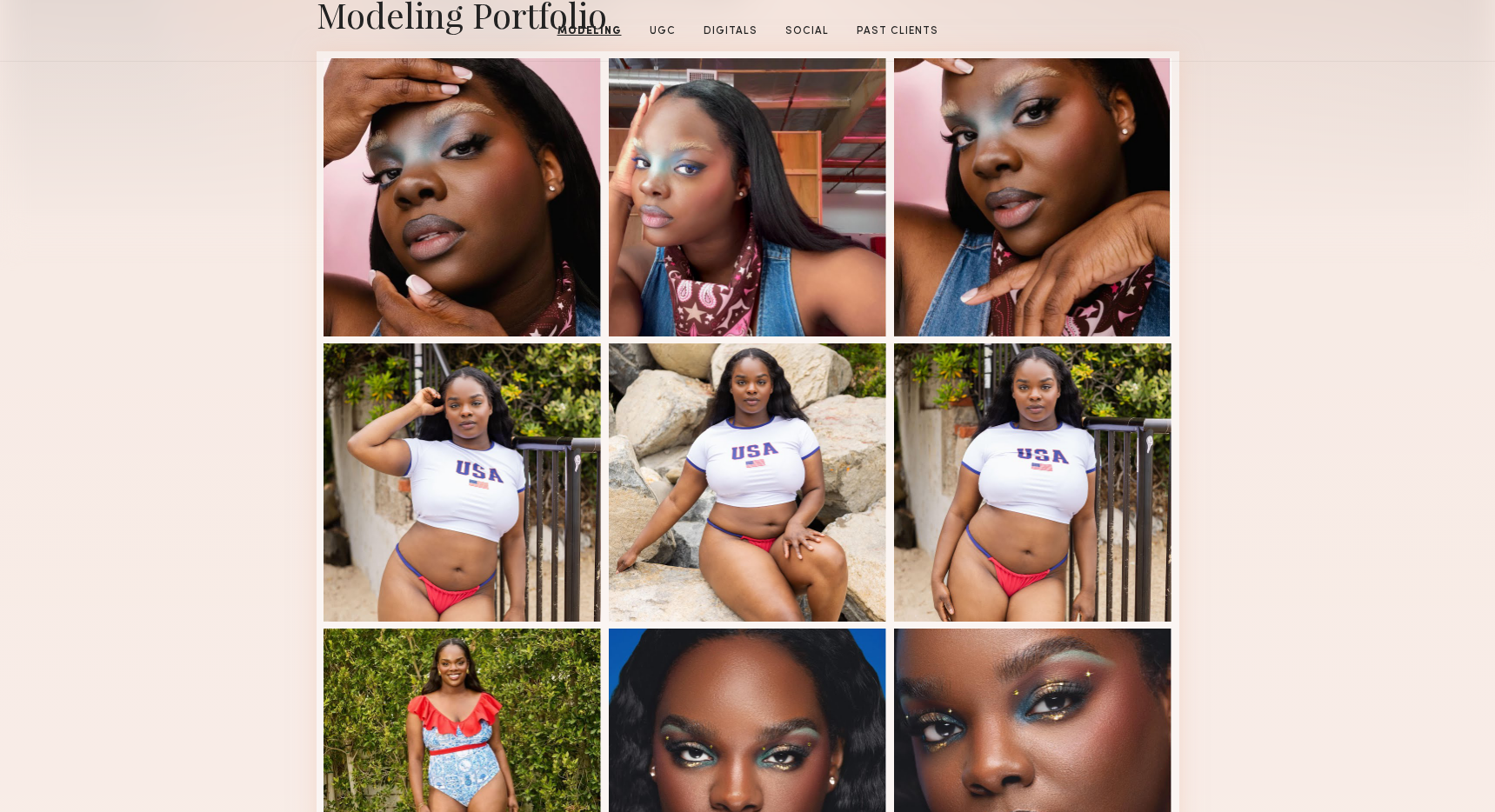
scroll to position [0, 0]
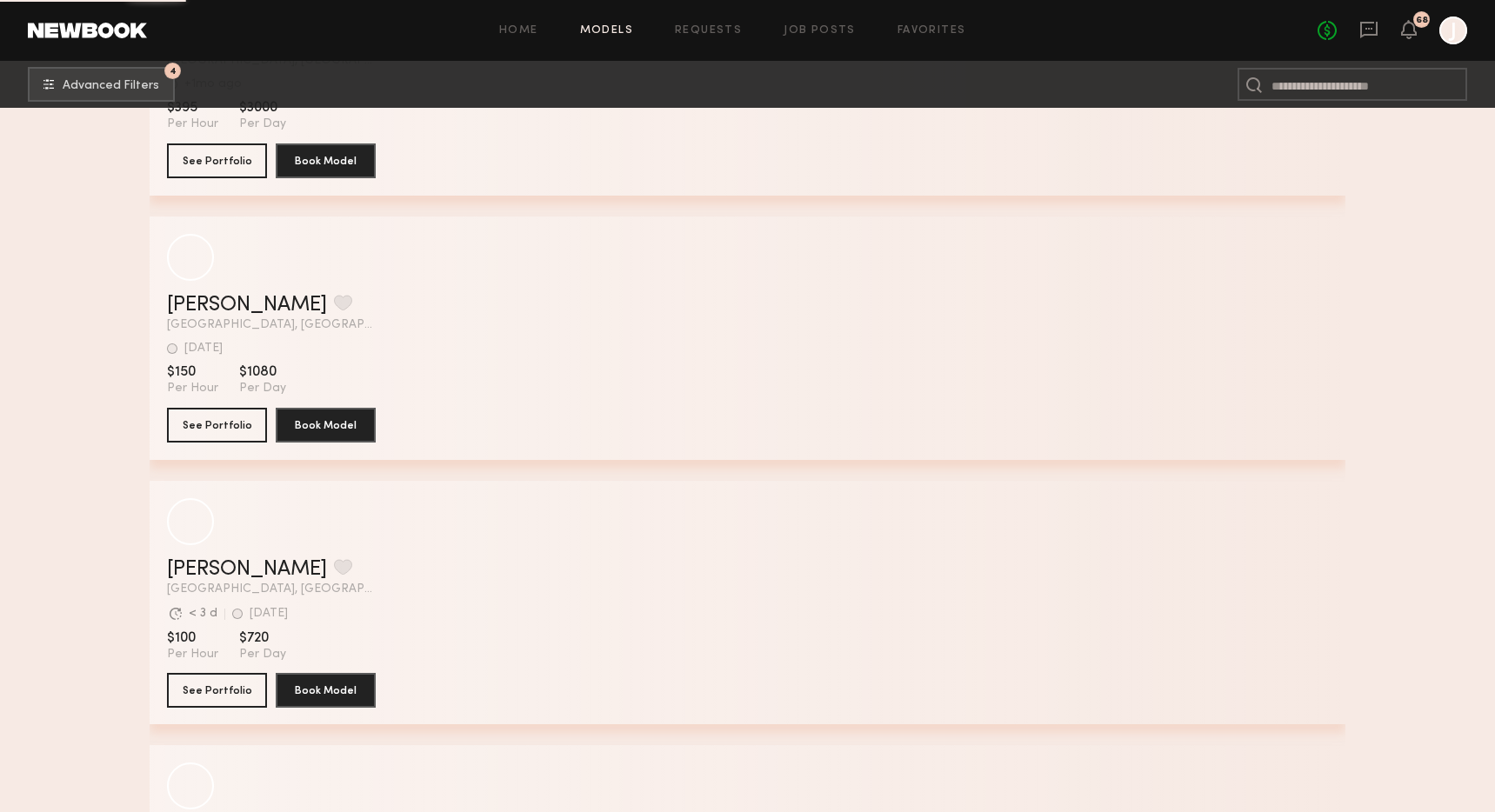
scroll to position [33822, 0]
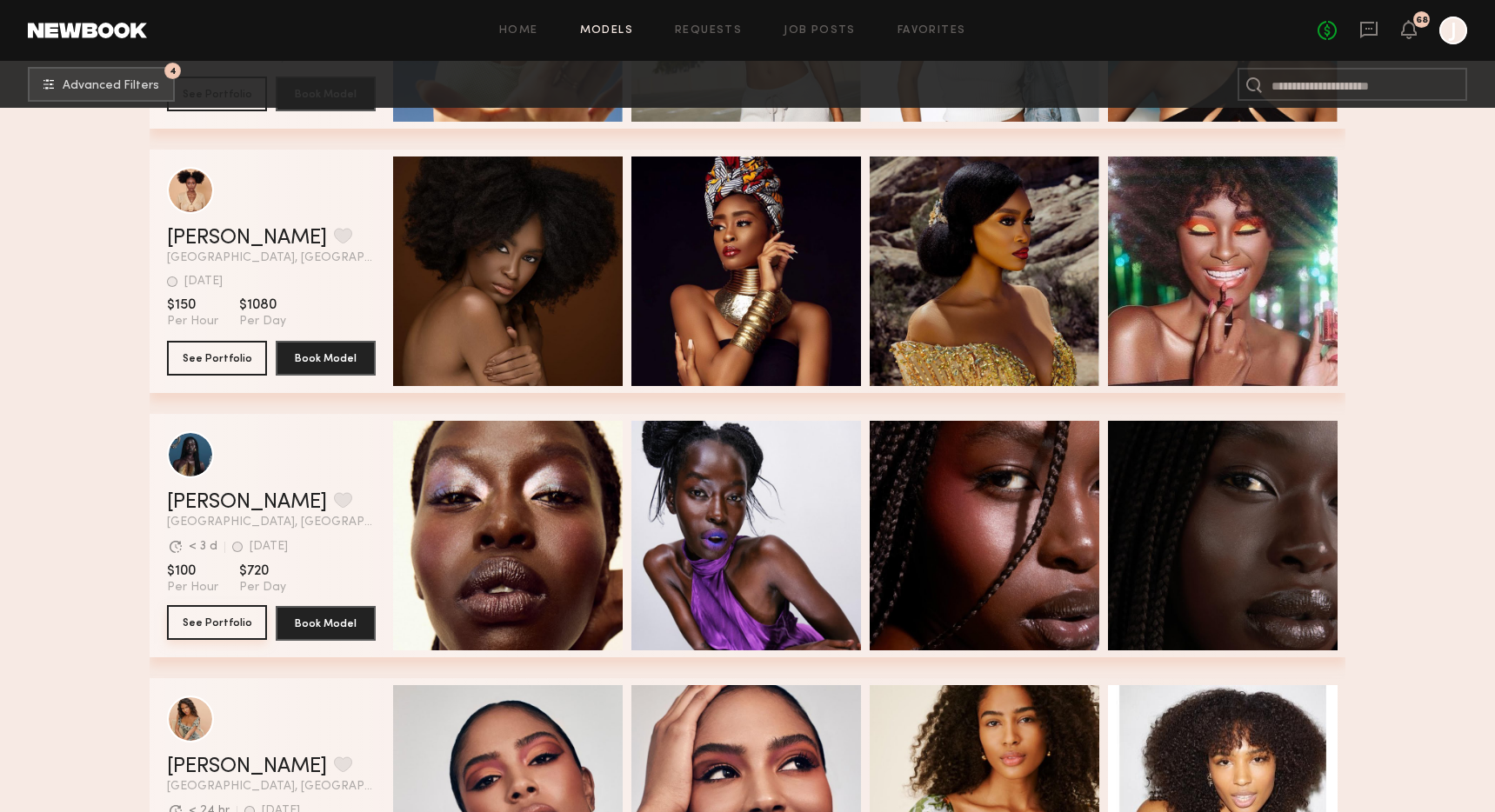
click at [247, 623] on button "See Portfolio" at bounding box center [217, 622] width 100 height 35
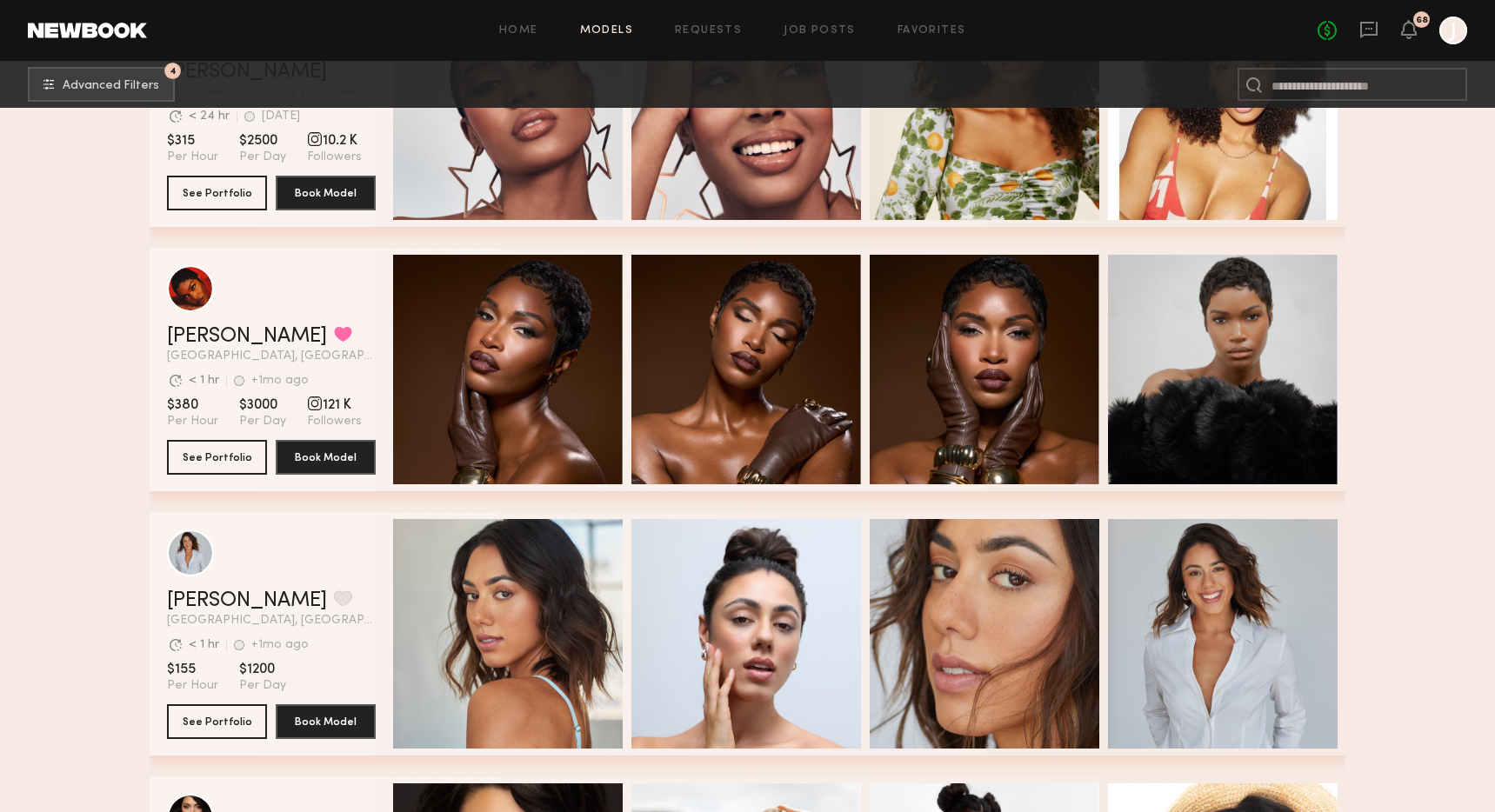
scroll to position [34512, 0]
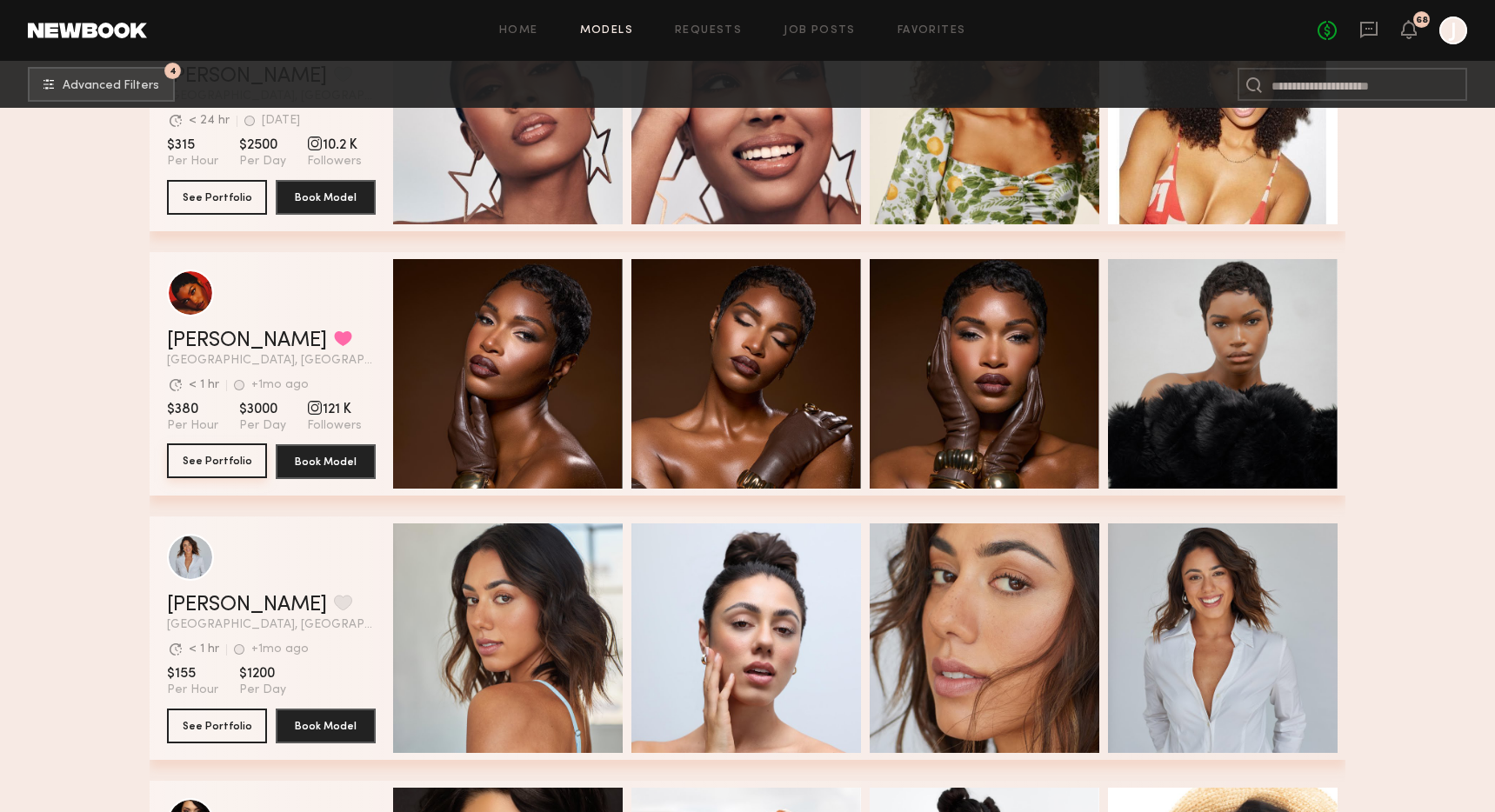
click at [226, 461] on button "See Portfolio" at bounding box center [217, 460] width 100 height 35
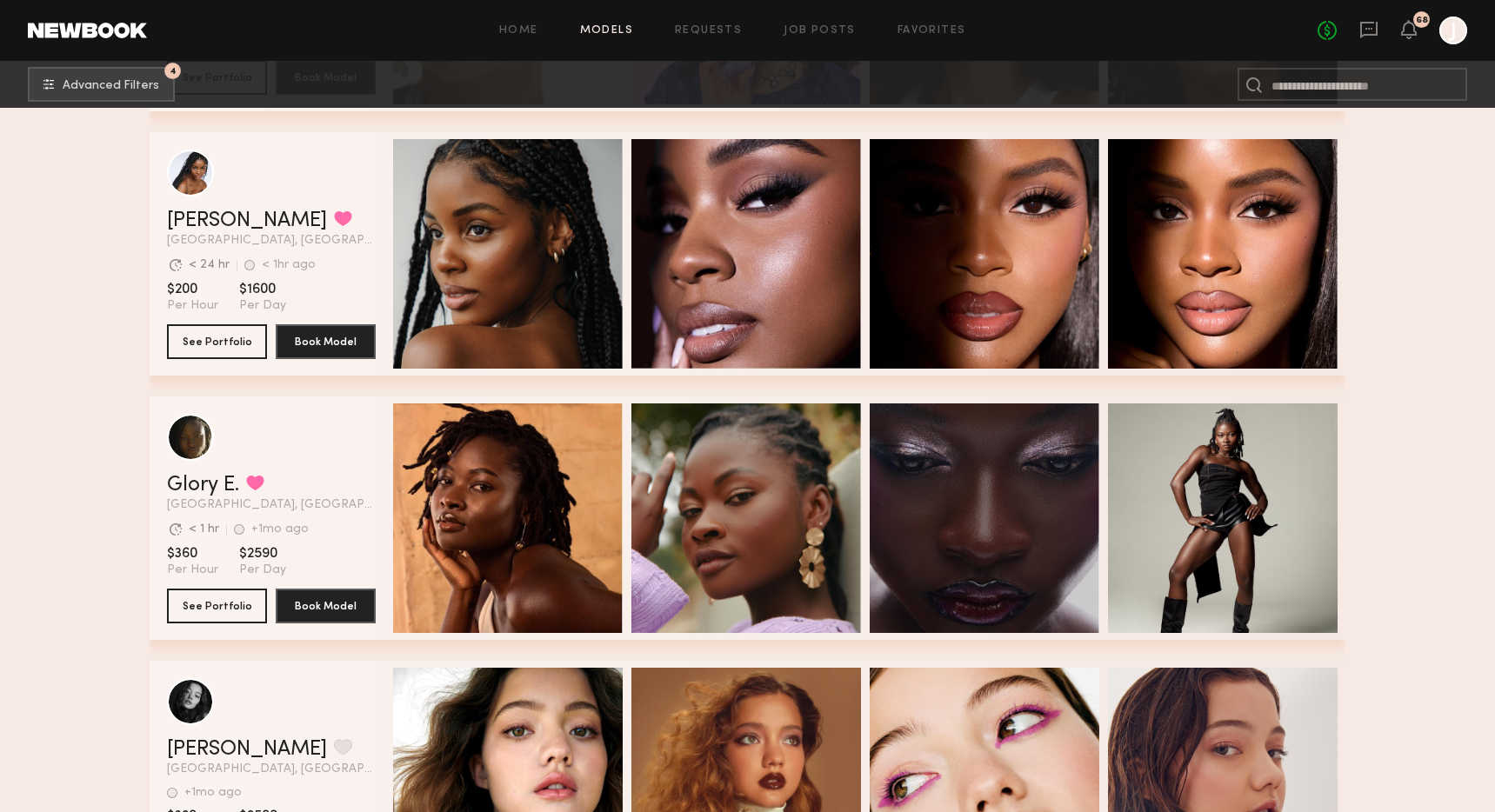
scroll to position [35949, 0]
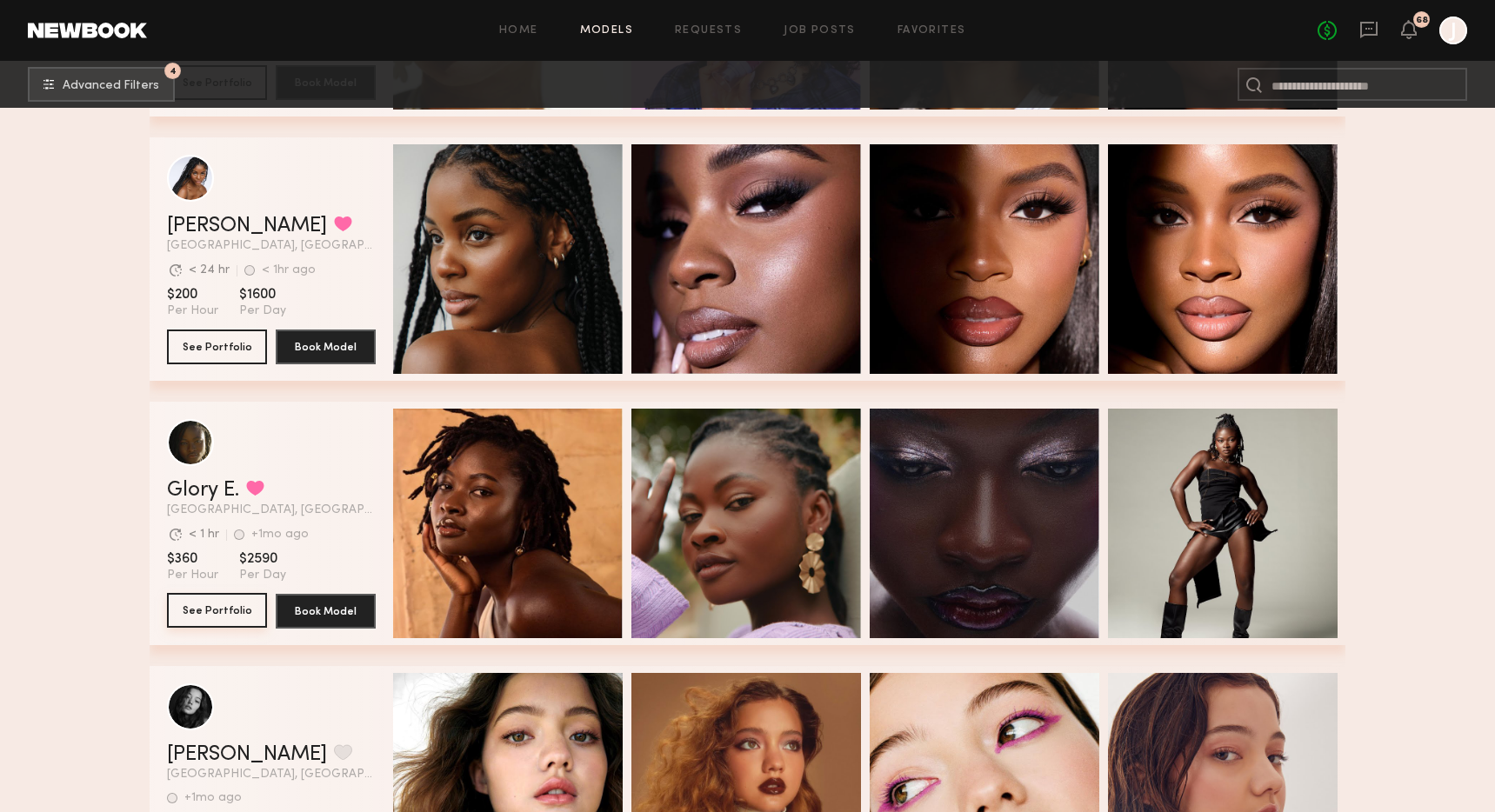
click at [244, 603] on button "See Portfolio" at bounding box center [217, 610] width 100 height 35
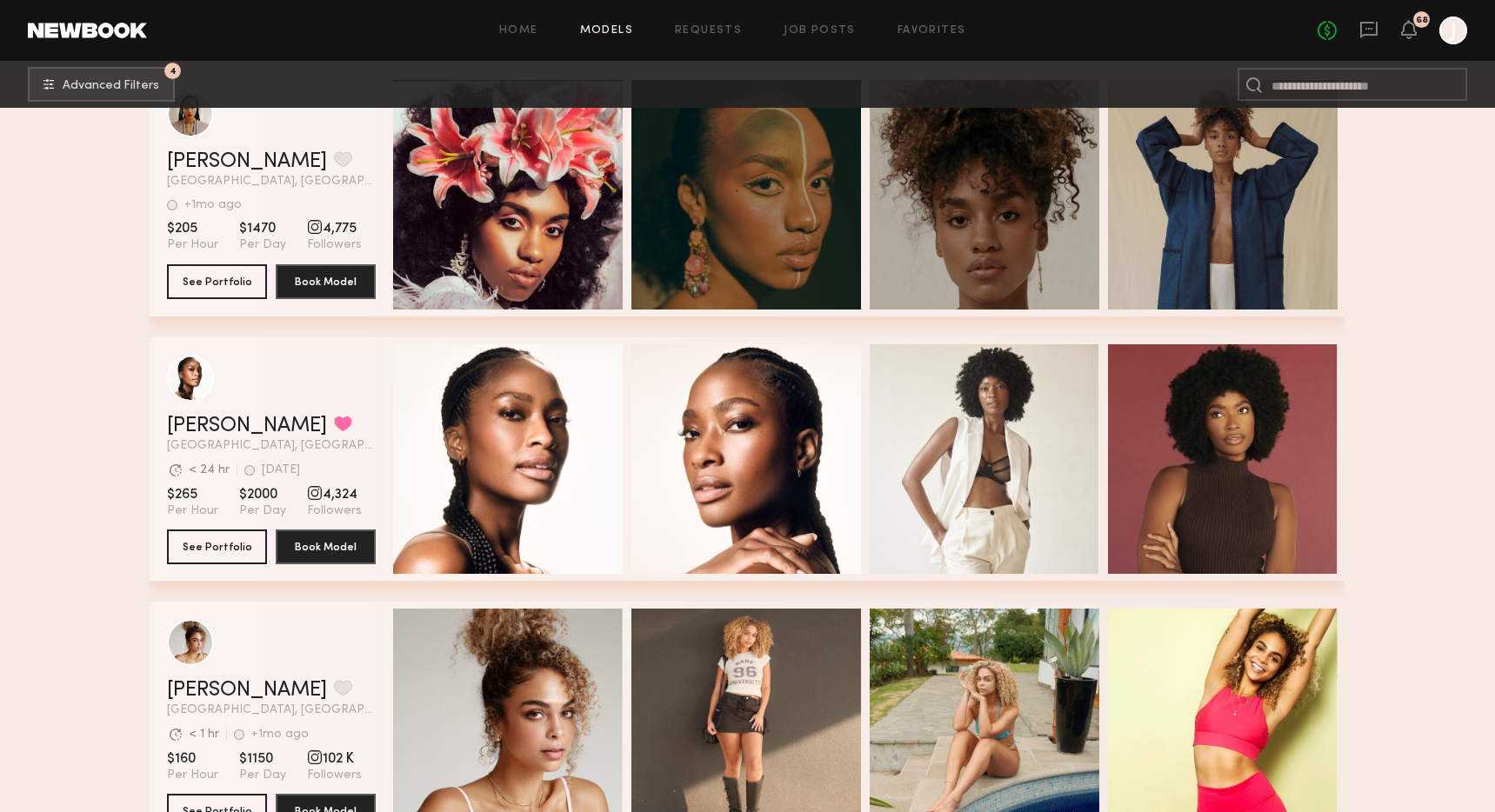
scroll to position [40788, 0]
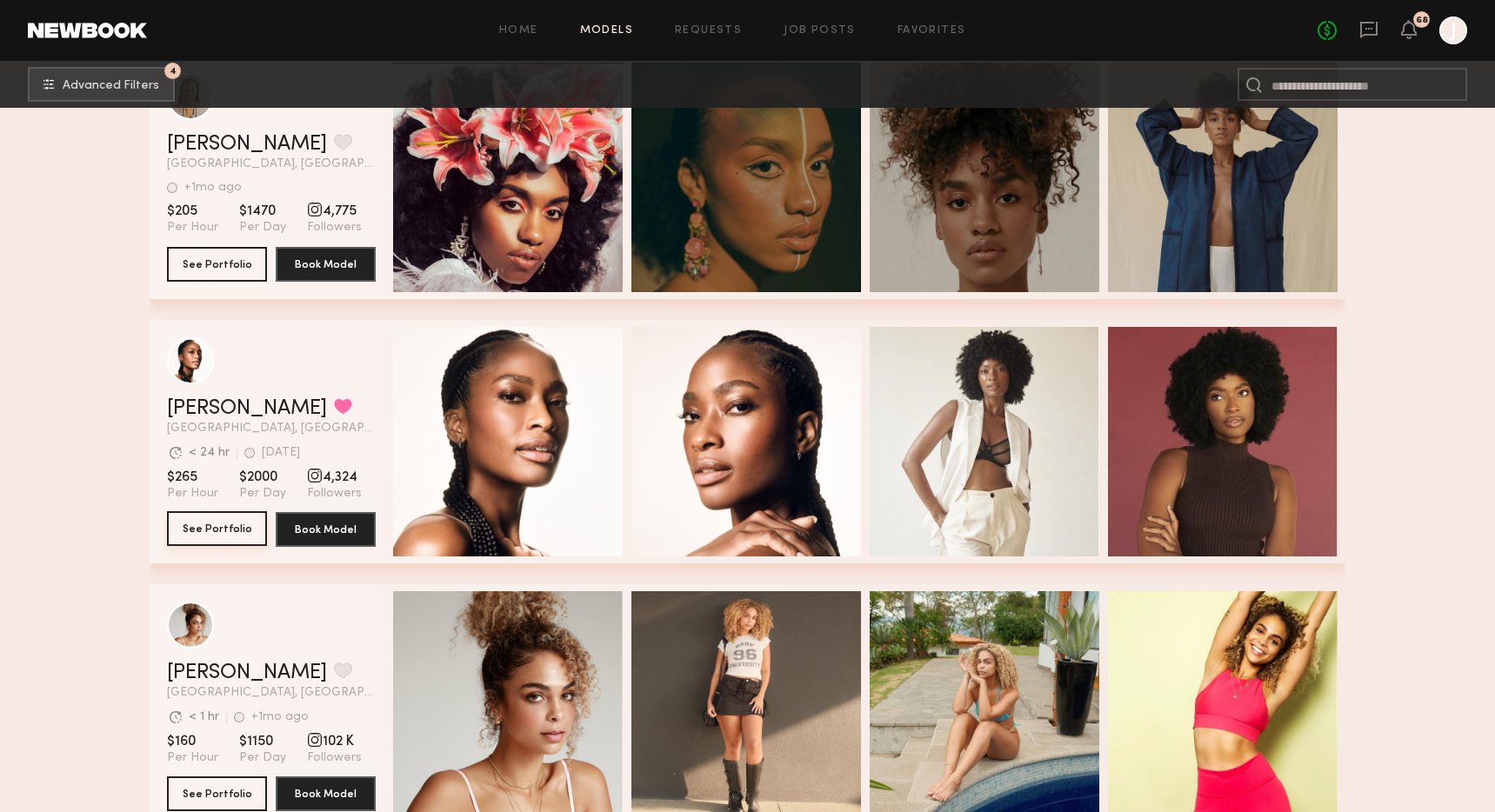
click at [225, 529] on button "See Portfolio" at bounding box center [217, 529] width 100 height 35
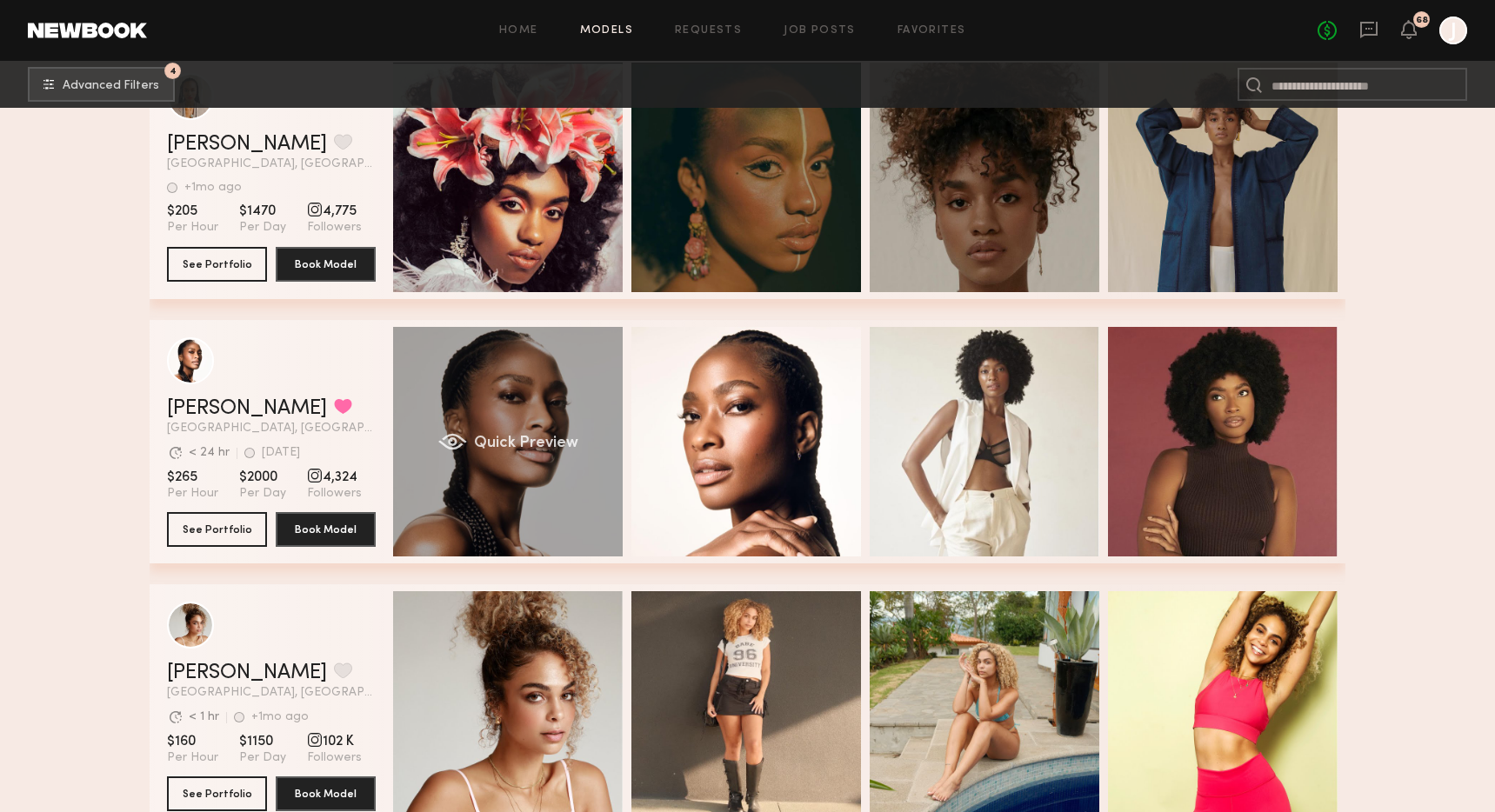
click at [530, 429] on div "Quick Preview" at bounding box center [508, 442] width 230 height 230
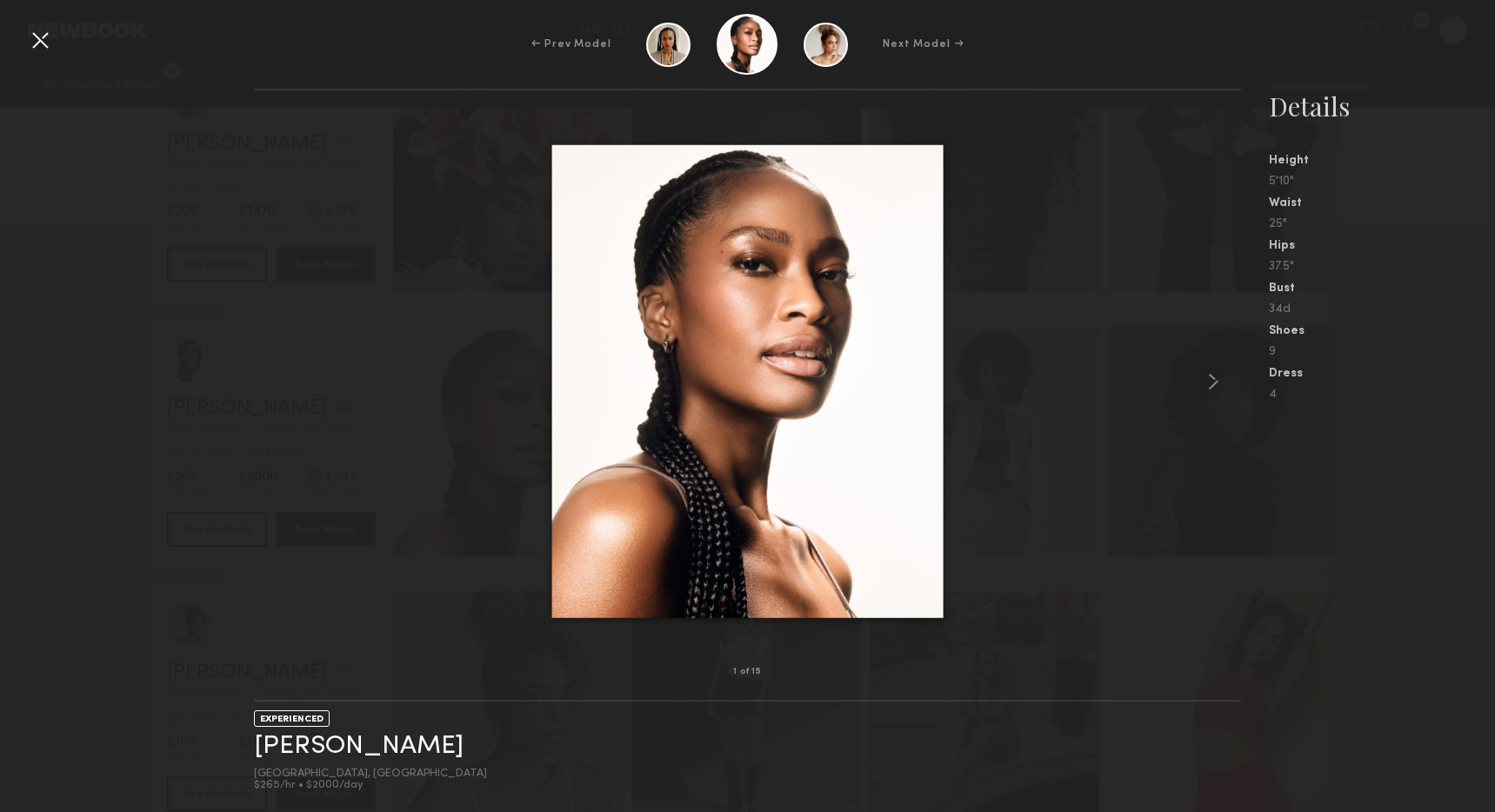
click at [1032, 397] on div at bounding box center [747, 381] width 987 height 526
click at [45, 36] on div at bounding box center [39, 39] width 28 height 28
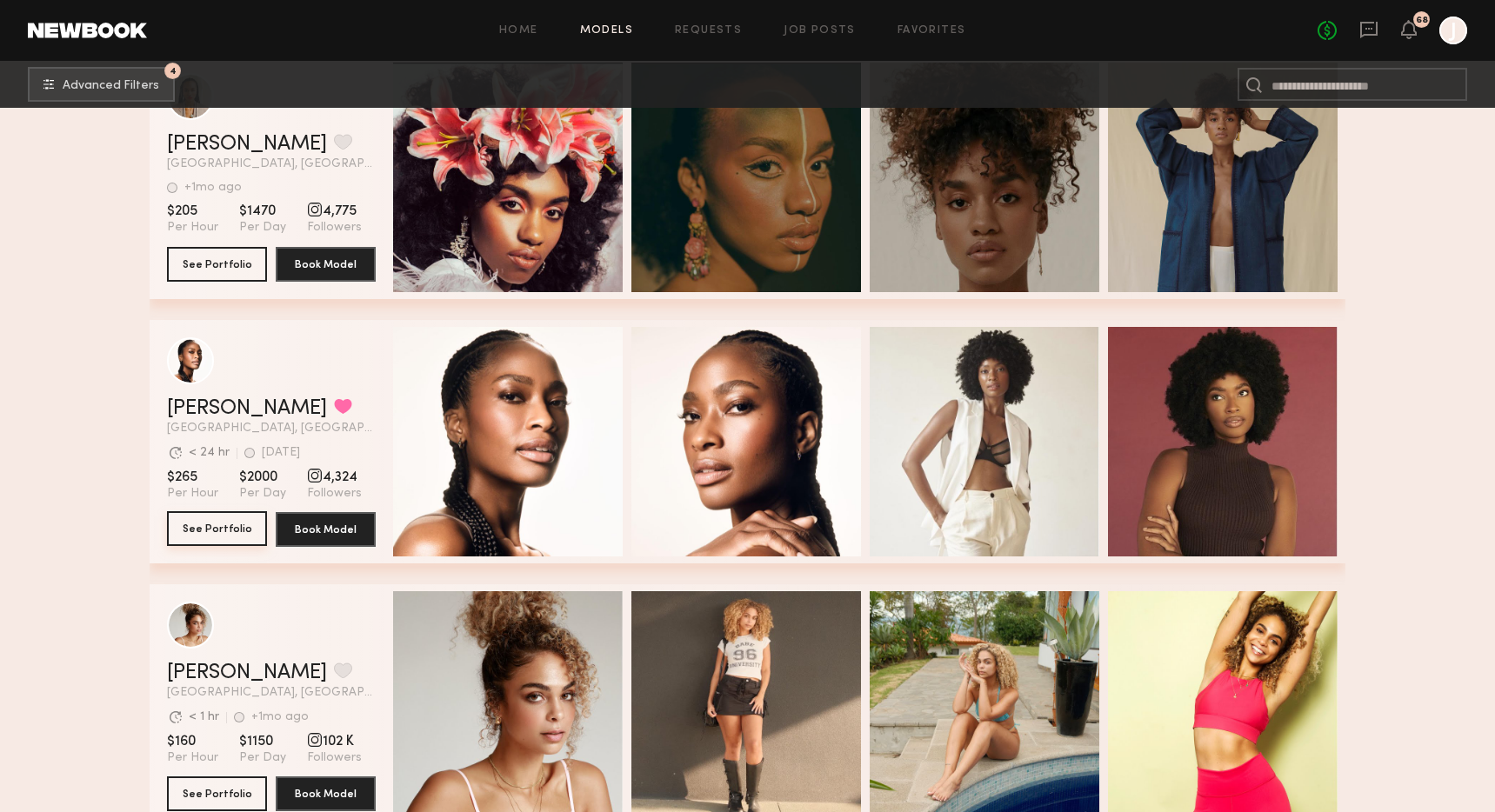
click at [205, 527] on button "See Portfolio" at bounding box center [217, 529] width 100 height 35
click at [709, 29] on link "Requests" at bounding box center [708, 30] width 67 height 12
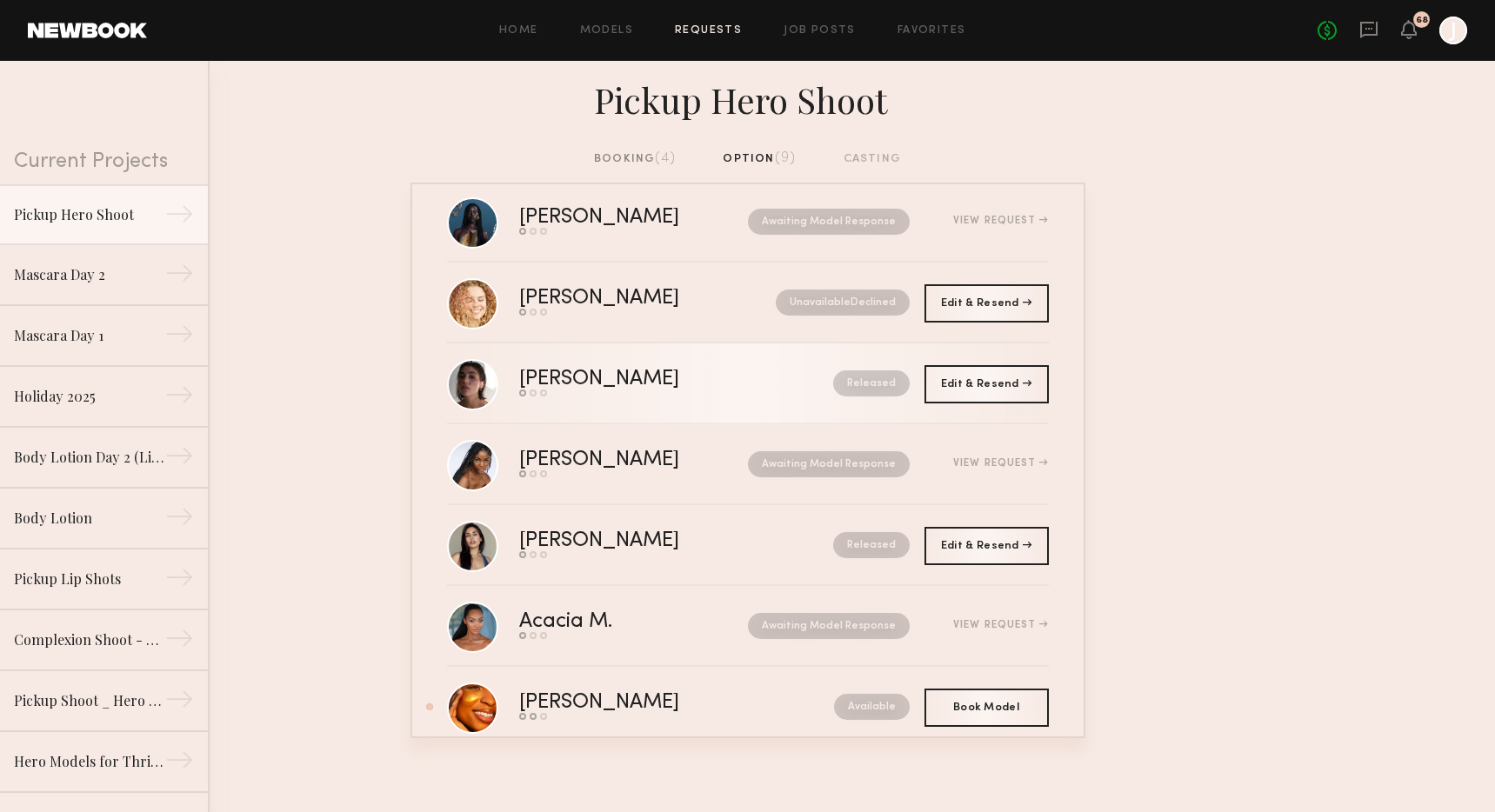
scroll to position [117, 0]
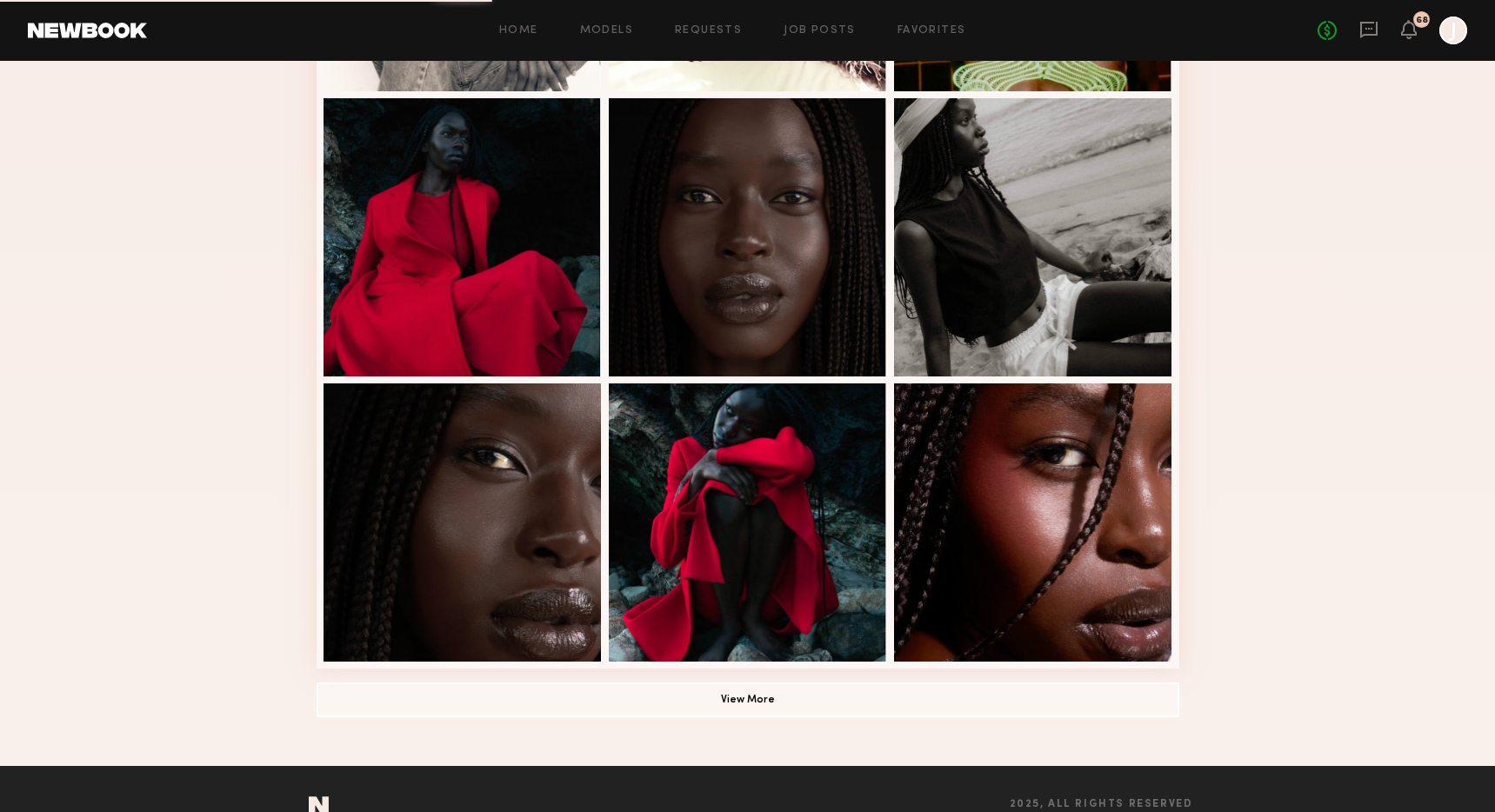
scroll to position [968, 0]
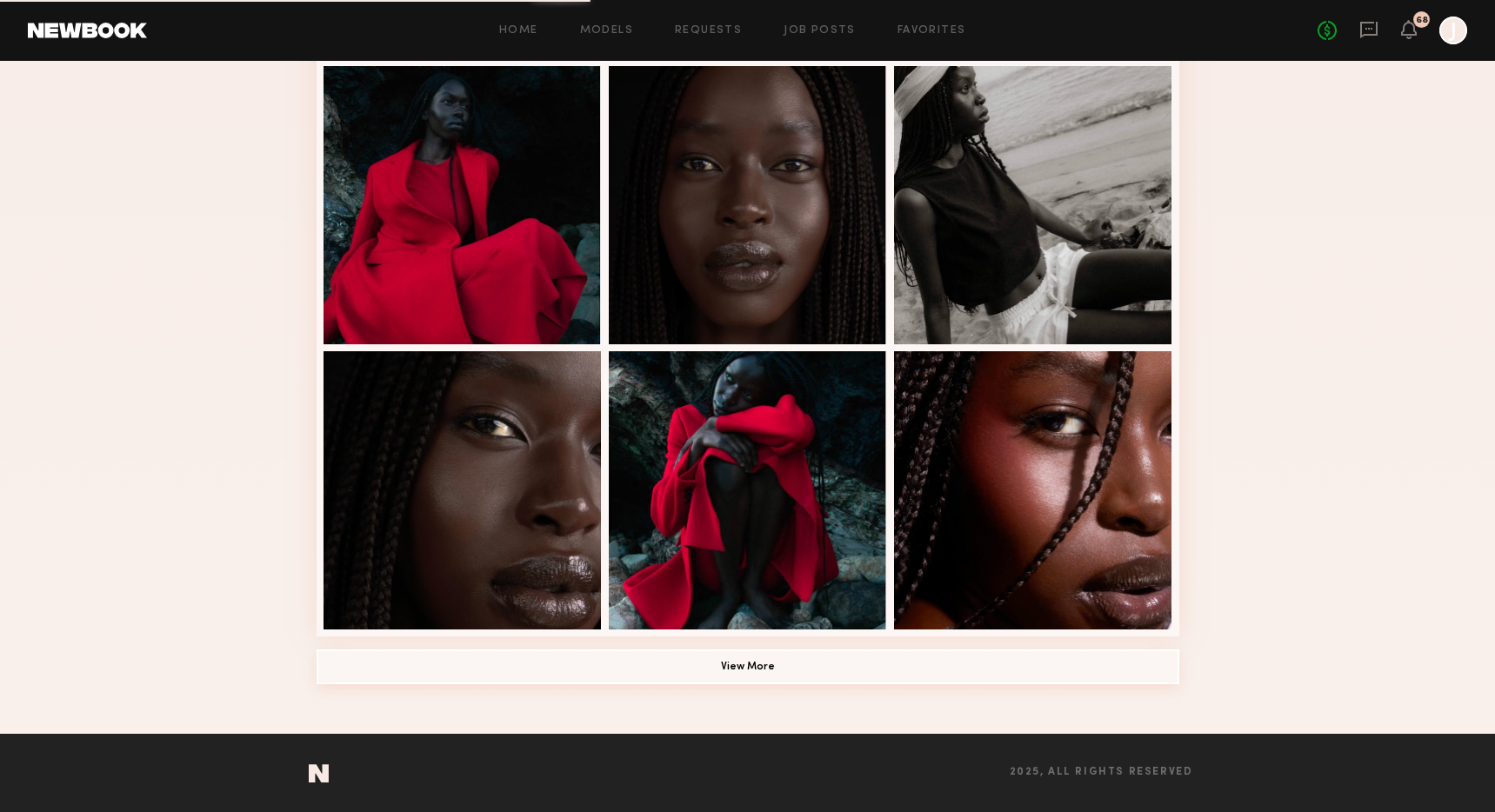
click at [658, 660] on button "View More" at bounding box center [748, 667] width 863 height 35
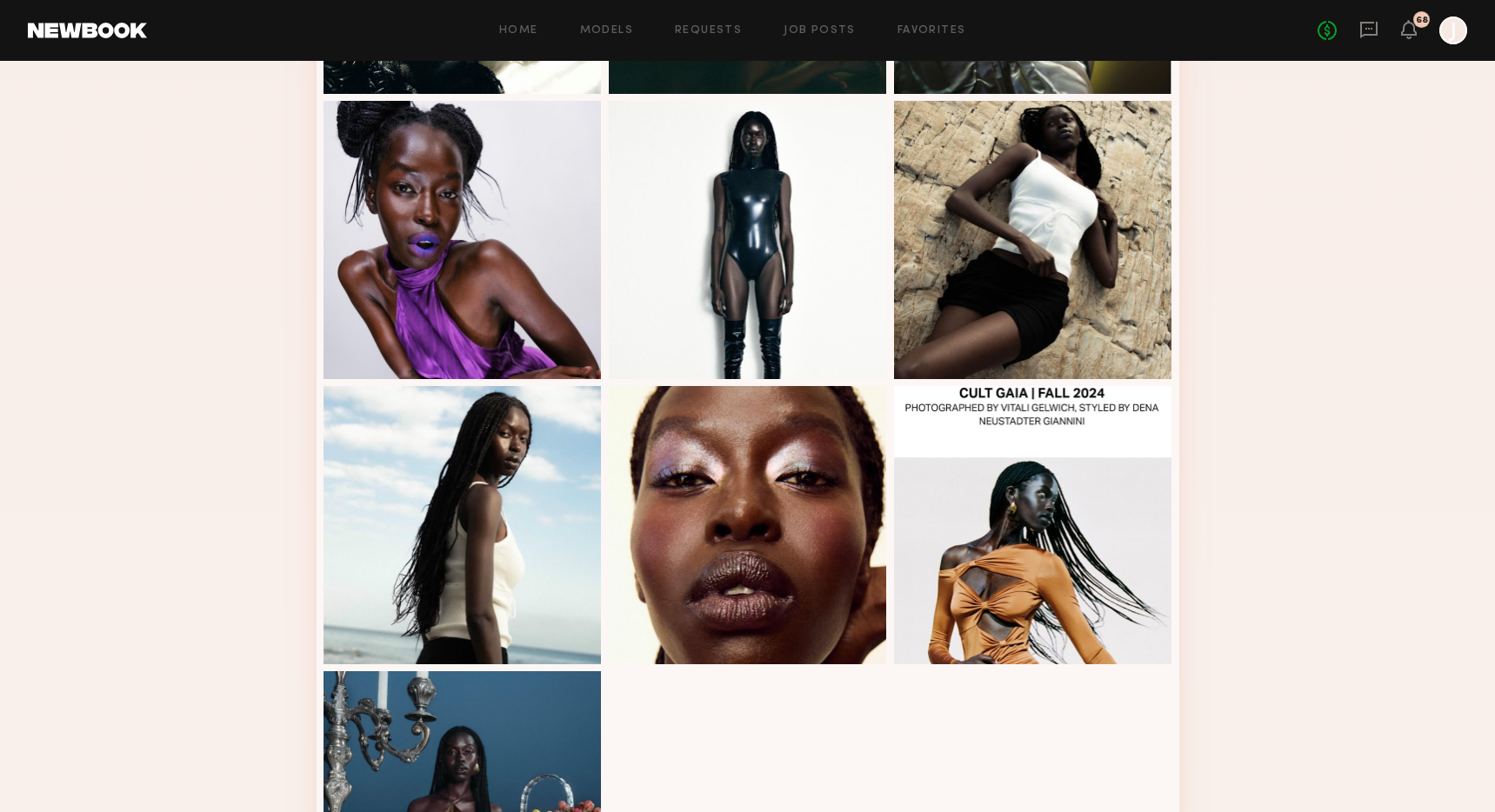
scroll to position [1776, 0]
click at [705, 583] on div at bounding box center [748, 524] width 278 height 278
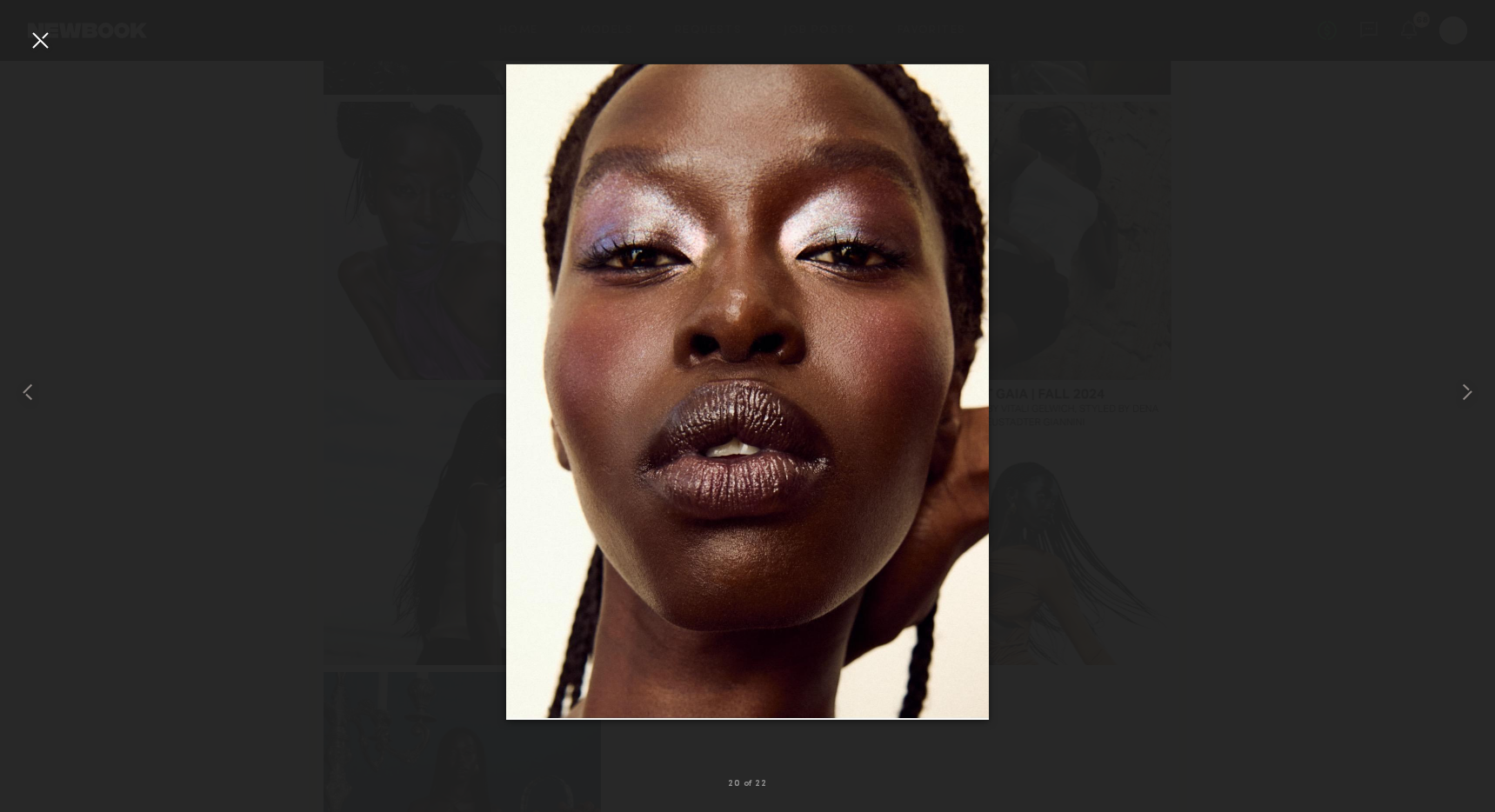
click at [1240, 298] on div at bounding box center [747, 391] width 1495 height 728
click at [37, 38] on div at bounding box center [39, 39] width 28 height 28
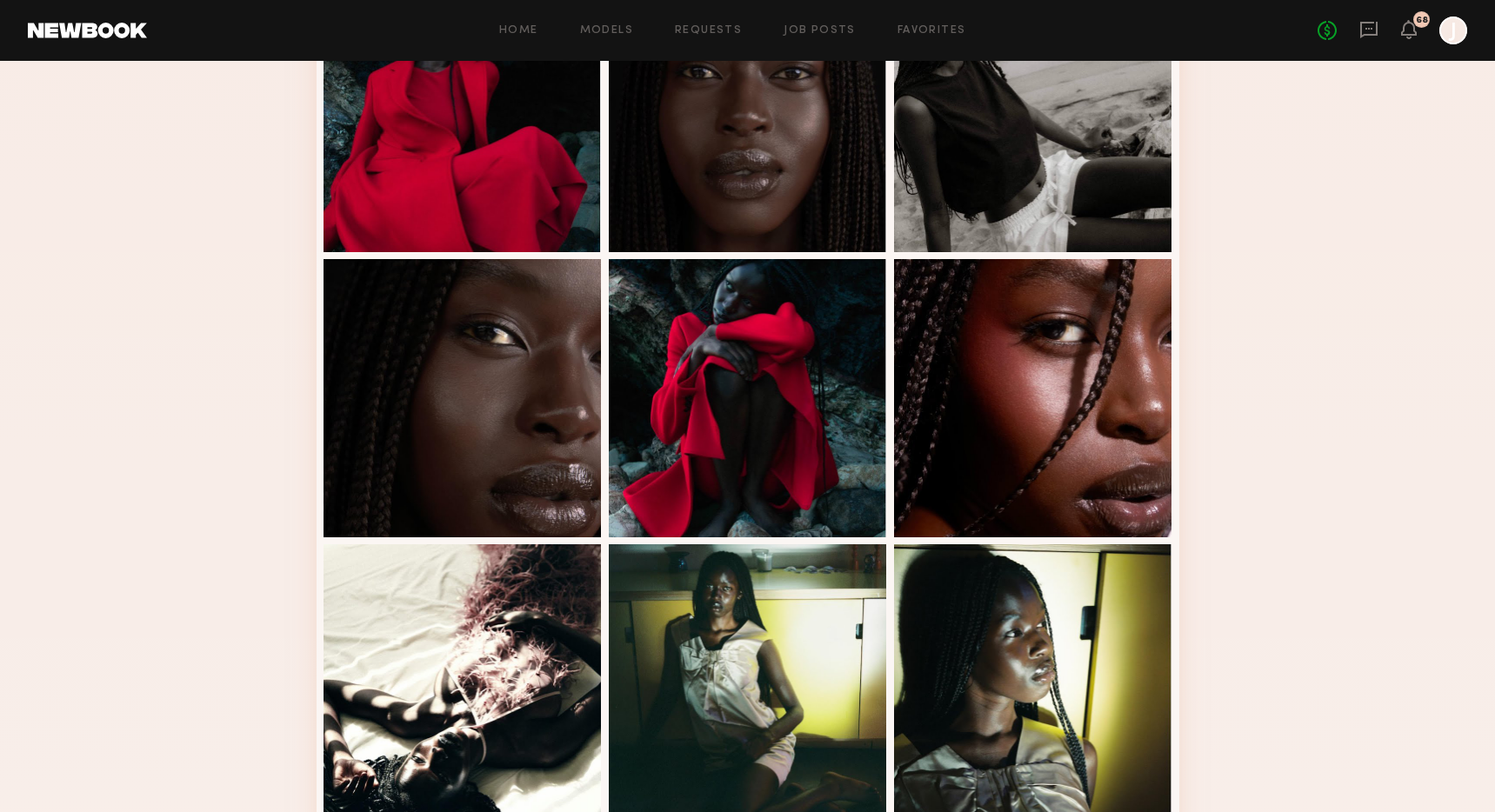
scroll to position [0, 0]
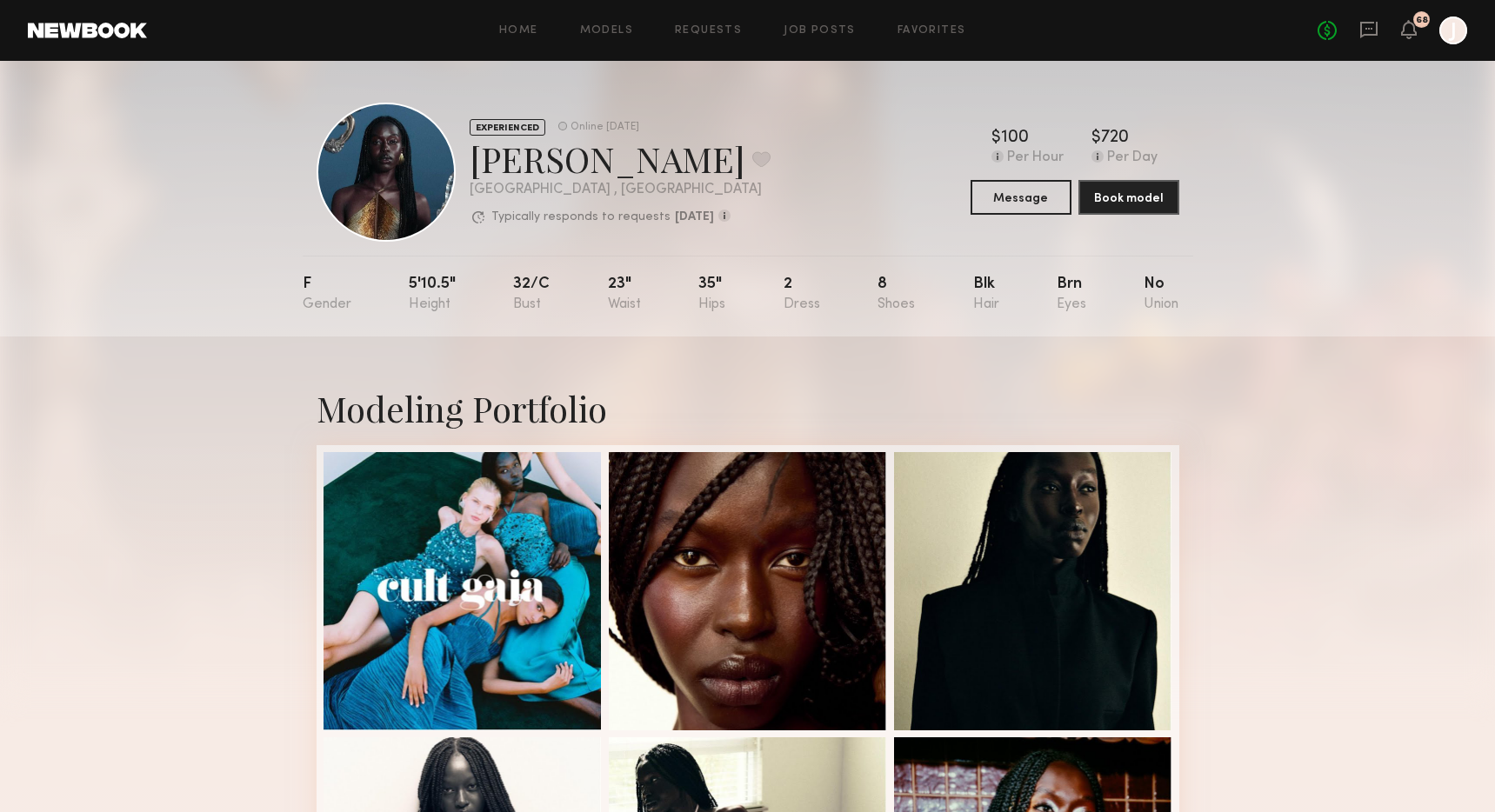
click at [550, 163] on div "[PERSON_NAME] Favorite" at bounding box center [620, 159] width 300 height 46
click at [550, 163] on div "Nyawuta C. Favorite" at bounding box center [620, 159] width 300 height 46
copy div "Nyawuta"
click at [771, 599] on div at bounding box center [748, 589] width 278 height 278
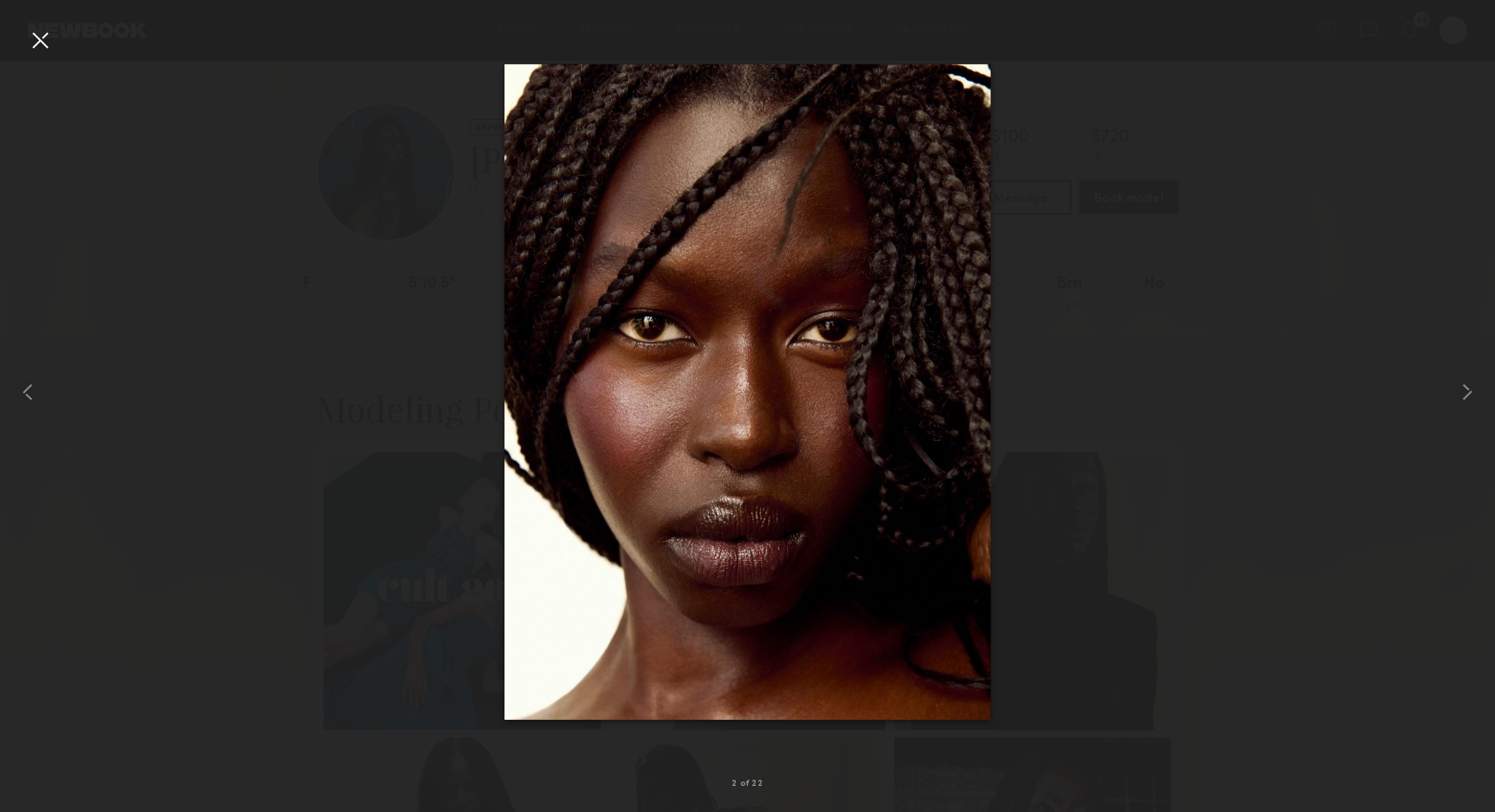
click at [271, 379] on div at bounding box center [747, 391] width 1495 height 728
click at [284, 241] on div at bounding box center [747, 391] width 1495 height 728
click at [38, 29] on div at bounding box center [39, 39] width 28 height 28
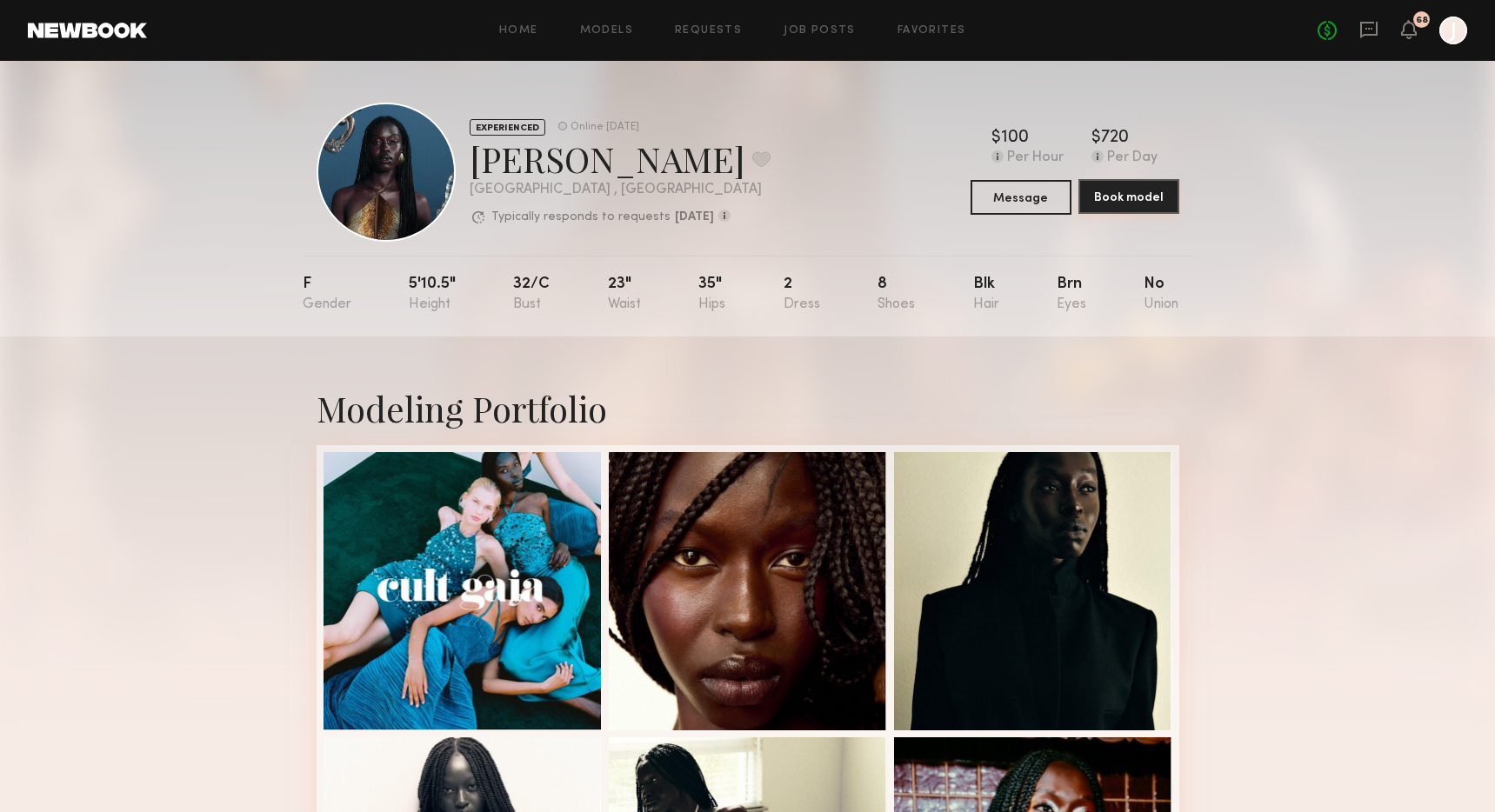
click at [1121, 202] on button "Book model" at bounding box center [1128, 196] width 101 height 35
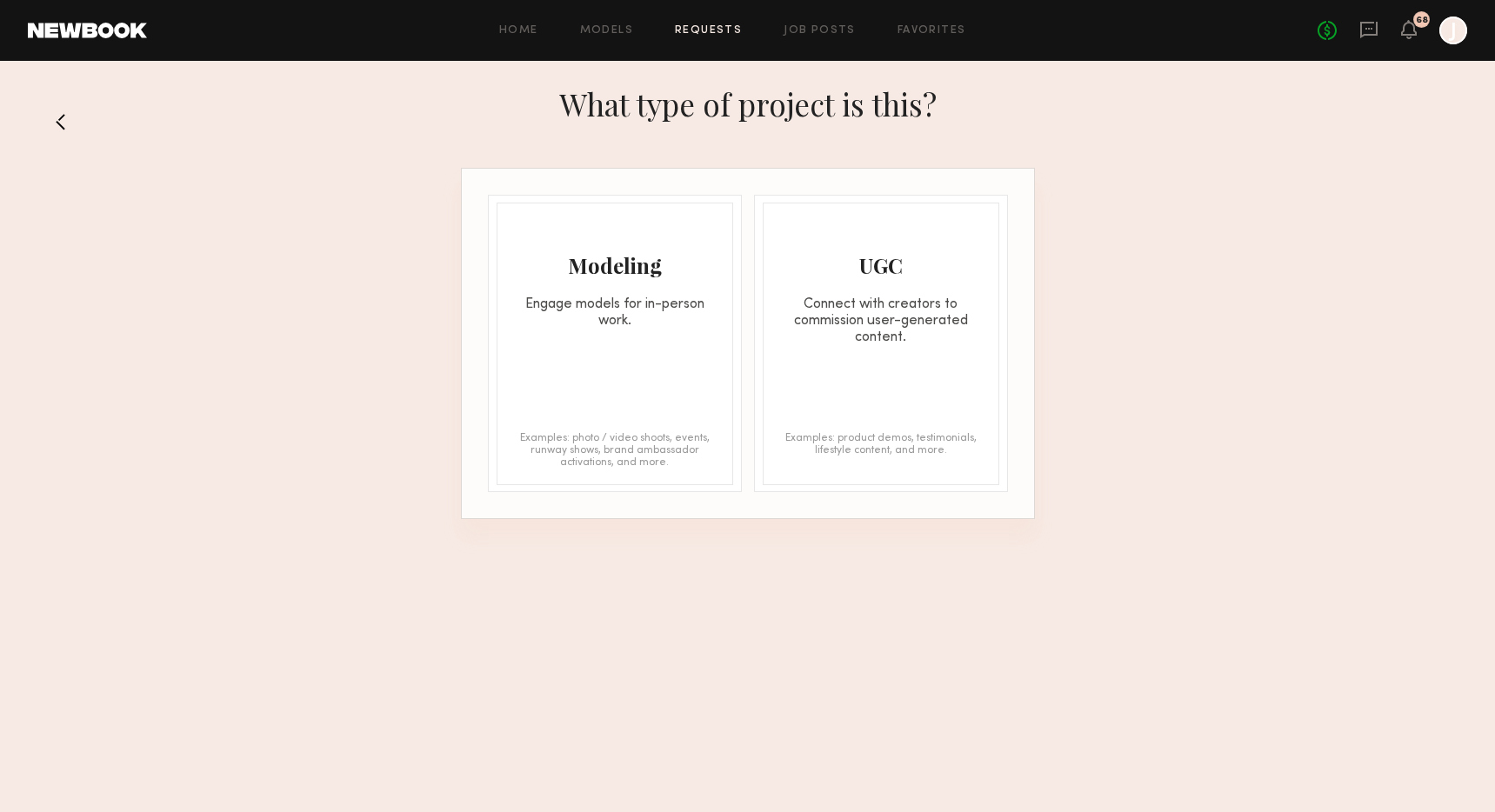
click at [560, 338] on div "Modeling Engage models for in-person work. Examples: photo / video shoots, even…" at bounding box center [614, 343] width 236 height 283
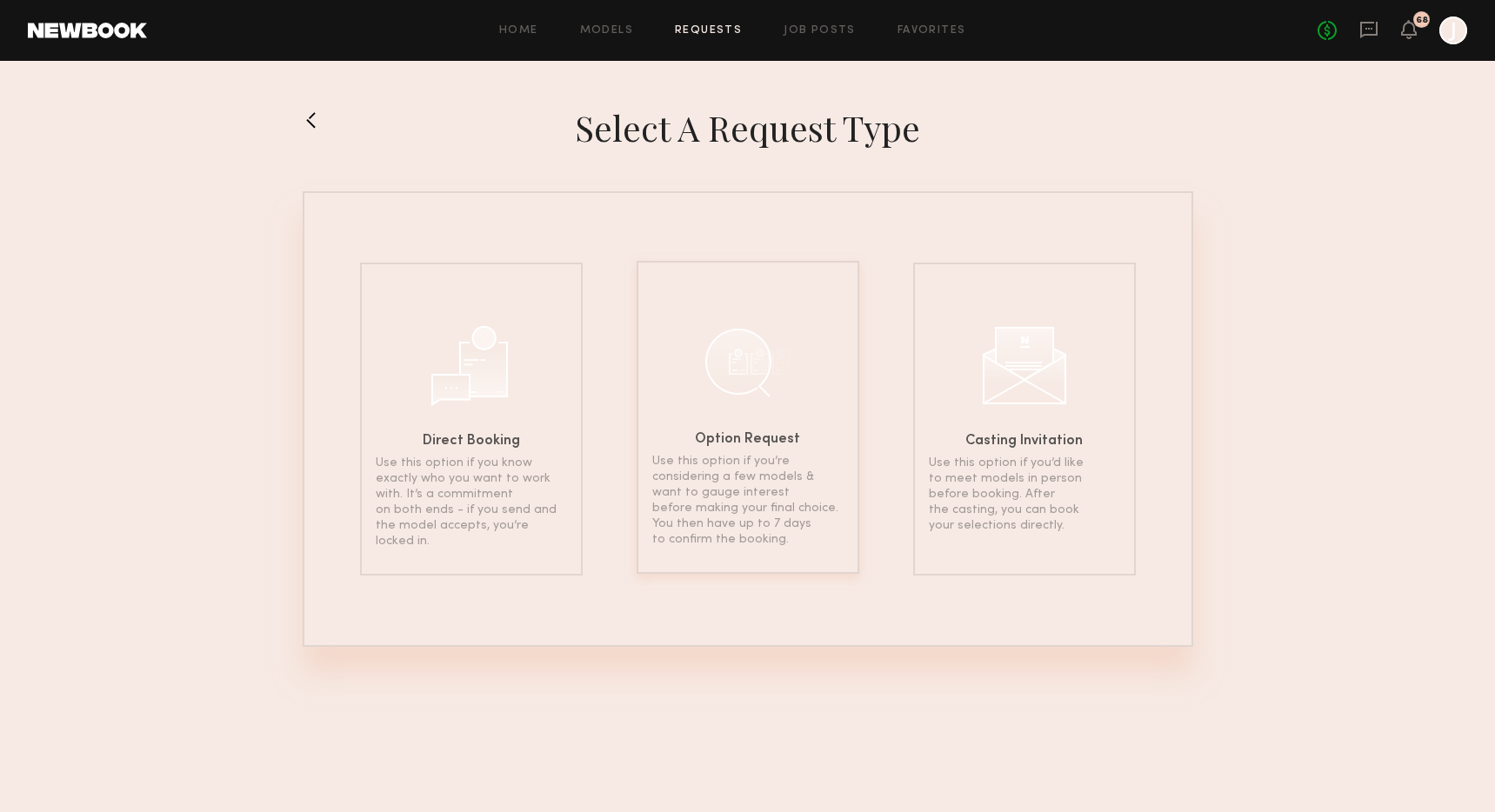
click at [730, 415] on div "Option Request Use this option if you’re considering a few models & want to gau…" at bounding box center [748, 417] width 223 height 313
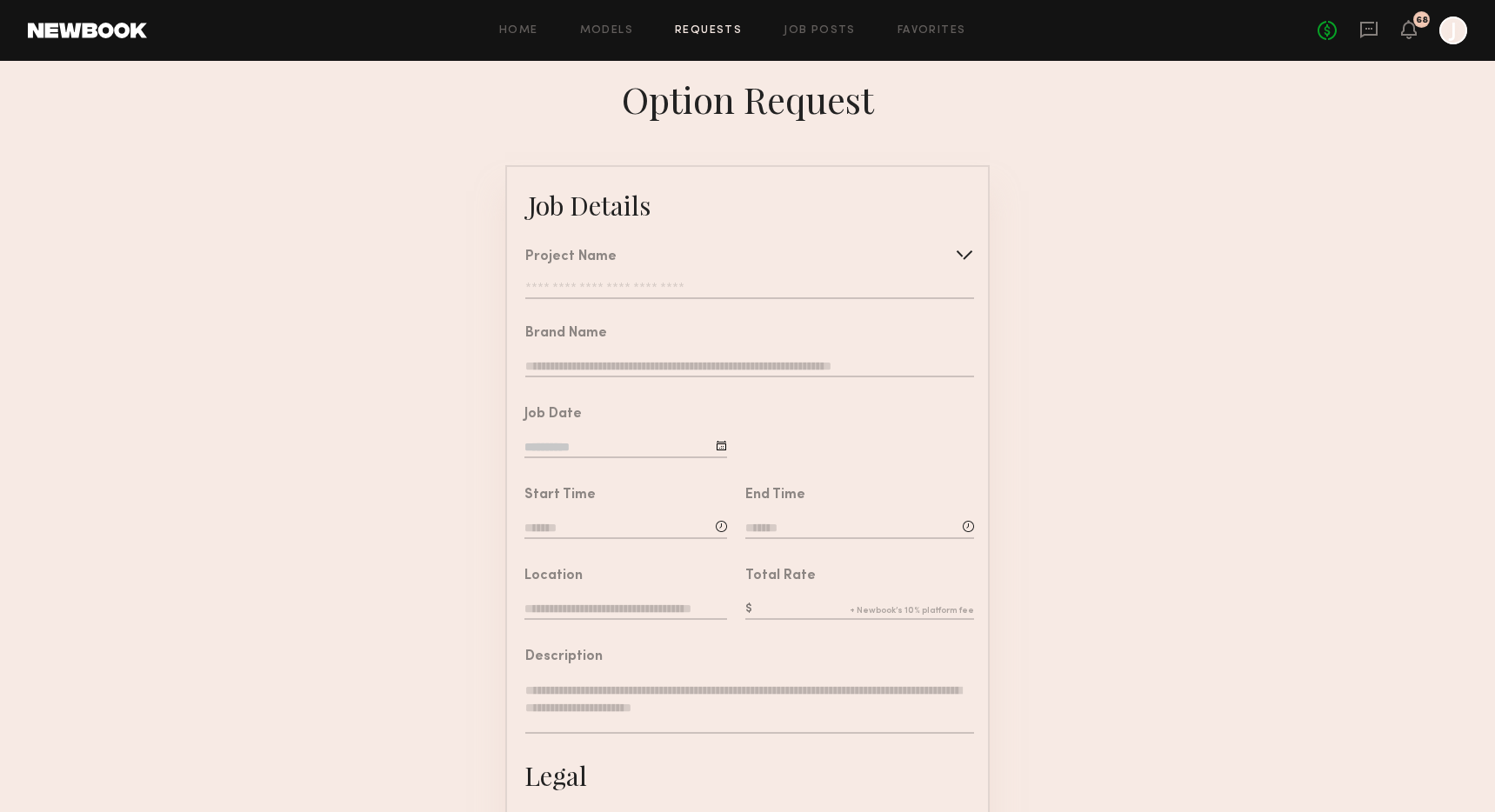
click at [635, 280] on div "Project Name Create Use recent modeling project Pickup Hero Shoot Mascara Day 2…" at bounding box center [749, 275] width 448 height 49
click at [635, 289] on input "text" at bounding box center [749, 291] width 448 height 18
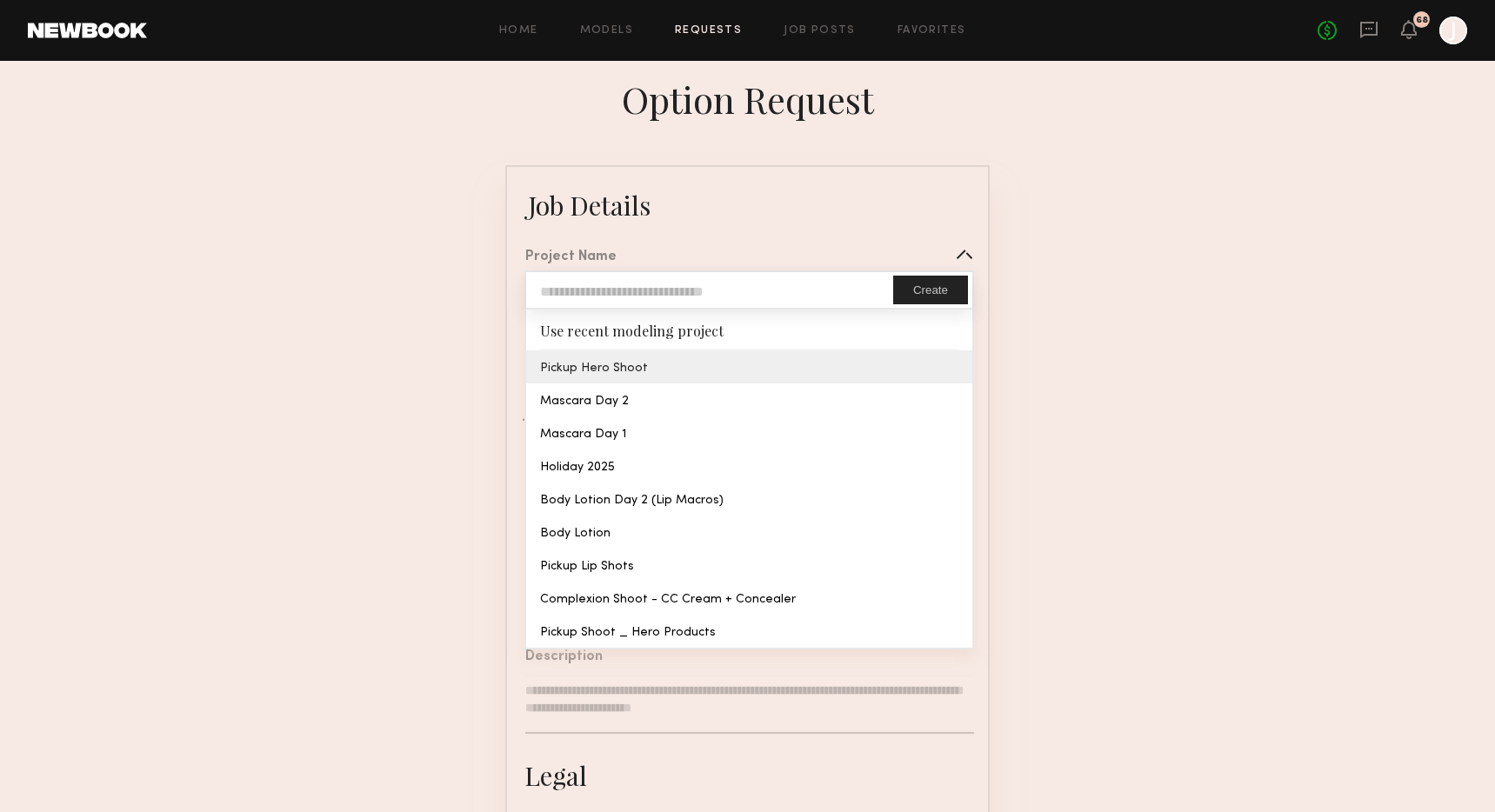
type input "**********"
type textarea "**********"
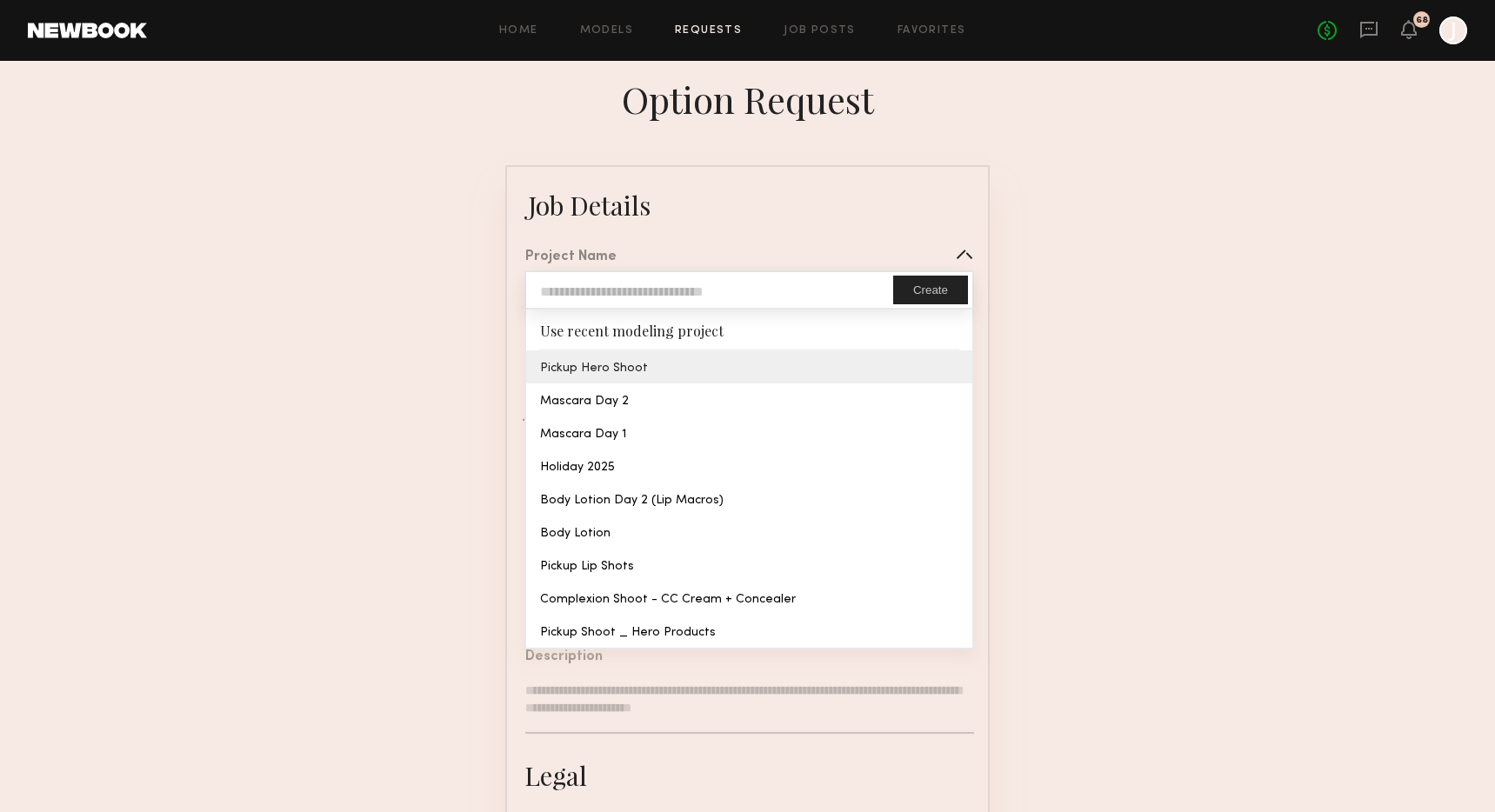
type textarea "**********"
click at [631, 371] on common-border "**********" at bounding box center [747, 649] width 484 height 969
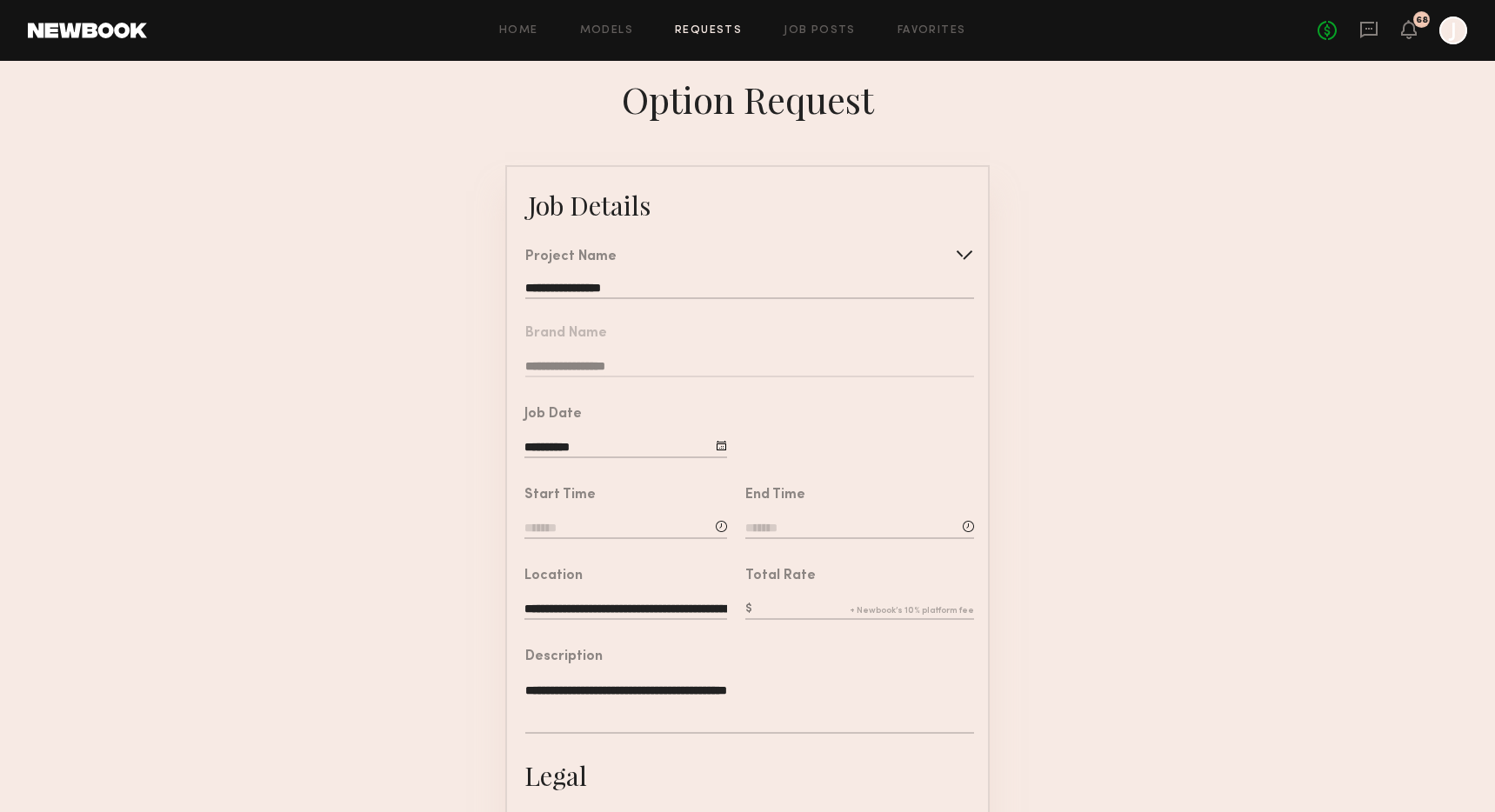
click at [618, 458] on input "**********" at bounding box center [625, 448] width 202 height 19
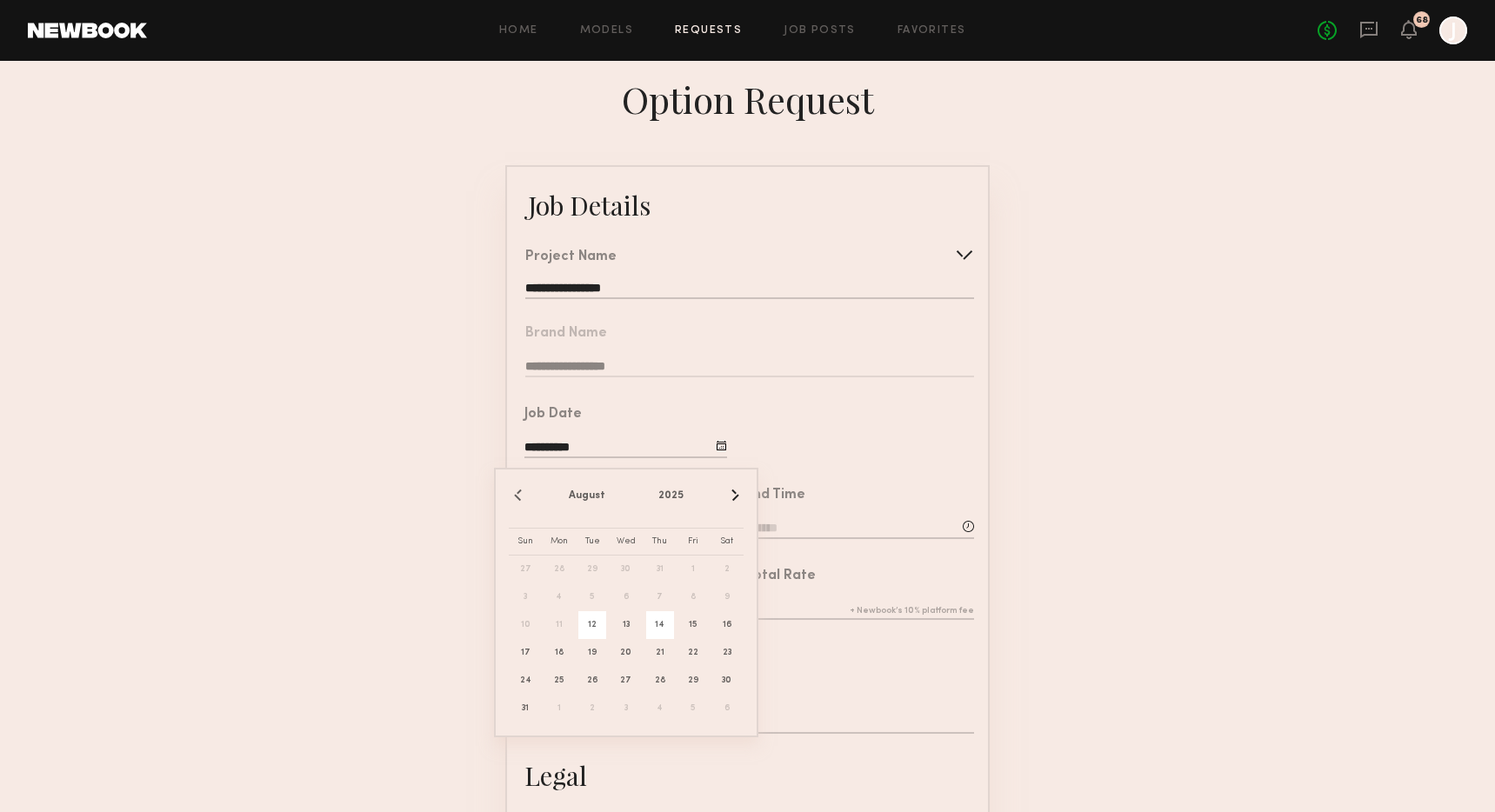
click at [662, 629] on span "14" at bounding box center [660, 625] width 28 height 28
type input "**********"
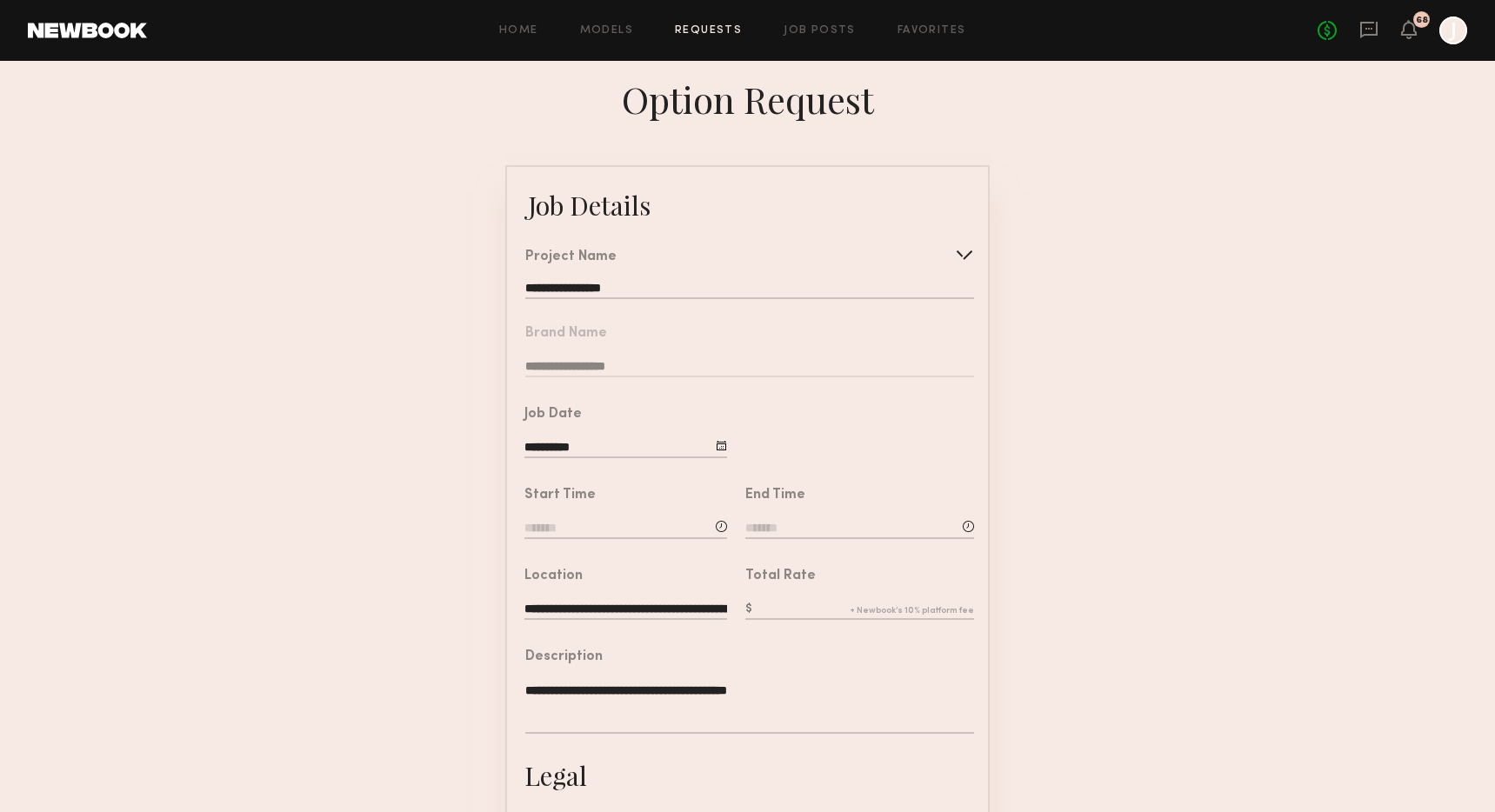
click at [612, 535] on input at bounding box center [625, 529] width 202 height 19
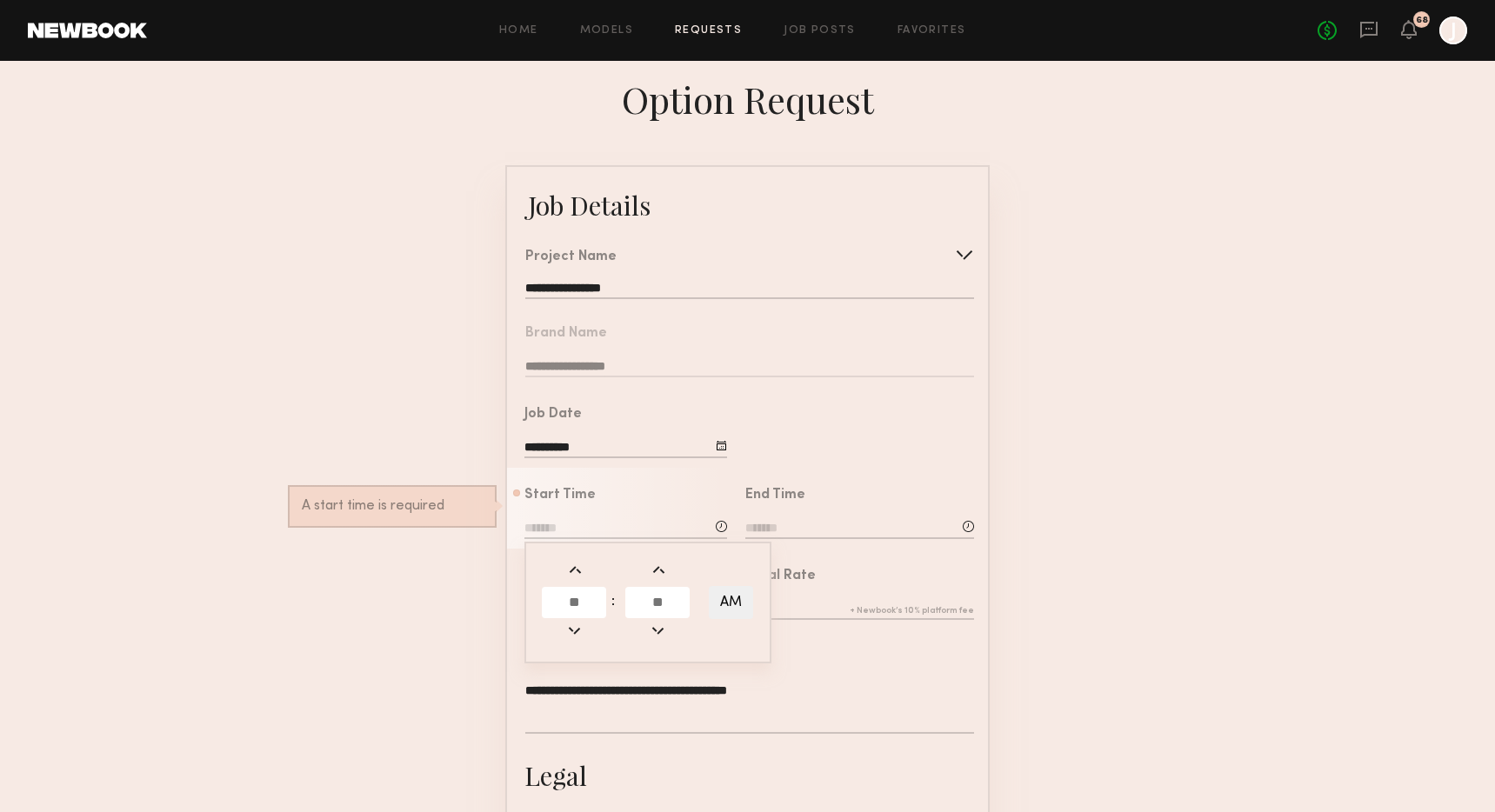
click at [586, 613] on input "text" at bounding box center [574, 602] width 64 height 31
type input "*"
click at [650, 605] on input "text" at bounding box center [657, 602] width 64 height 31
type input "**"
type input "*******"
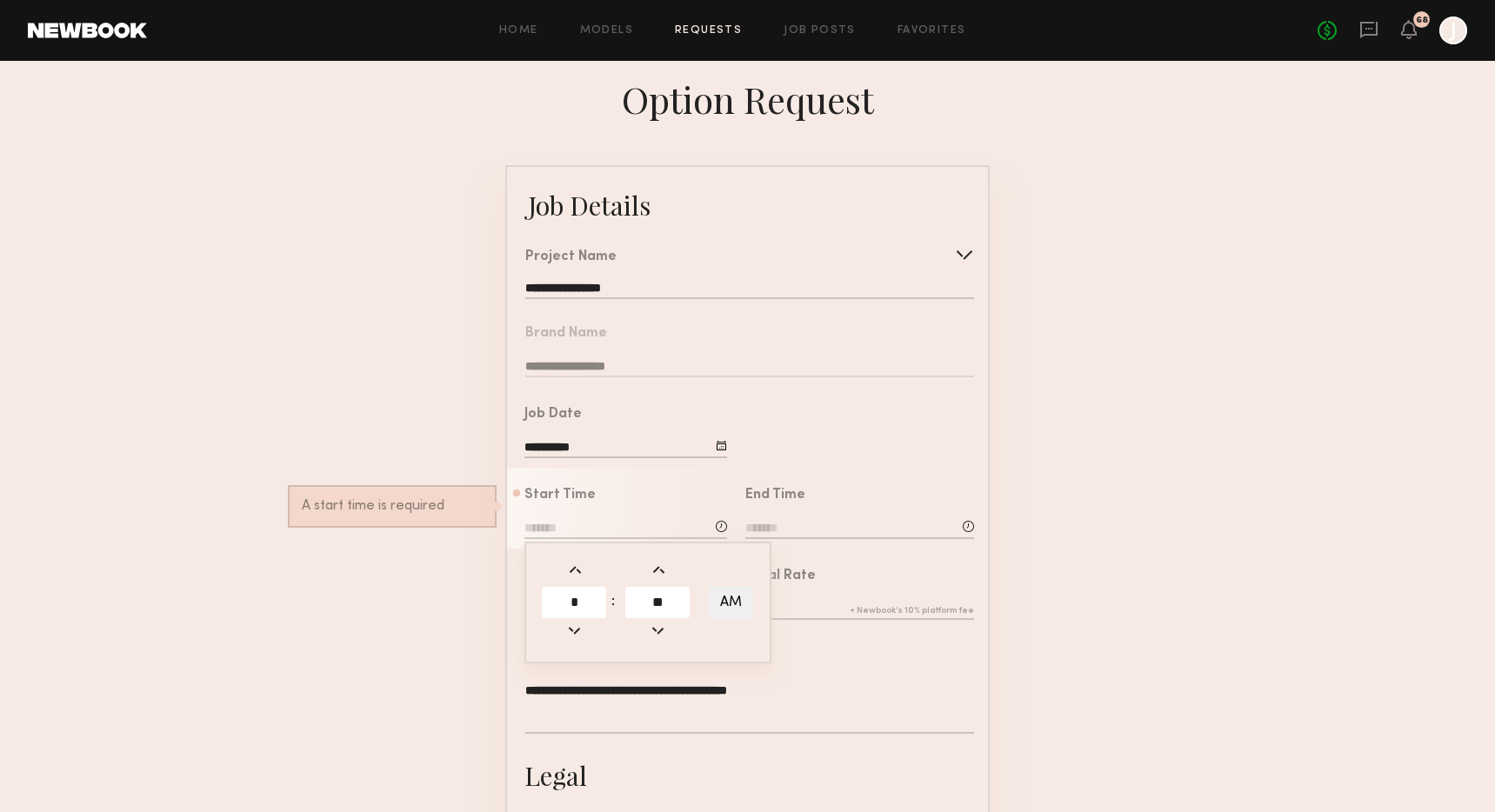
type input "**"
click at [769, 533] on input at bounding box center [859, 529] width 229 height 19
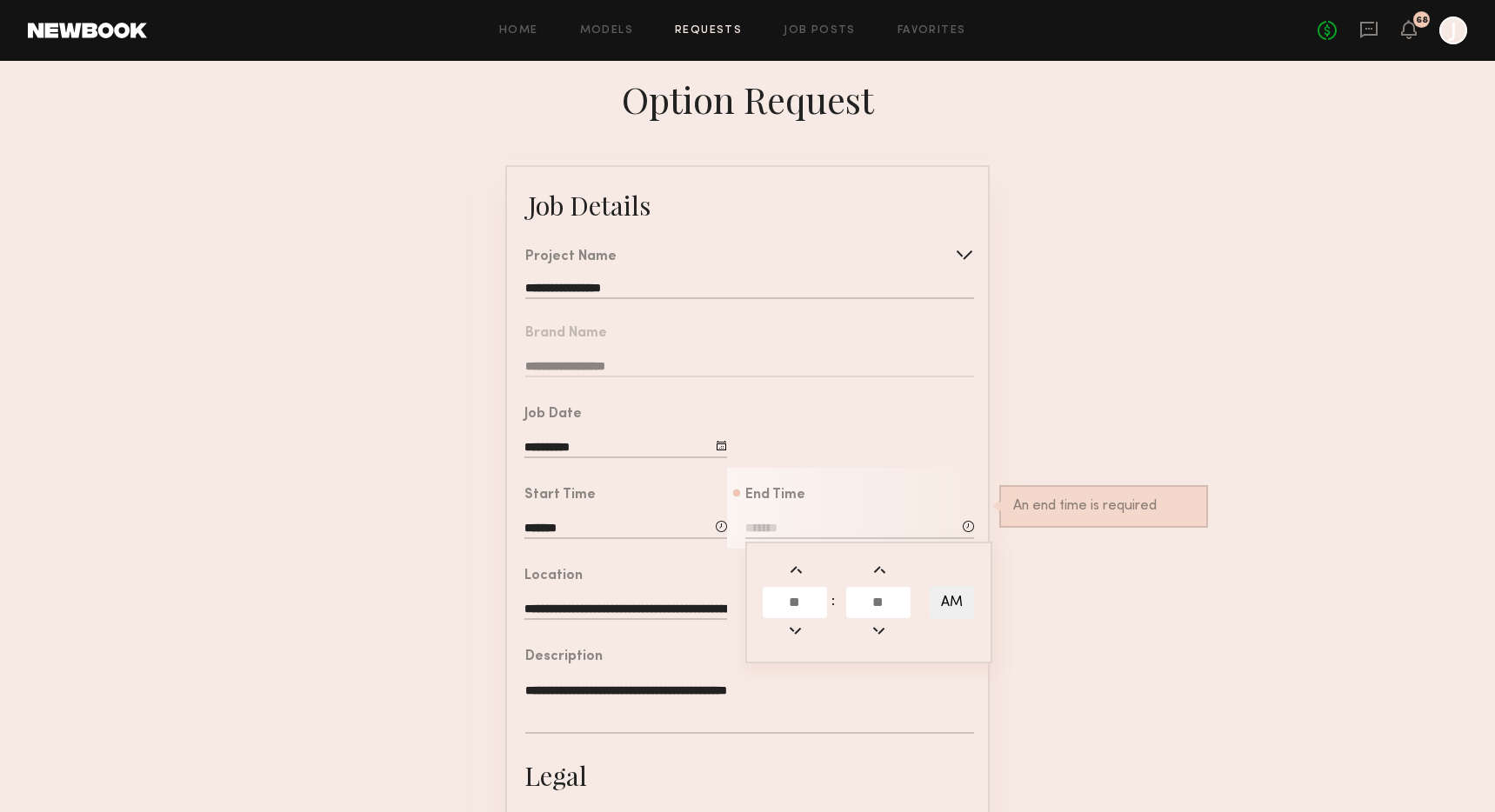
click at [806, 610] on input "text" at bounding box center [794, 602] width 64 height 31
type input "*"
click at [881, 619] on input "text" at bounding box center [878, 602] width 64 height 31
type input "**"
type input "*******"
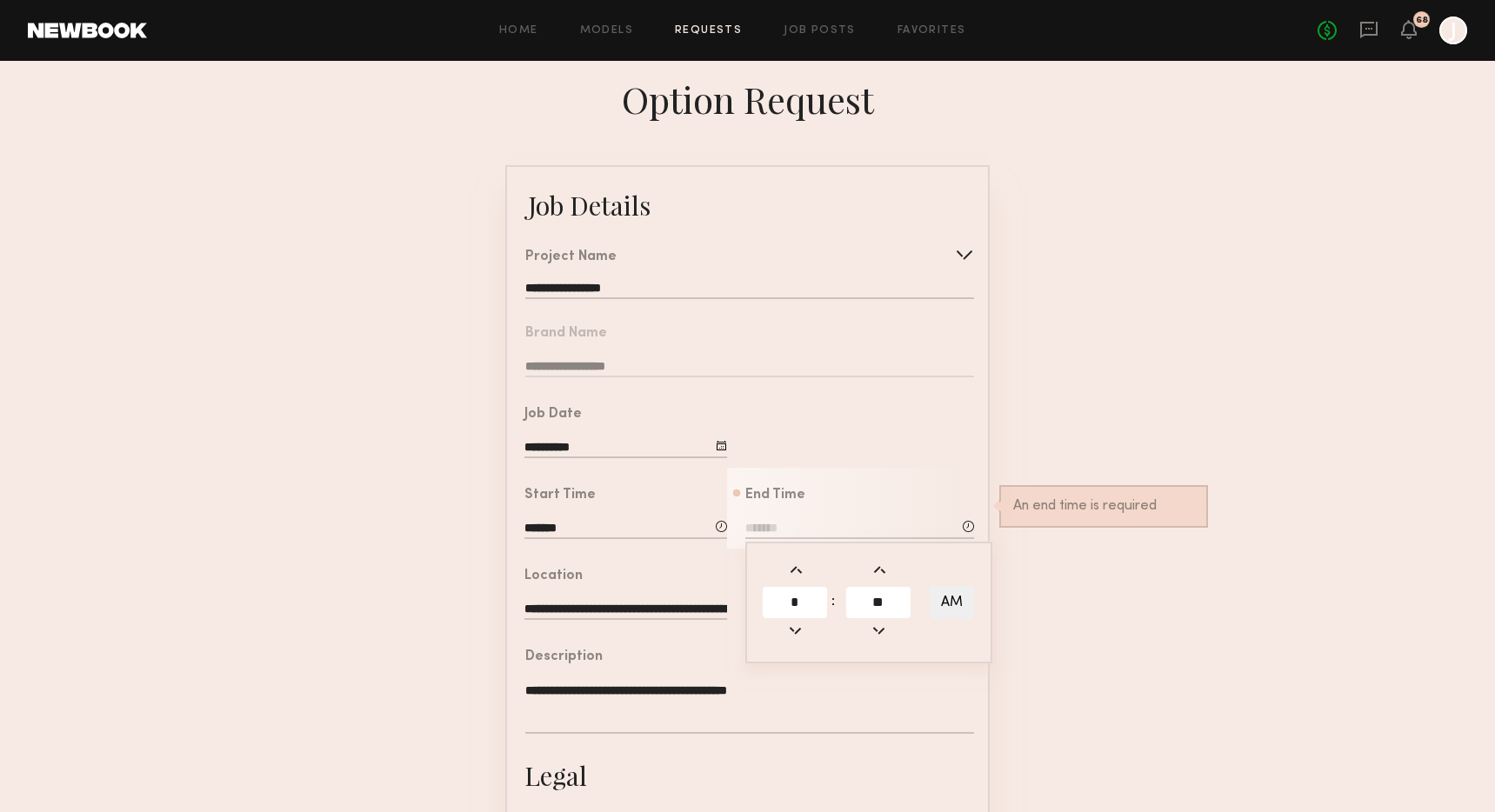
type input "**"
click at [954, 615] on button "AM" at bounding box center [952, 602] width 45 height 33
type input "*******"
click at [915, 705] on textarea "**********" at bounding box center [749, 708] width 448 height 53
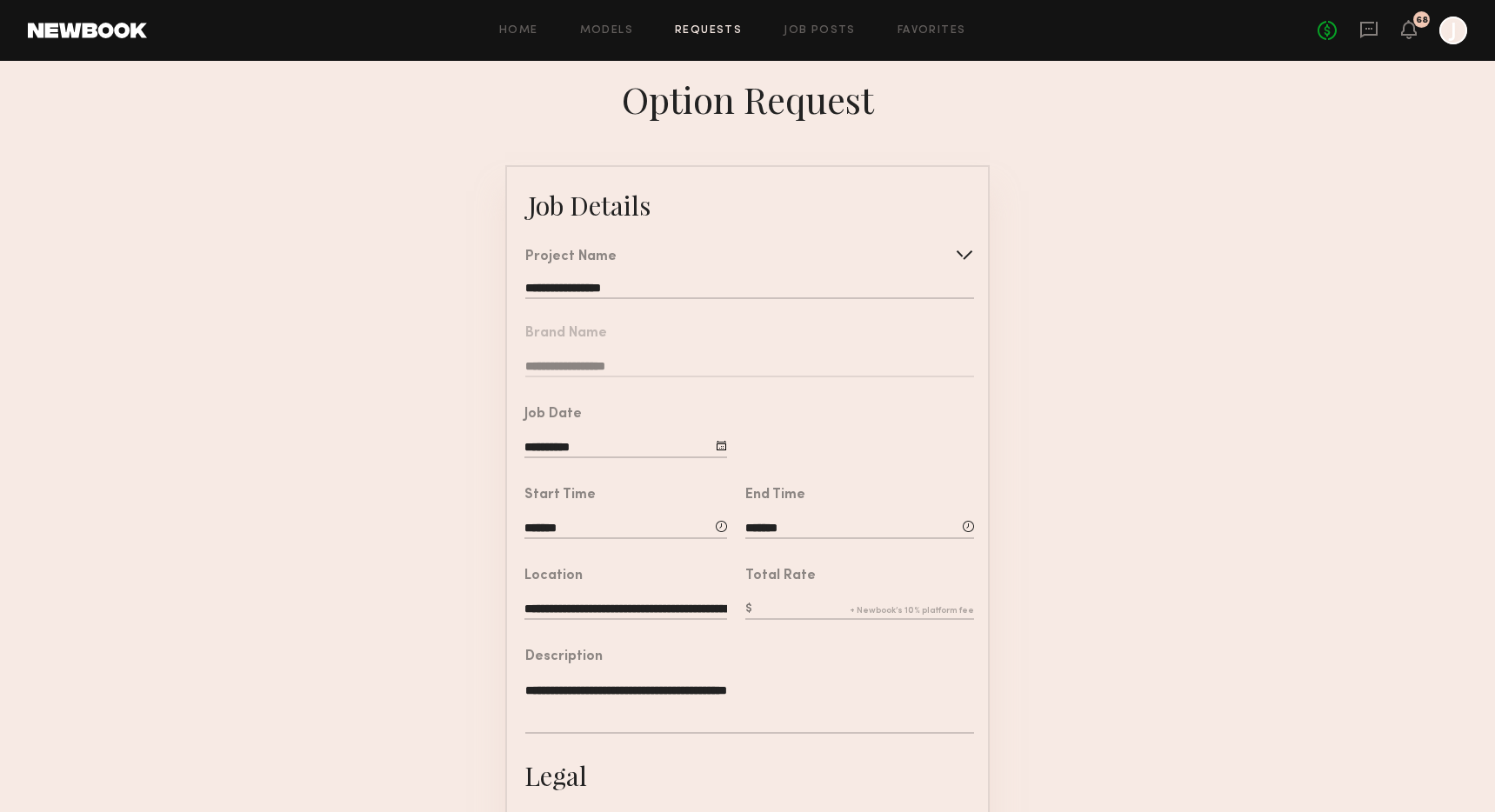
click at [784, 619] on input "text" at bounding box center [859, 610] width 229 height 19
type input "***"
click at [864, 661] on div "**********" at bounding box center [741, 693] width 467 height 128
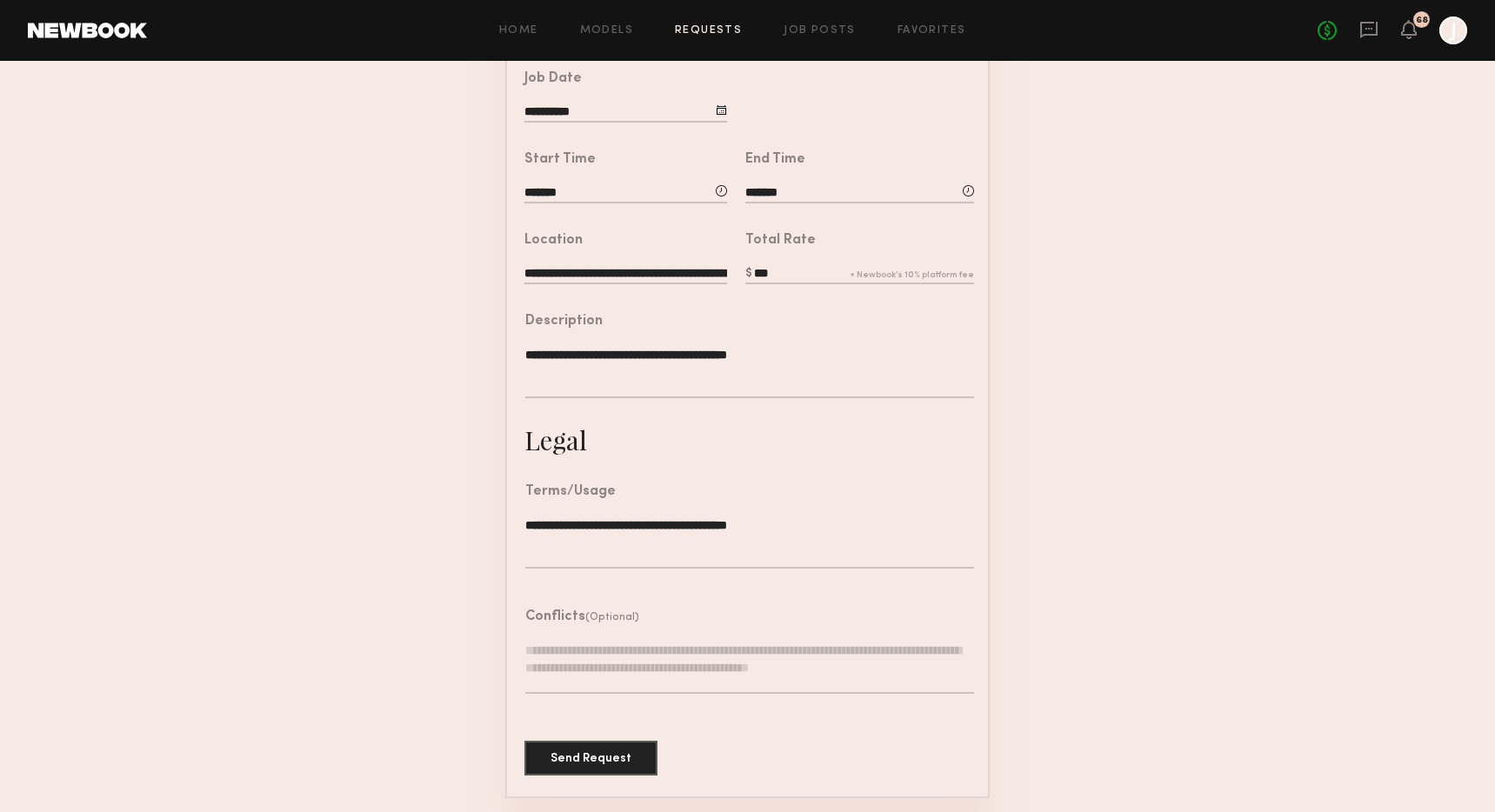
scroll to position [357, 0]
click at [550, 765] on button "Send Request" at bounding box center [590, 757] width 133 height 35
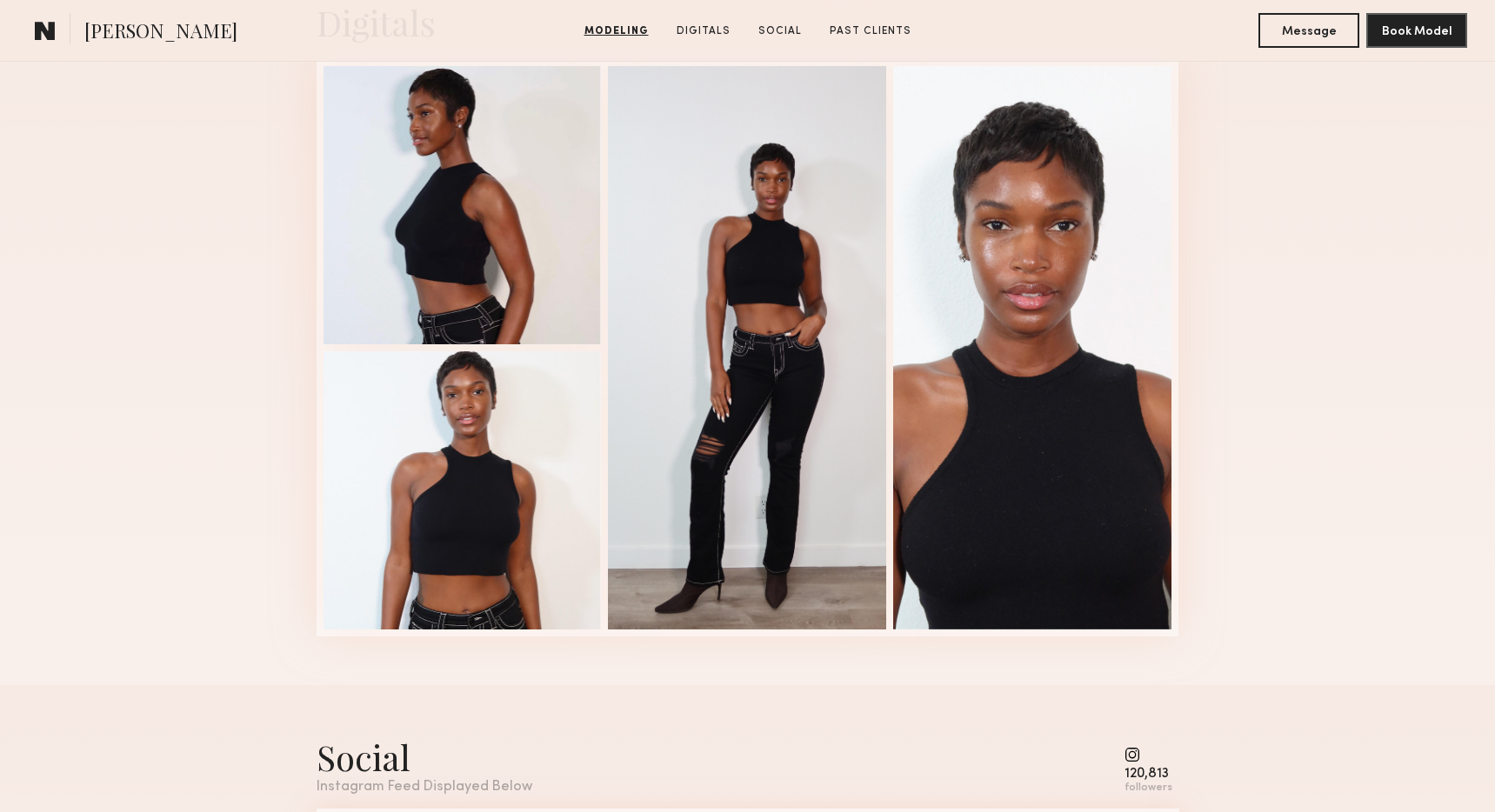
scroll to position [1806, 0]
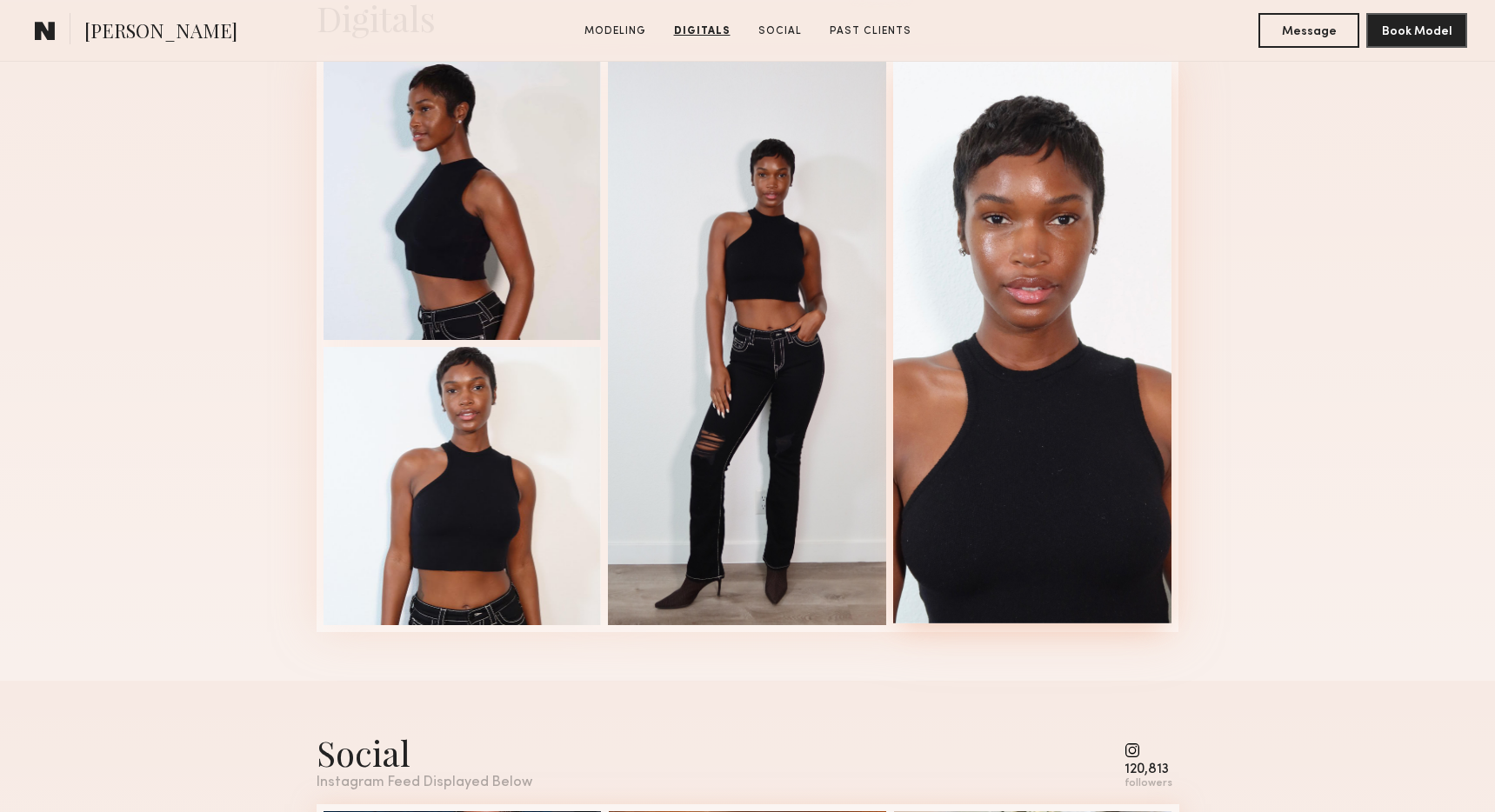
click at [1026, 252] on div at bounding box center [1032, 341] width 278 height 563
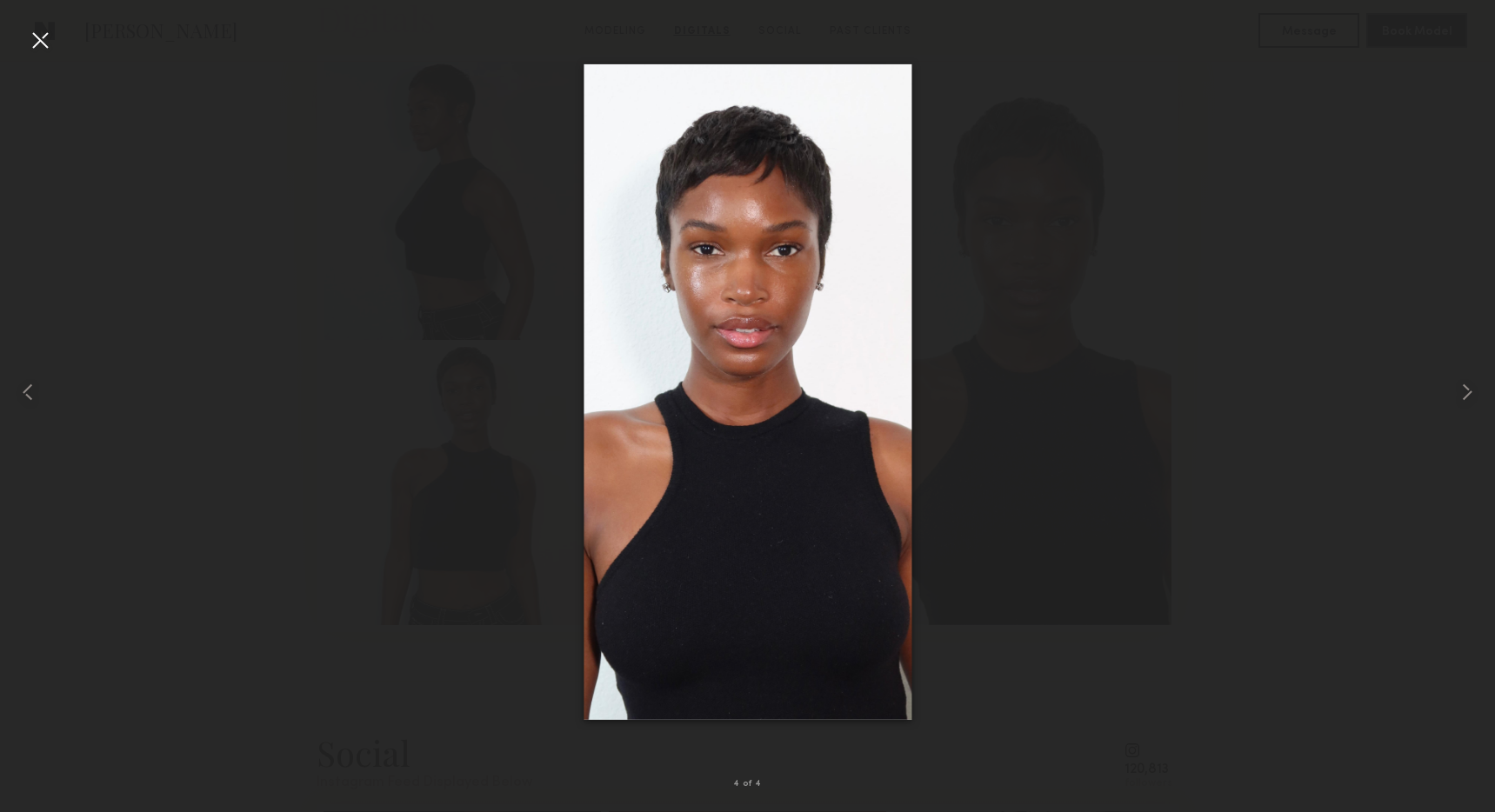
click at [1058, 276] on div at bounding box center [747, 391] width 1495 height 728
drag, startPoint x: 110, startPoint y: 414, endPoint x: 77, endPoint y: 407, distance: 33.7
click at [95, 412] on div at bounding box center [747, 391] width 1495 height 728
click at [38, 394] on common-icon at bounding box center [28, 391] width 28 height 28
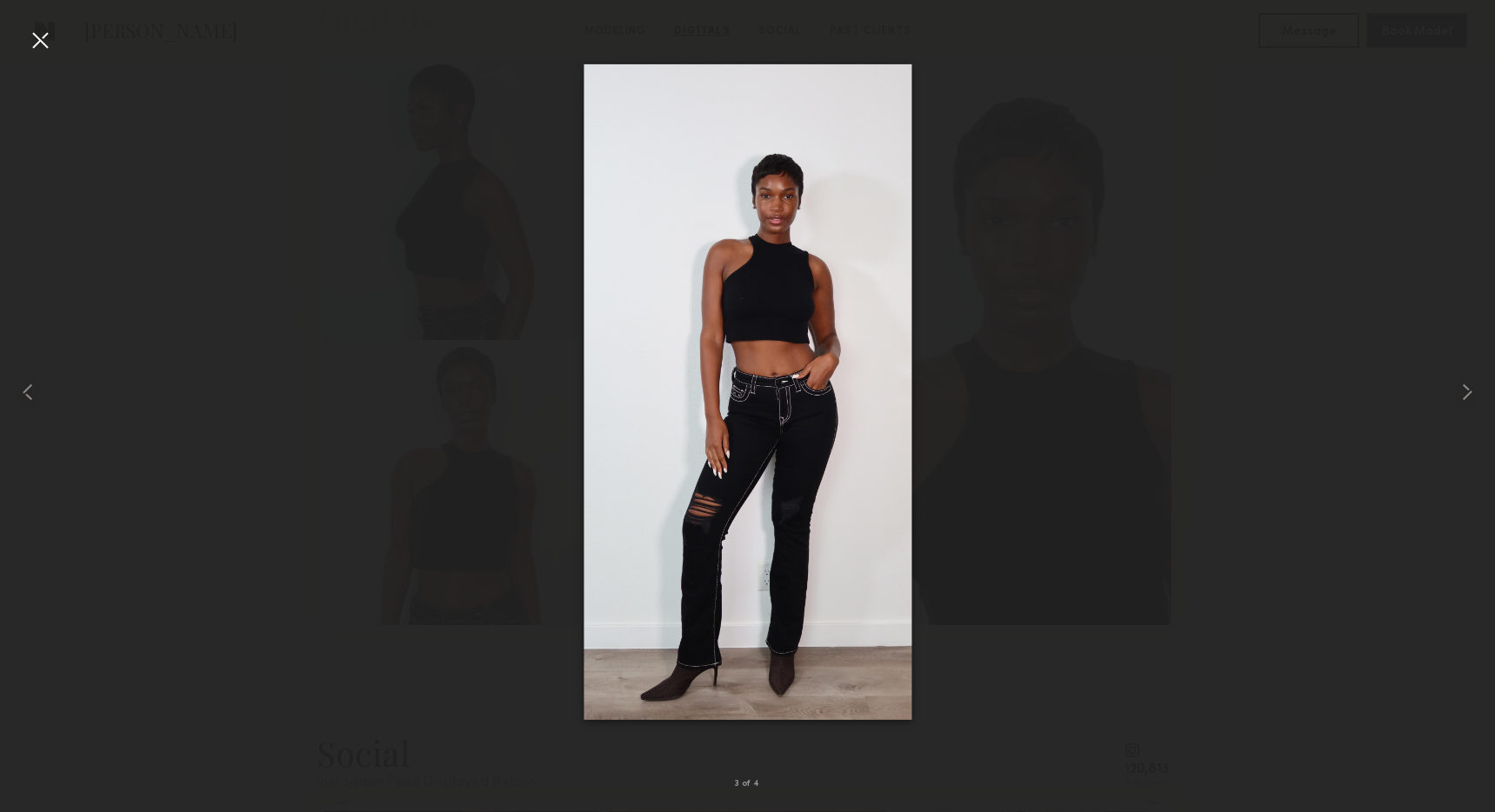
click at [452, 490] on div at bounding box center [747, 391] width 1495 height 728
drag, startPoint x: 438, startPoint y: 478, endPoint x: 460, endPoint y: 476, distance: 22.1
click at [442, 478] on div at bounding box center [747, 391] width 1495 height 728
click at [1074, 393] on div at bounding box center [747, 391] width 1495 height 728
click at [49, 38] on div at bounding box center [39, 39] width 28 height 28
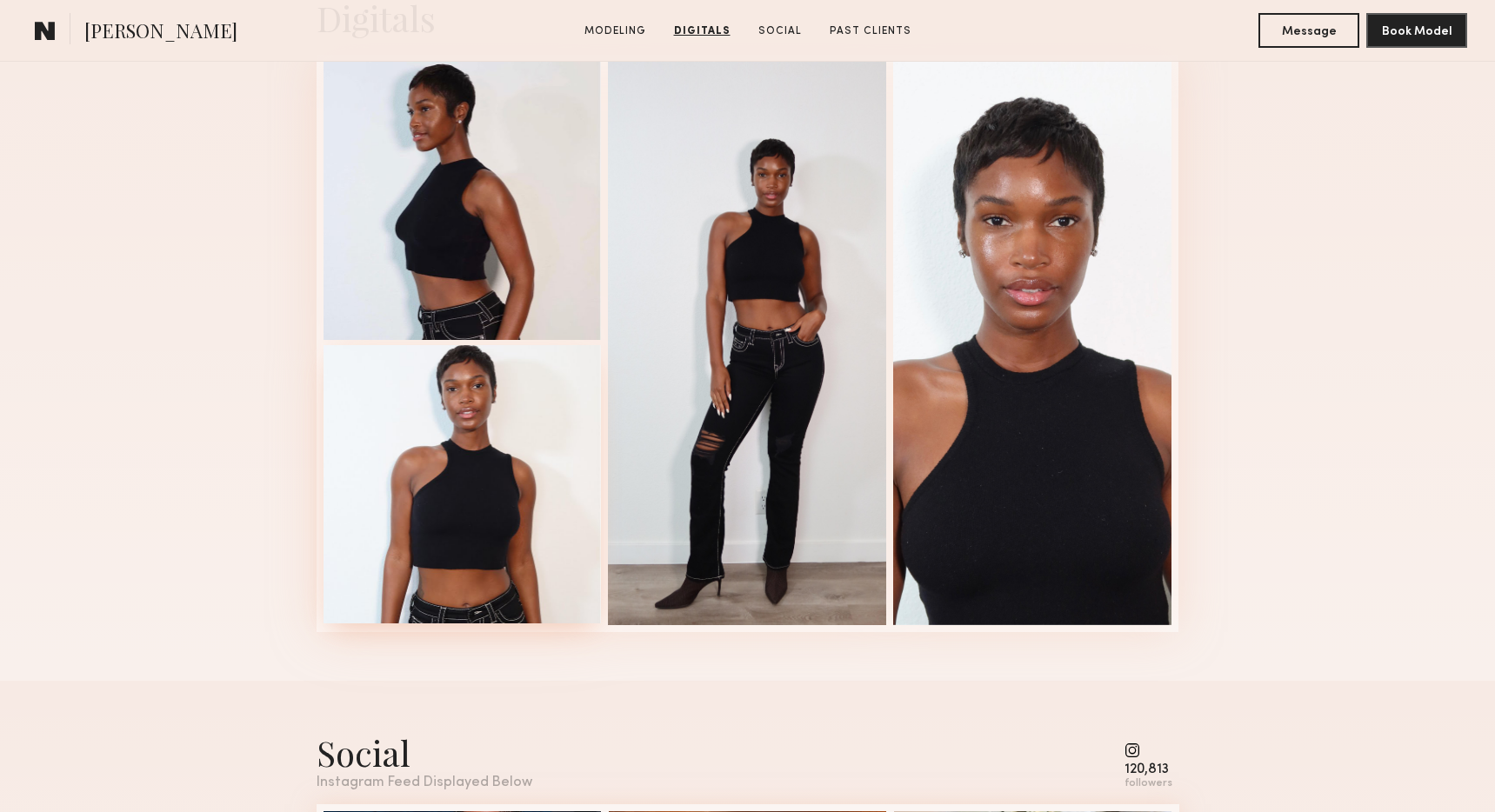
click at [520, 467] on div at bounding box center [463, 484] width 278 height 278
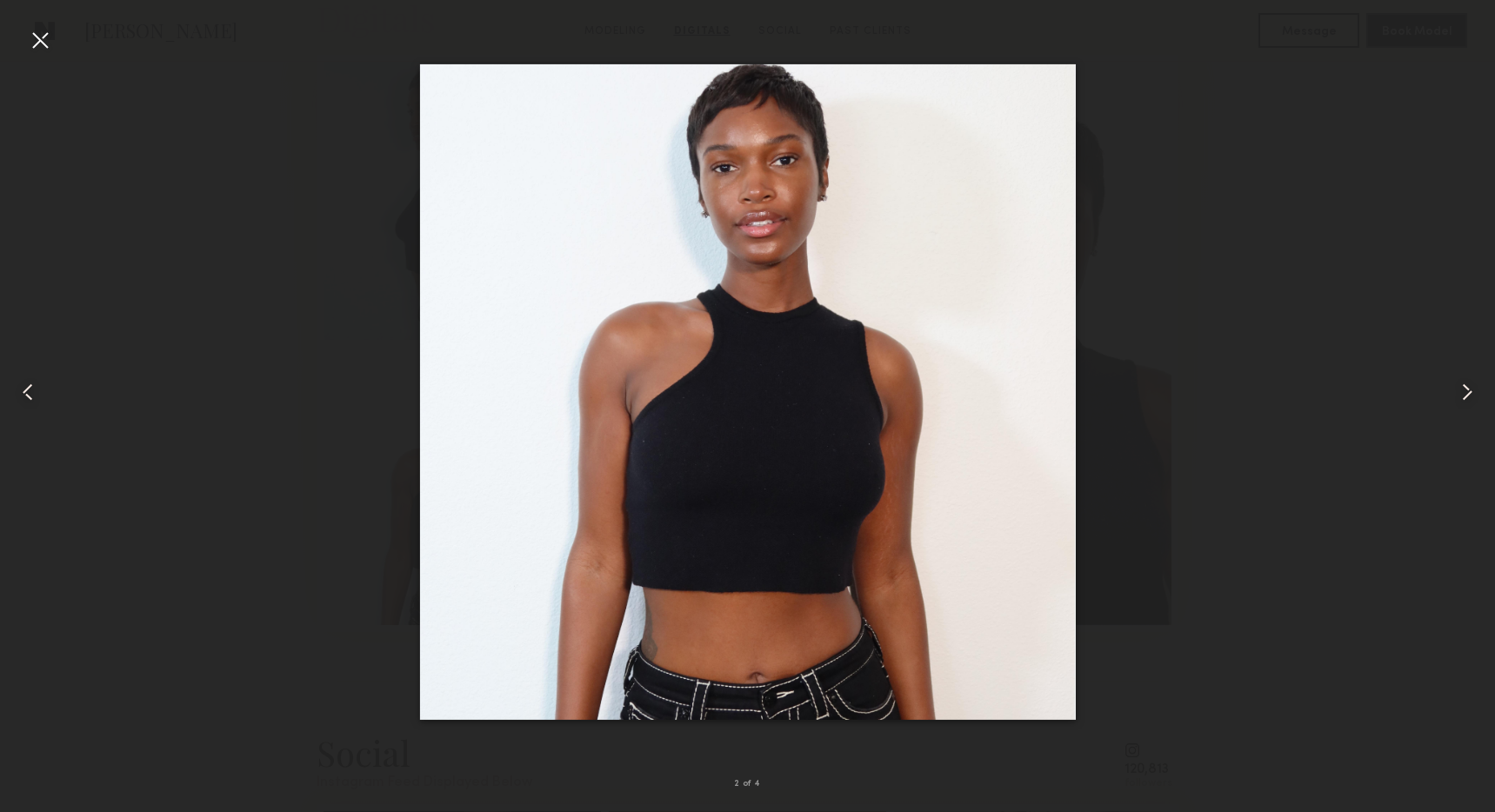
click at [727, 175] on img at bounding box center [746, 391] width 655 height 655
click at [48, 47] on div at bounding box center [39, 39] width 28 height 28
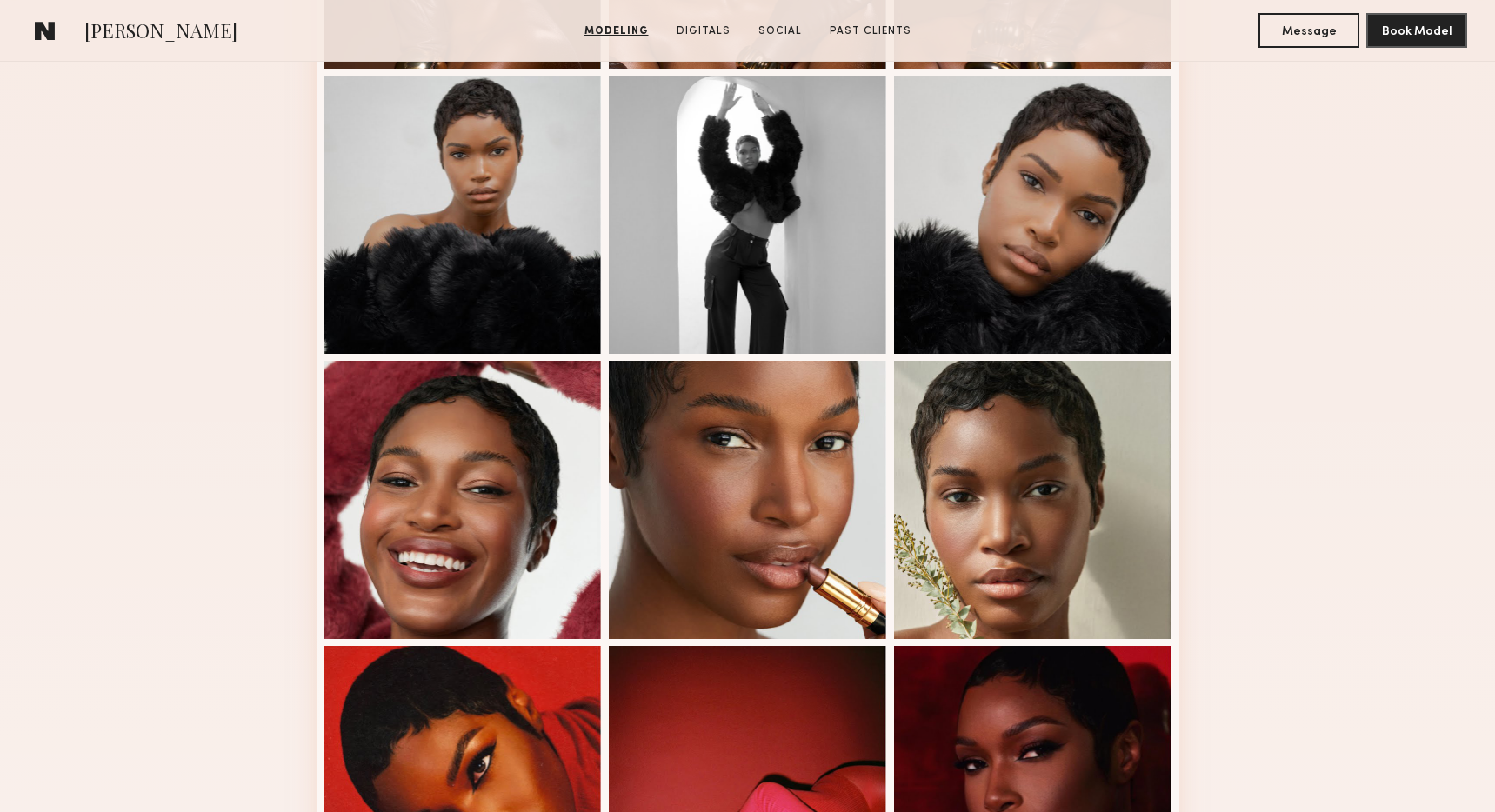
scroll to position [725, 0]
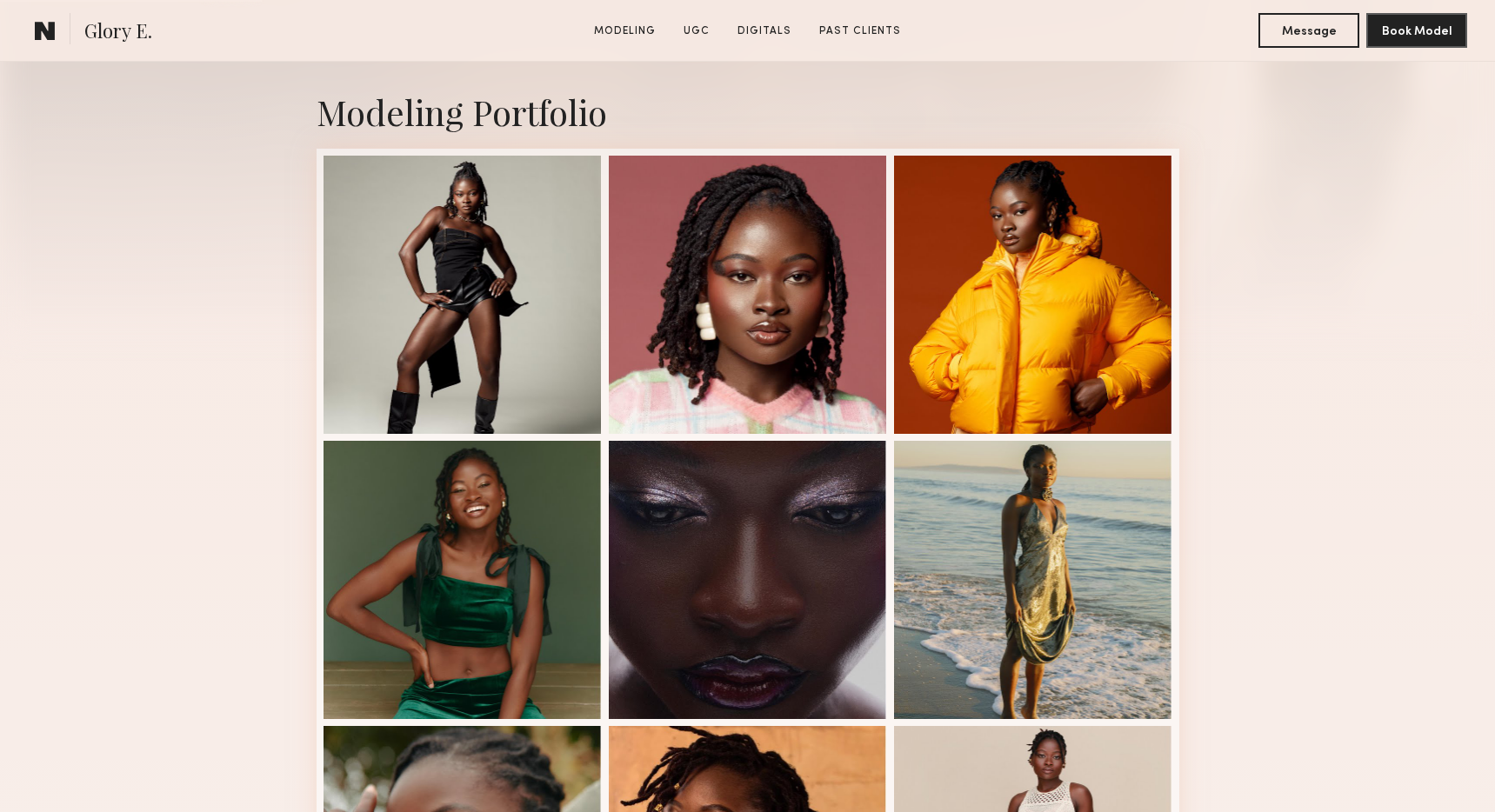
scroll to position [351, 0]
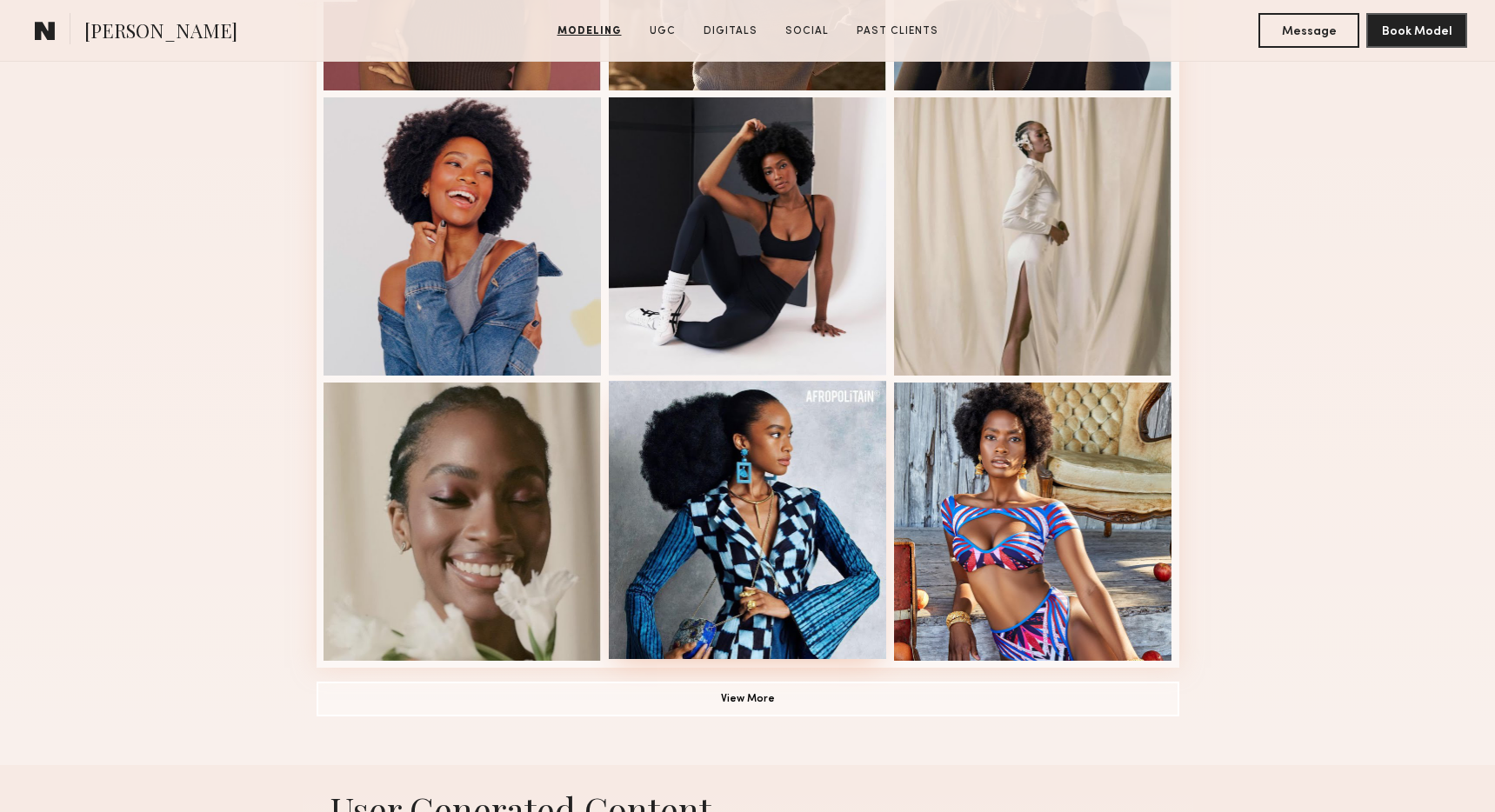
scroll to position [1039, 0]
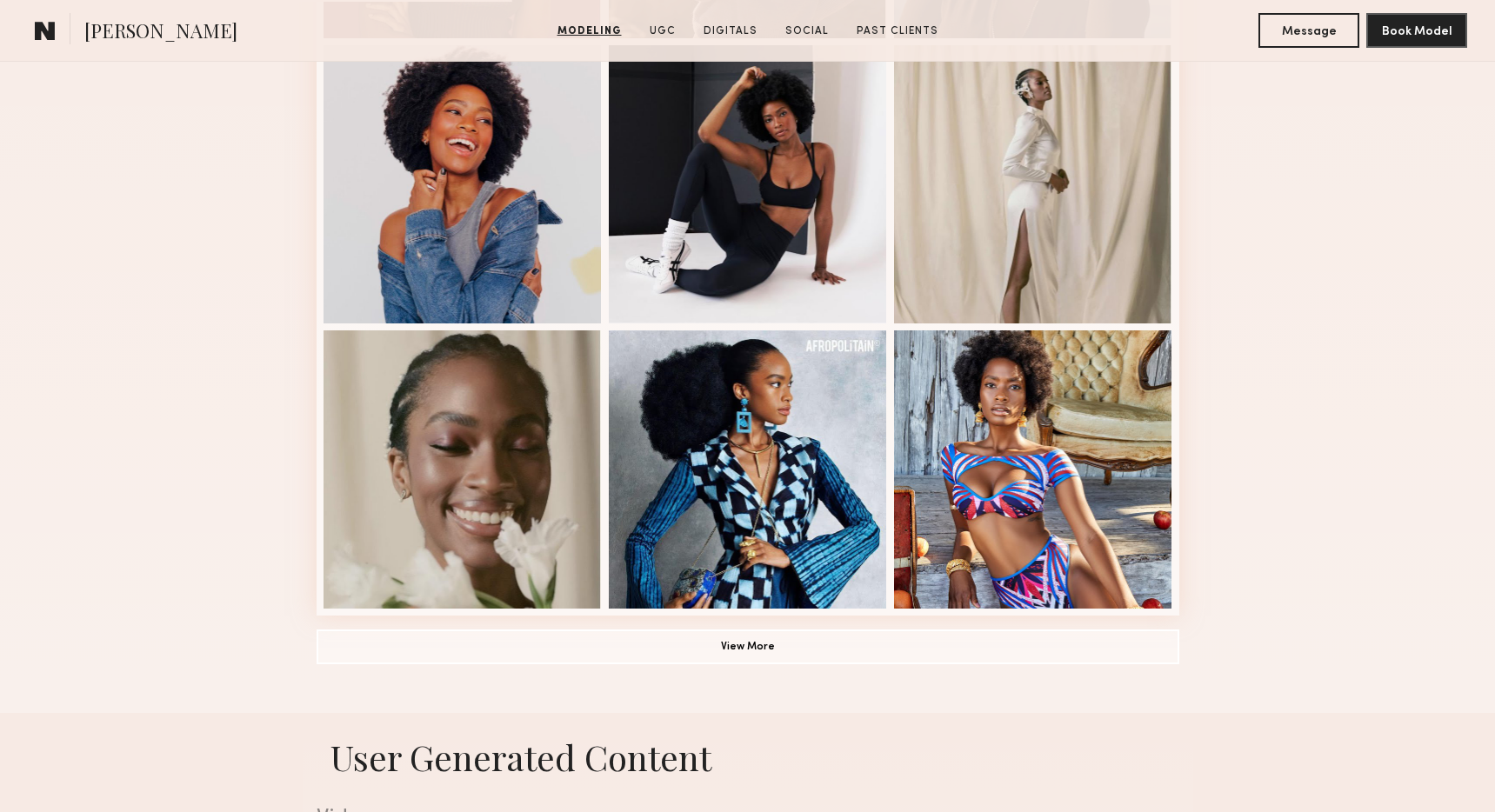
click at [765, 630] on div "Modeling Portfolio View More" at bounding box center [748, 36] width 863 height 1354
click at [757, 647] on button "View More" at bounding box center [748, 645] width 863 height 35
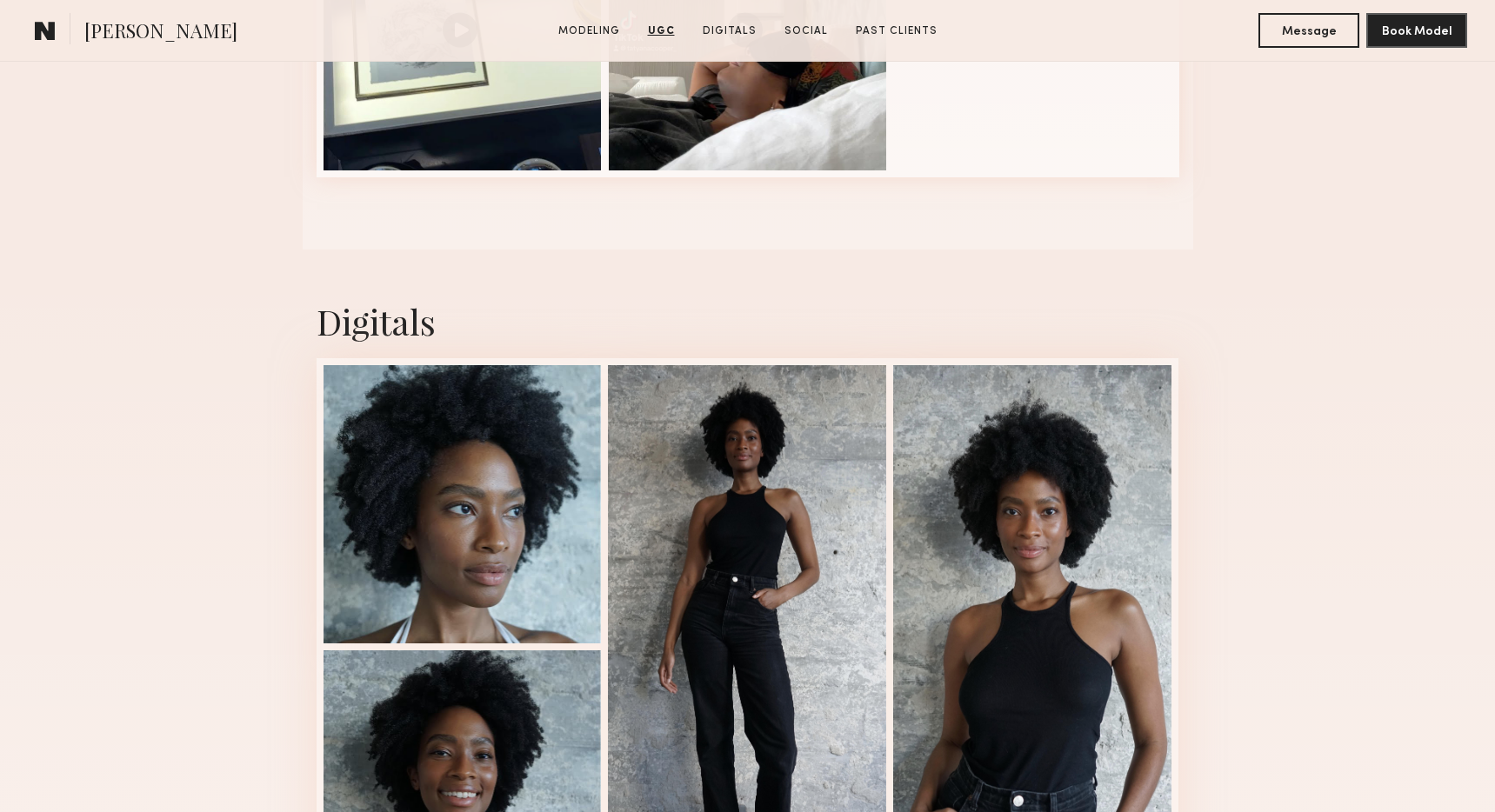
scroll to position [2361, 0]
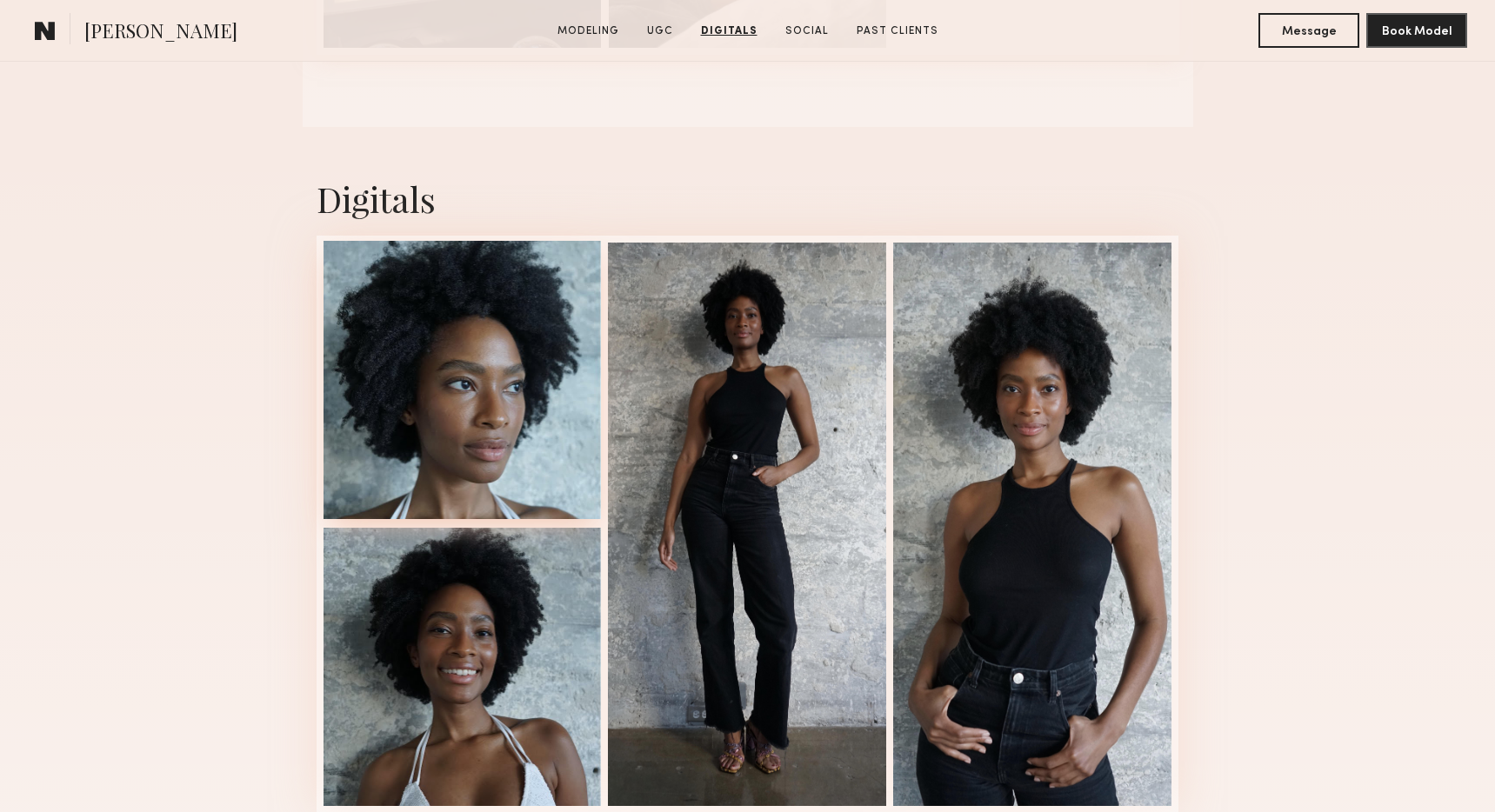
click at [478, 449] on div at bounding box center [463, 380] width 278 height 278
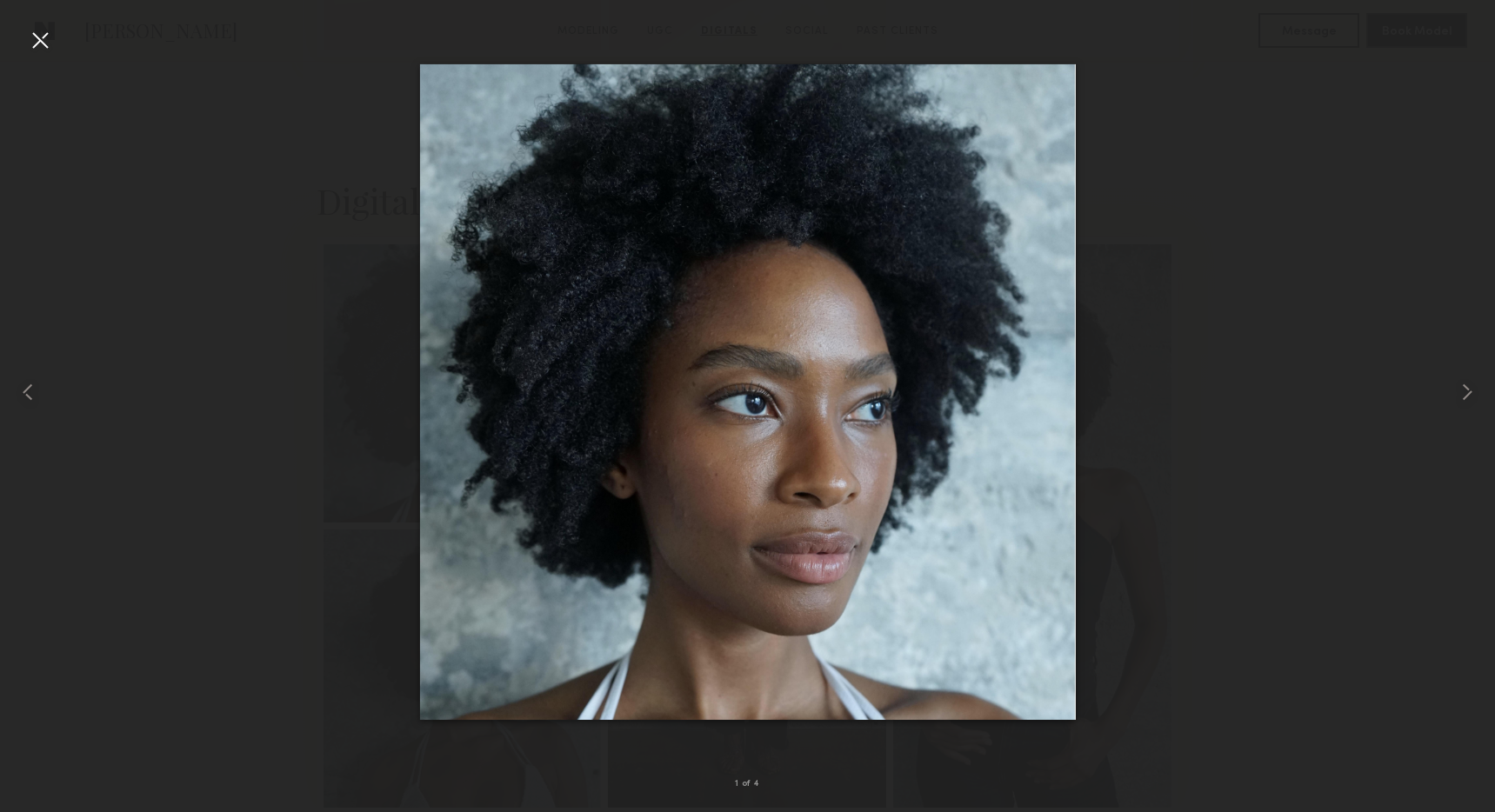
scroll to position [2356, 0]
click at [32, 41] on div at bounding box center [39, 39] width 28 height 28
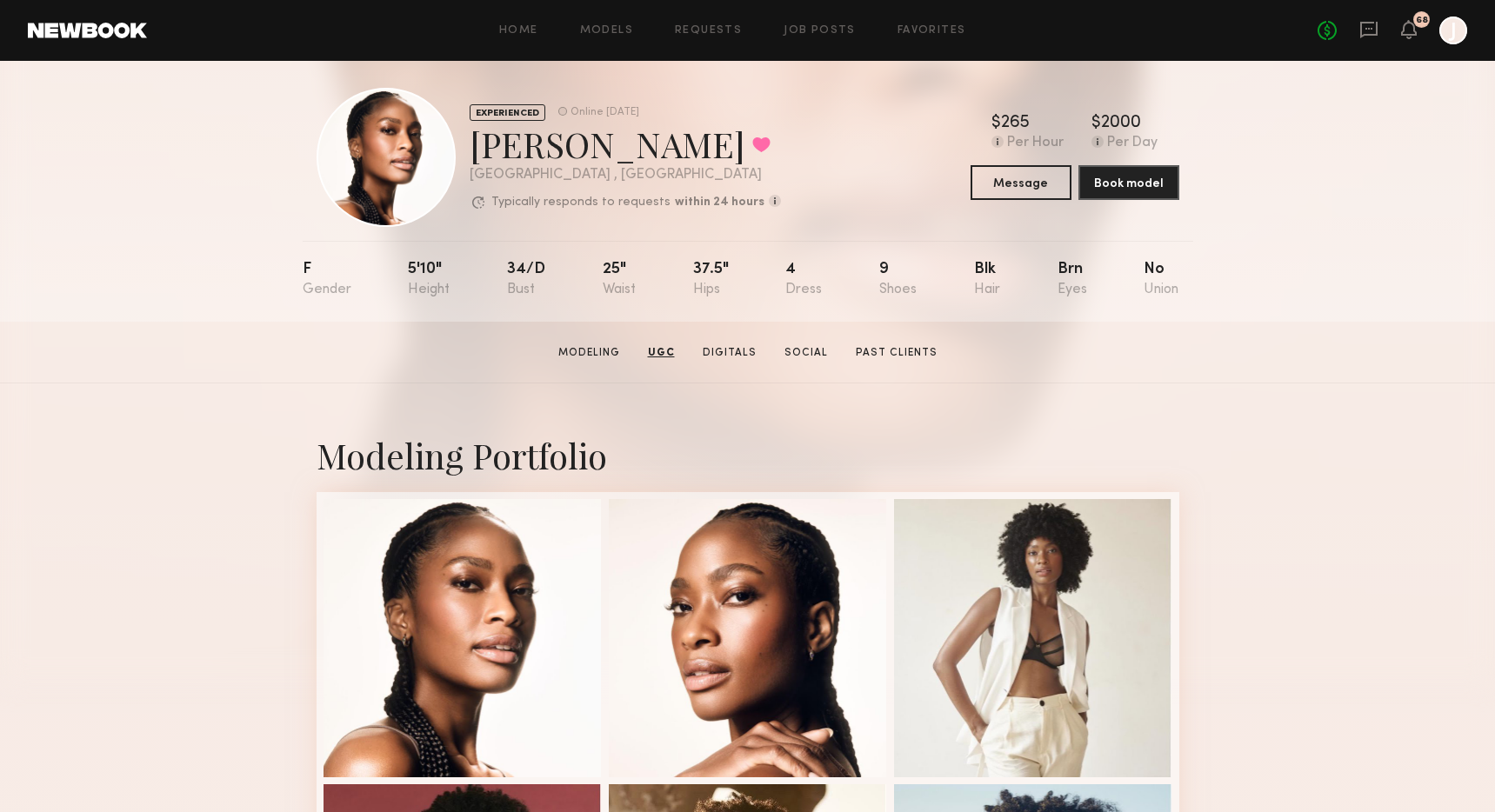
scroll to position [0, 0]
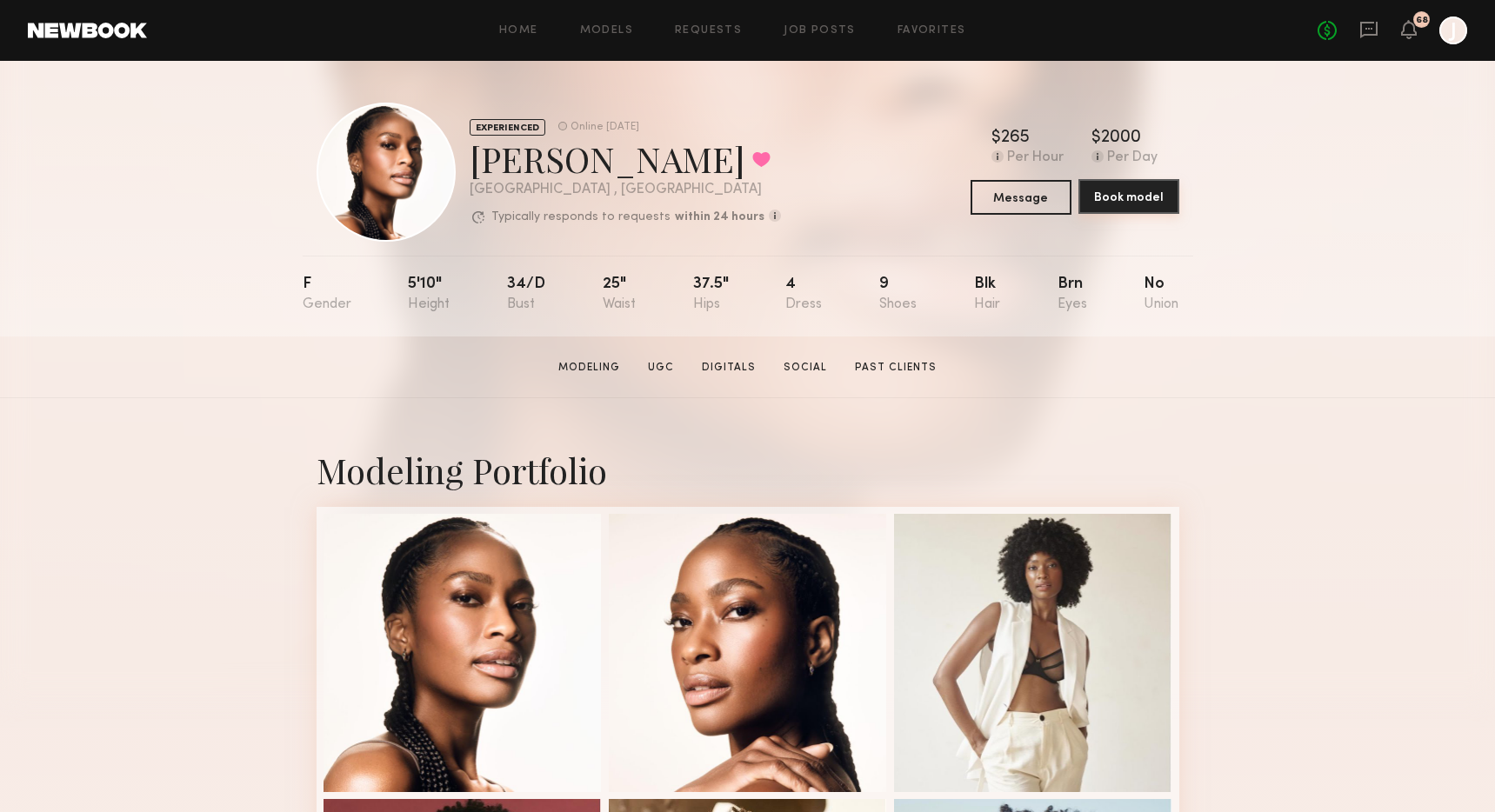
click at [1138, 198] on button "Book model" at bounding box center [1128, 196] width 101 height 35
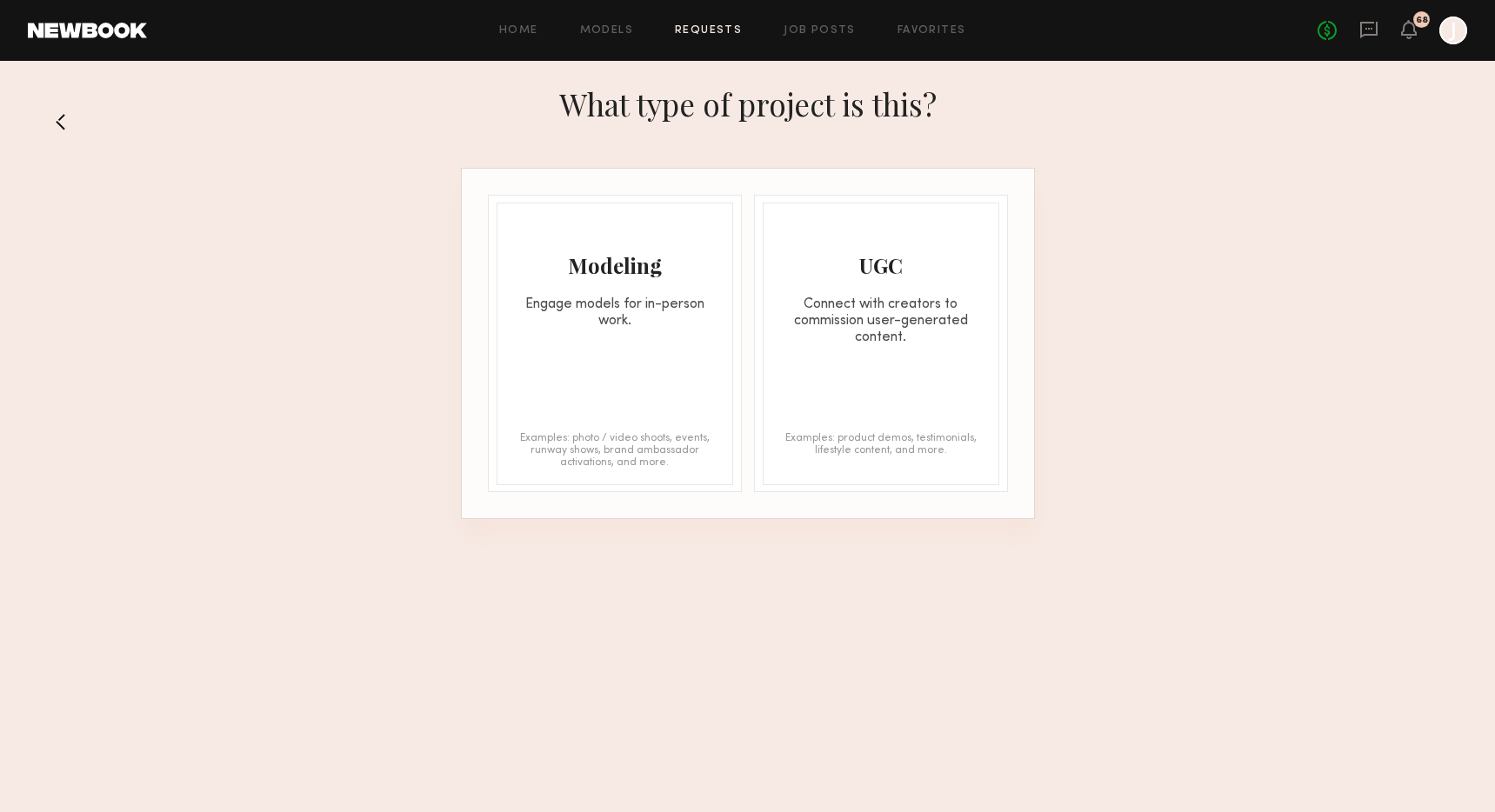
click at [579, 347] on div "Modeling Engage models for in-person work. Examples: photo / video shoots, even…" at bounding box center [614, 343] width 236 height 283
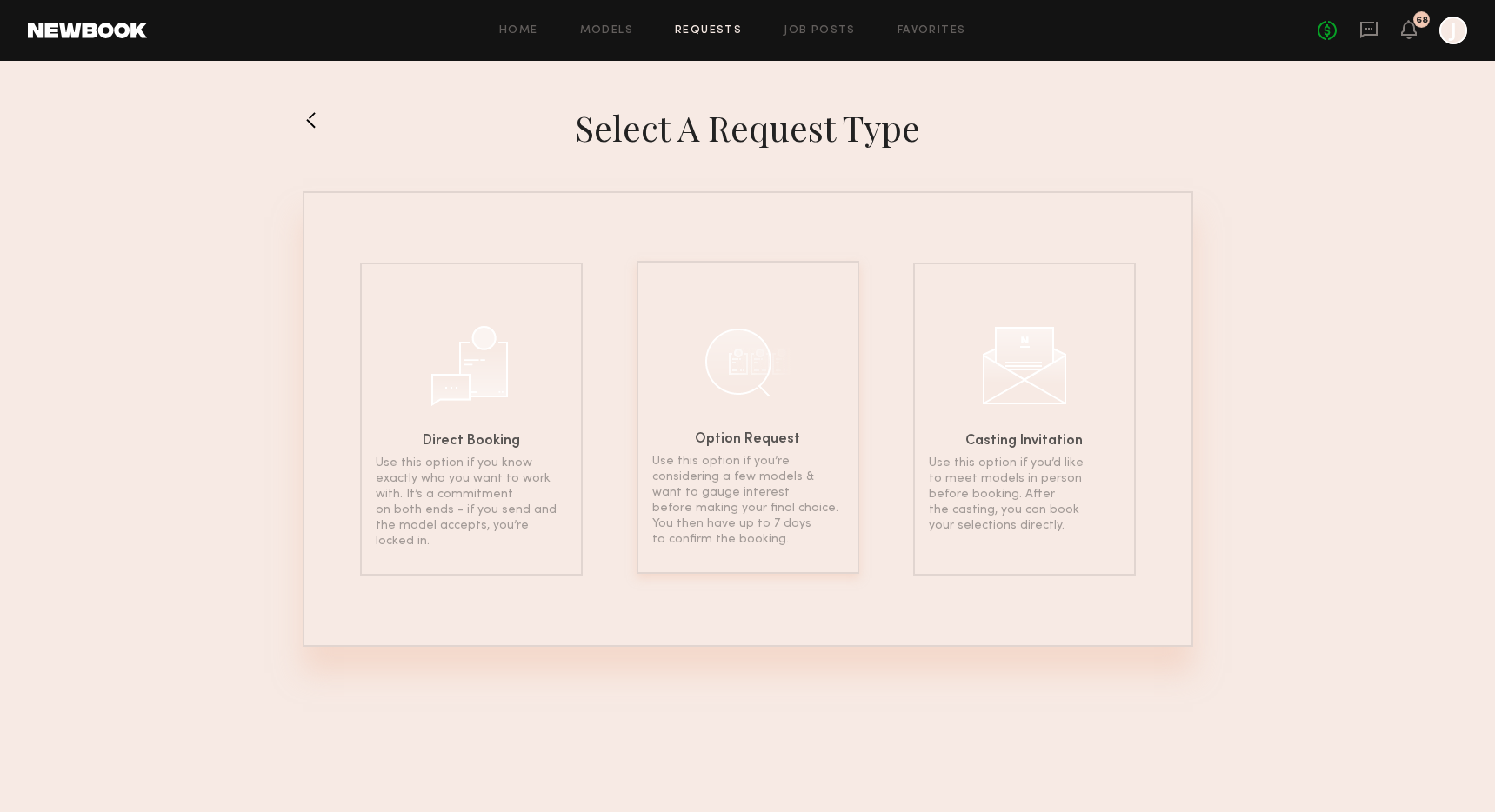
click at [743, 438] on h6 "Option Request" at bounding box center [747, 440] width 105 height 14
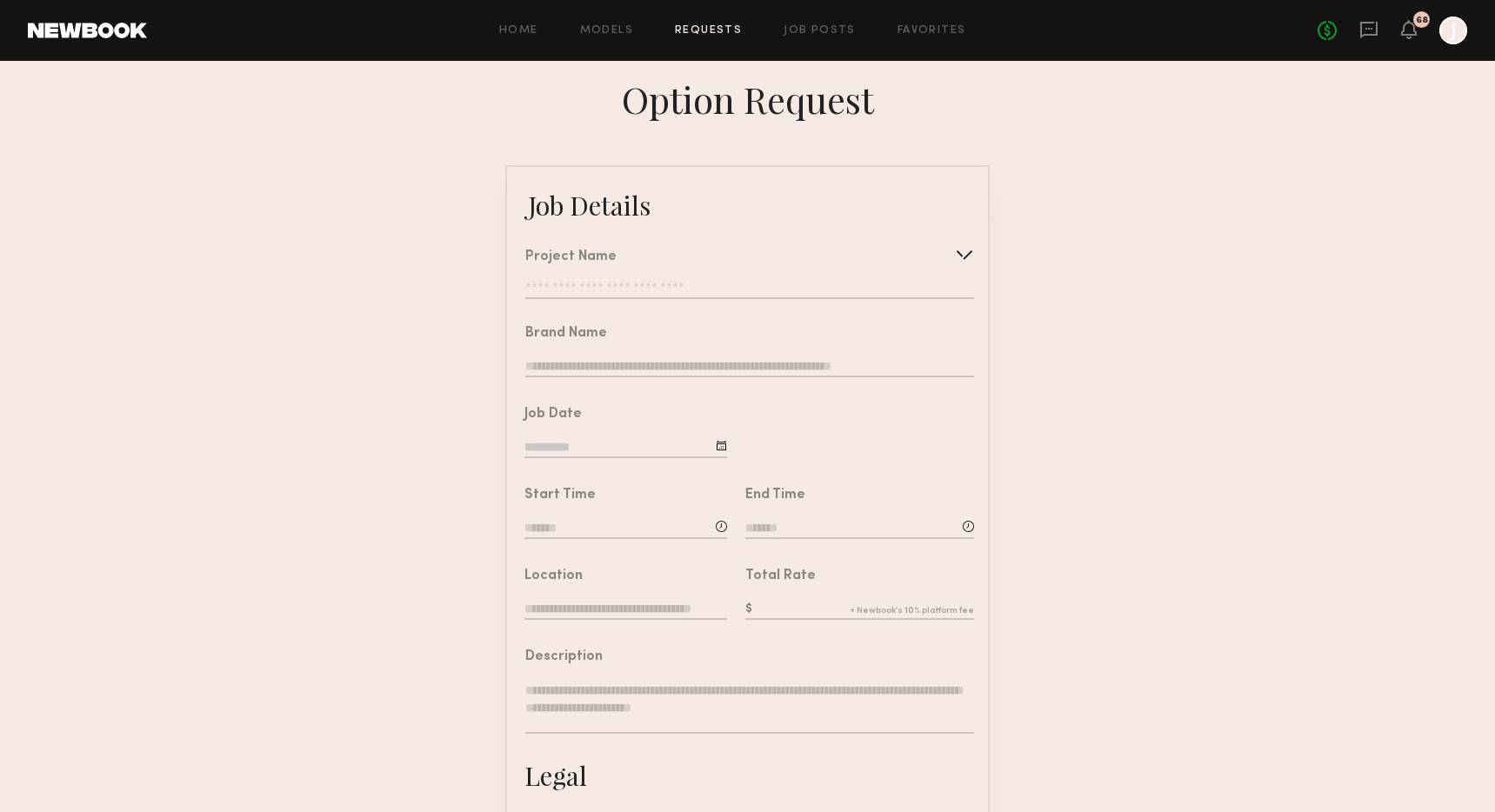
click at [559, 292] on input "text" at bounding box center [749, 291] width 448 height 18
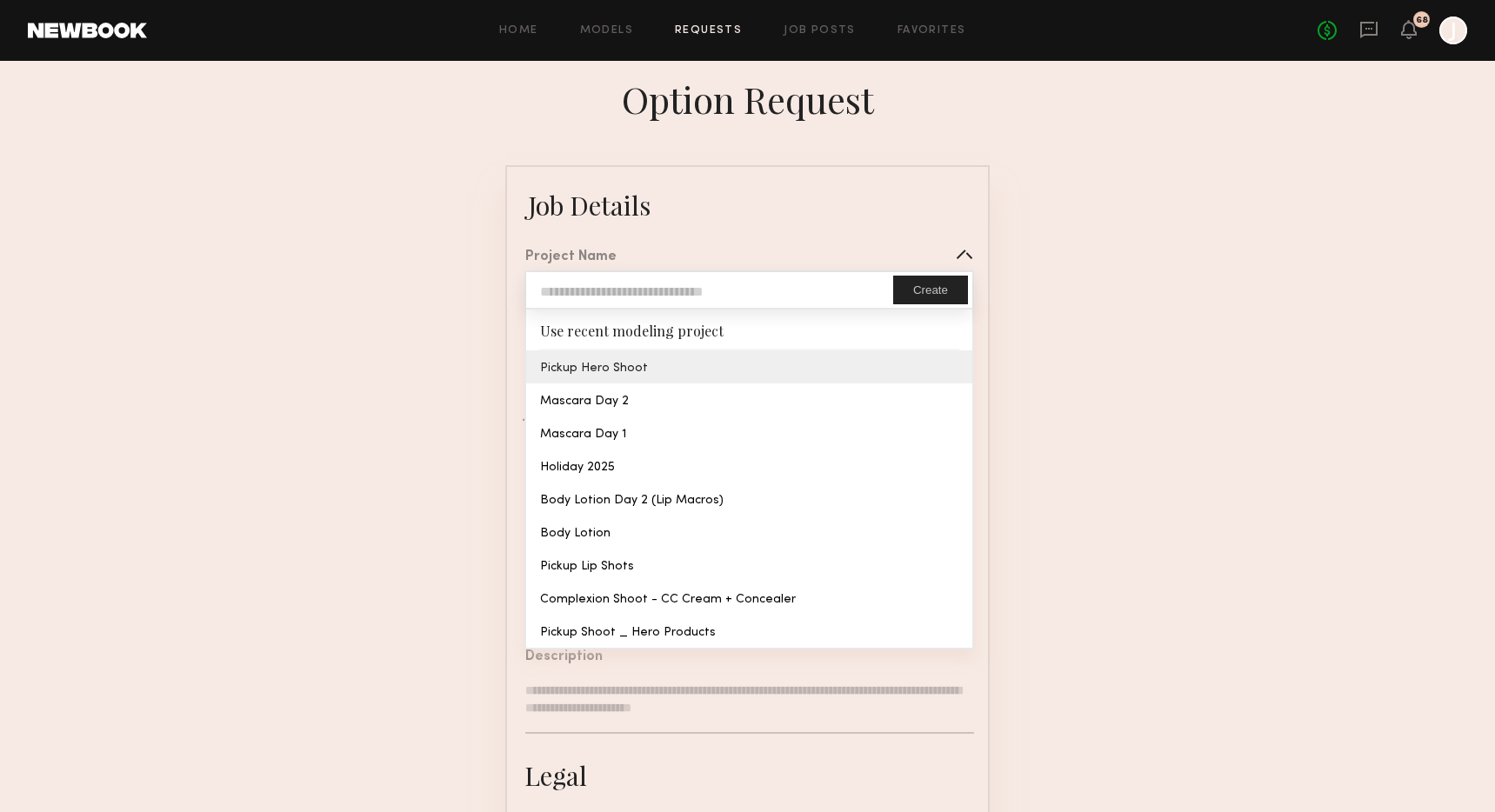
type input "**********"
type textarea "**********"
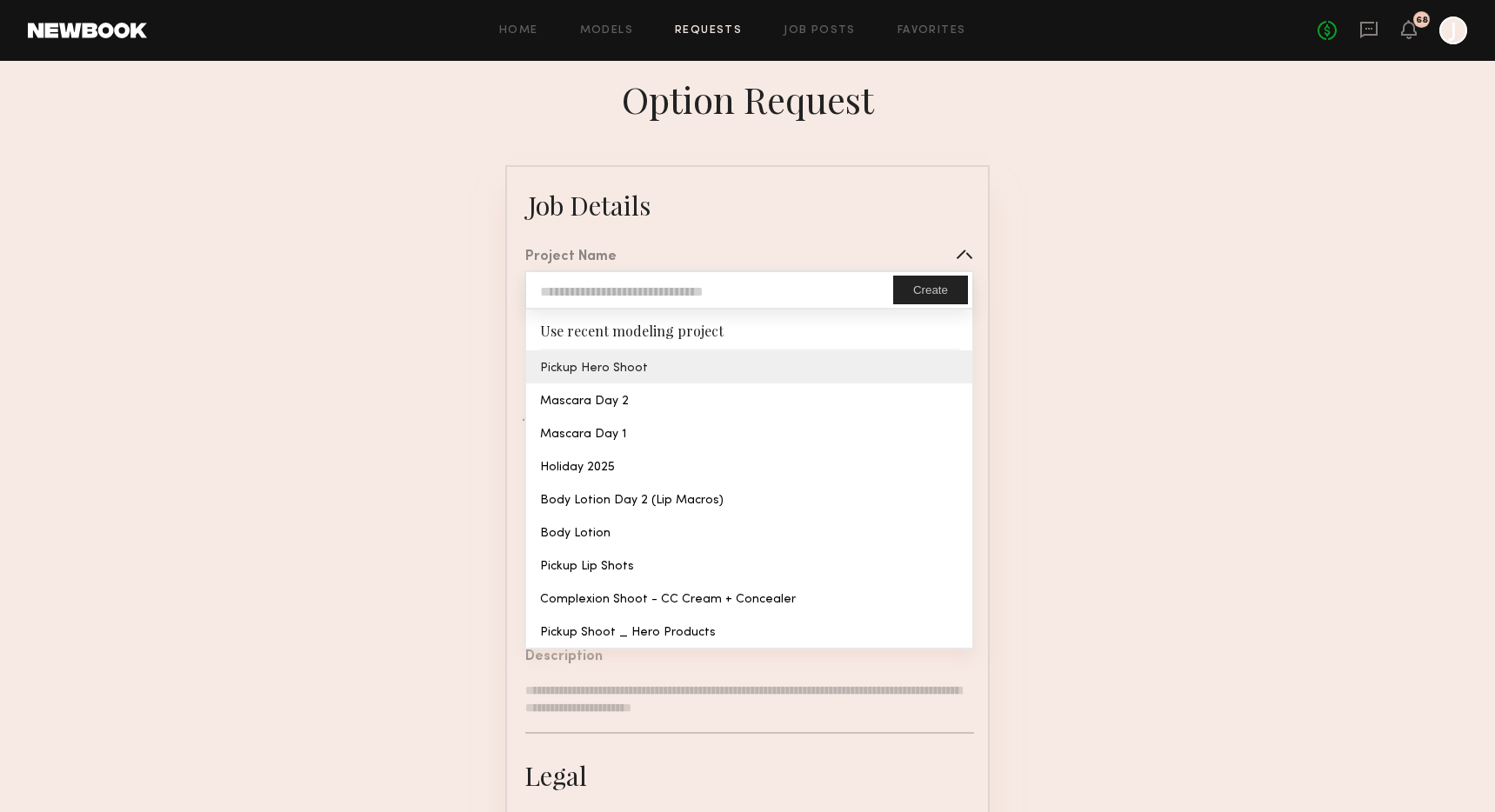
type textarea "**********"
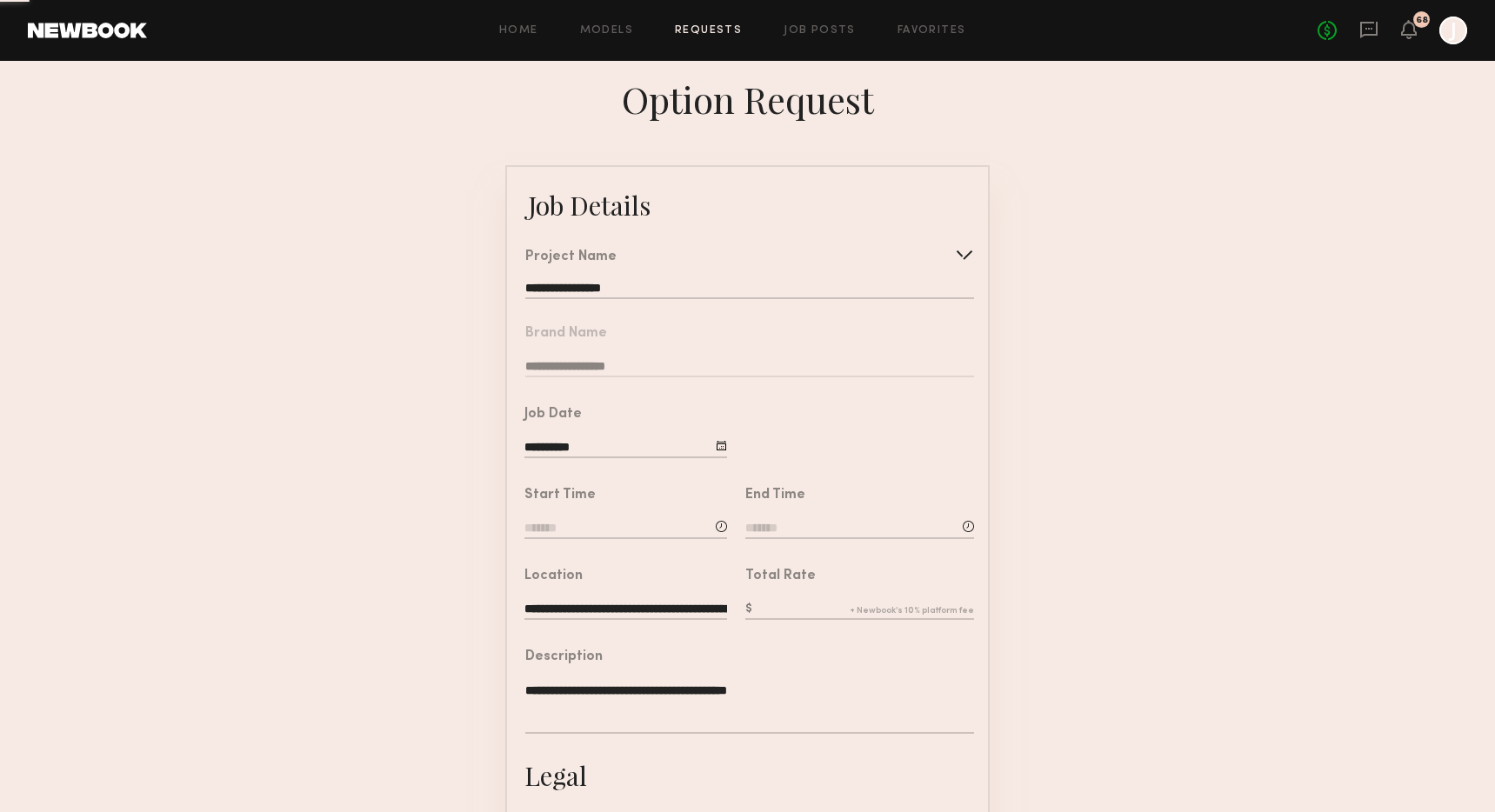
click at [611, 369] on common-border "**********" at bounding box center [747, 649] width 484 height 969
click at [705, 458] on input "**********" at bounding box center [625, 448] width 202 height 19
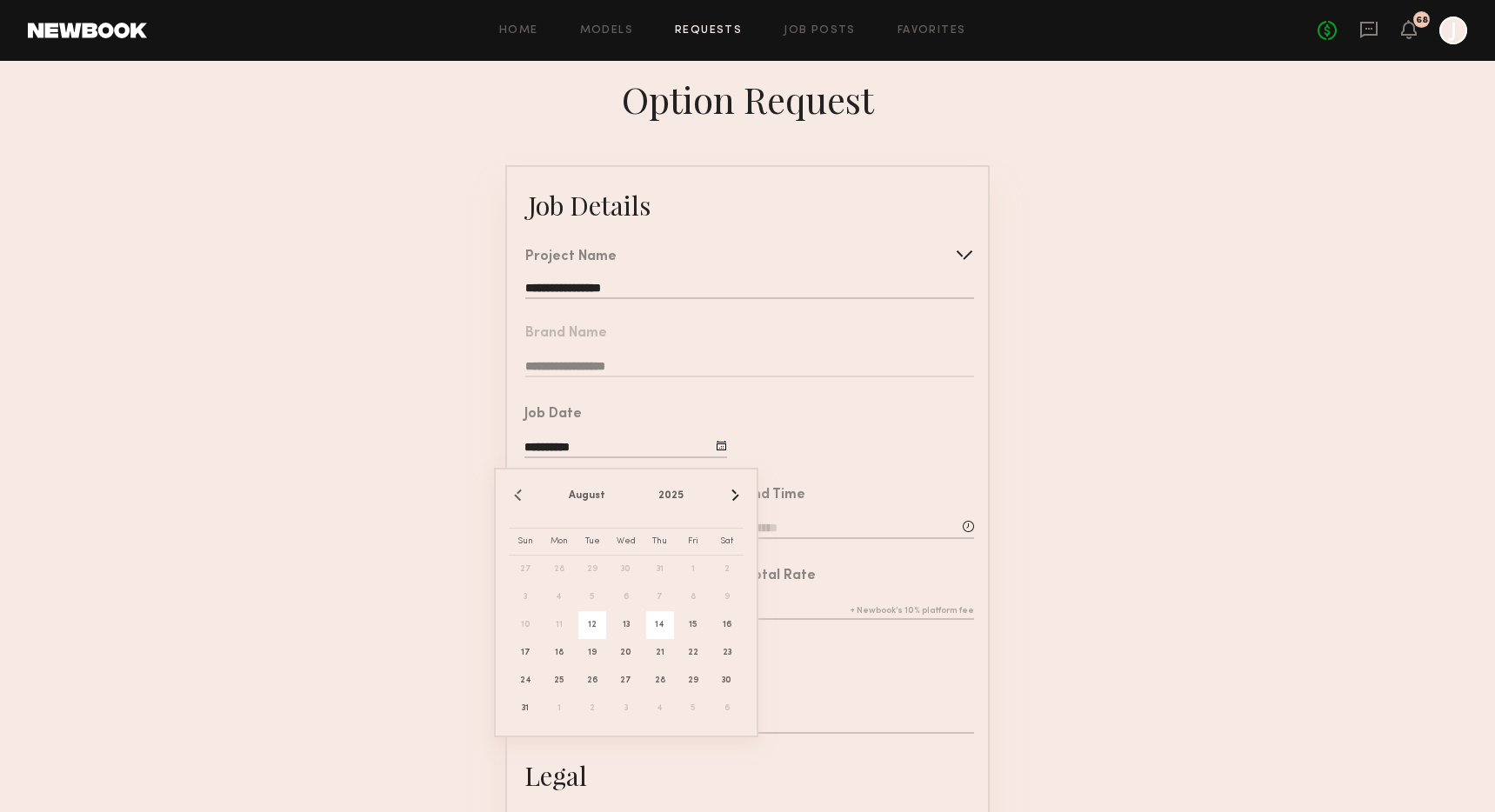
click at [655, 625] on span "14" at bounding box center [660, 625] width 28 height 28
type input "**********"
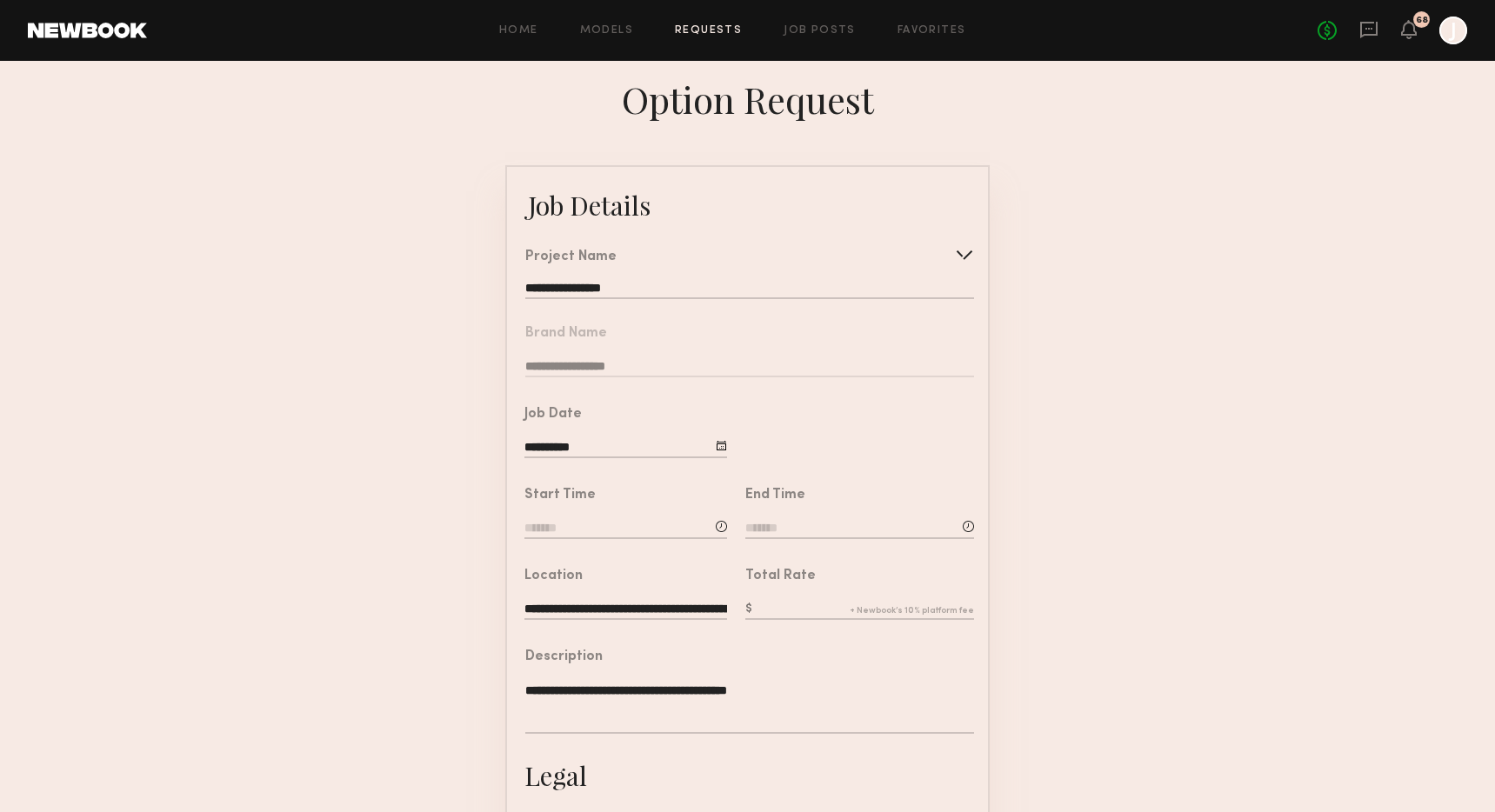
click at [577, 534] on input at bounding box center [625, 529] width 202 height 19
click at [577, 619] on input "text" at bounding box center [574, 602] width 64 height 31
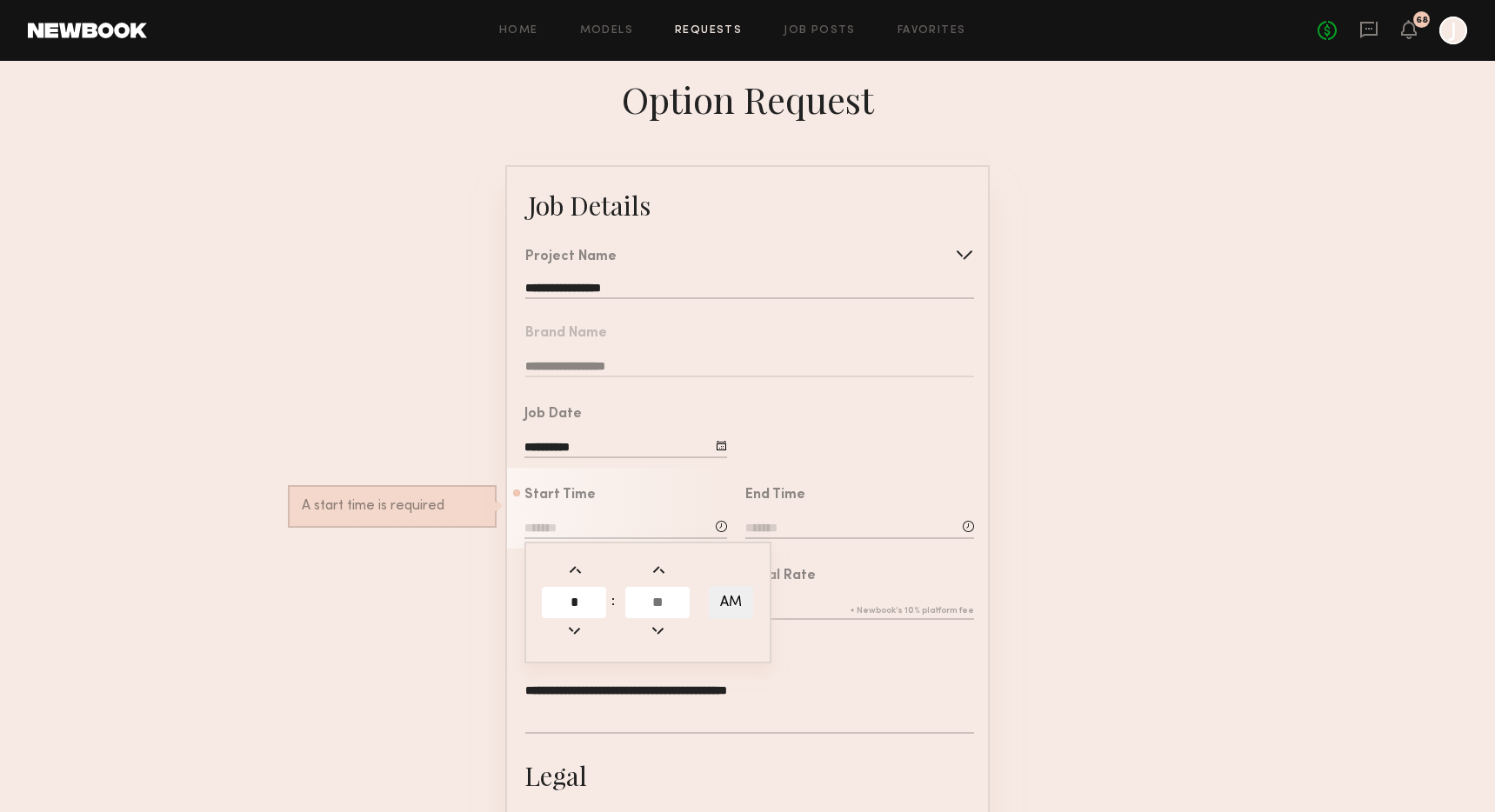
type input "*"
click at [661, 617] on input "text" at bounding box center [657, 602] width 64 height 31
type input "**"
type input "*******"
type input "**"
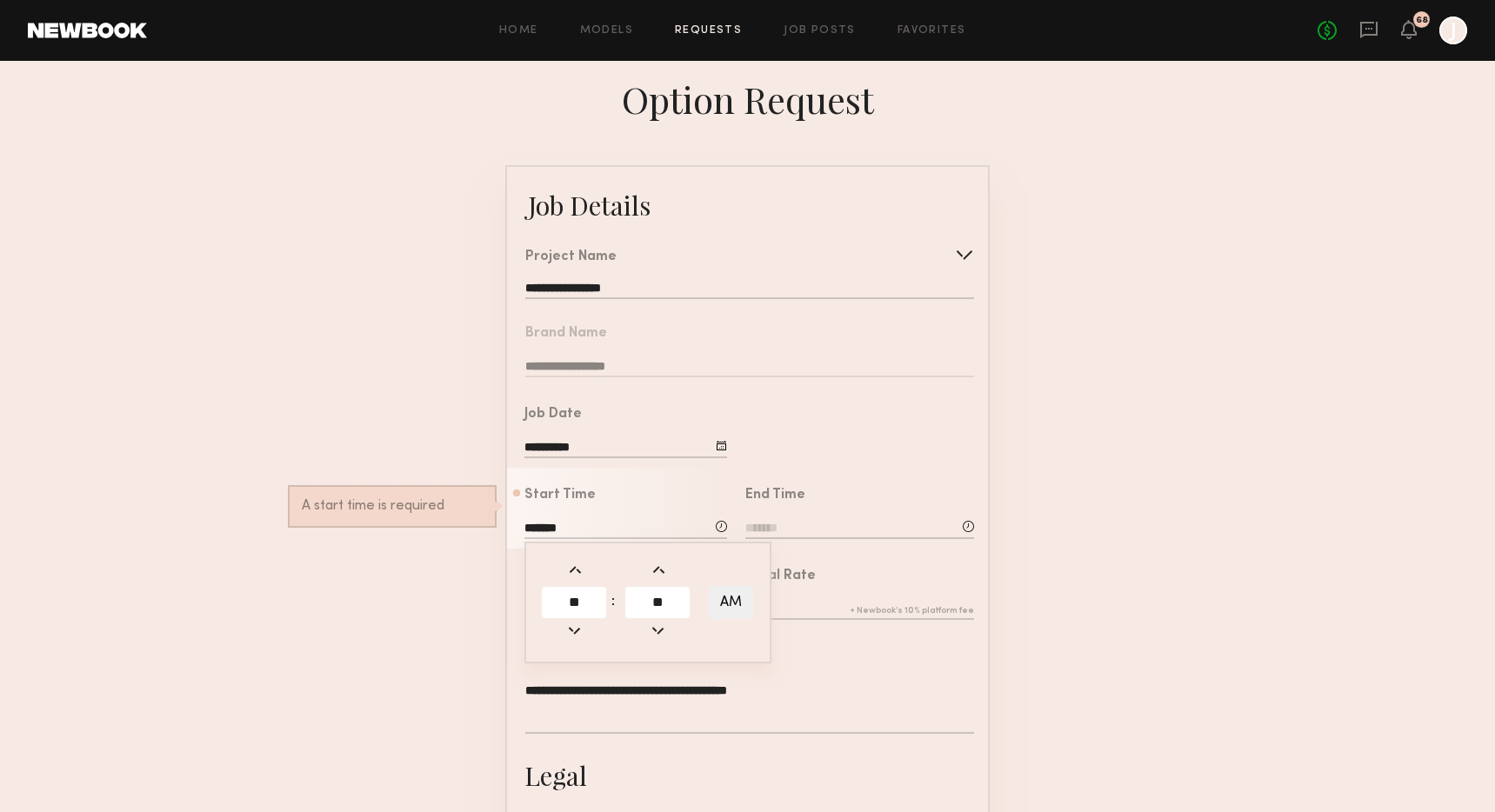
click at [784, 537] on input at bounding box center [859, 529] width 229 height 19
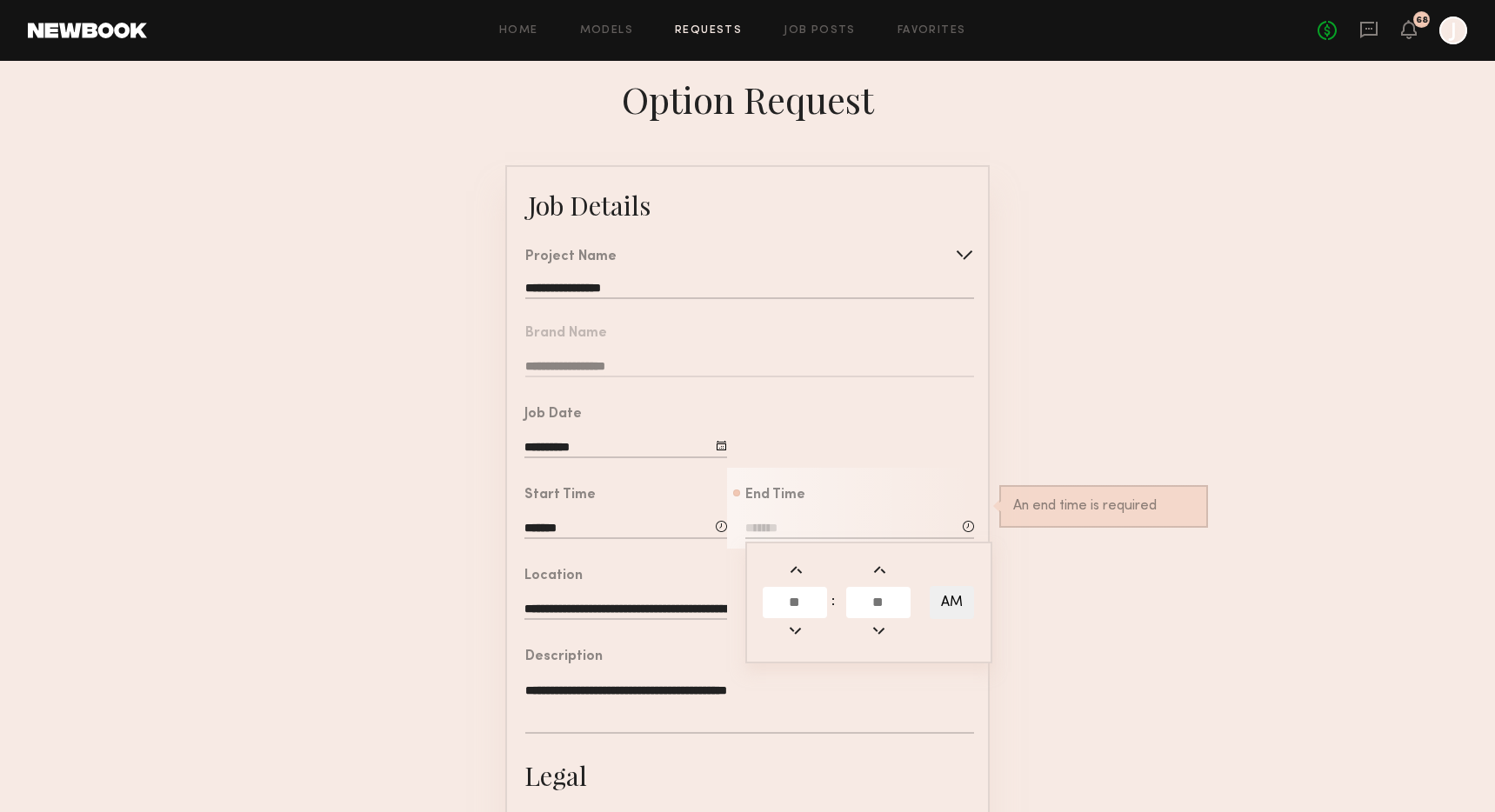
click at [795, 610] on input "text" at bounding box center [794, 602] width 64 height 31
type input "*"
click at [881, 604] on input "text" at bounding box center [878, 602] width 64 height 31
type input "**"
type input "*******"
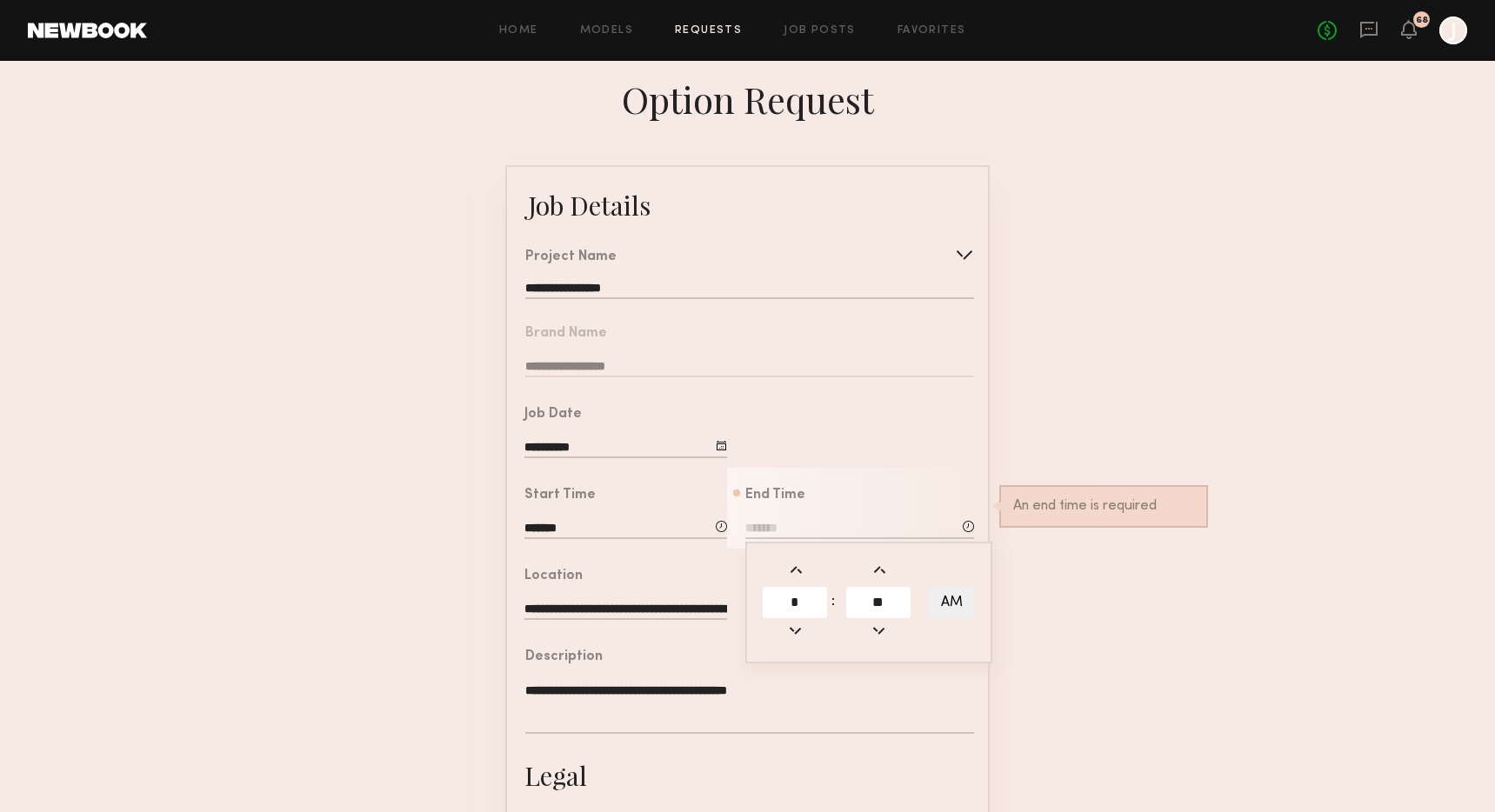
type input "**"
click at [965, 604] on button "AM" at bounding box center [952, 602] width 45 height 33
type input "*******"
click at [903, 734] on textarea "**********" at bounding box center [749, 708] width 448 height 53
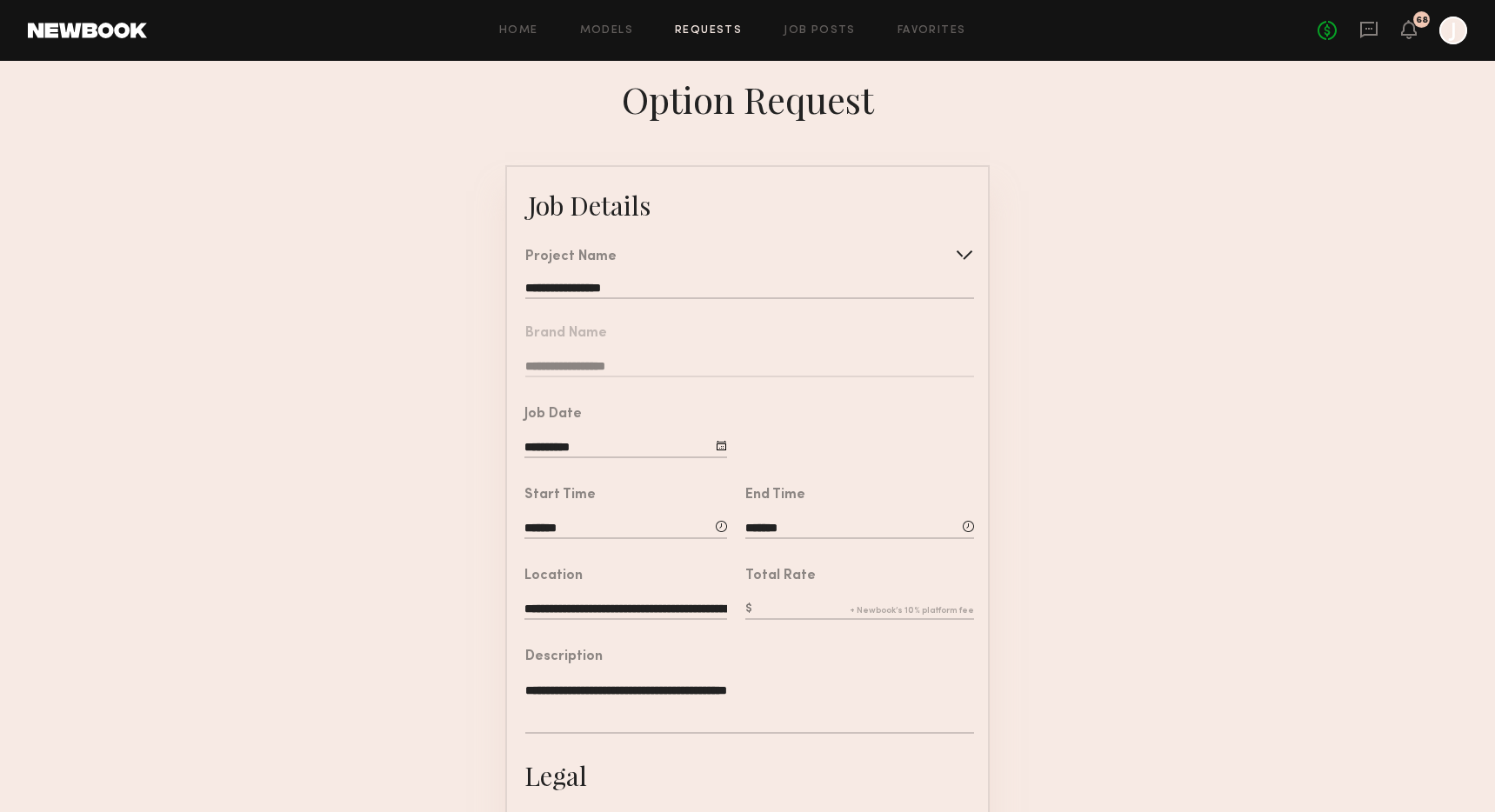
click at [786, 619] on input "text" at bounding box center [859, 610] width 229 height 19
type input "****"
click at [831, 687] on div "**********" at bounding box center [749, 701] width 448 height 101
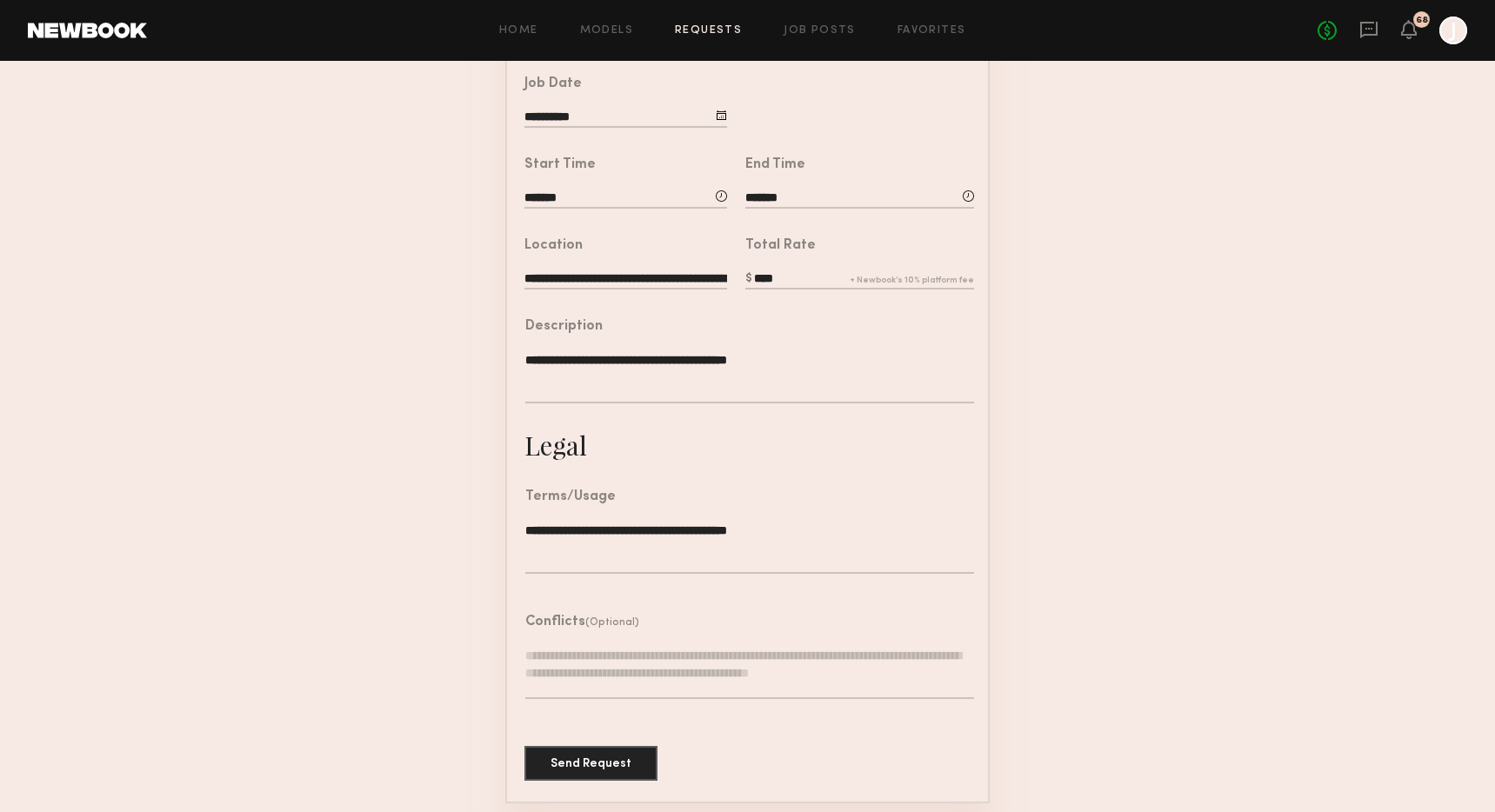
scroll to position [357, 0]
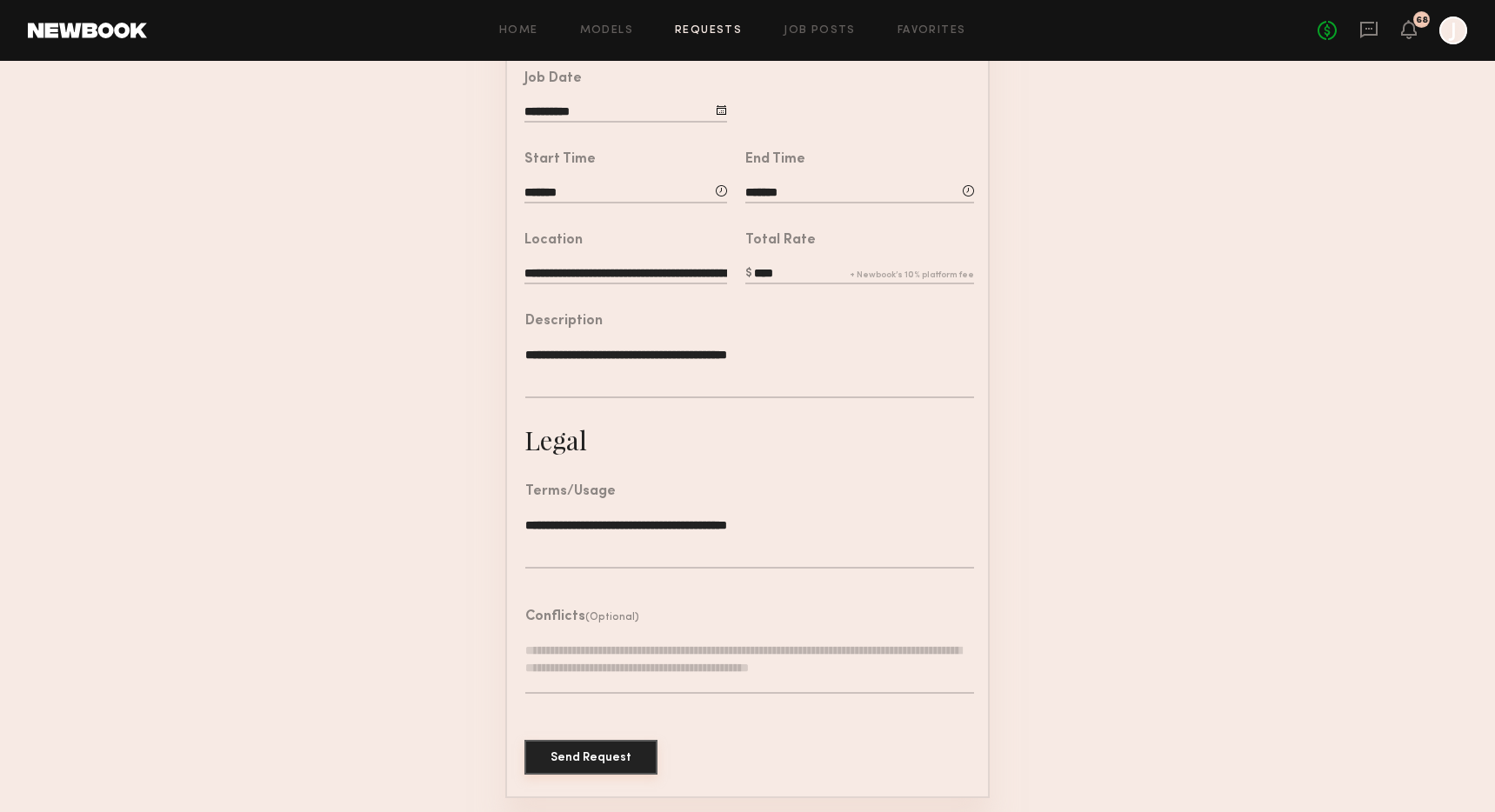
click at [588, 745] on button "Send Request" at bounding box center [590, 757] width 133 height 35
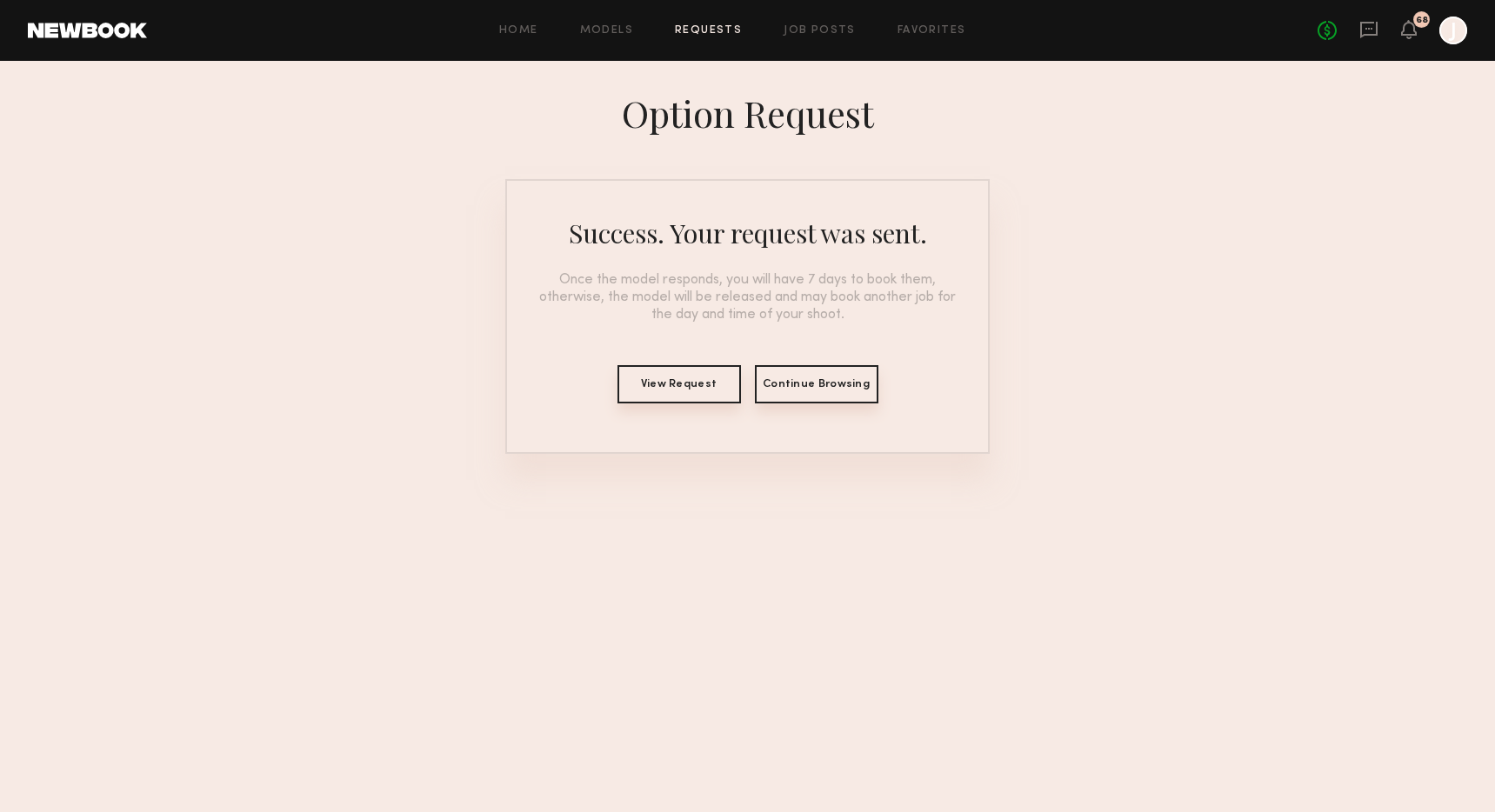
click at [815, 381] on button "Continue Browsing" at bounding box center [817, 384] width 124 height 38
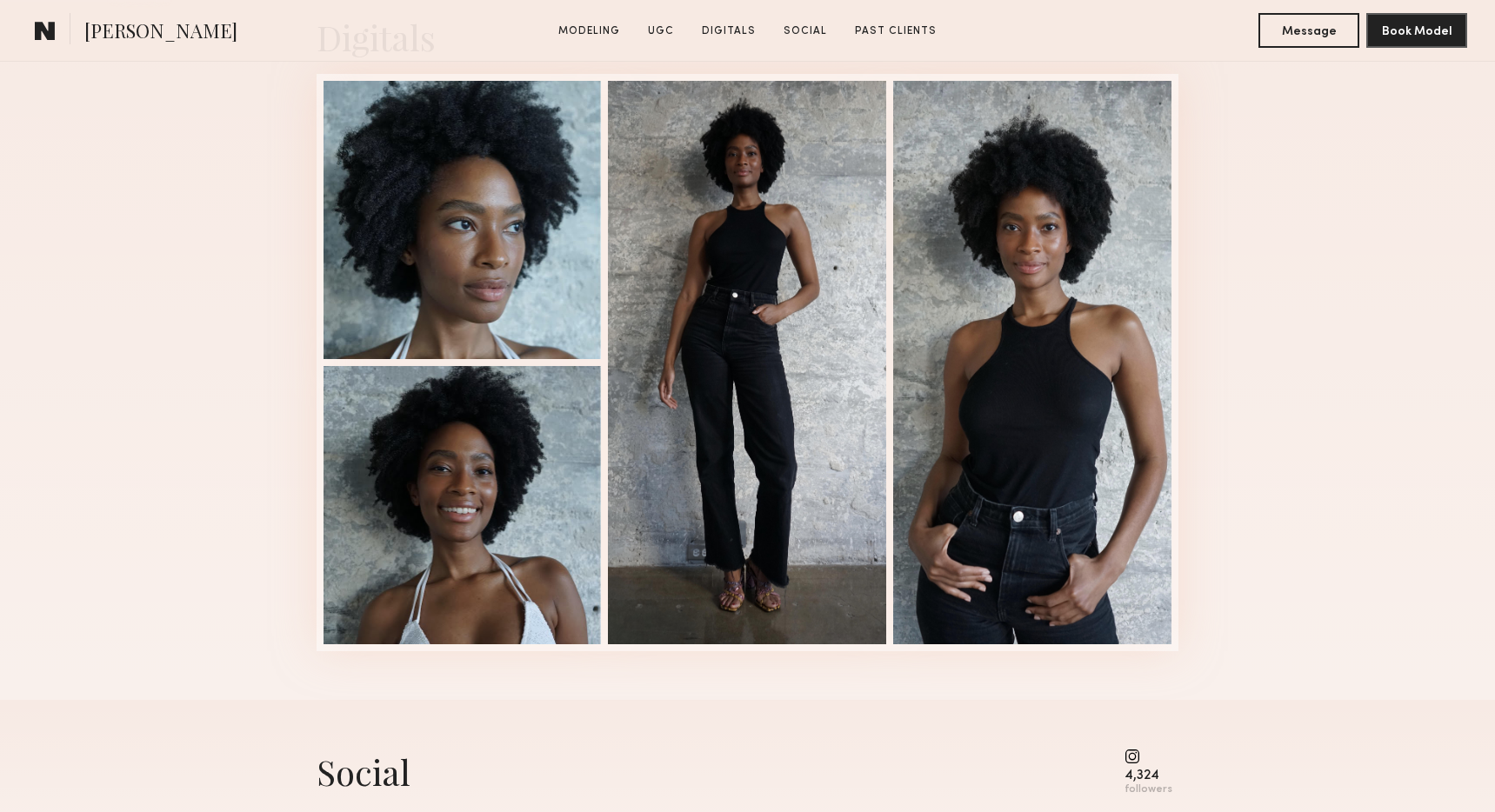
scroll to position [2296, 0]
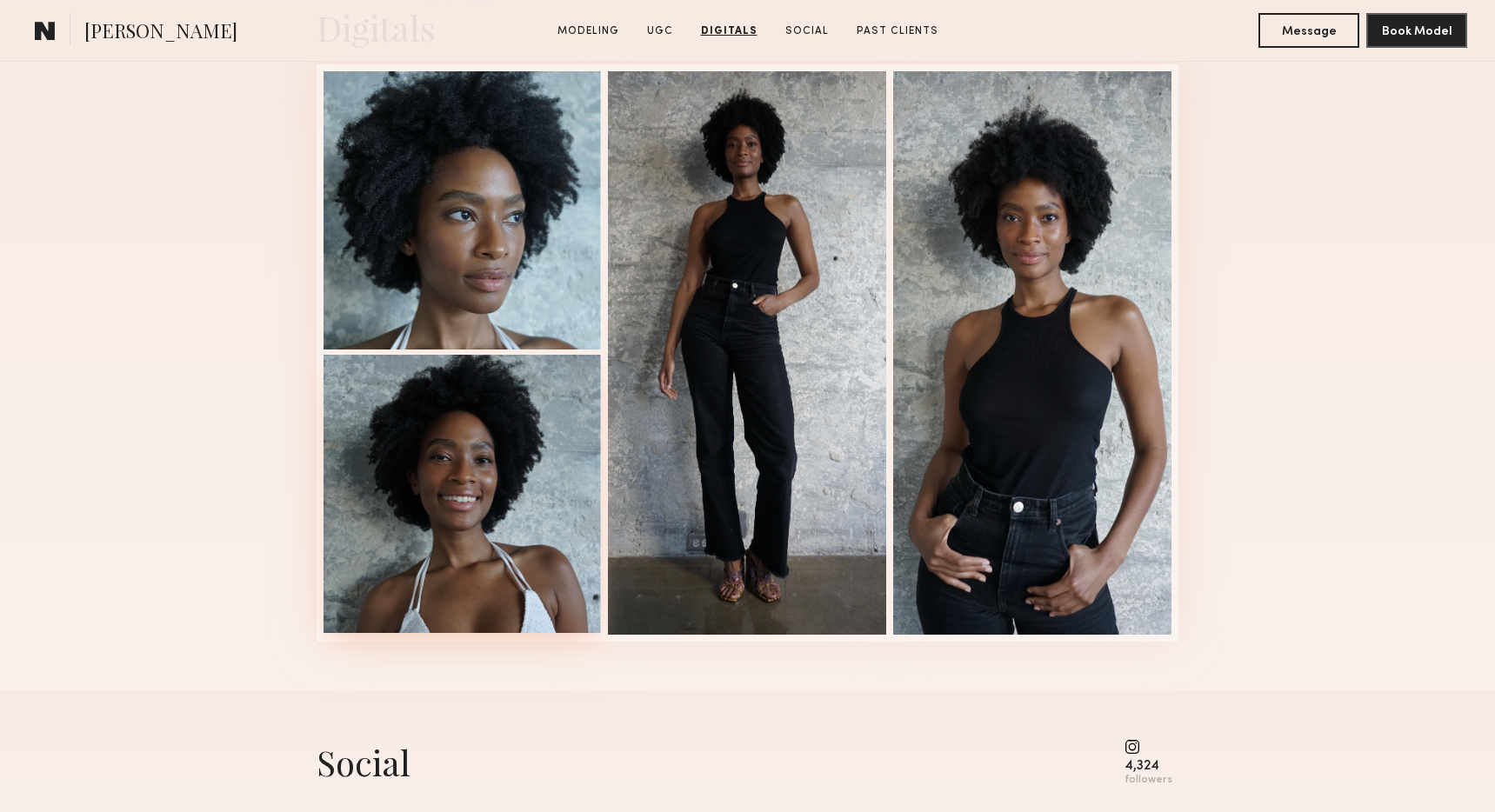
click at [458, 521] on div at bounding box center [463, 494] width 278 height 278
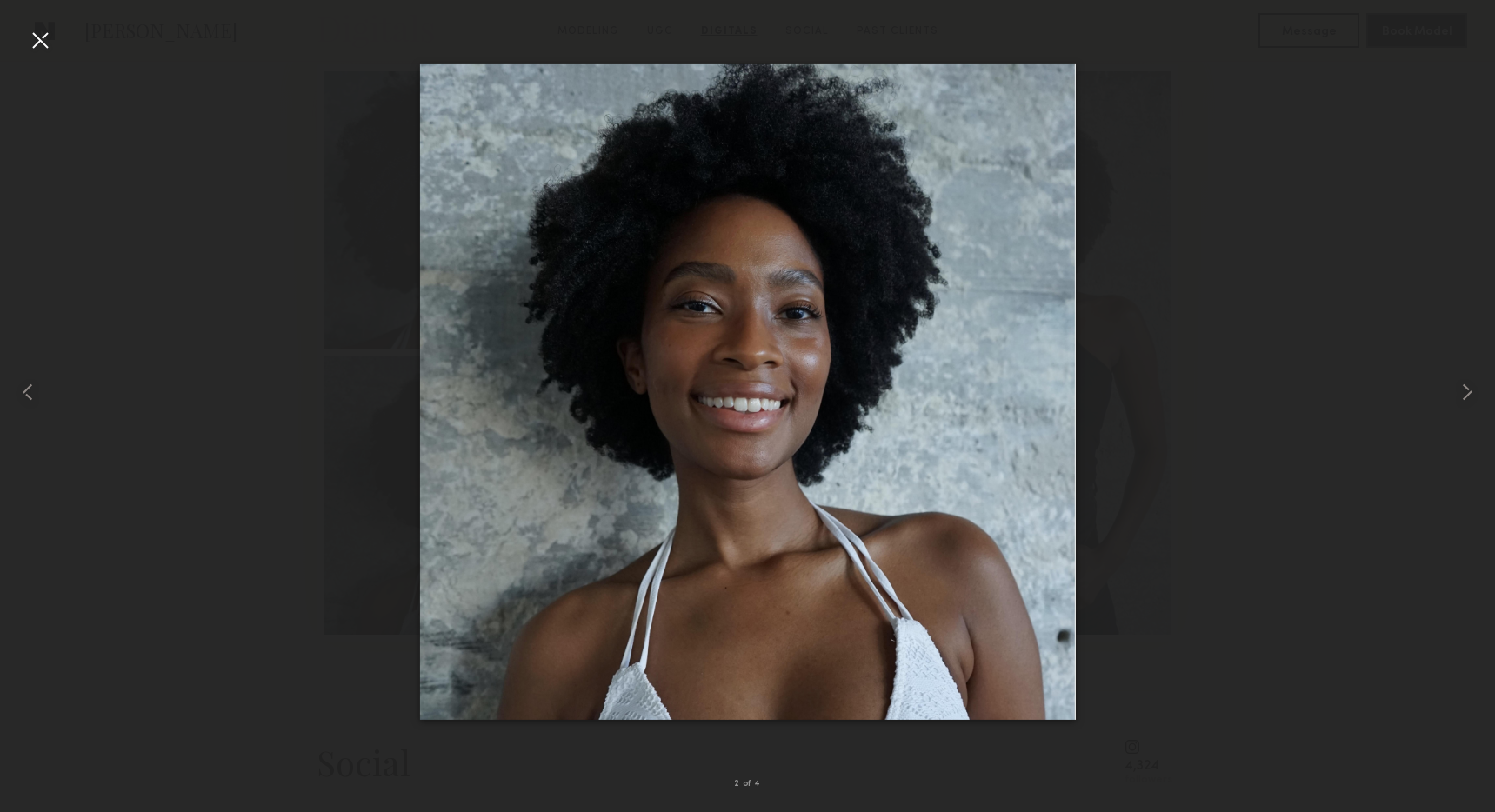
scroll to position [2287, 0]
click at [1227, 248] on div at bounding box center [747, 391] width 1495 height 728
click at [34, 42] on div at bounding box center [39, 39] width 28 height 28
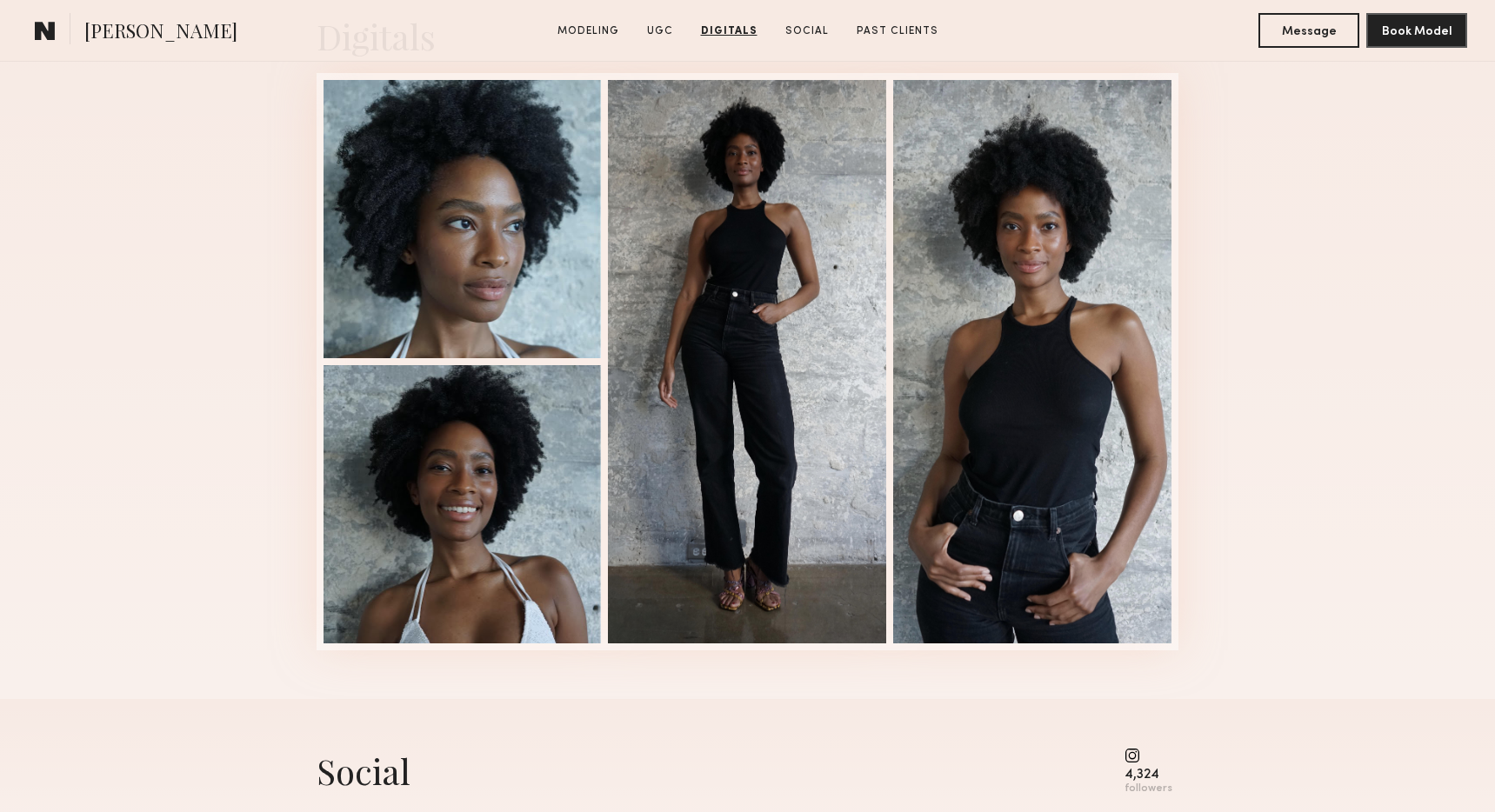
click at [736, 31] on link "Digitals" at bounding box center [728, 31] width 70 height 16
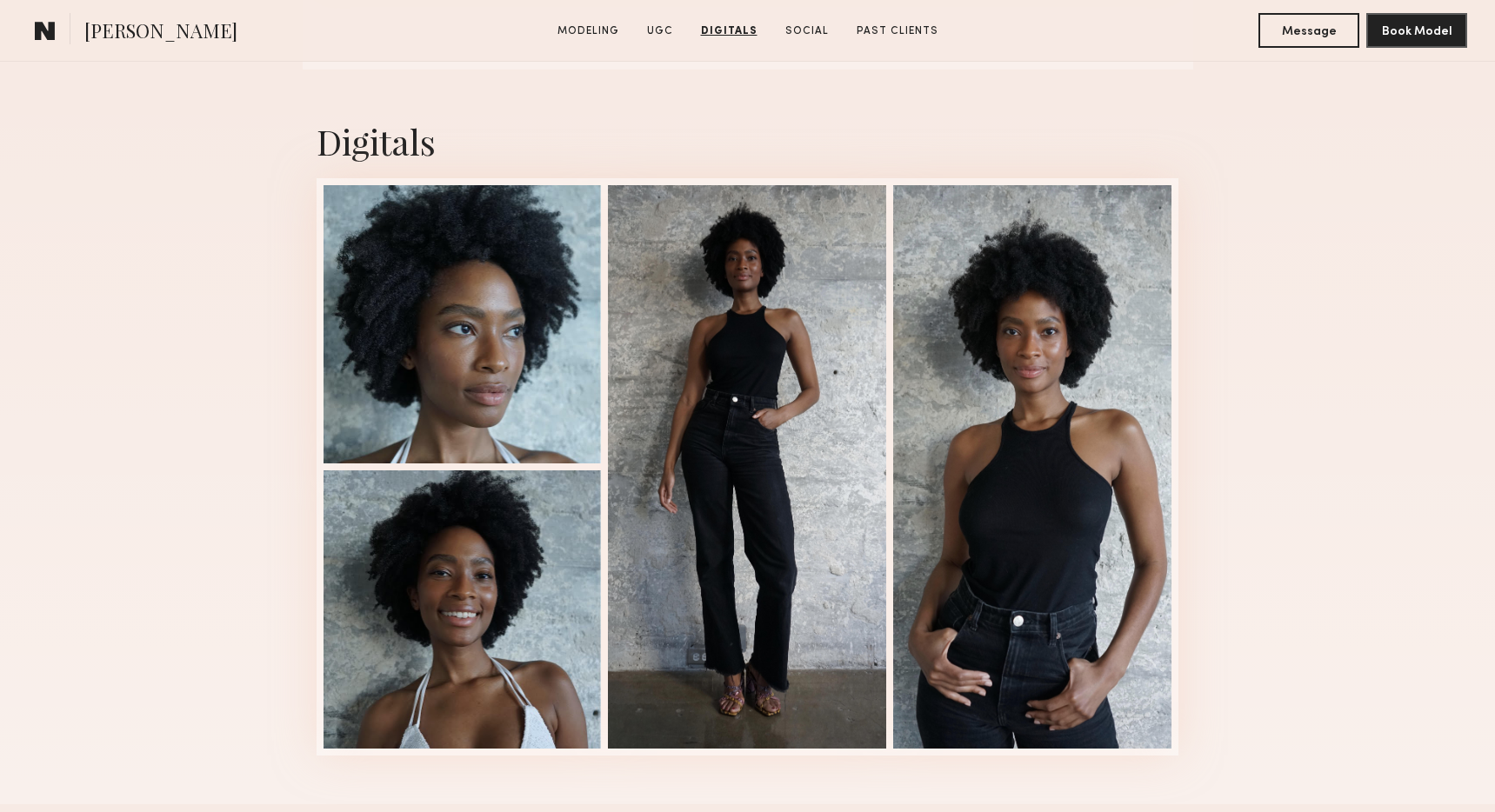
scroll to position [2171, 0]
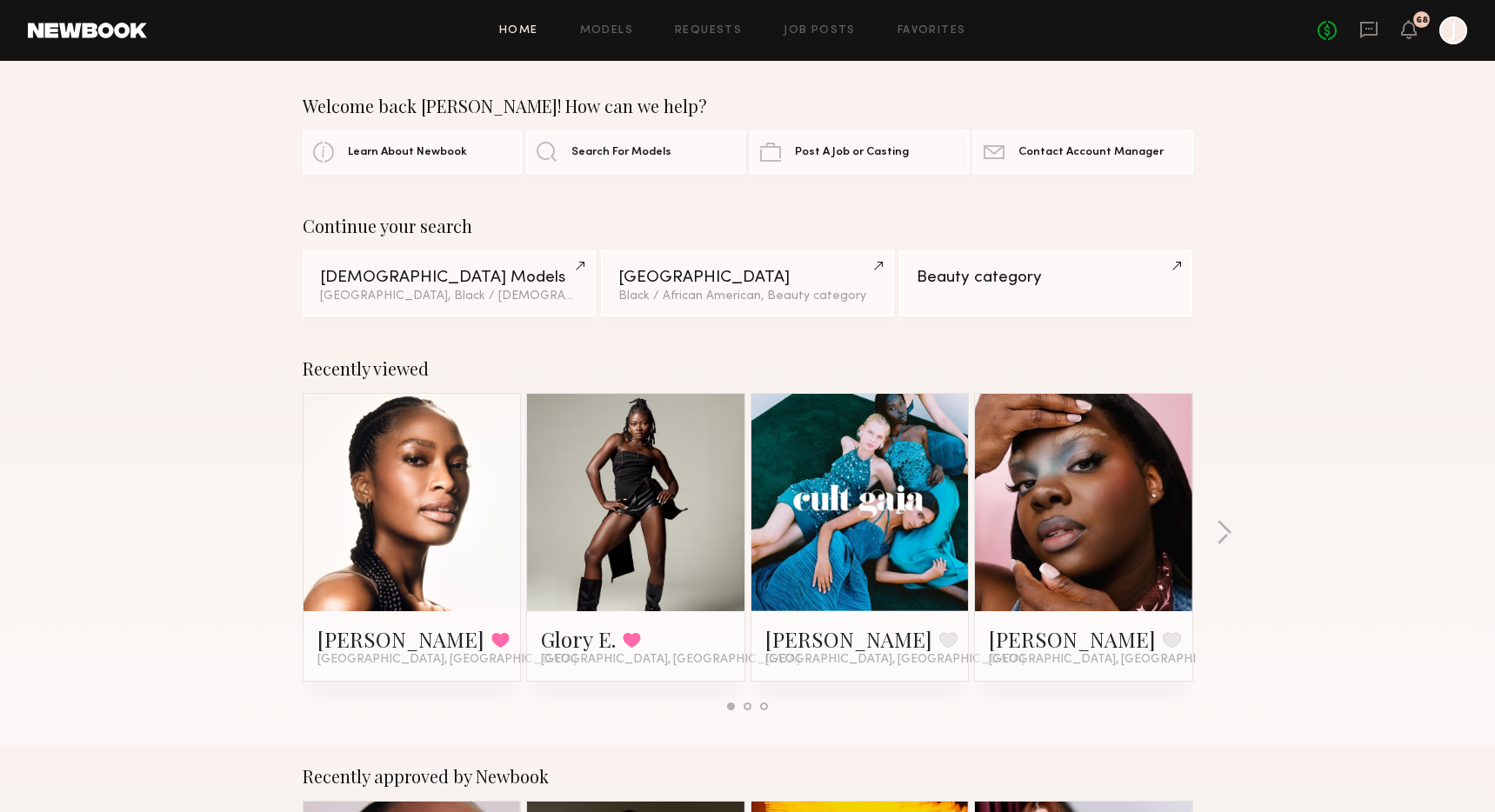
click at [704, 42] on header "Home Models Requests Job Posts Favorites Sign Out No fees up to $5,000 68 J" at bounding box center [747, 30] width 1495 height 61
click at [706, 33] on link "Requests" at bounding box center [708, 30] width 67 height 12
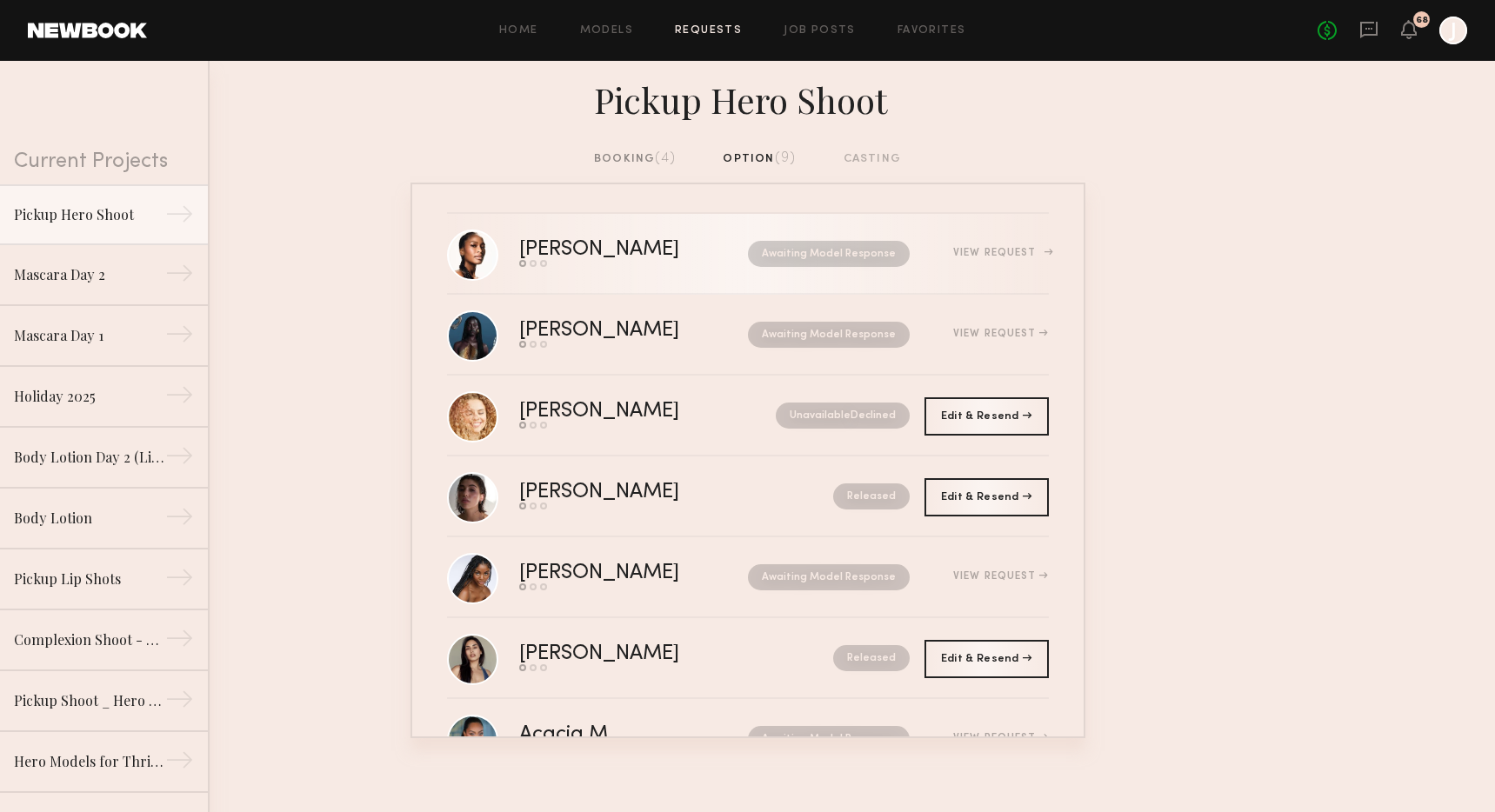
click at [647, 260] on div "[PERSON_NAME]" at bounding box center [616, 250] width 194 height 20
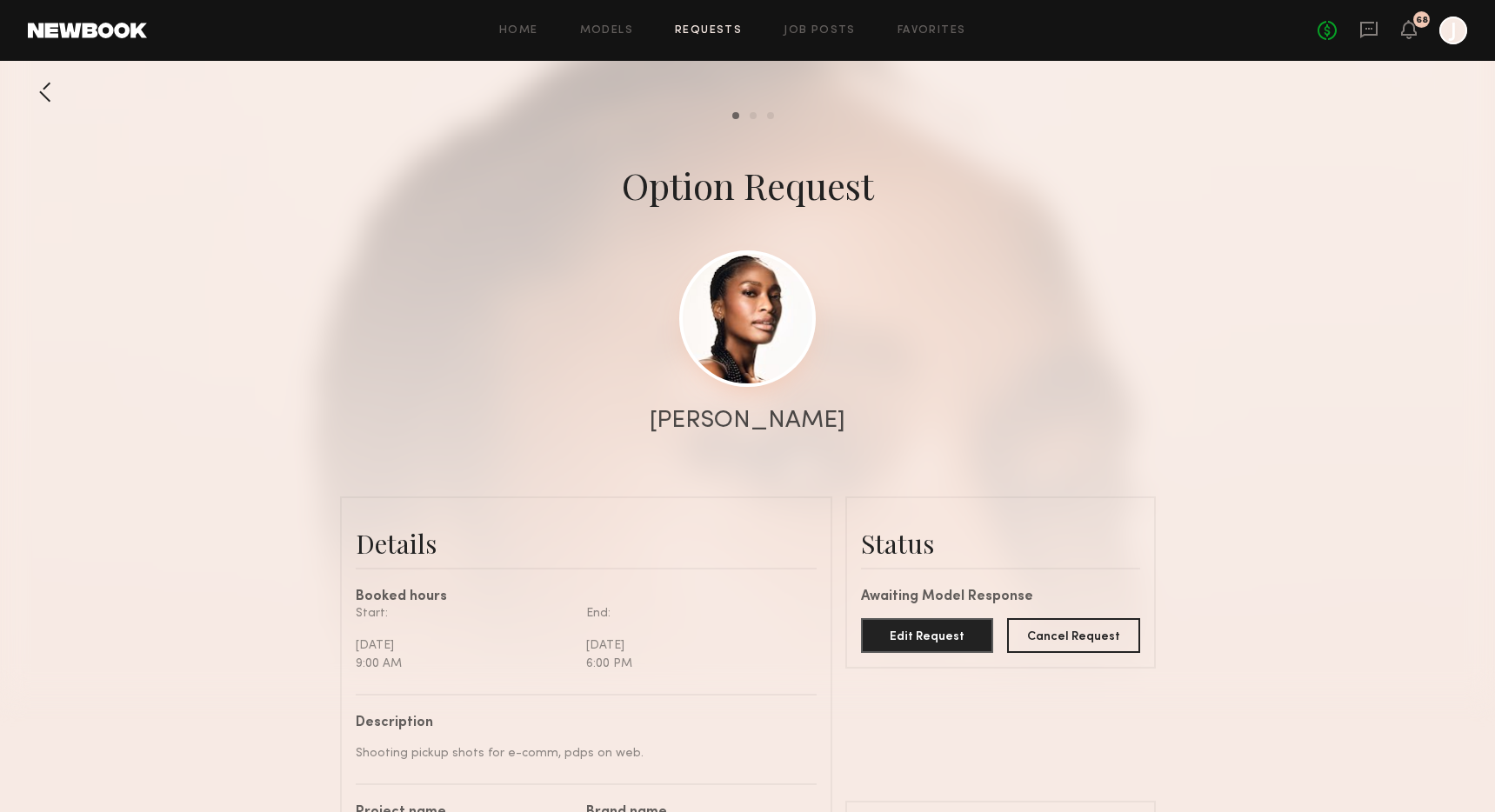
click at [747, 359] on link at bounding box center [747, 318] width 136 height 136
